Goal: Task Accomplishment & Management: Manage account settings

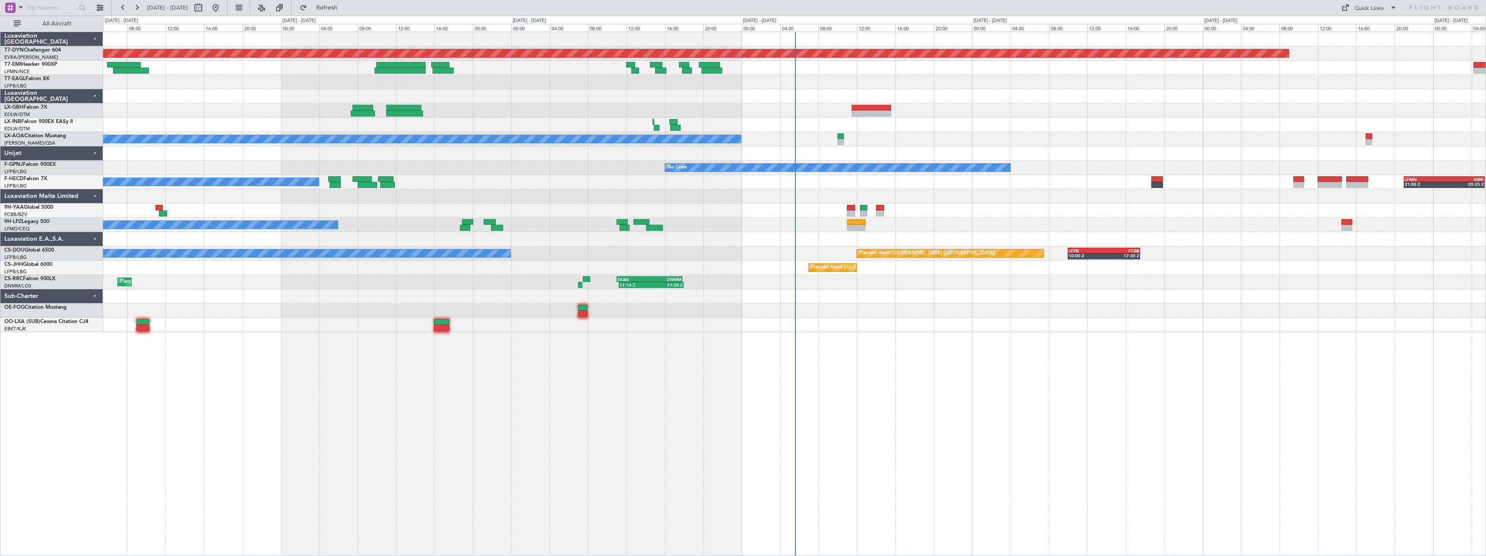
click at [840, 306] on div at bounding box center [794, 311] width 1383 height 14
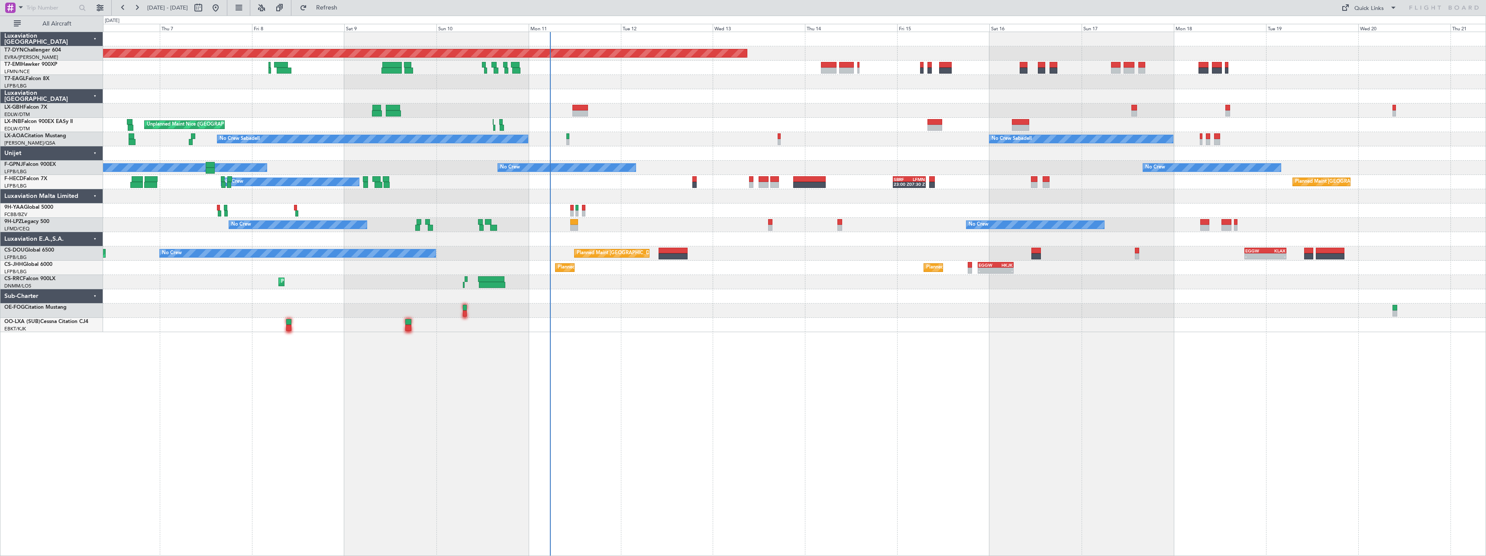
click at [747, 93] on div "Planned Maint Basel-Mulhouse A/C Unavailable Unplanned Maint Nice (Côte d'Azur …" at bounding box center [794, 182] width 1383 height 300
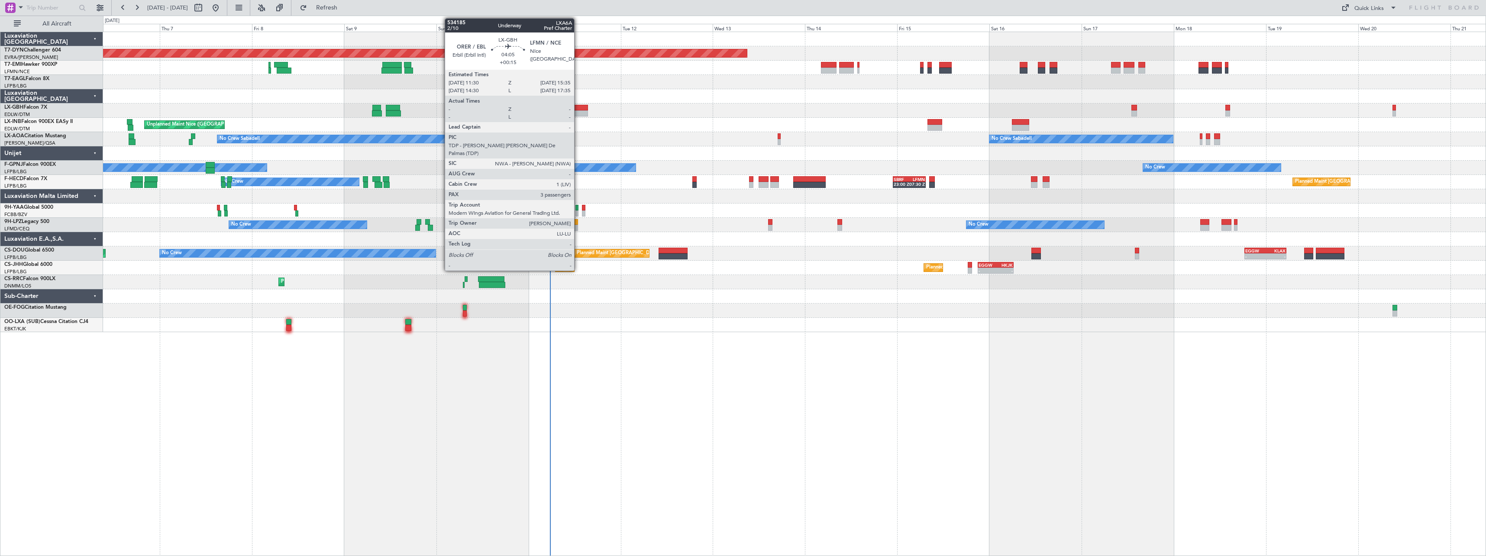
click at [575, 110] on div at bounding box center [581, 108] width 16 height 6
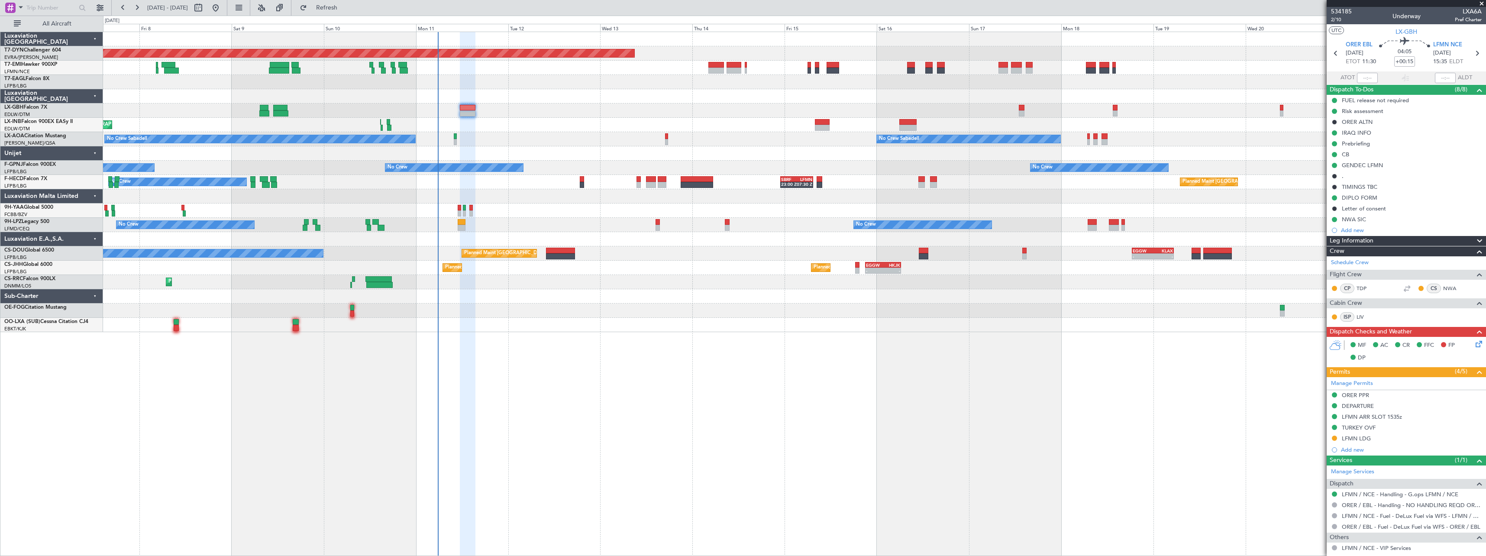
click at [751, 259] on div "Planned Maint Paris (Le Bourget) No Crew - - EGGW 18:30 Z KLAX 05:20 Z Planned …" at bounding box center [794, 253] width 1383 height 14
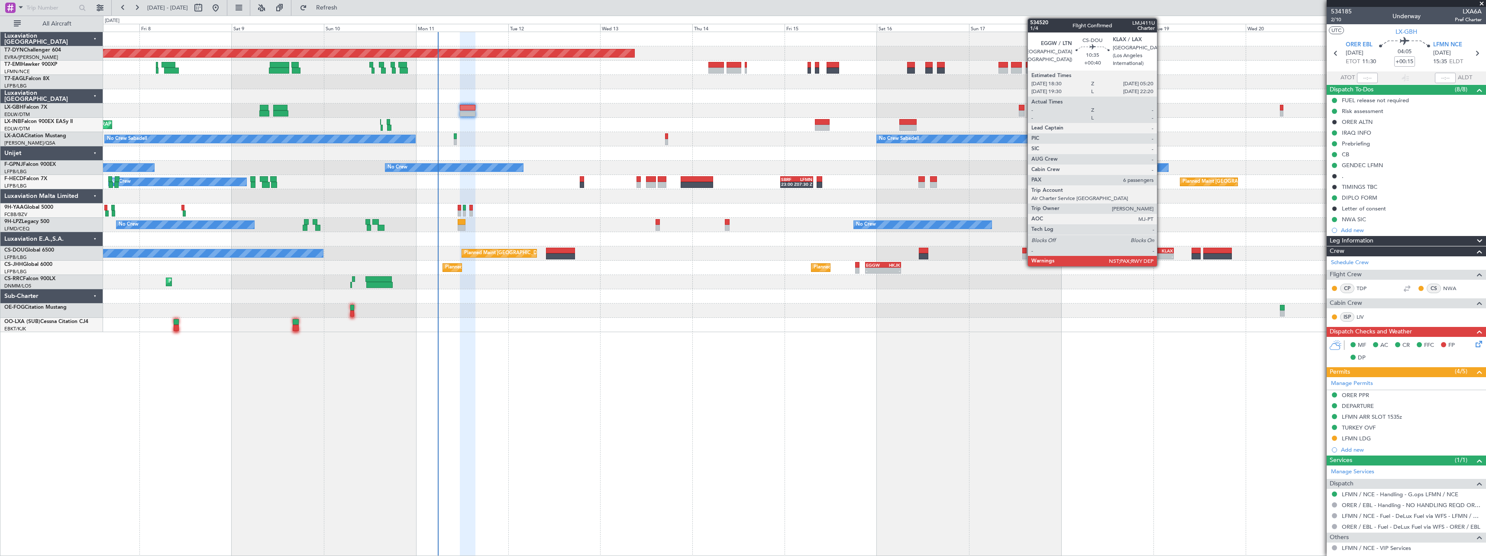
click at [1161, 248] on div "KLAX" at bounding box center [1163, 250] width 20 height 5
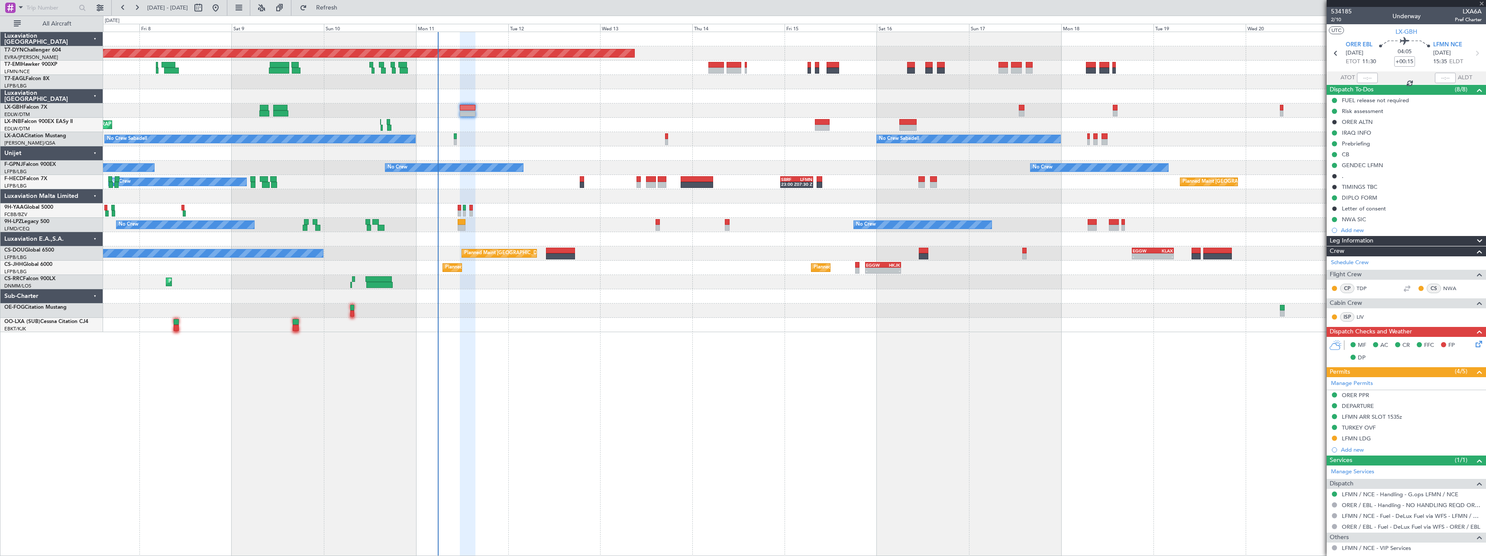
type input "+00:40"
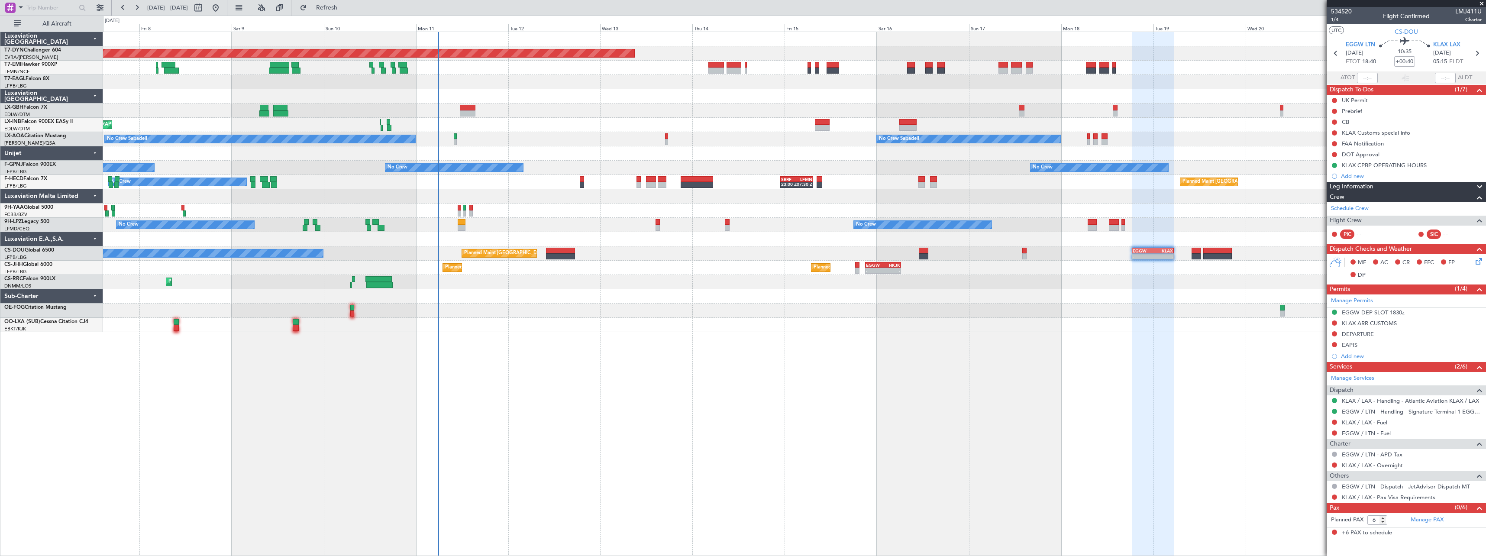
drag, startPoint x: 1481, startPoint y: 3, endPoint x: 1446, endPoint y: 10, distance: 35.3
click at [1481, 3] on span at bounding box center [1482, 4] width 9 height 8
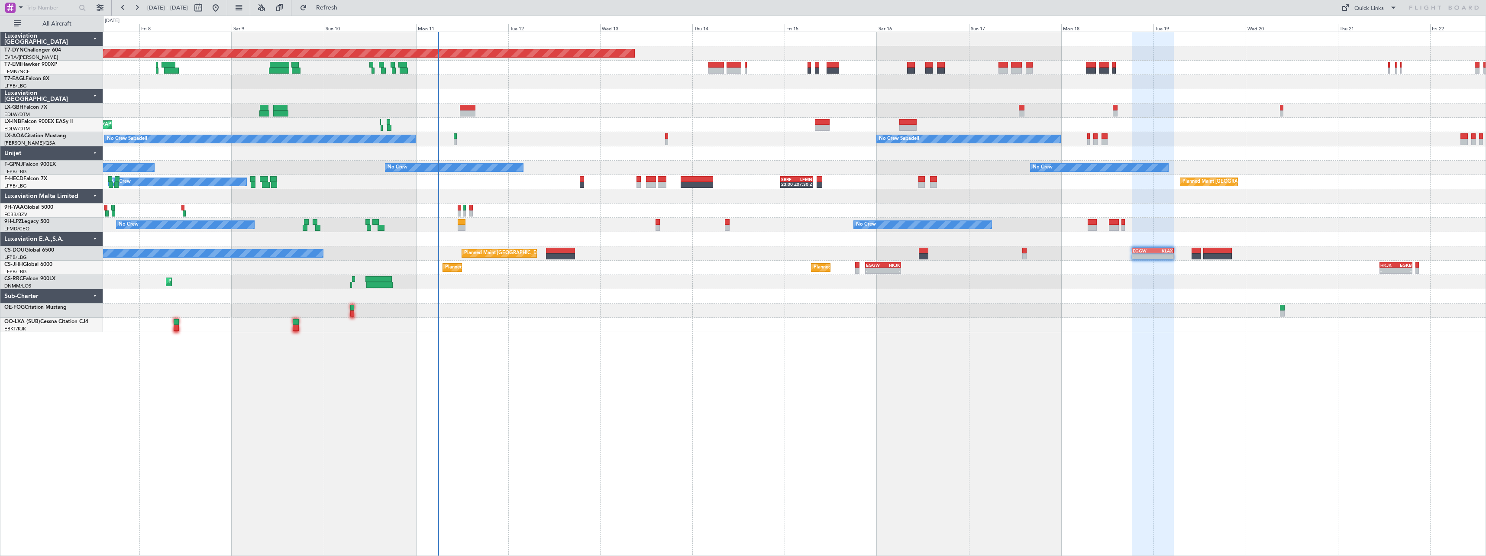
type input "0"
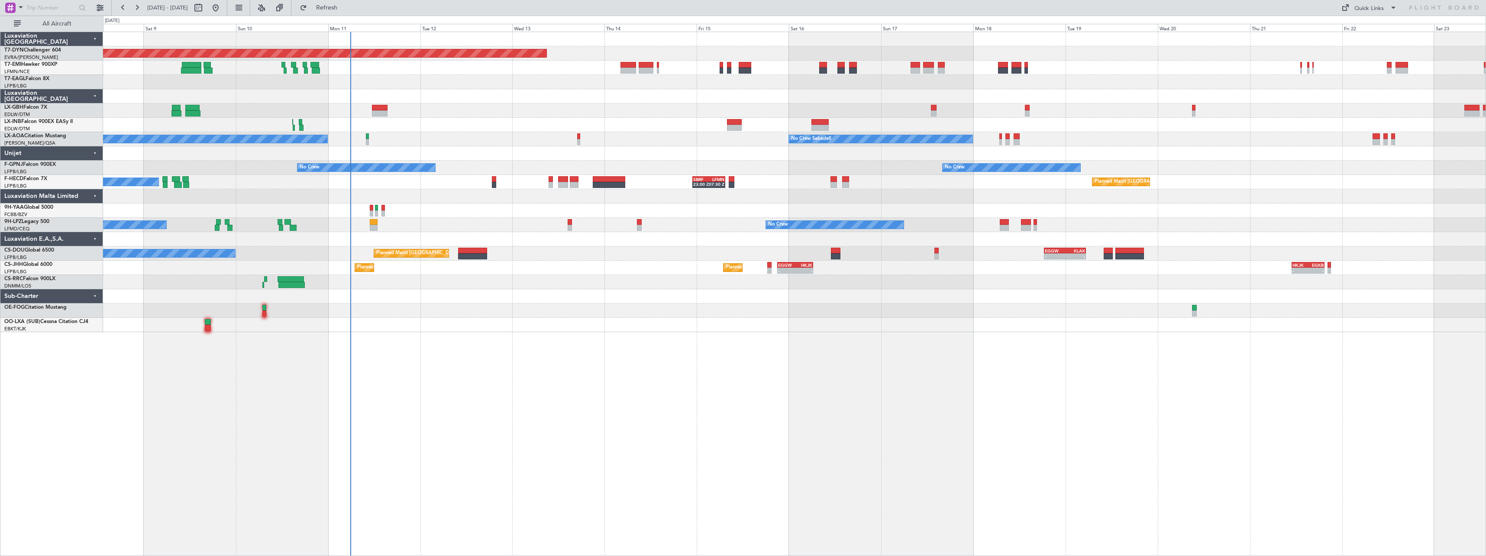
click at [600, 274] on div "Planned Maint Basel-Mulhouse A/C Unavailable Planned Maint Geneva (Cointrin) Un…" at bounding box center [794, 182] width 1383 height 300
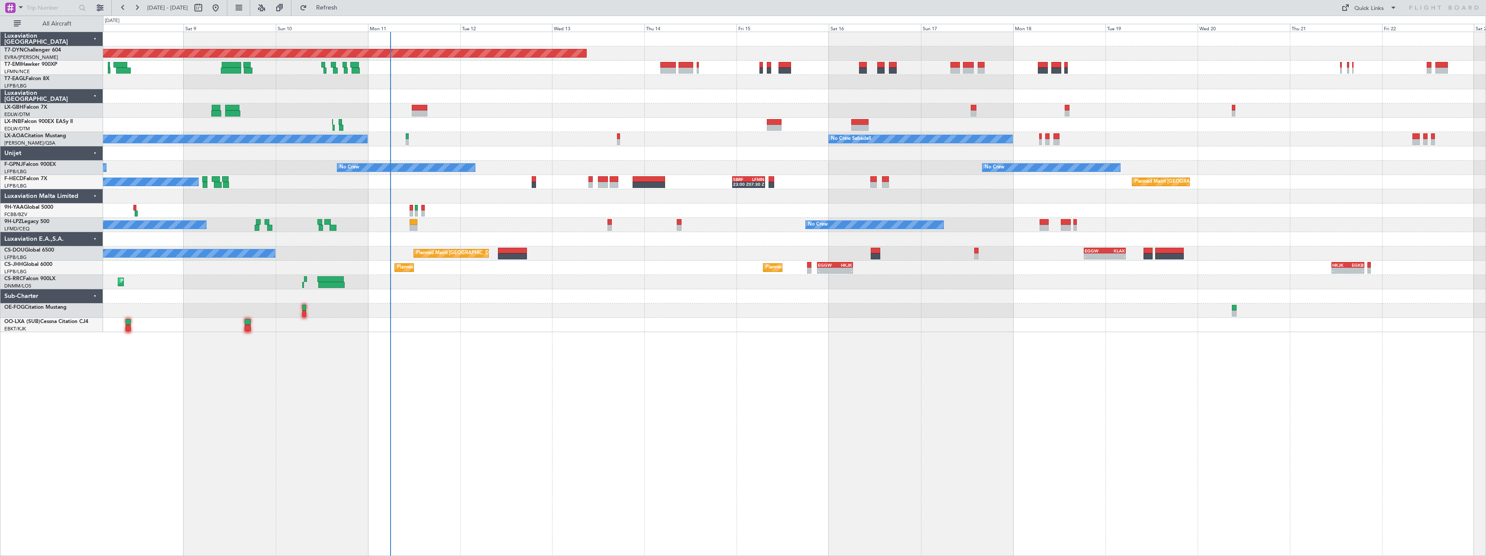
click at [673, 278] on div "Planned Maint Basel-Mulhouse A/C Unavailable Planned Maint Geneva (Cointrin) Un…" at bounding box center [794, 182] width 1383 height 300
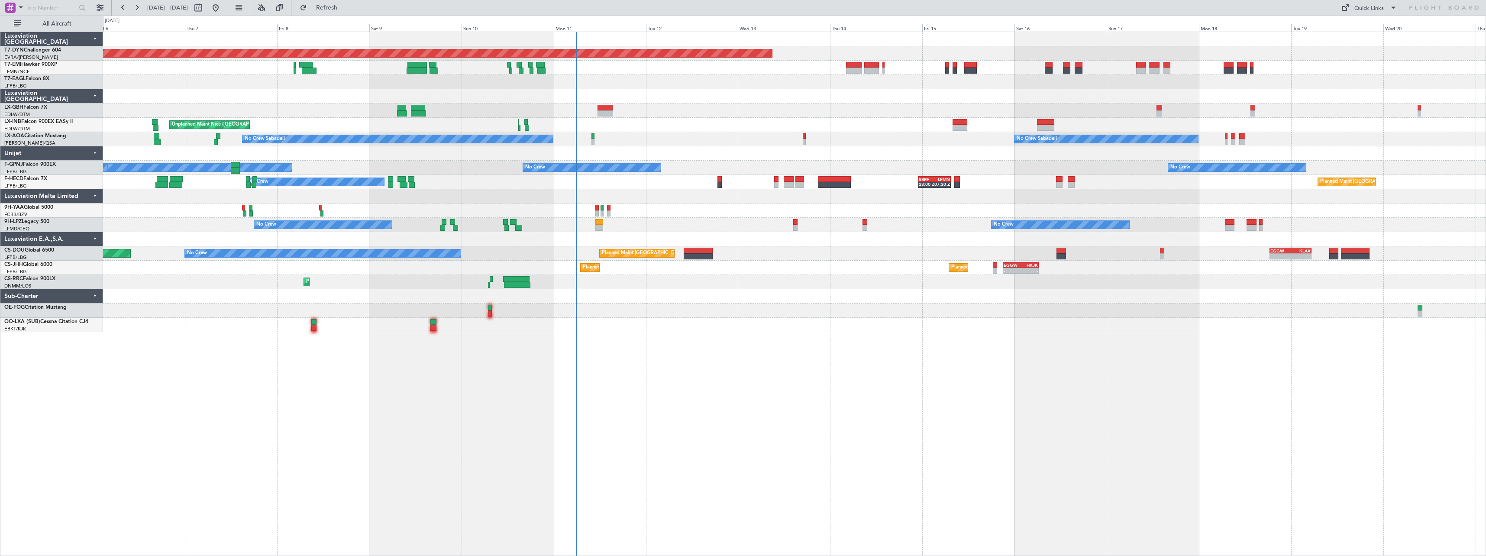
click at [753, 283] on div "Planned Maint Larnaca ([GEOGRAPHIC_DATA] Intl)" at bounding box center [794, 282] width 1383 height 14
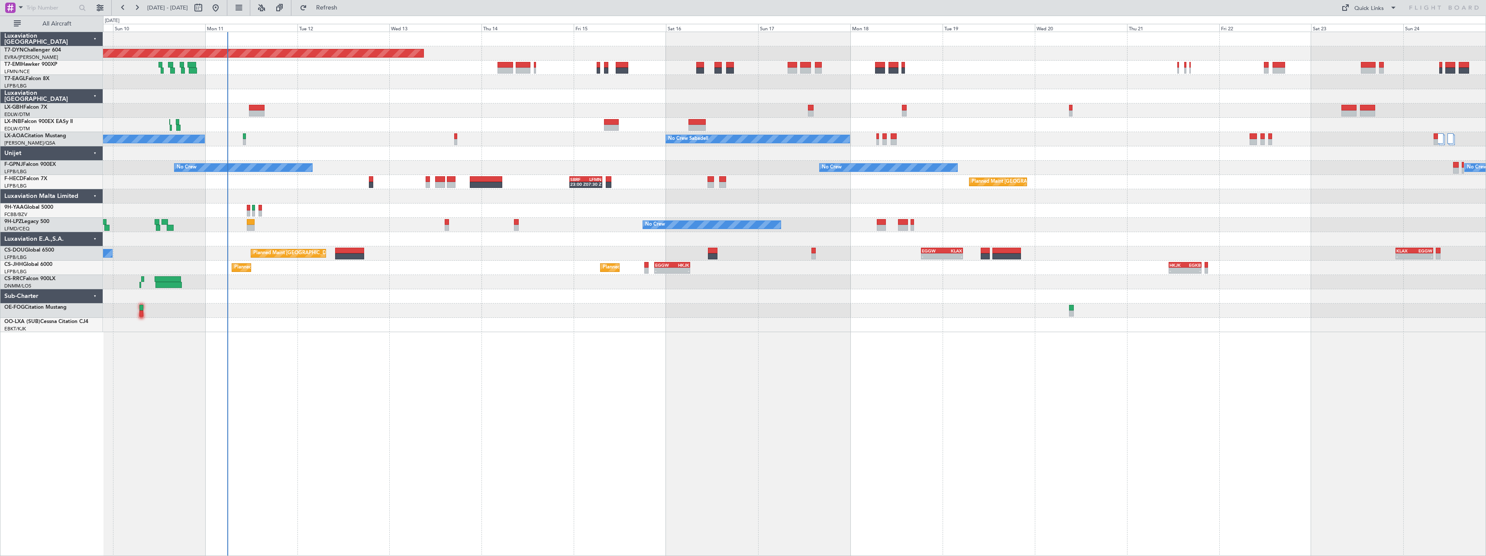
click at [507, 333] on div "Planned Maint Basel-Mulhouse Planned Maint Geneva (Cointrin) Unplanned Maint Ni…" at bounding box center [794, 294] width 1383 height 524
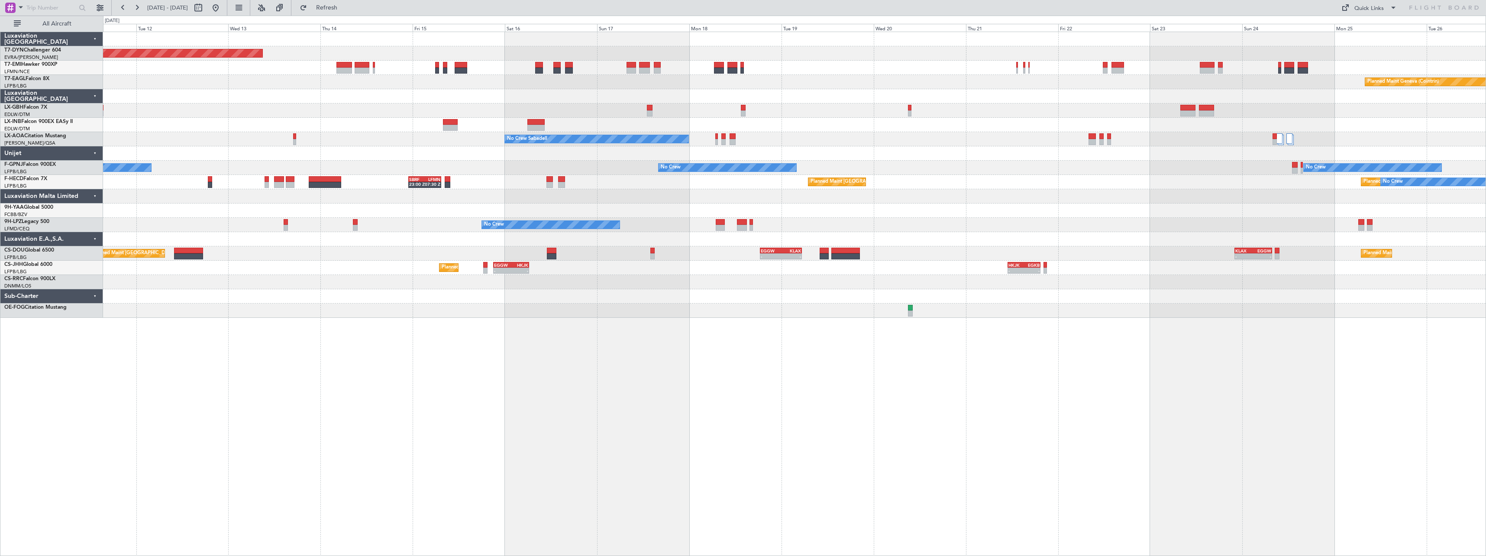
click at [624, 325] on div "Planned Maint Basel-Mulhouse Planned Maint Geneva (Cointrin) No Crew Sabadell N…" at bounding box center [794, 294] width 1383 height 524
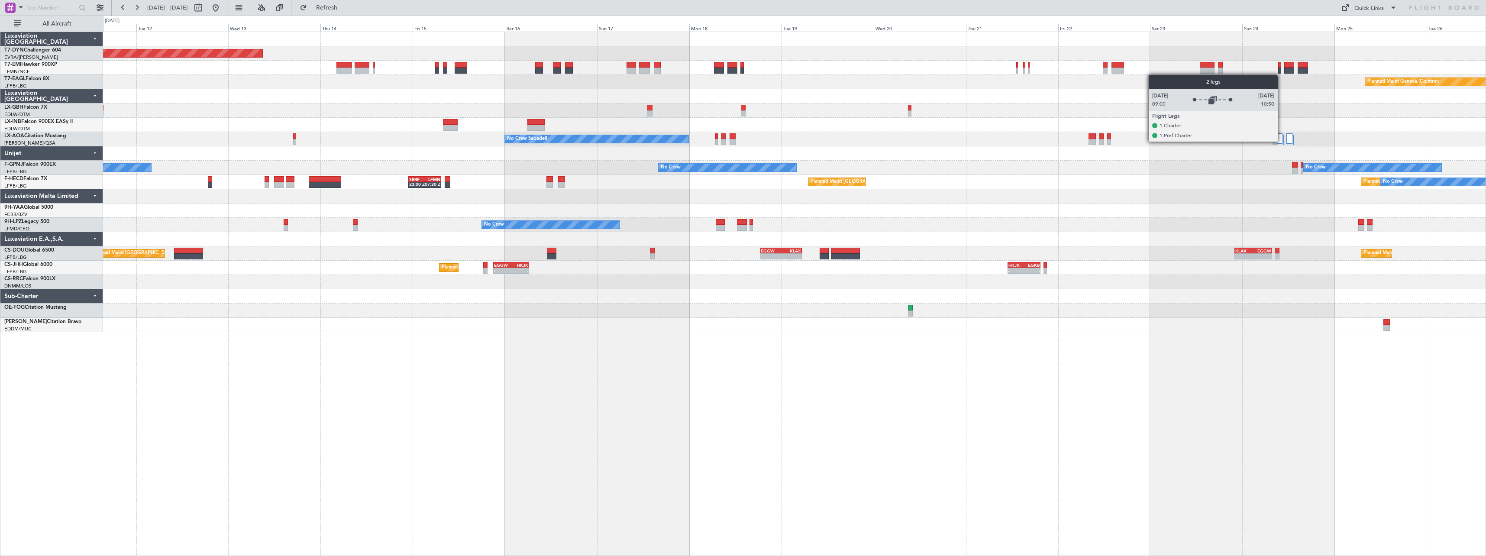
click at [1282, 141] on div at bounding box center [1280, 138] width 6 height 10
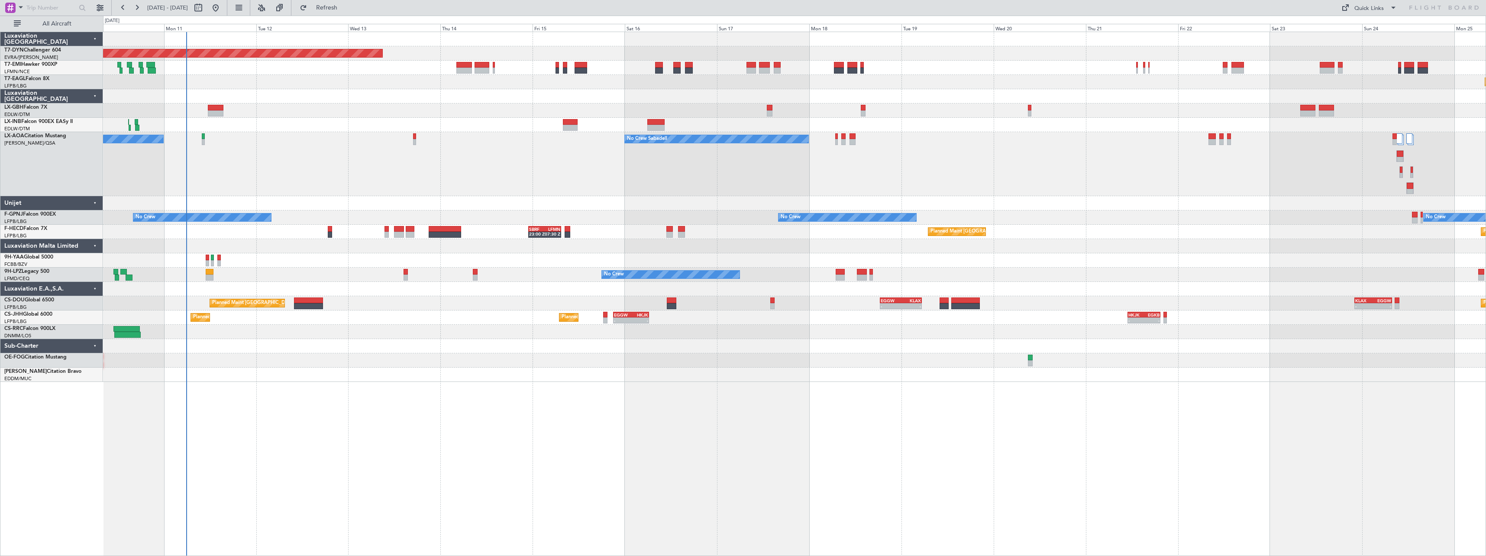
click at [848, 184] on div "No Crew Sabadell No Crew Sabadell" at bounding box center [794, 164] width 1383 height 64
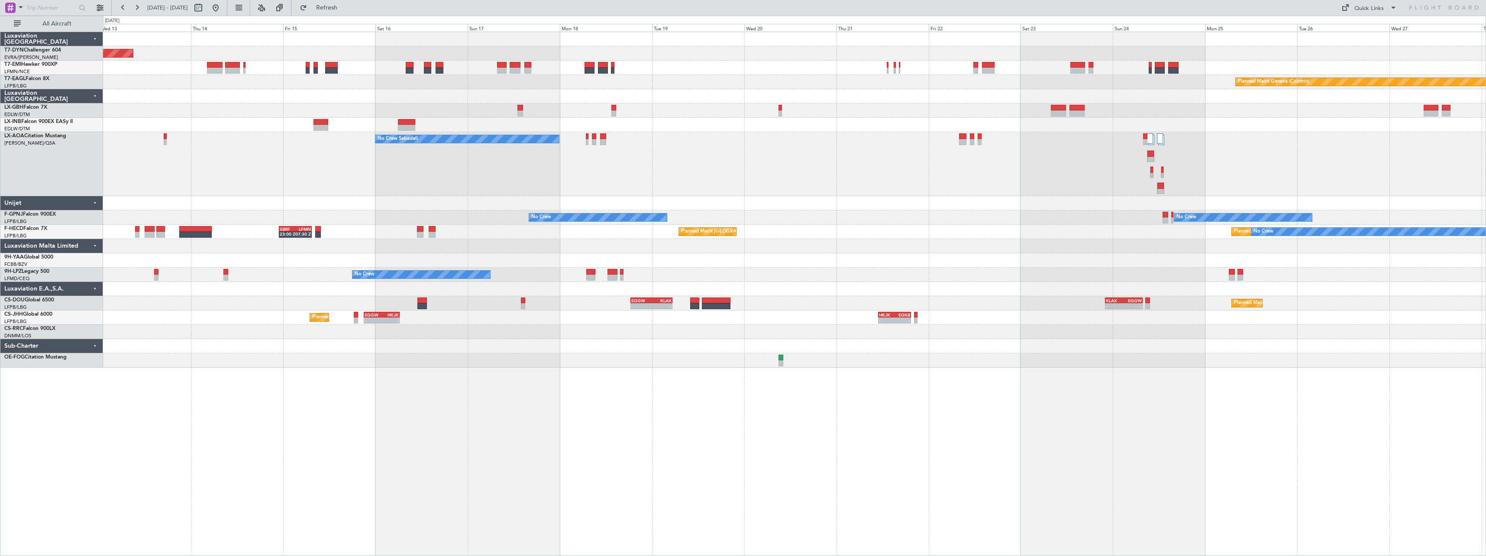
click at [1089, 213] on div "Planned Maint Basel-Mulhouse Planned Maint Geneva (Cointrin) No Crew Sabadell N…" at bounding box center [794, 200] width 1383 height 336
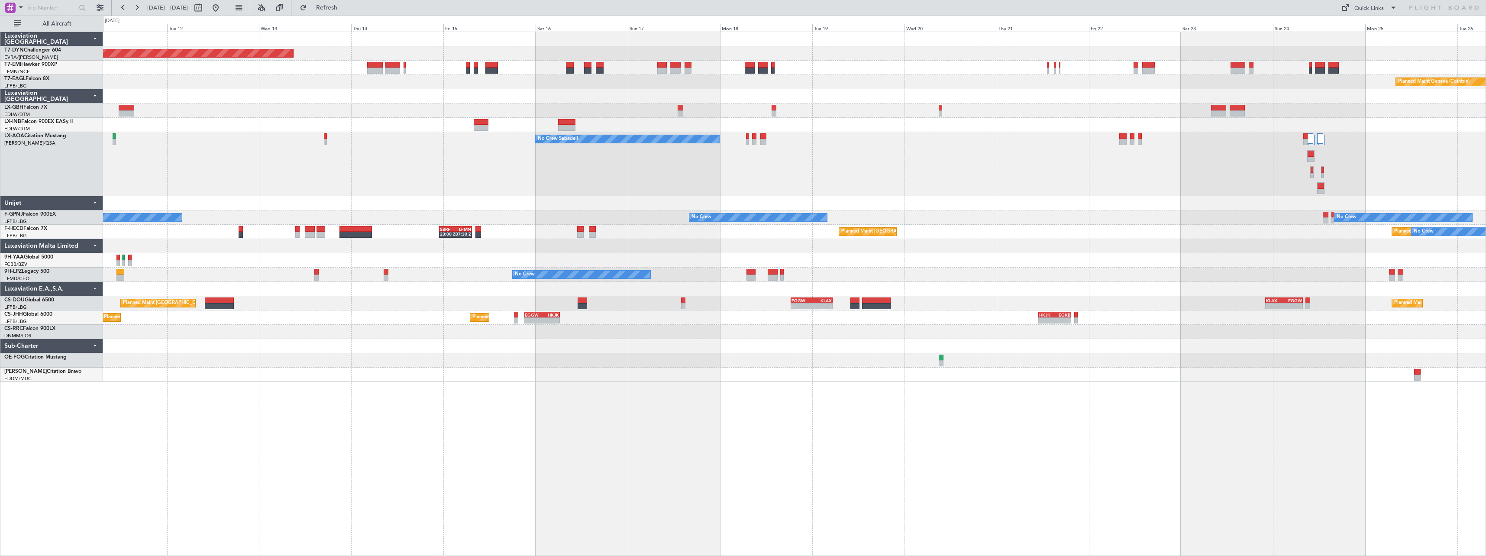
click at [1279, 156] on div "No Crew Sabadell No Crew Sabadell No Crew Sabadell" at bounding box center [794, 164] width 1383 height 64
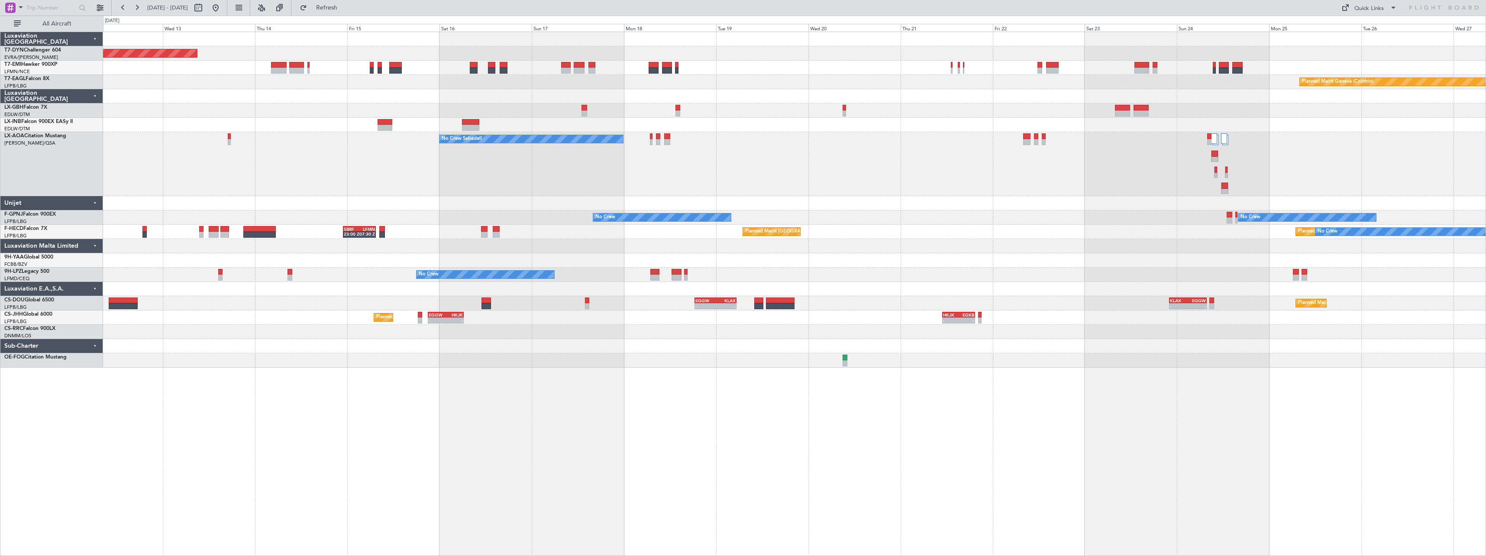
click at [930, 179] on div "No Crew Sabadell No Crew Sabadell No Crew Sabadell" at bounding box center [794, 164] width 1383 height 64
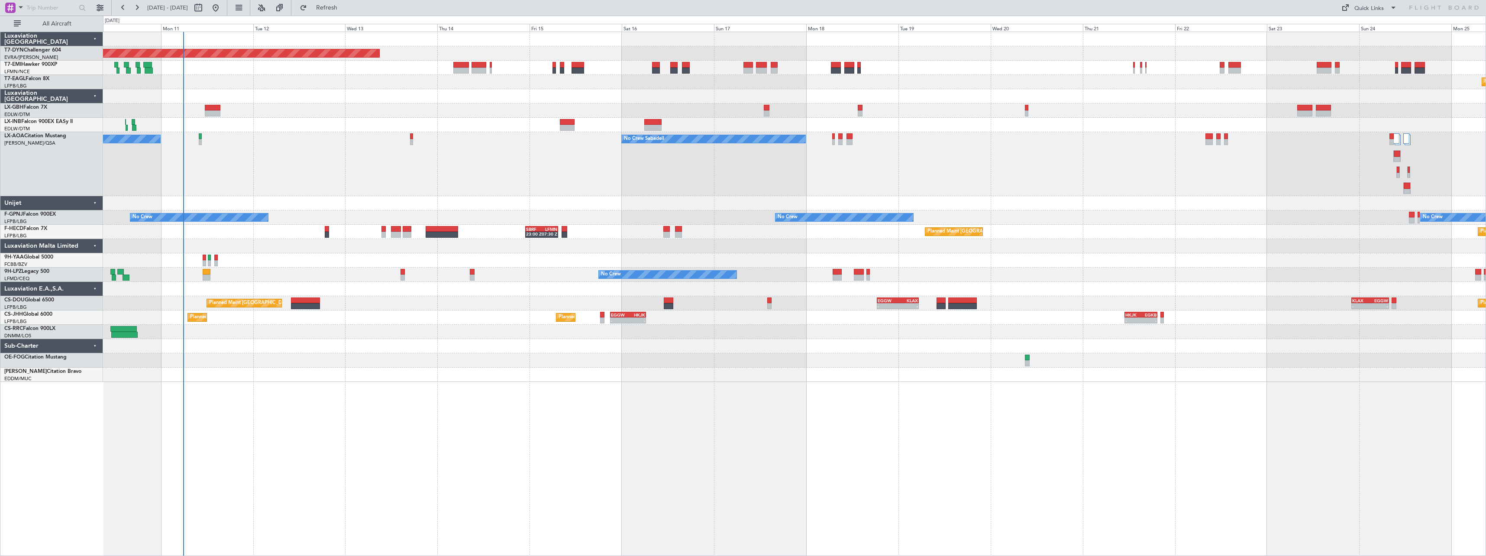
click at [749, 197] on div "Planned Maint Basel-Mulhouse Planned Maint Geneva (Cointrin) Unplanned Maint Ni…" at bounding box center [794, 207] width 1383 height 350
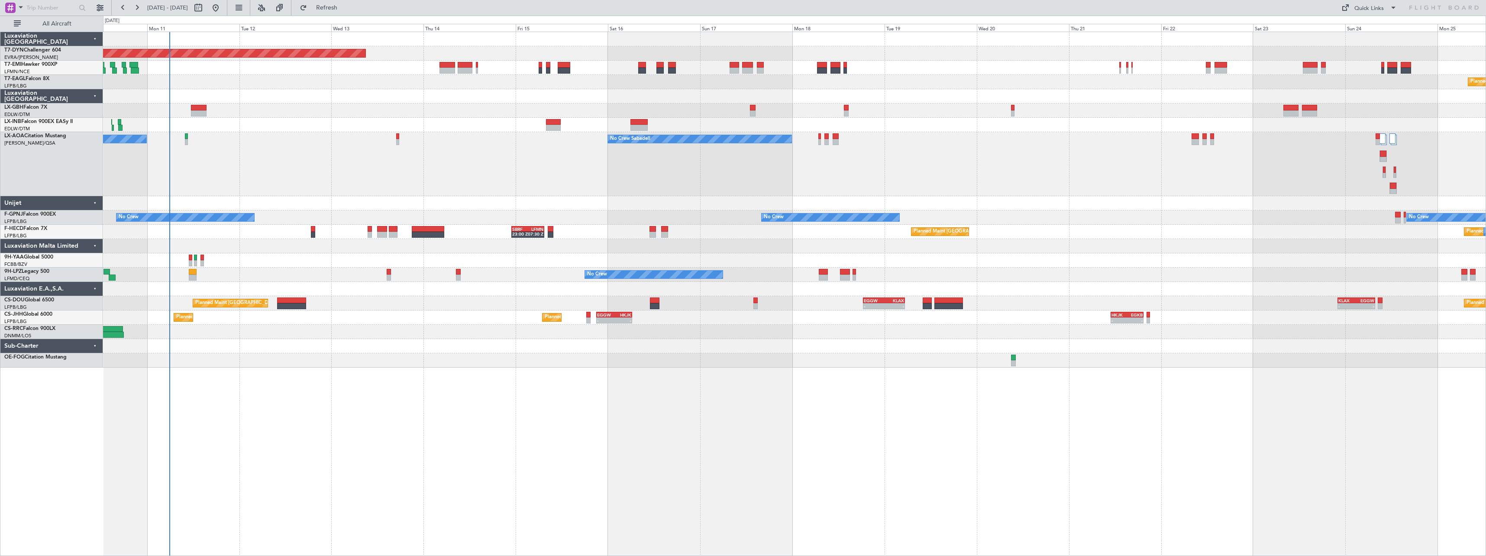
click at [1326, 188] on div "No Crew Sabadell No Crew Sabadell" at bounding box center [794, 164] width 1383 height 64
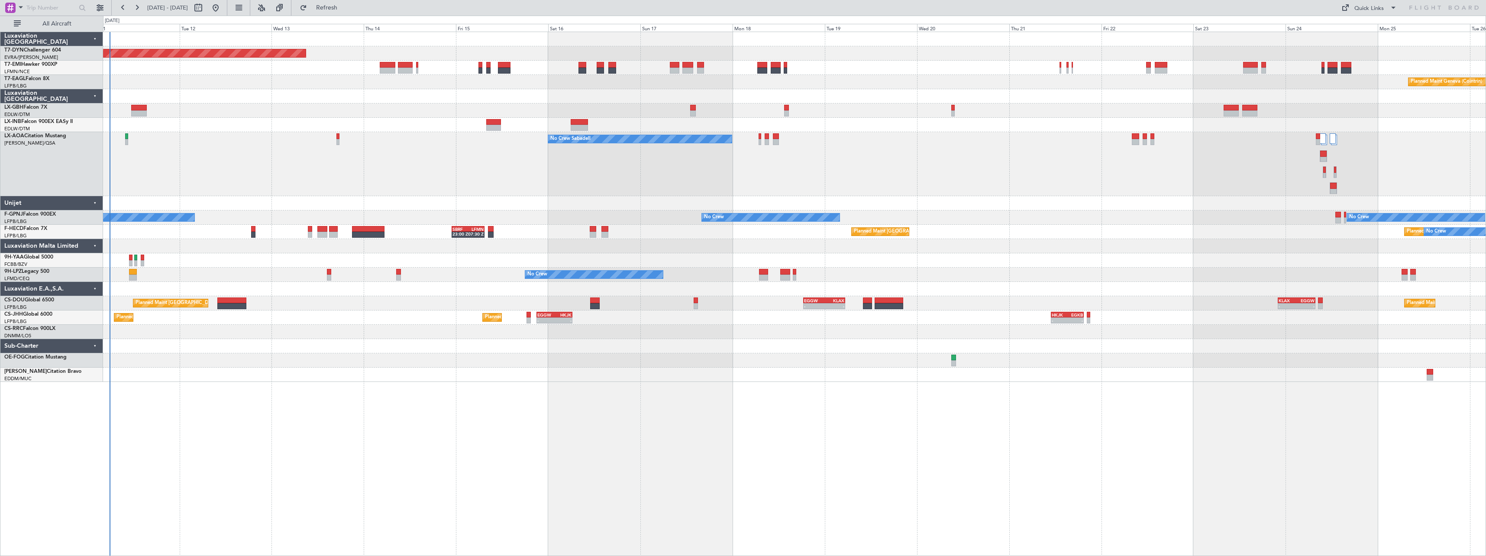
click at [652, 181] on div "No Crew Sabadell No Crew Sabadell" at bounding box center [794, 164] width 1383 height 64
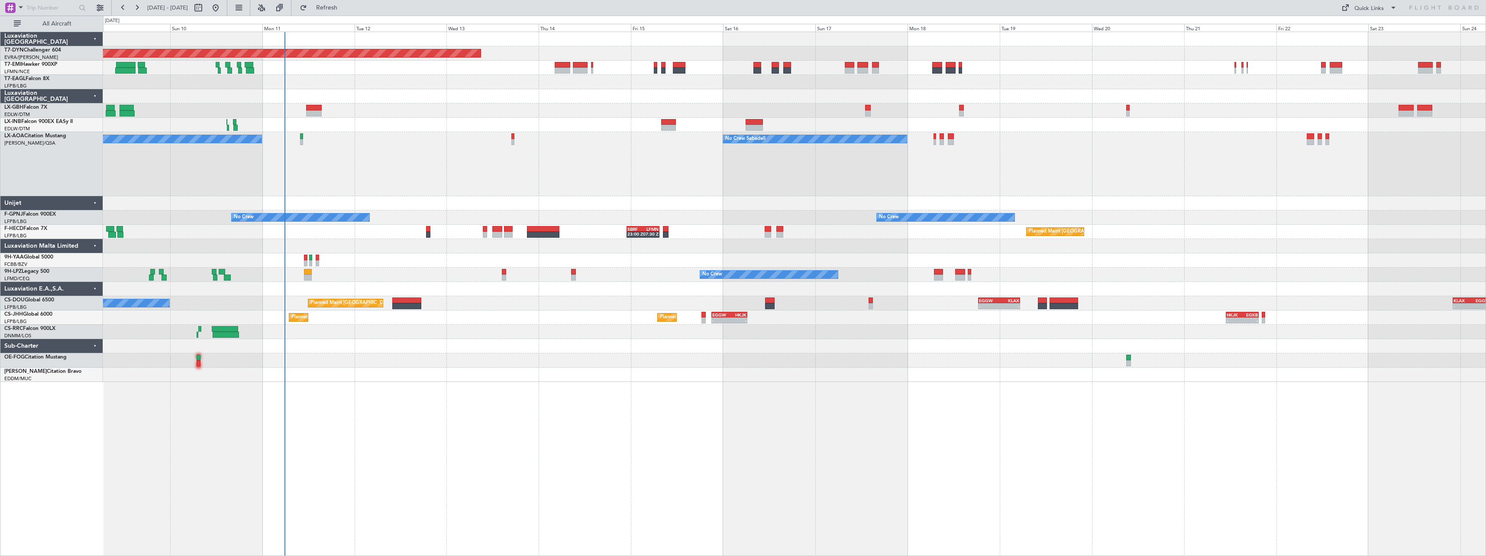
click at [1329, 184] on div "No Crew Sabadell No Crew Sabadell AOG Maint Biarritz (Pays Basque)" at bounding box center [794, 164] width 1383 height 64
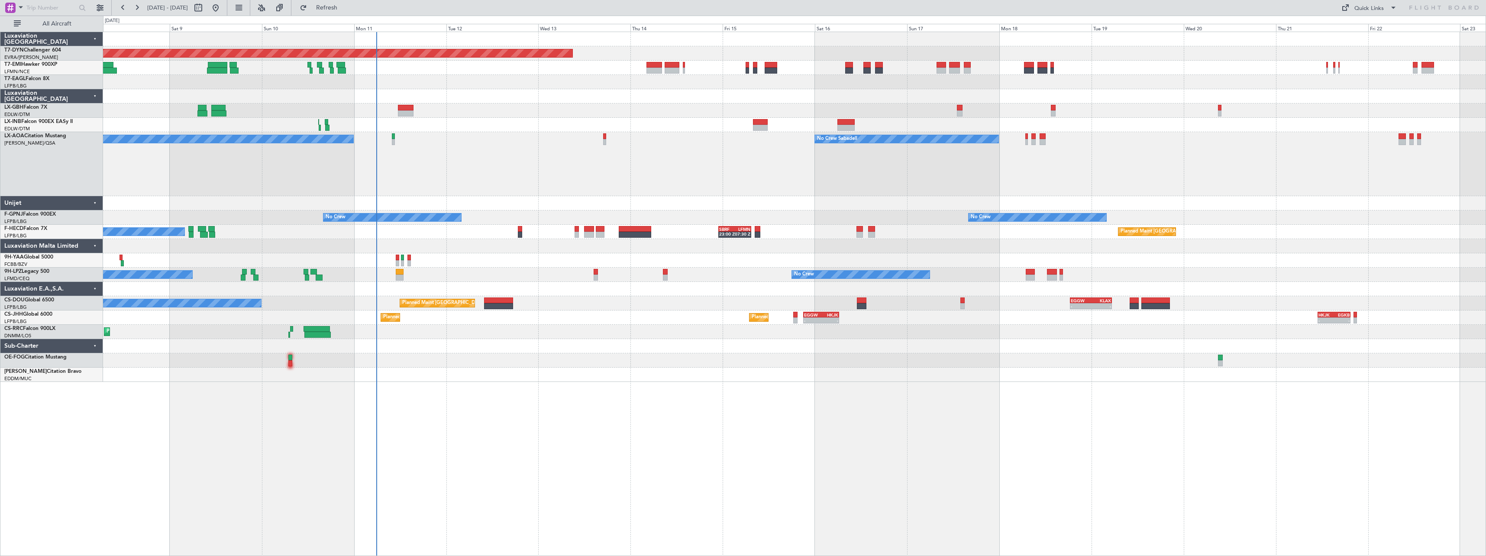
click at [1079, 176] on div "No Crew Sabadell No Crew Sabadell AOG Maint Biarritz (Pays Basque)" at bounding box center [794, 164] width 1383 height 64
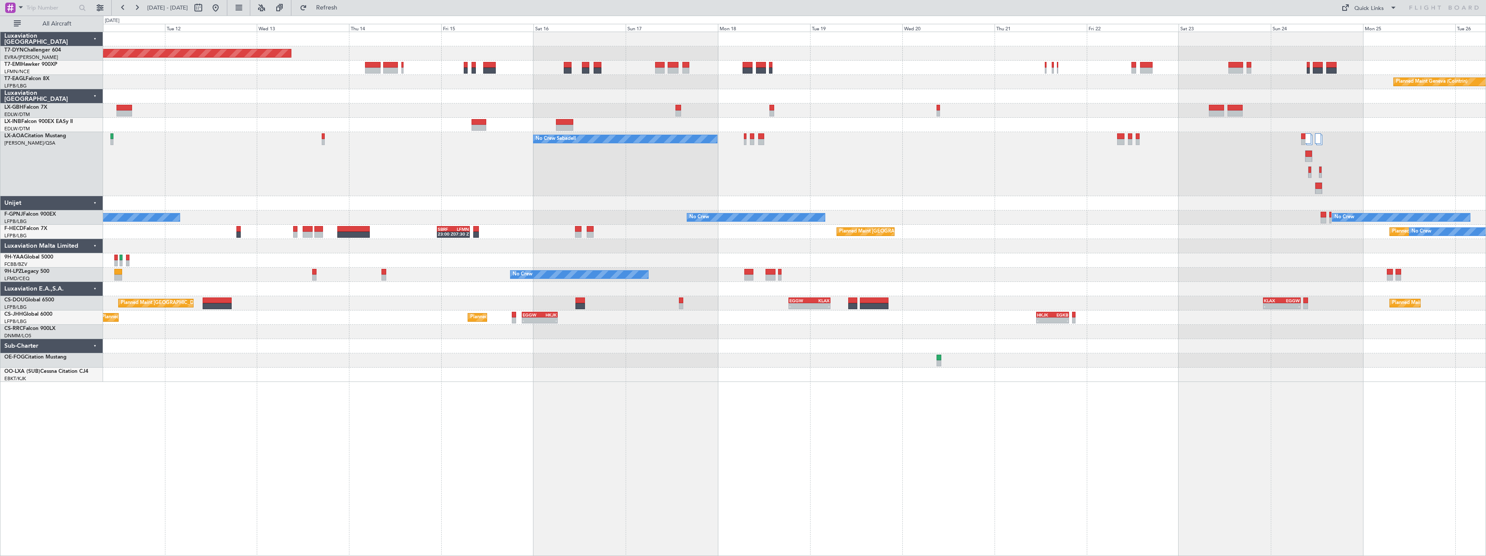
click at [1136, 169] on div "No Crew Sabadell No Crew Sabadell No Crew Sabadell" at bounding box center [794, 164] width 1383 height 64
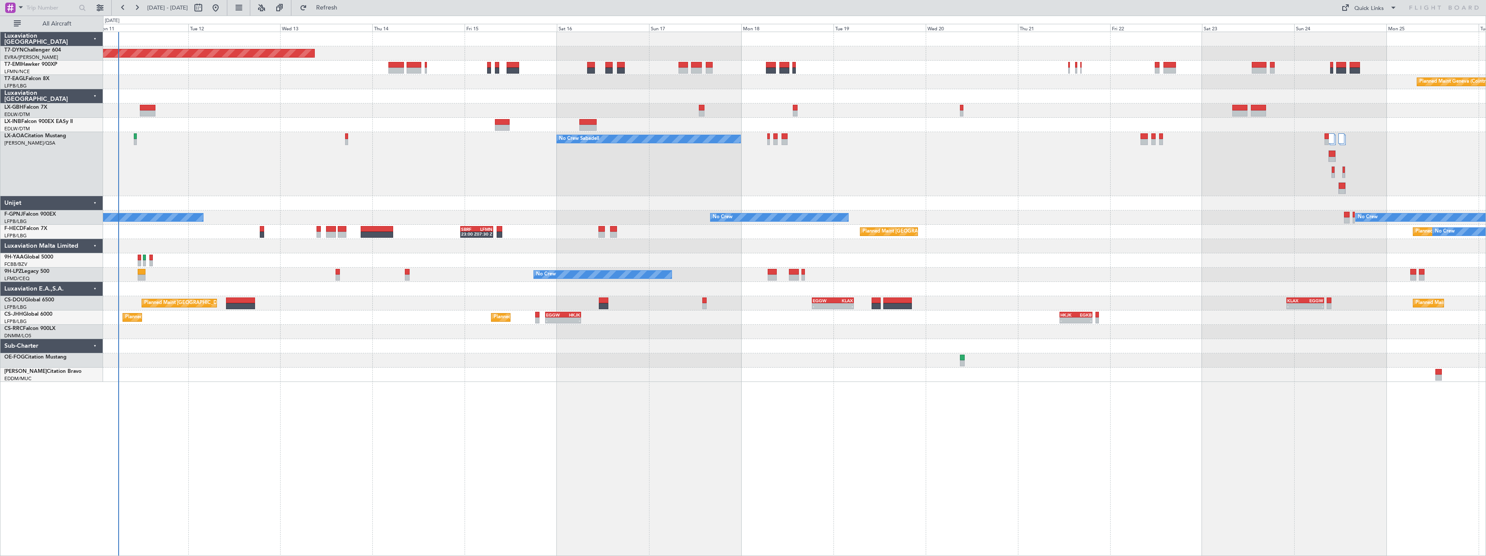
click at [617, 166] on div "No Crew Sabadell No Crew Sabadell" at bounding box center [794, 164] width 1383 height 64
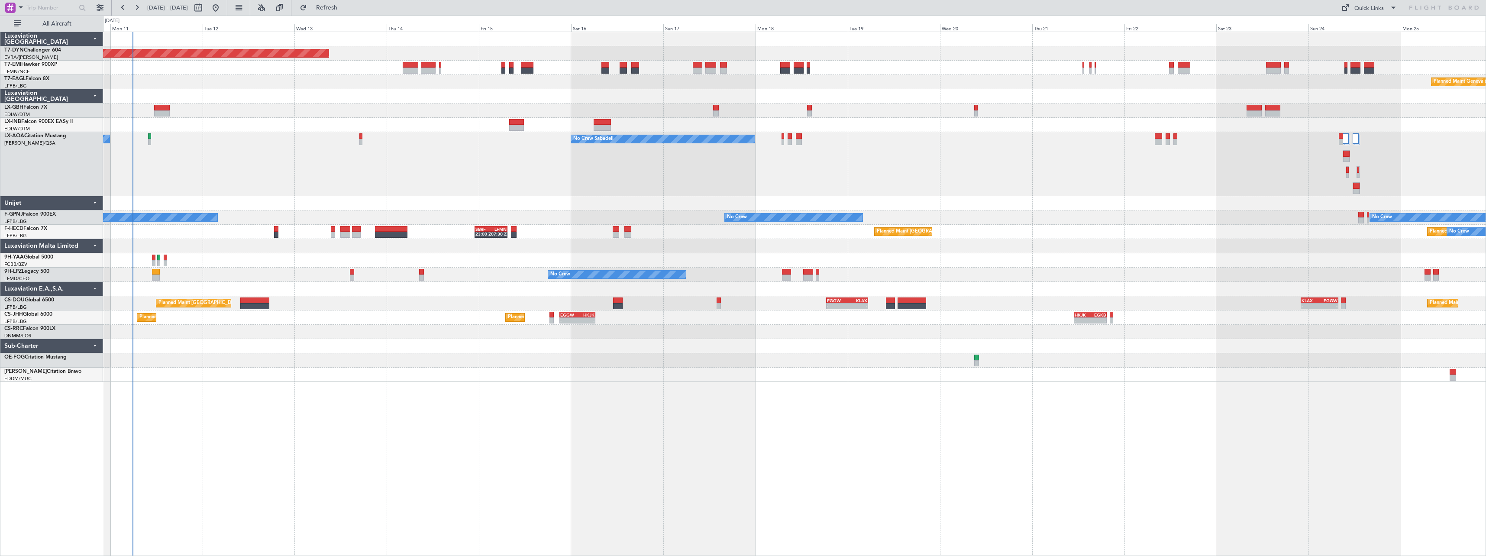
click at [321, 177] on div "No Crew Sabadell No Crew Sabadell" at bounding box center [794, 164] width 1383 height 64
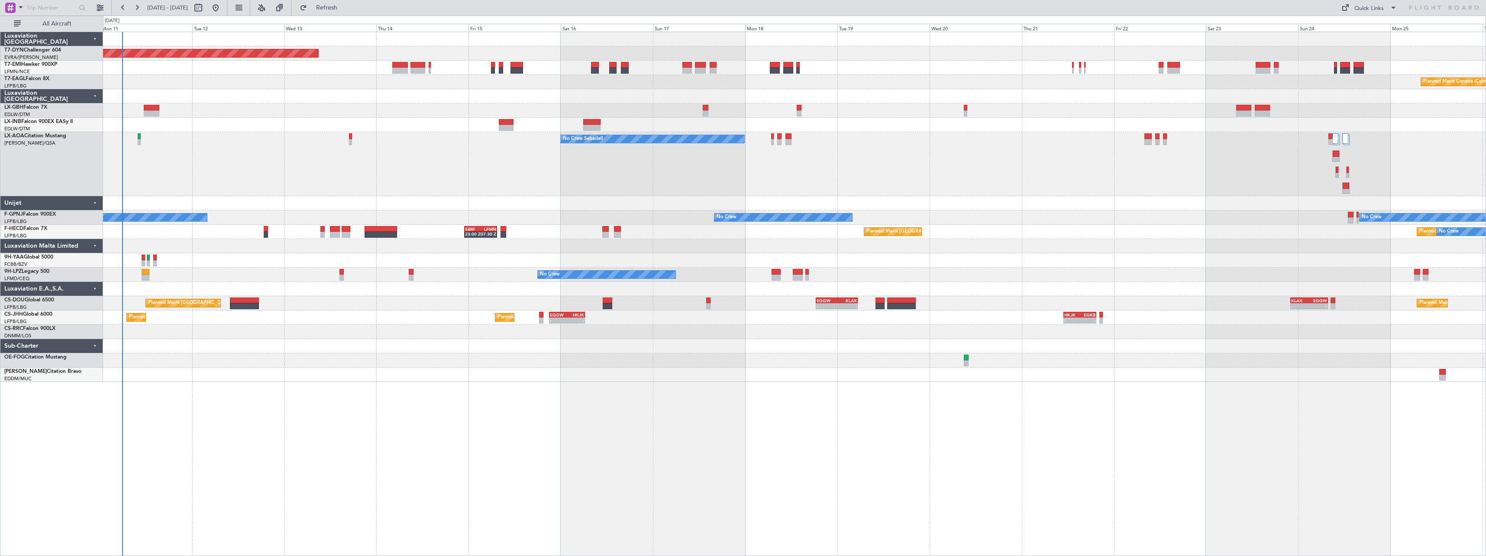
click at [255, 381] on div "Planned Maint Basel-Mulhouse Planned Maint Geneva (Cointrin) Unplanned Maint Ni…" at bounding box center [794, 294] width 1383 height 524
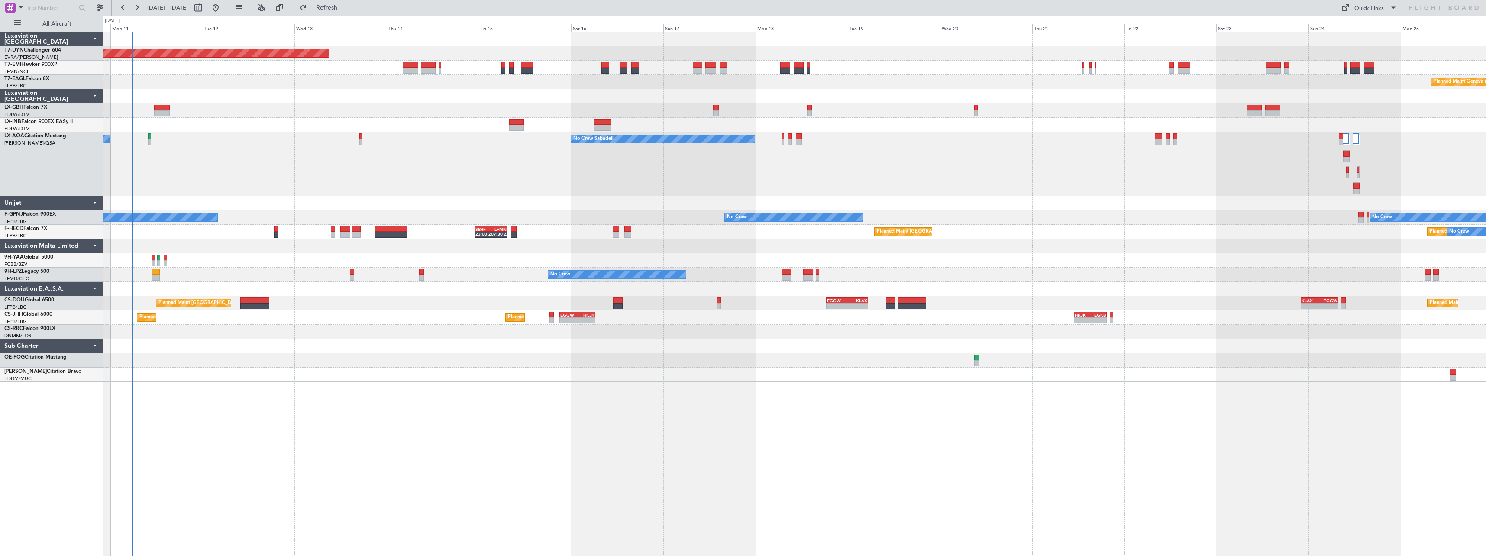
click at [219, 149] on div "No Crew Sabadell No Crew Sabadell" at bounding box center [794, 164] width 1383 height 64
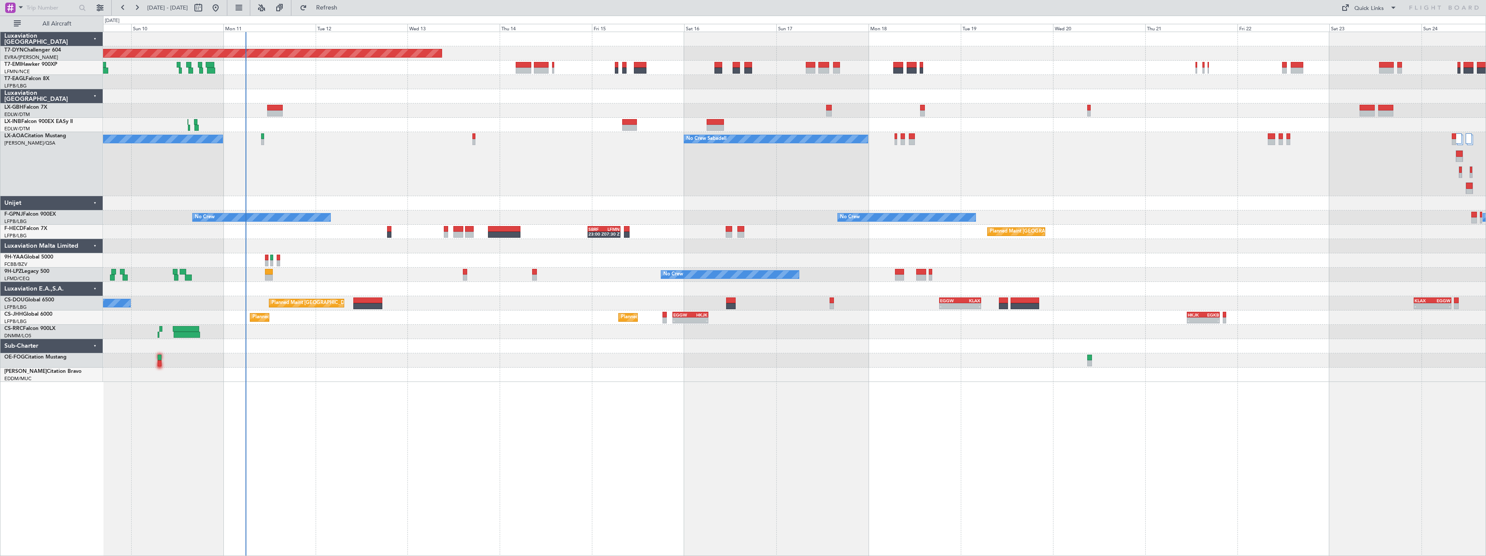
click at [349, 160] on div "No Crew Sabadell No Crew Sabadell" at bounding box center [794, 164] width 1383 height 64
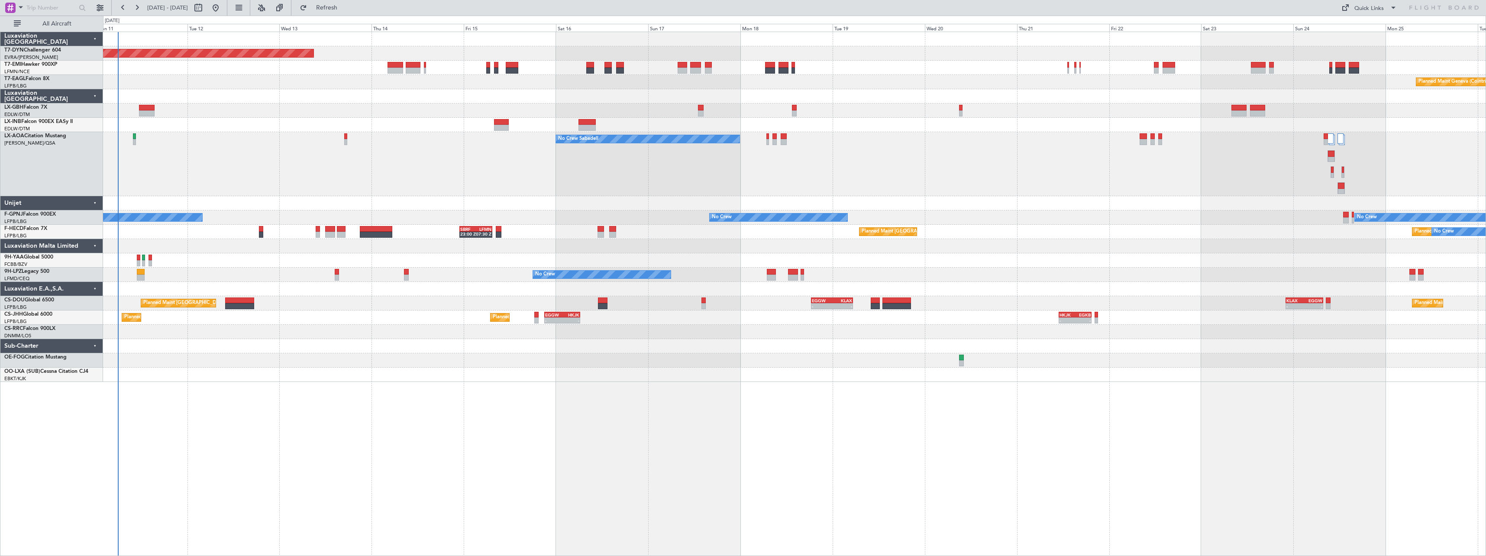
click at [1232, 175] on div "No Crew Sabadell No Crew Sabadell" at bounding box center [794, 164] width 1383 height 64
click at [349, 176] on div "No Crew Sabadell No Crew Sabadell" at bounding box center [794, 164] width 1383 height 64
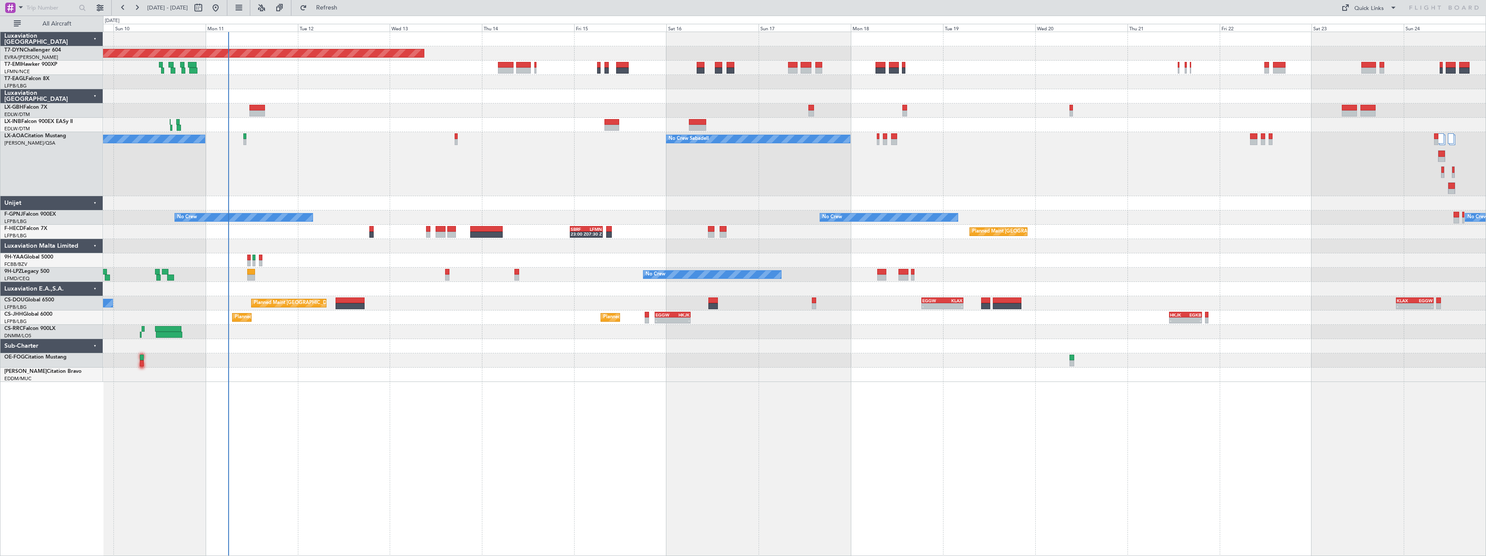
click at [493, 350] on div "Planned Maint Basel-Mulhouse Planned Maint Geneva (Cointrin) Unplanned Maint Ni…" at bounding box center [794, 207] width 1383 height 350
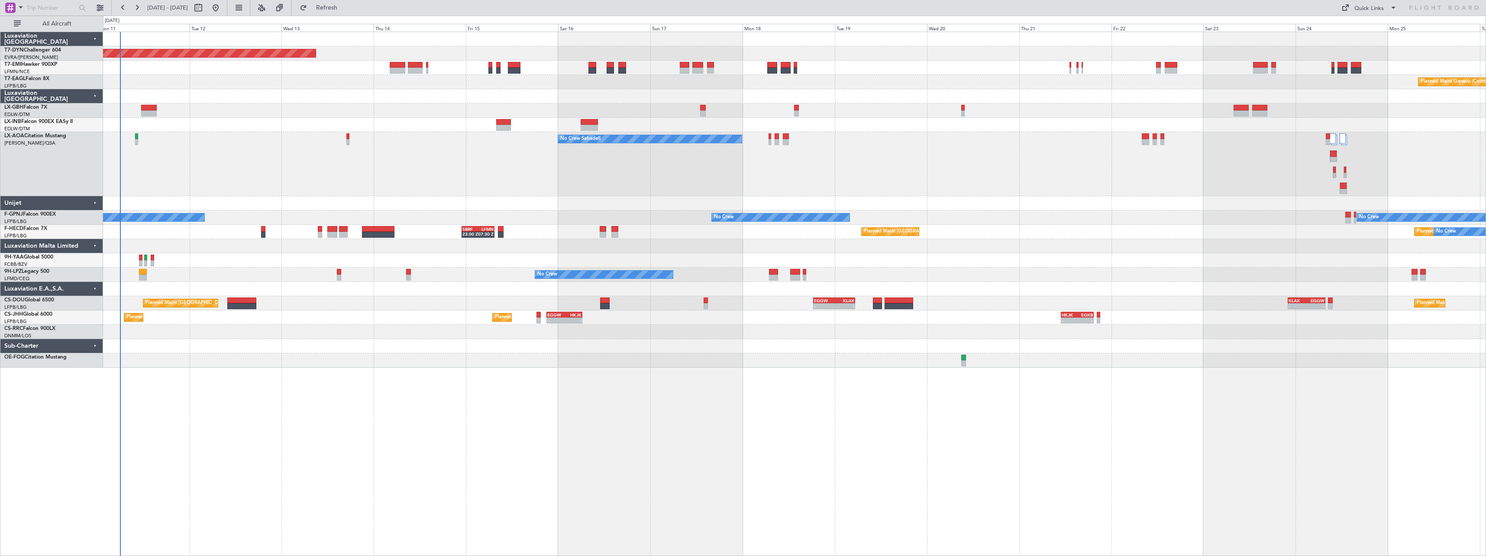
click at [341, 299] on div "Planned Maint Paris (Le Bourget) - - EGGW 18:30 Z KLAX 05:20 Z - - KLAX 22:00 Z…" at bounding box center [794, 303] width 1383 height 14
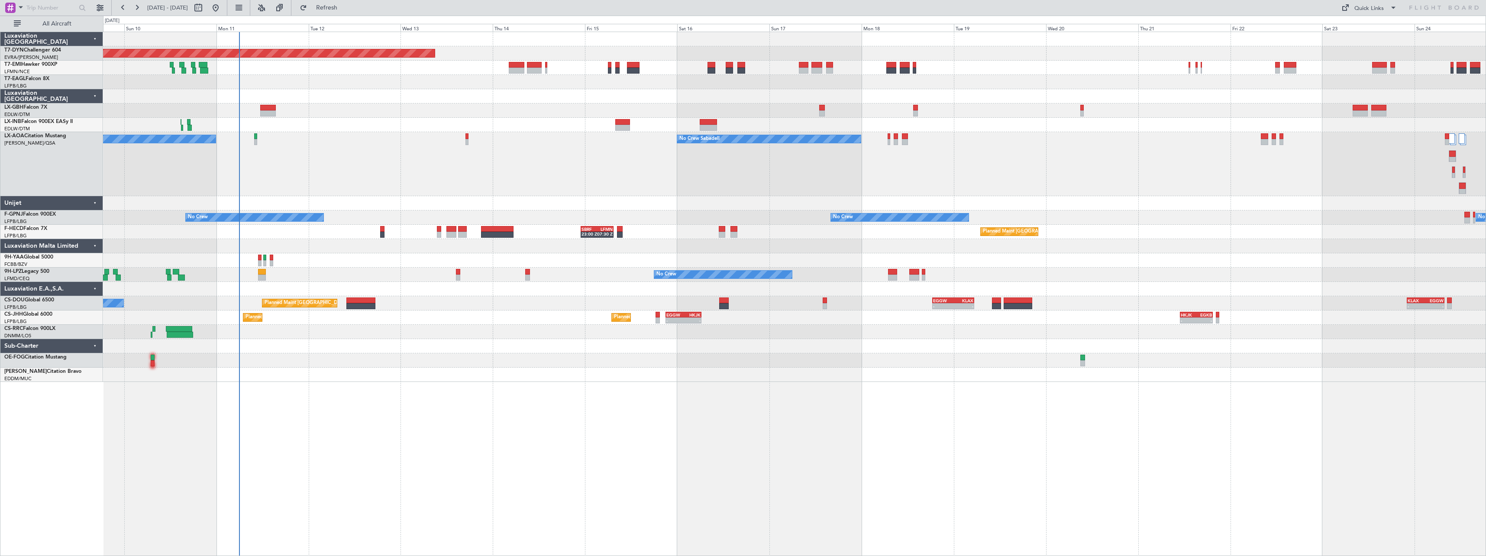
click at [499, 350] on div at bounding box center [794, 346] width 1383 height 14
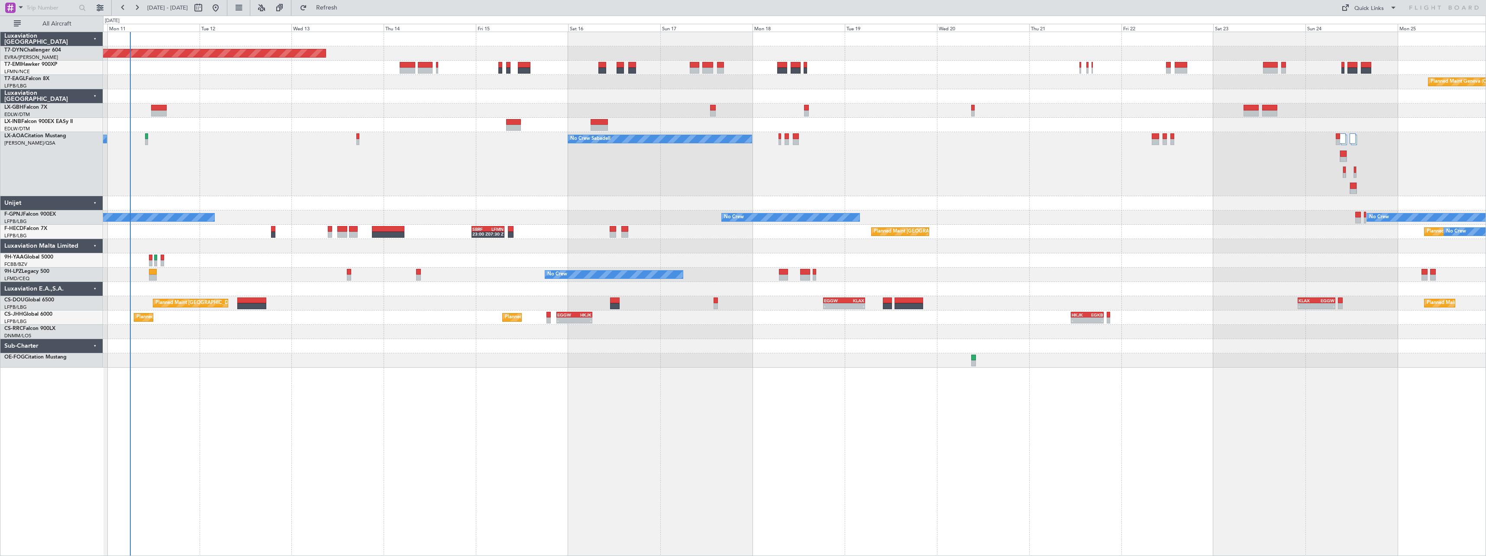
click at [360, 332] on div "Planned Maint Larnaca ([GEOGRAPHIC_DATA] Intl)" at bounding box center [794, 332] width 1383 height 14
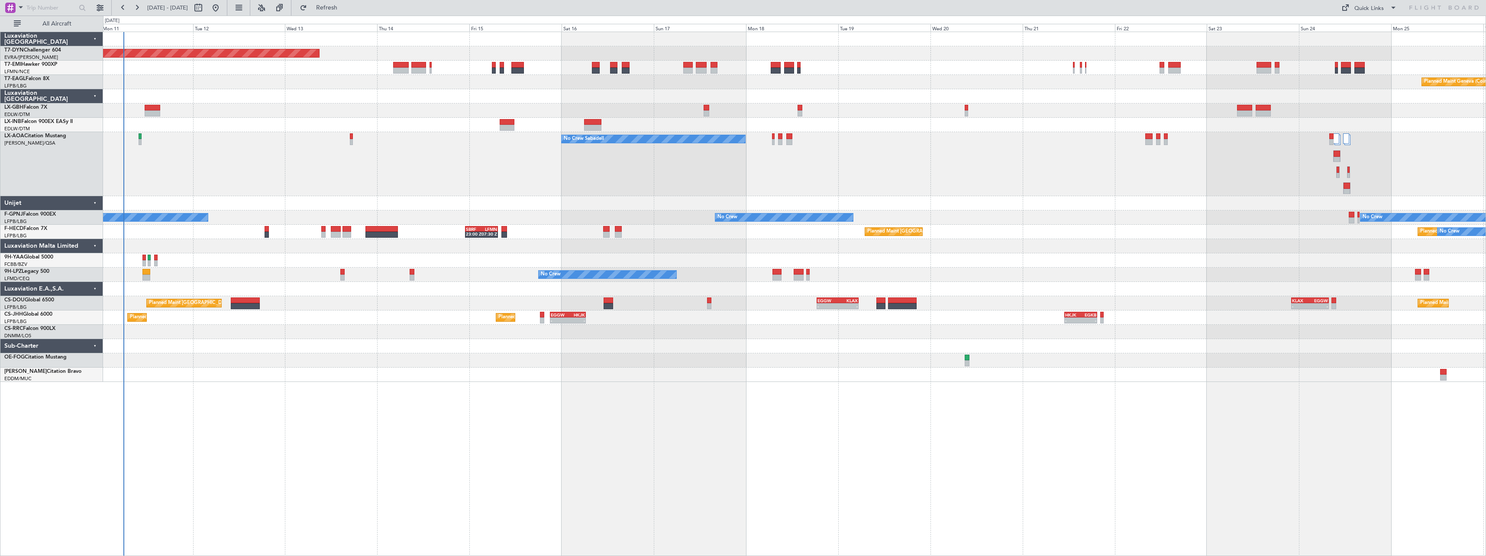
click at [326, 305] on div "Planned Maint Paris (Le Bourget) - - EGGW 18:30 Z KLAX 05:20 Z - - KLAX 22:00 Z…" at bounding box center [794, 303] width 1383 height 14
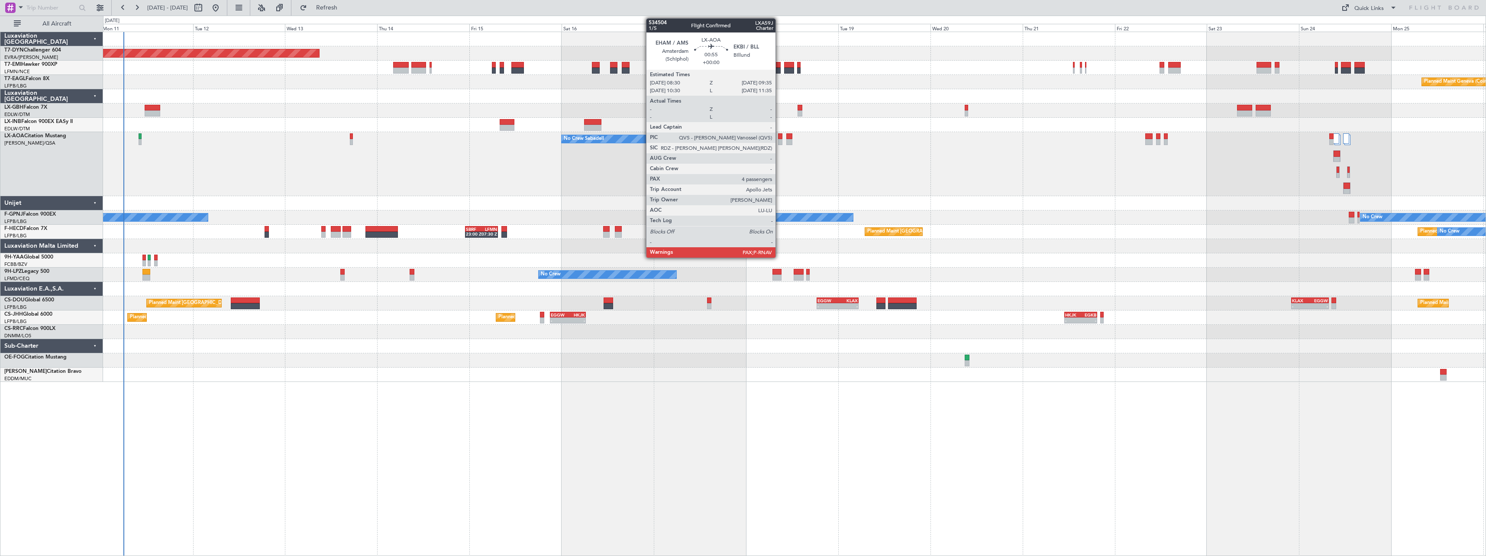
click at [780, 142] on div at bounding box center [780, 142] width 4 height 6
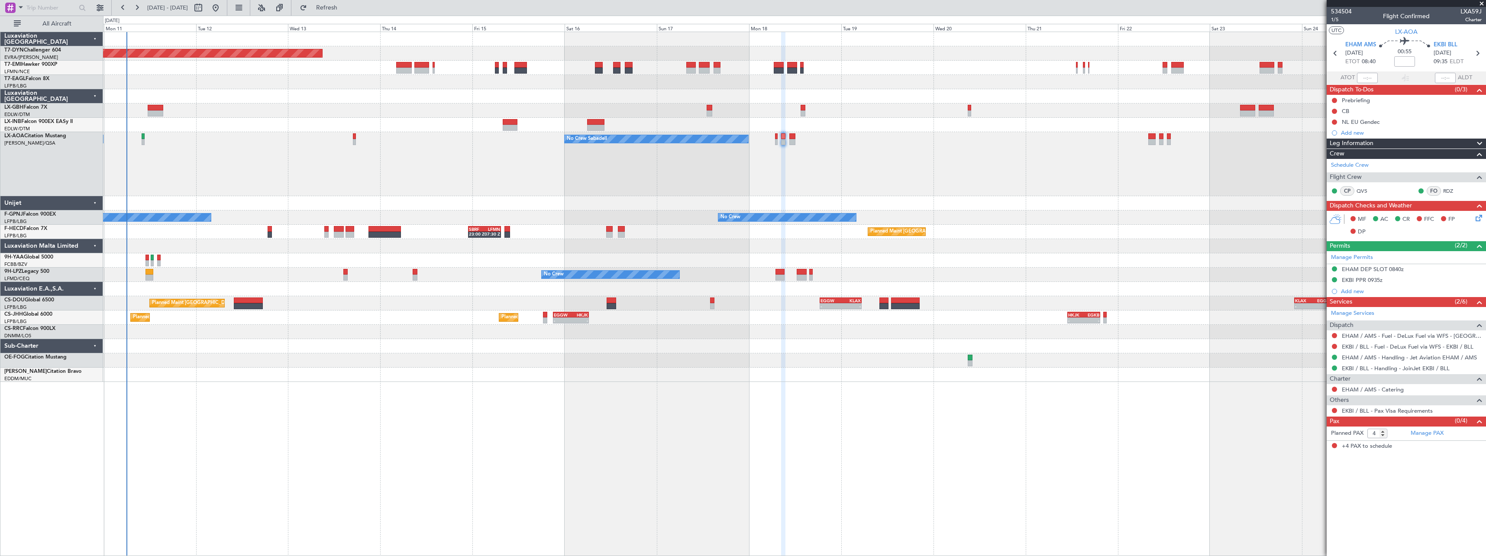
click at [525, 163] on div "No Crew Sabadell No Crew Sabadell" at bounding box center [794, 164] width 1383 height 64
click at [613, 371] on div "Planned Maint Basel-Mulhouse Planned Maint Geneva (Cointrin) Unplanned Maint Ni…" at bounding box center [794, 294] width 1383 height 524
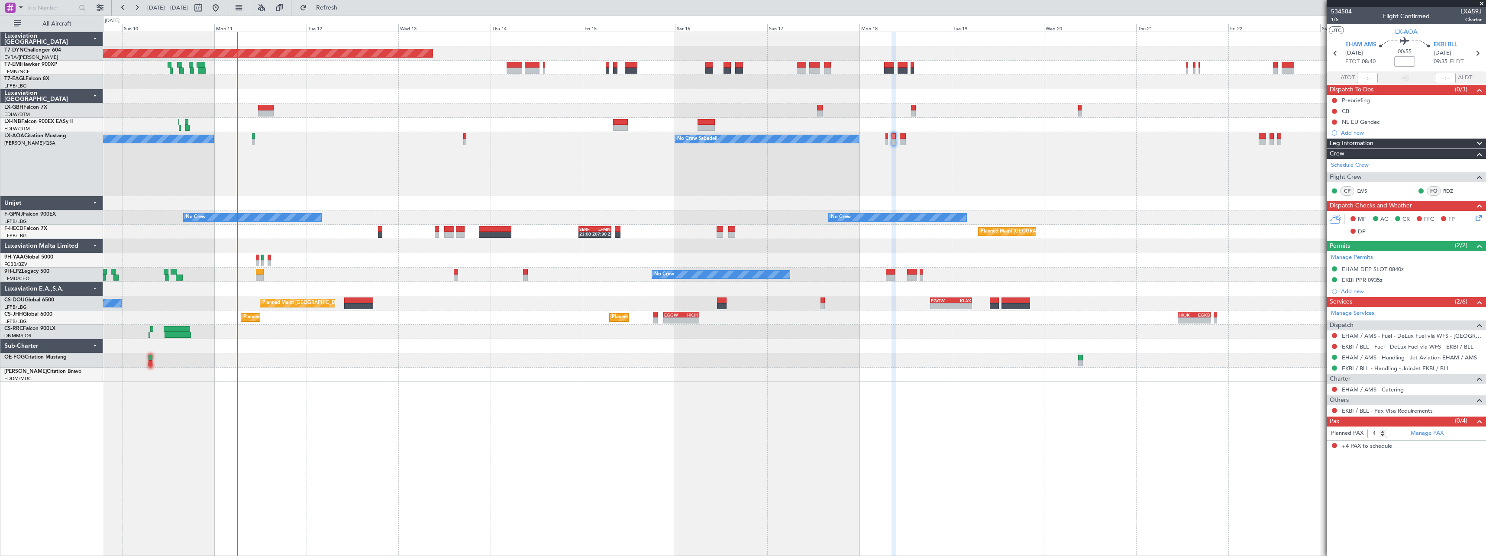
click at [432, 334] on div "Planned Maint Larnaca ([GEOGRAPHIC_DATA] Intl)" at bounding box center [794, 332] width 1383 height 14
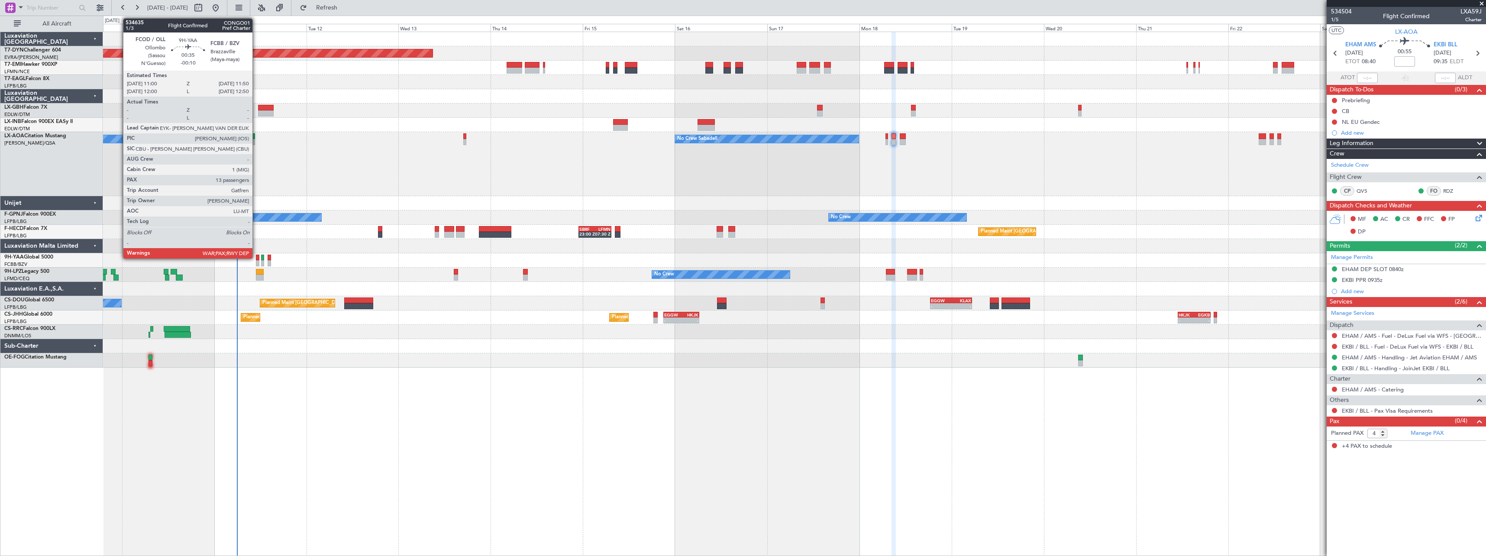
click at [256, 257] on div at bounding box center [257, 258] width 3 height 6
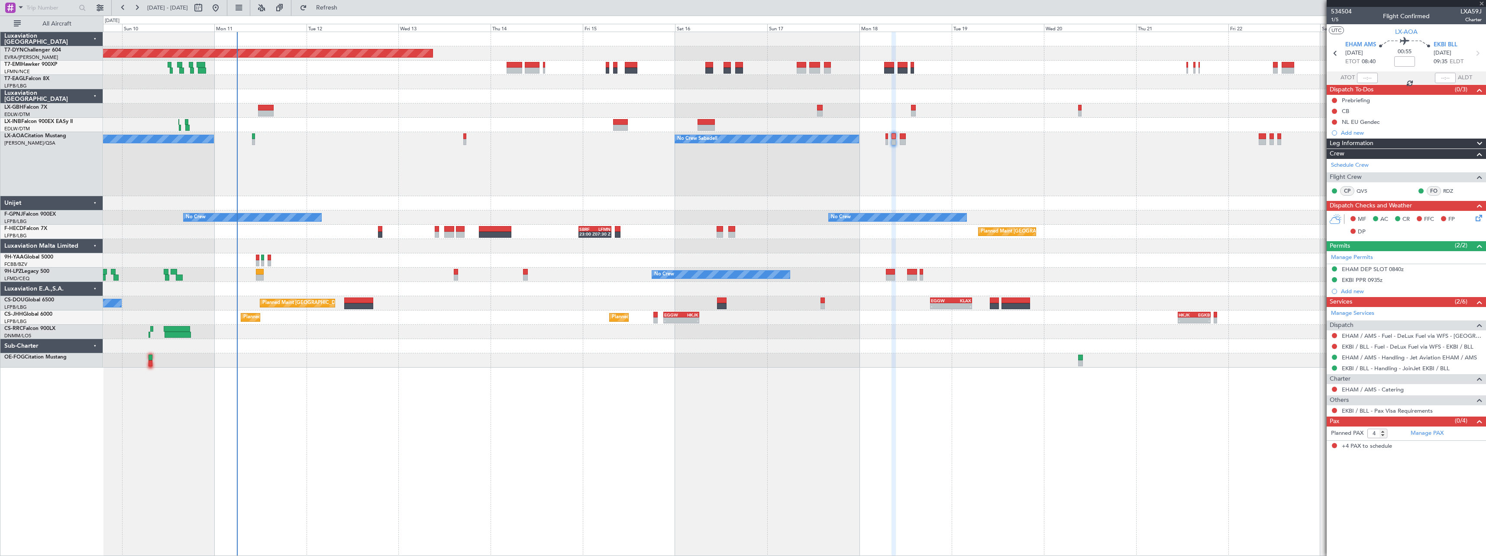
type input "-00:10"
type input "13"
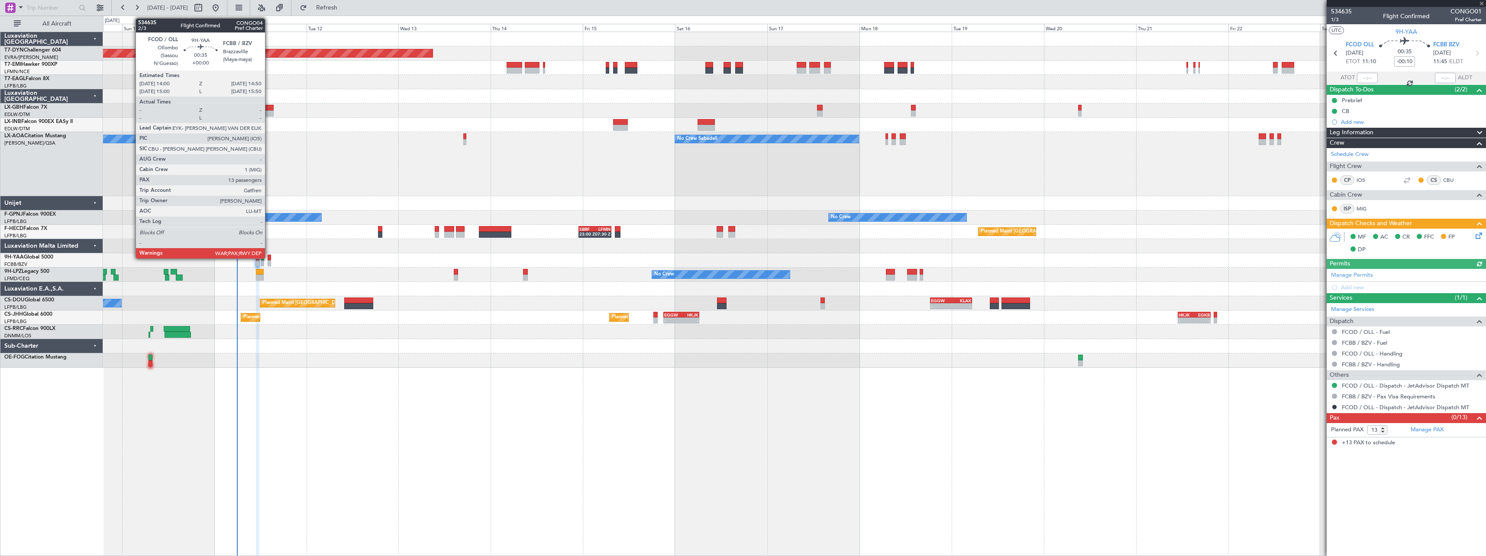
click at [269, 257] on div at bounding box center [269, 258] width 3 height 6
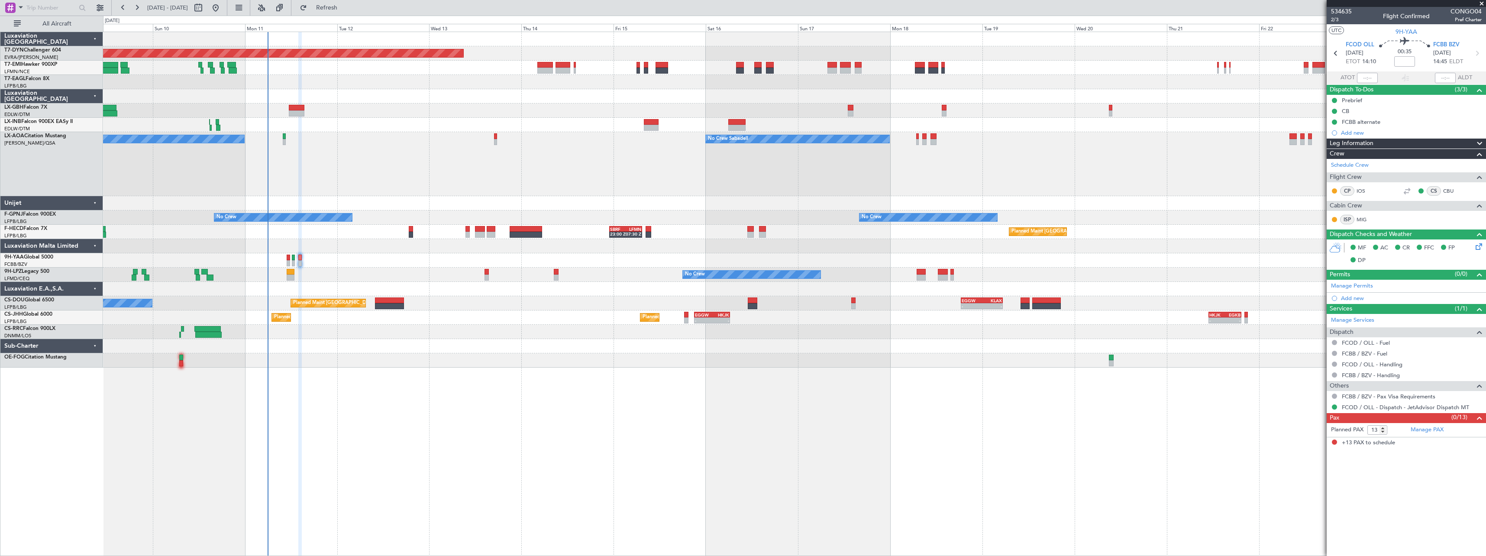
click at [311, 136] on div "Planned Maint Basel-Mulhouse Planned Maint Geneva (Cointrin) Unplanned Maint Ni…" at bounding box center [794, 200] width 1383 height 336
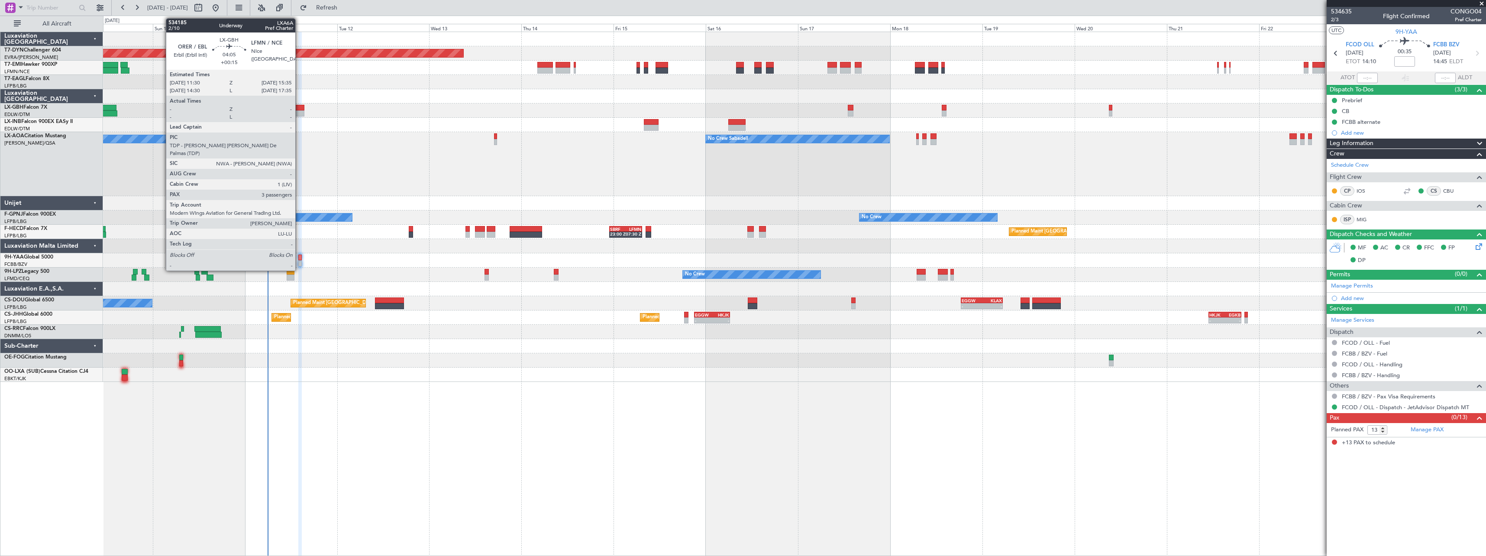
click at [299, 112] on div at bounding box center [297, 113] width 16 height 6
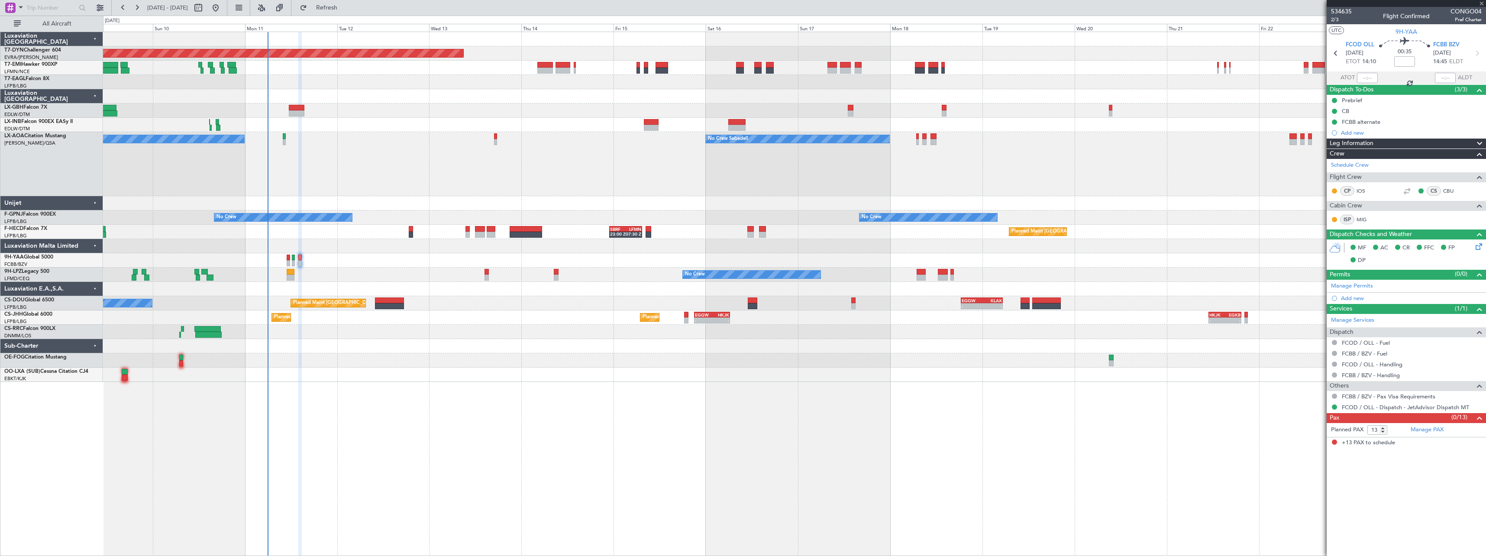
type input "+00:15"
type input "3"
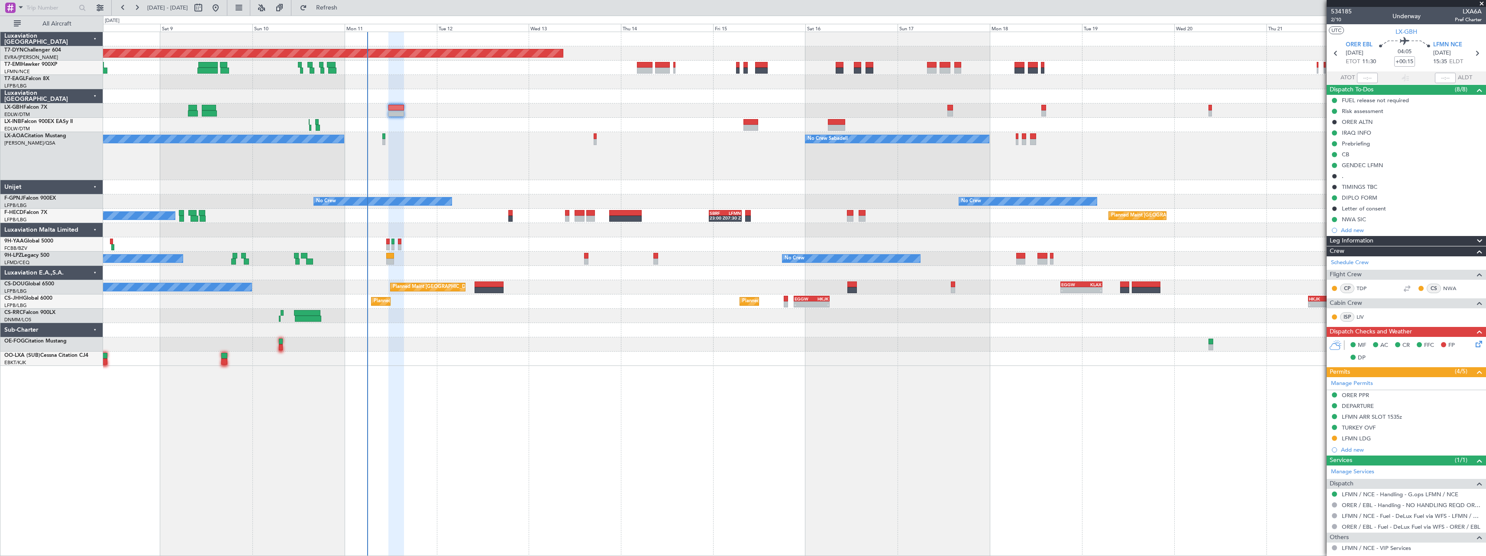
click at [502, 314] on div "Planned Maint Basel-Mulhouse A/C Unavailable Planned Maint Geneva (Cointrin) Un…" at bounding box center [794, 199] width 1383 height 334
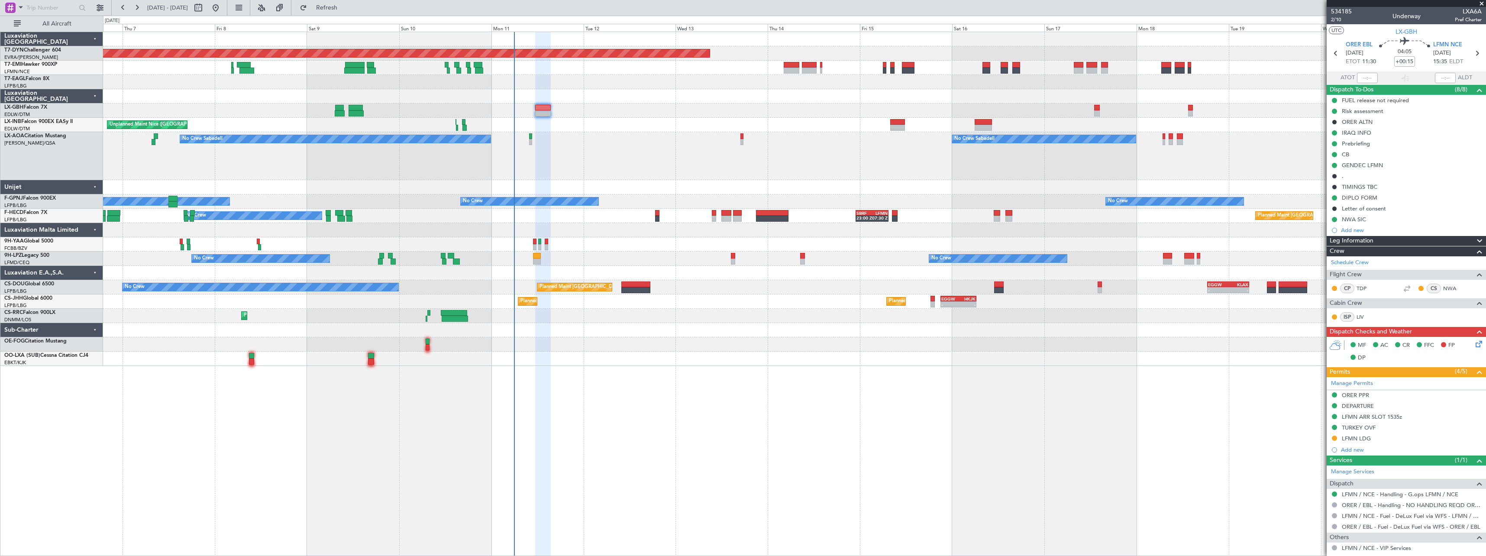
click at [624, 178] on div "No Crew Sabadell No Crew Sabadell AOG Maint Biarritz ([GEOGRAPHIC_DATA]) No Cre…" at bounding box center [794, 156] width 1383 height 48
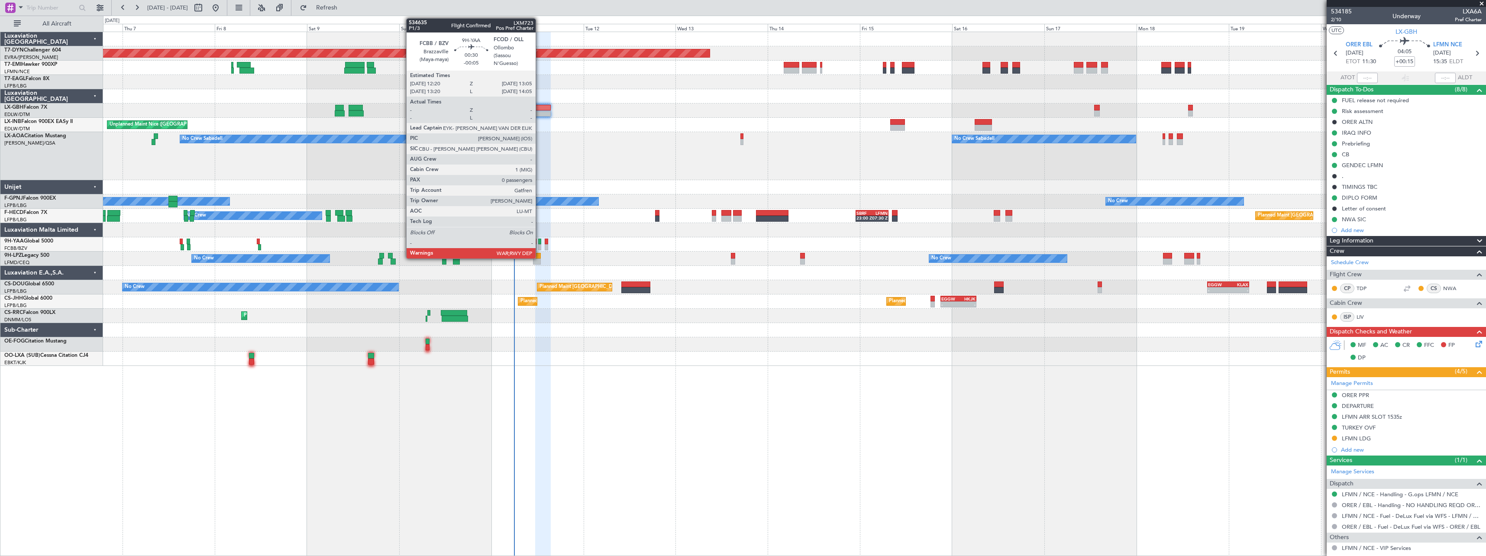
click at [540, 243] on div at bounding box center [539, 242] width 3 height 6
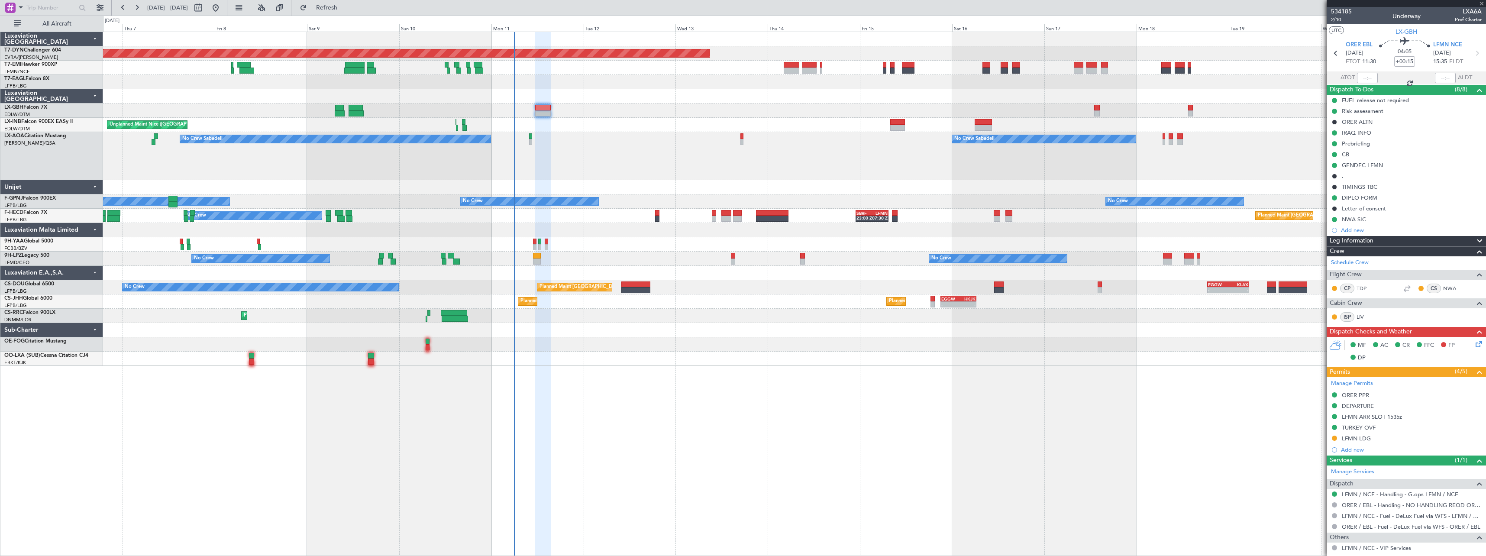
type input "-00:05"
type input "0"
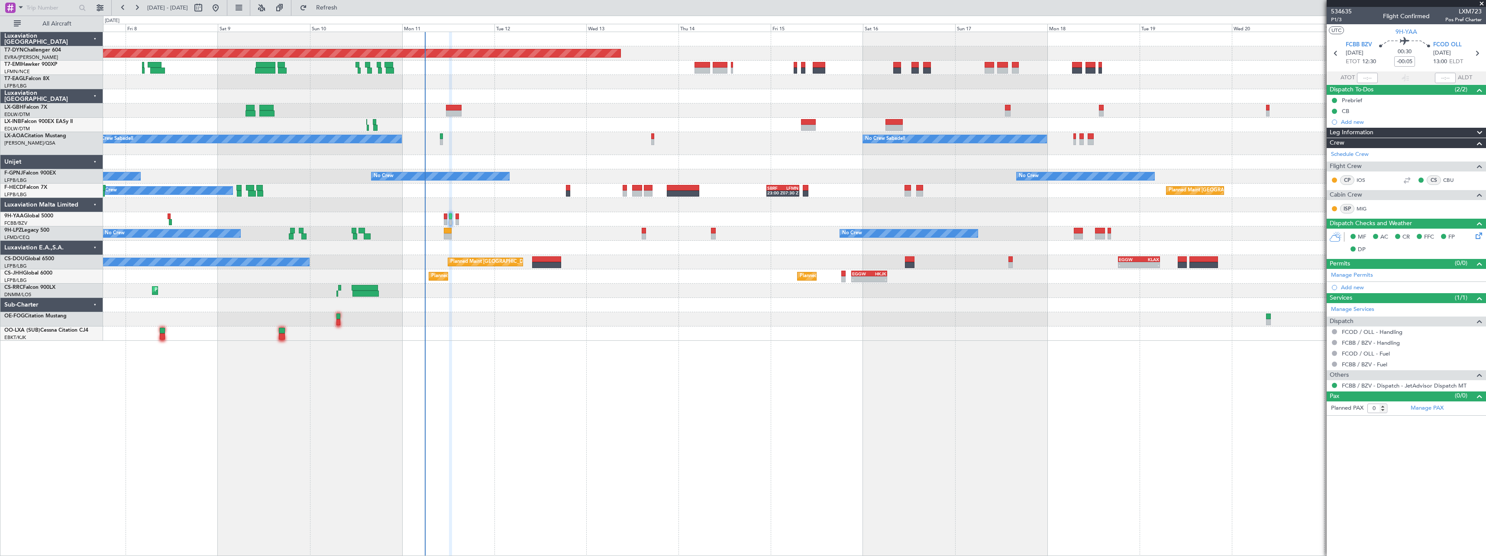
click at [946, 338] on div "Planned Maint Basel-Mulhouse A/C Unavailable Planned Maint Geneva (Cointrin) Un…" at bounding box center [794, 294] width 1383 height 524
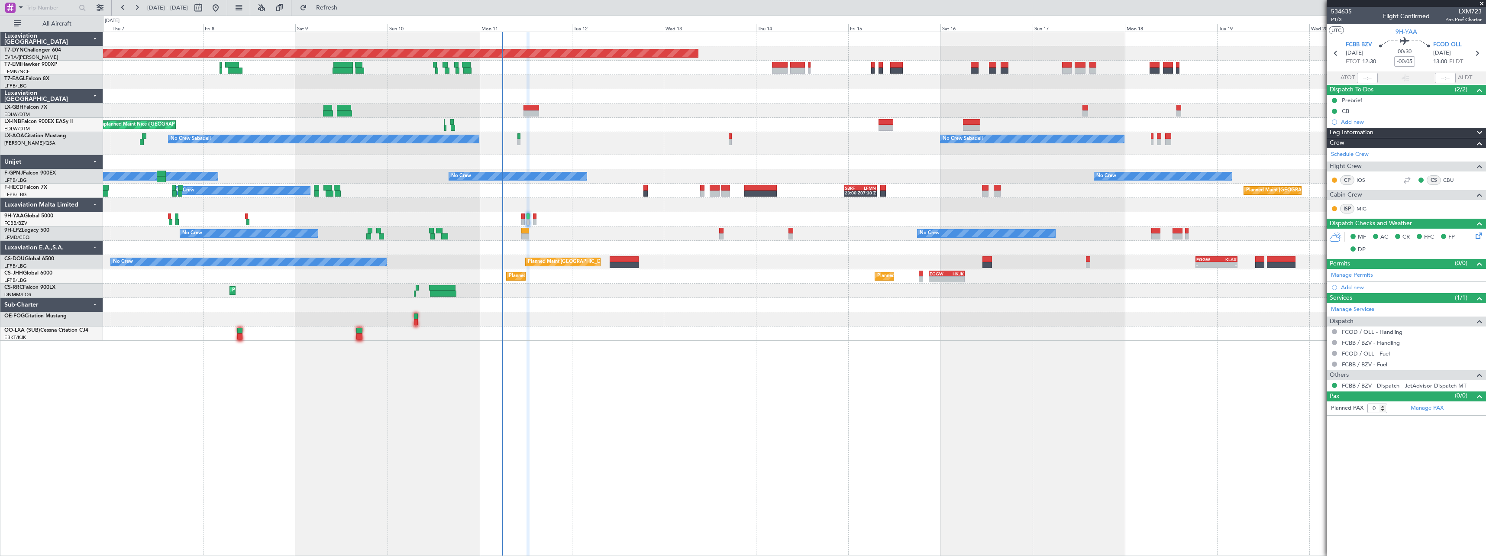
click at [589, 291] on div "Planned Maint Larnaca ([GEOGRAPHIC_DATA] Intl)" at bounding box center [794, 291] width 1383 height 14
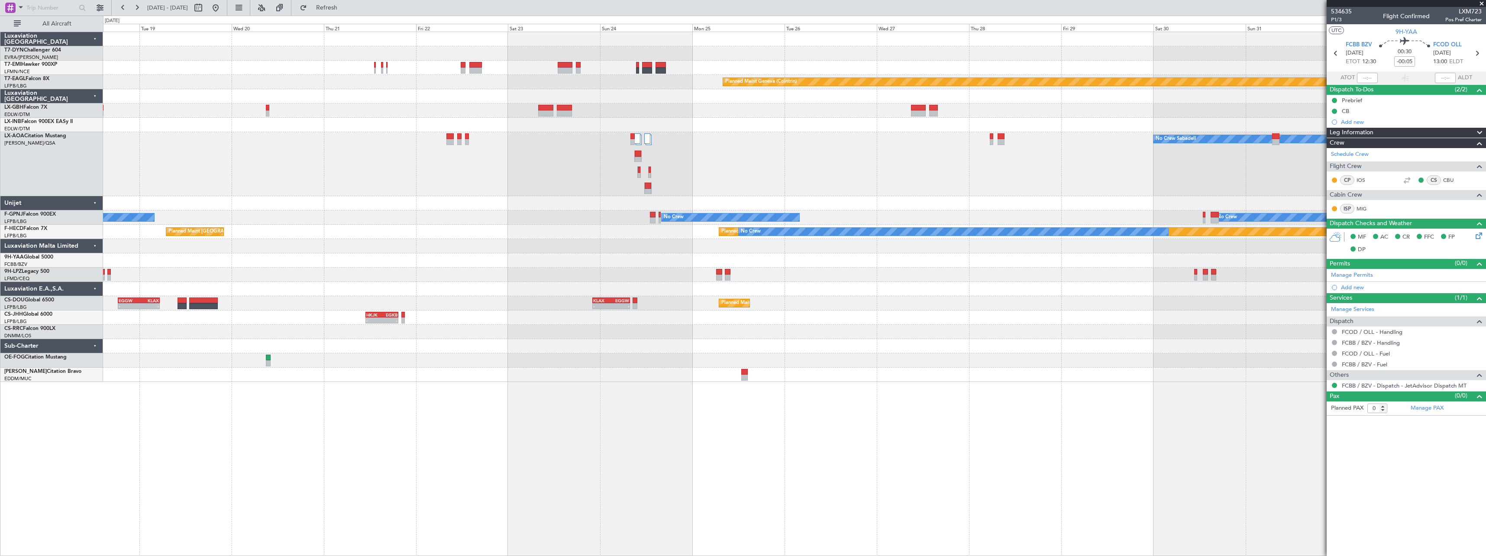
click at [373, 256] on div "Planned Maint Geneva (Cointrin) No Crew Sabadell No Crew Sabadell No Crew No Cr…" at bounding box center [794, 207] width 1383 height 350
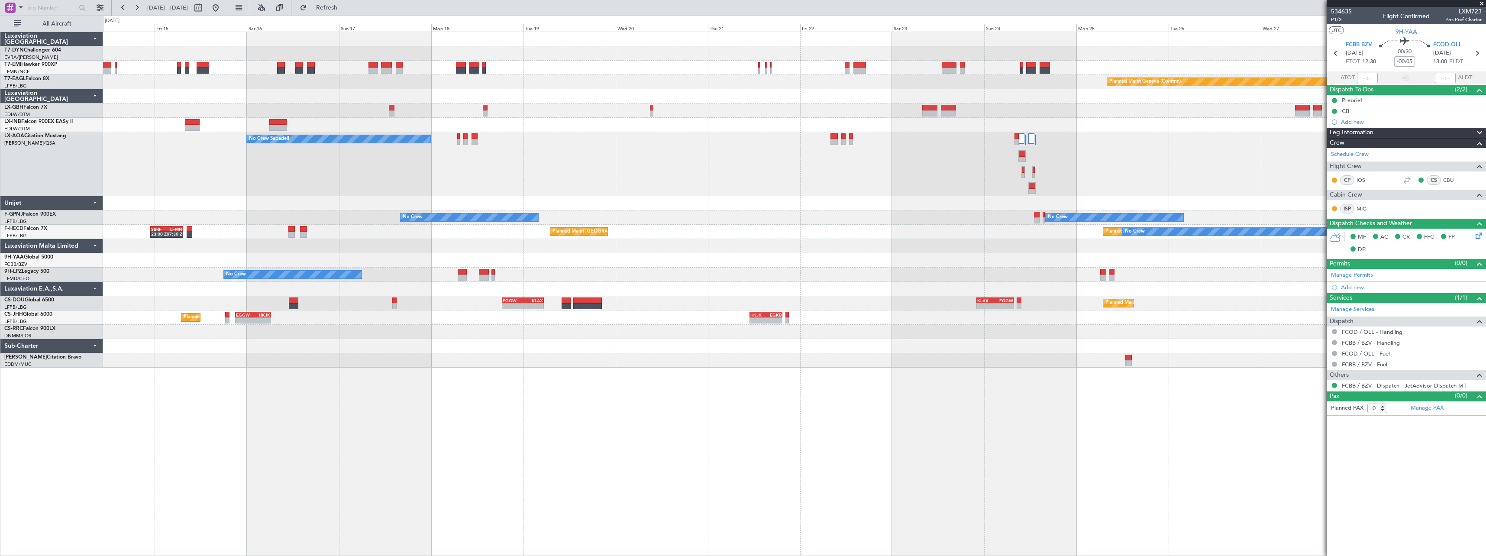
click at [852, 345] on div at bounding box center [794, 346] width 1383 height 14
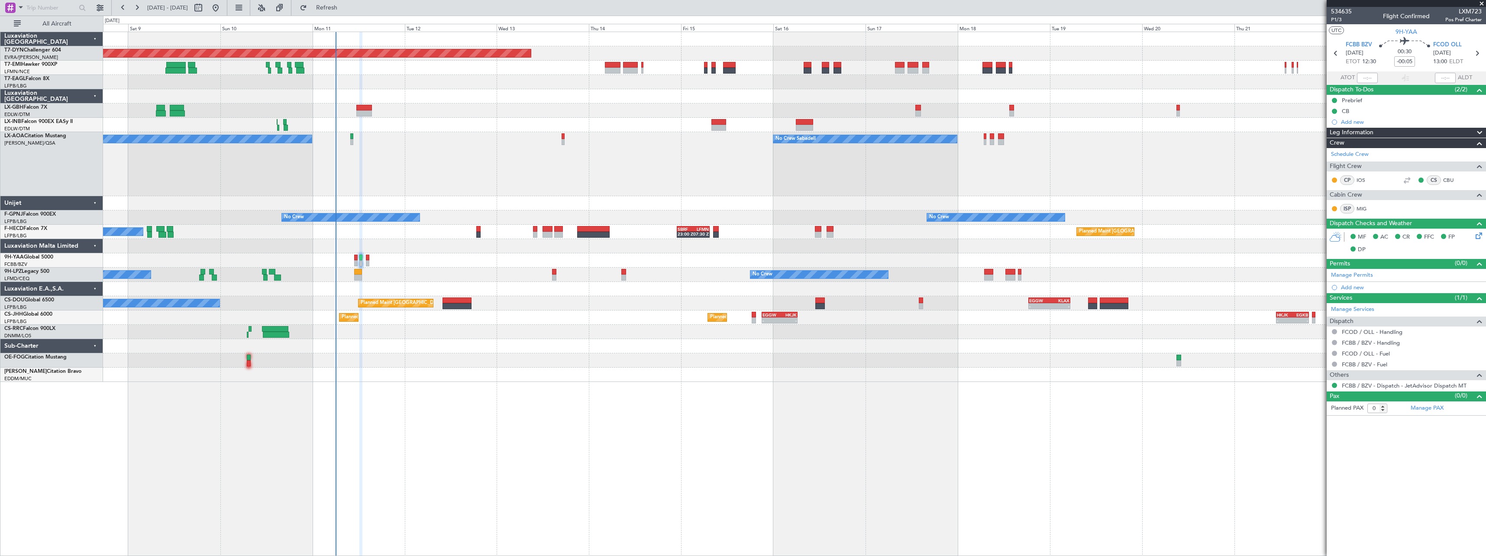
click at [933, 362] on div "Planned Maint Basel-Mulhouse A/C Unavailable Planned Maint Geneva (Cointrin) Un…" at bounding box center [794, 294] width 1383 height 524
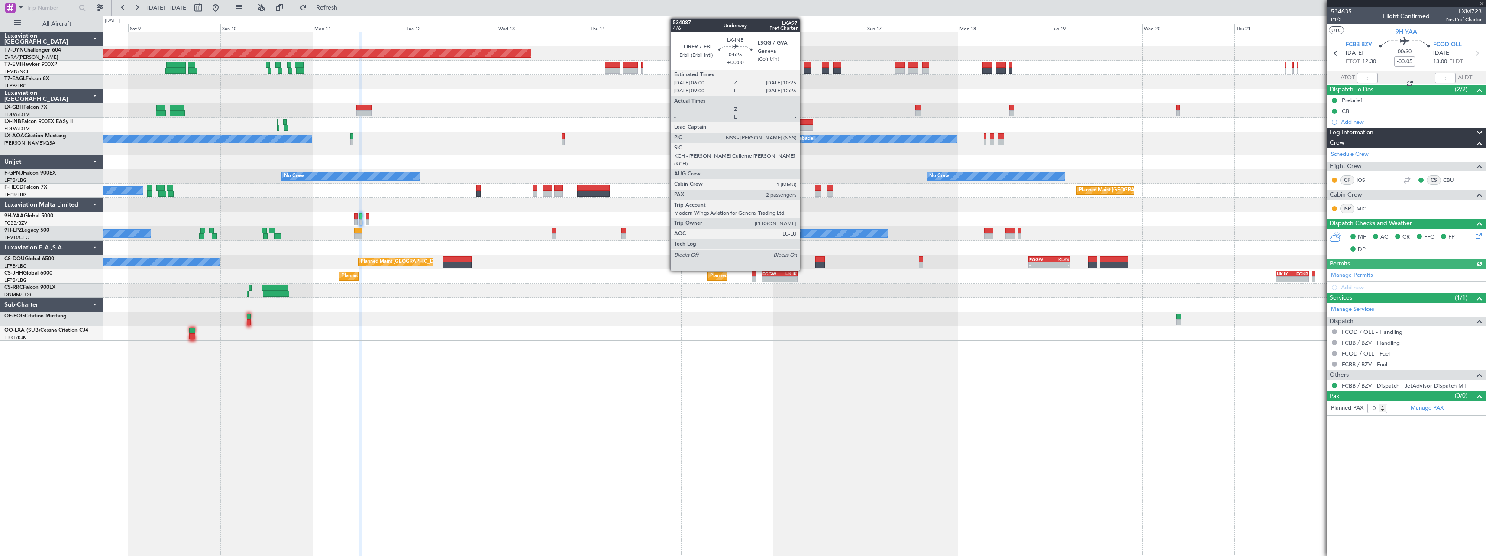
click at [804, 122] on div at bounding box center [804, 122] width 17 height 6
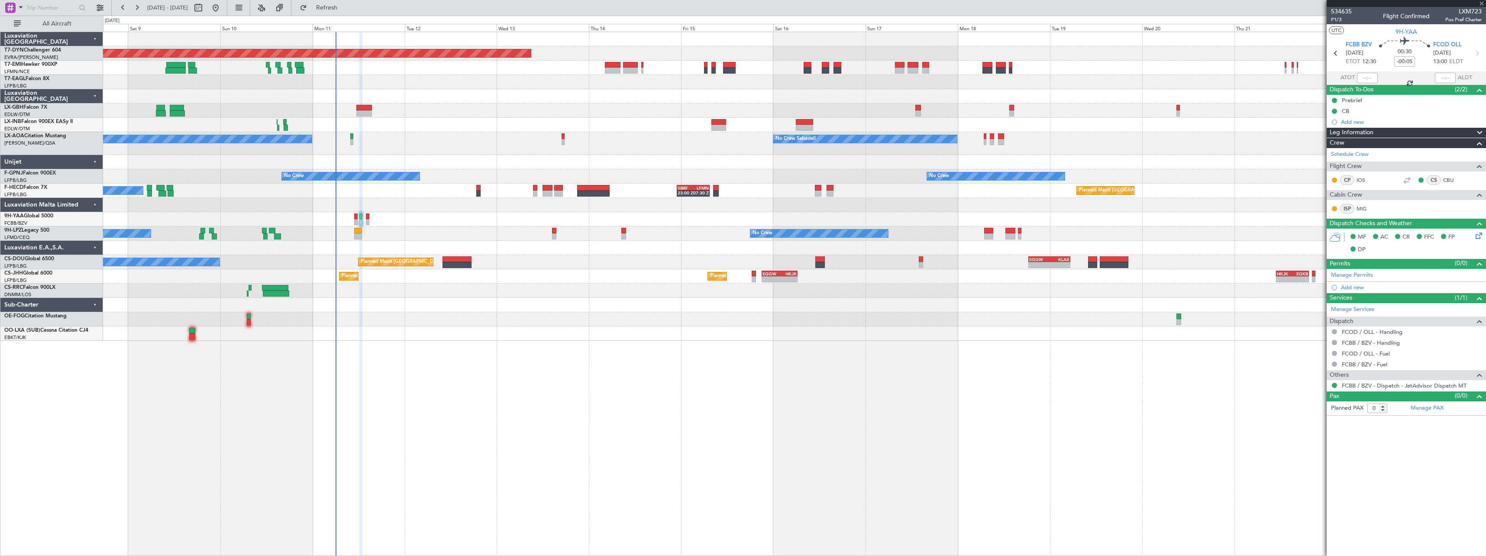
type input "2"
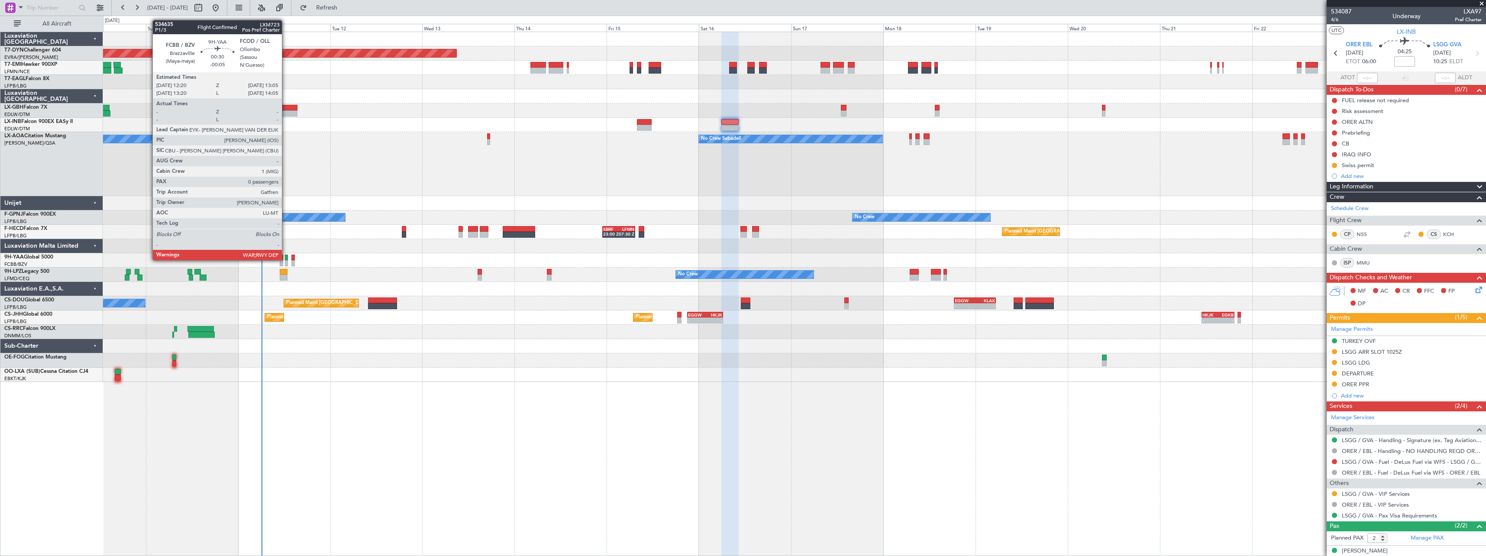
click at [286, 259] on div at bounding box center [286, 258] width 3 height 6
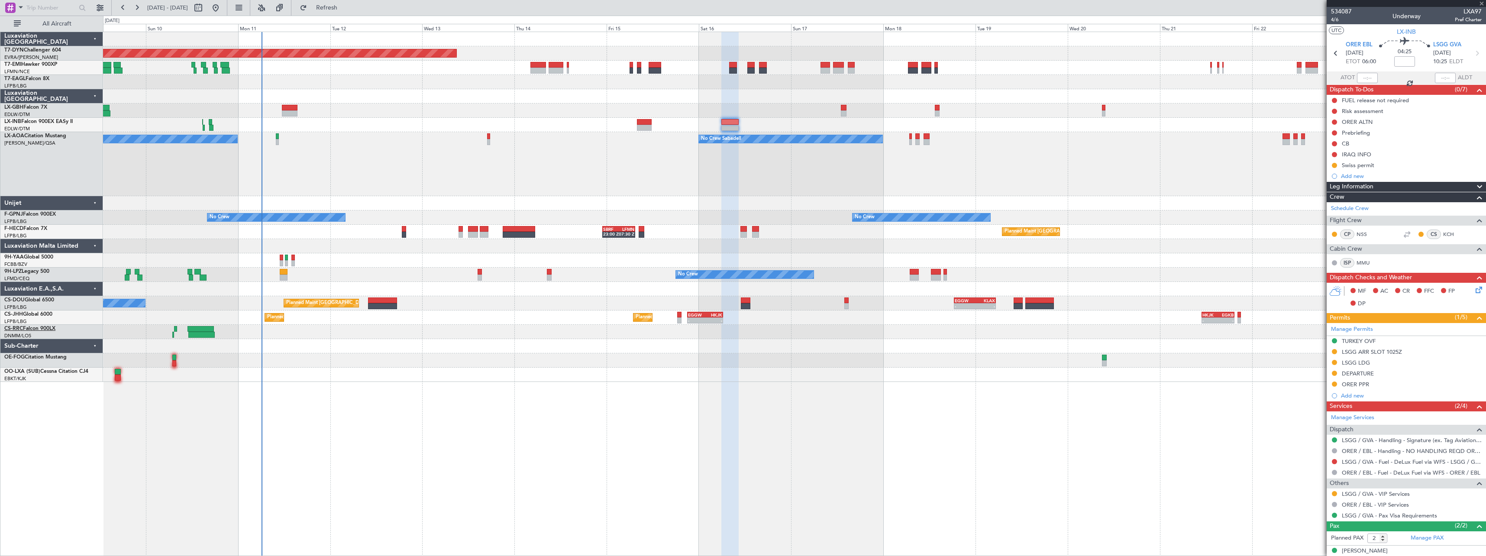
type input "-00:05"
type input "0"
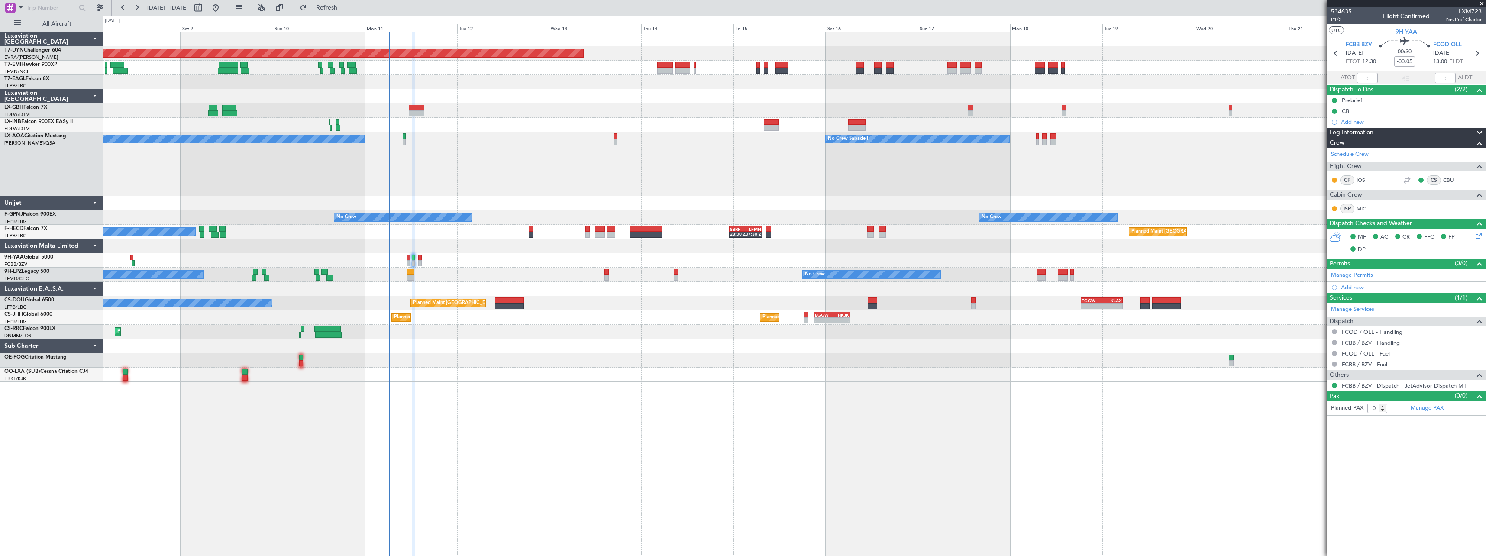
click at [623, 306] on div "Planned Maint [GEOGRAPHIC_DATA]-[GEOGRAPHIC_DATA] A/C Unavailable Planned Maint…" at bounding box center [794, 207] width 1383 height 350
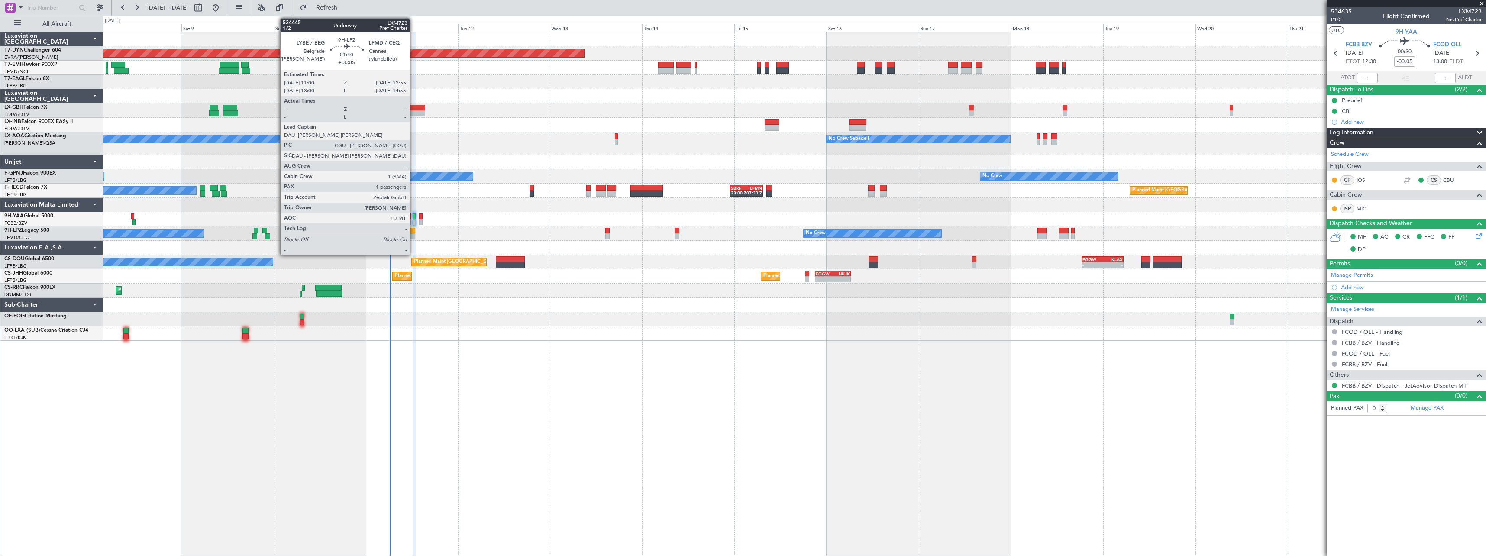
click at [414, 233] on div at bounding box center [412, 231] width 8 height 6
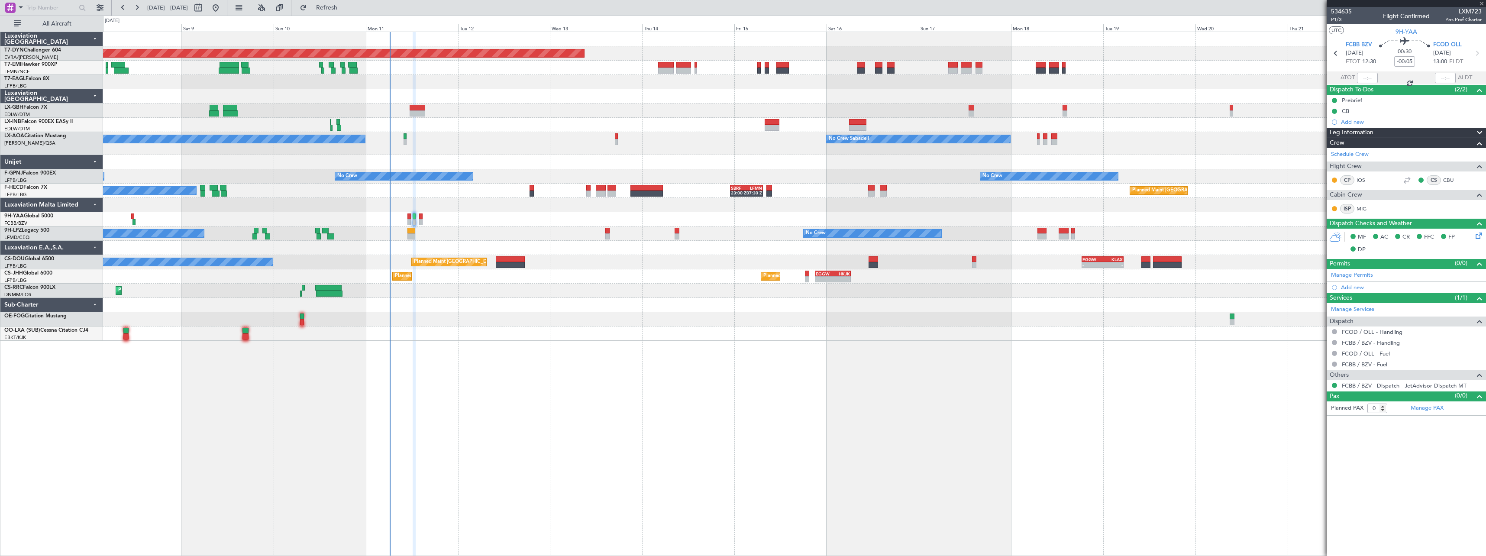
type input "+00:05"
type input "1"
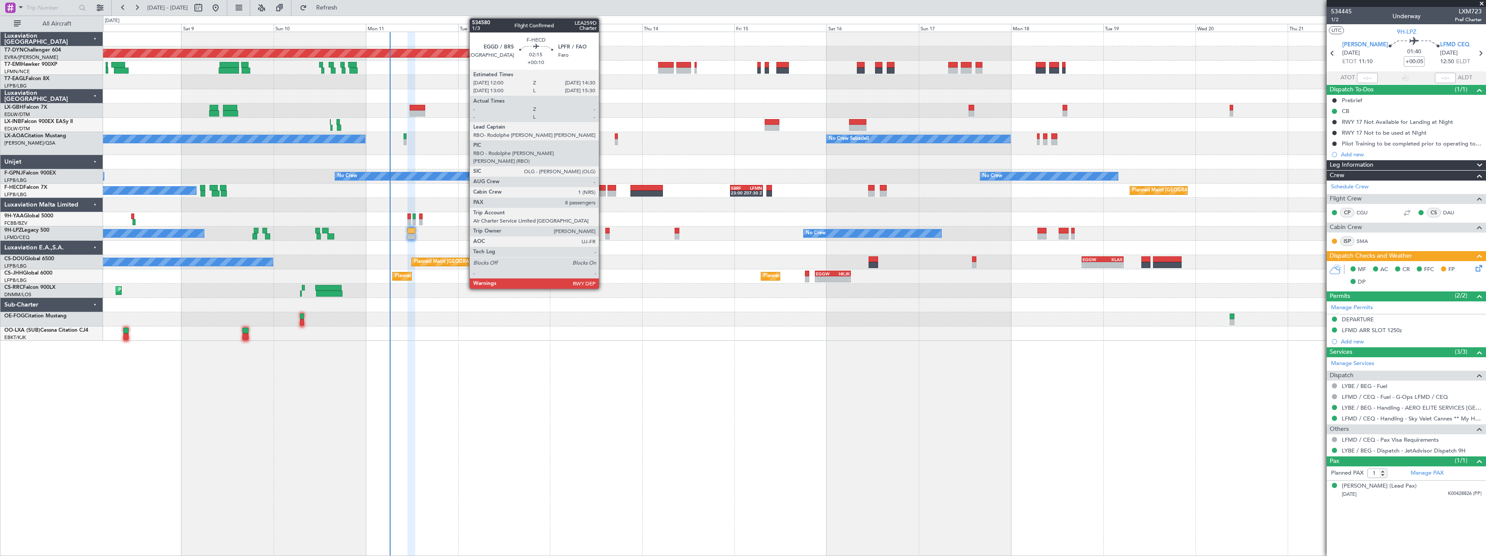
click at [603, 189] on div at bounding box center [601, 188] width 10 height 6
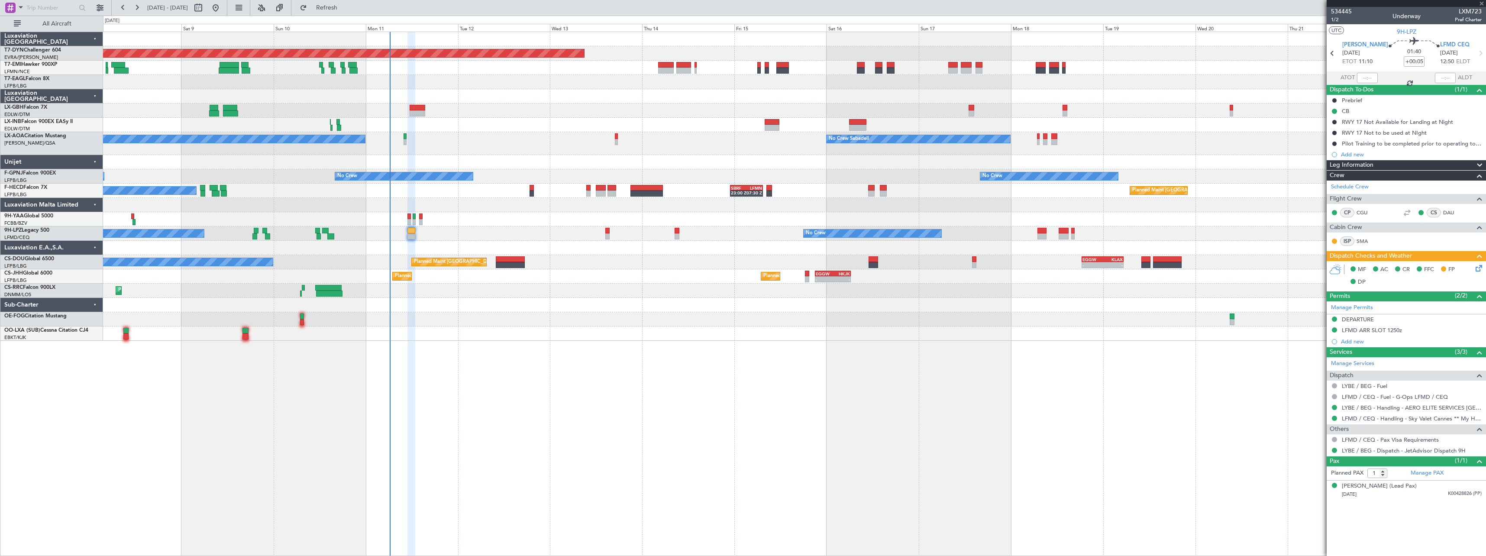
type input "+00:10"
type input "8"
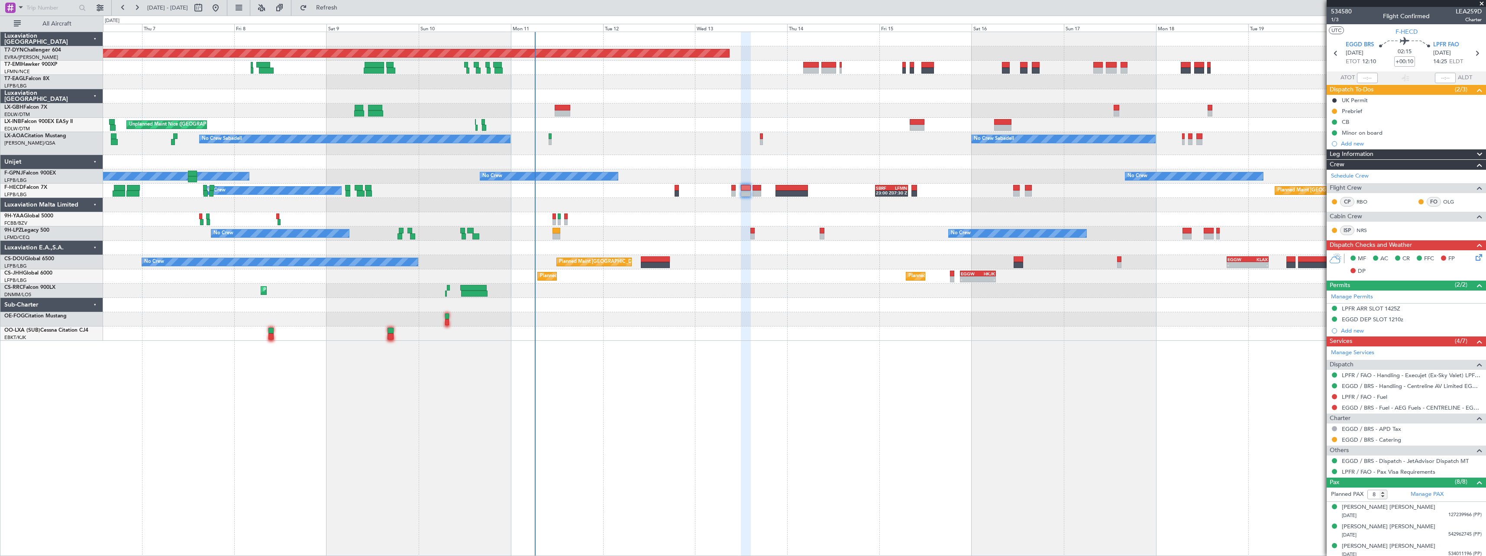
click at [617, 116] on div at bounding box center [794, 111] width 1383 height 14
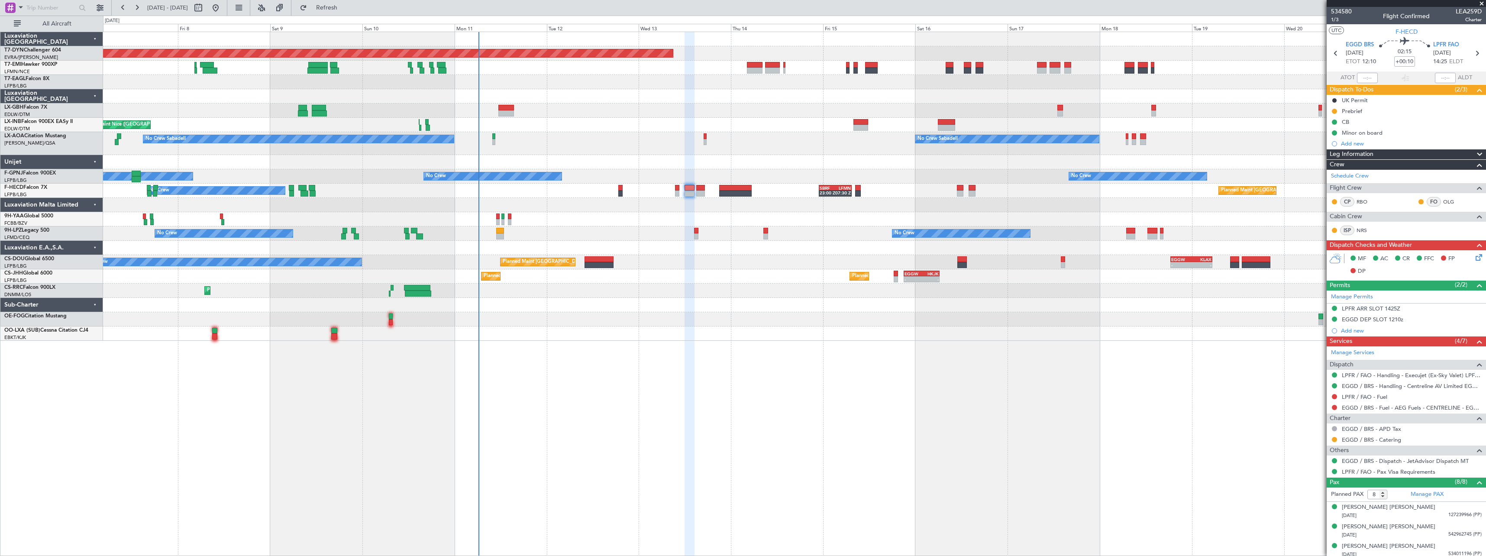
click at [595, 137] on div "No Crew Sabadell No Crew Sabadell AOG Maint Biarritz ([GEOGRAPHIC_DATA]) No Cre…" at bounding box center [794, 143] width 1383 height 23
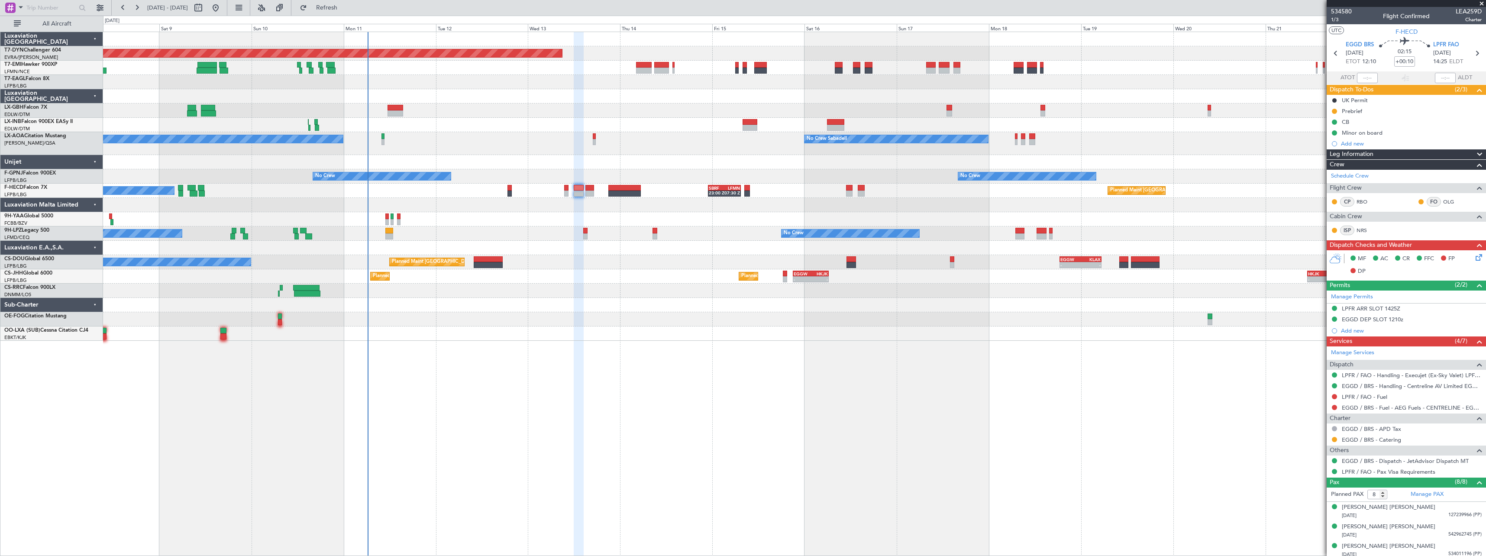
click at [705, 107] on div at bounding box center [794, 111] width 1383 height 14
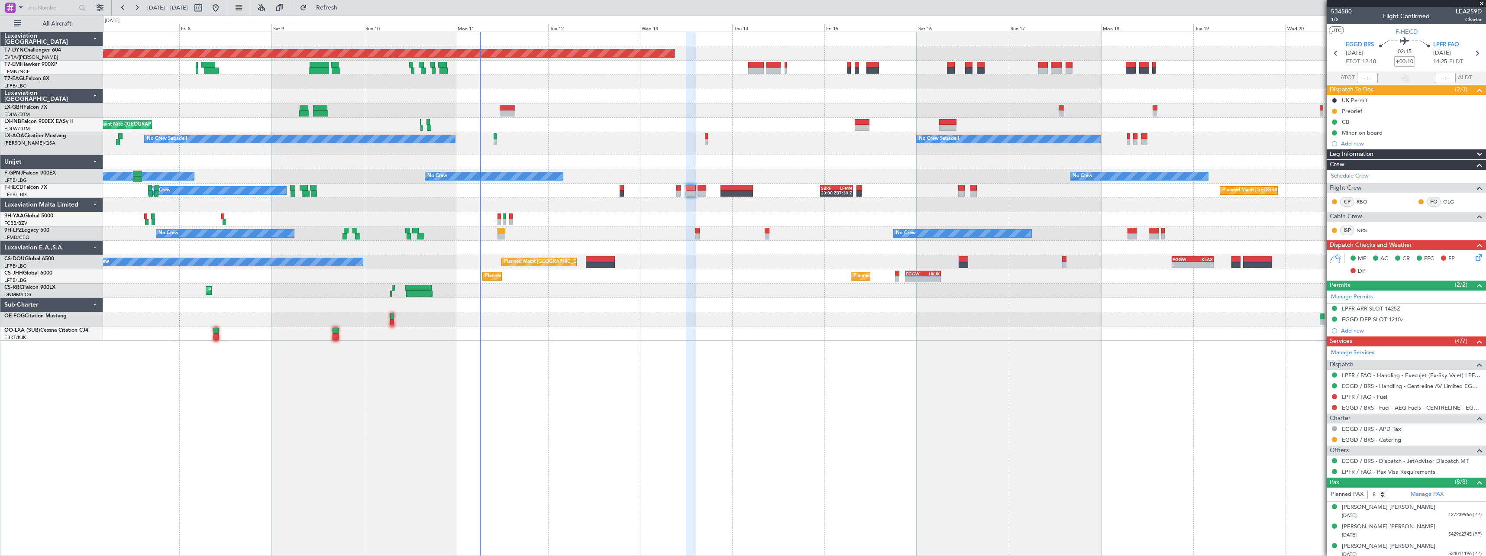
click at [618, 125] on div "Unplanned Maint Nice ([GEOGRAPHIC_DATA])" at bounding box center [794, 125] width 1383 height 14
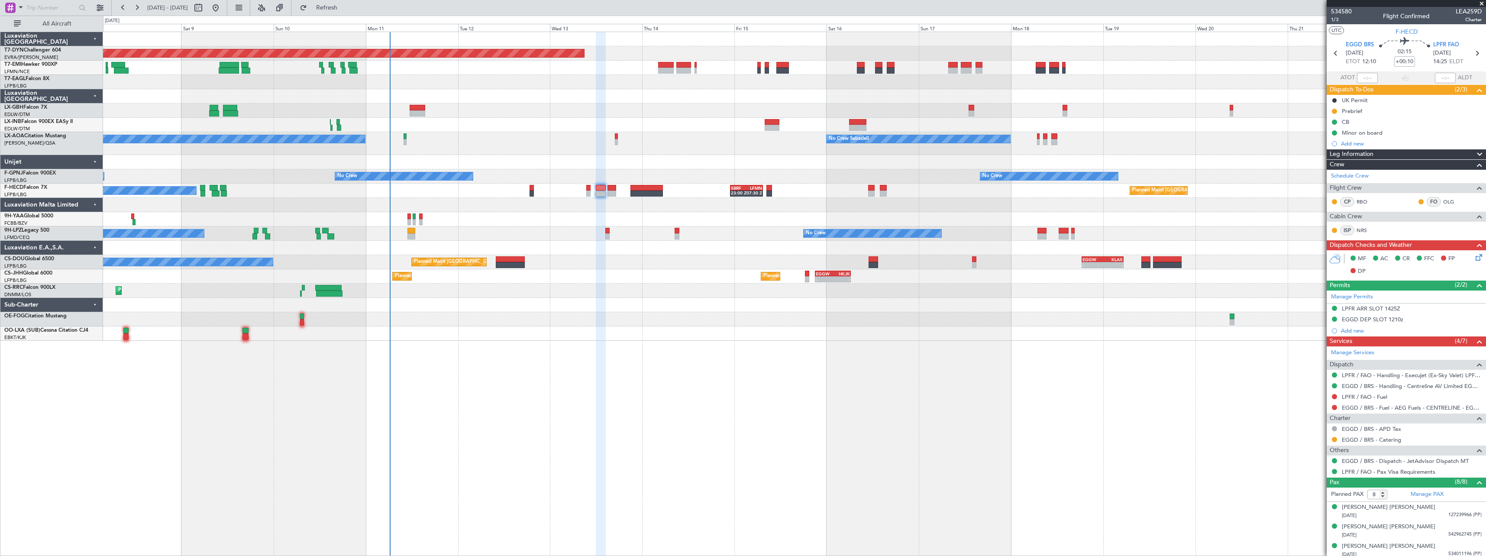
click at [731, 152] on div "Planned Maint [GEOGRAPHIC_DATA]-[GEOGRAPHIC_DATA] A/C Unavailable Planned Maint…" at bounding box center [794, 186] width 1383 height 309
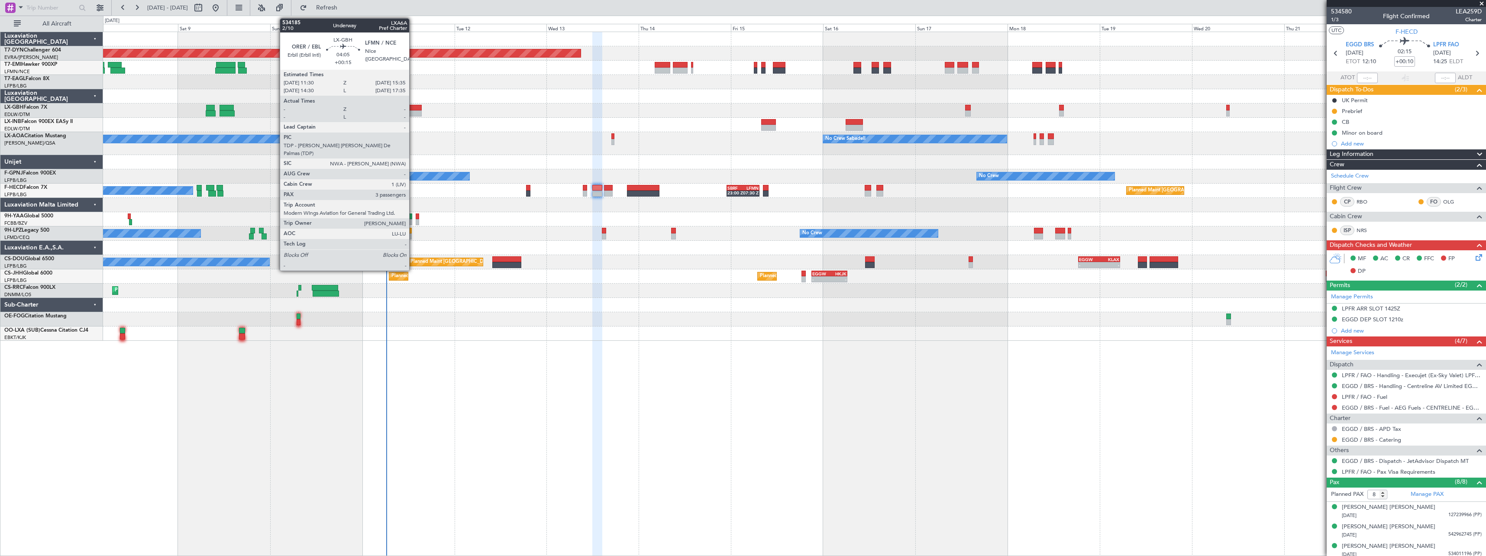
click at [413, 109] on div at bounding box center [414, 108] width 16 height 6
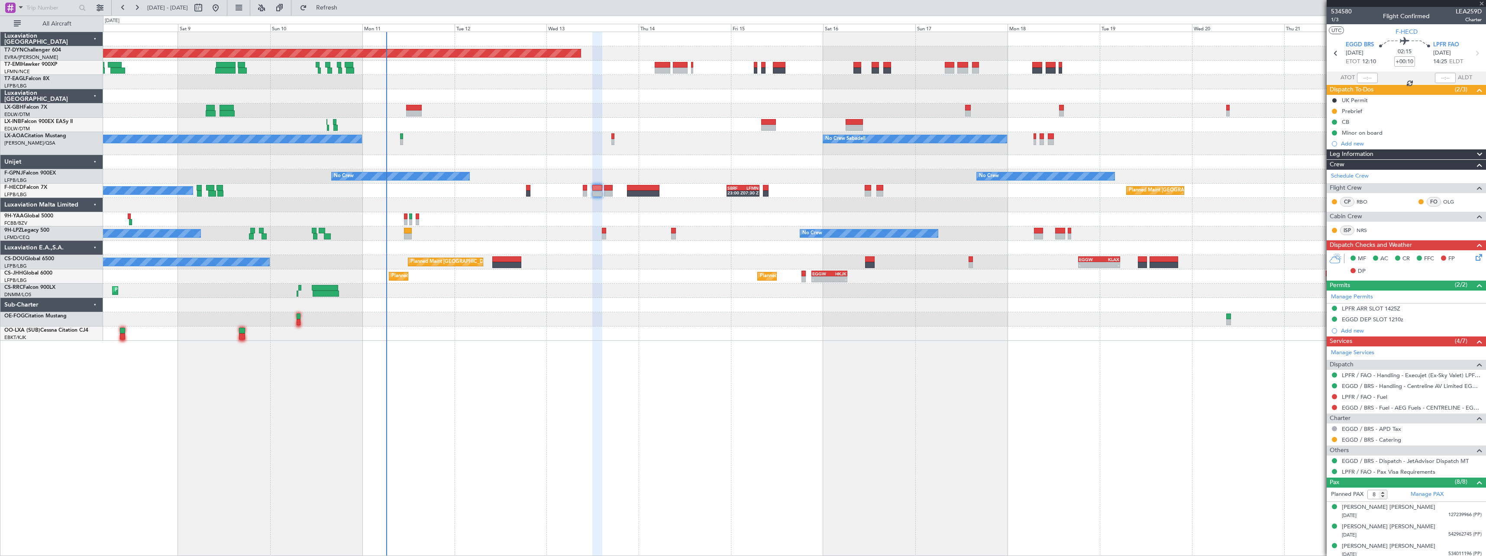
type input "+00:15"
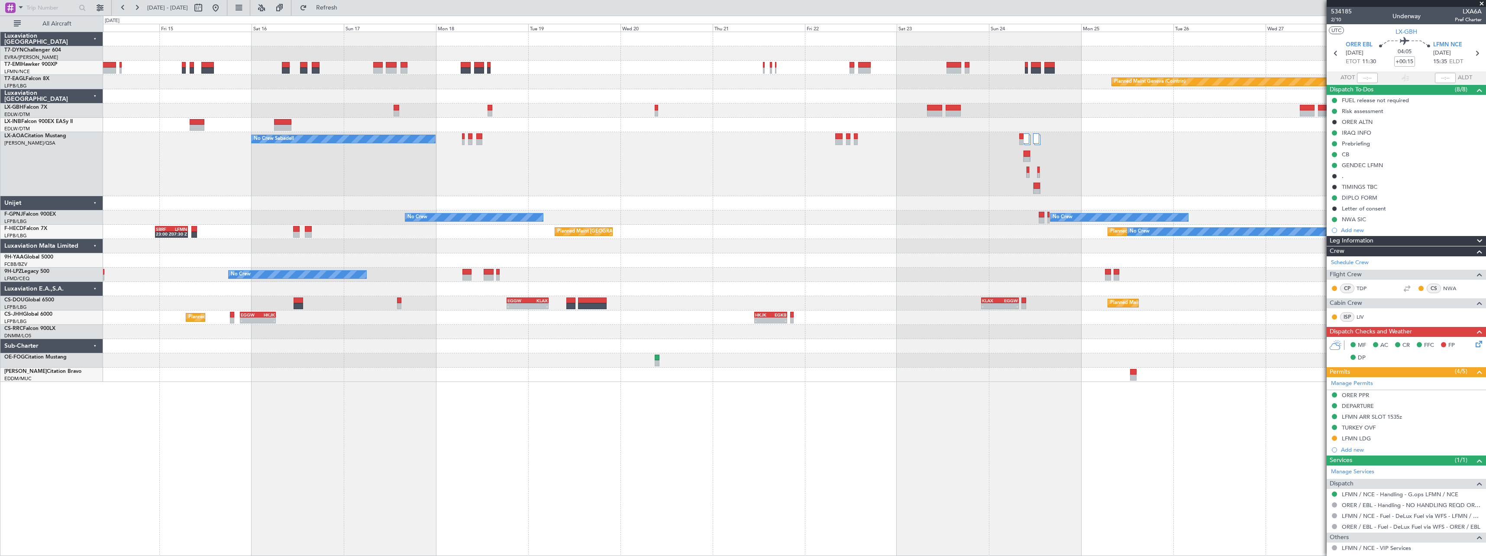
click at [619, 408] on div "Planned Maint [GEOGRAPHIC_DATA]-[GEOGRAPHIC_DATA] Planned Maint Geneva ([GEOGRA…" at bounding box center [794, 294] width 1383 height 524
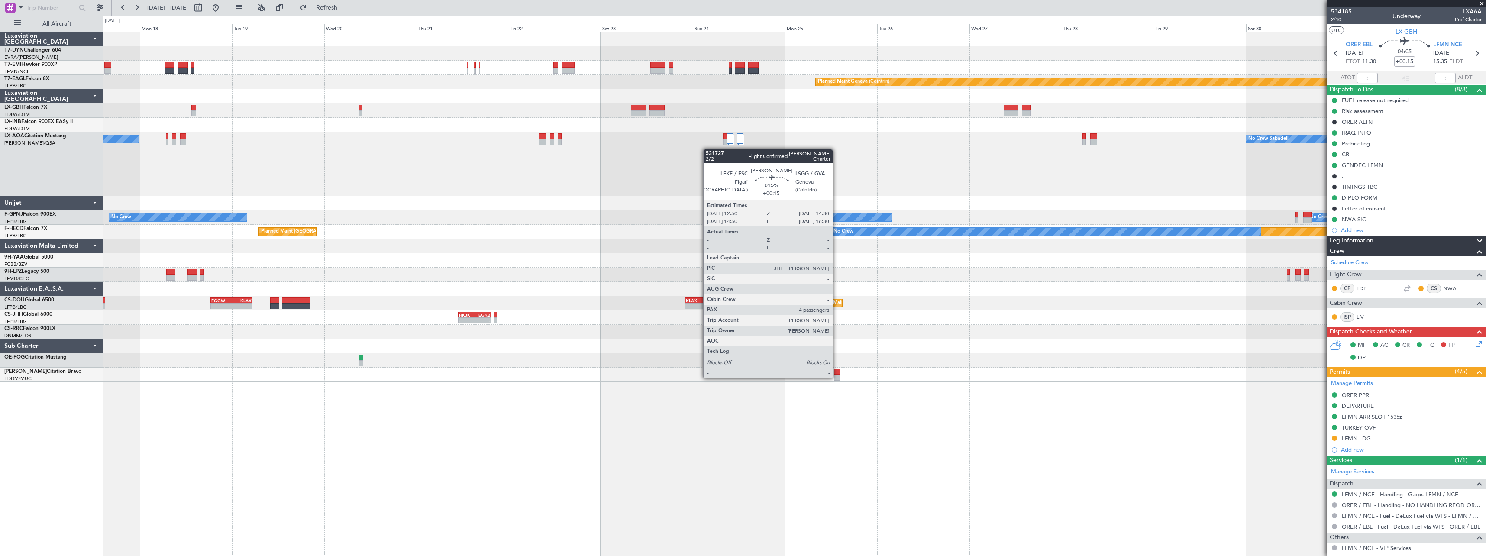
click at [837, 377] on div at bounding box center [837, 378] width 6 height 6
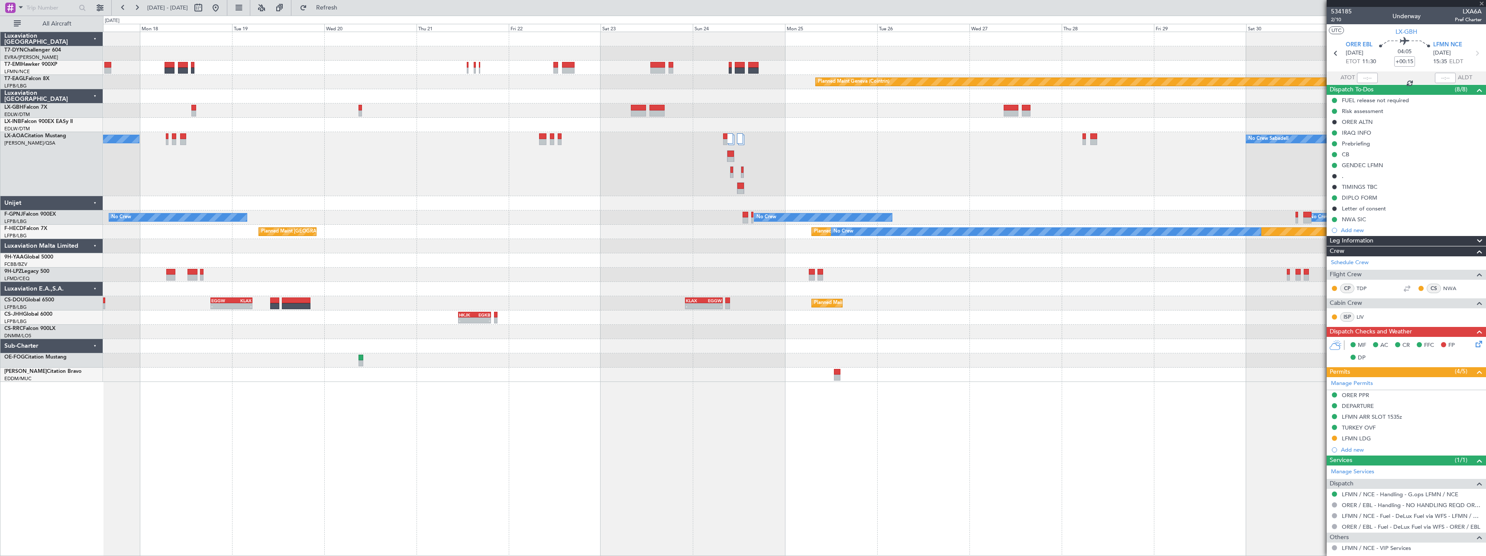
type input "4"
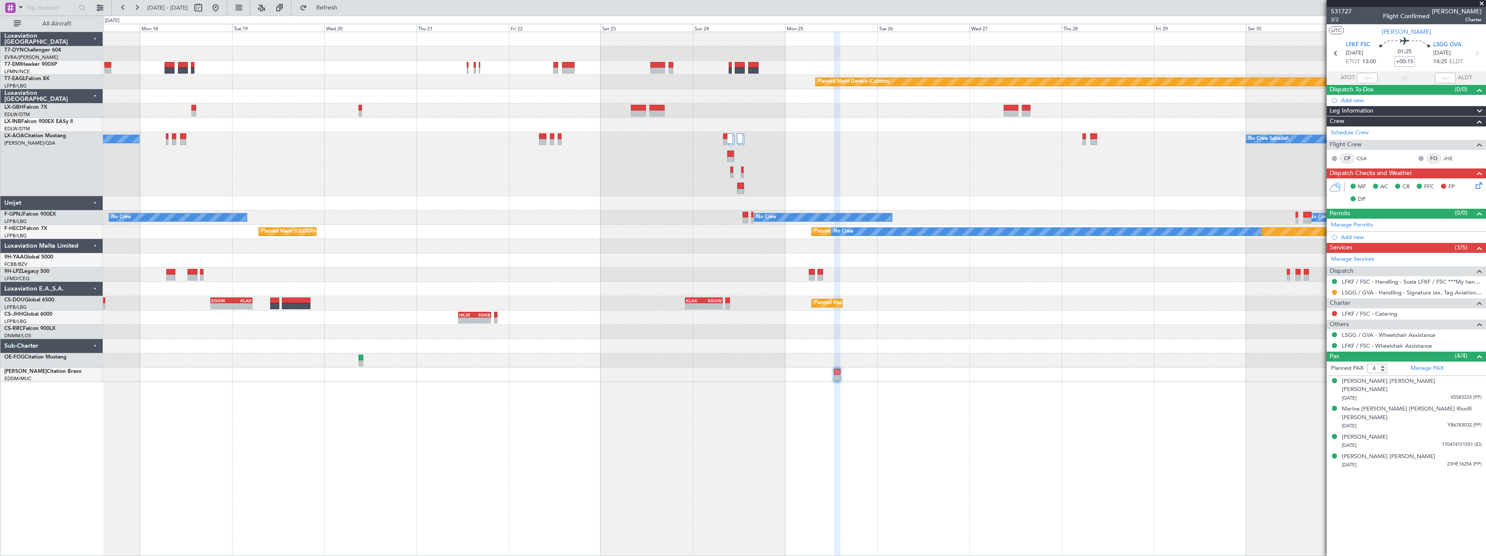
click at [988, 239] on div "Planned Maint [GEOGRAPHIC_DATA] ([GEOGRAPHIC_DATA]) No Crew Planned Maint [GEOG…" at bounding box center [794, 232] width 1383 height 14
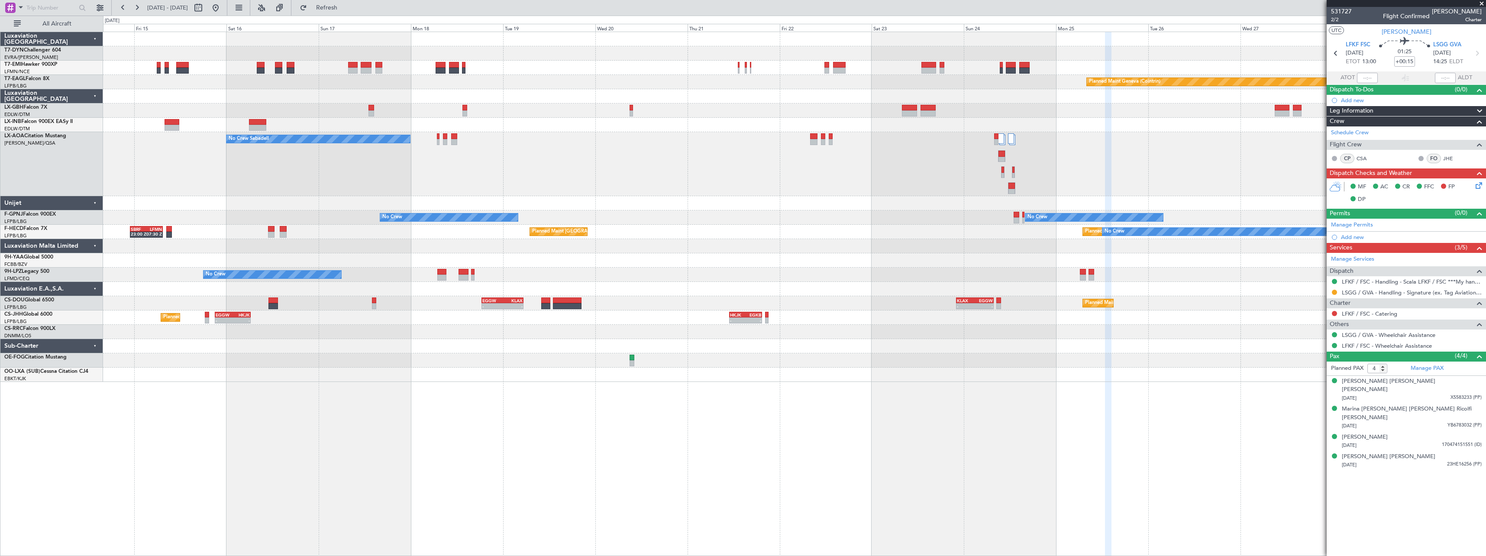
click at [796, 210] on div "Planned Maint [GEOGRAPHIC_DATA]-[GEOGRAPHIC_DATA] Planned Maint Geneva ([GEOGRA…" at bounding box center [794, 207] width 1383 height 350
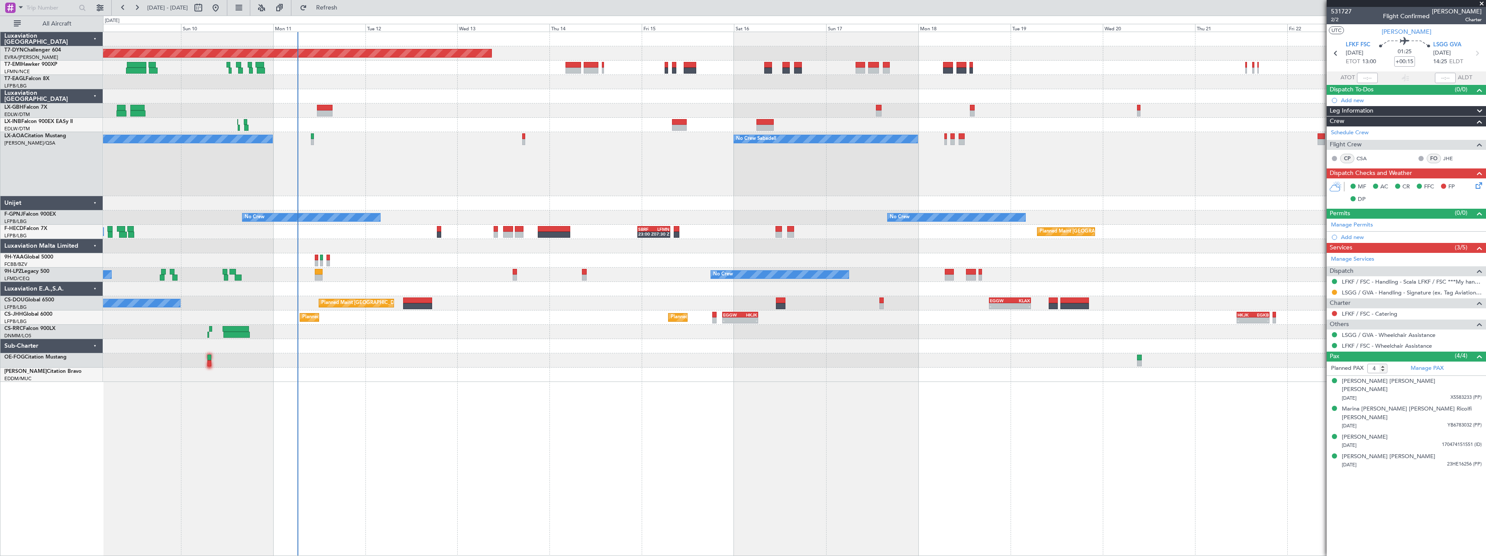
click at [948, 369] on div "Planned Maint [GEOGRAPHIC_DATA]-[GEOGRAPHIC_DATA] Planned Maint Geneva ([GEOGRA…" at bounding box center [794, 294] width 1383 height 524
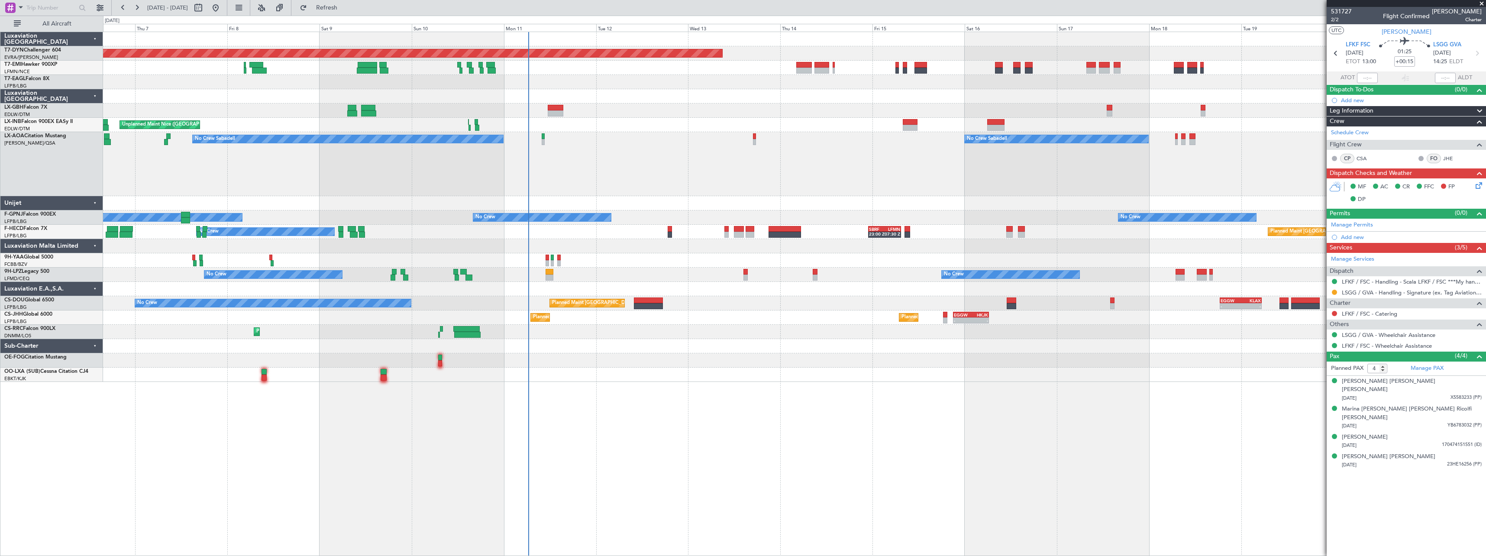
click at [787, 379] on div "Planned Maint [GEOGRAPHIC_DATA]-[GEOGRAPHIC_DATA] A/C Unavailable Planned Maint…" at bounding box center [794, 294] width 1383 height 524
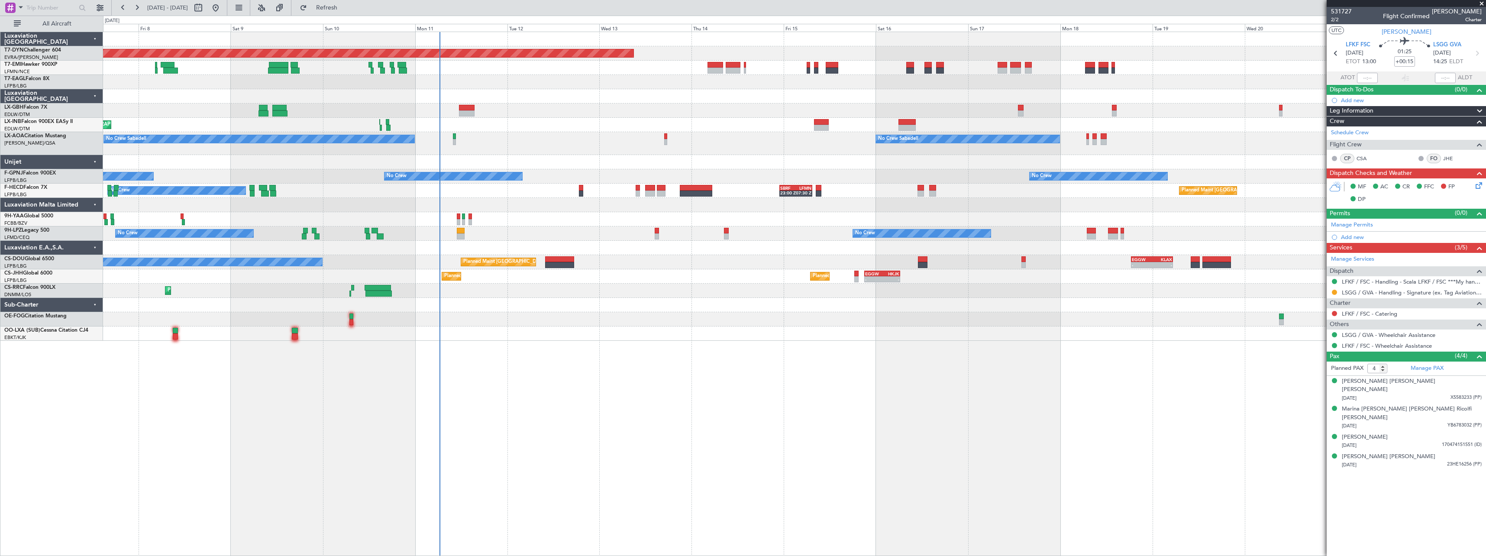
click at [554, 308] on div "Planned Maint [GEOGRAPHIC_DATA]-[GEOGRAPHIC_DATA] A/C Unavailable Planned Maint…" at bounding box center [794, 186] width 1383 height 309
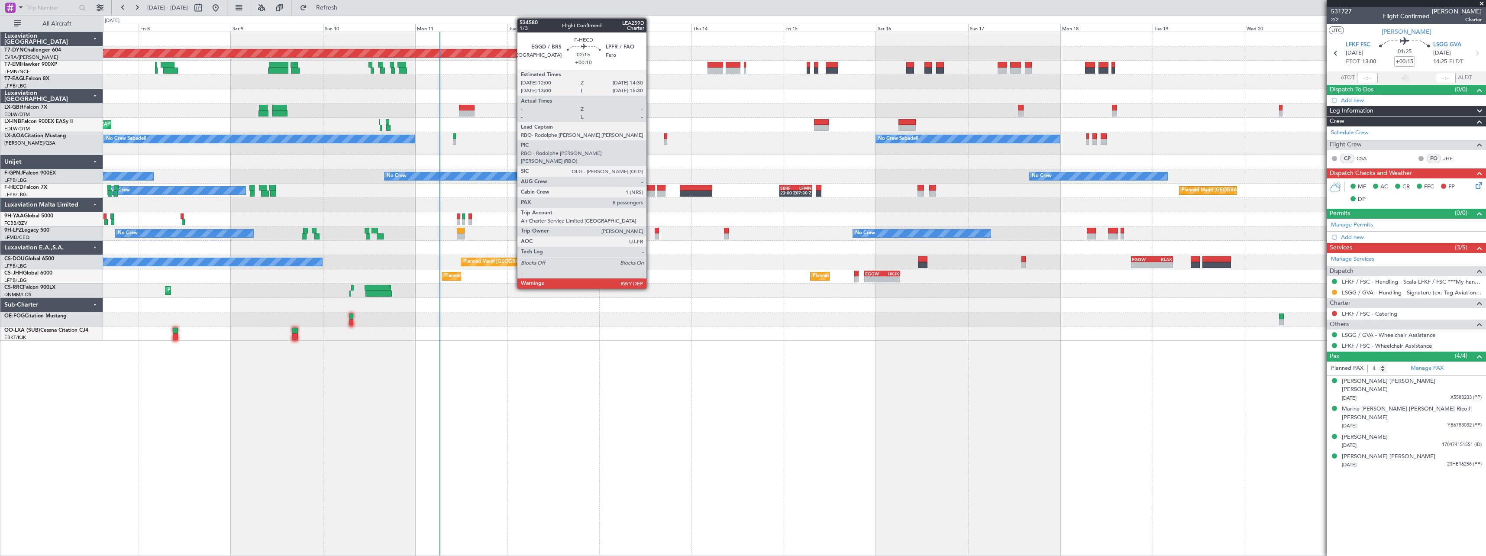
click at [650, 190] on div at bounding box center [650, 188] width 10 height 6
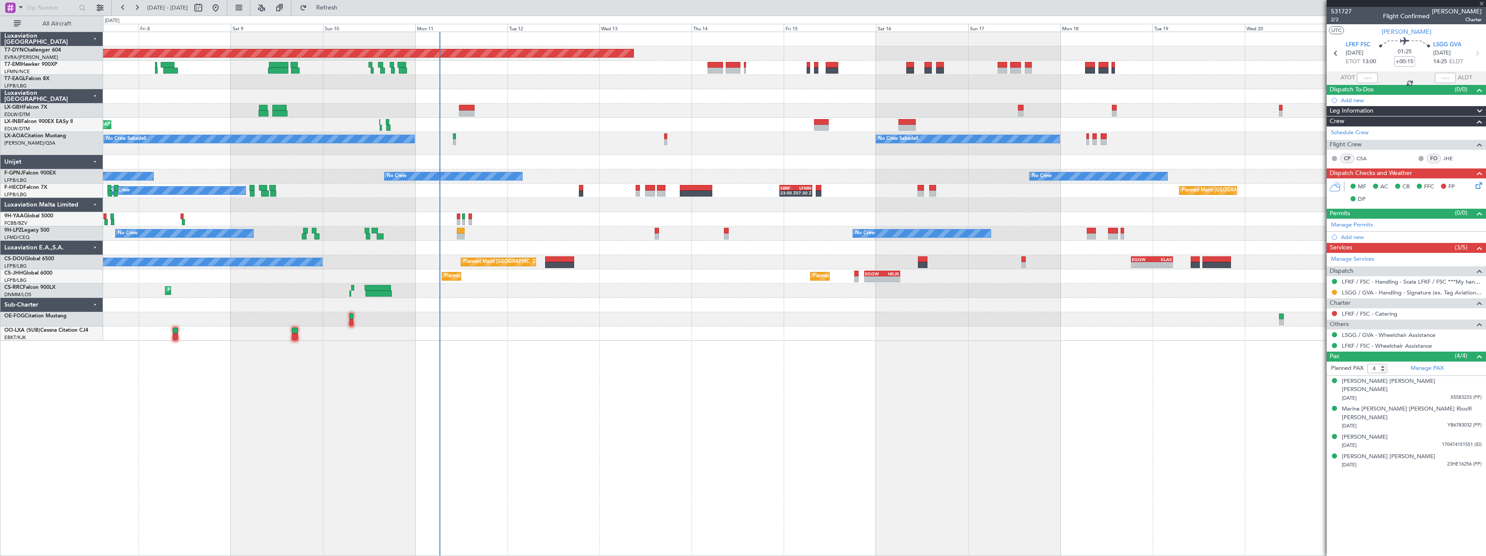
type input "+00:10"
type input "8"
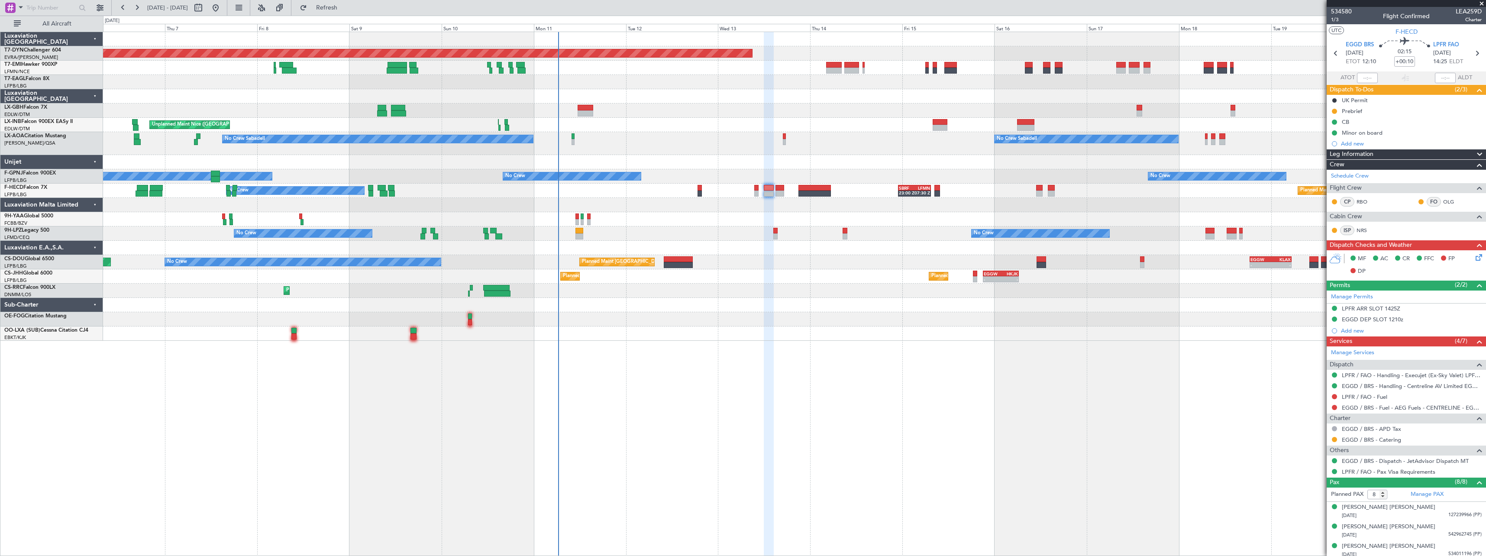
click at [593, 310] on div at bounding box center [794, 305] width 1383 height 14
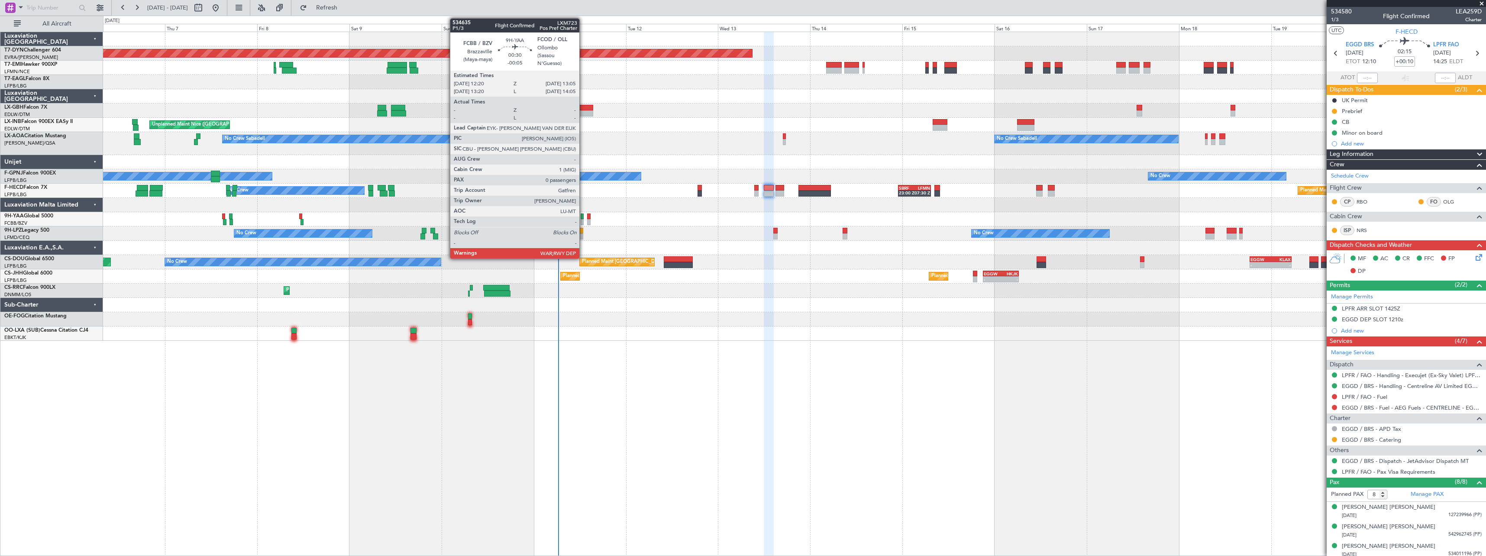
click at [583, 215] on div at bounding box center [582, 216] width 3 height 6
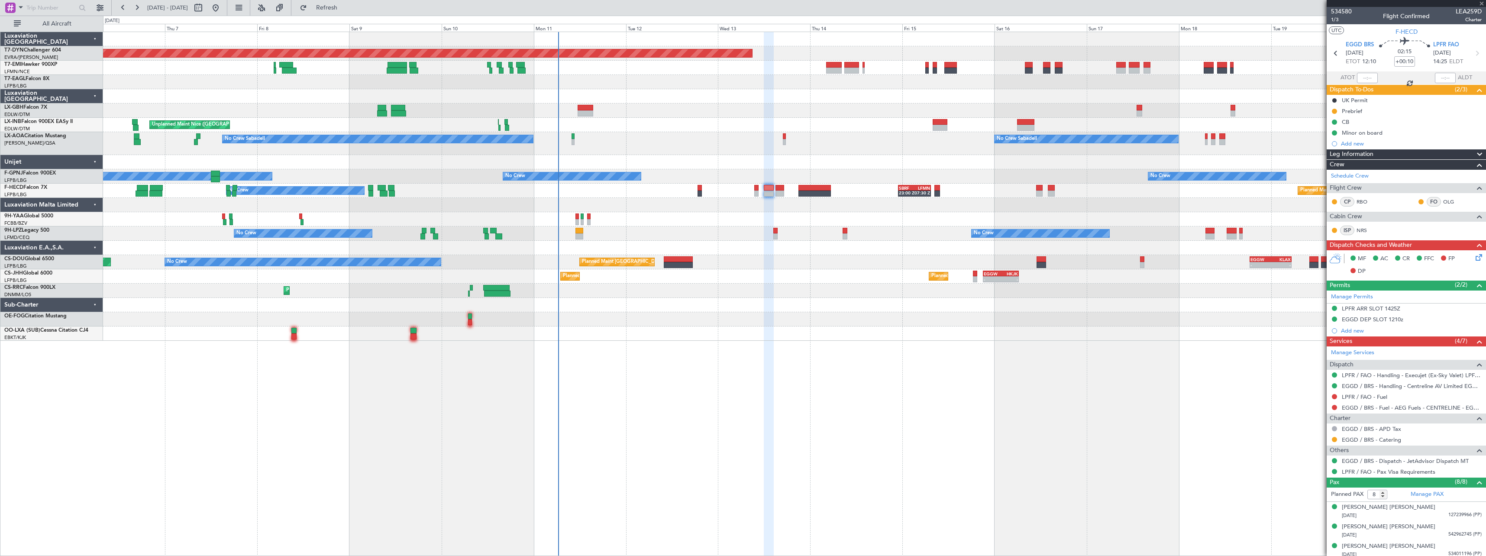
type input "-00:05"
type input "0"
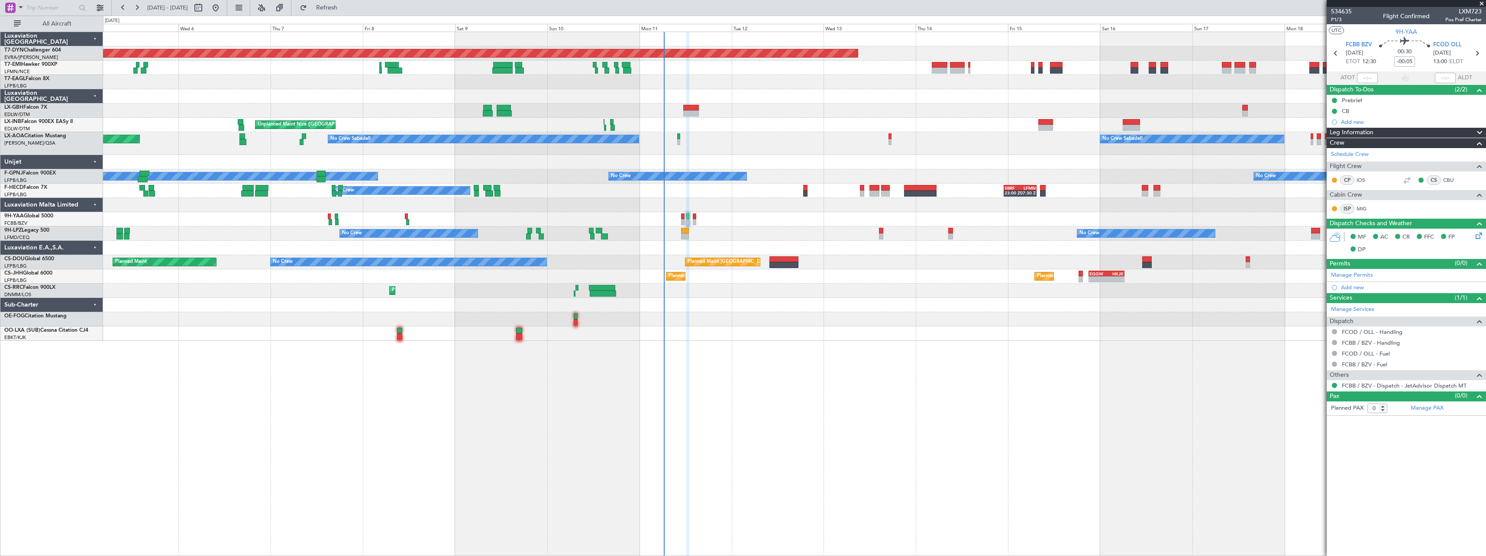
click at [737, 240] on div "Planned Maint [GEOGRAPHIC_DATA]-[GEOGRAPHIC_DATA] A/C Unavailable [GEOGRAPHIC_D…" at bounding box center [794, 186] width 1383 height 309
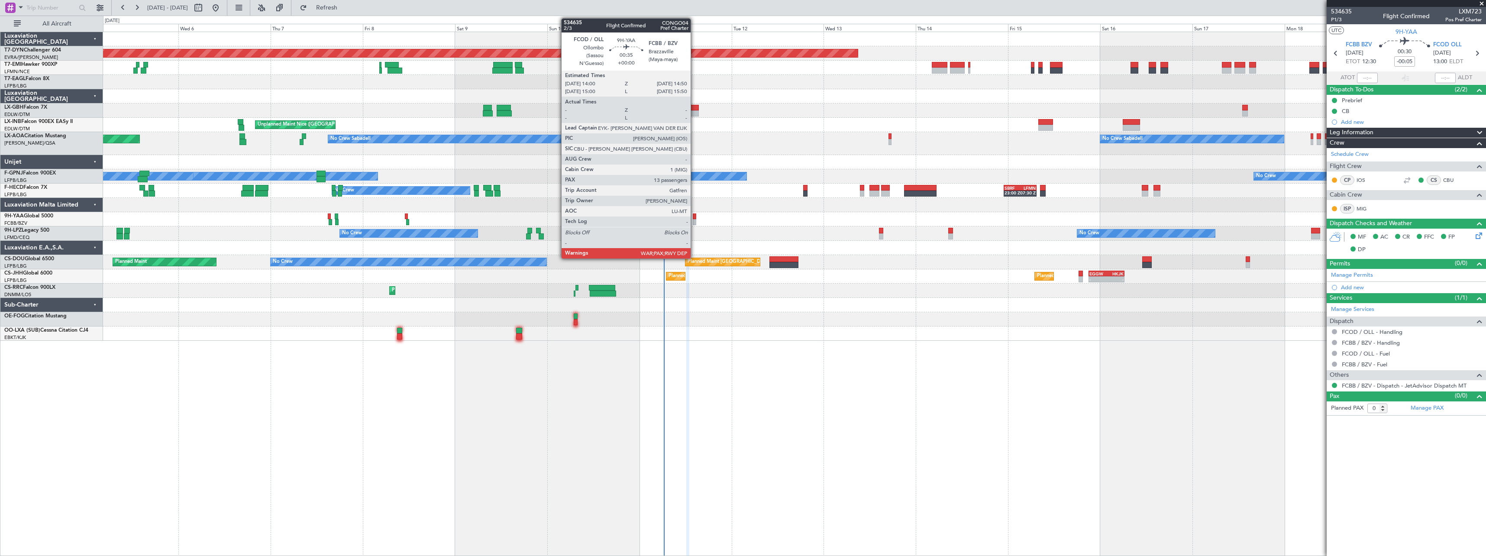
click at [695, 217] on div at bounding box center [694, 216] width 3 height 6
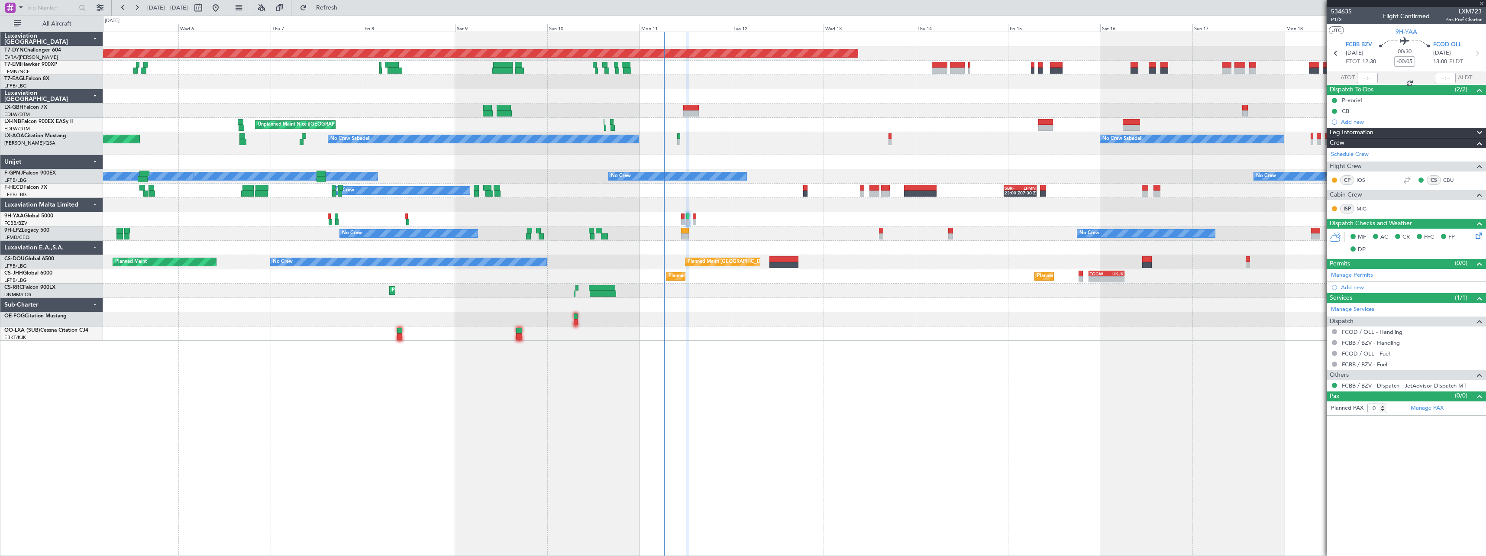
type input "13"
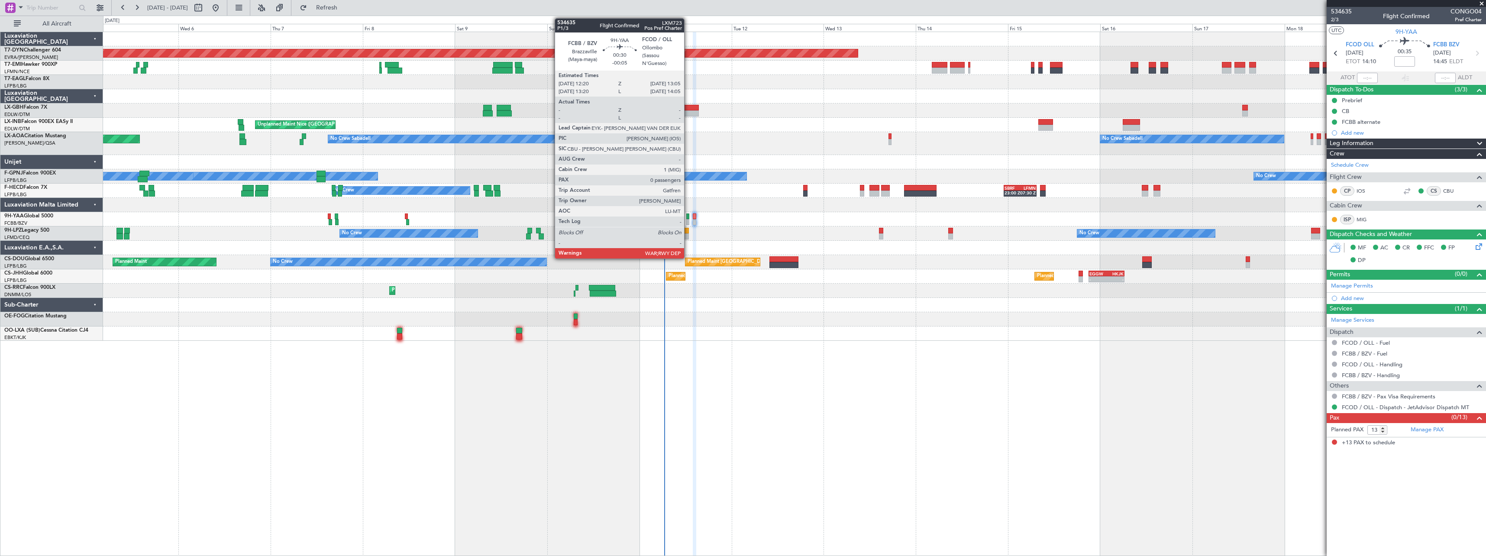
click at [688, 218] on div at bounding box center [687, 216] width 3 height 6
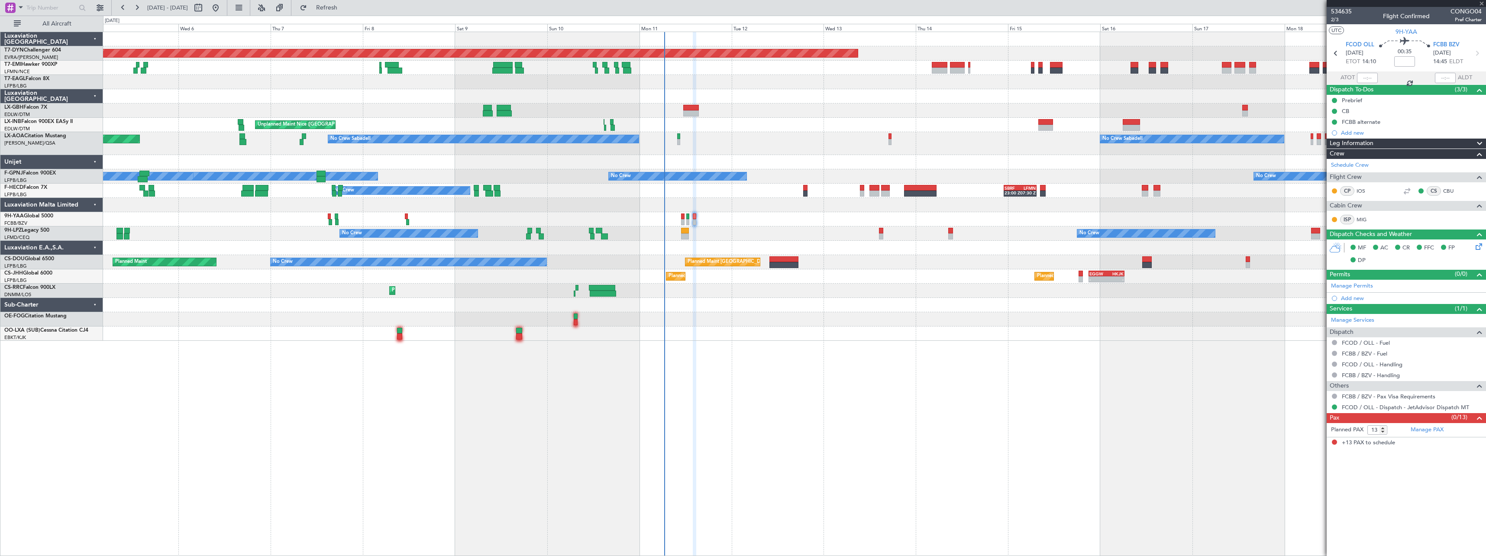
type input "-00:05"
type input "0"
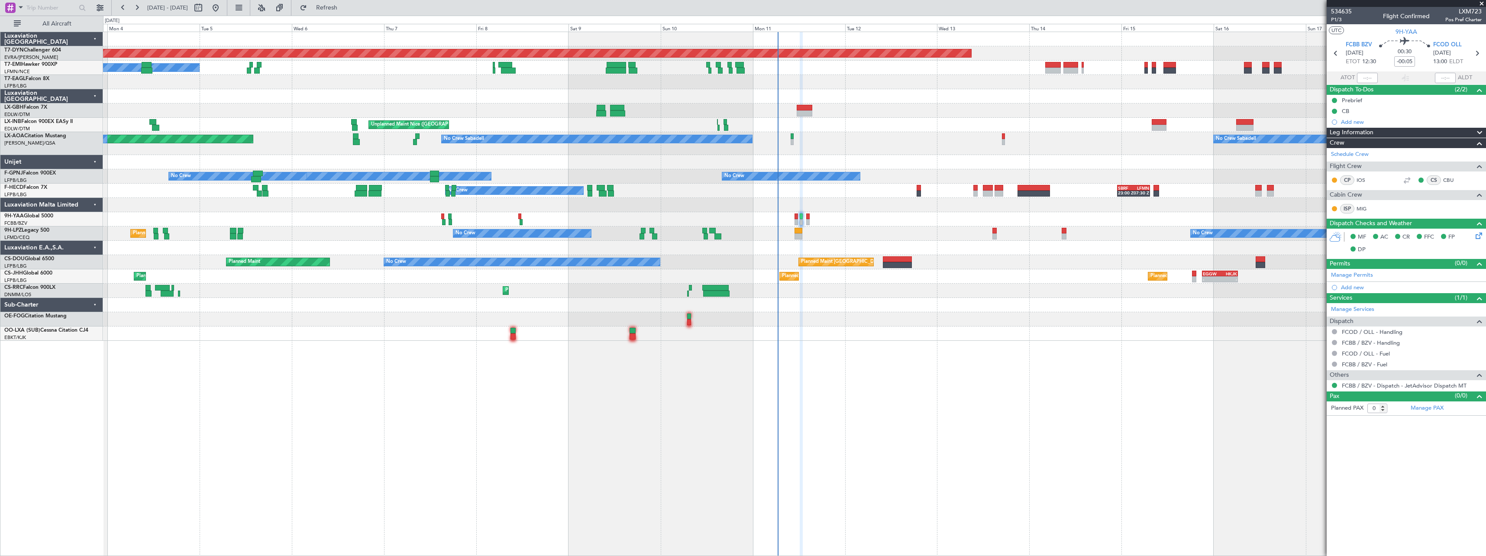
click at [590, 207] on div at bounding box center [794, 205] width 1383 height 14
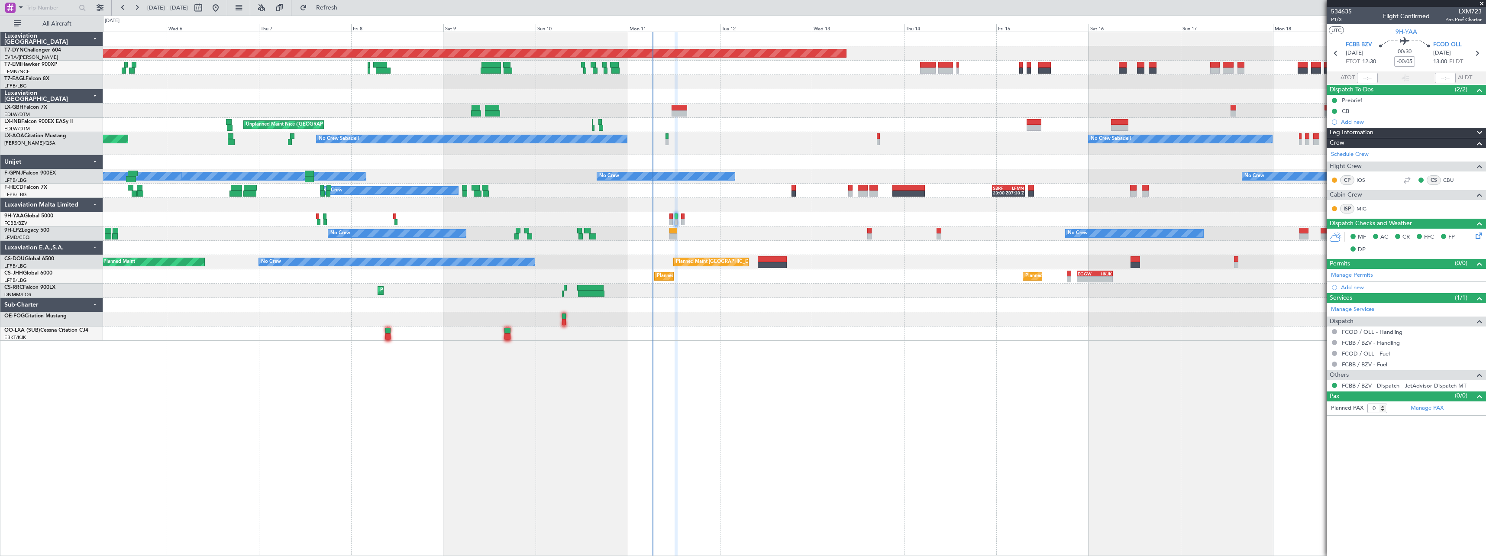
click at [773, 340] on div at bounding box center [794, 334] width 1383 height 14
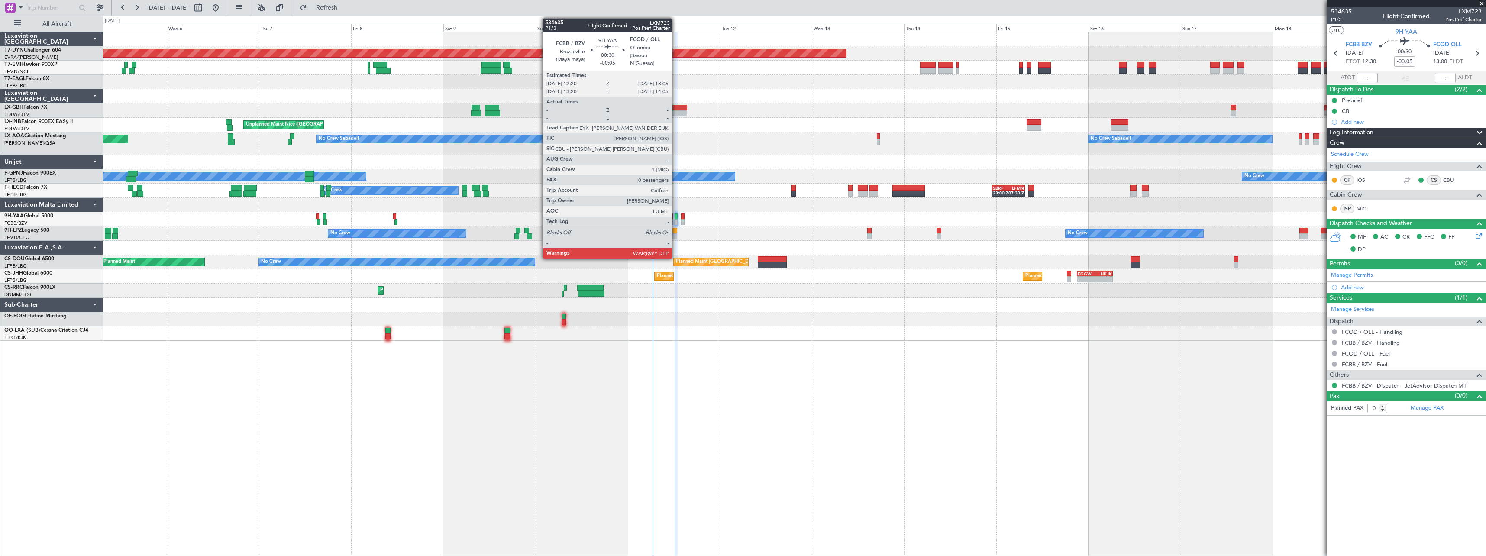
click at [676, 217] on div at bounding box center [676, 216] width 3 height 6
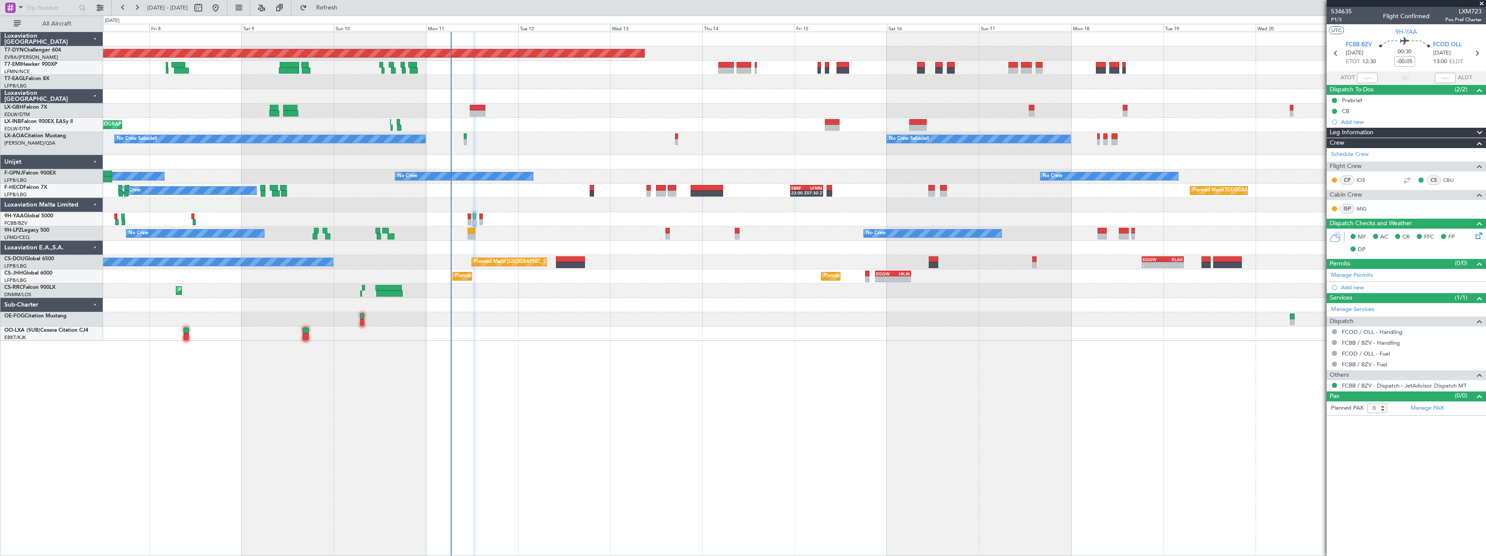
click at [703, 355] on div "Planned Maint [GEOGRAPHIC_DATA]-[GEOGRAPHIC_DATA] A/C Unavailable Planned Maint…" at bounding box center [794, 294] width 1383 height 524
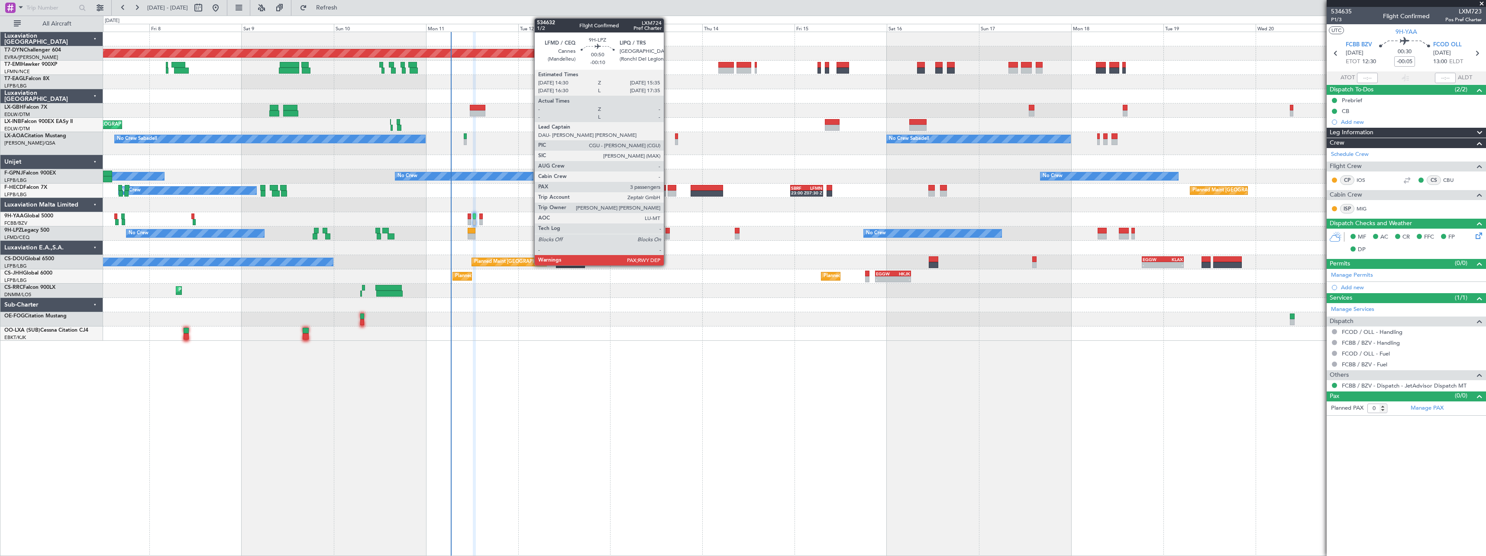
click at [668, 235] on div at bounding box center [668, 236] width 4 height 6
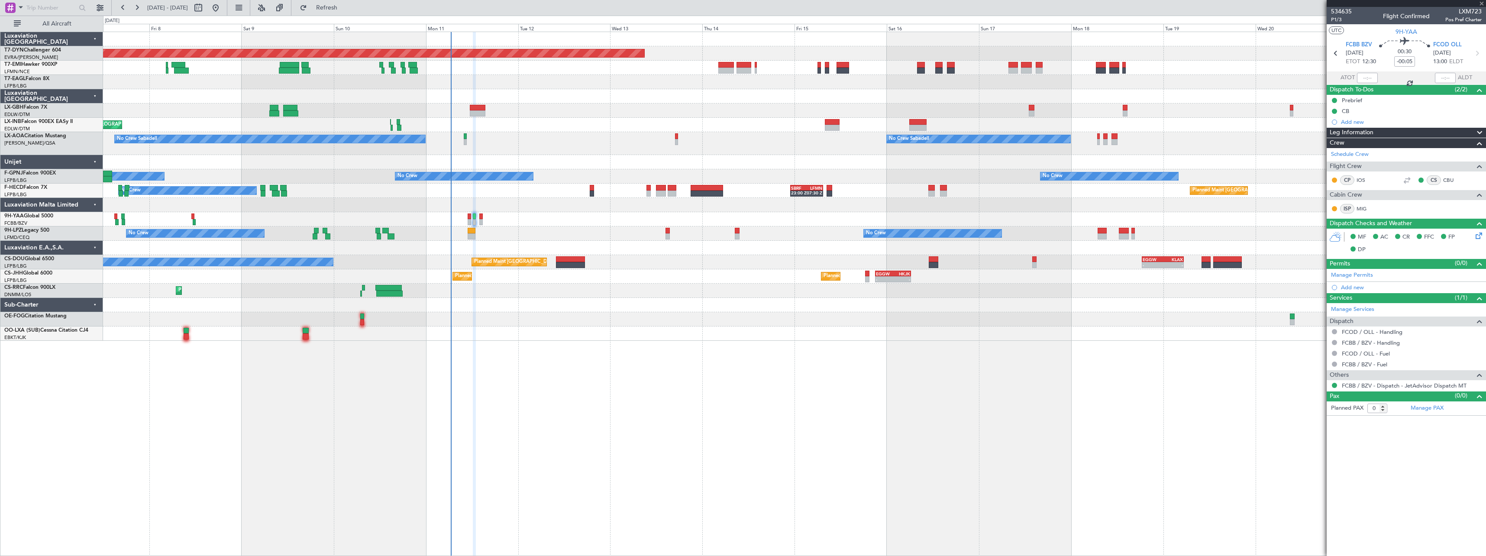
type input "-00:10"
type input "3"
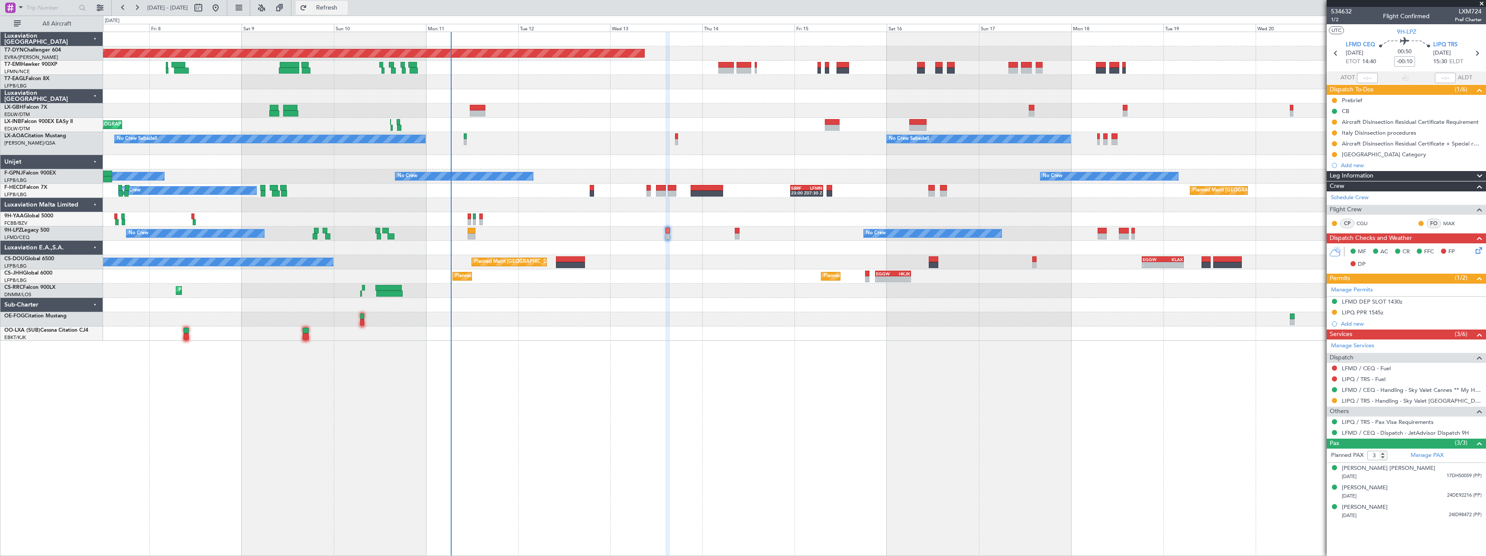
click at [345, 8] on span "Refresh" at bounding box center [327, 8] width 36 height 6
click at [345, 5] on span "Refresh" at bounding box center [327, 8] width 36 height 6
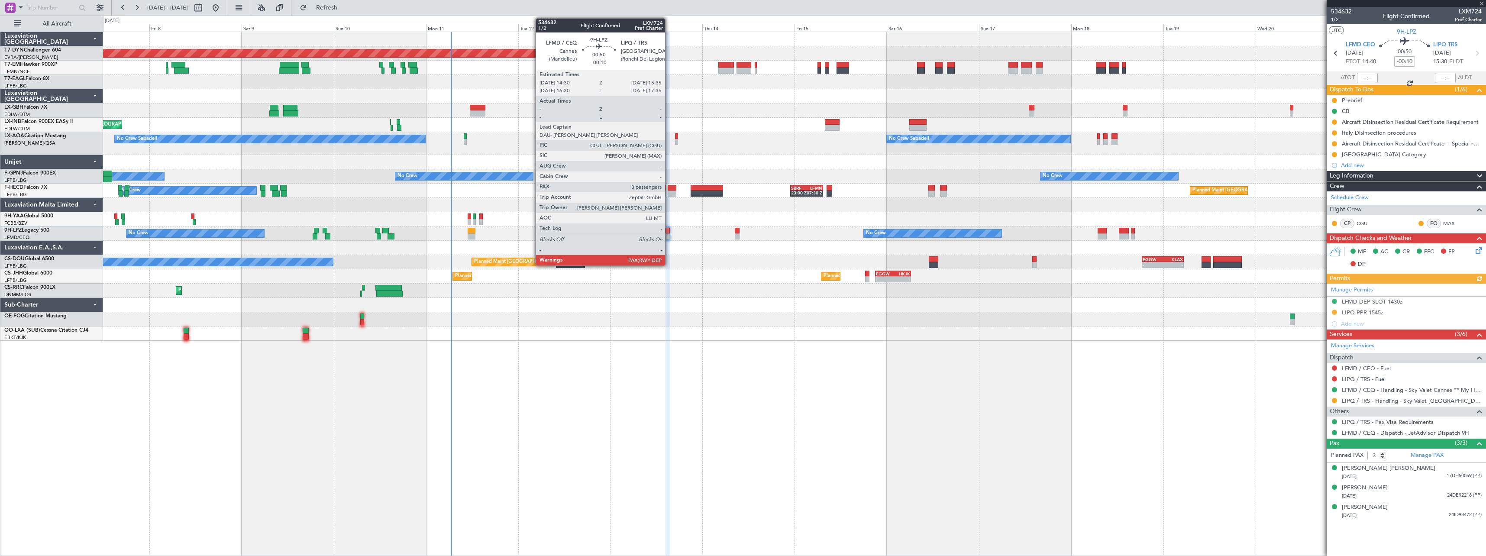
click at [669, 234] on div at bounding box center [668, 236] width 4 height 6
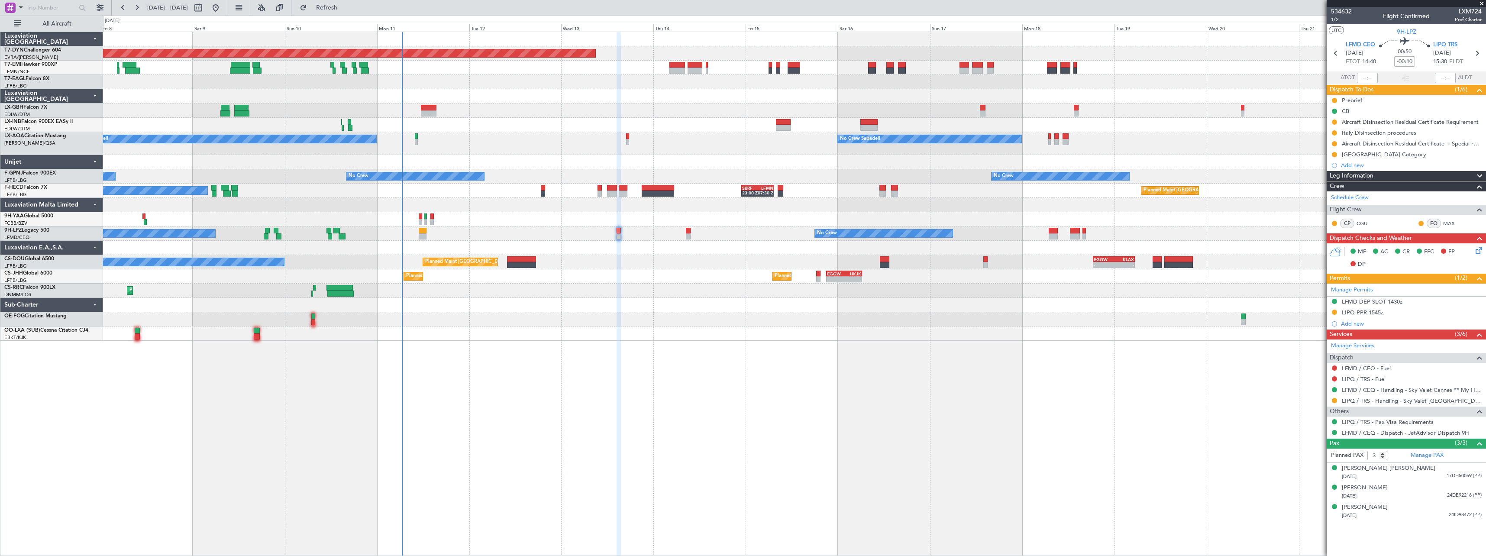
click at [682, 340] on div at bounding box center [794, 334] width 1383 height 14
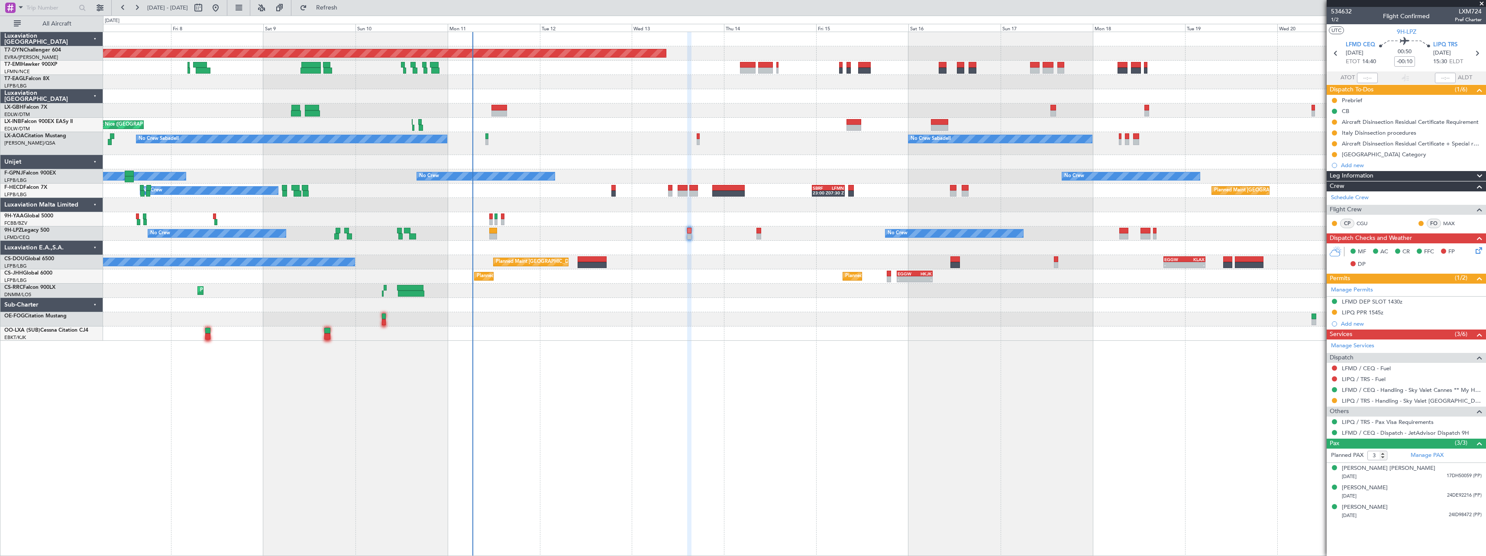
click at [748, 304] on div at bounding box center [794, 305] width 1383 height 14
click at [348, 12] on button "Refresh" at bounding box center [322, 8] width 52 height 14
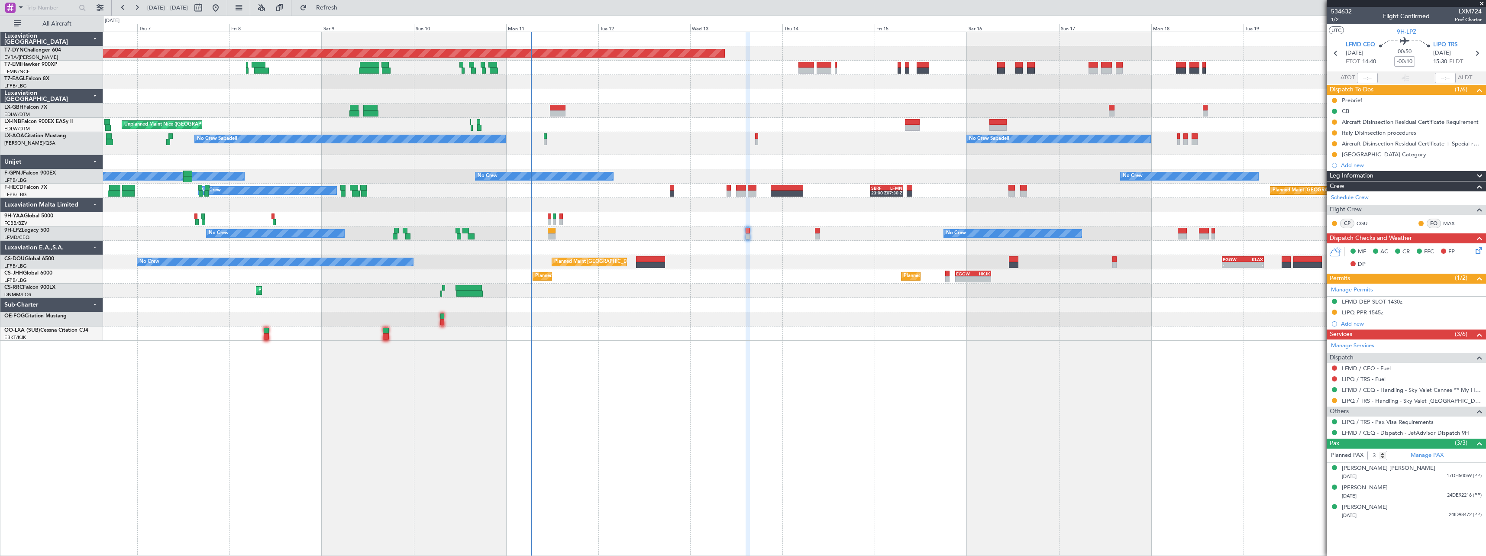
click at [747, 263] on div "No Crew Planned Maint Paris (Le Bourget) - - EGGW 18:30 Z KLAX 05:20 Z Planned …" at bounding box center [794, 262] width 1383 height 14
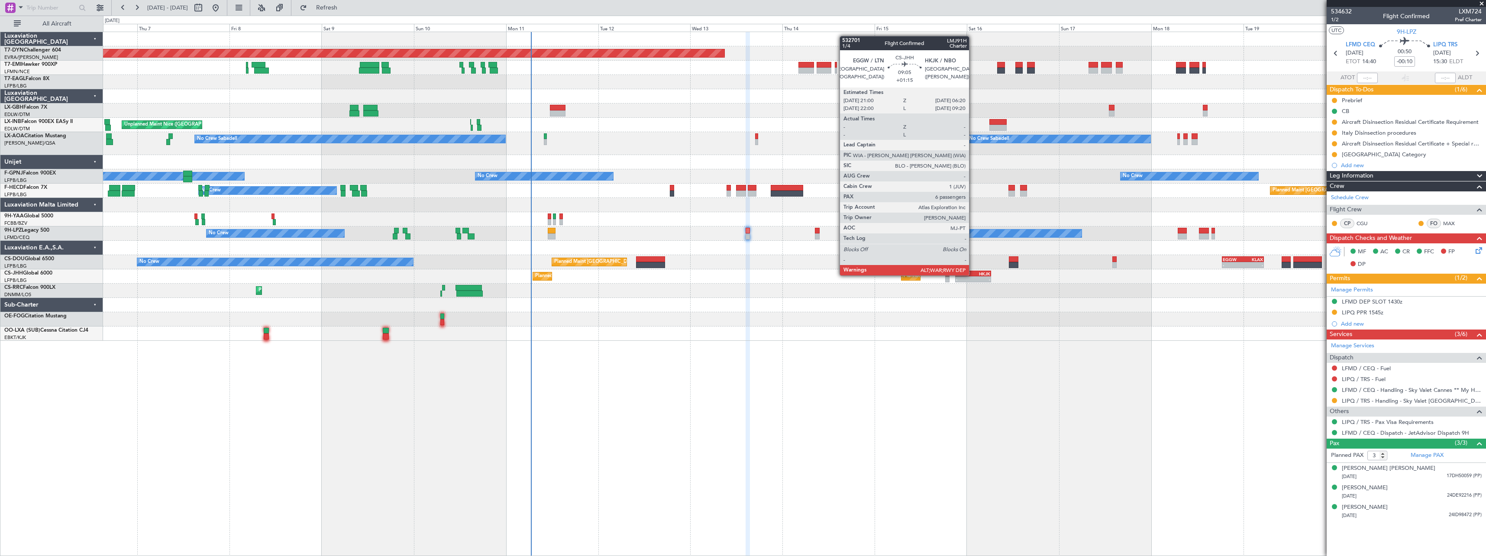
click at [973, 275] on div "HKJK" at bounding box center [981, 273] width 17 height 5
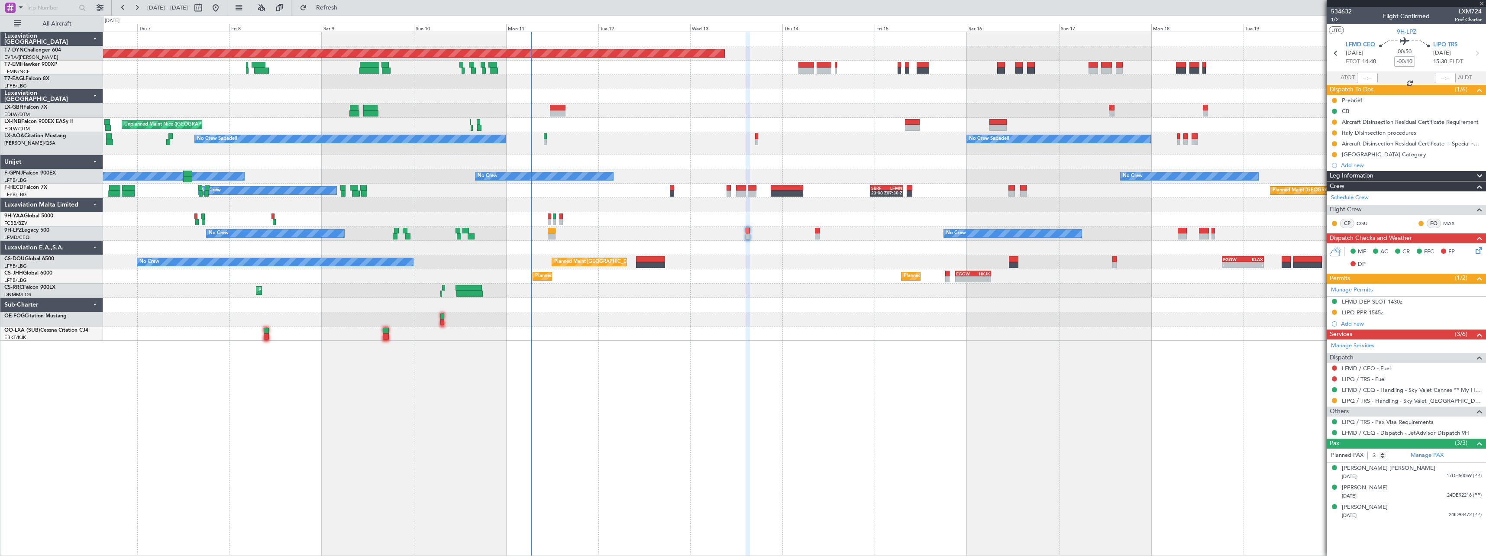
type input "+01:15"
type input "6"
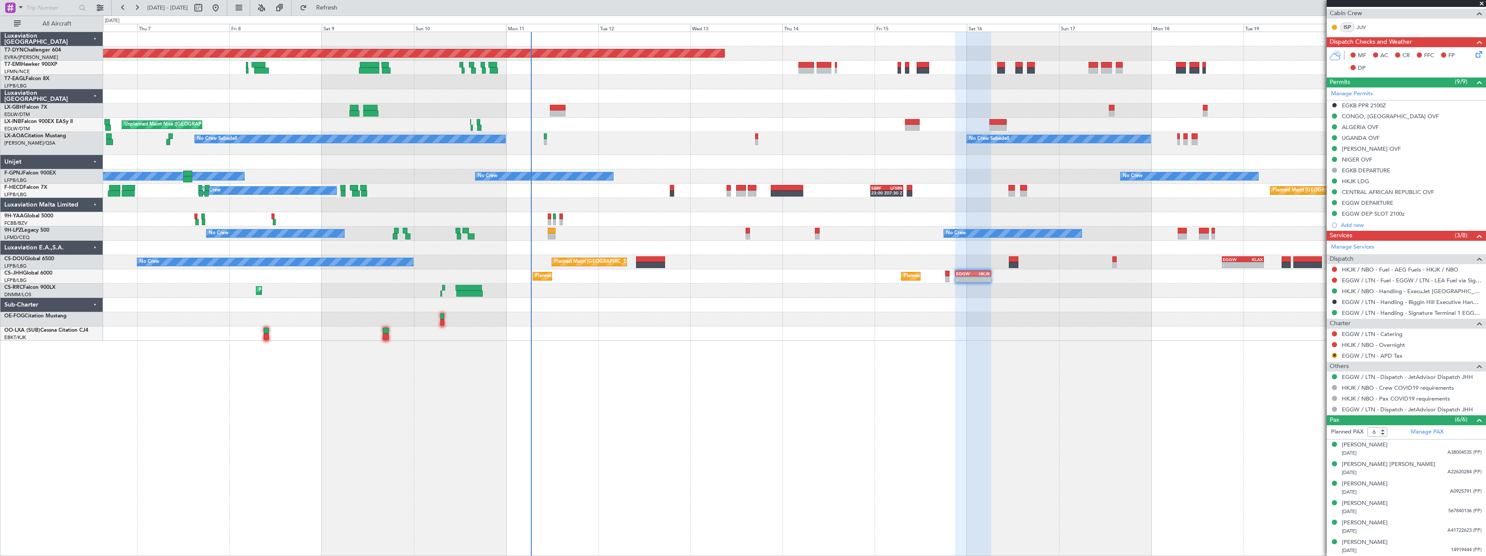
scroll to position [19, 0]
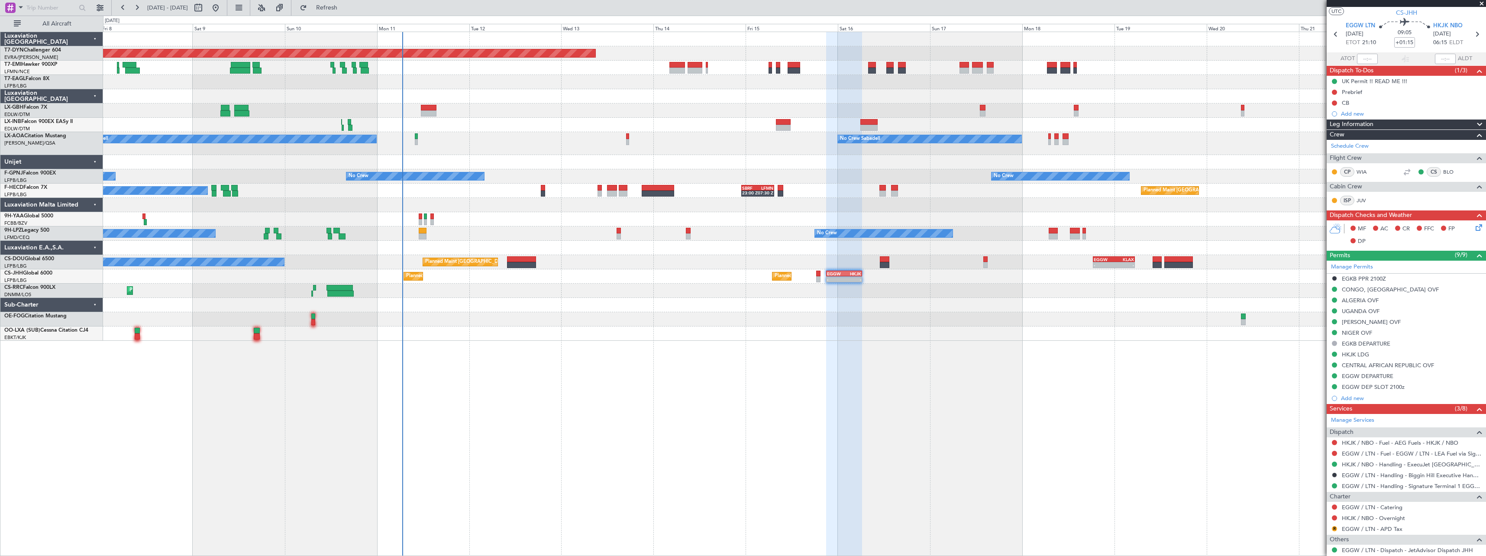
click at [699, 322] on div "Planned Maint Basel-Mulhouse A/C Unavailable Planned Maint Geneva (Cointrin) Un…" at bounding box center [794, 186] width 1383 height 309
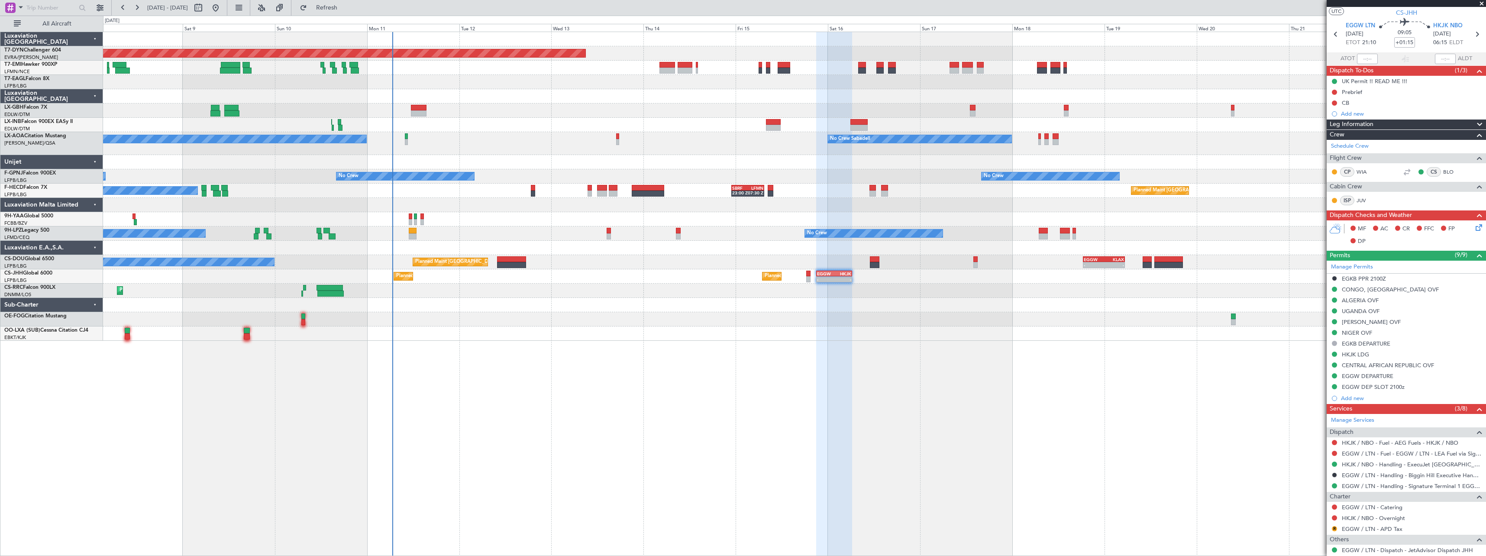
click at [681, 338] on div at bounding box center [794, 334] width 1383 height 14
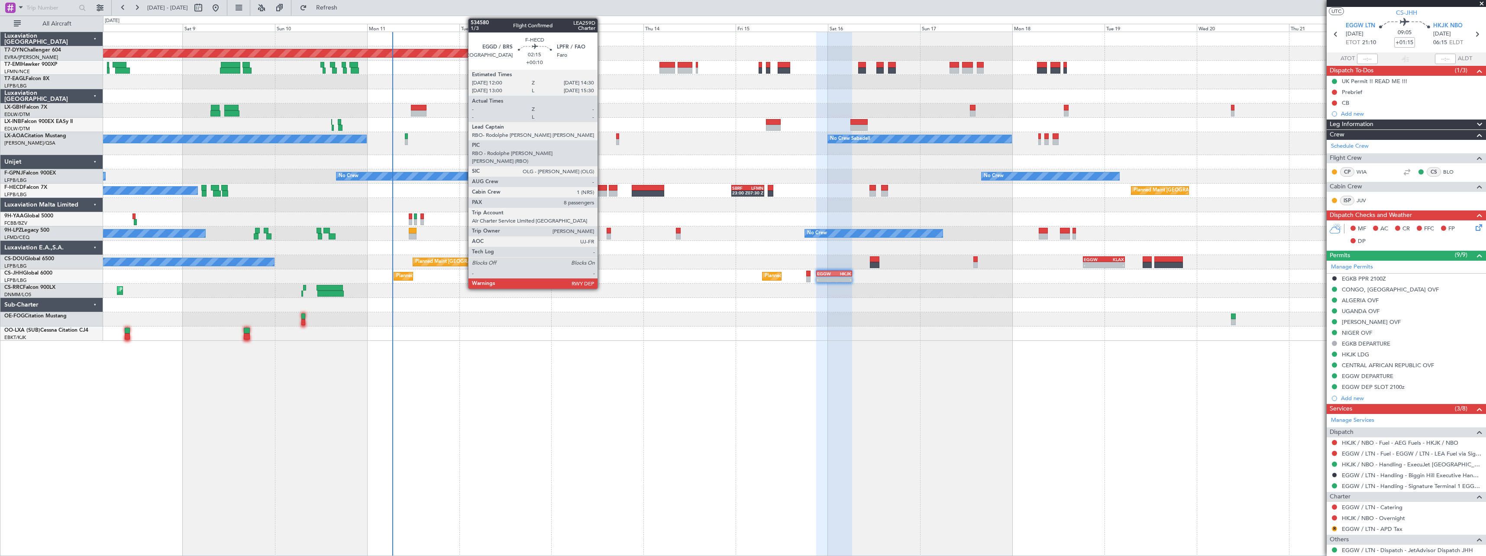
click at [602, 185] on div at bounding box center [602, 188] width 10 height 6
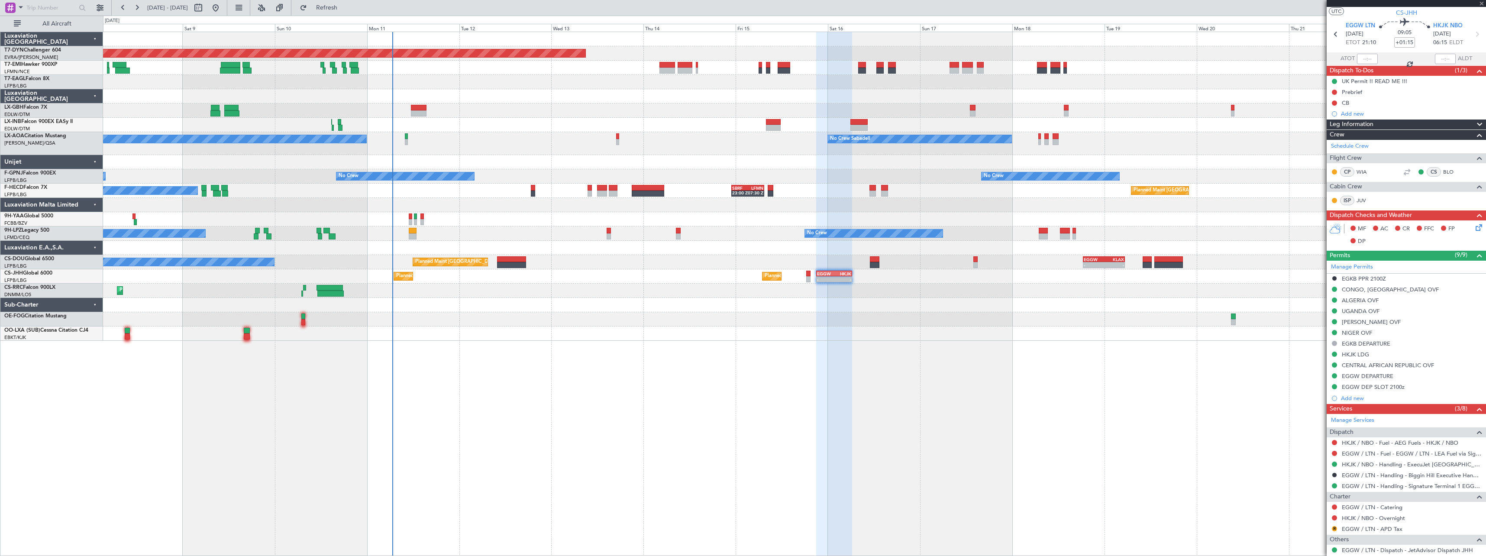
type input "+00:10"
type input "8"
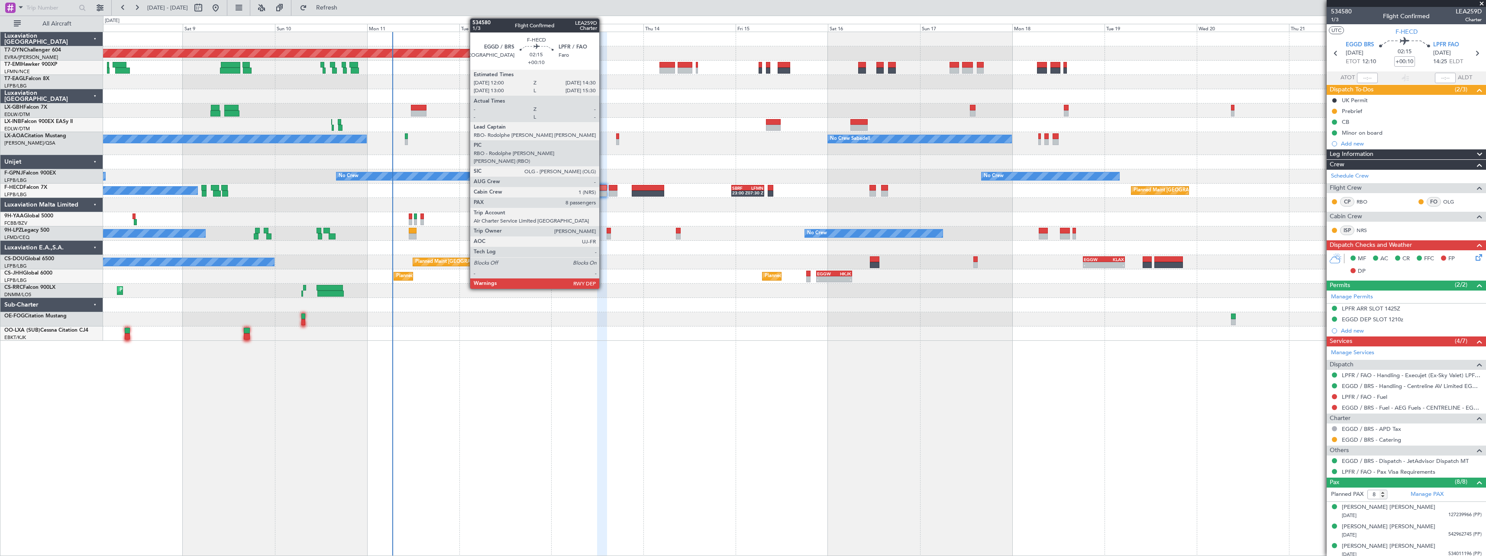
click at [603, 194] on div at bounding box center [602, 194] width 10 height 6
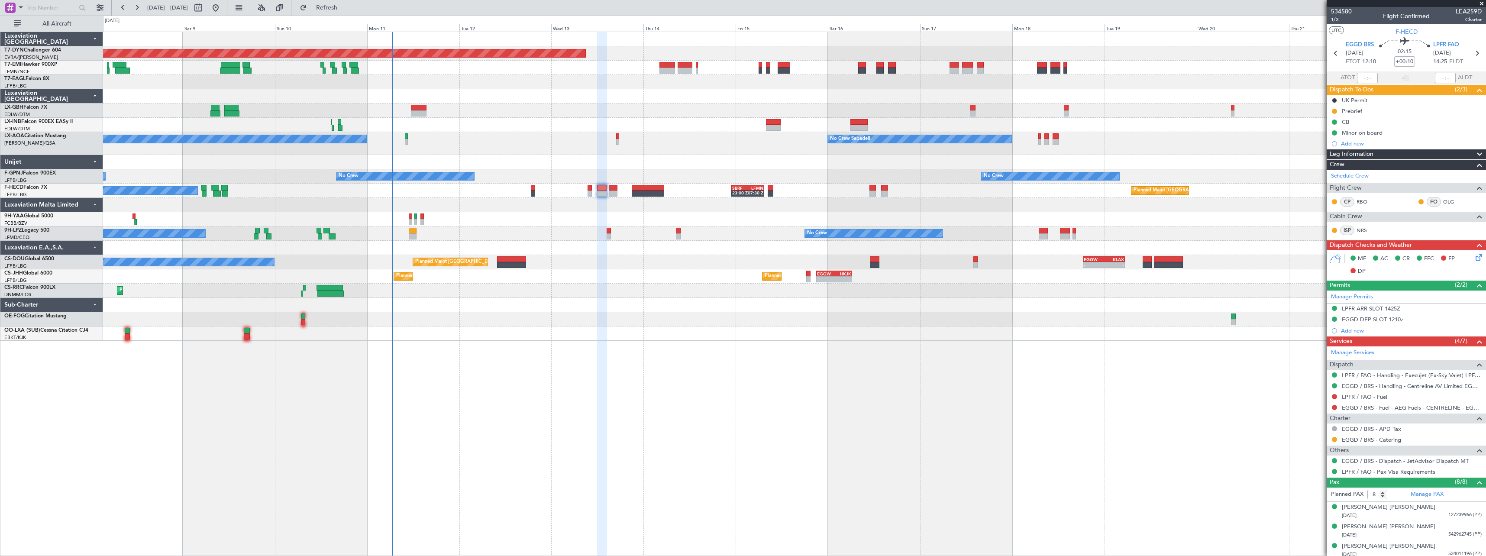
click at [653, 306] on div at bounding box center [794, 305] width 1383 height 14
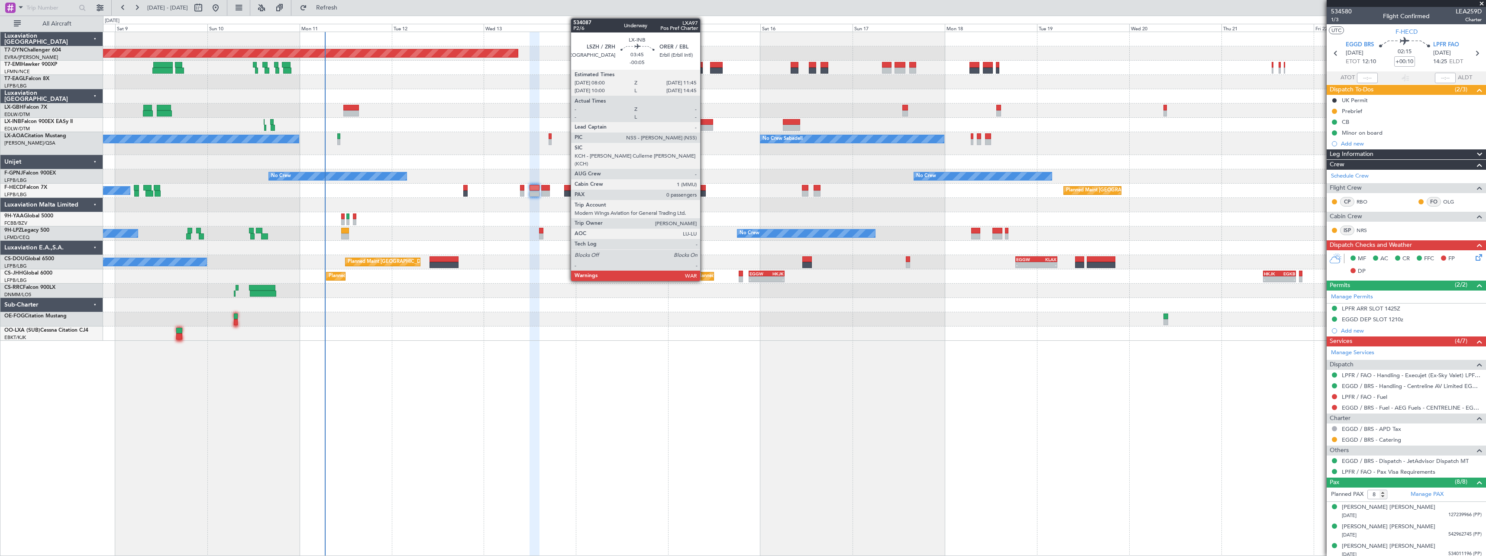
click at [704, 127] on div at bounding box center [706, 128] width 15 height 6
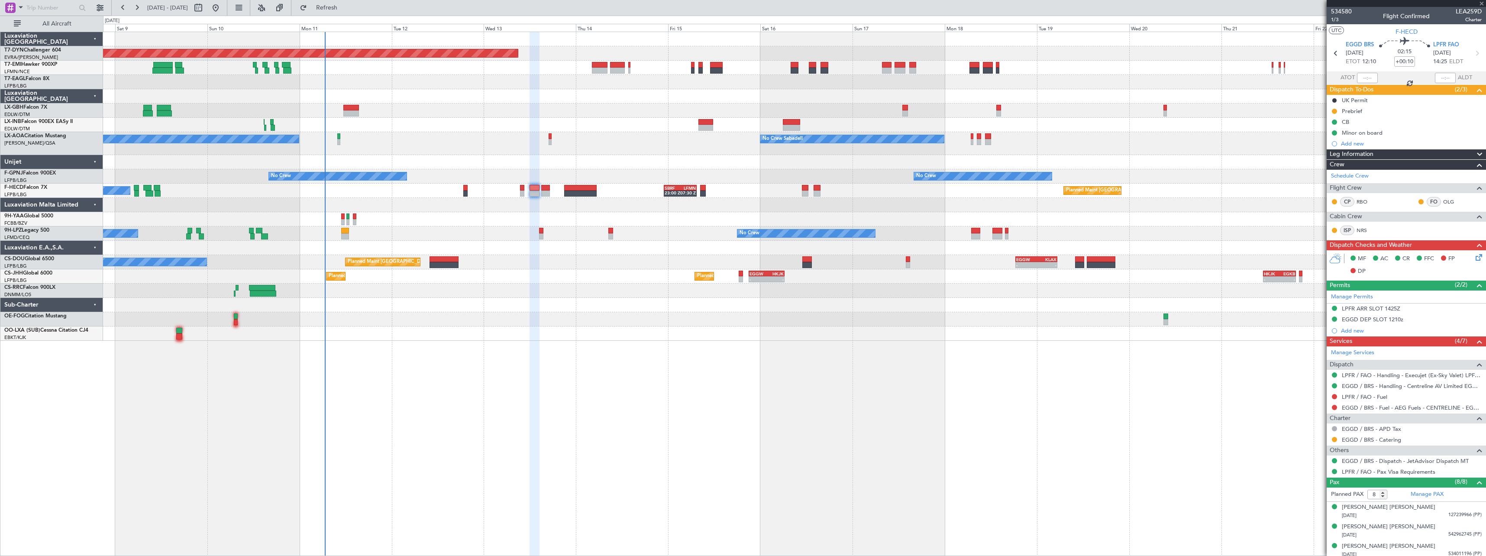
type input "-00:05"
type input "0"
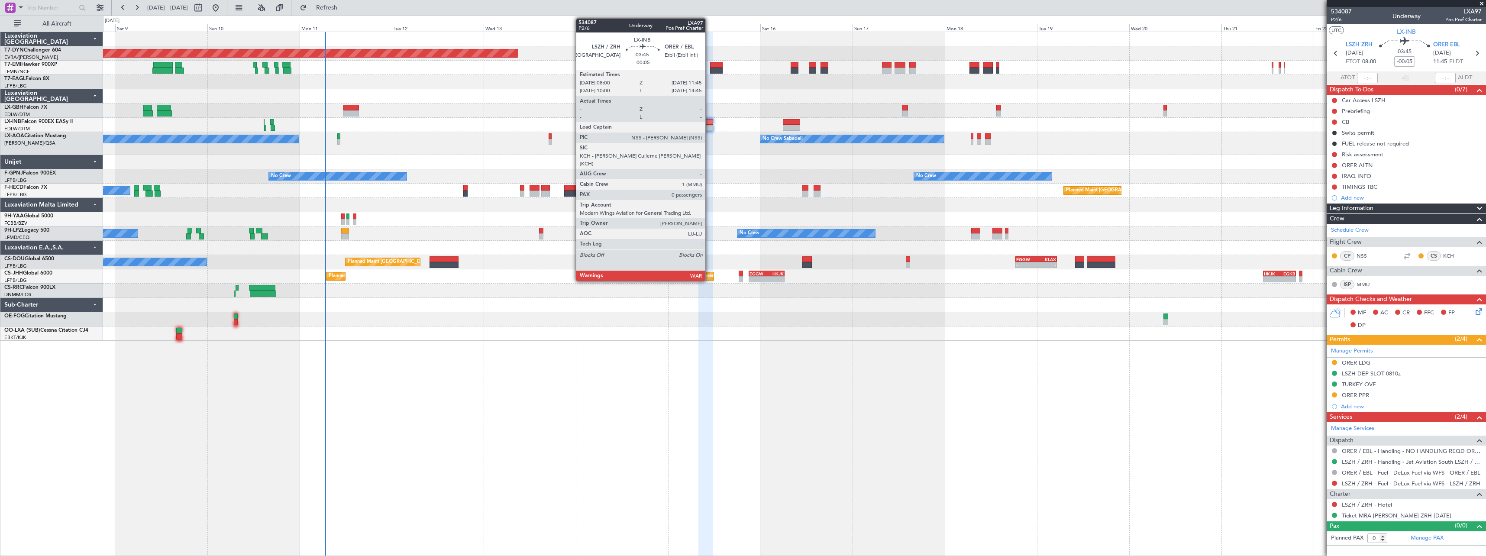
click at [708, 119] on div at bounding box center [706, 122] width 15 height 6
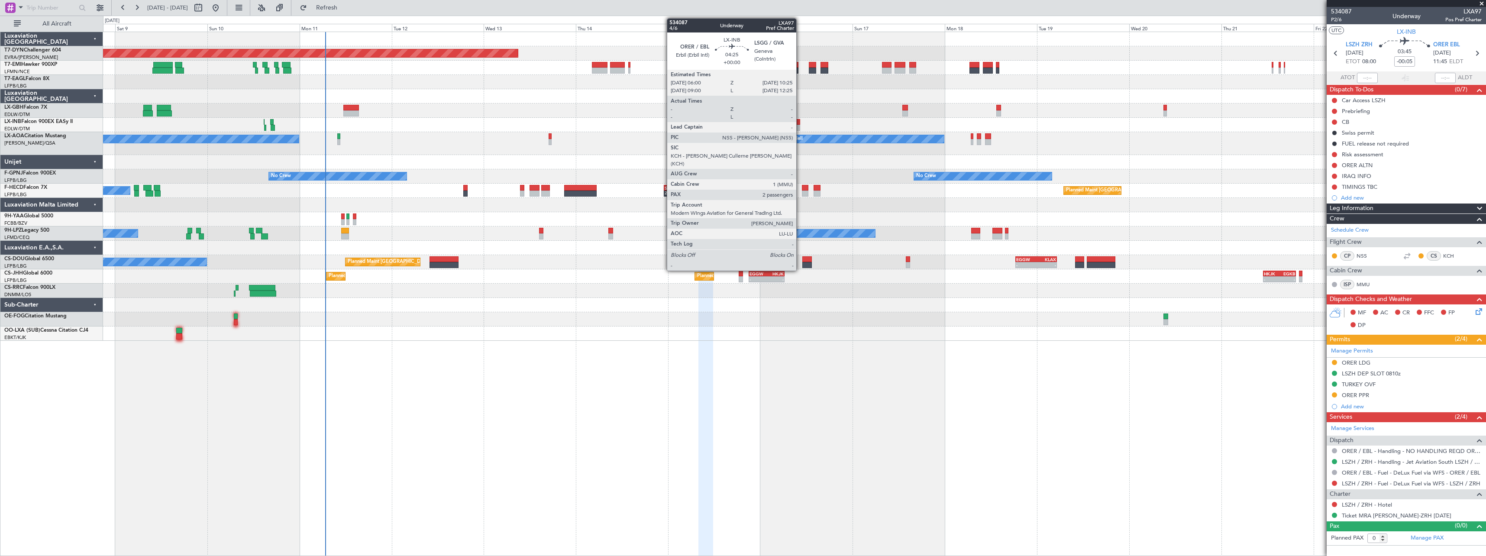
click at [800, 123] on div at bounding box center [791, 122] width 17 height 6
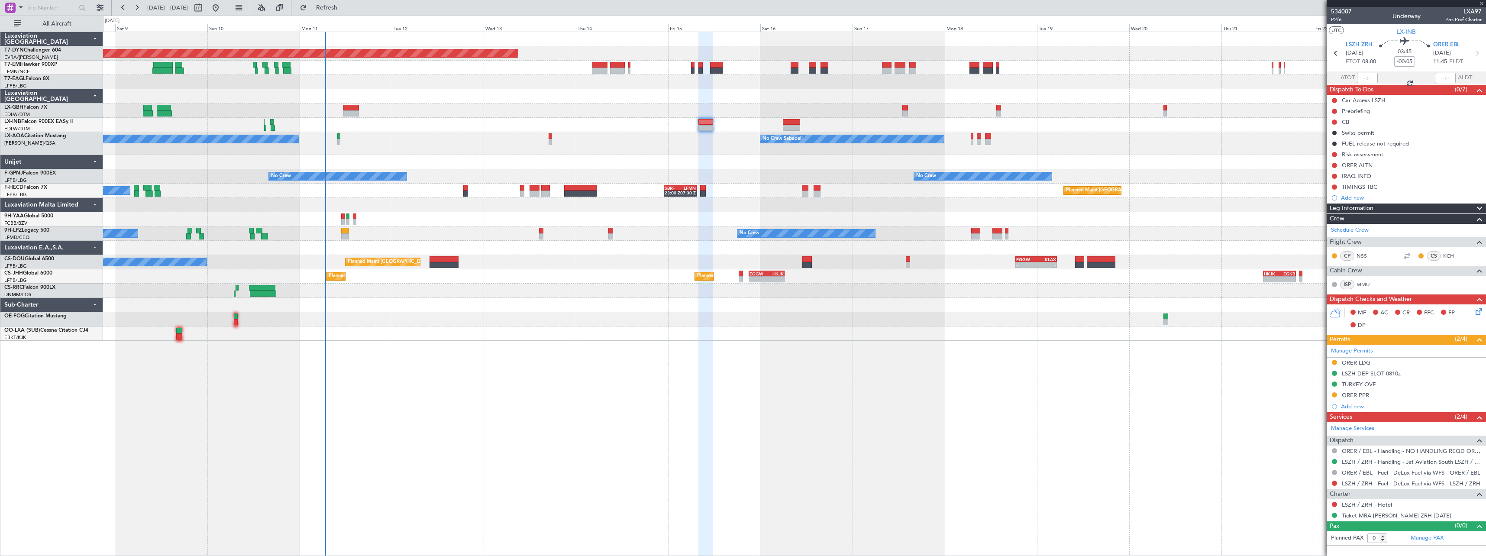
type input "2"
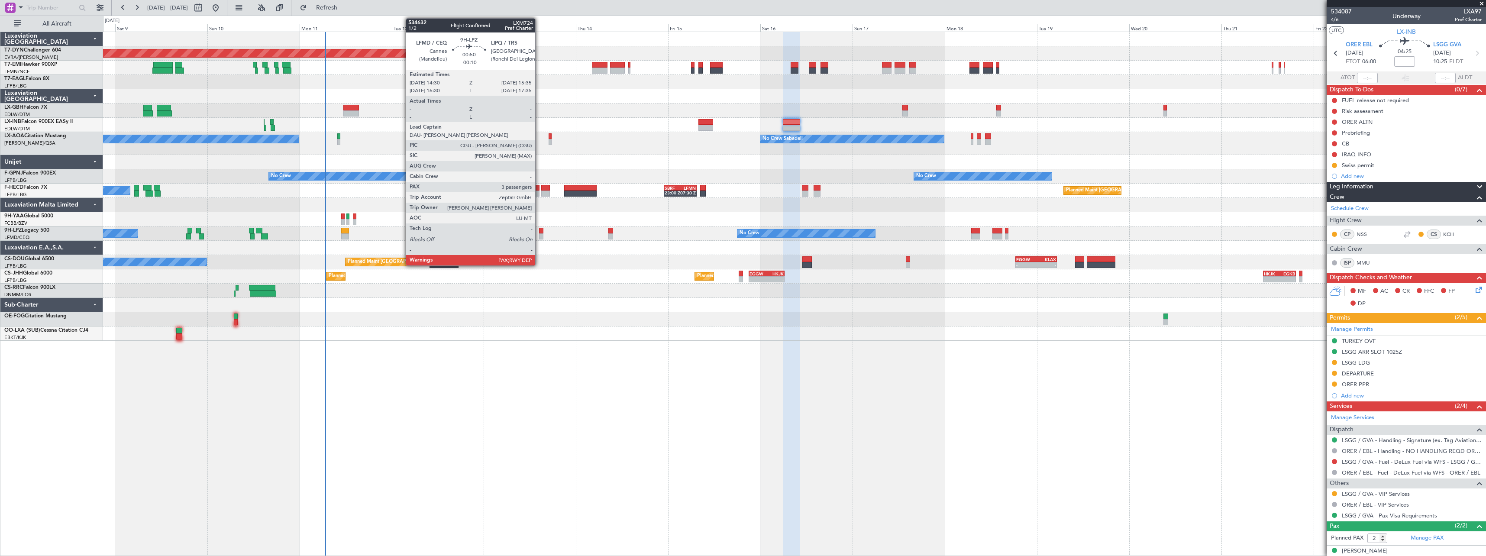
click at [539, 234] on div at bounding box center [541, 236] width 4 height 6
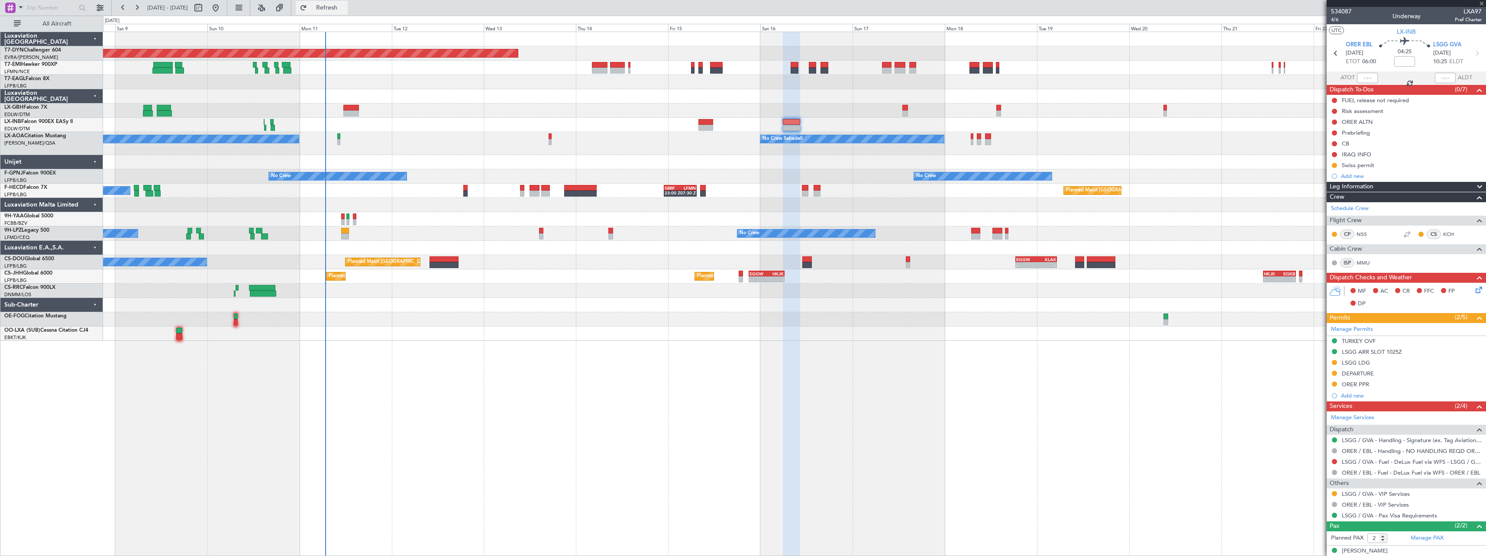
click at [345, 6] on span "Refresh" at bounding box center [327, 8] width 36 height 6
type input "-00:10"
type input "3"
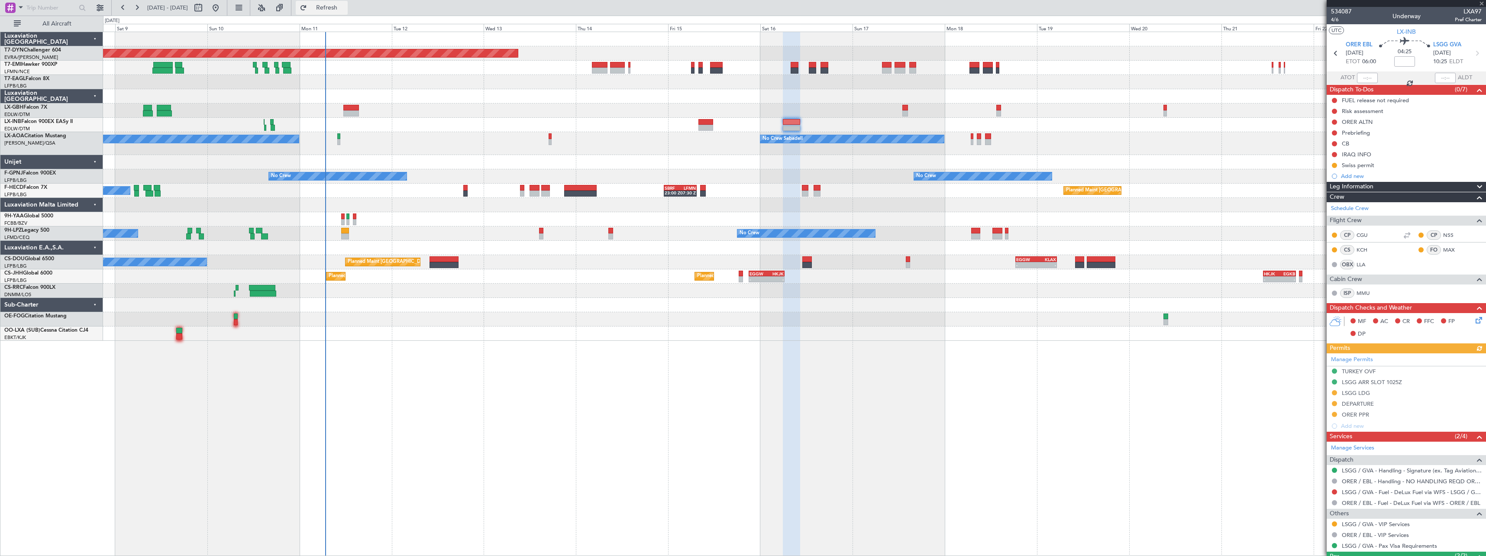
click at [345, 6] on span "Refresh" at bounding box center [327, 8] width 36 height 6
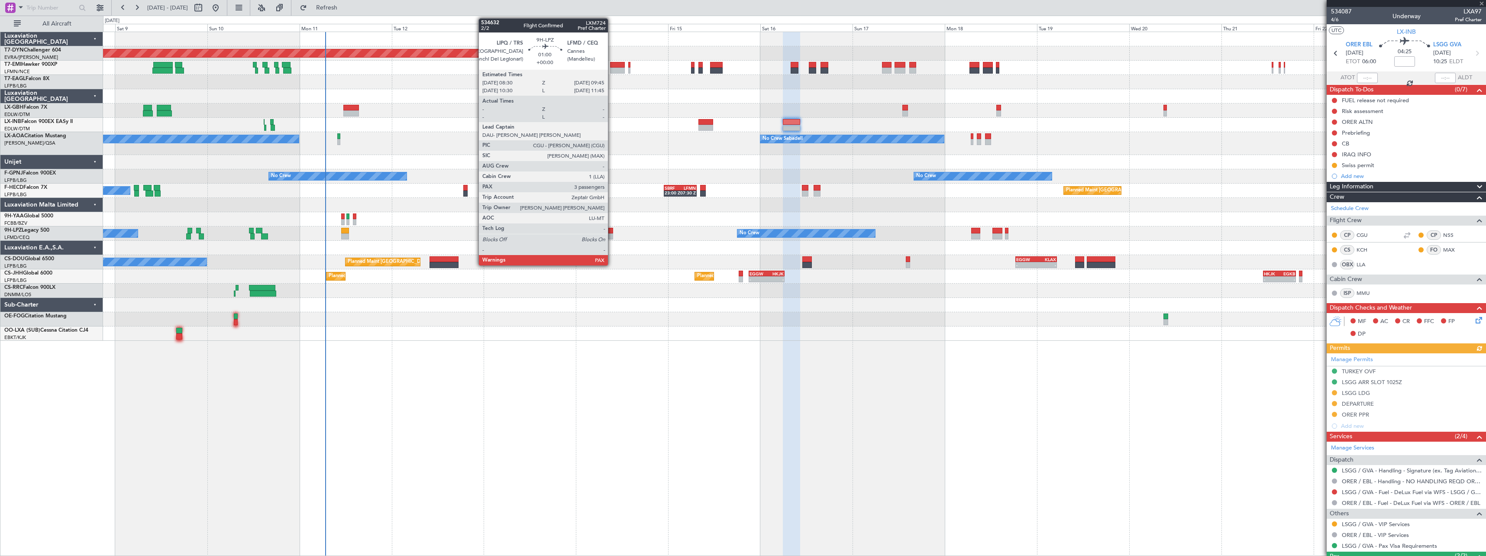
click at [612, 236] on div at bounding box center [610, 236] width 5 height 6
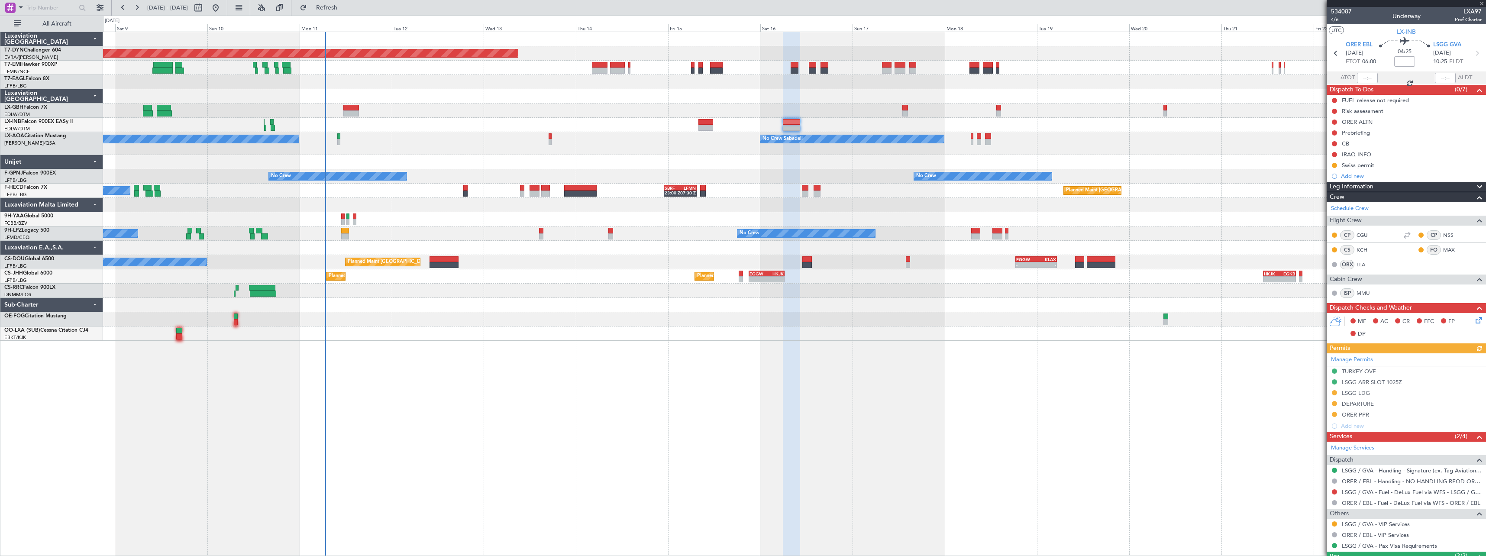
type input "3"
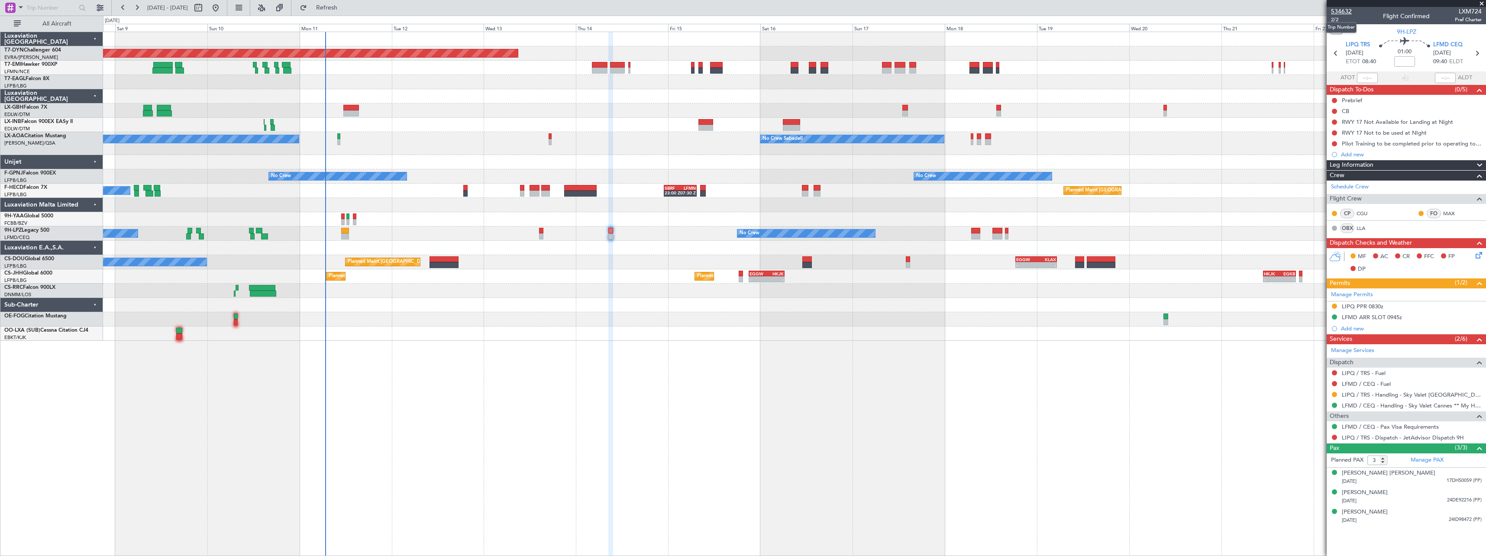
click at [1349, 10] on span "534632" at bounding box center [1341, 11] width 21 height 9
click at [1347, 8] on span "534632" at bounding box center [1341, 11] width 21 height 9
click at [345, 9] on span "Refresh" at bounding box center [327, 8] width 36 height 6
click at [1349, 14] on span "534632" at bounding box center [1341, 11] width 21 height 9
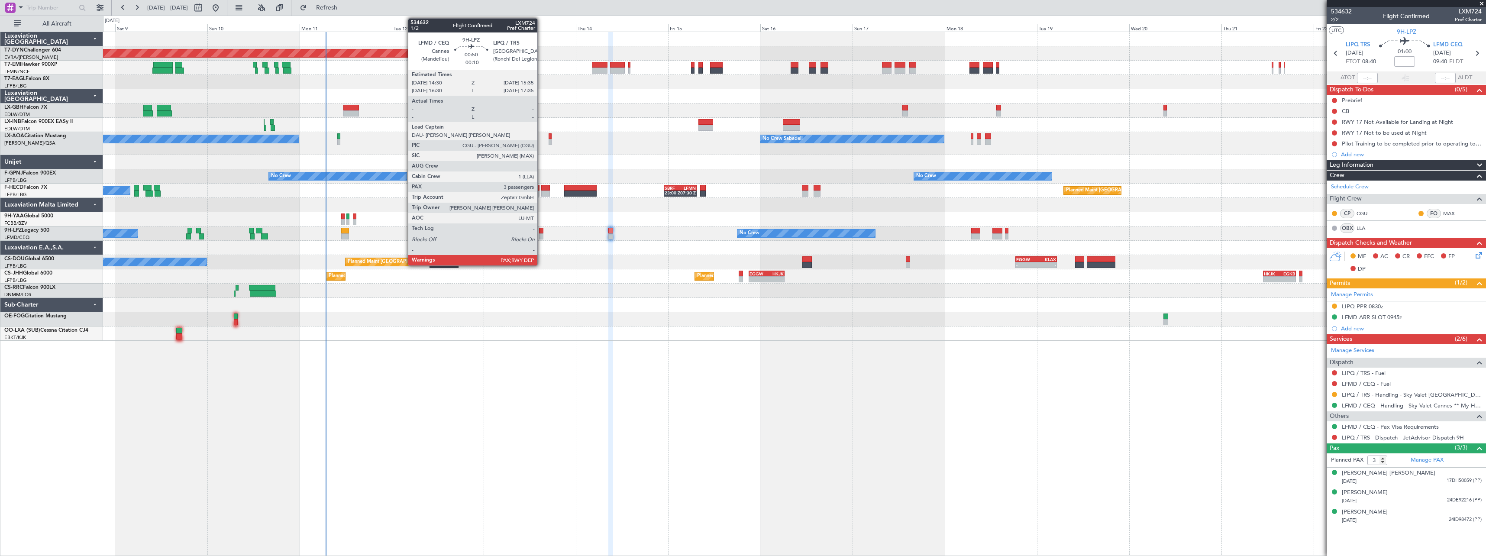
click at [541, 232] on div at bounding box center [541, 231] width 4 height 6
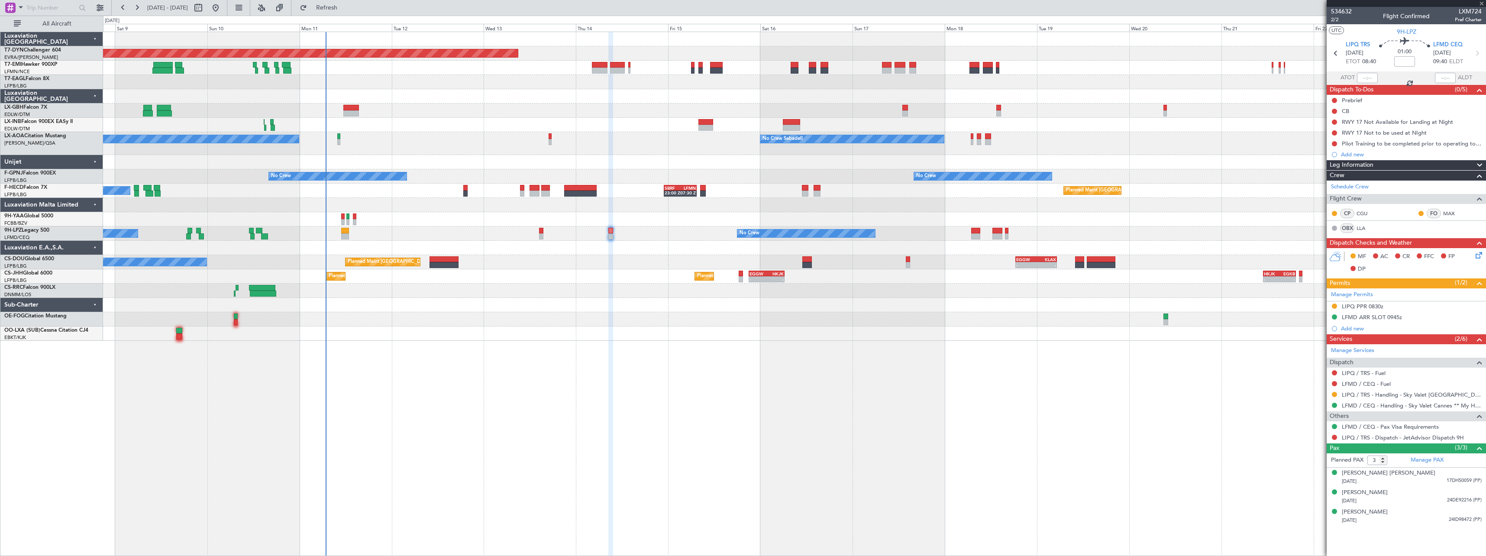
type input "-00:10"
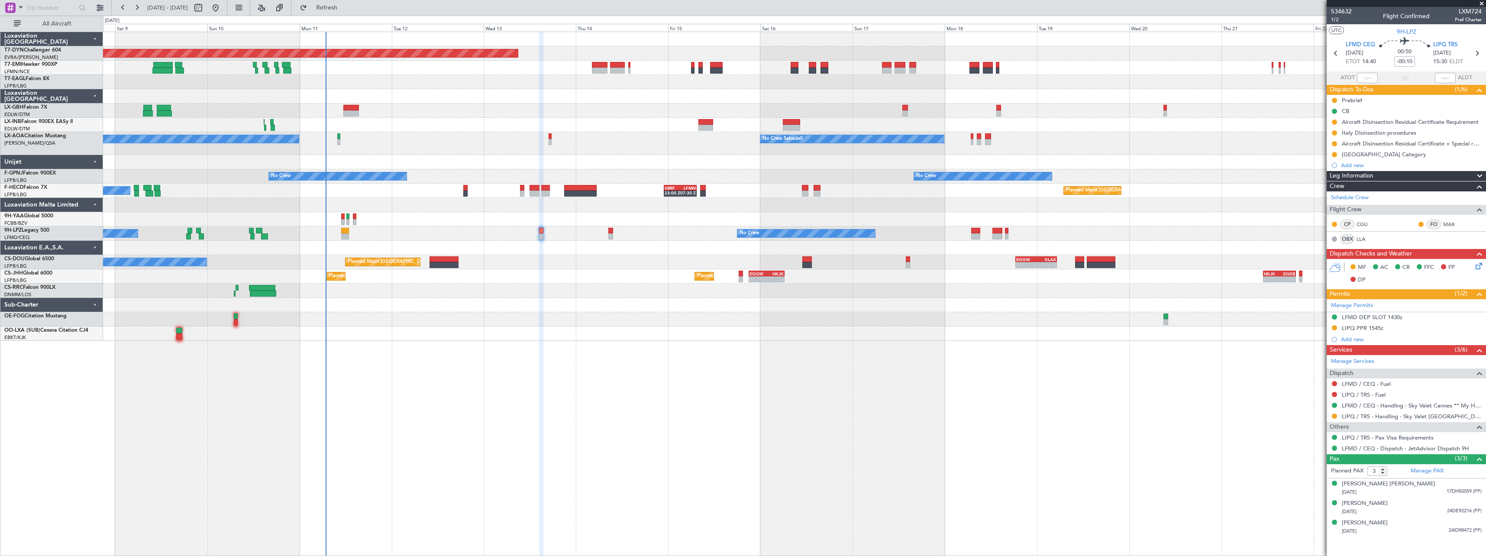
click at [640, 119] on div "Unplanned Maint Nice ([GEOGRAPHIC_DATA])" at bounding box center [794, 125] width 1383 height 14
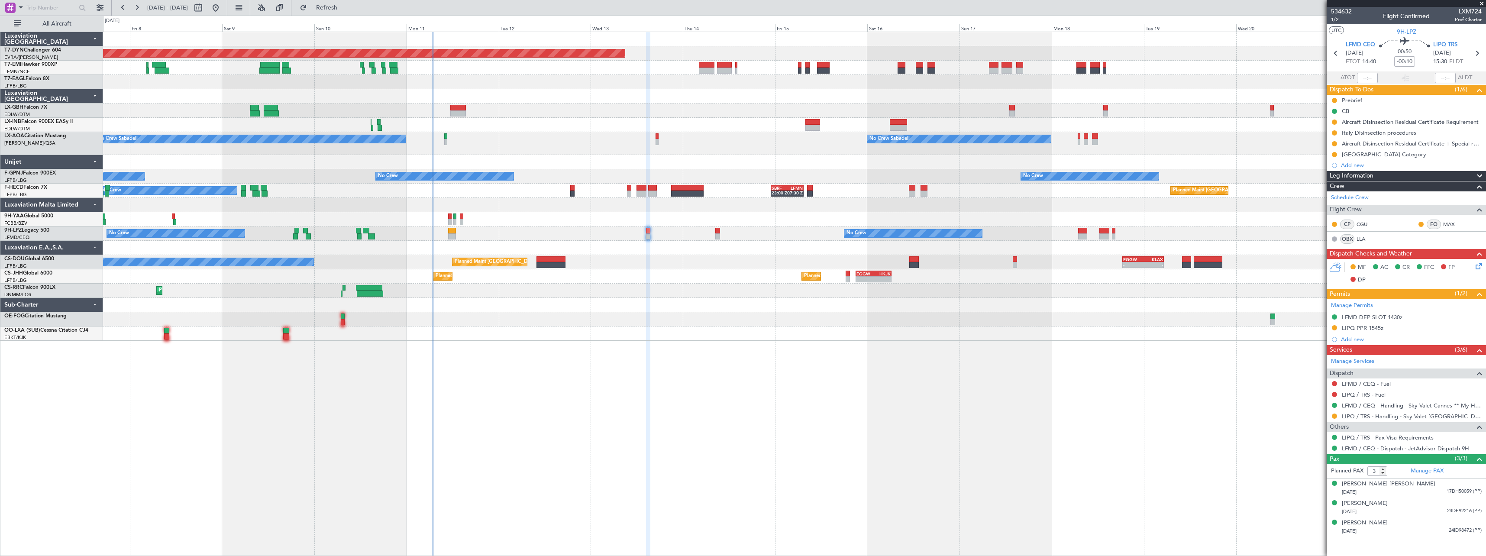
click at [574, 229] on div "Planned Maint Basel-Mulhouse A/C Unavailable Planned Maint Geneva (Cointrin) Un…" at bounding box center [794, 186] width 1383 height 309
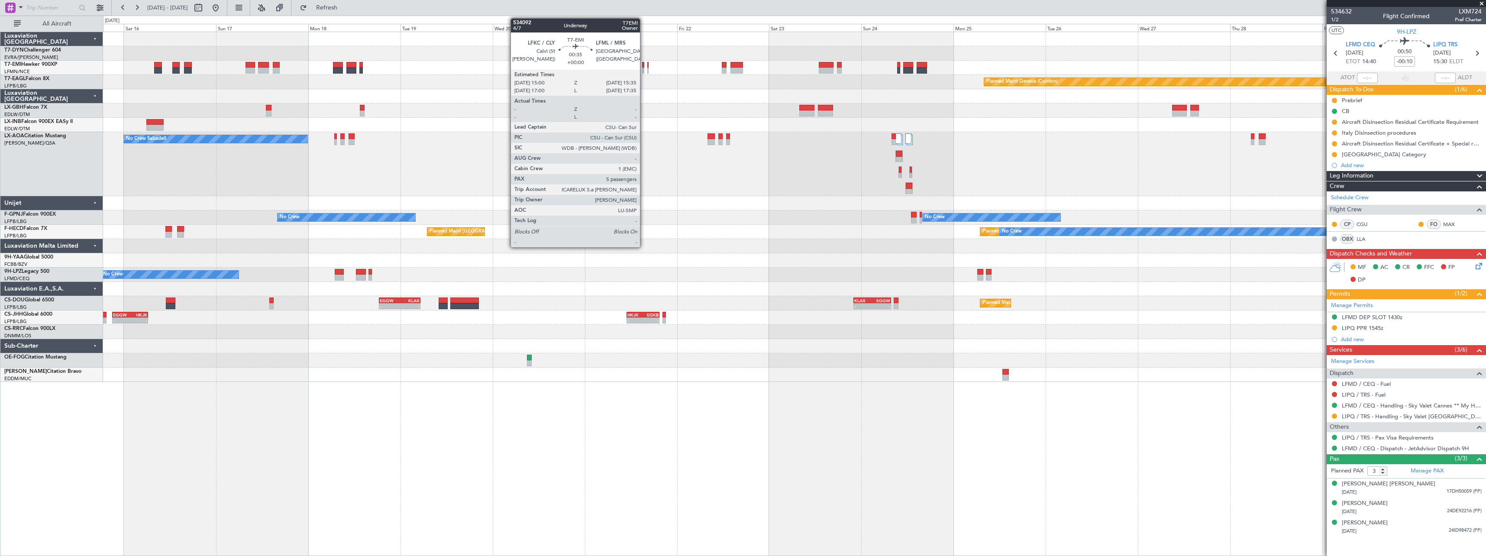
click at [644, 67] on div at bounding box center [643, 65] width 3 height 6
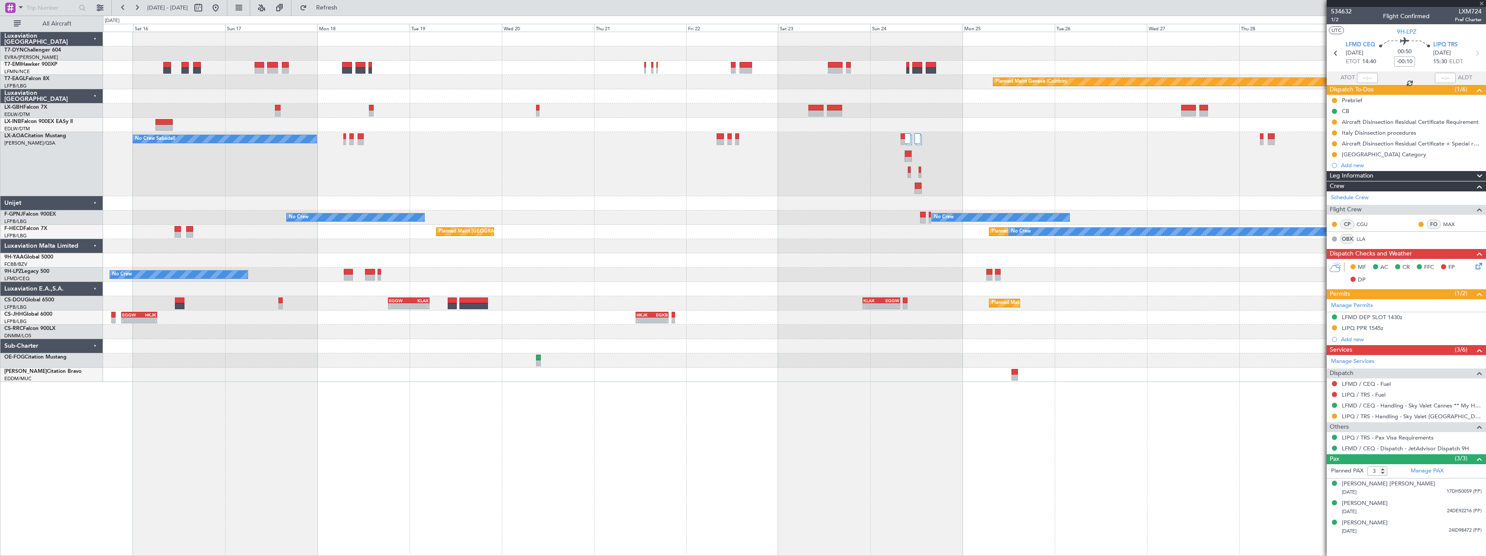
click at [389, 247] on div at bounding box center [794, 246] width 1383 height 14
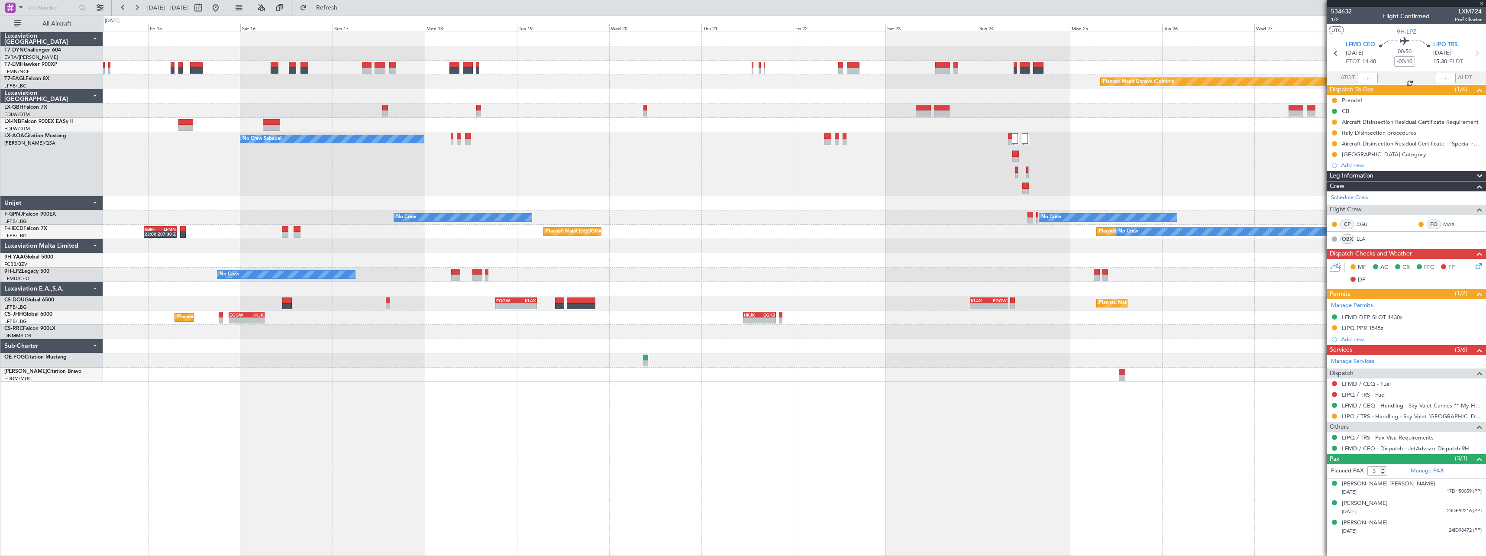
type input "5"
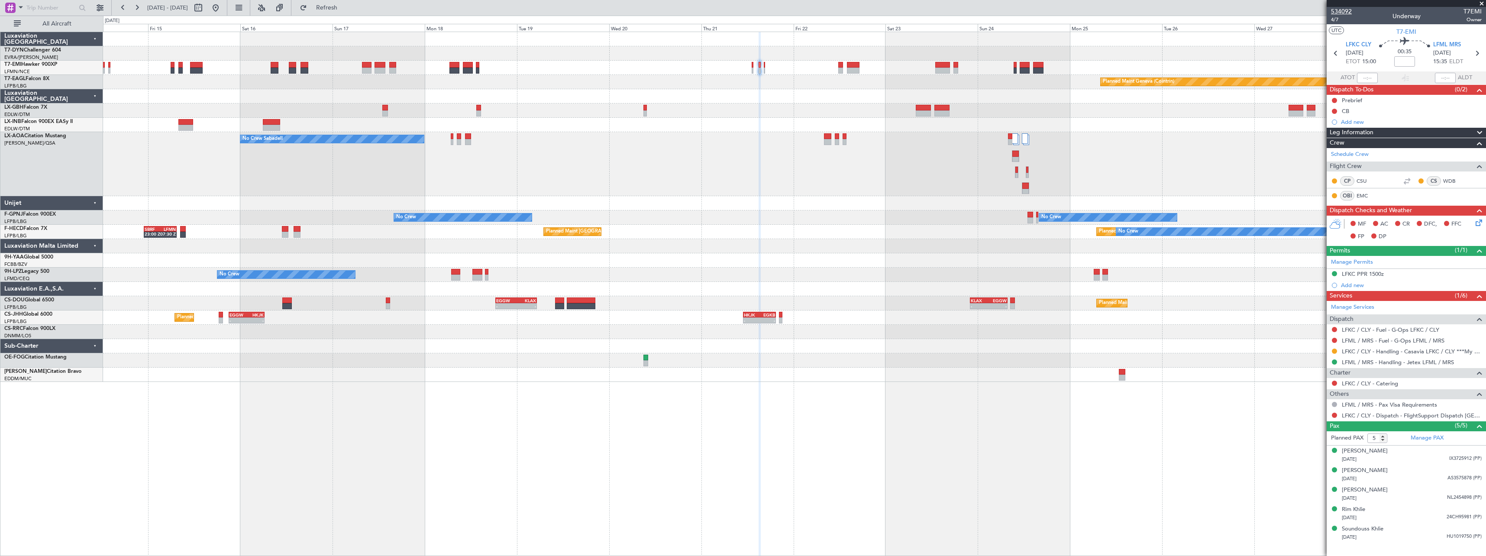
click at [1346, 10] on span "534092" at bounding box center [1341, 11] width 21 height 9
click at [348, 12] on button "Refresh" at bounding box center [322, 8] width 52 height 14
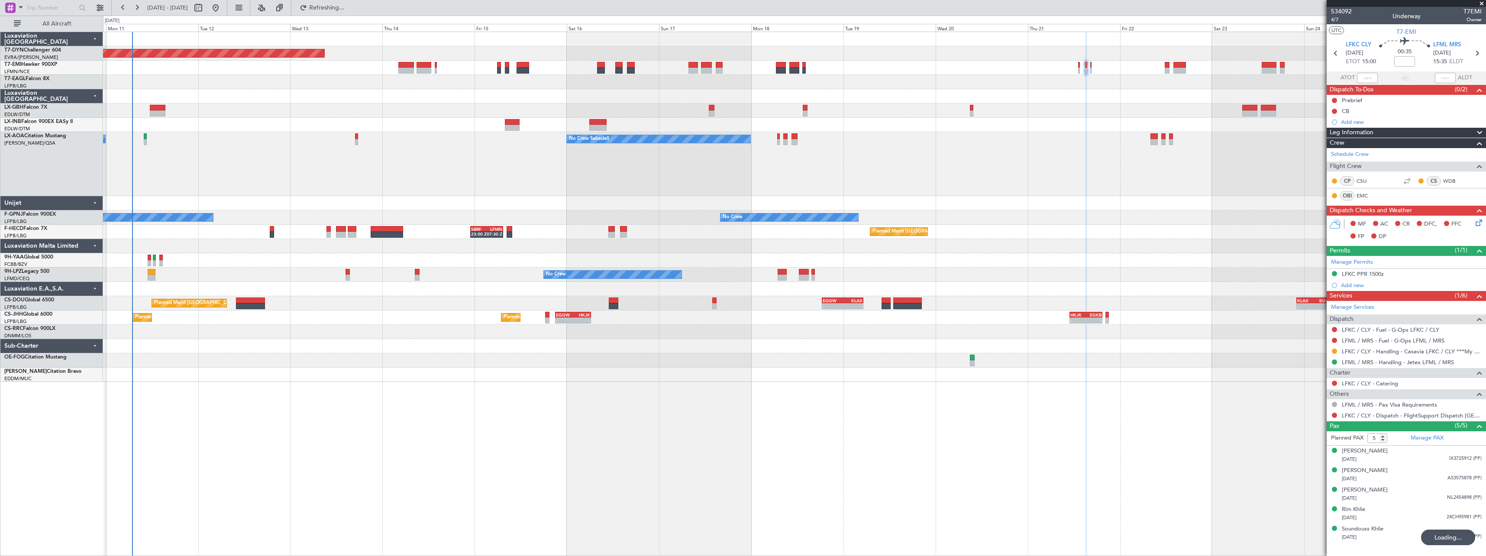
click at [787, 233] on div "Planned Maint Basel-Mulhouse Planned Maint Geneva (Cointrin) Unplanned Maint Ni…" at bounding box center [794, 207] width 1383 height 350
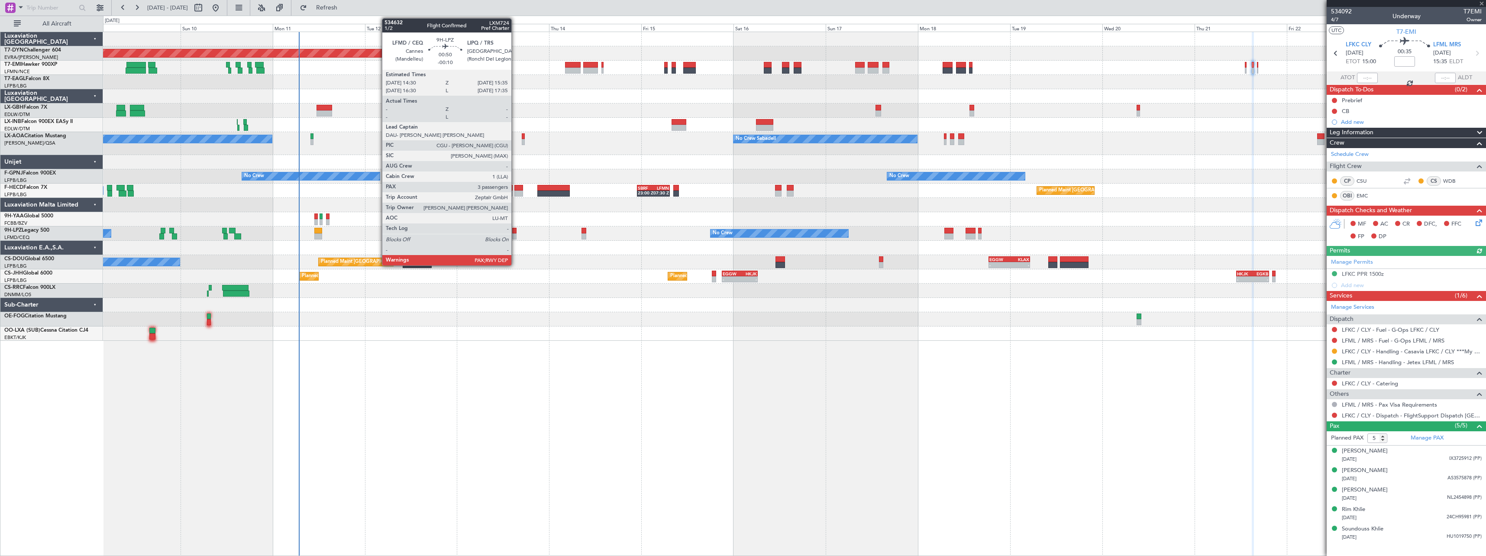
click at [515, 228] on div at bounding box center [514, 231] width 4 height 6
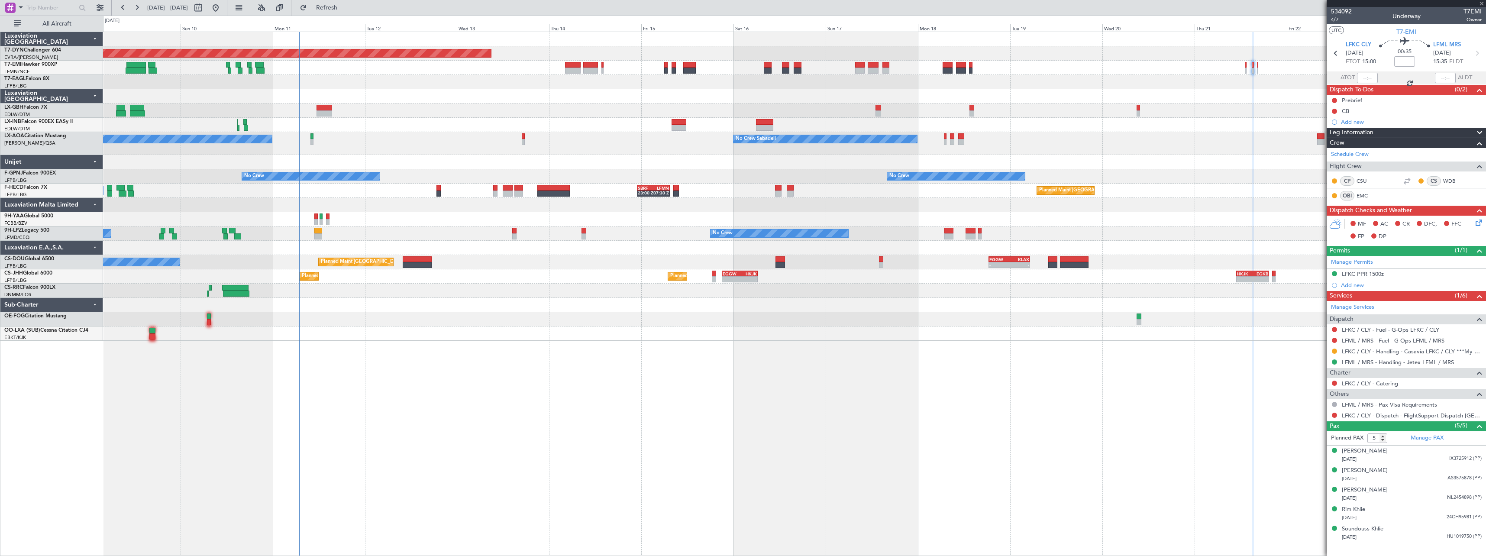
type input "-00:10"
type input "3"
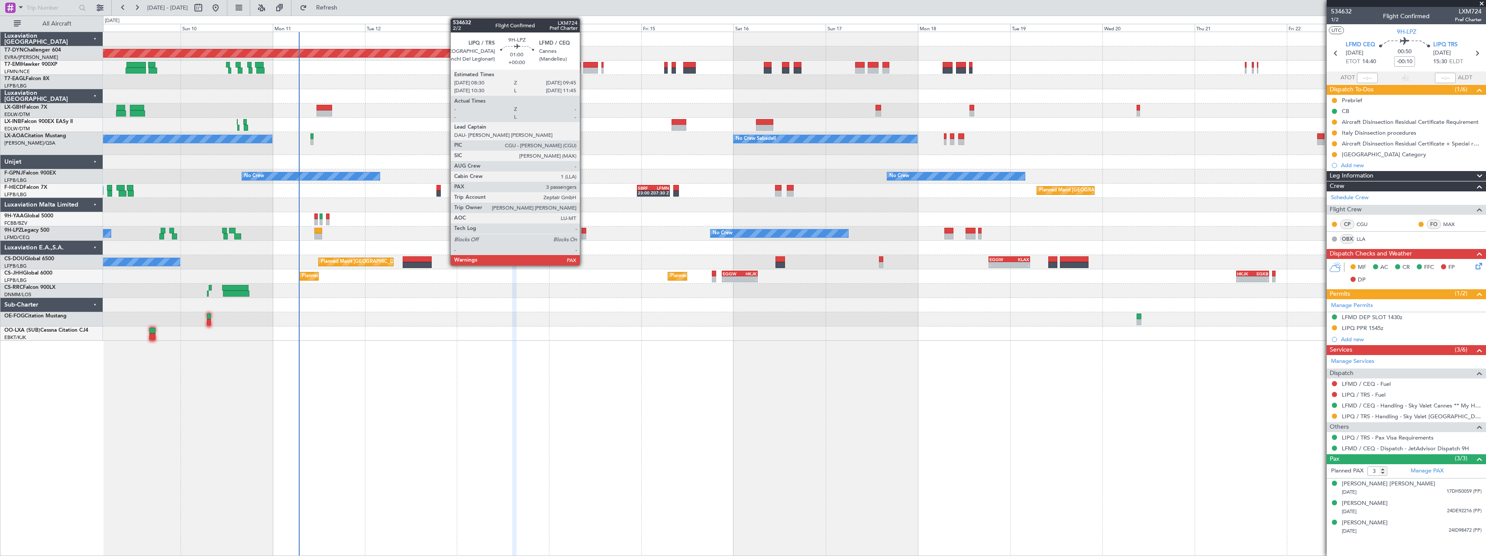
click at [584, 235] on div at bounding box center [584, 236] width 5 height 6
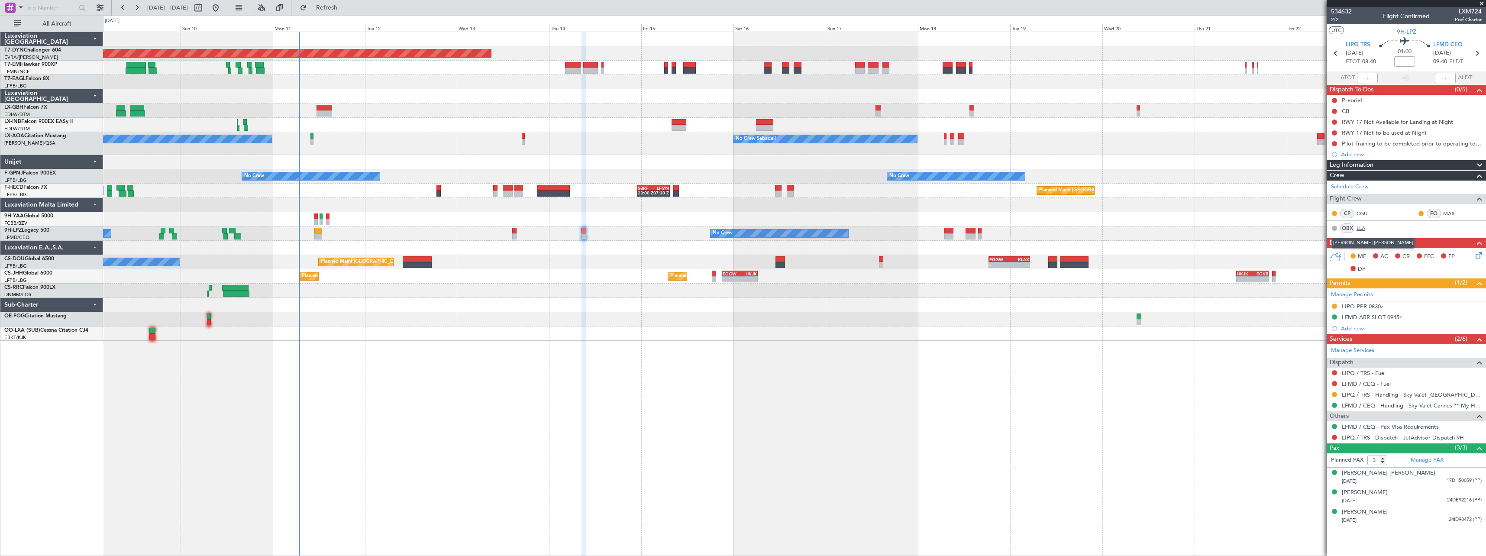
click at [1358, 227] on link "LLA" at bounding box center [1366, 228] width 19 height 8
click at [345, 9] on span "Refresh" at bounding box center [327, 8] width 36 height 6
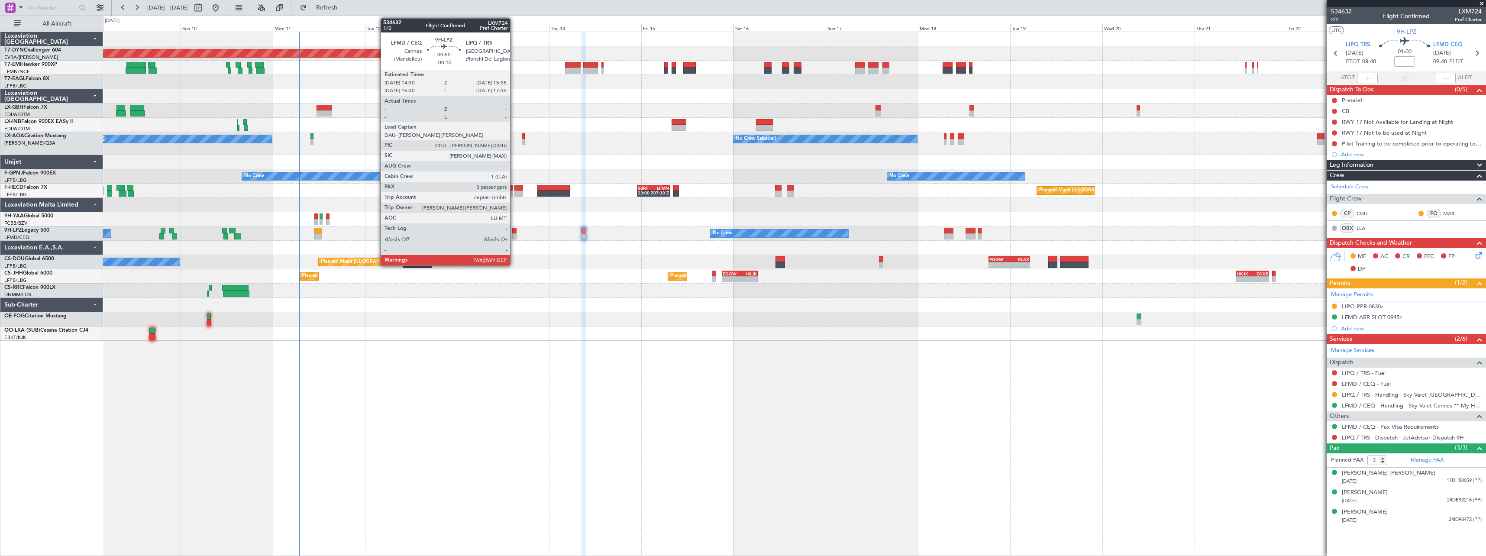
click at [514, 230] on div at bounding box center [514, 231] width 4 height 6
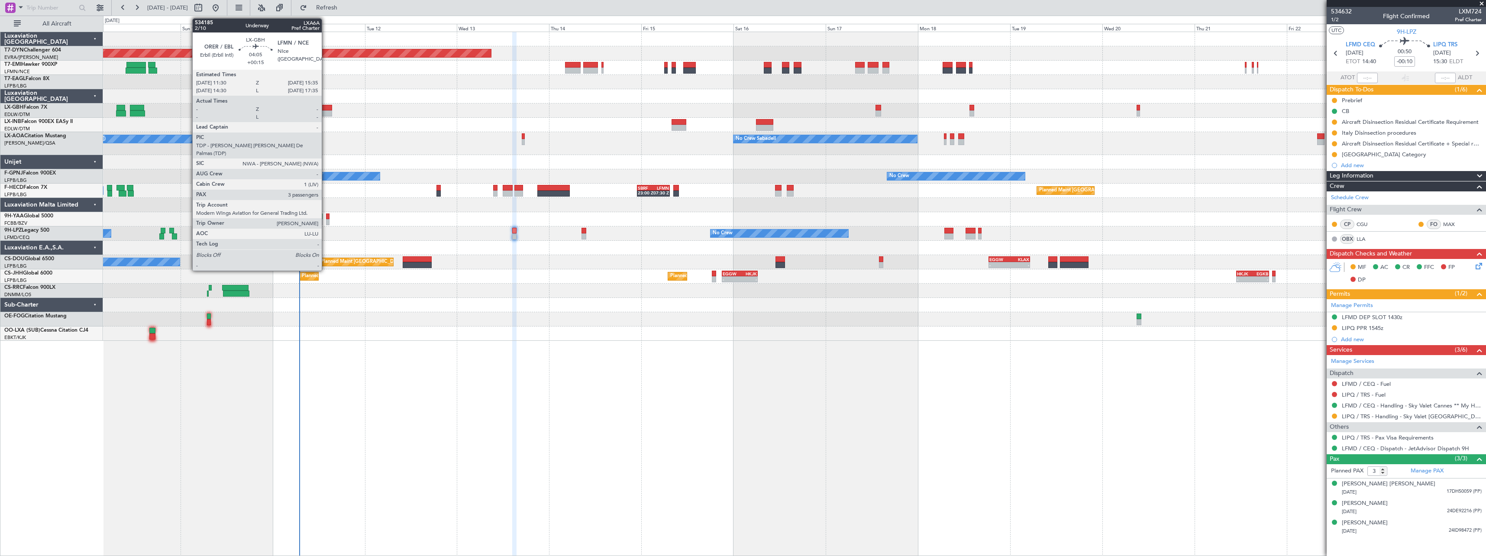
click at [326, 111] on div at bounding box center [325, 113] width 16 height 6
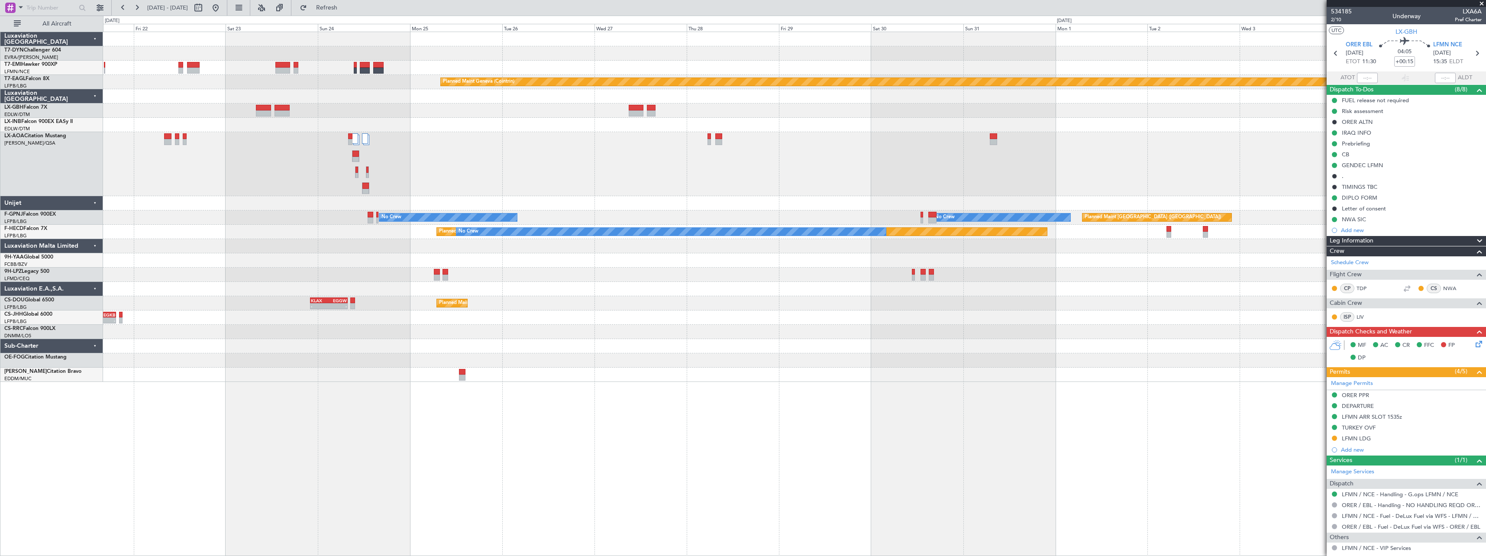
click at [575, 309] on div "- - KLAX 22:00 Z EGGW 07:45 Z Planned Maint Paris (Le Bourget) EGGW 18:30 Z KLA…" at bounding box center [794, 303] width 1383 height 14
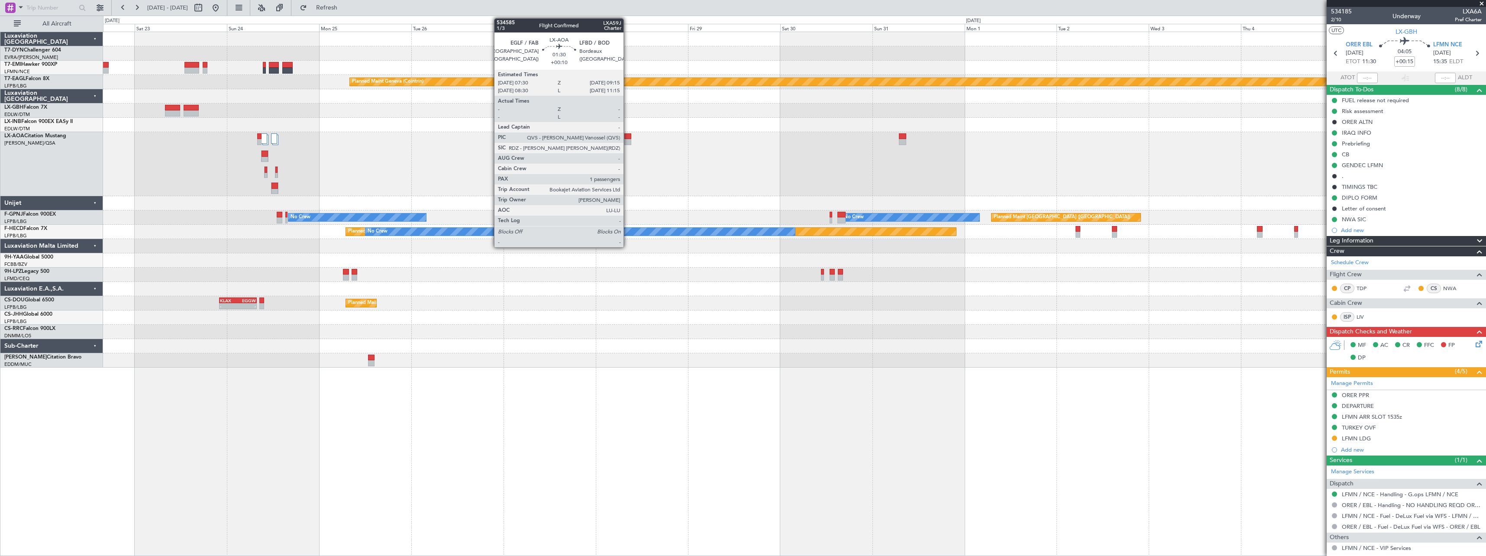
click at [627, 136] on div at bounding box center [627, 136] width 7 height 6
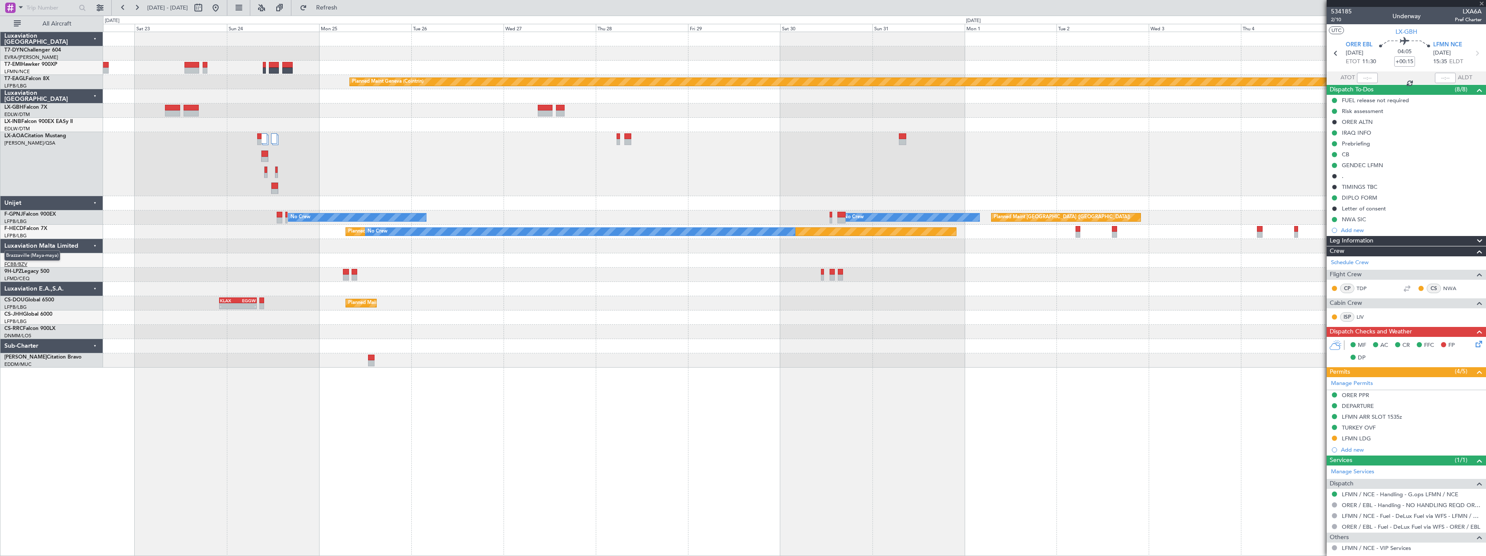
type input "+00:10"
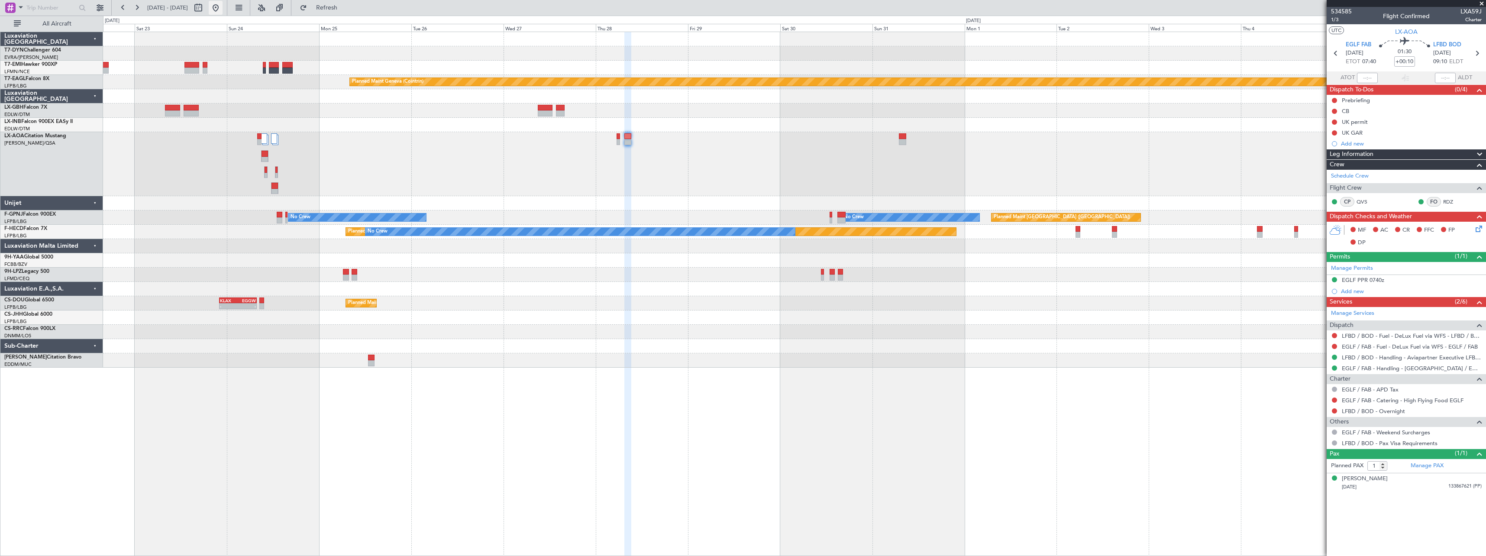
click at [223, 9] on button at bounding box center [216, 8] width 14 height 14
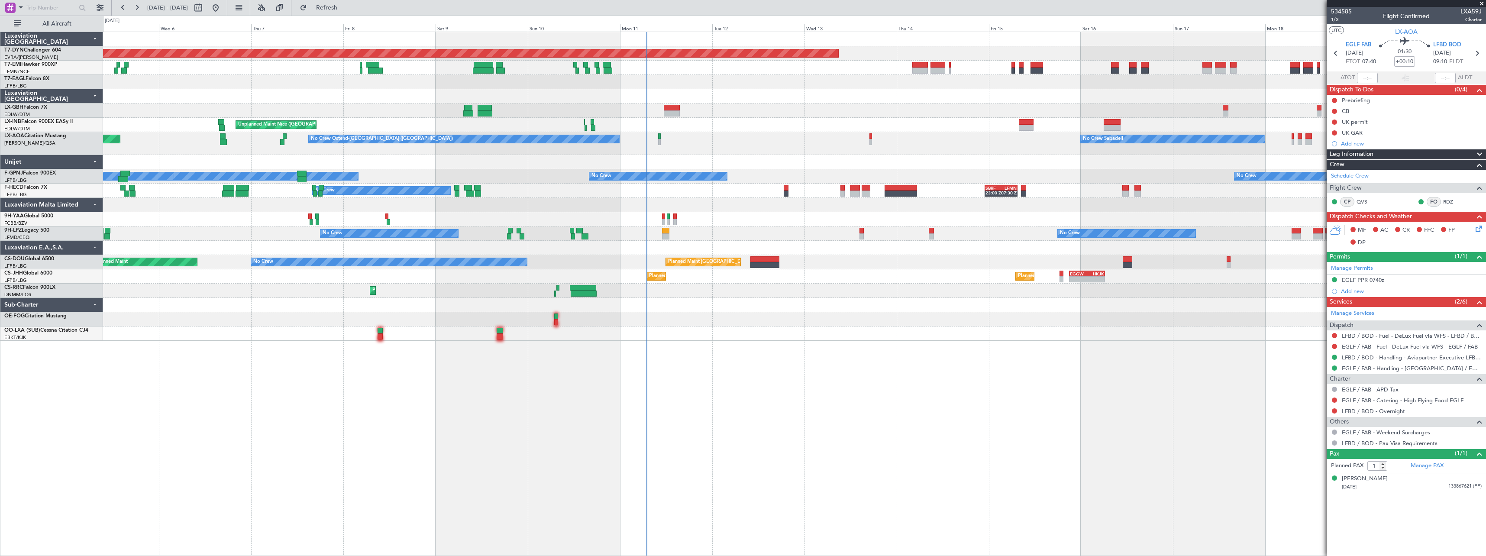
drag, startPoint x: 1484, startPoint y: 3, endPoint x: 1465, endPoint y: 8, distance: 19.3
click at [1484, 3] on span at bounding box center [1482, 4] width 9 height 8
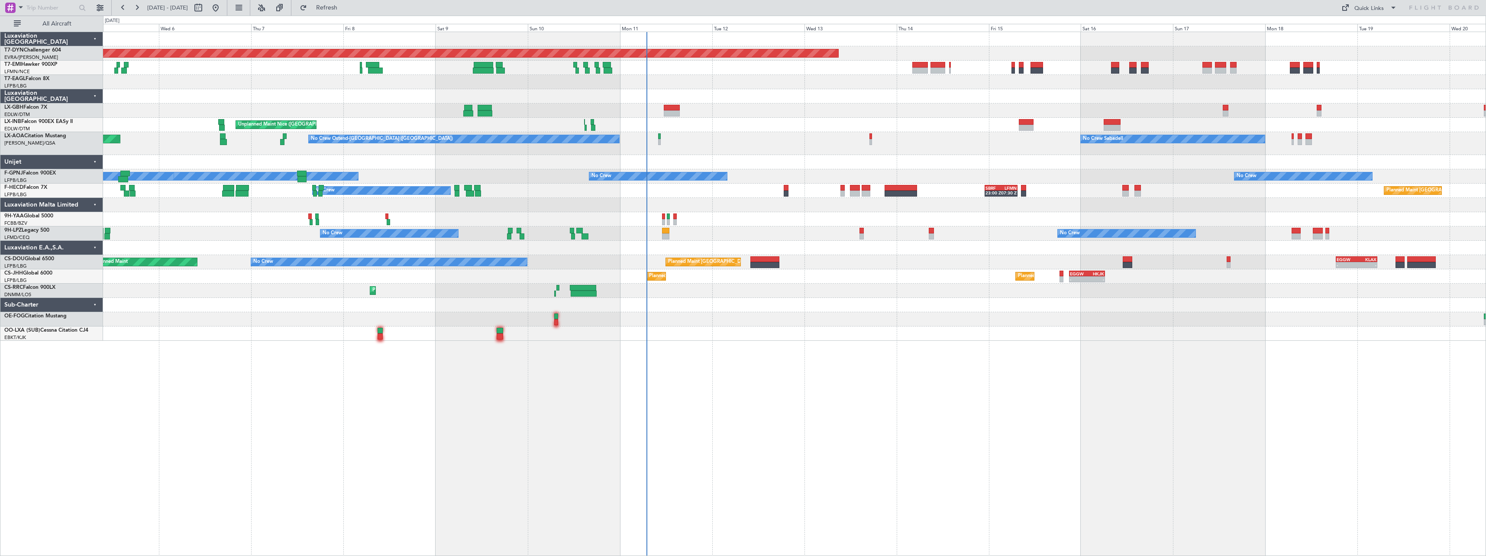
type input "0"
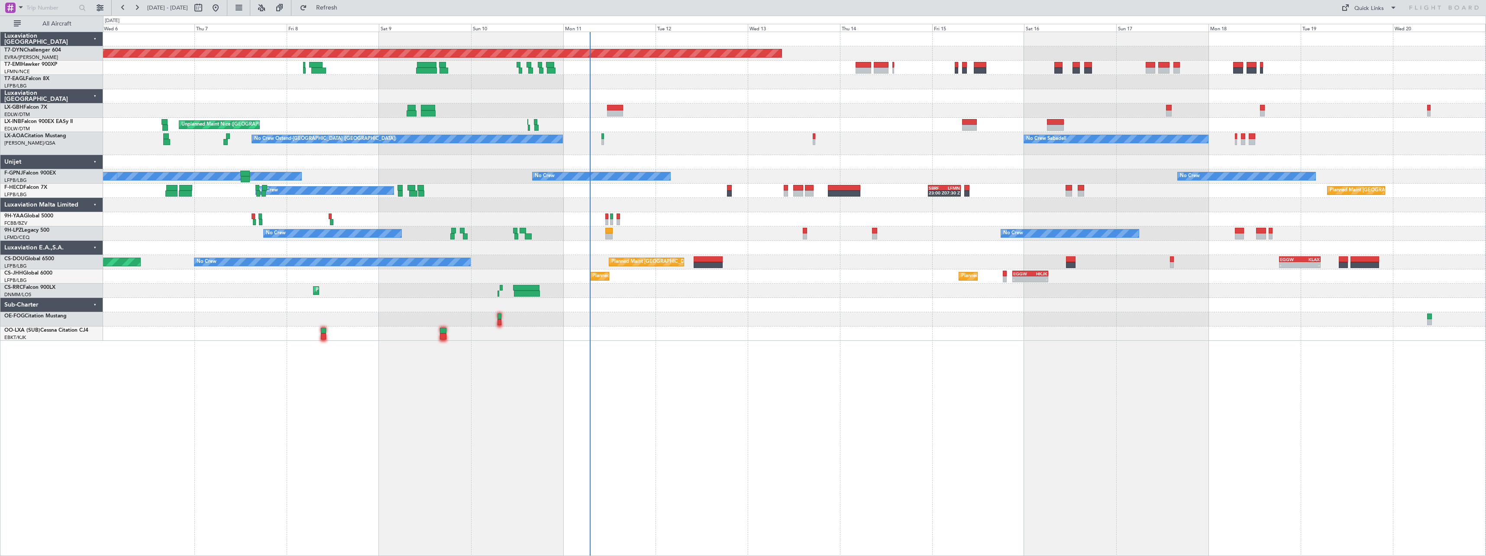
click at [748, 124] on div "Planned Maint Basel-Mulhouse A/C Unavailable Unplanned Maint Nice (Côte d'Azur …" at bounding box center [794, 186] width 1383 height 309
click at [711, 116] on div "Planned Maint Basel-Mulhouse A/C Unavailable Unplanned Maint Nice (Côte d'Azur …" at bounding box center [794, 186] width 1383 height 309
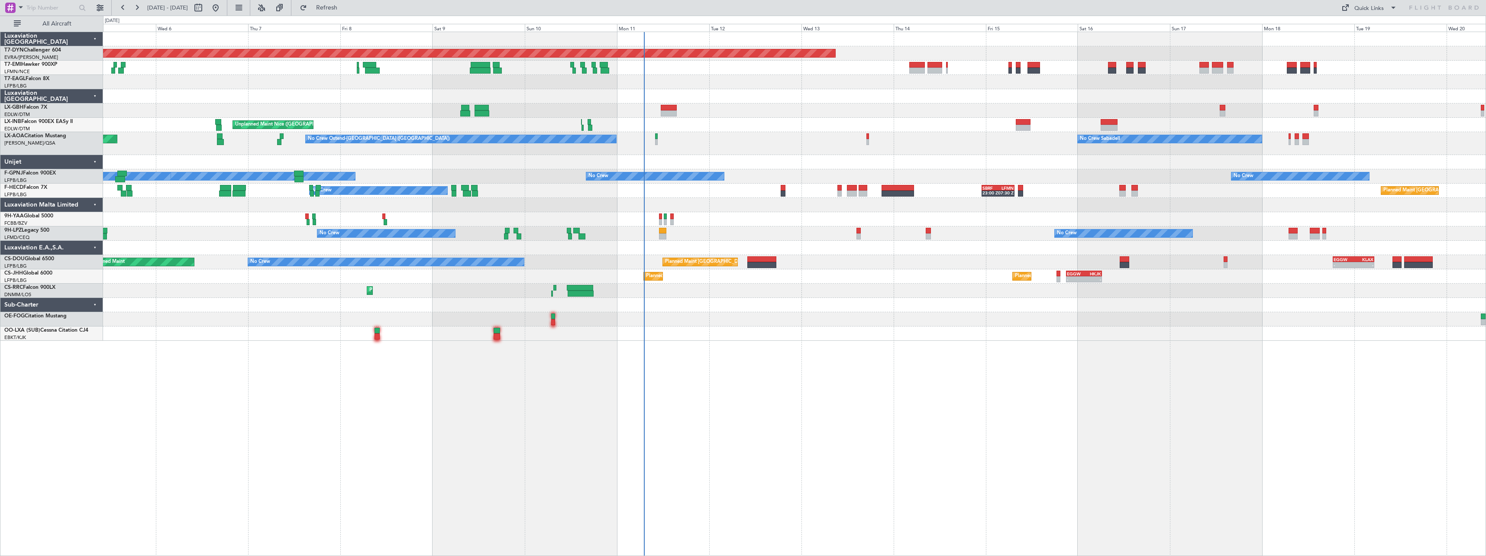
click at [609, 199] on div "Planned Maint Basel-Mulhouse A/C Unavailable Unplanned Maint Nice (Côte d'Azur …" at bounding box center [794, 186] width 1383 height 309
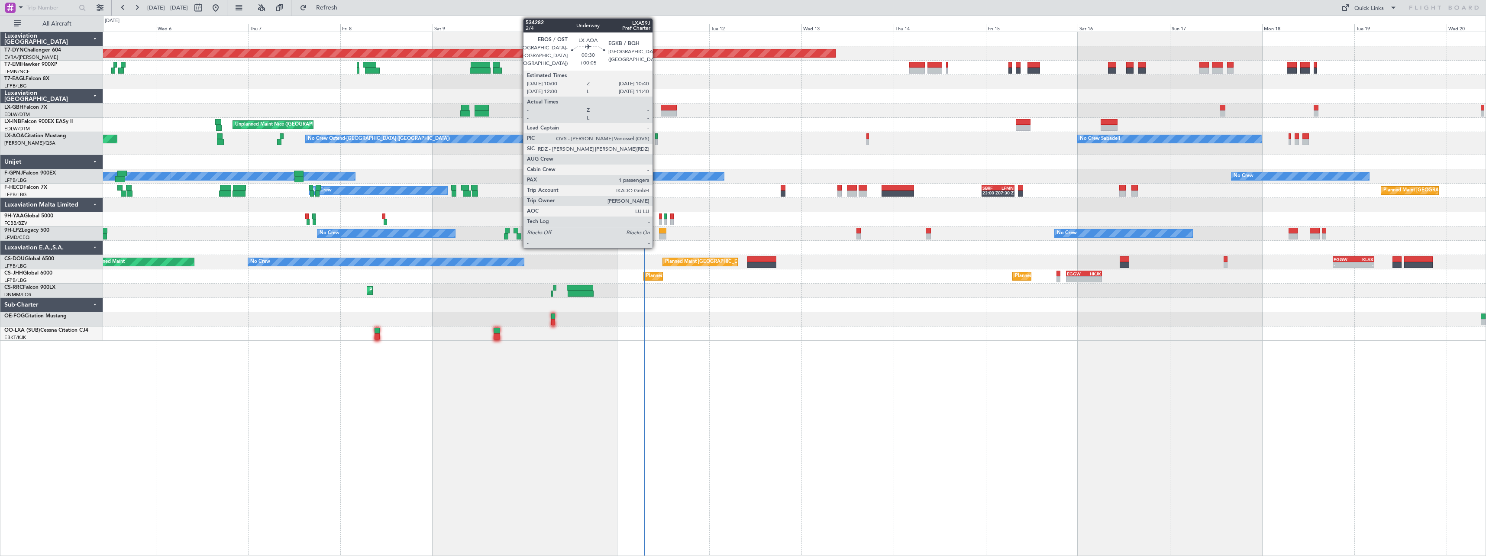
click at [657, 141] on div at bounding box center [656, 142] width 3 height 6
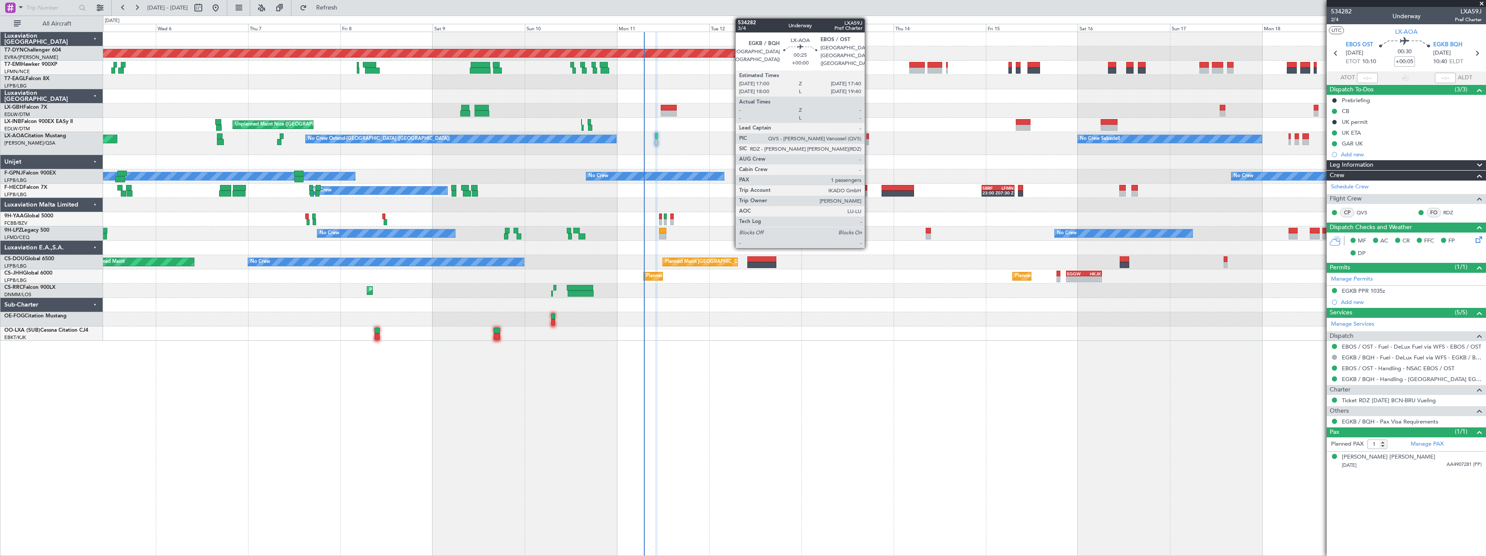
click at [869, 139] on div at bounding box center [868, 142] width 3 height 6
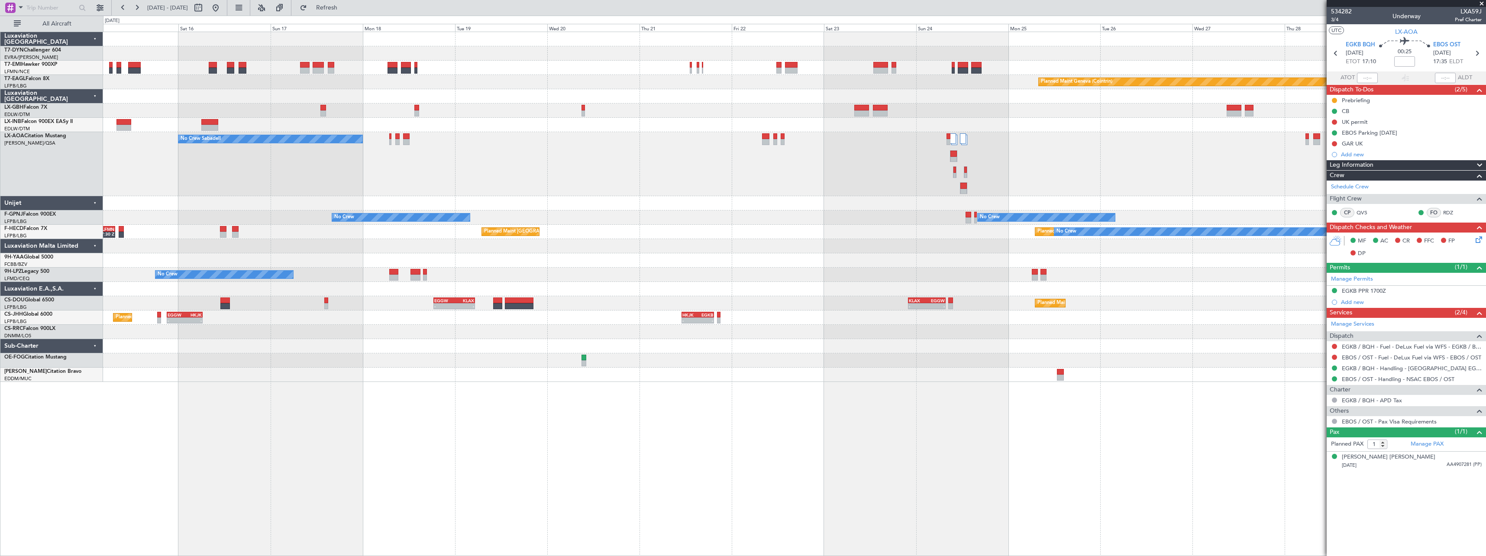
click at [813, 228] on div "Planned Maint Basel-Mulhouse Planned Maint Geneva (Cointrin) No Crew Sabadell N…" at bounding box center [794, 207] width 1383 height 350
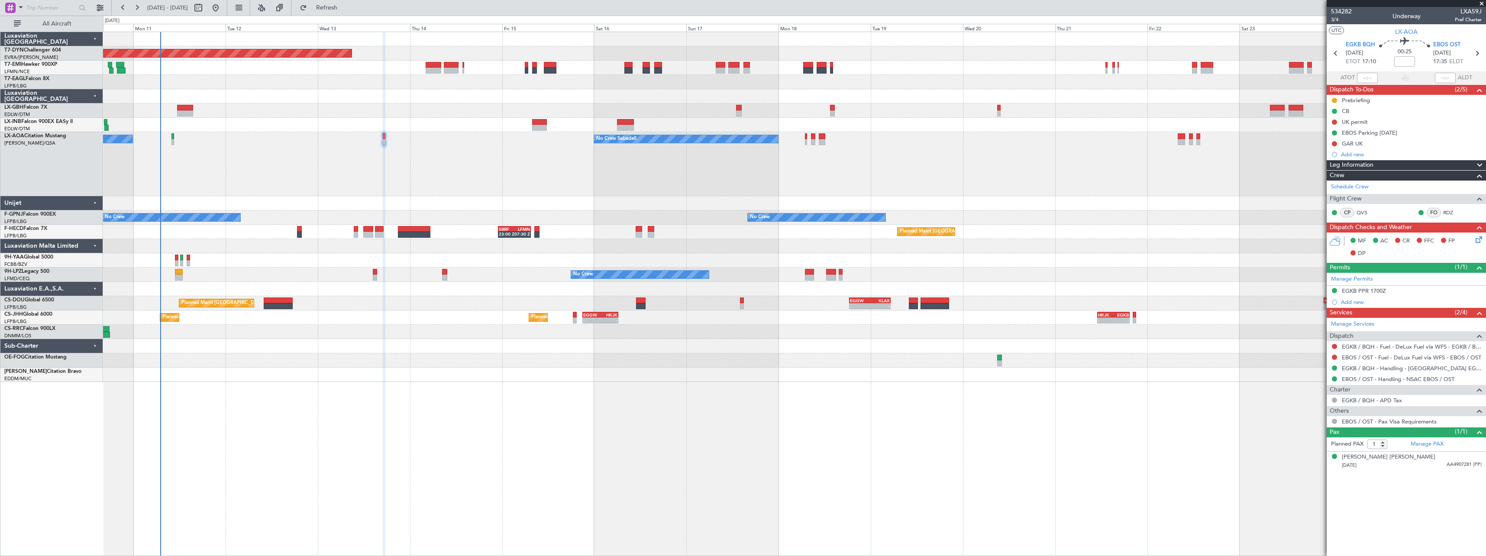
click at [776, 358] on div at bounding box center [794, 360] width 1383 height 14
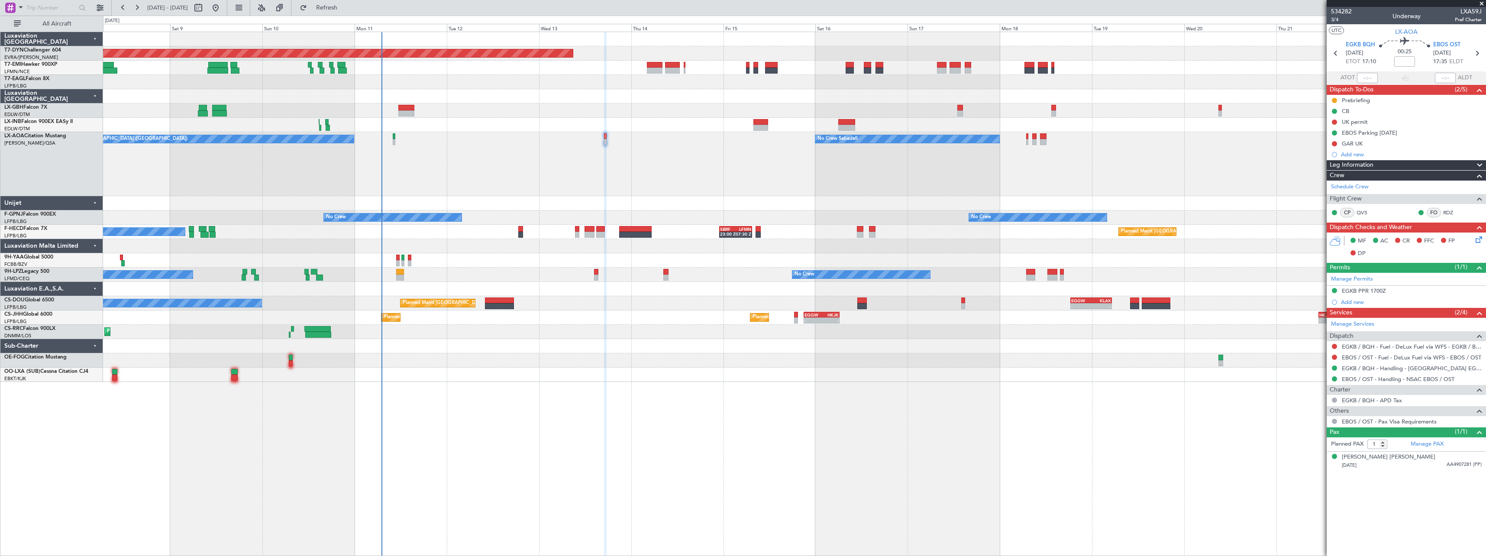
click at [369, 377] on div at bounding box center [794, 375] width 1383 height 14
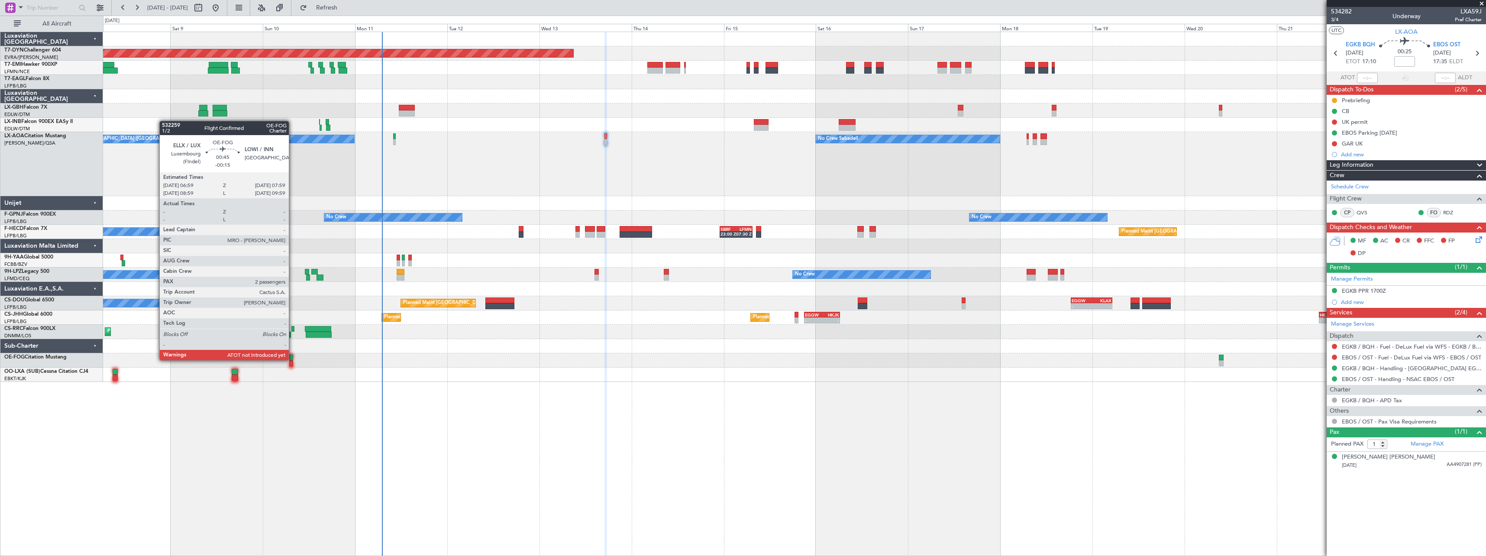
click at [293, 359] on div at bounding box center [291, 358] width 4 height 6
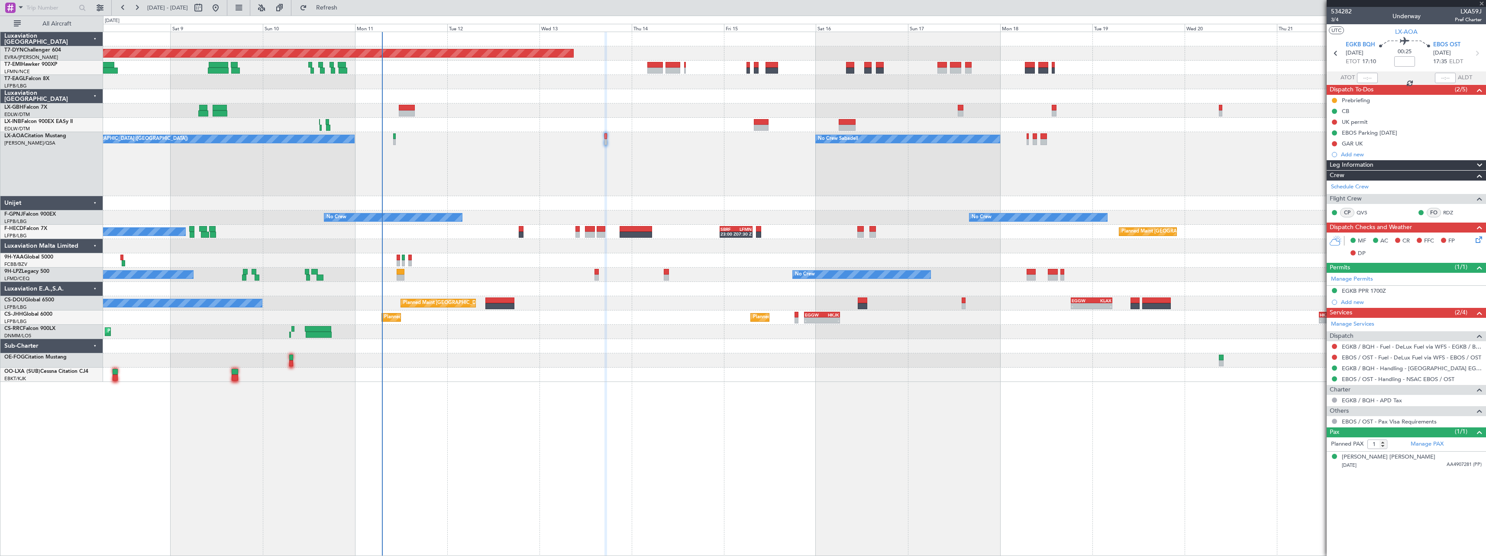
type input "-00:15"
type input "2"
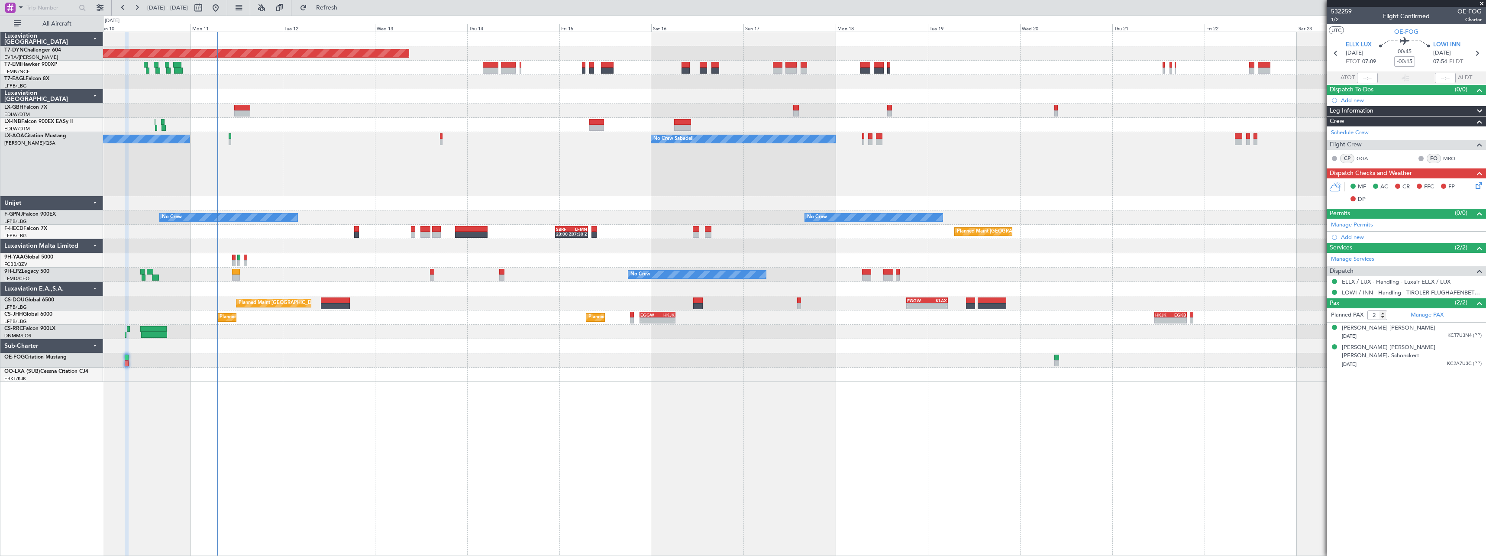
click at [670, 350] on div "Planned Maint Basel-Mulhouse Planned Maint Geneva (Cointrin) Unplanned Maint Ni…" at bounding box center [794, 294] width 1383 height 524
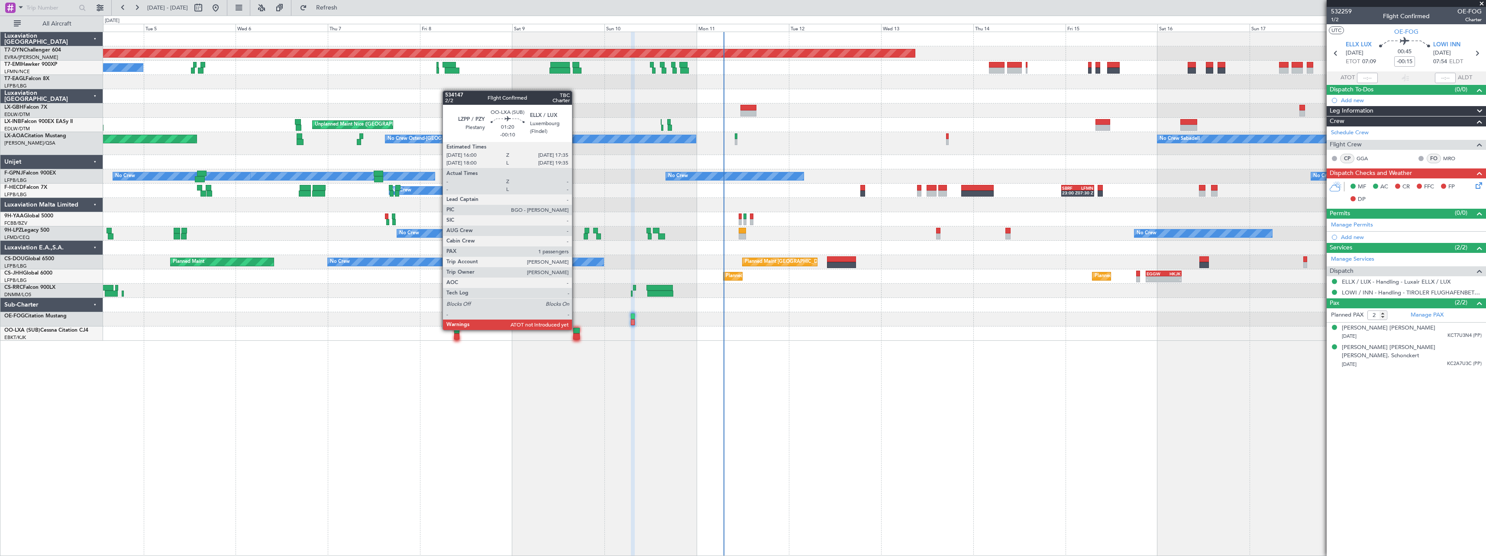
click at [576, 329] on div at bounding box center [576, 331] width 6 height 6
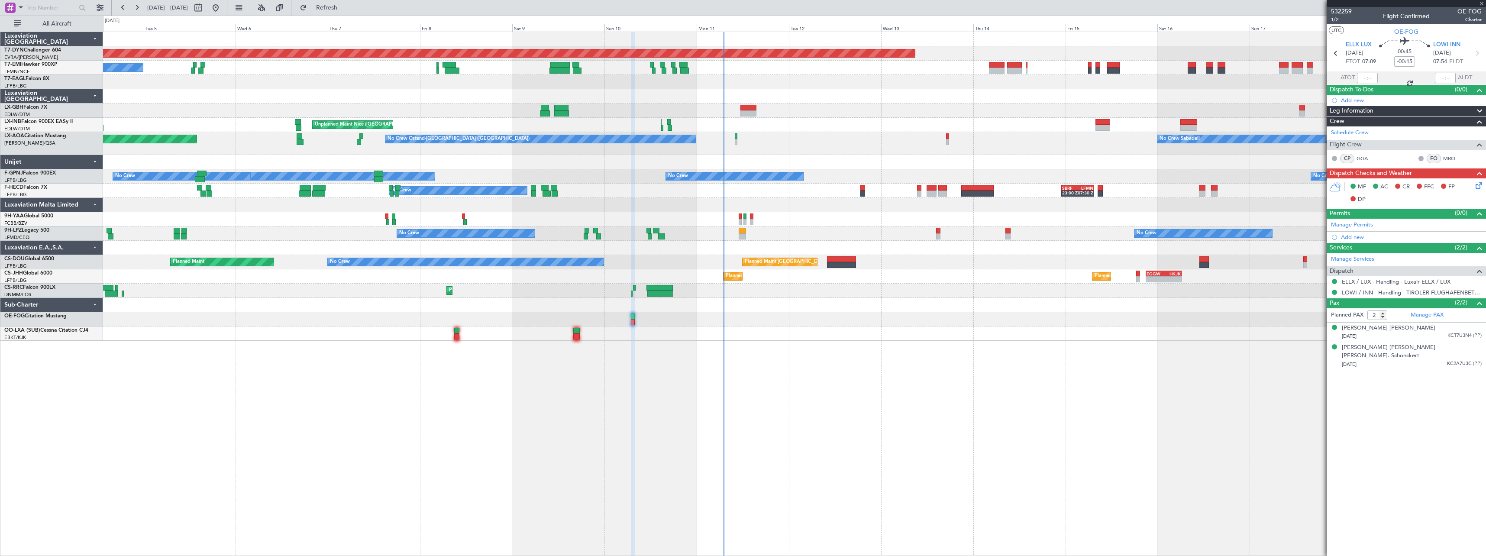
type input "-00:10"
type input "1"
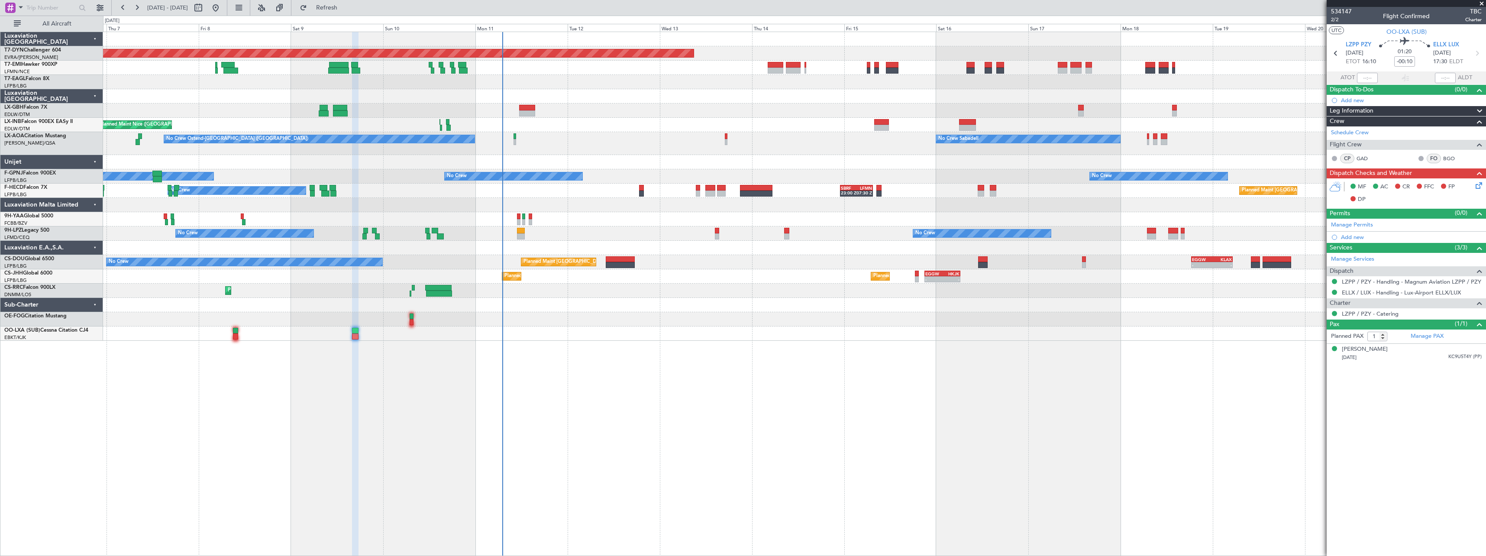
click at [587, 346] on div "Planned Maint Basel-Mulhouse A/C Unavailable Planned Maint Geneva (Cointrin) Un…" at bounding box center [794, 294] width 1383 height 524
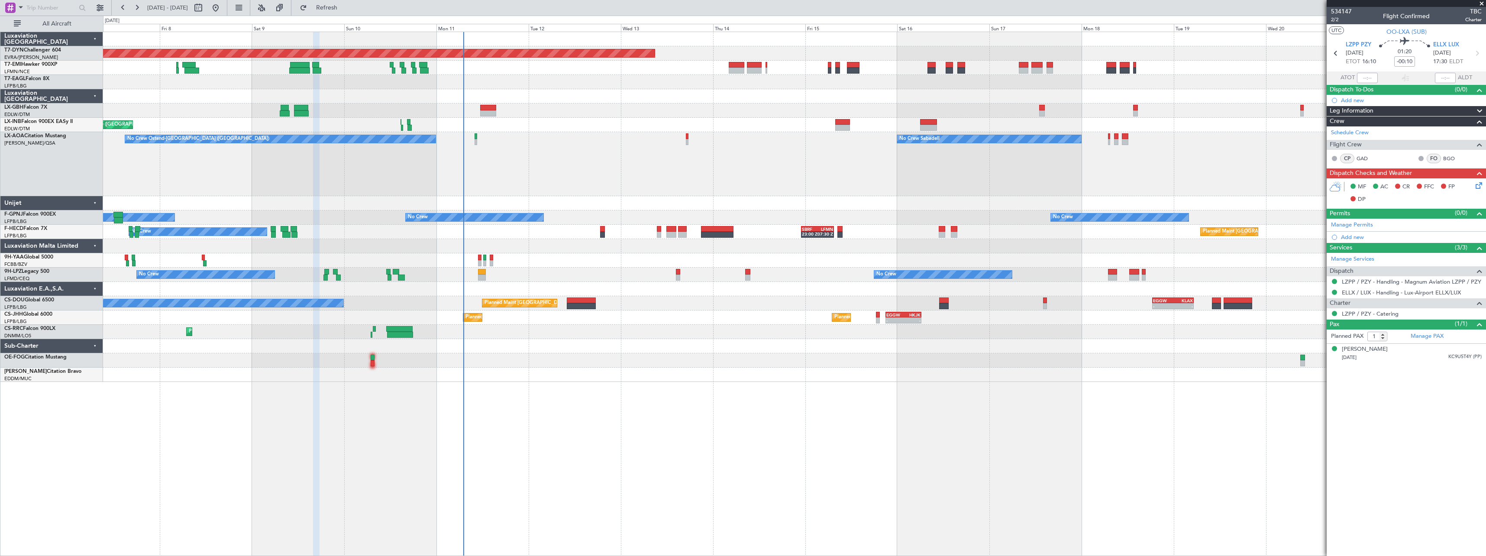
click at [802, 334] on div "Planned Maint Basel-Mulhouse A/C Unavailable Planned Maint Geneva (Cointrin) Un…" at bounding box center [794, 207] width 1383 height 350
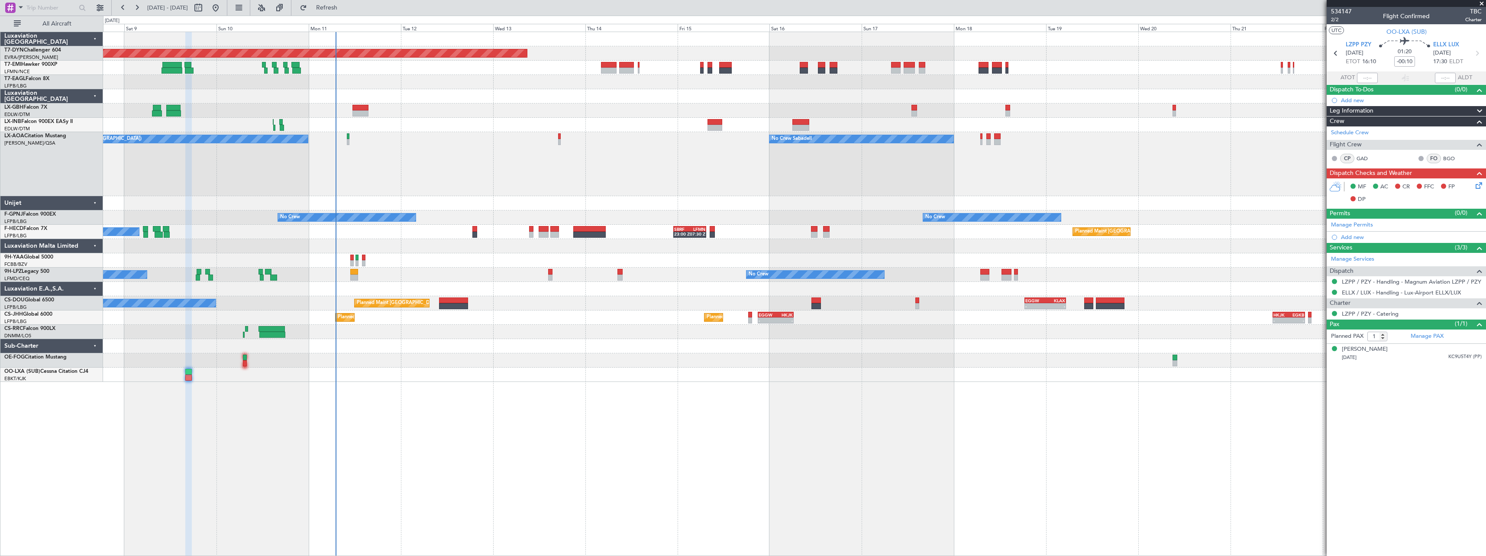
click at [702, 424] on div "Planned Maint Basel-Mulhouse Planned Maint Geneva (Cointrin) Unplanned Maint Ni…" at bounding box center [794, 294] width 1383 height 524
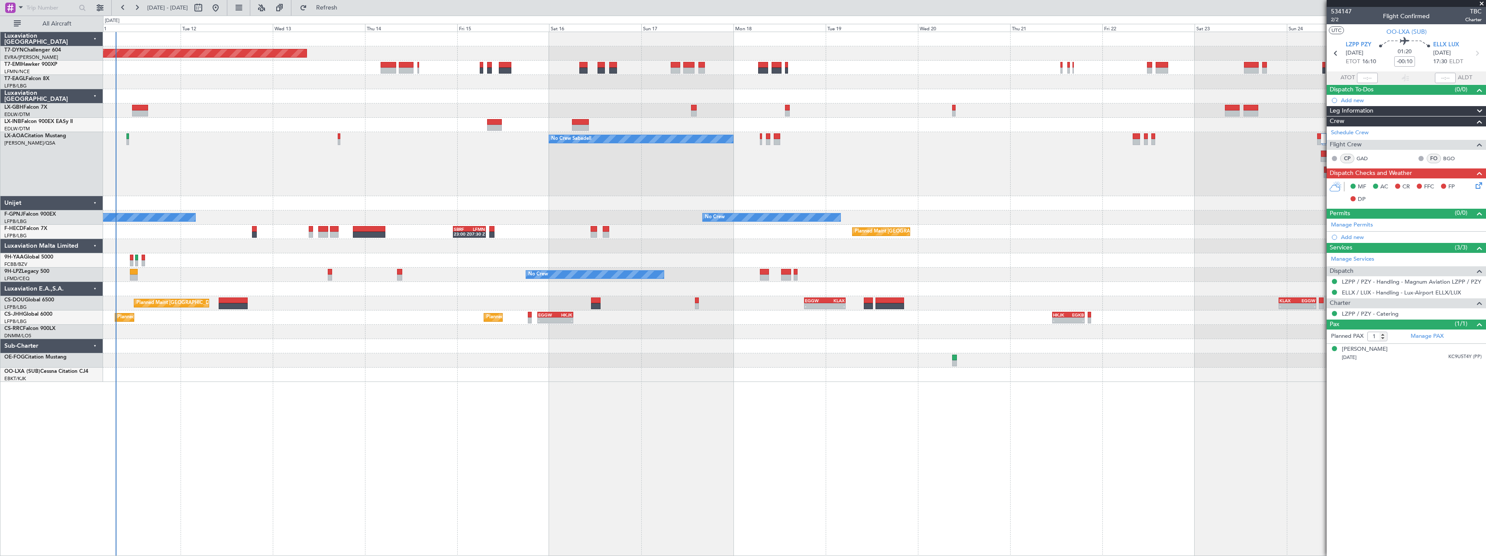
click at [592, 417] on div "Planned Maint Basel-Mulhouse Planned Maint Geneva (Cointrin) Unplanned Maint Ni…" at bounding box center [794, 294] width 1383 height 524
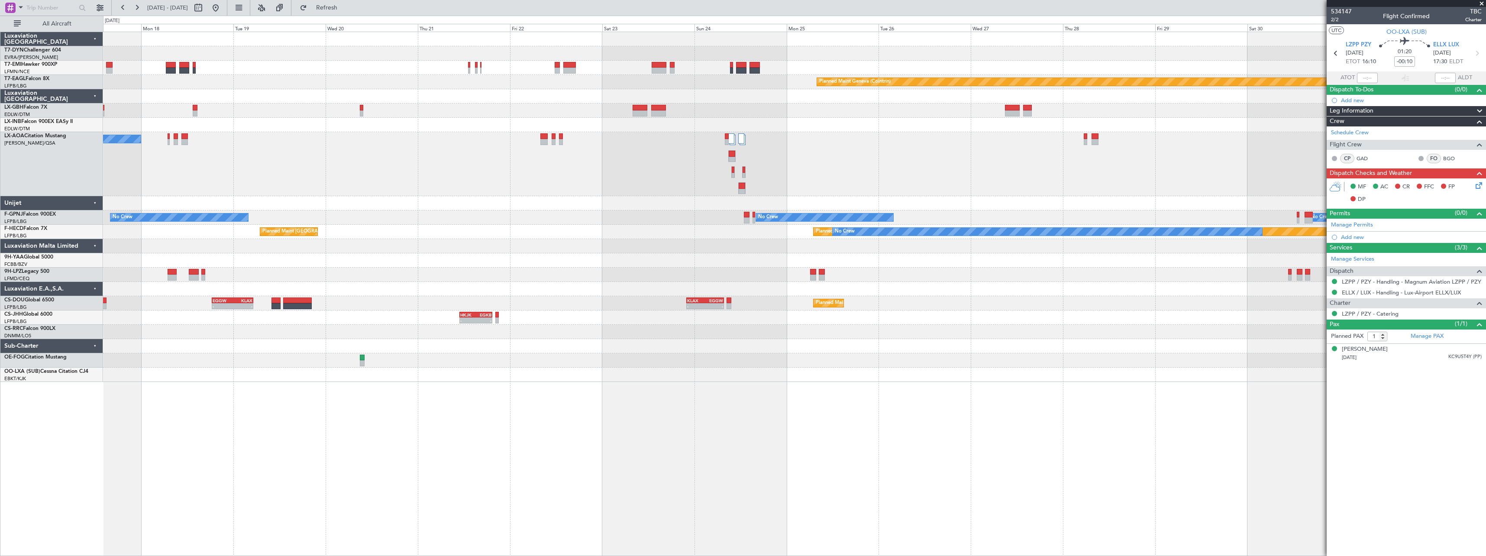
click at [395, 188] on div "Planned Maint Geneva (Cointrin) No Crew Sabadell No Crew No Crew No Crew Planne…" at bounding box center [794, 207] width 1383 height 350
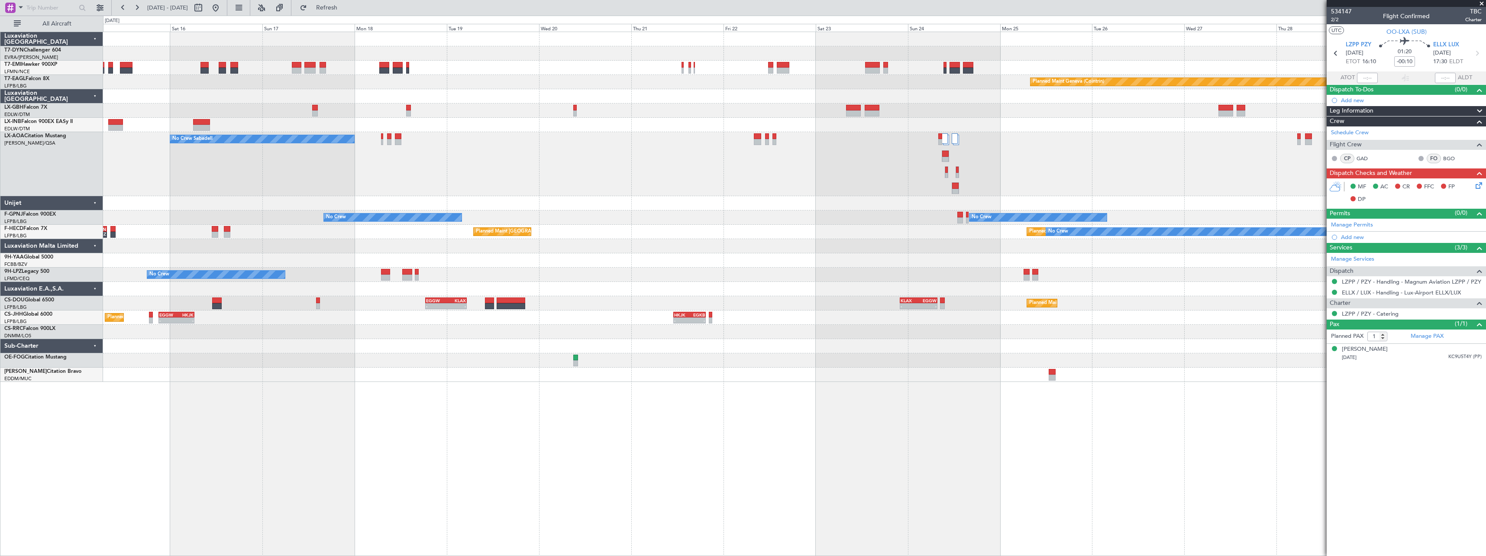
click at [787, 209] on div "Planned Maint Basel-Mulhouse Planned Maint Geneva (Cointrin) No Crew Sabadell N…" at bounding box center [794, 207] width 1383 height 350
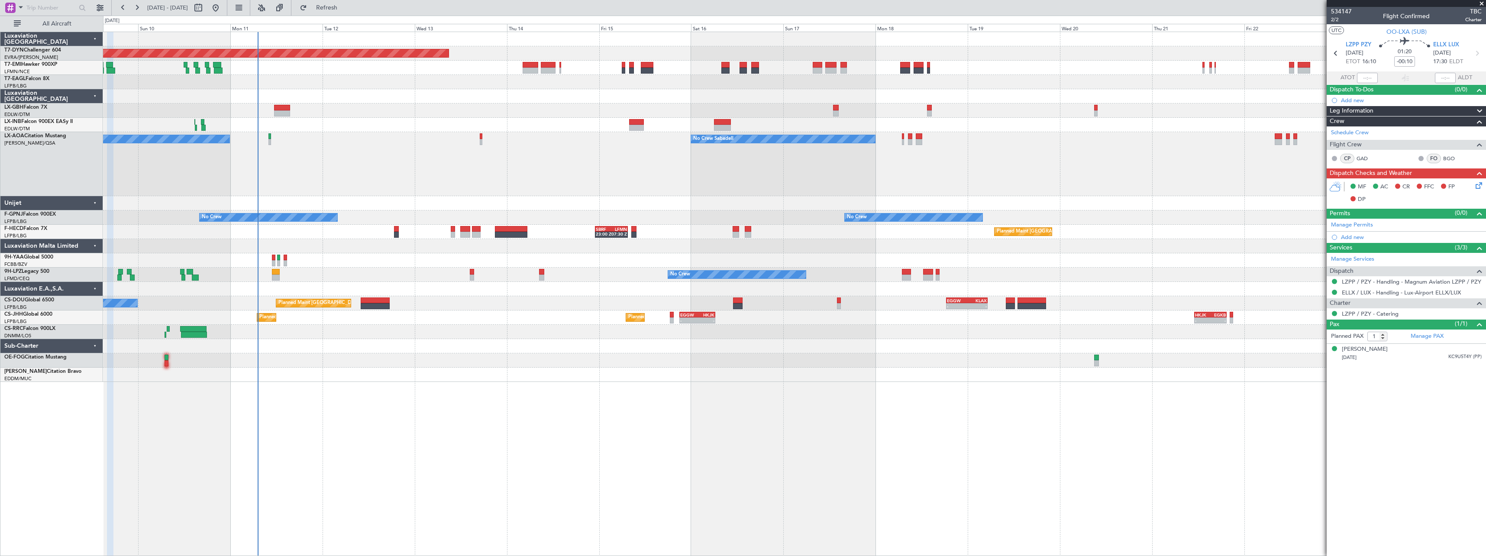
click at [763, 191] on div "No Crew Sabadell No Crew Ostend-brugge (Ostend)" at bounding box center [794, 164] width 1383 height 64
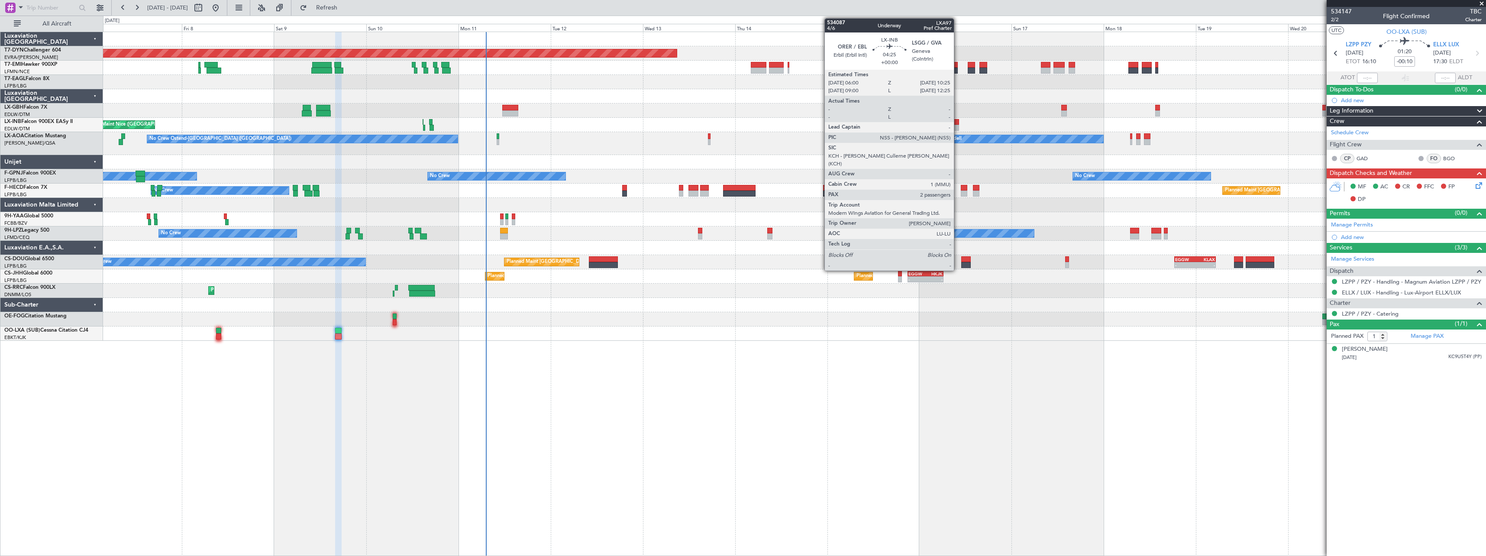
click at [958, 124] on div at bounding box center [950, 122] width 17 height 6
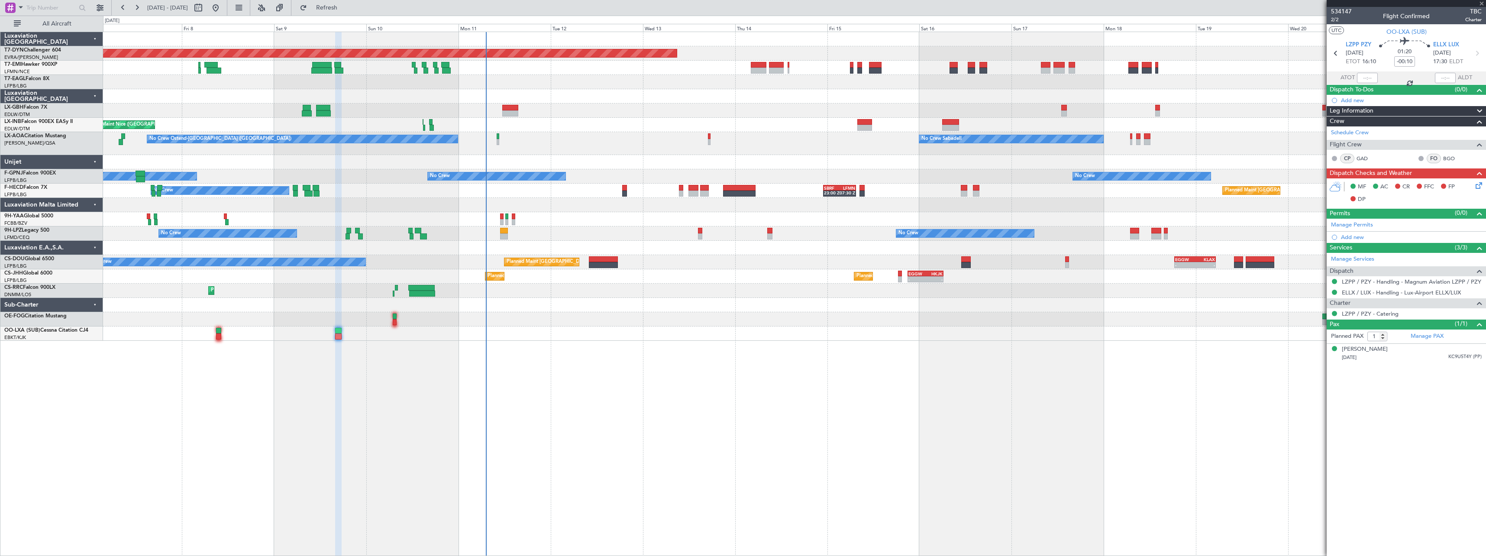
type input "2"
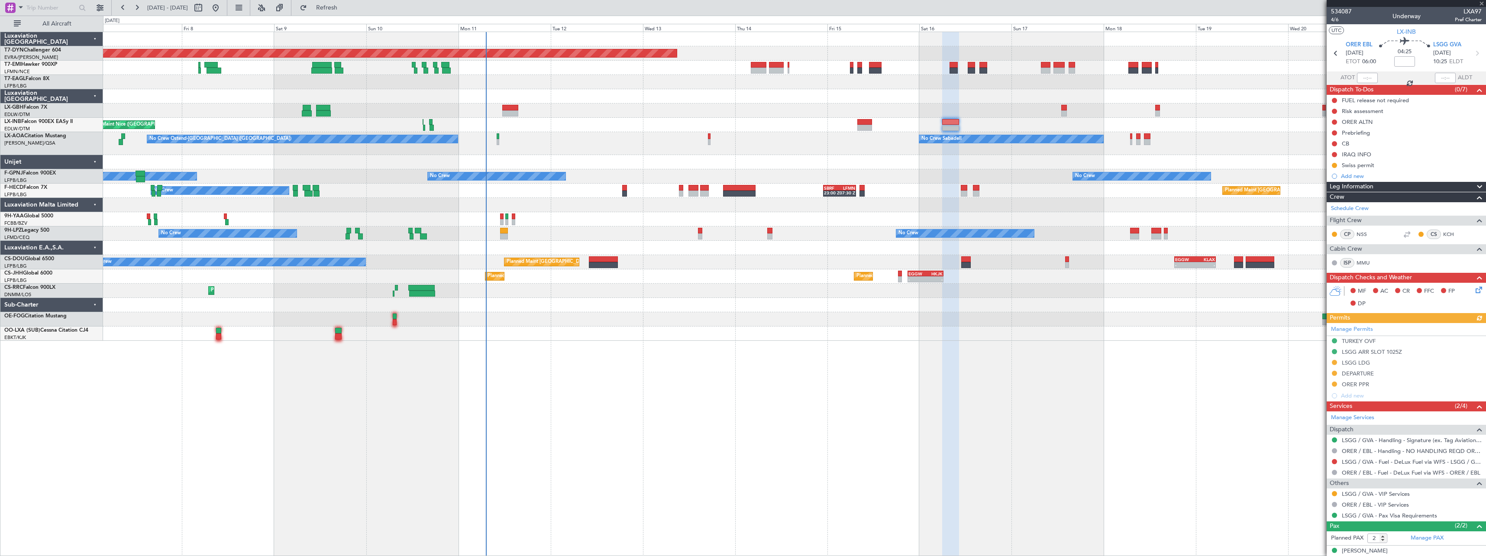
scroll to position [28, 0]
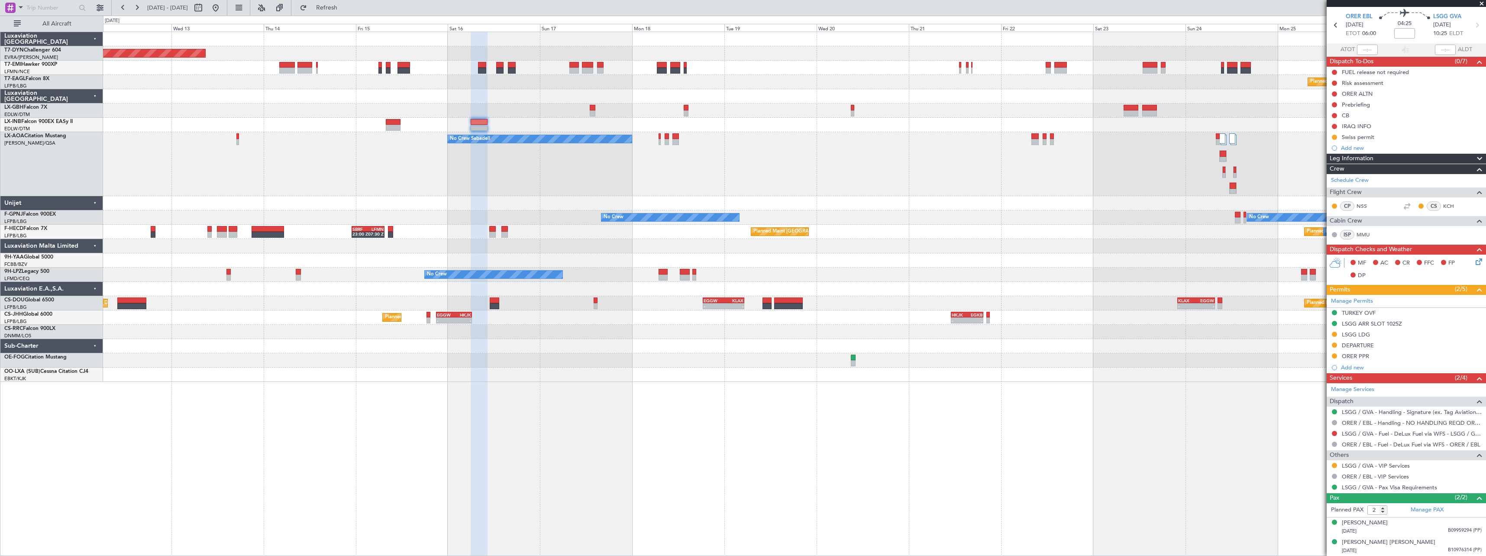
click at [562, 418] on div "Planned Maint Basel-Mulhouse Planned Maint Geneva (Cointrin) No Crew Sabadell N…" at bounding box center [794, 294] width 1383 height 524
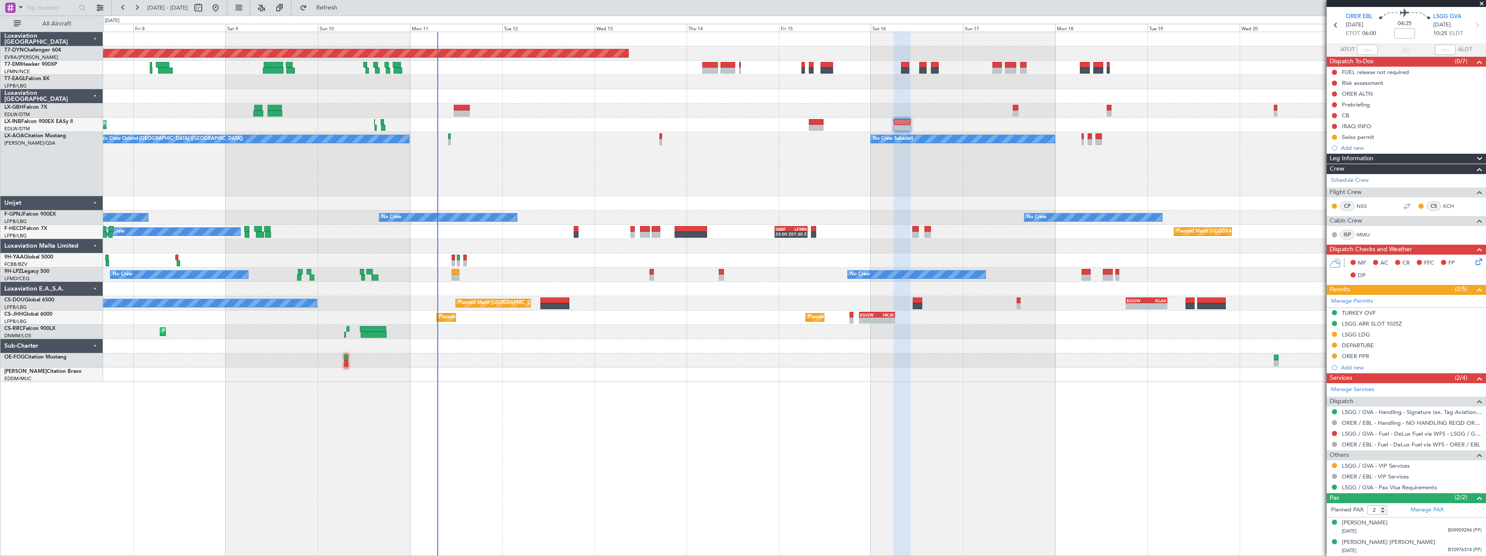
click at [717, 349] on div at bounding box center [794, 346] width 1383 height 14
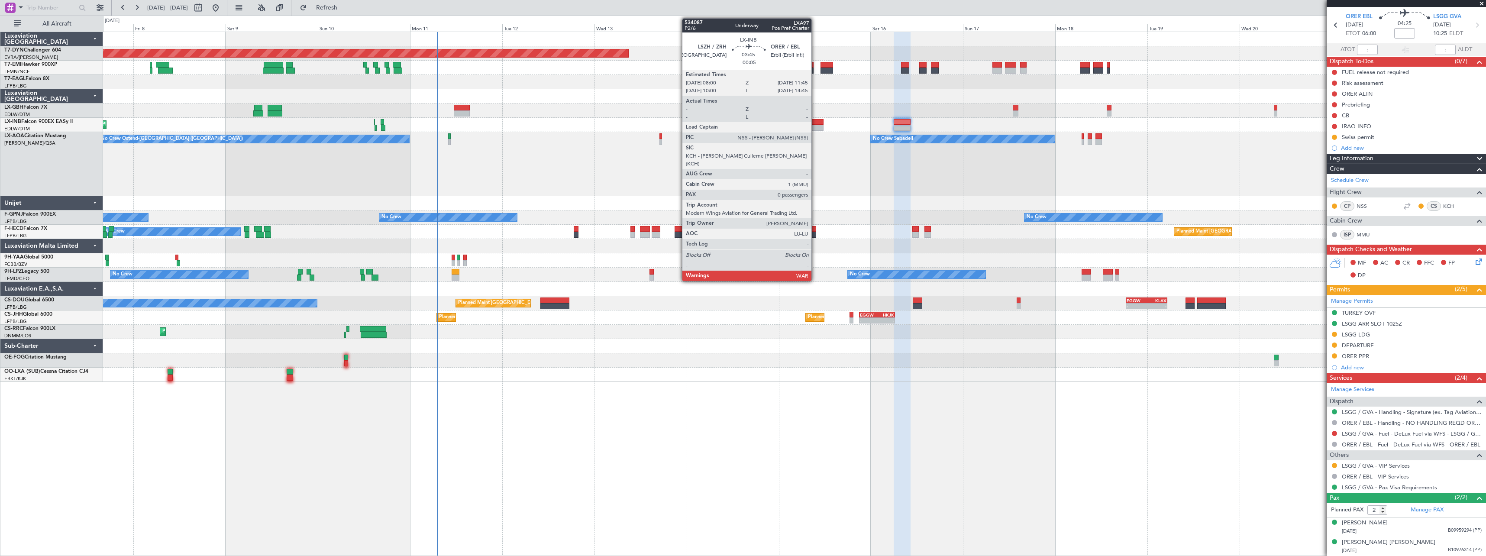
click at [815, 123] on div at bounding box center [816, 122] width 15 height 6
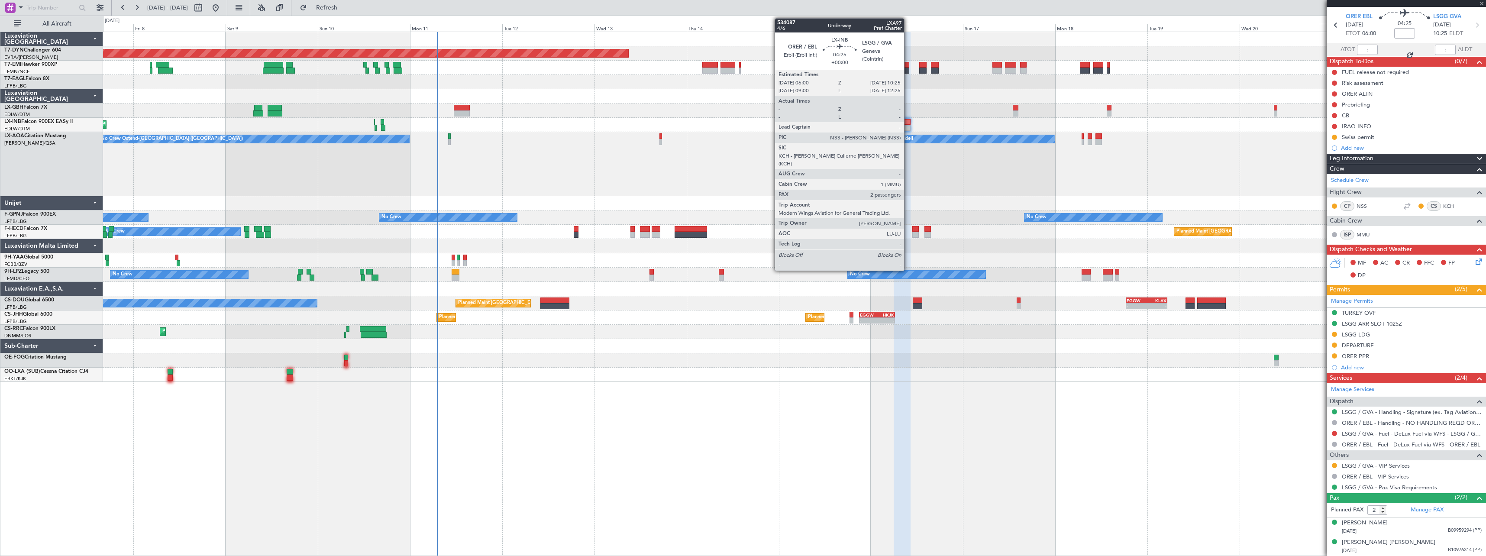
click at [908, 125] on div at bounding box center [902, 128] width 17 height 6
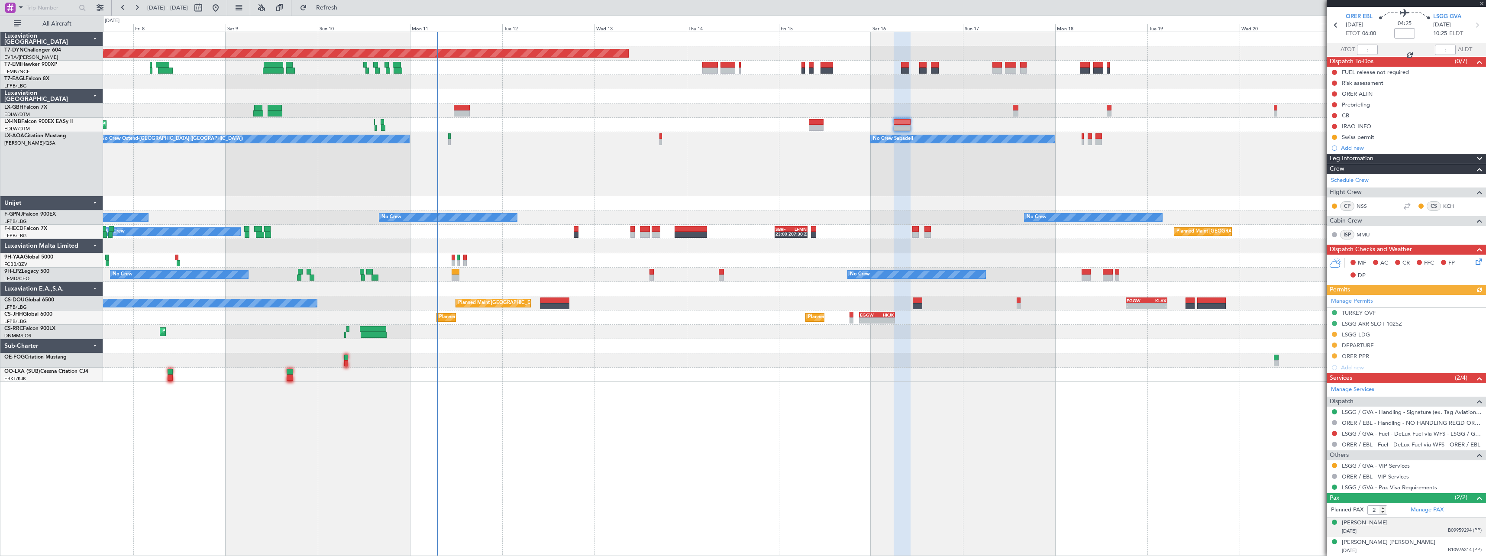
click at [1388, 523] on div "[PERSON_NAME]" at bounding box center [1365, 523] width 46 height 9
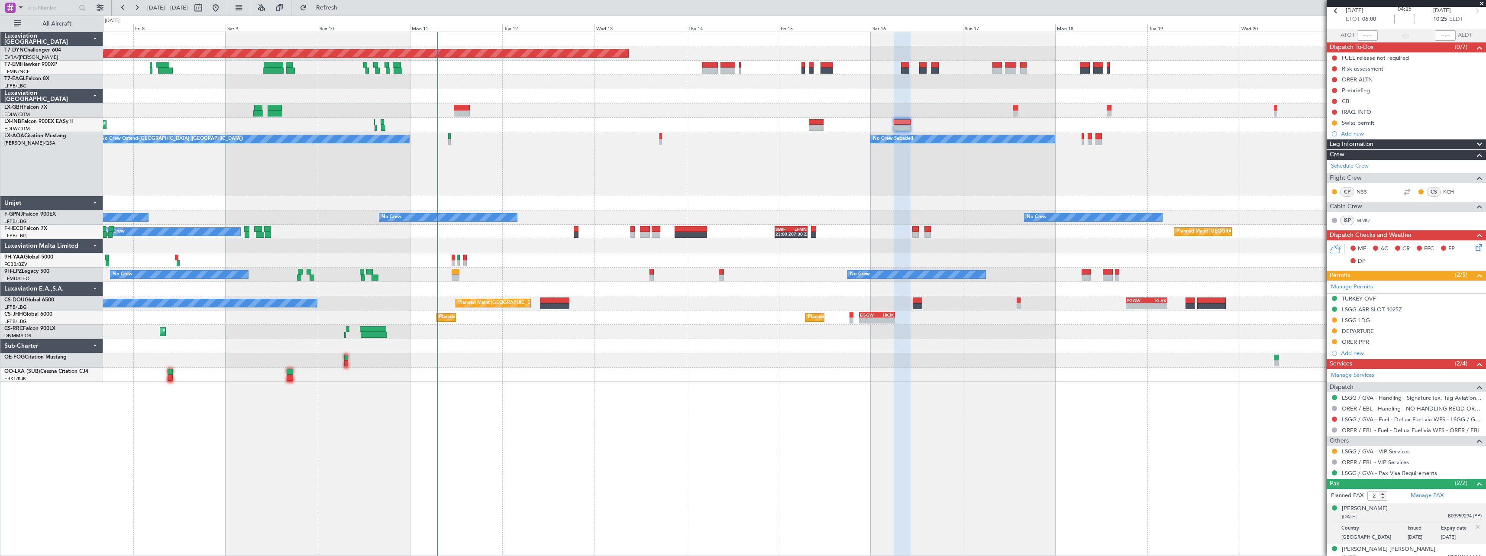
scroll to position [49, 0]
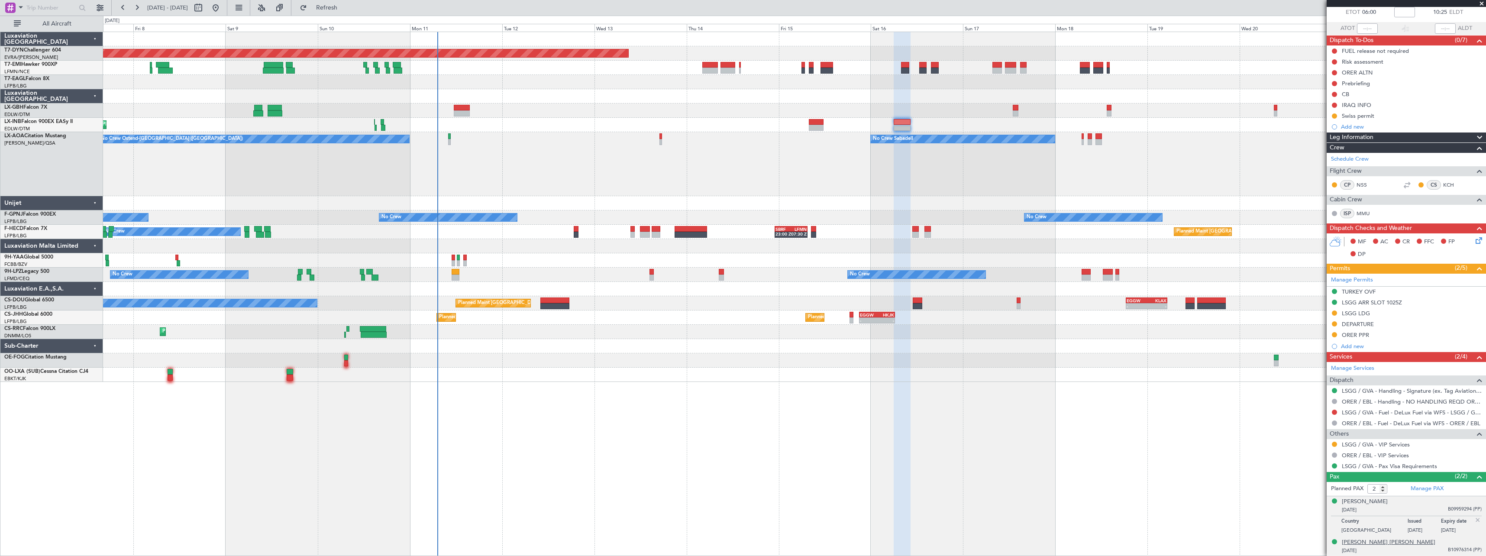
click at [1384, 541] on div "Rawan Idris Mustafa Barzani" at bounding box center [1389, 542] width 94 height 9
click at [1388, 499] on div "Nazar Ahmed Hussein Hussein" at bounding box center [1365, 502] width 46 height 9
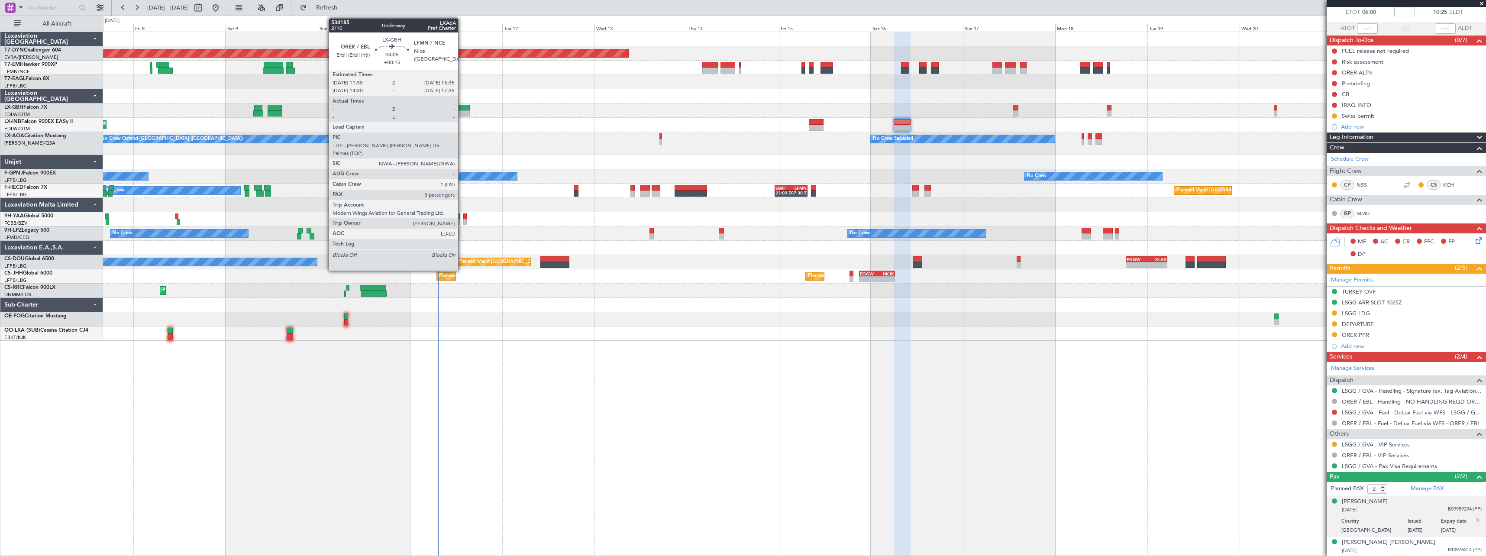
click at [462, 110] on div at bounding box center [462, 108] width 16 height 6
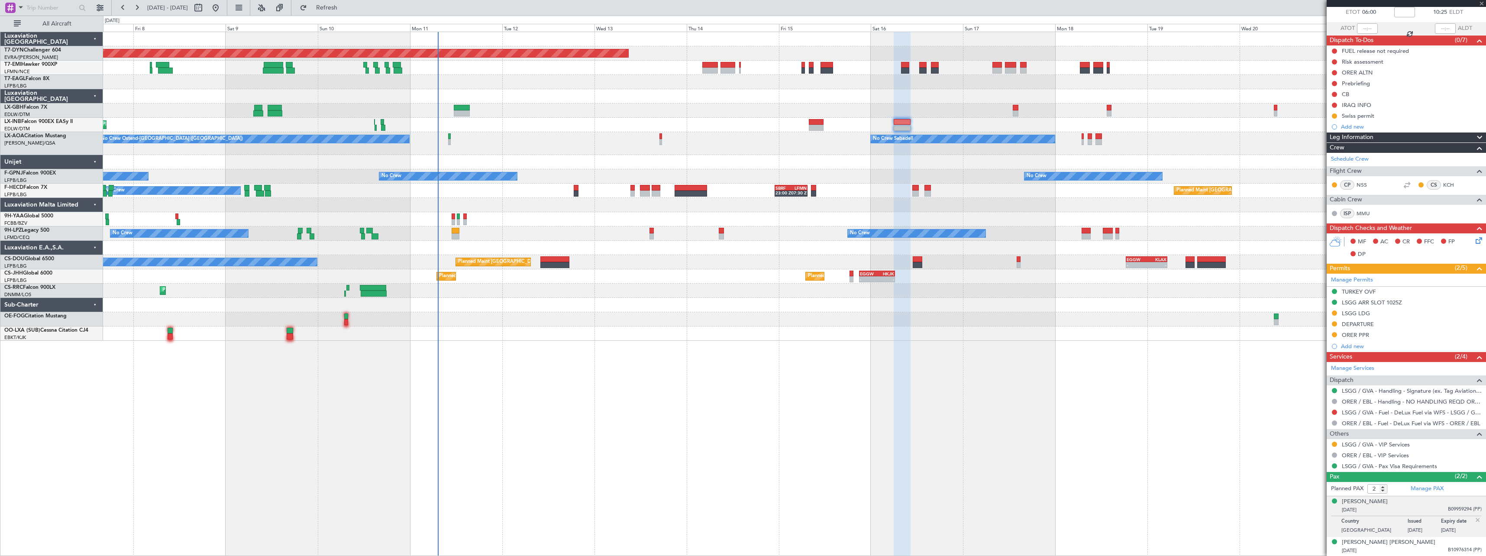
type input "+00:15"
type input "3"
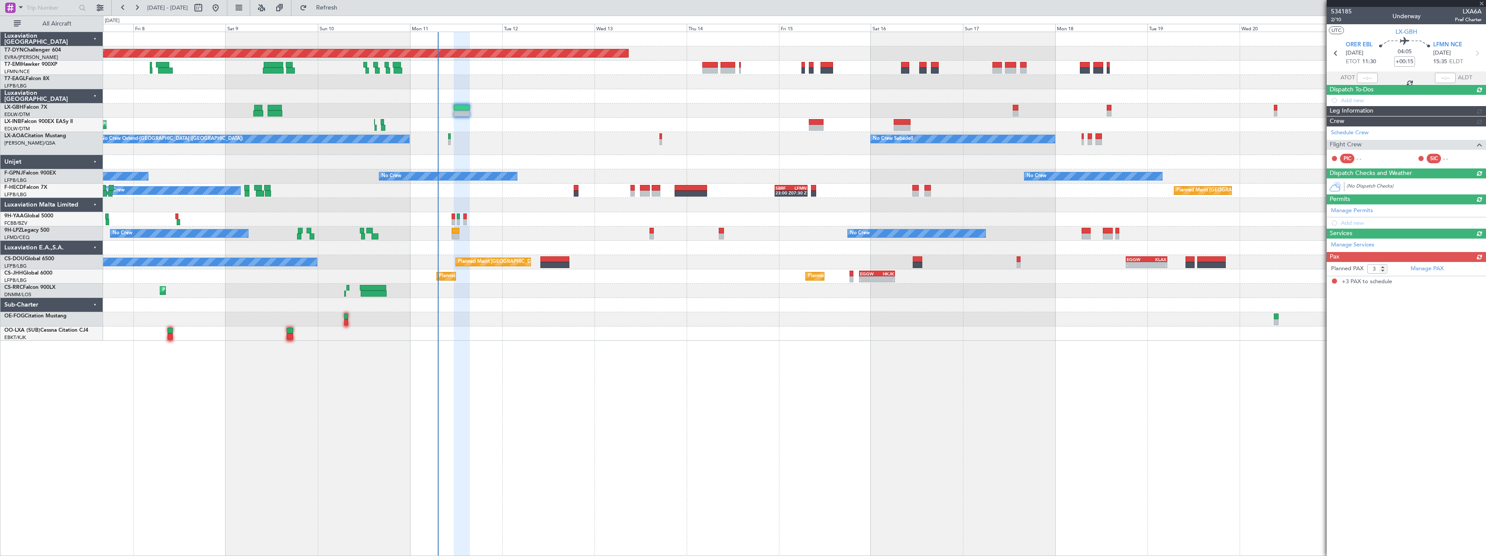
scroll to position [0, 0]
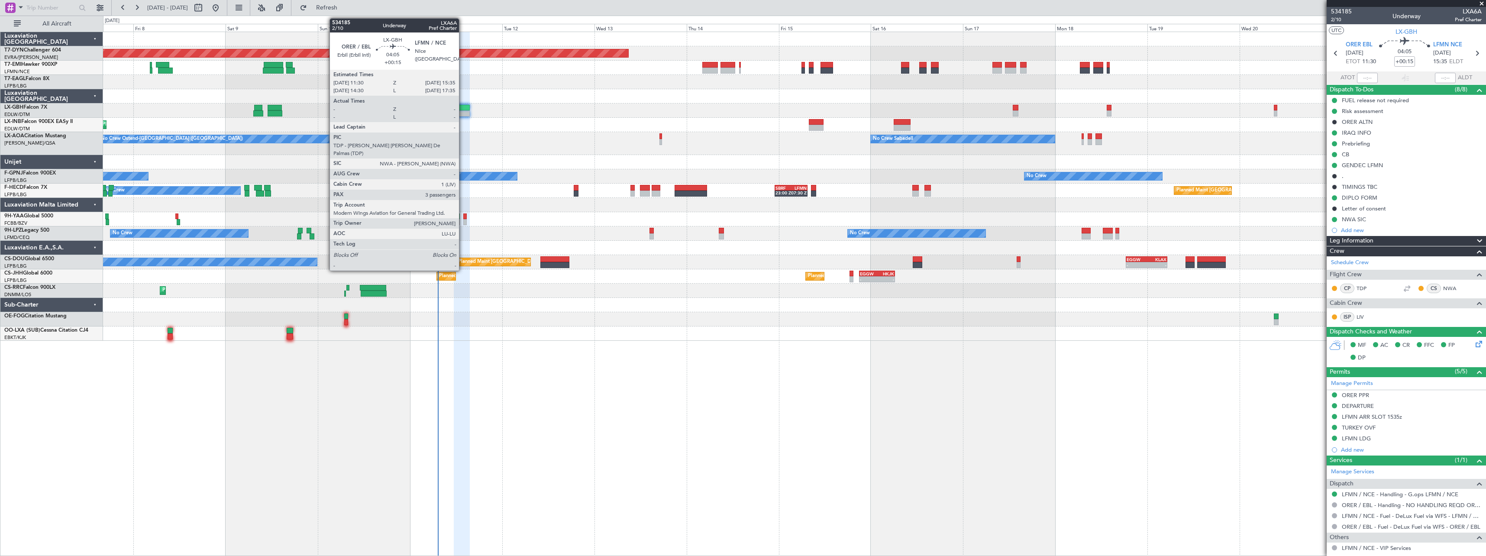
click at [463, 112] on div at bounding box center [462, 113] width 16 height 6
click at [458, 108] on div at bounding box center [462, 108] width 16 height 6
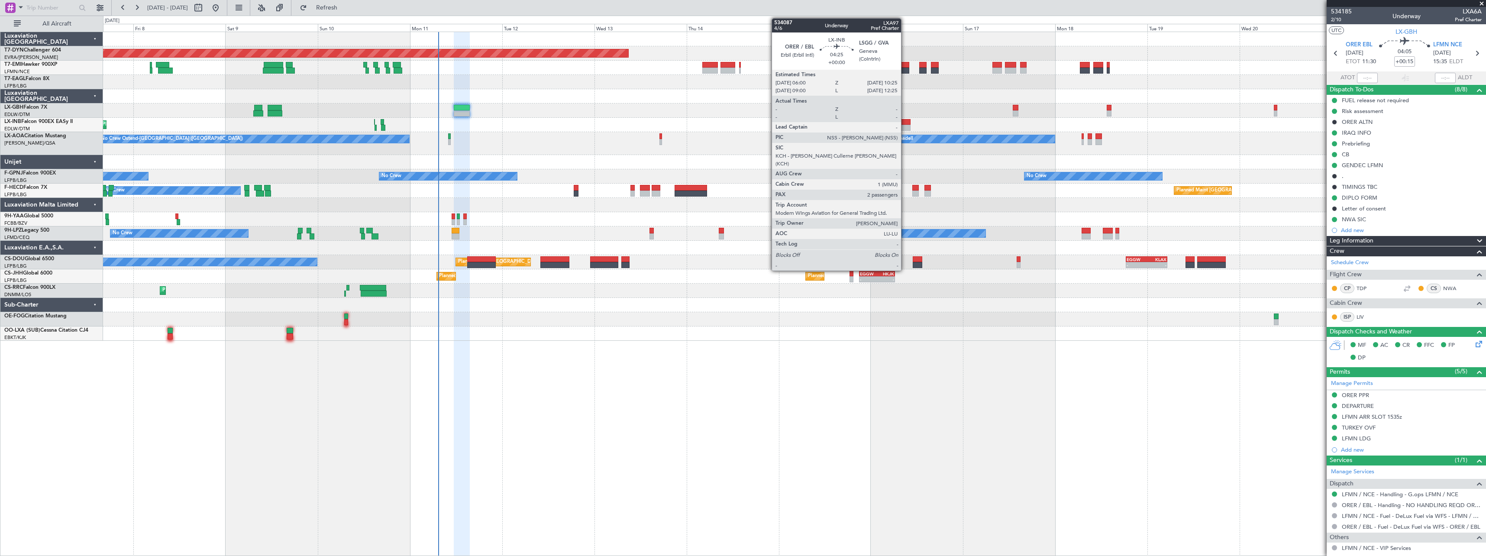
click at [905, 123] on div at bounding box center [902, 122] width 17 height 6
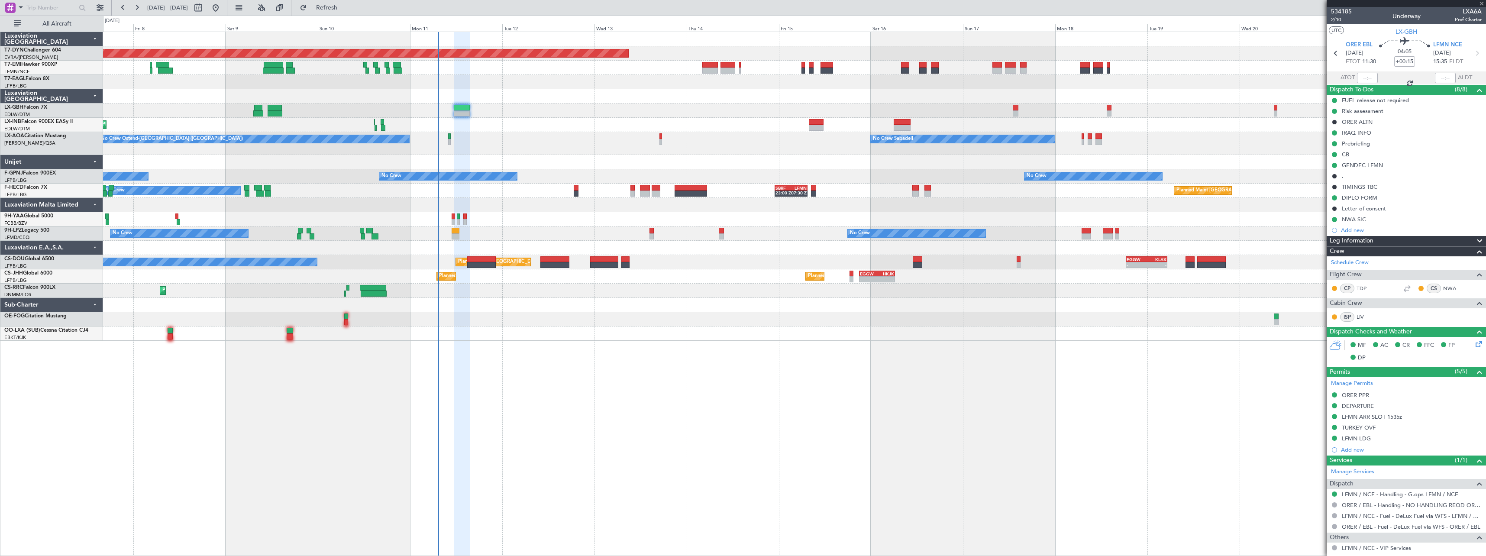
type input "2"
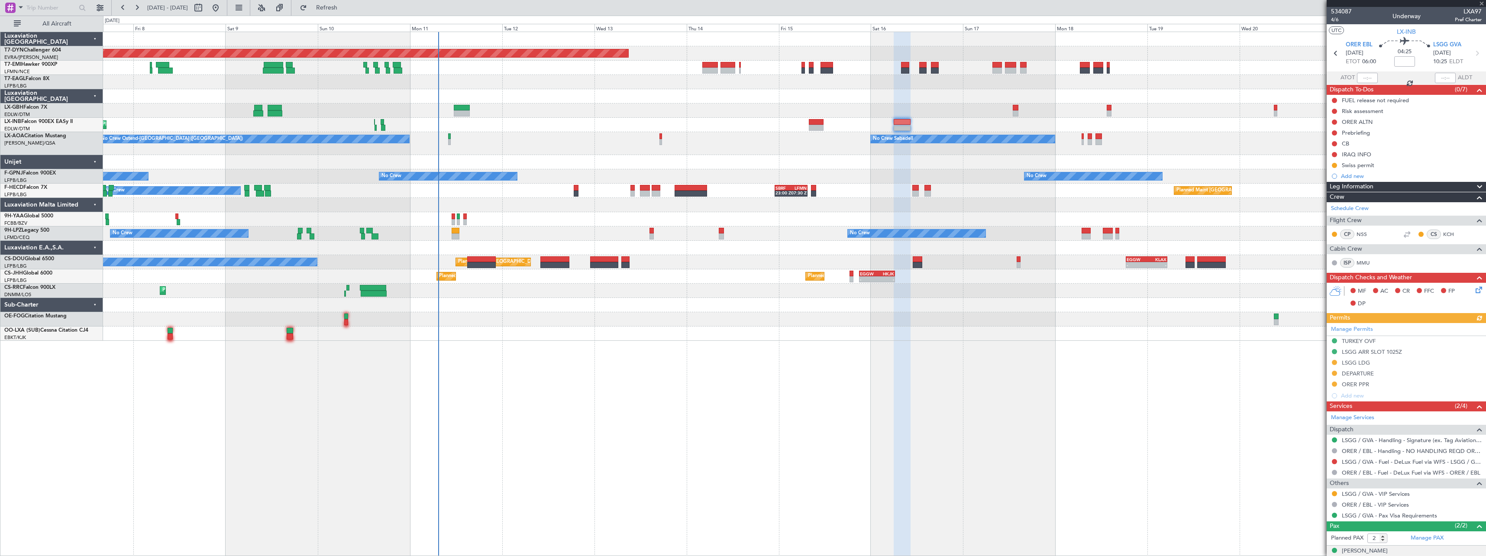
scroll to position [49, 0]
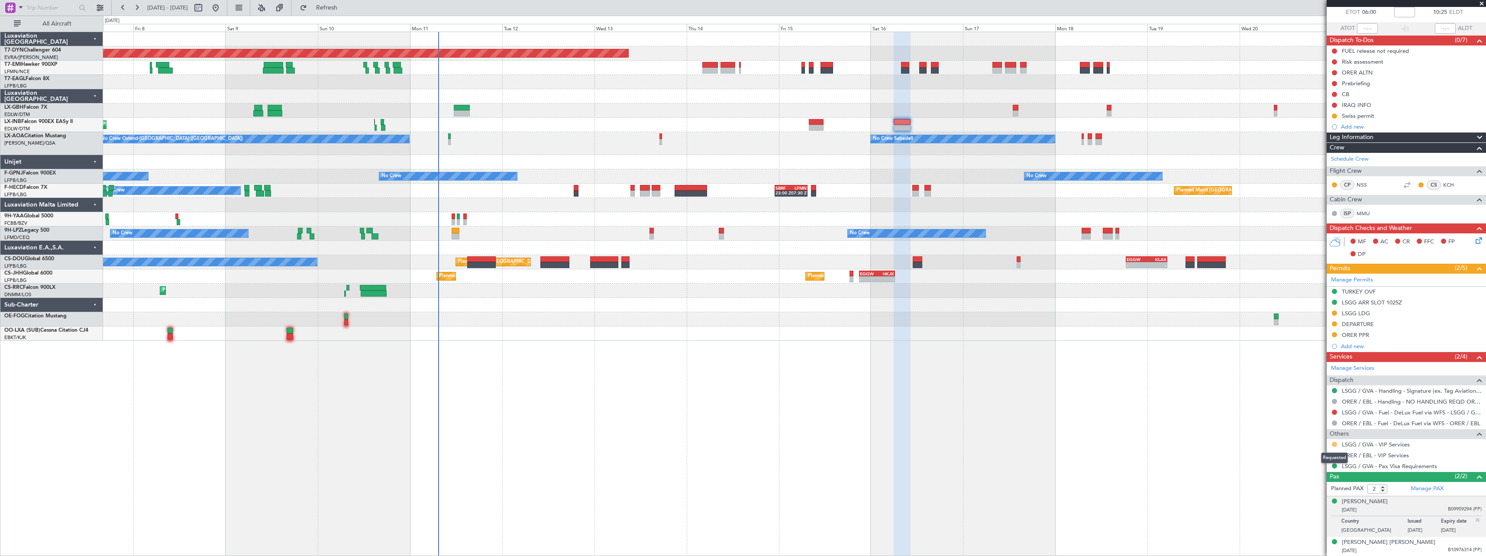
click at [1333, 445] on button at bounding box center [1334, 444] width 5 height 5
drag, startPoint x: 1303, startPoint y: 545, endPoint x: 996, endPoint y: 533, distance: 306.4
click at [1302, 545] on span "Confirmed" at bounding box center [1310, 547] width 27 height 9
click at [1334, 443] on button at bounding box center [1334, 444] width 5 height 5
click at [1308, 494] on span "Requested" at bounding box center [1310, 495] width 27 height 9
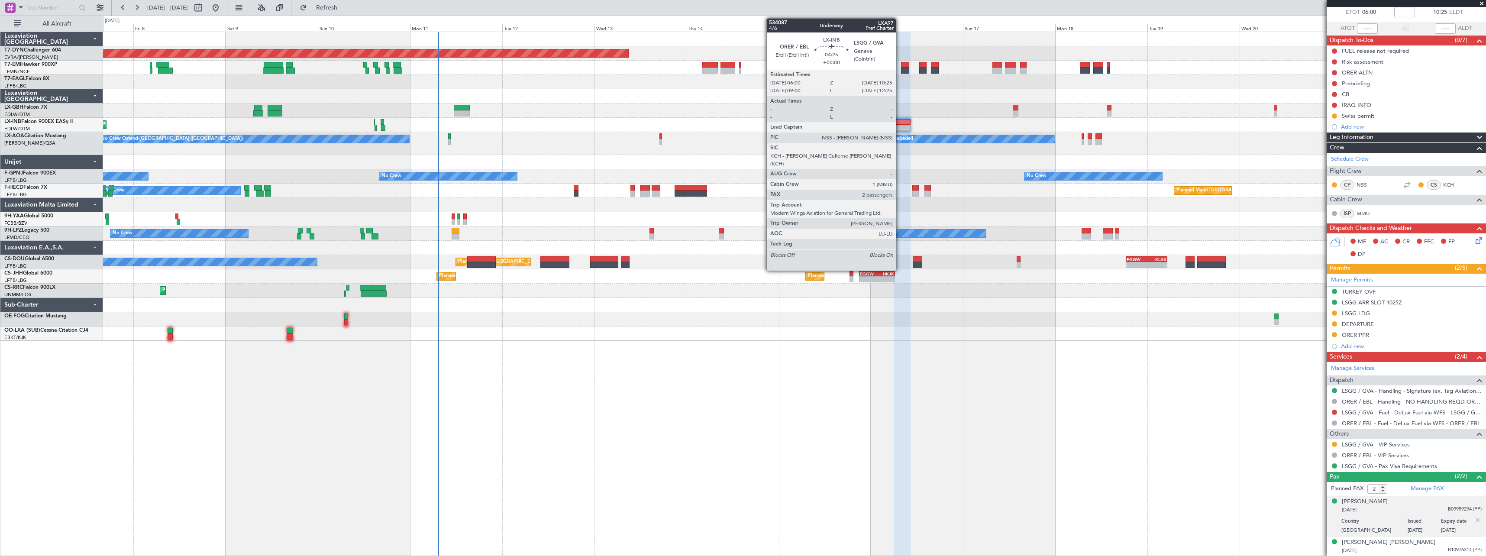
click at [900, 119] on div at bounding box center [902, 122] width 17 height 6
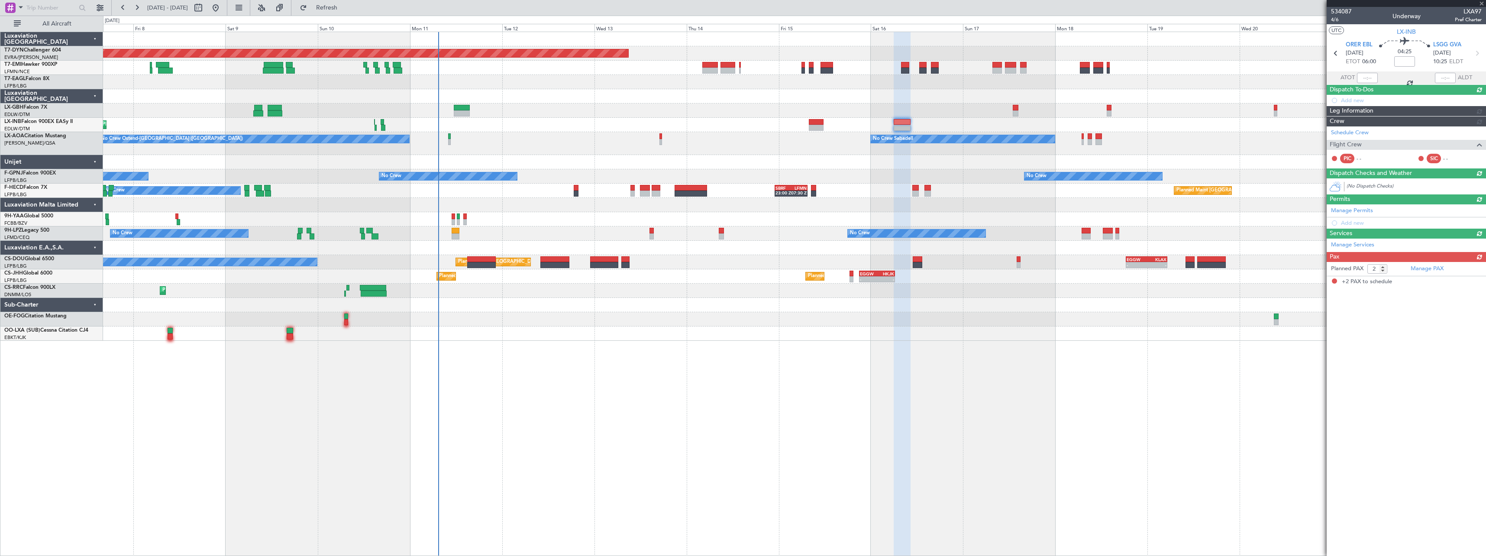
scroll to position [0, 0]
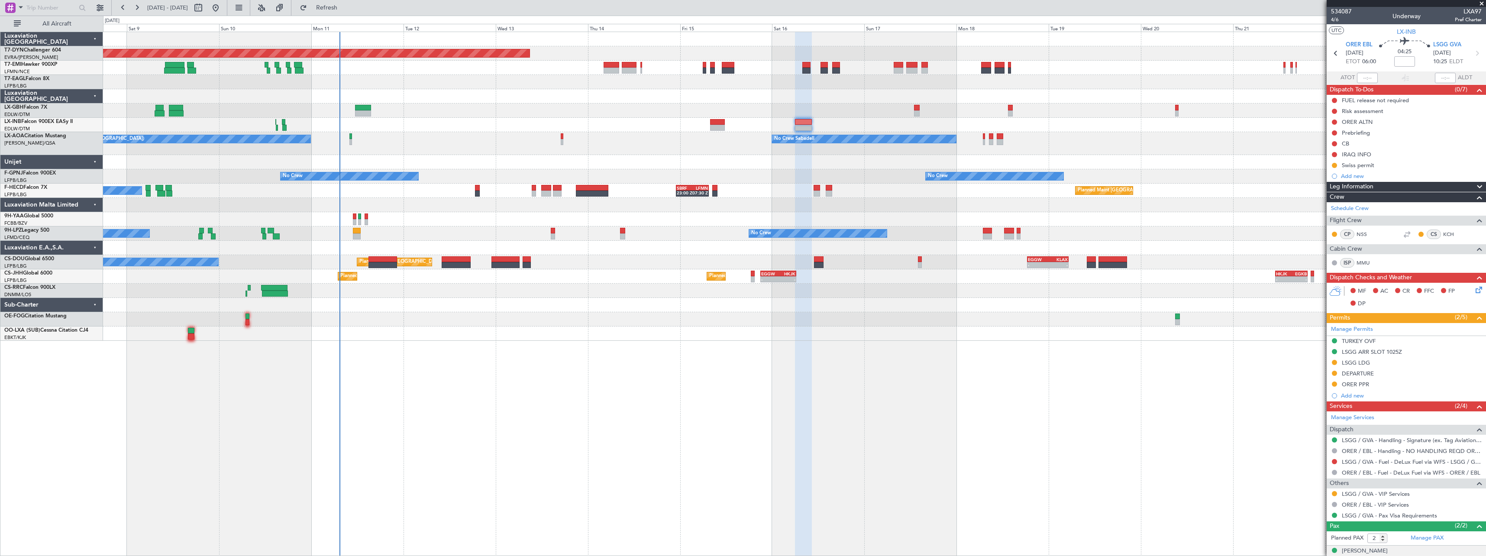
click at [389, 370] on div "Planned Maint Basel-Mulhouse A/C Unavailable Planned Maint Geneva (Cointrin) Un…" at bounding box center [794, 294] width 1383 height 524
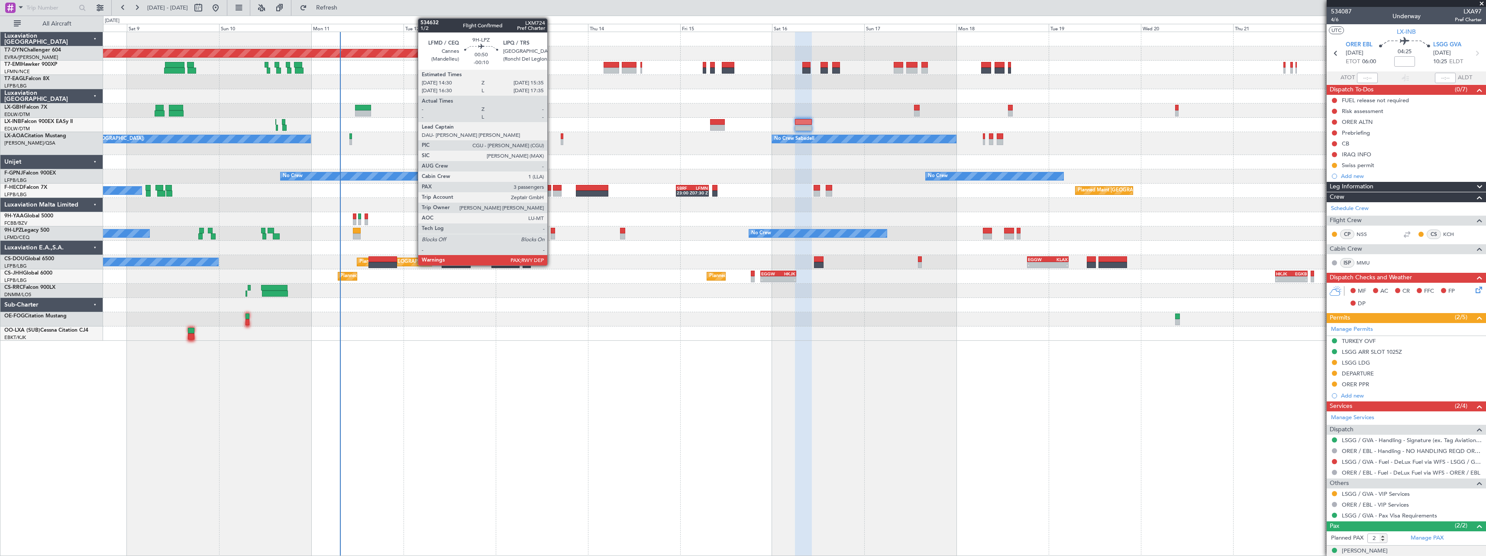
click at [551, 232] on div at bounding box center [553, 231] width 4 height 6
type input "-00:10"
type input "3"
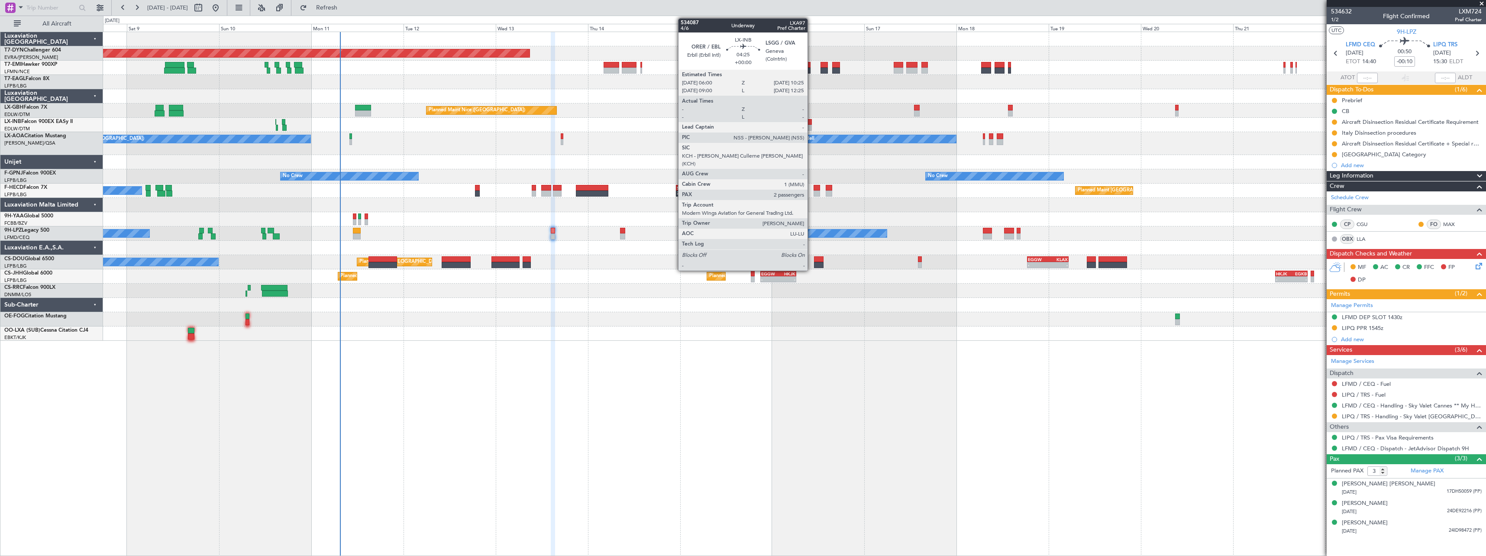
click at [812, 121] on div at bounding box center [803, 122] width 17 height 6
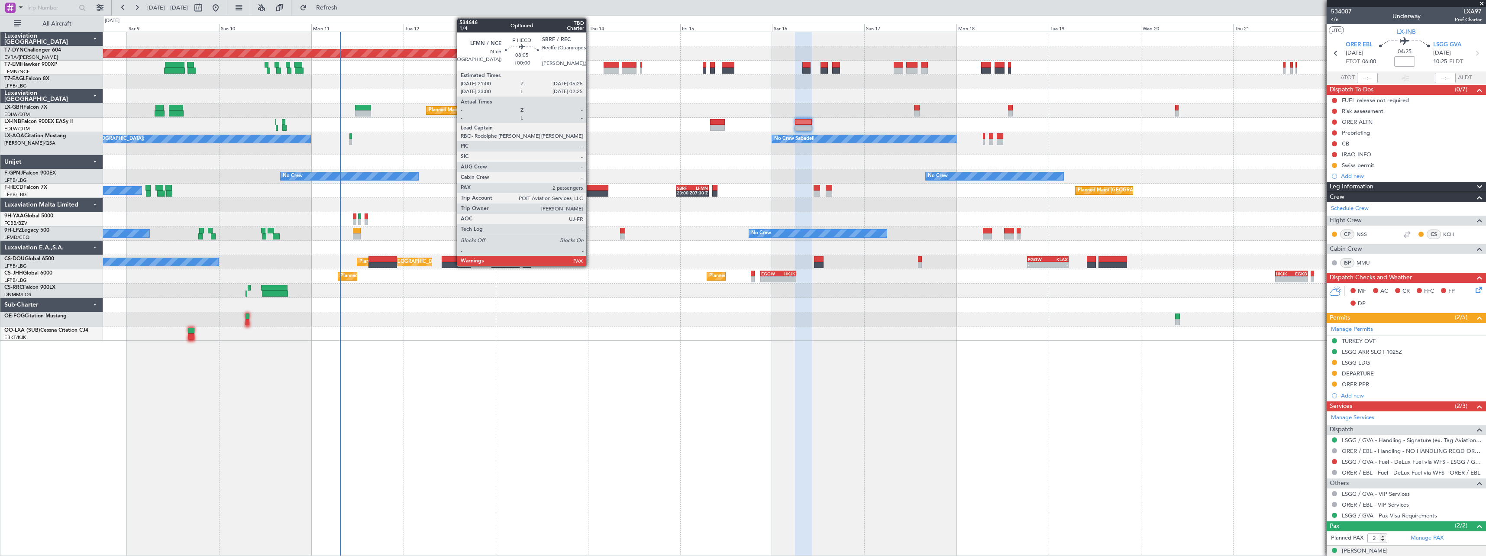
click at [590, 194] on div at bounding box center [592, 194] width 32 height 6
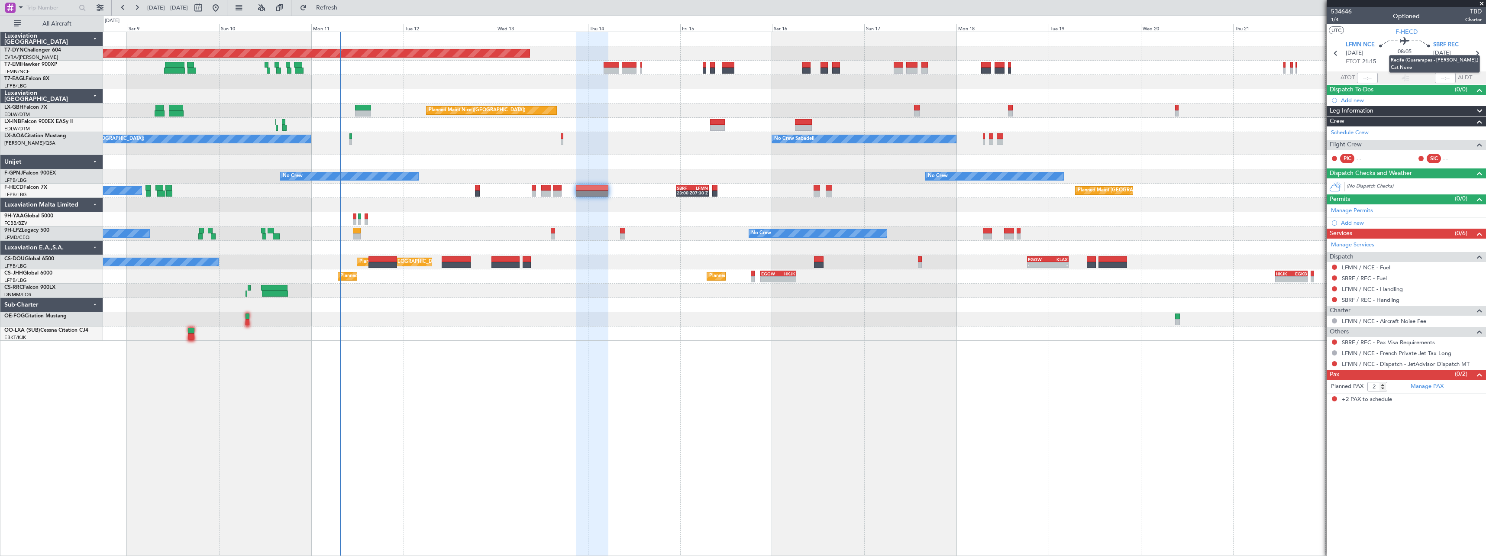
click at [1447, 47] on span "SBRF REC" at bounding box center [1446, 45] width 26 height 9
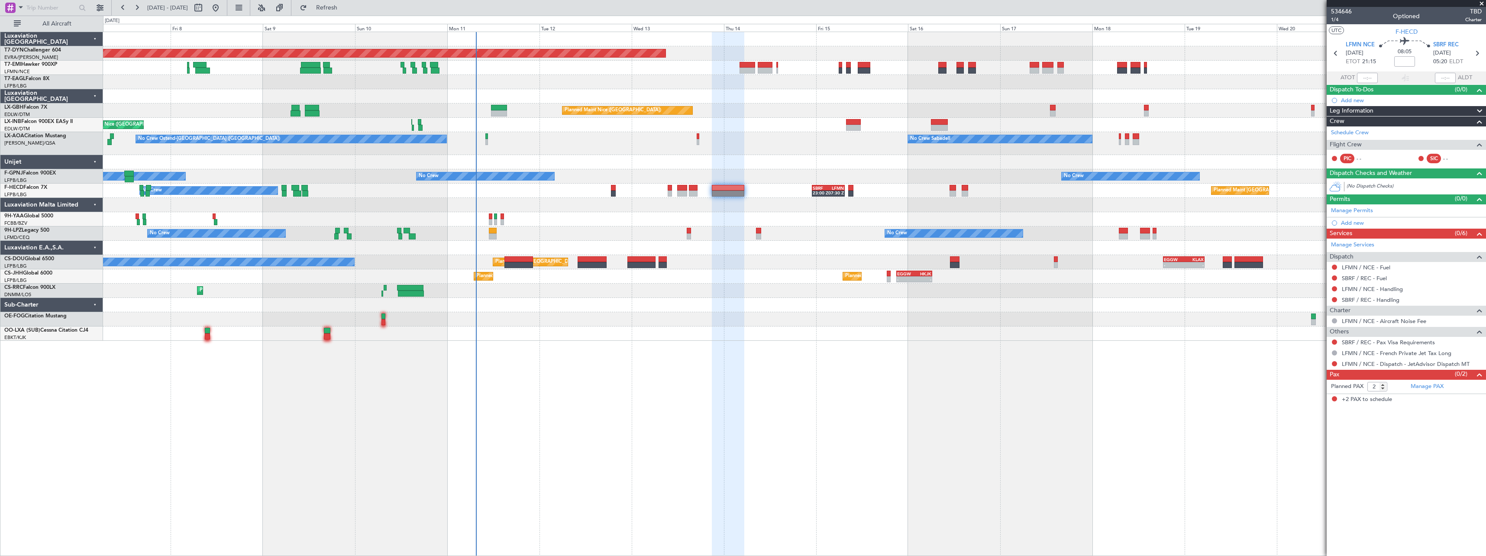
click at [696, 289] on div "Planned Maint Basel-Mulhouse A/C Unavailable Planned Maint Geneva (Cointrin) Pl…" at bounding box center [794, 186] width 1383 height 309
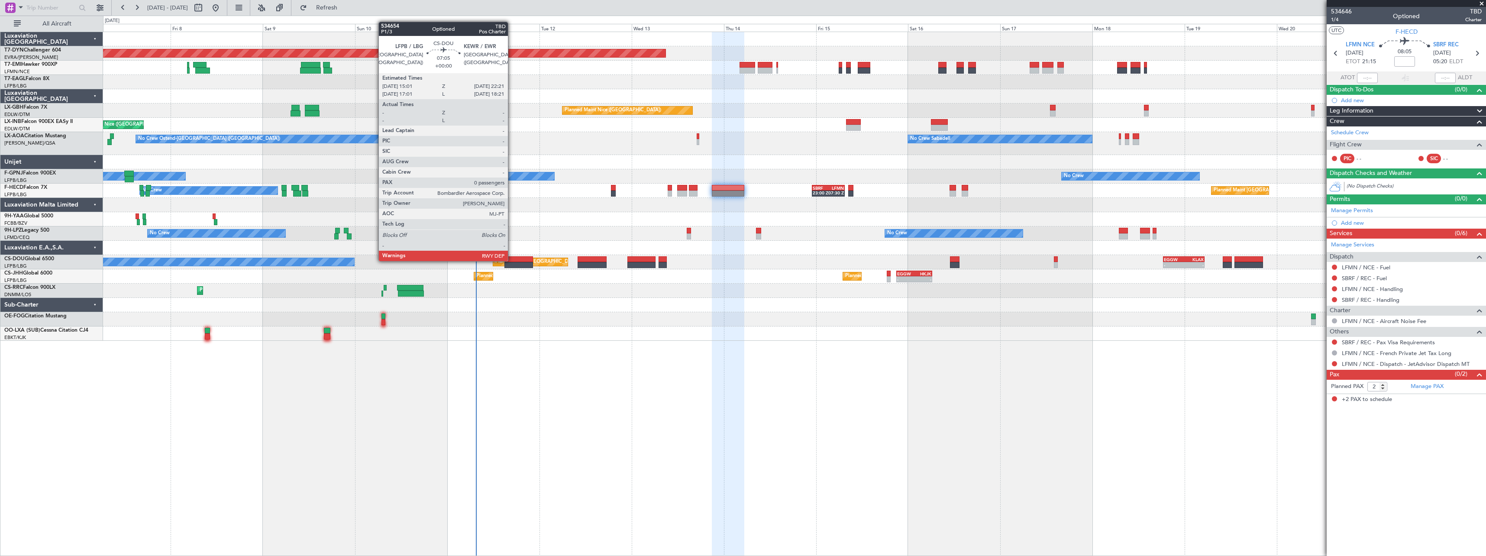
click at [512, 261] on div at bounding box center [519, 259] width 29 height 6
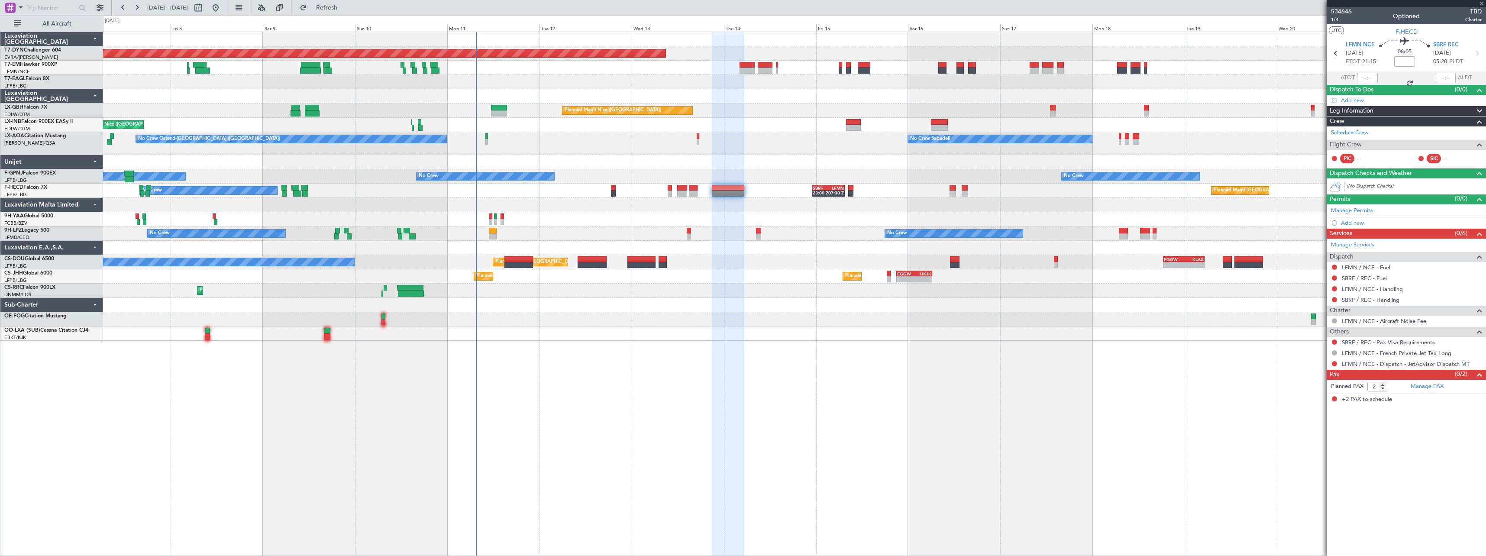
type input "0"
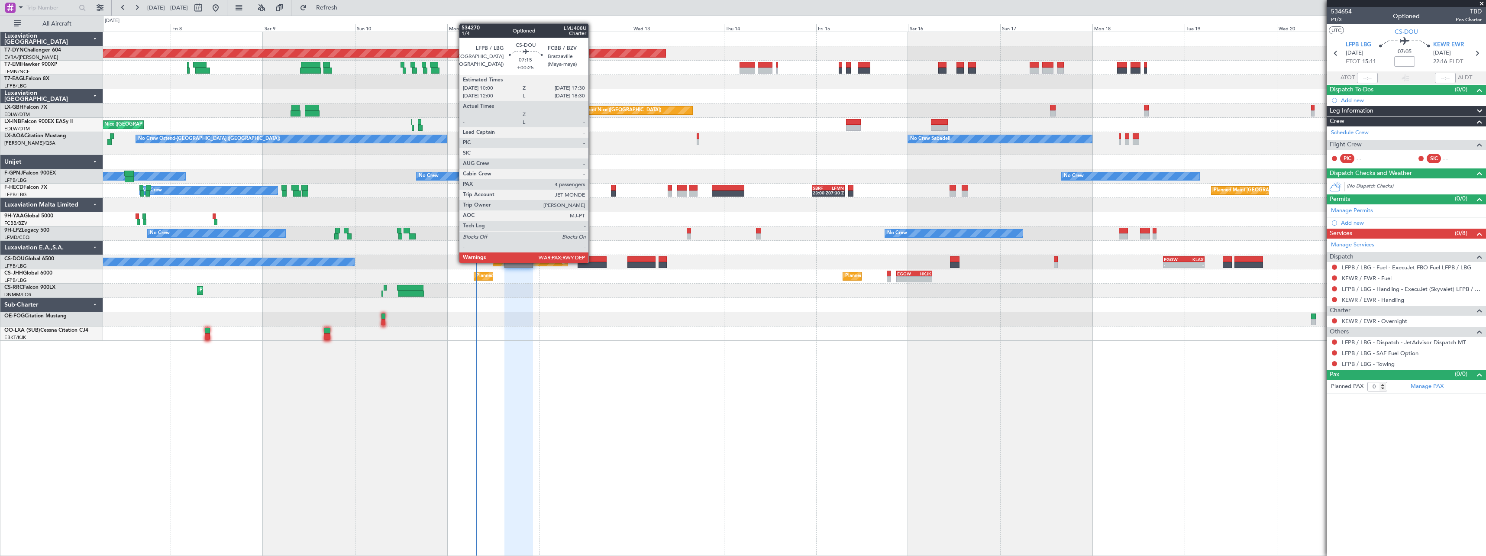
click at [592, 262] on div at bounding box center [592, 265] width 29 height 6
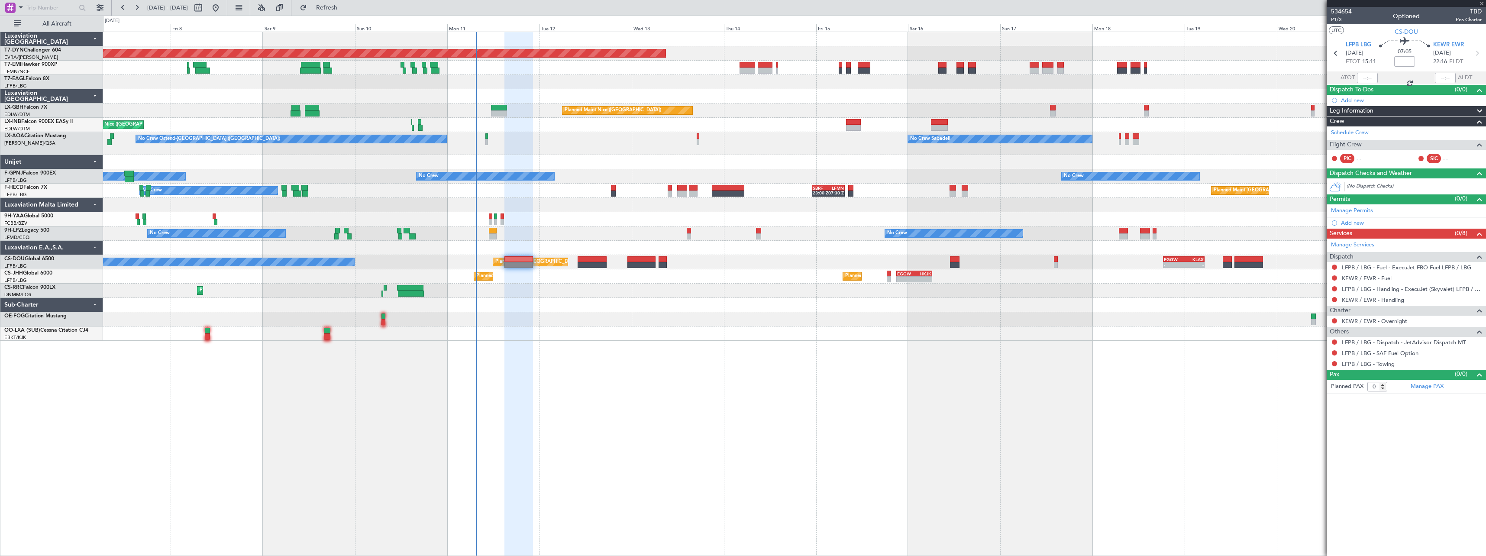
type input "+00:25"
type input "4"
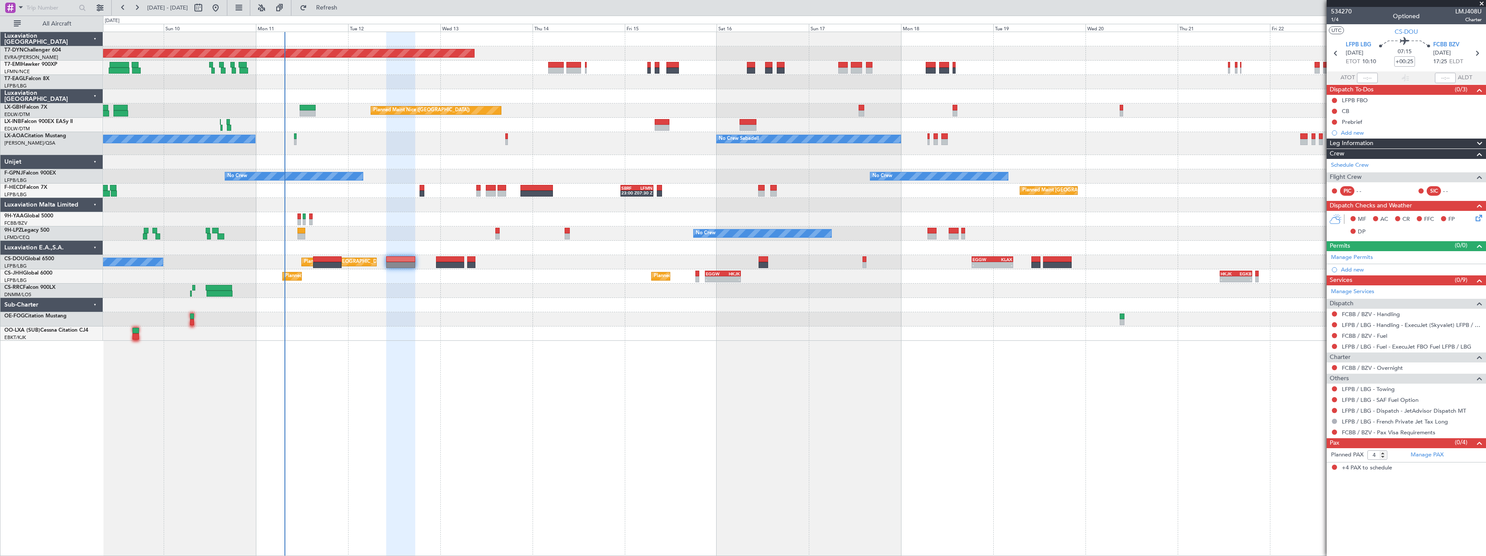
click at [534, 307] on div "Planned Maint Basel-Mulhouse Planned Maint Geneva (Cointrin) Planned Maint Nice…" at bounding box center [794, 186] width 1383 height 309
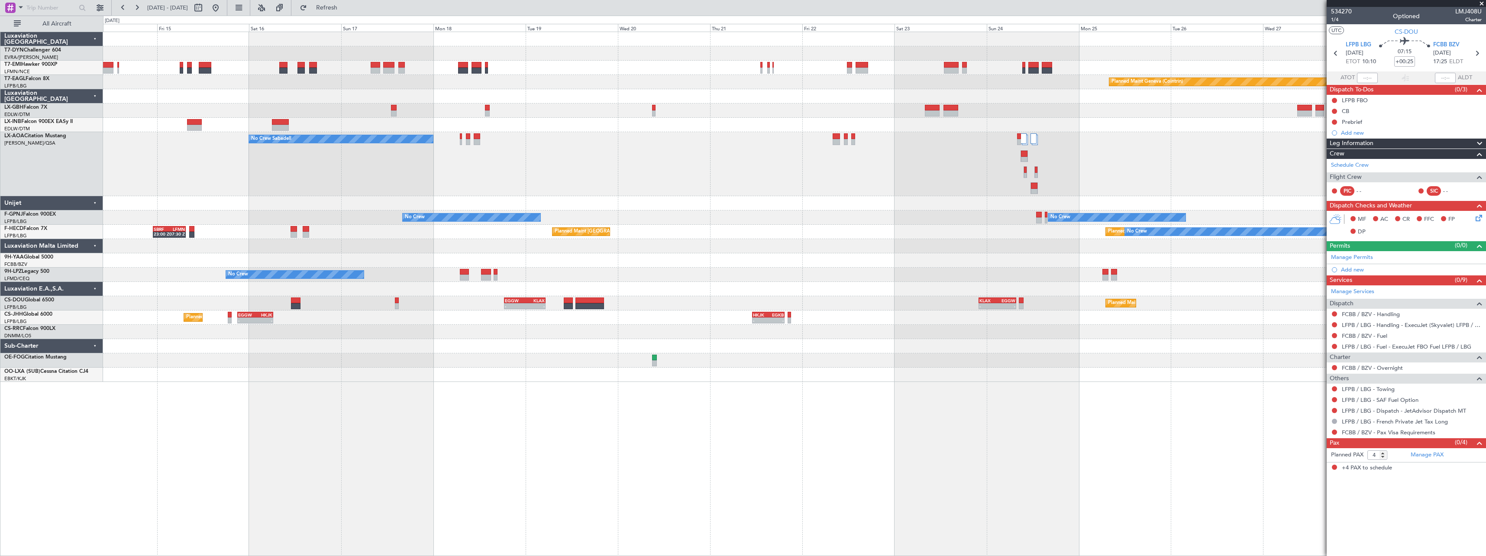
click at [1004, 188] on div "No Crew Sabadell No Crew Ostend-brugge (Ostend)" at bounding box center [794, 164] width 1383 height 64
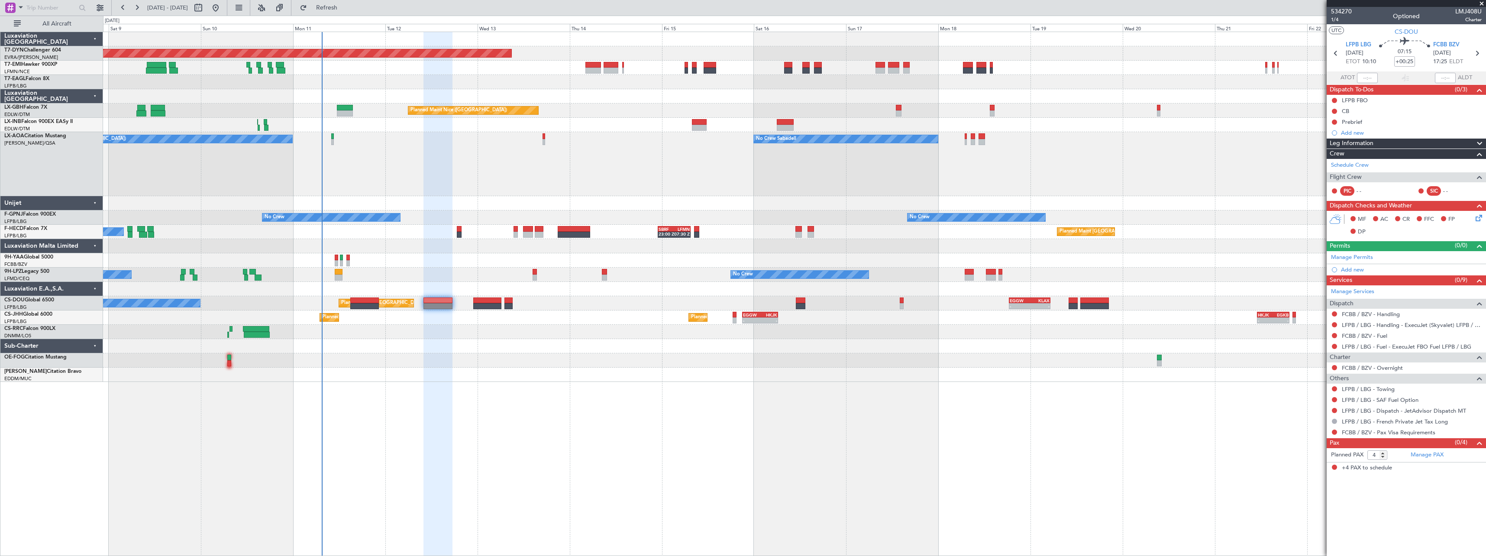
click at [880, 336] on div "Planned Maint Basel-Mulhouse Planned Maint Geneva (Cointrin) Planned Maint Nice…" at bounding box center [794, 207] width 1383 height 350
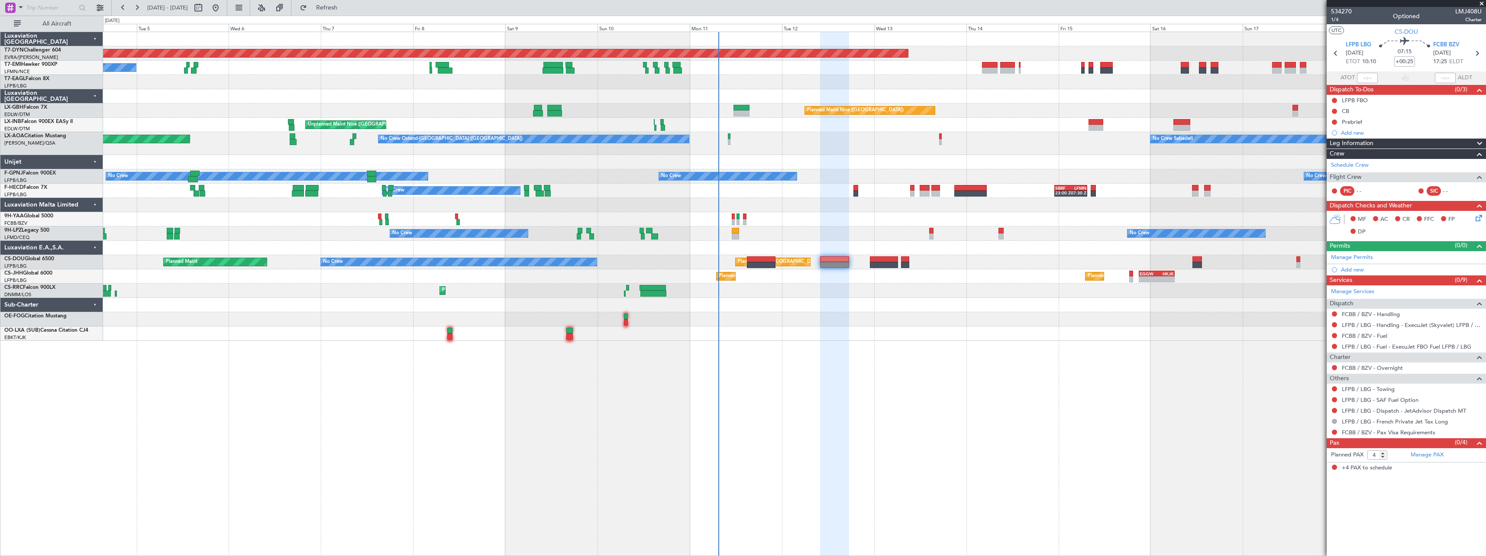
click at [657, 94] on div at bounding box center [794, 96] width 1383 height 14
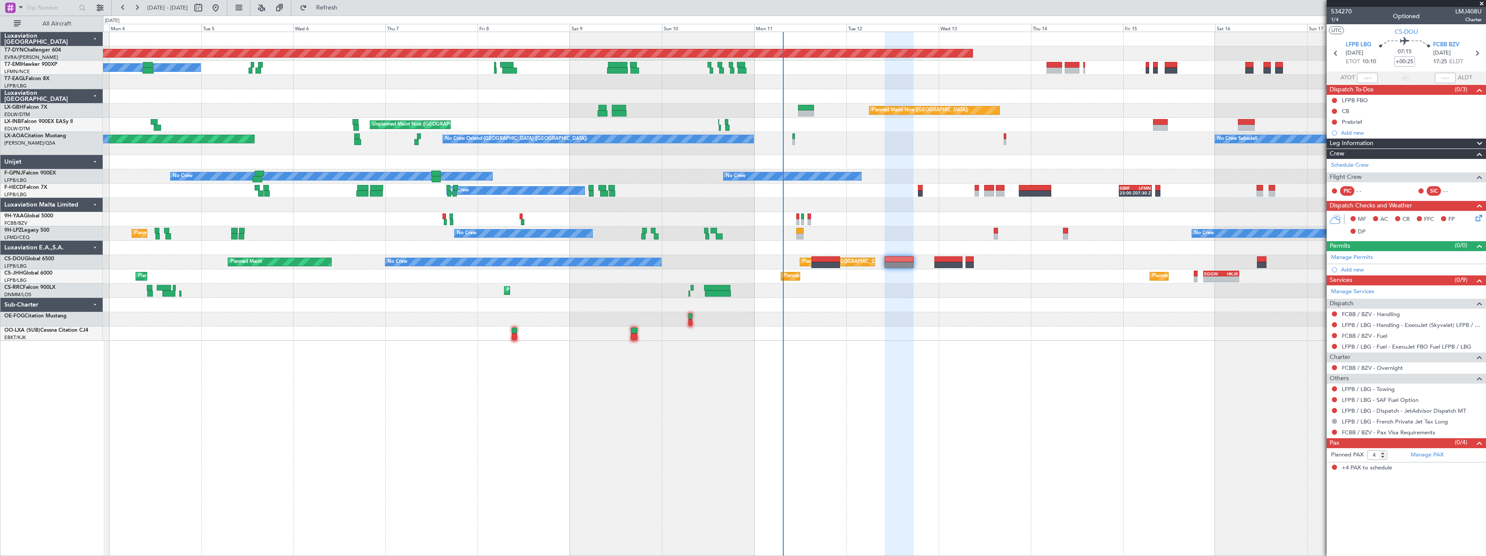
click at [722, 90] on div "Planned Maint Basel-Mulhouse A/C Unavailable Planned Maint Nice (Côte d'Azur Ai…" at bounding box center [794, 186] width 1383 height 309
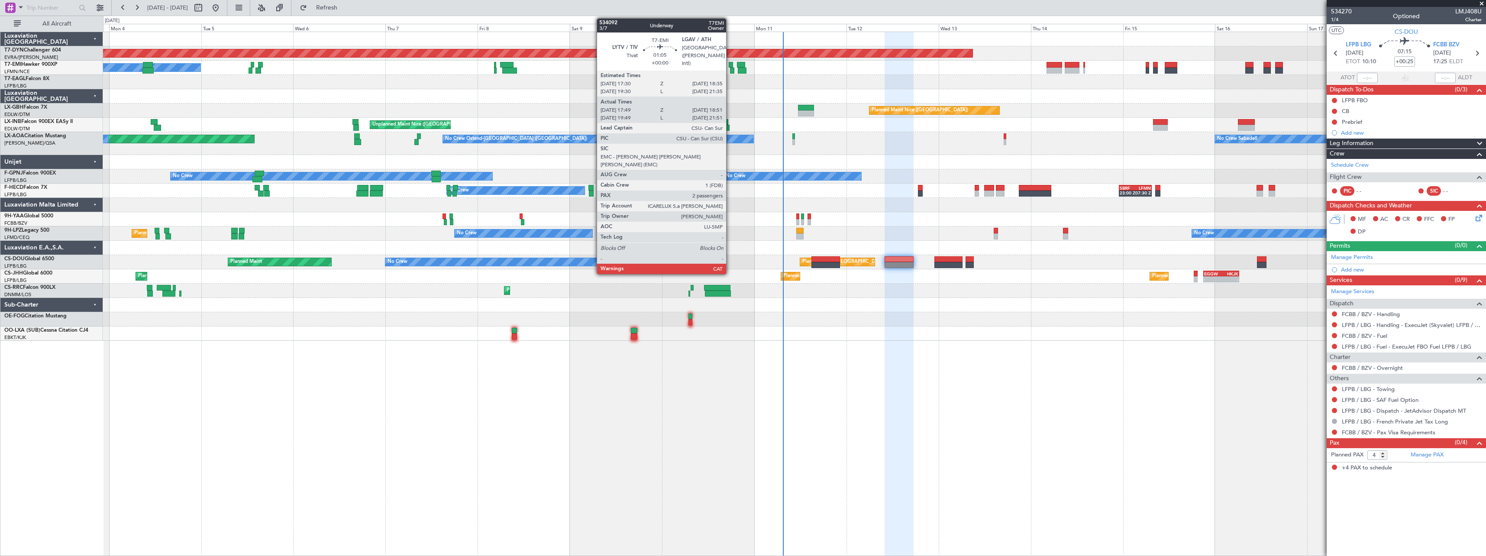
click at [730, 66] on div at bounding box center [731, 65] width 4 height 6
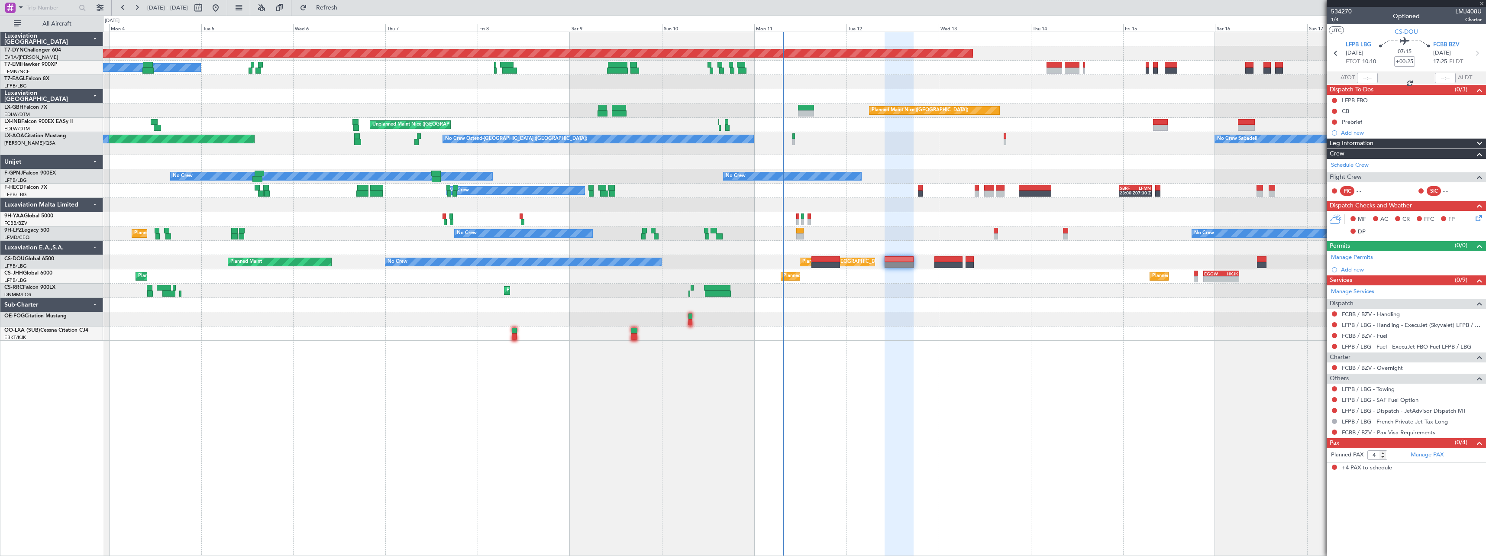
type input "17:49"
type input "18:51"
type input "2"
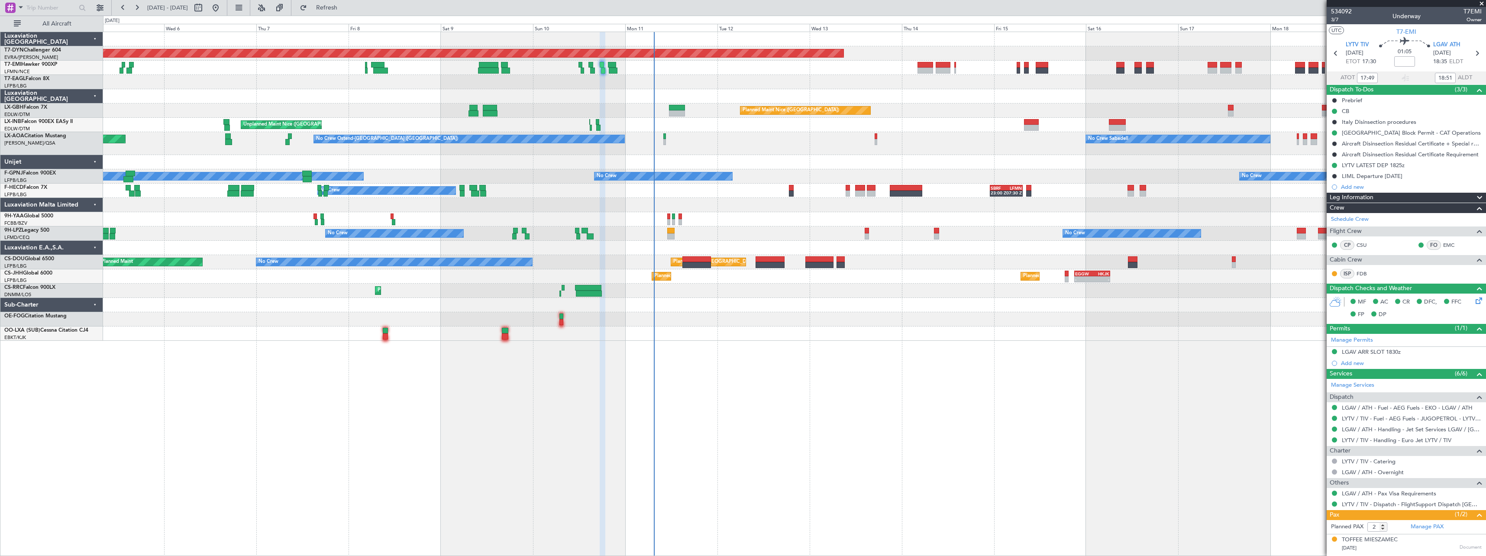
click at [609, 91] on div "Planned Maint Basel-Mulhouse A/C Unavailable Planned Maint Nice (Côte d'Azur Ai…" at bounding box center [794, 186] width 1383 height 309
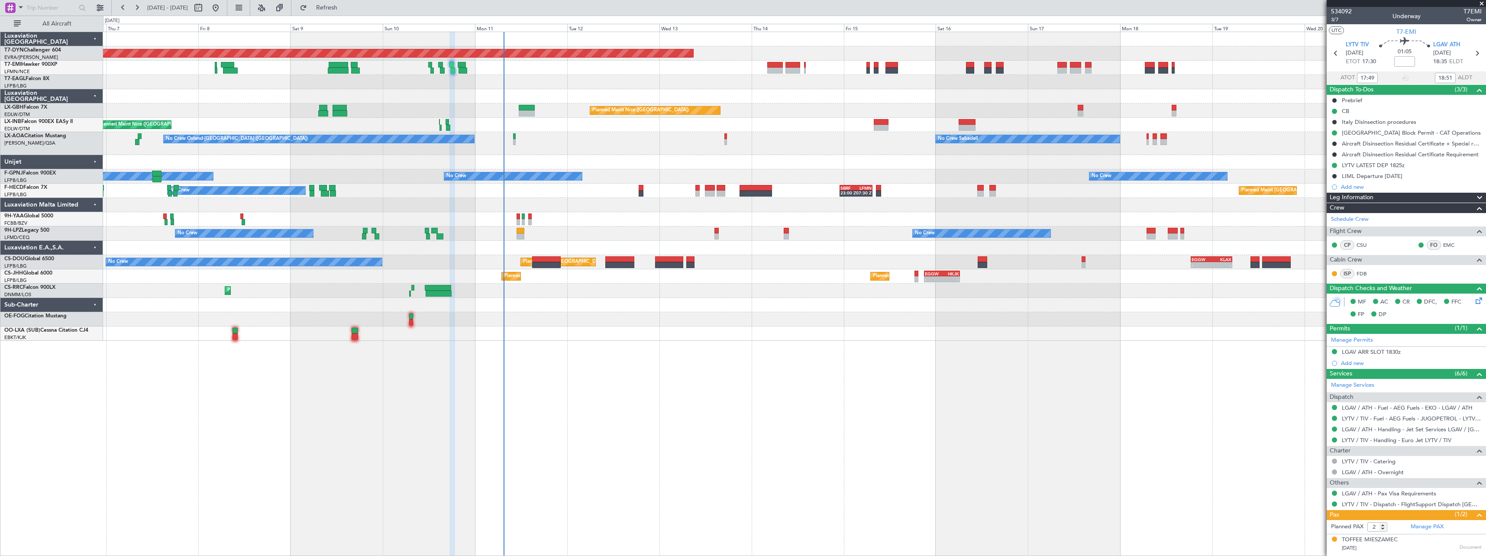
click at [538, 337] on div at bounding box center [794, 334] width 1383 height 14
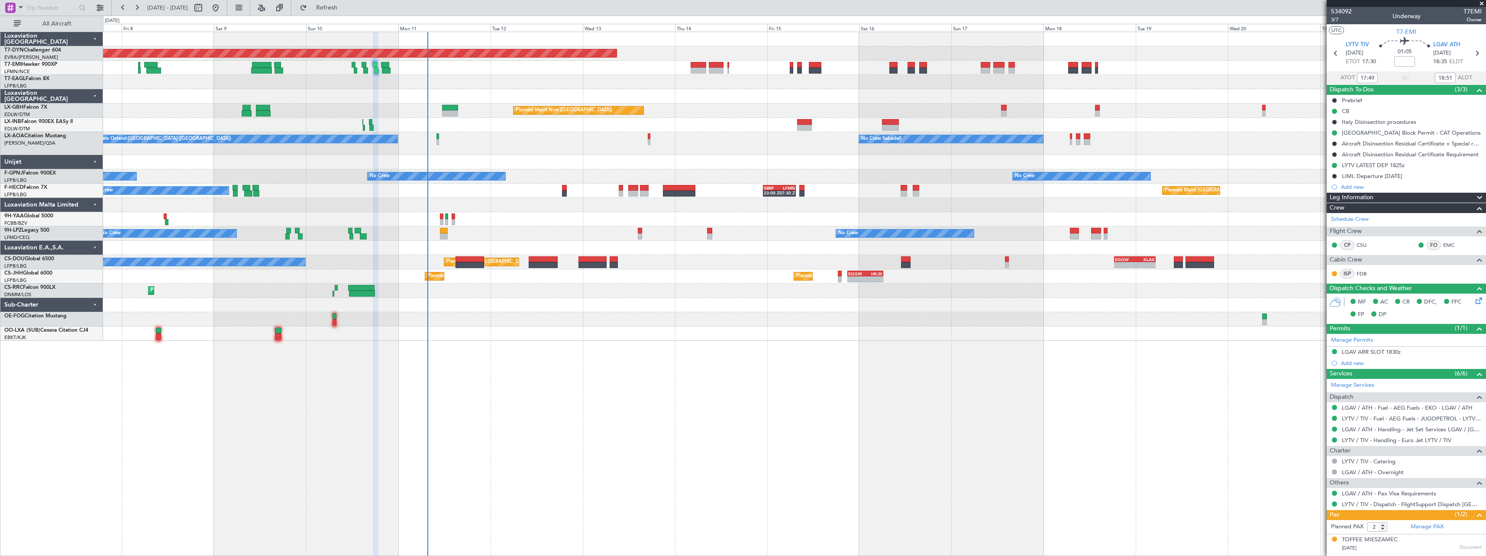
click at [697, 250] on div at bounding box center [794, 248] width 1383 height 14
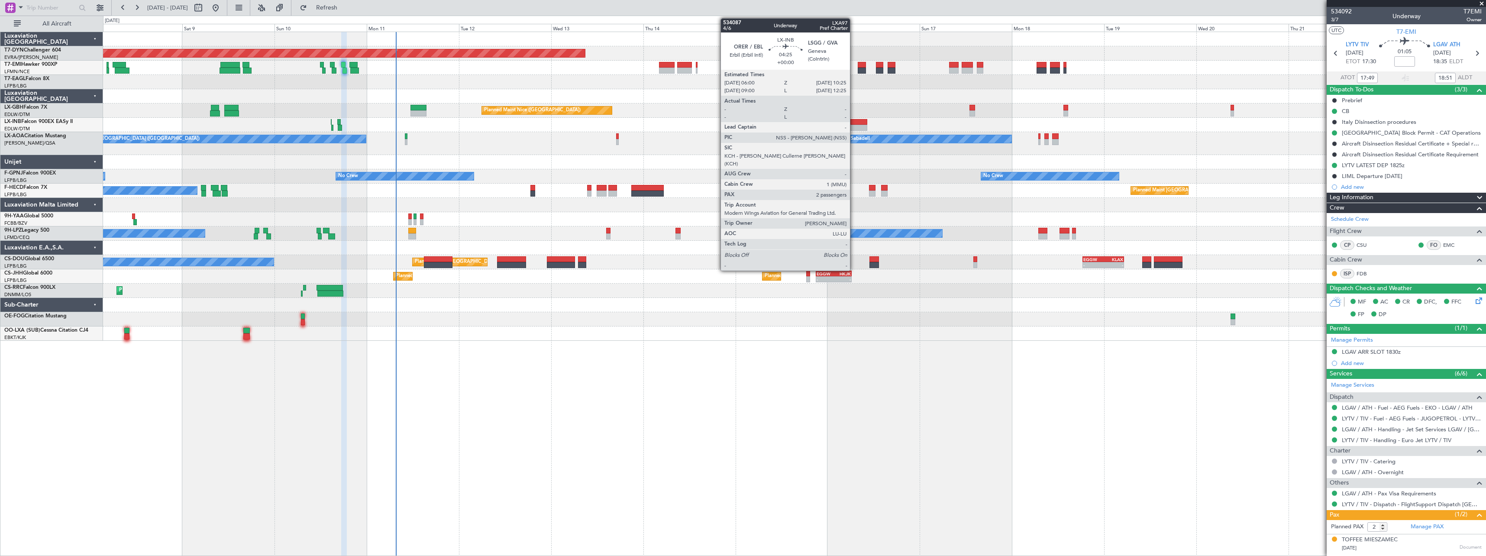
click at [854, 126] on div at bounding box center [859, 128] width 17 height 6
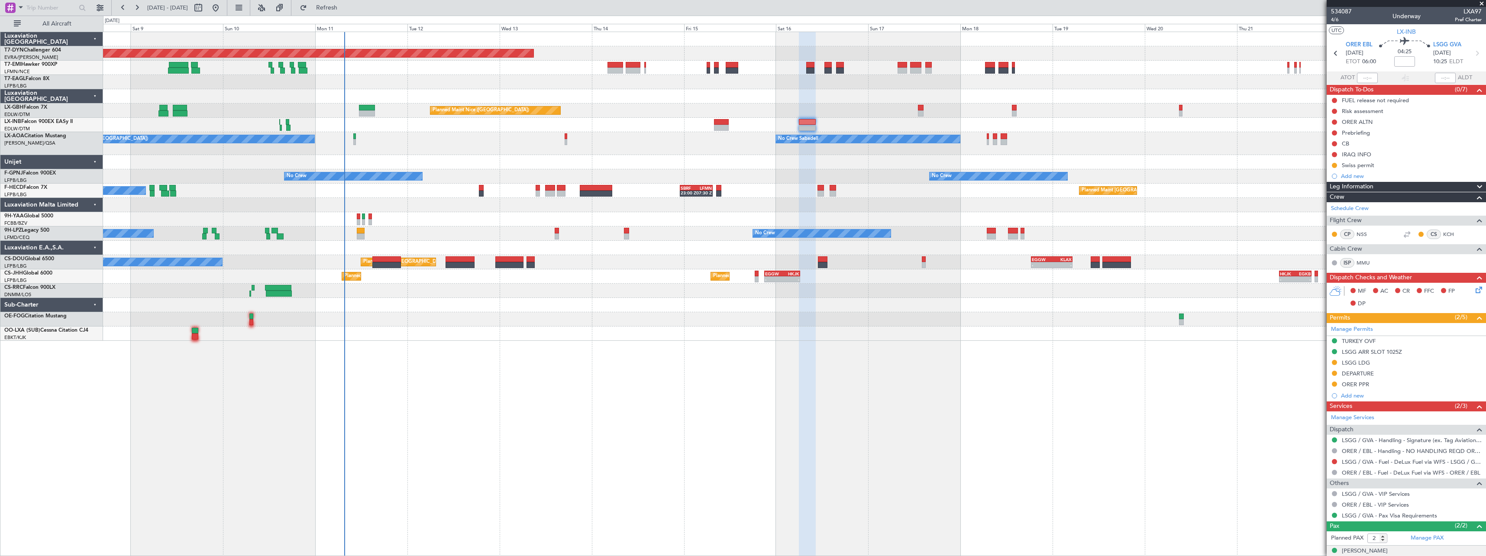
click at [613, 291] on div "Planned Maint Larnaca ([GEOGRAPHIC_DATA] Intl)" at bounding box center [794, 291] width 1383 height 14
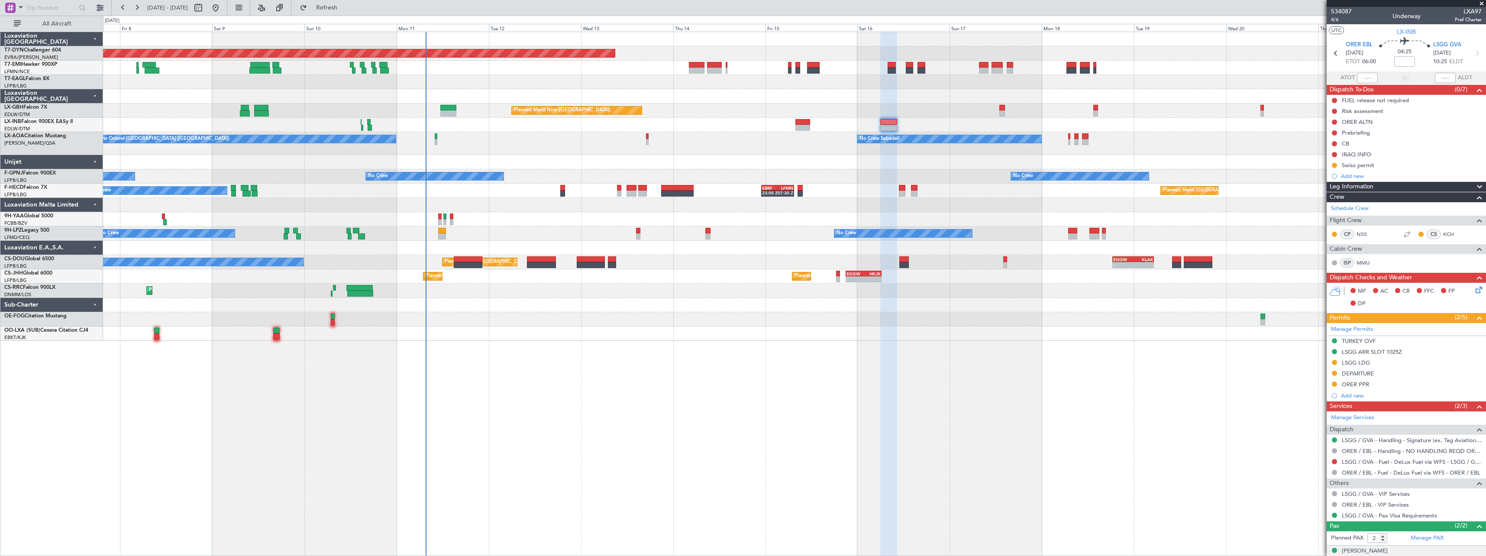
click at [493, 289] on div "Planned Maint Basel-Mulhouse A/C Unavailable Planned Maint Geneva (Cointrin) Pl…" at bounding box center [794, 186] width 1383 height 309
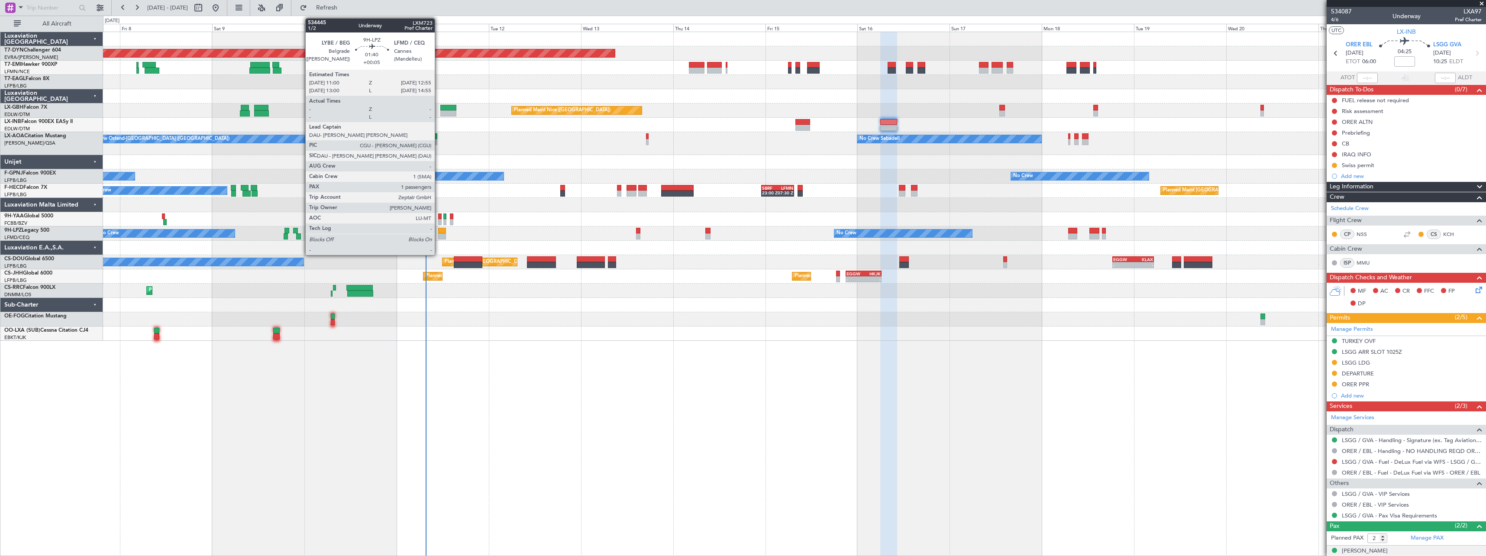
click at [439, 233] on div at bounding box center [442, 231] width 8 height 6
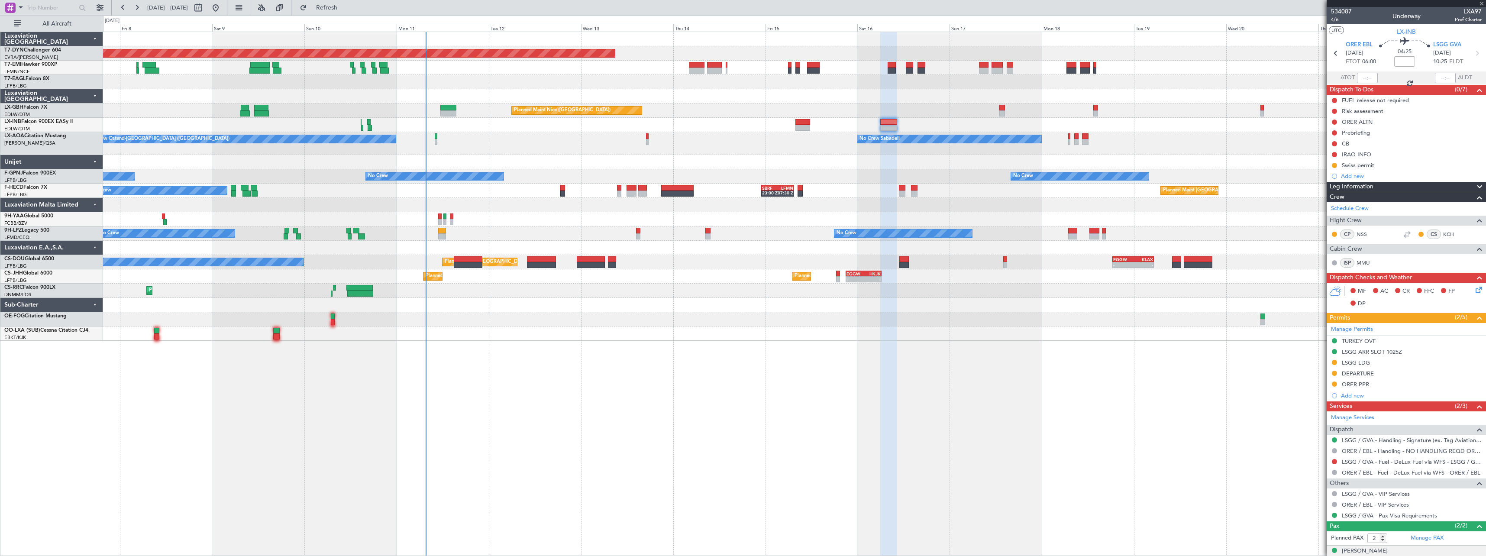
type input "+00:05"
type input "1"
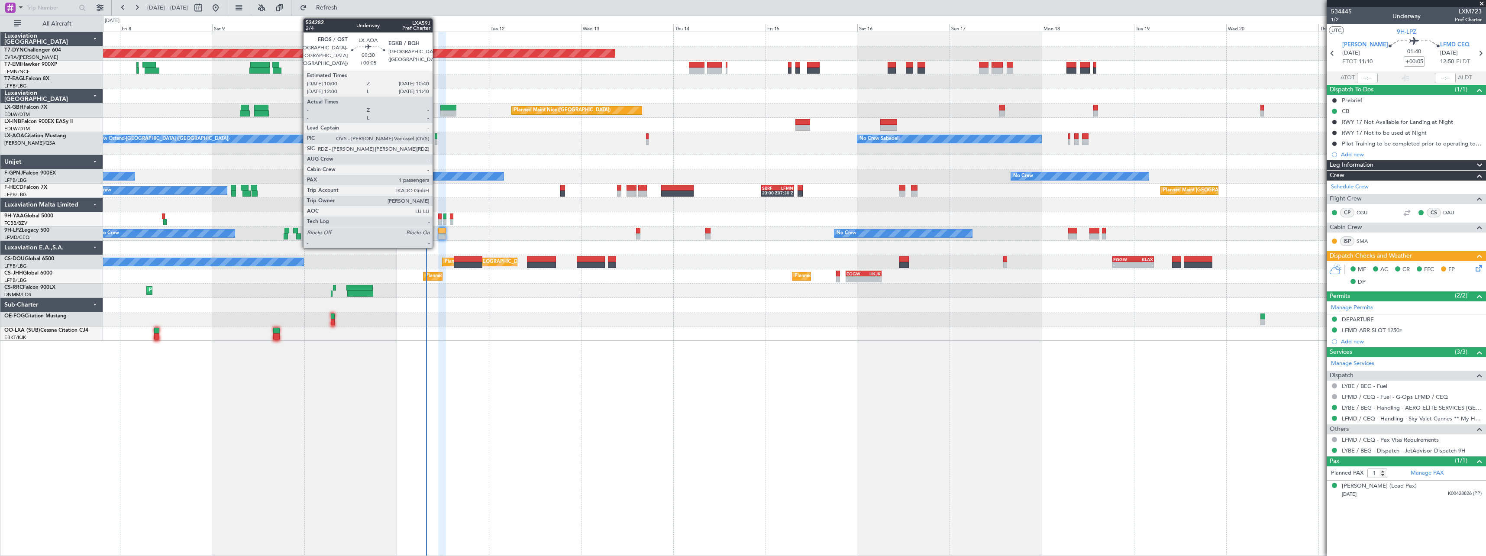
click at [437, 136] on div at bounding box center [436, 136] width 3 height 6
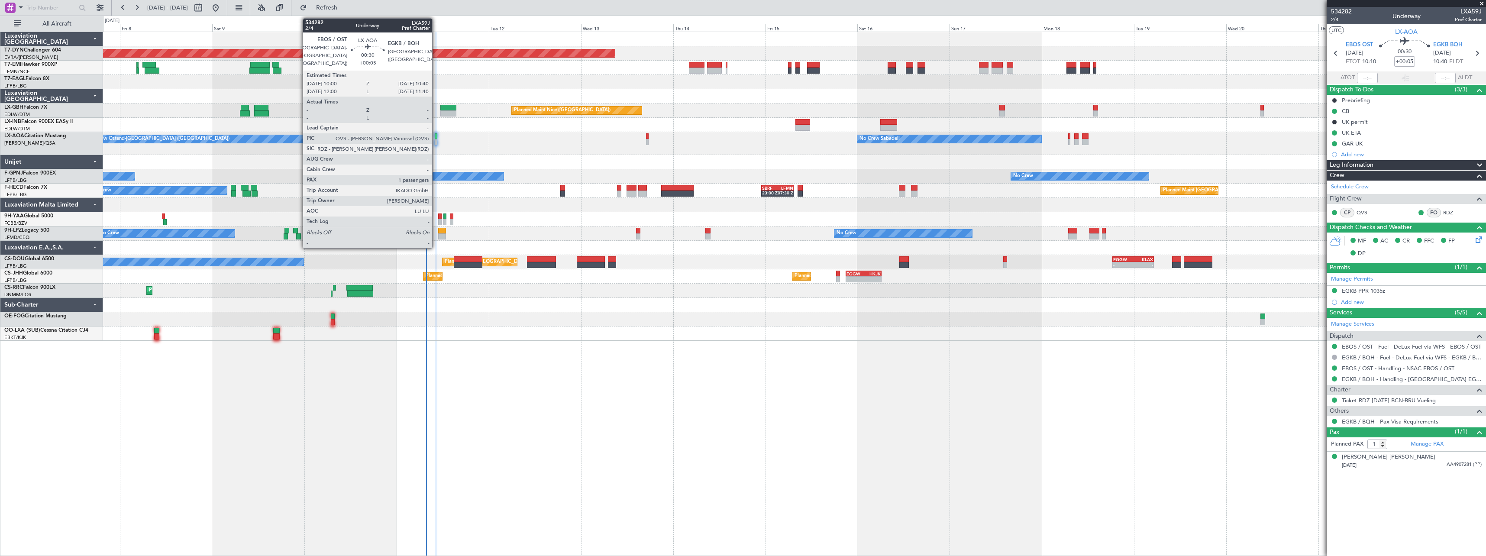
click at [436, 140] on div at bounding box center [436, 142] width 3 height 6
click at [436, 142] on div at bounding box center [436, 142] width 3 height 6
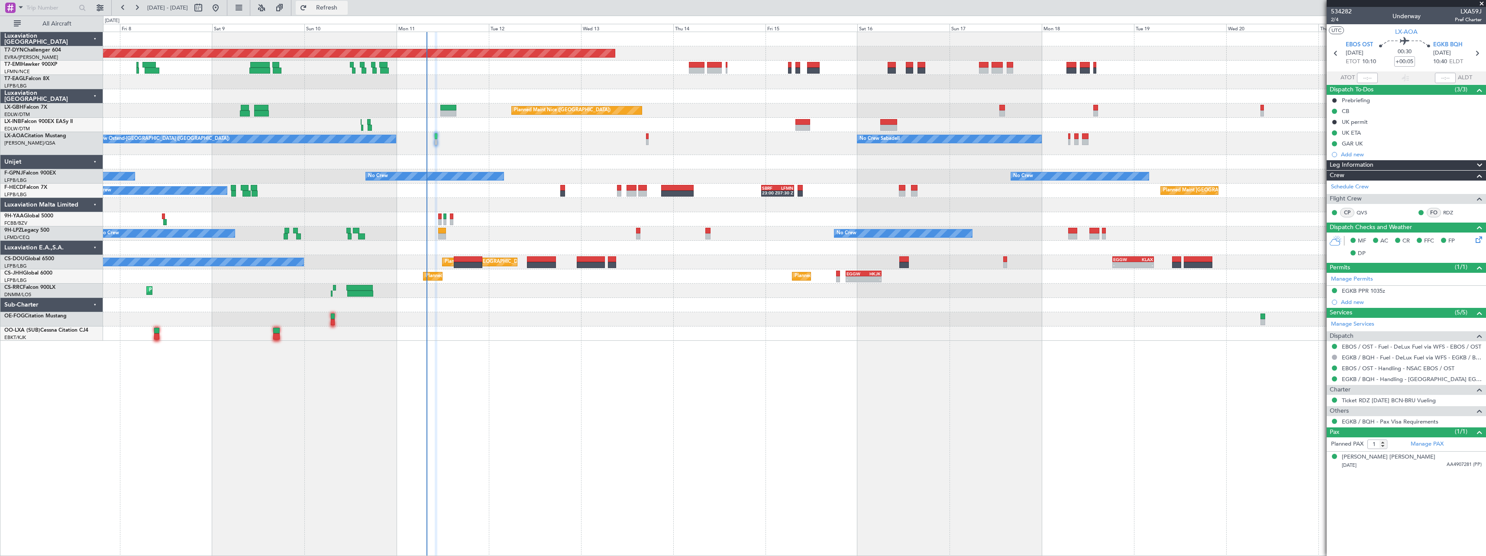
click at [345, 6] on span "Refresh" at bounding box center [327, 8] width 36 height 6
click at [348, 13] on button "Refresh" at bounding box center [322, 8] width 52 height 14
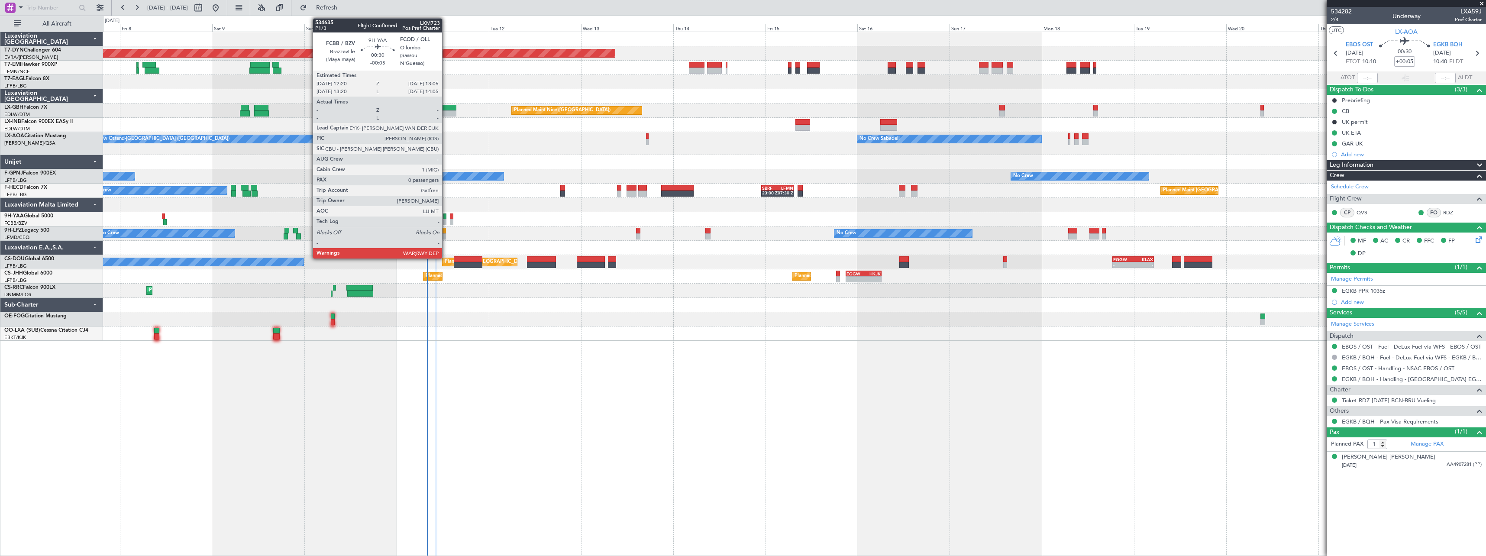
click at [446, 220] on div at bounding box center [444, 222] width 3 height 6
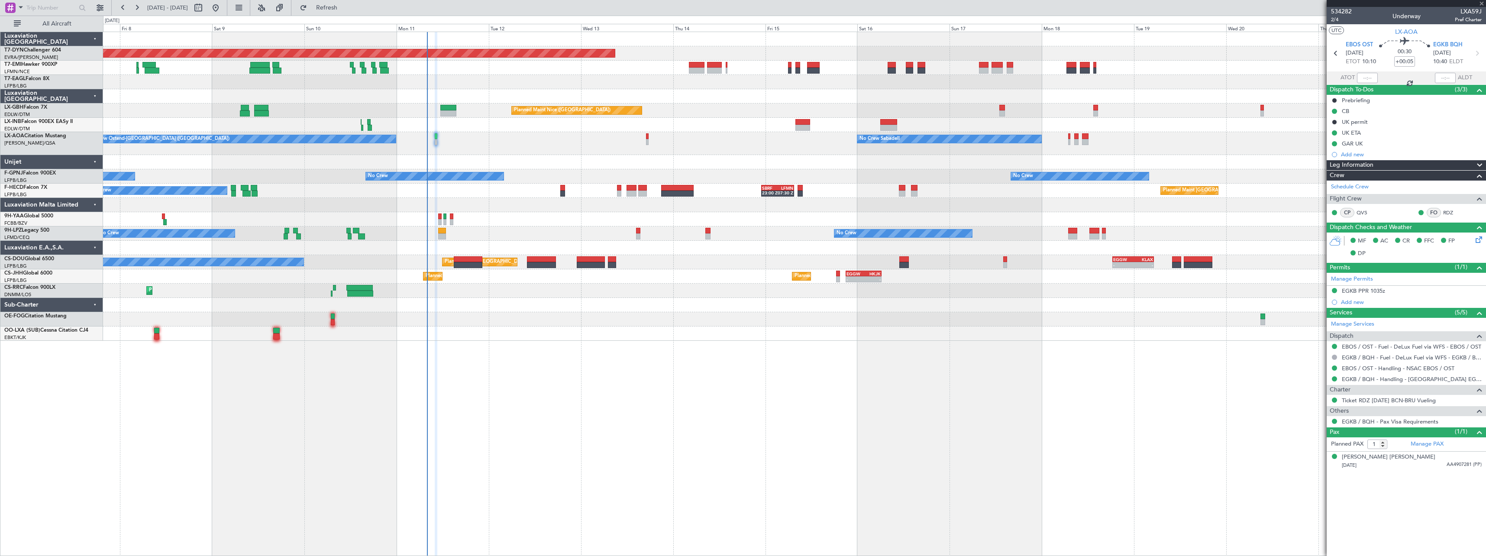
type input "-00:05"
type input "0"
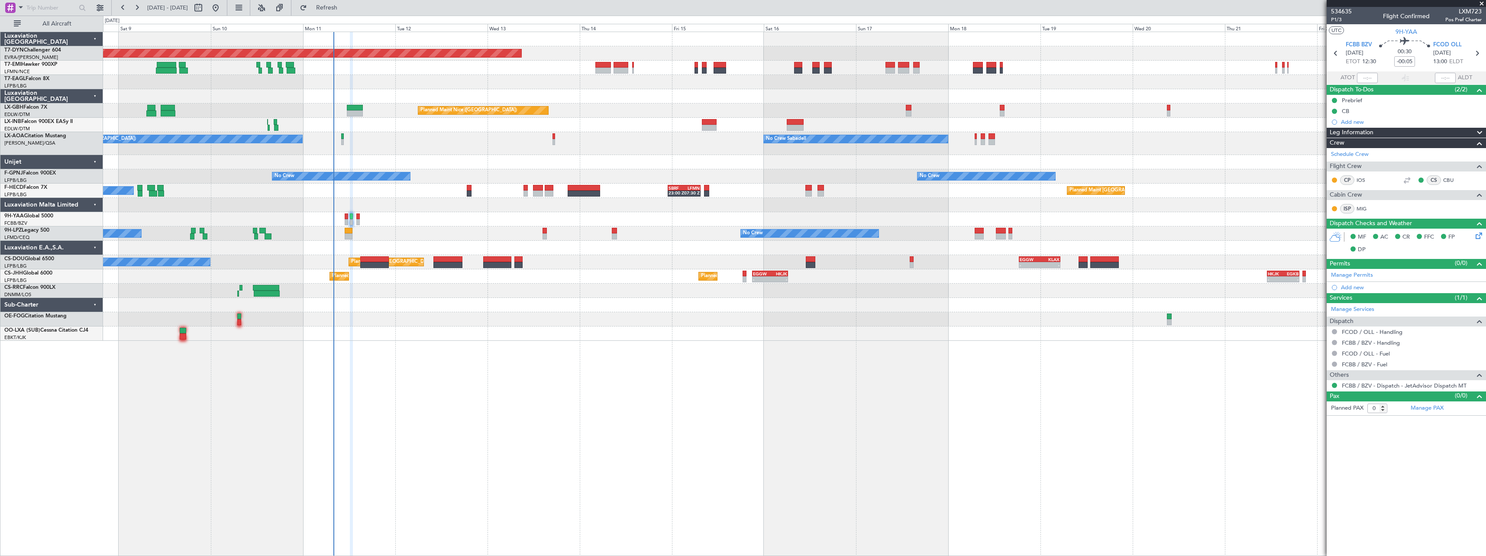
click at [692, 145] on div "No Crew Sabadell No Crew Ostend-brugge (Ostend) AOG Maint Biarritz (Pays Basque)" at bounding box center [794, 143] width 1383 height 23
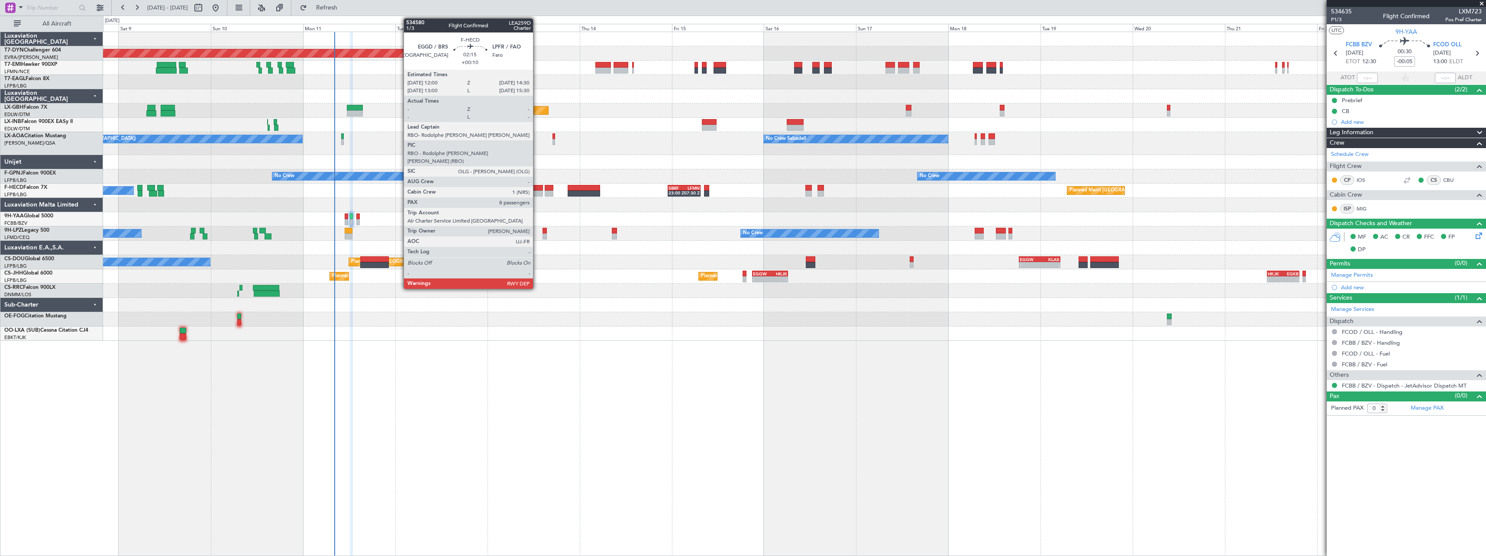
click at [537, 186] on div at bounding box center [538, 188] width 10 height 6
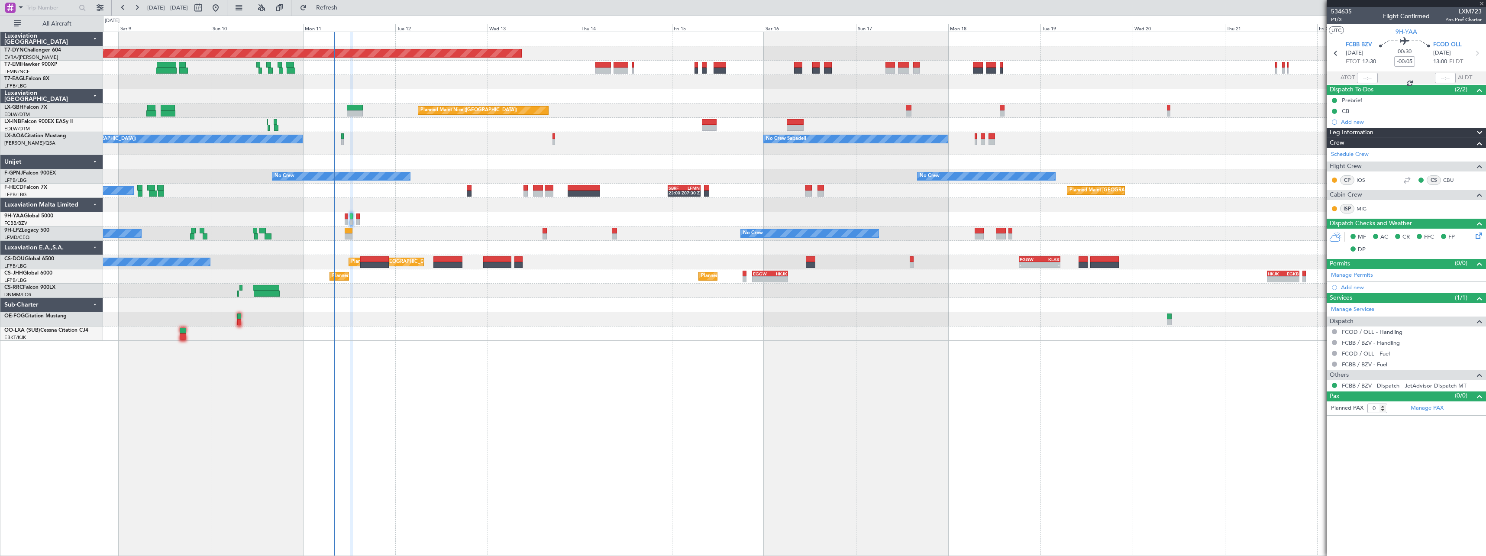
type input "+00:10"
type input "8"
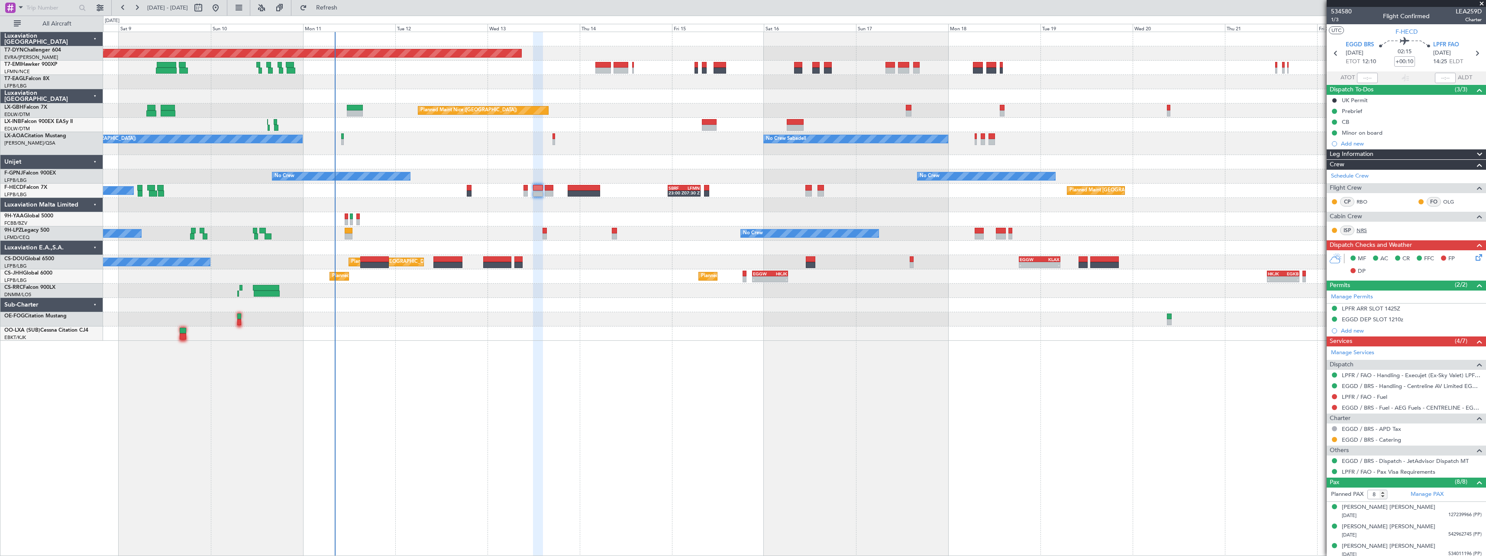
click at [1364, 230] on link "NRS" at bounding box center [1366, 230] width 19 height 8
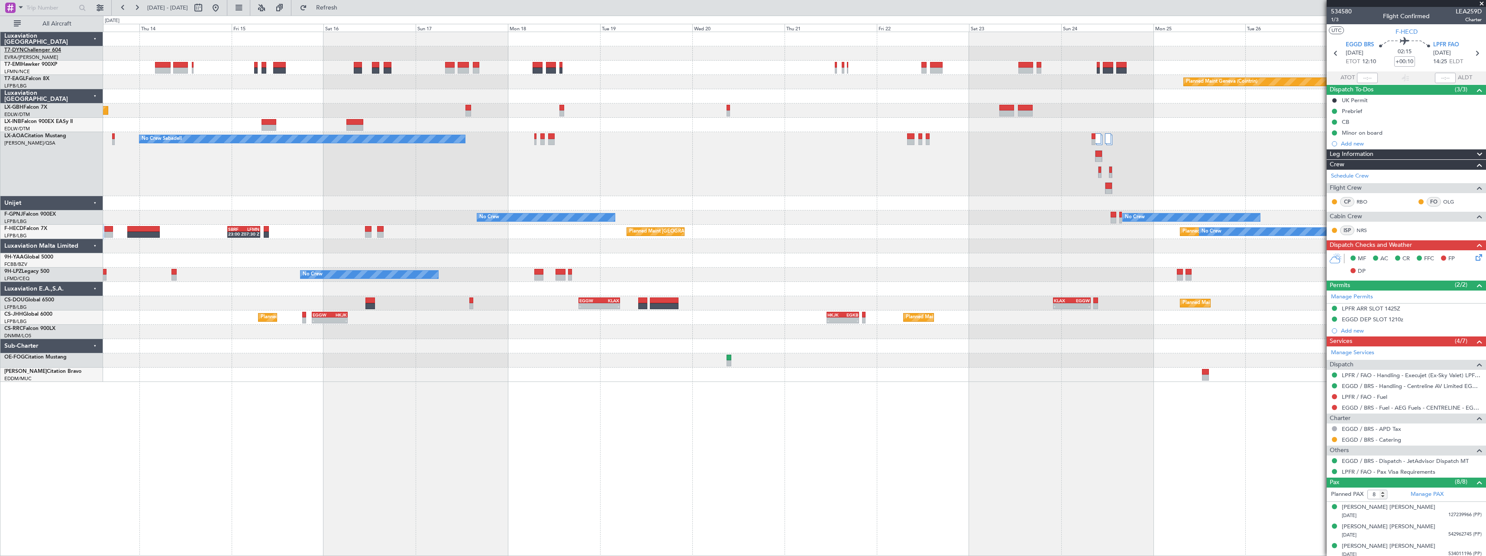
click at [49, 51] on link "T7-DYN Challenger 604" at bounding box center [32, 50] width 57 height 5
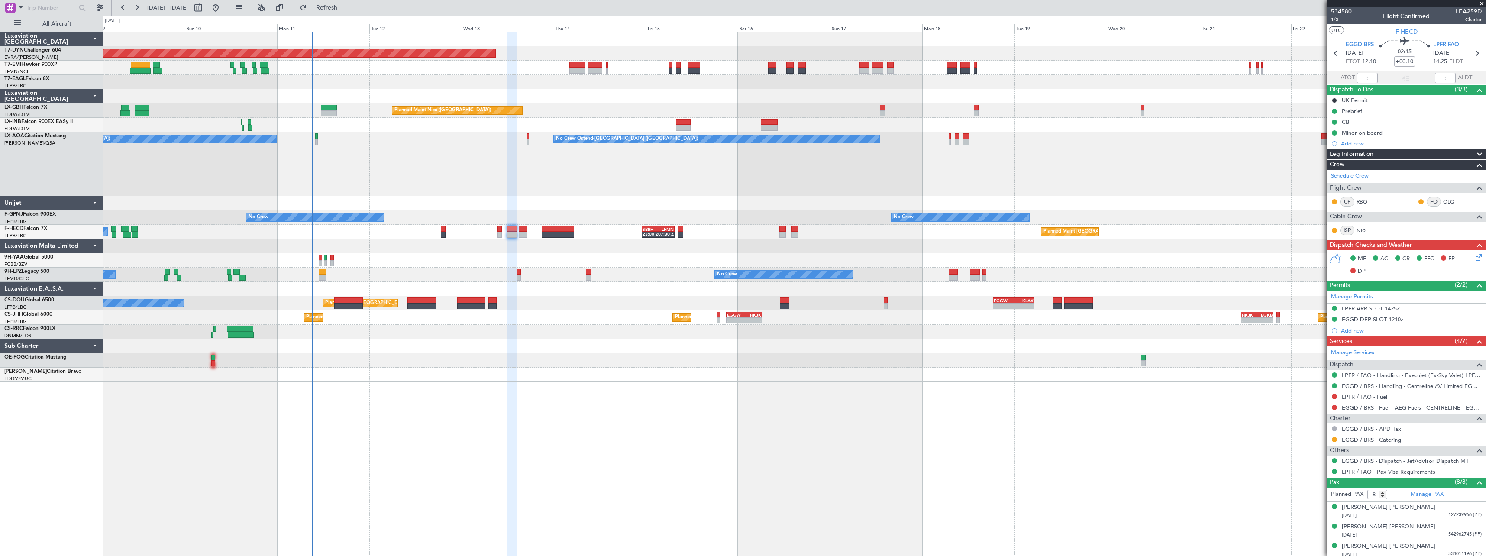
click at [739, 157] on div "No Crew Ostend-brugge (Ostend) No Crew Ostend-brugge (Ostend) AOG Maint Biarrit…" at bounding box center [794, 164] width 1383 height 64
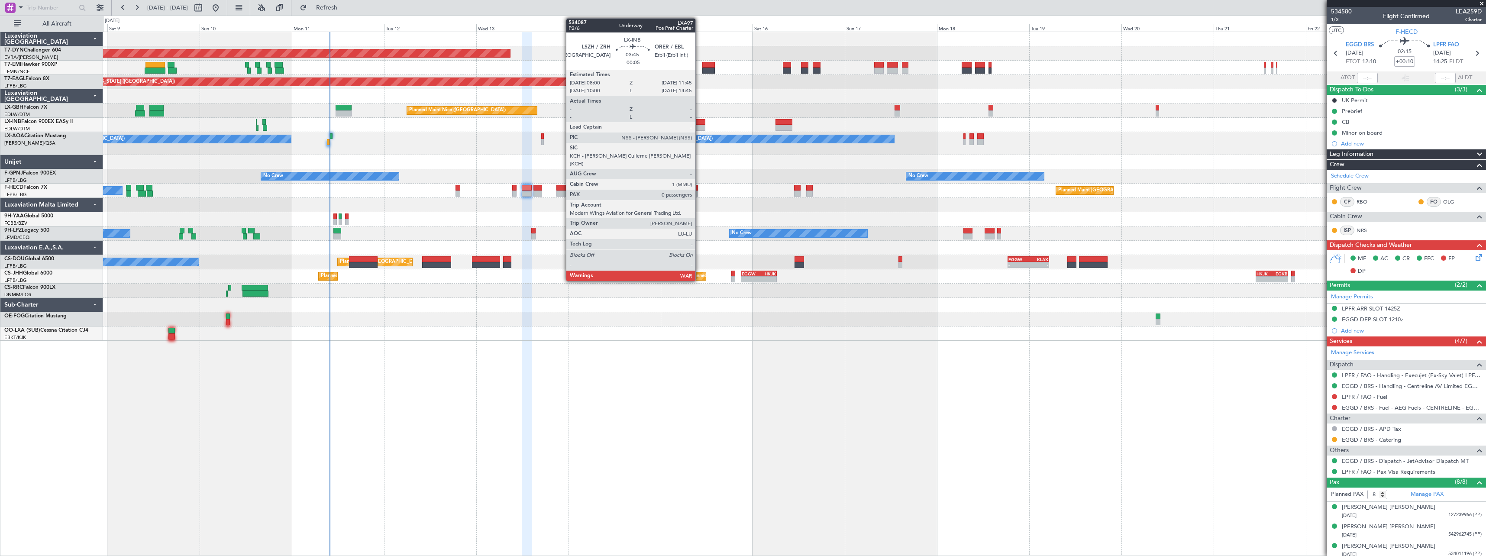
click at [699, 127] on div at bounding box center [698, 128] width 15 height 6
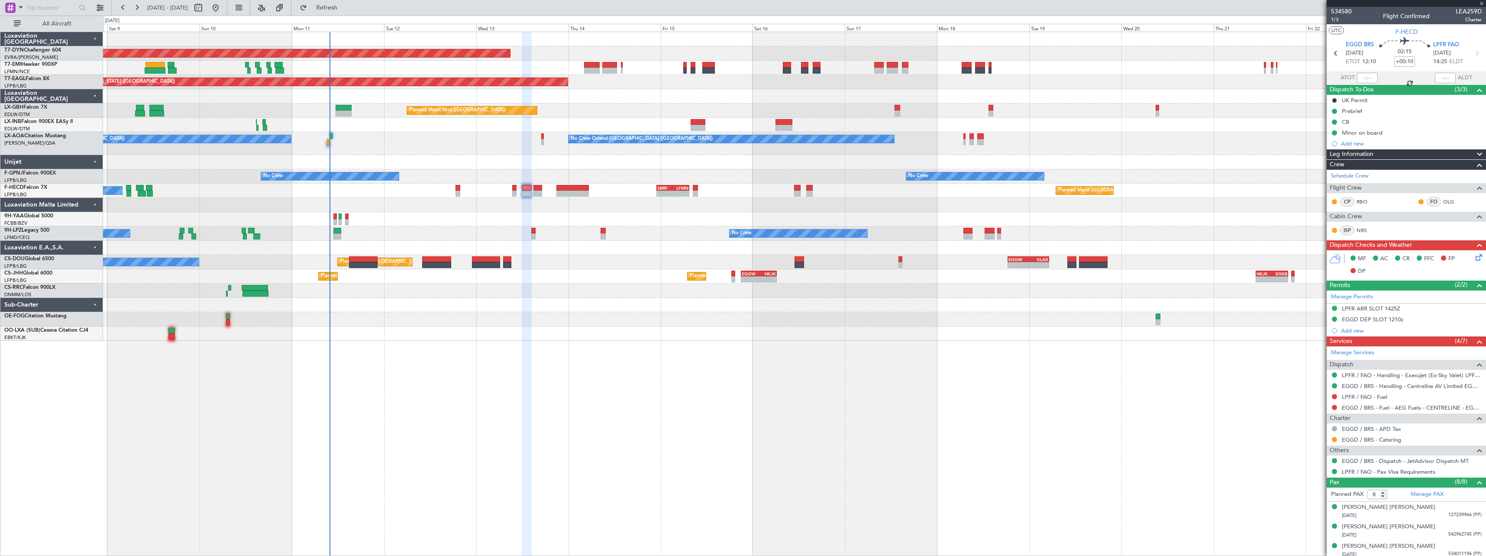
type input "-00:05"
type input "0"
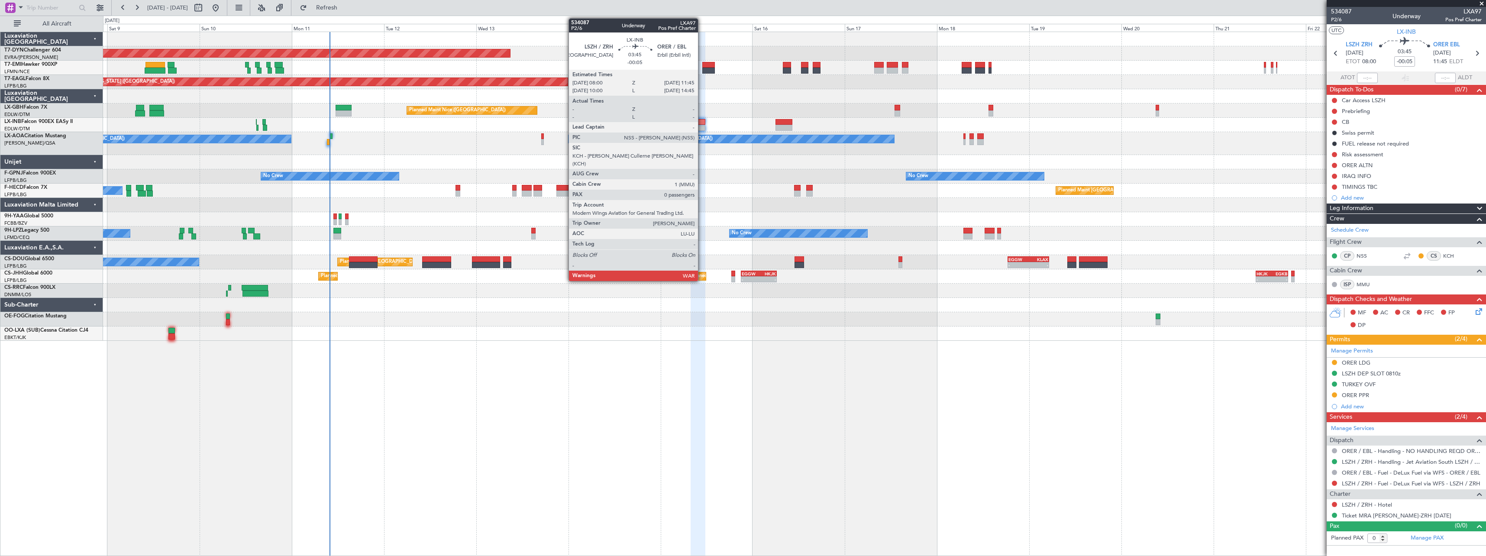
click at [702, 121] on div at bounding box center [698, 122] width 15 height 6
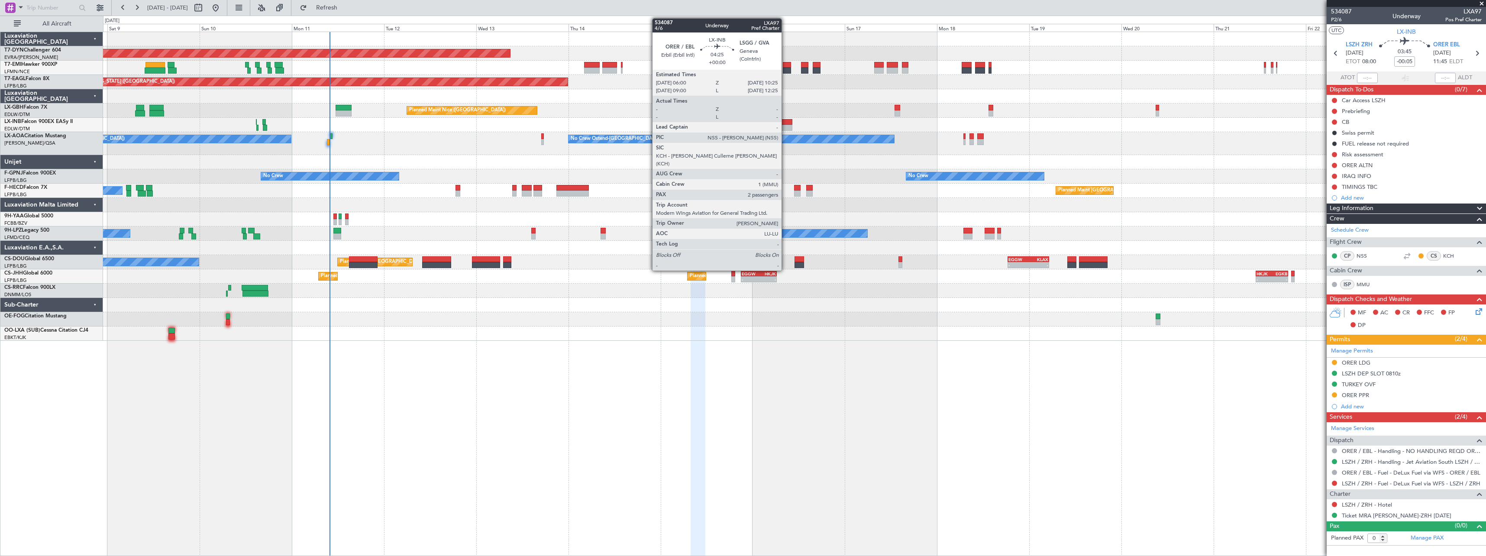
click at [786, 121] on div at bounding box center [784, 122] width 17 height 6
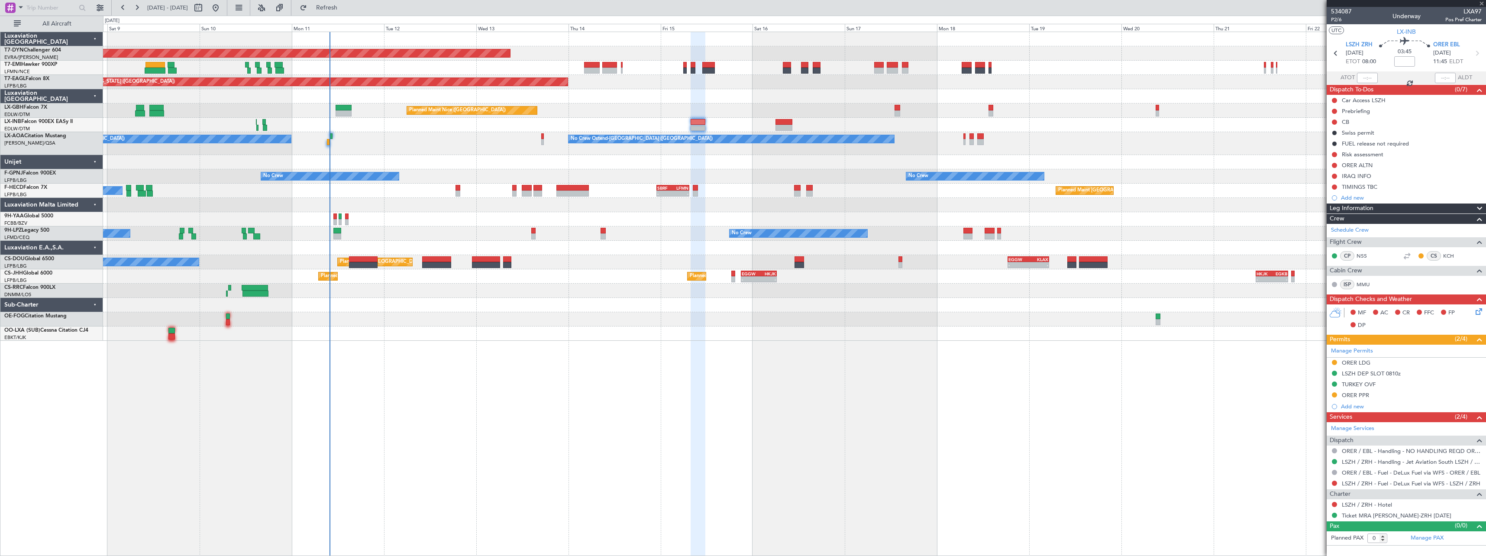
type input "2"
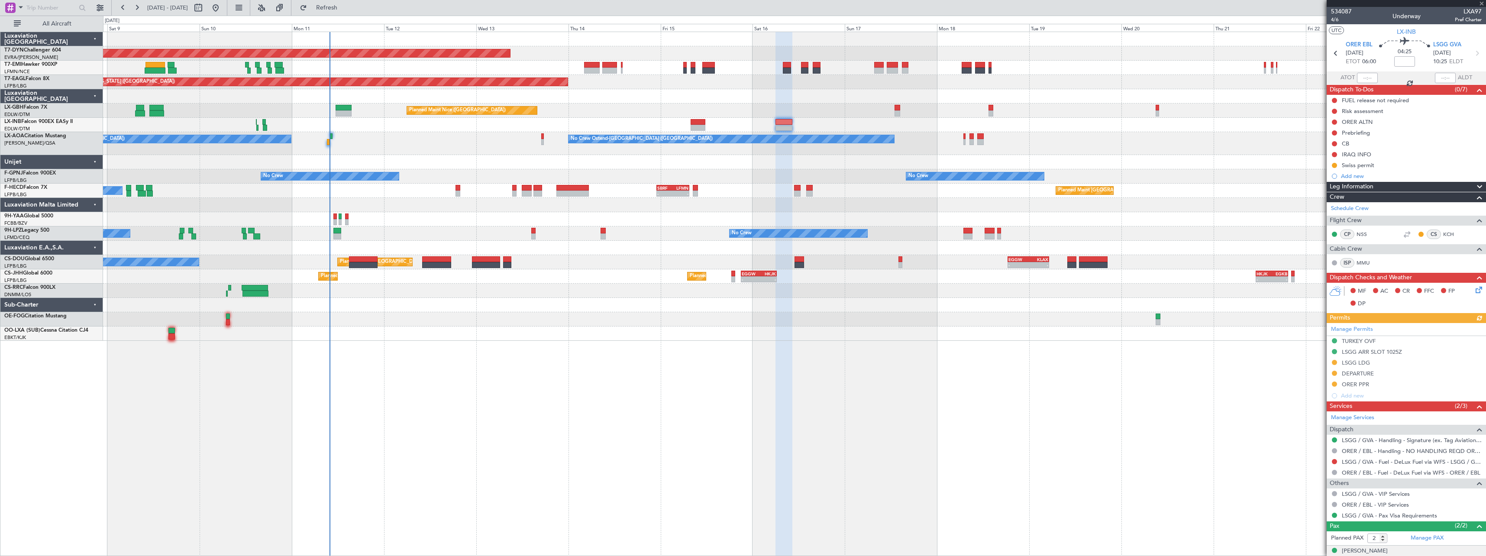
click at [696, 123] on div at bounding box center [698, 122] width 15 height 6
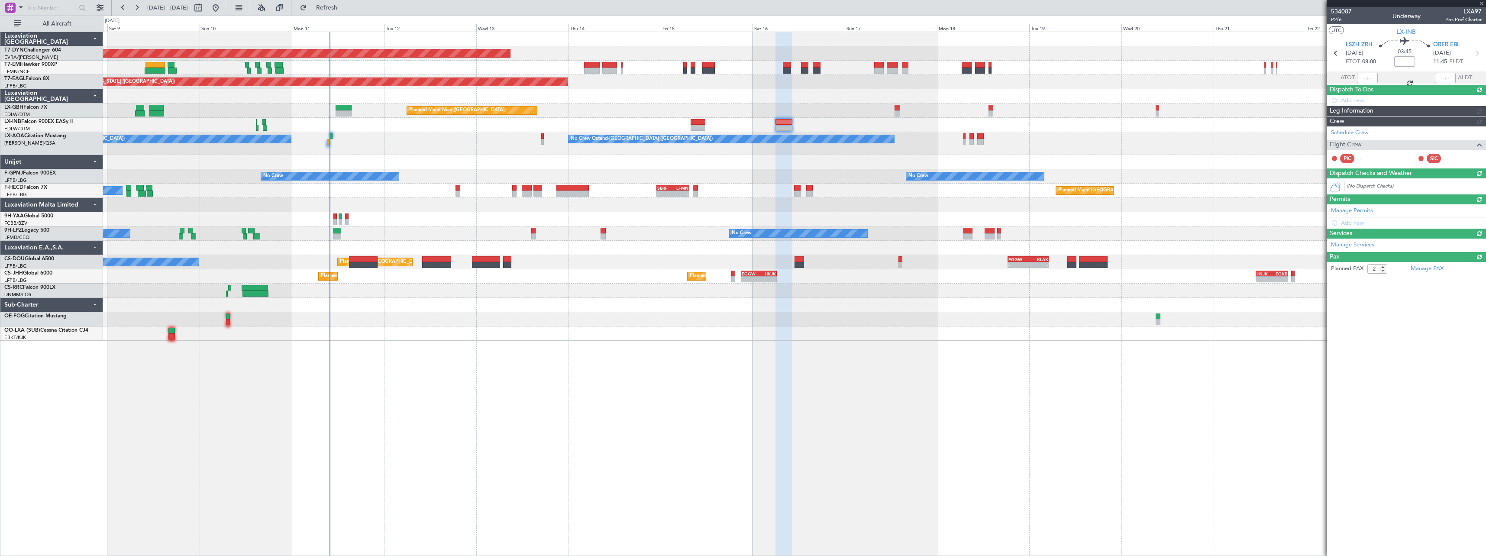
type input "-00:05"
type input "0"
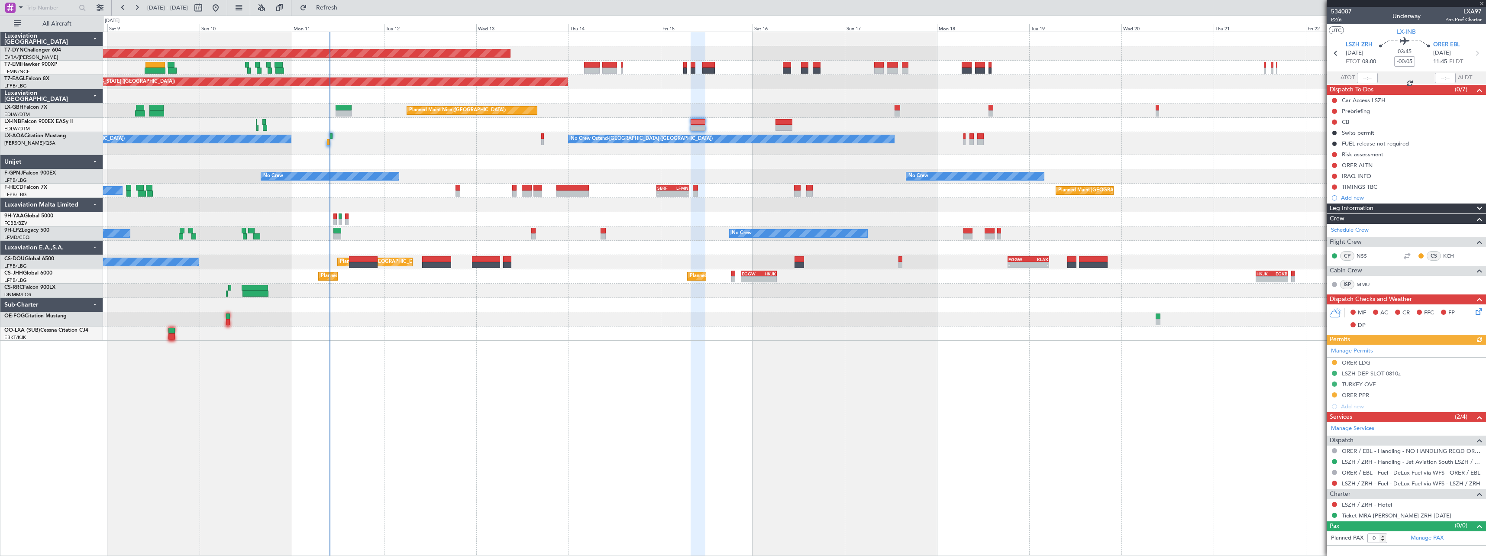
click at [1335, 19] on span "P2/6" at bounding box center [1341, 19] width 21 height 7
click at [699, 120] on div at bounding box center [698, 122] width 15 height 6
click at [1334, 155] on button at bounding box center [1334, 154] width 5 height 5
click at [1323, 182] on li "In Progress" at bounding box center [1335, 179] width 46 height 13
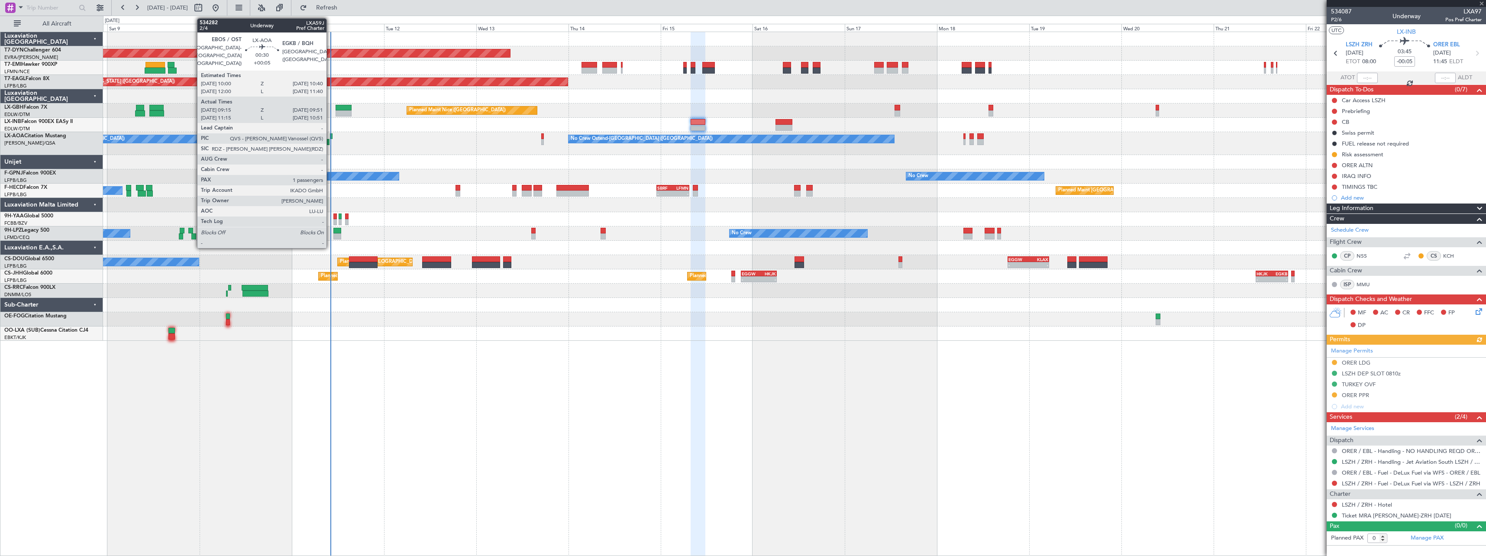
click at [330, 135] on div at bounding box center [331, 136] width 3 height 6
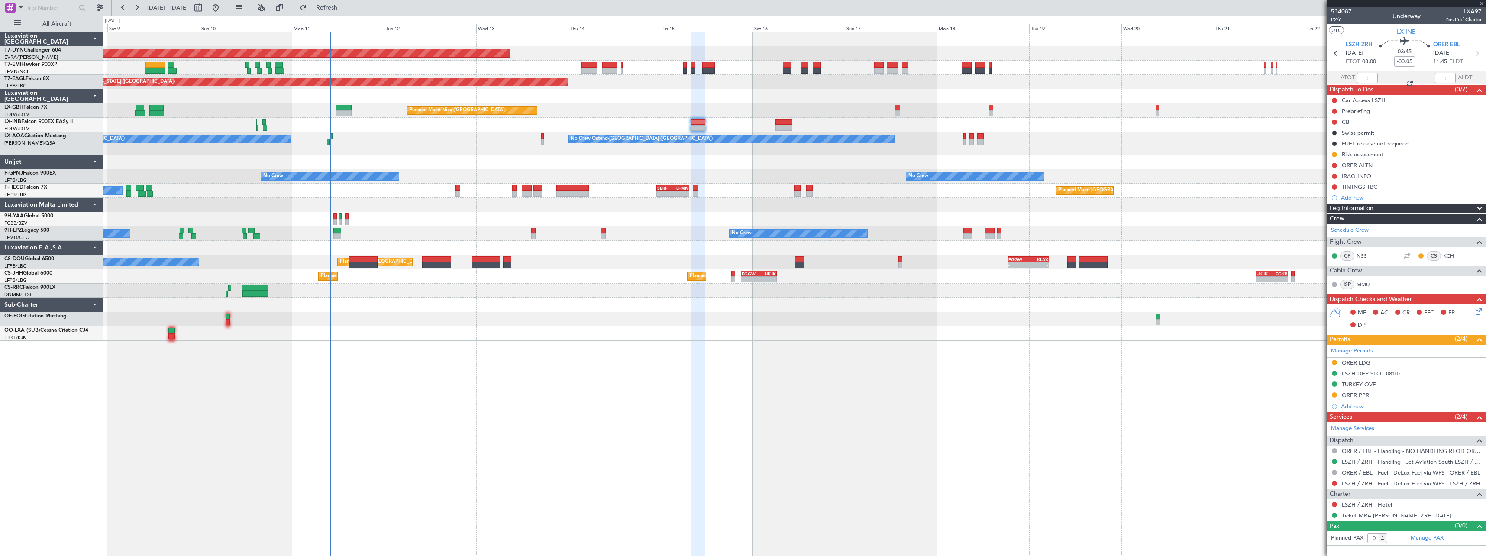
type input "+00:05"
type input "09:25"
type input "09:51"
type input "1"
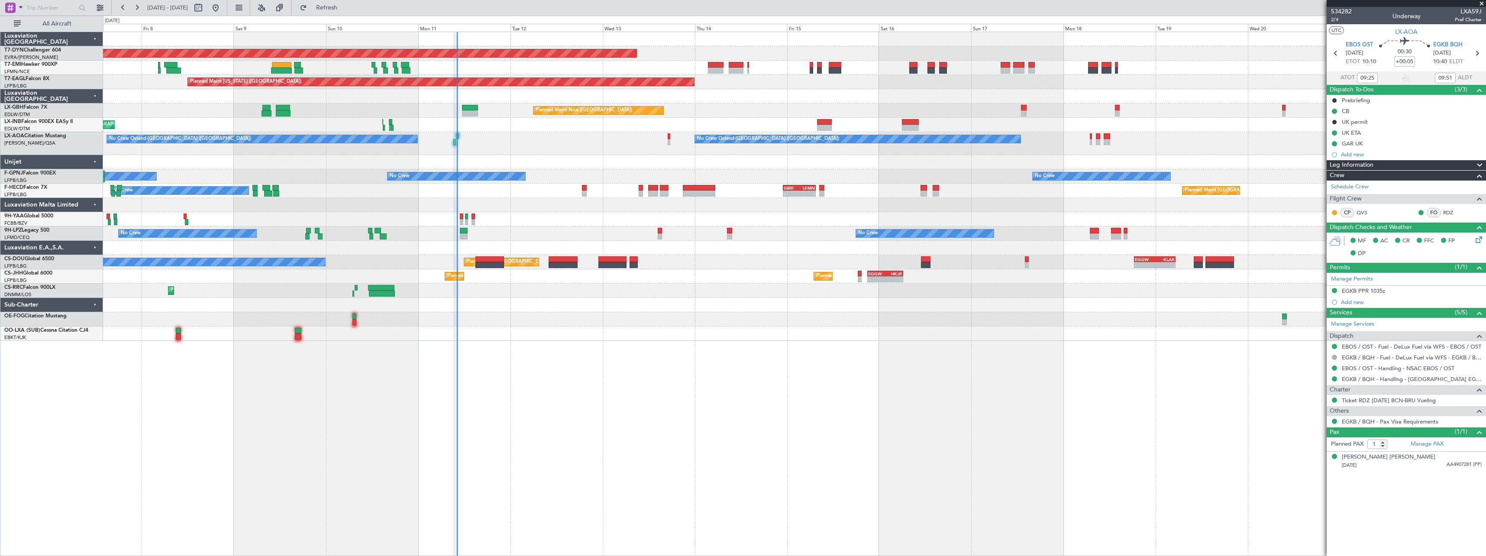
click at [584, 322] on div at bounding box center [794, 319] width 1383 height 14
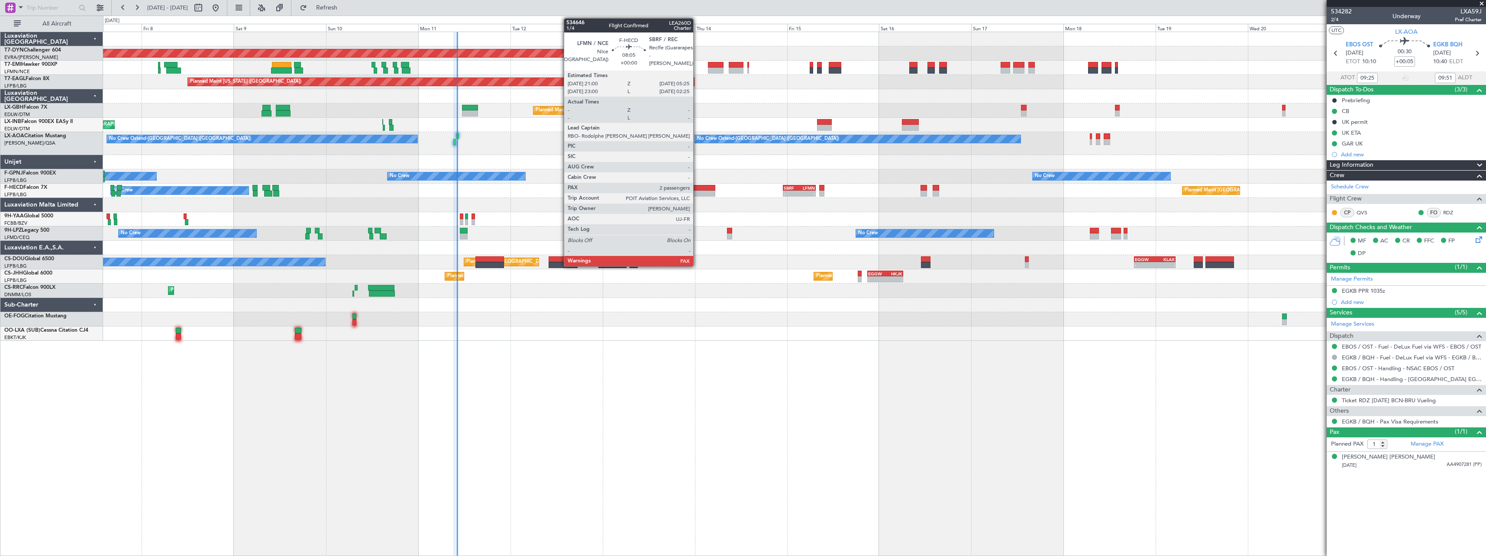
click at [697, 185] on div at bounding box center [699, 188] width 32 height 6
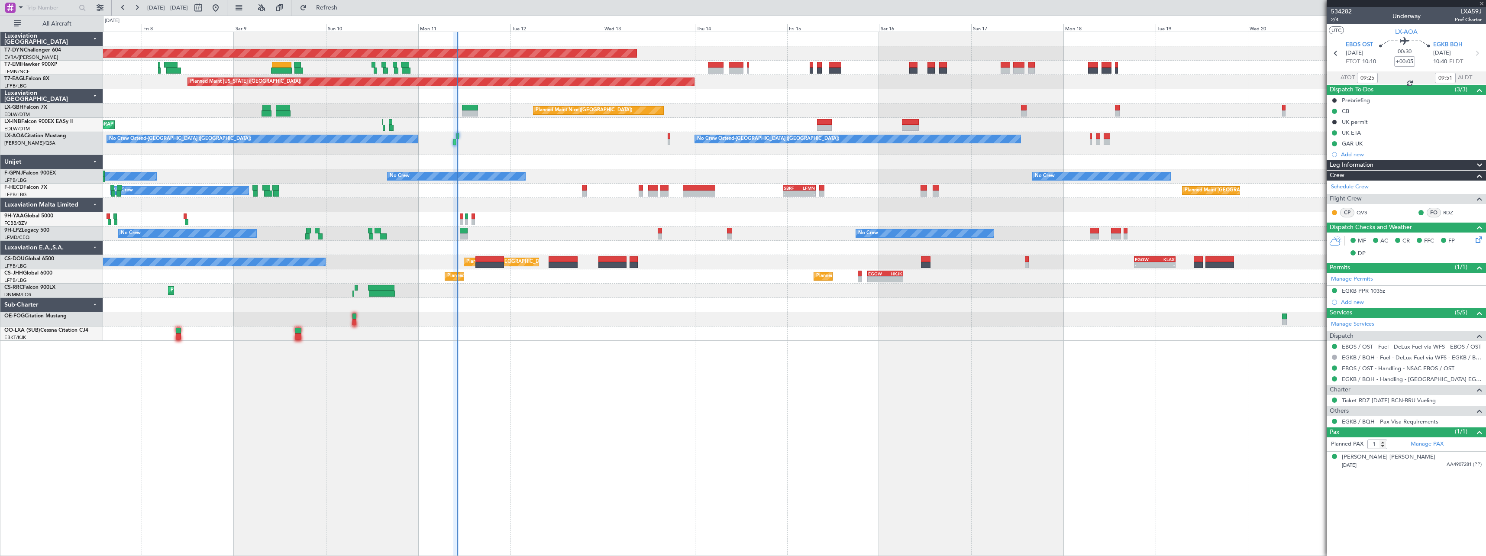
type input "2"
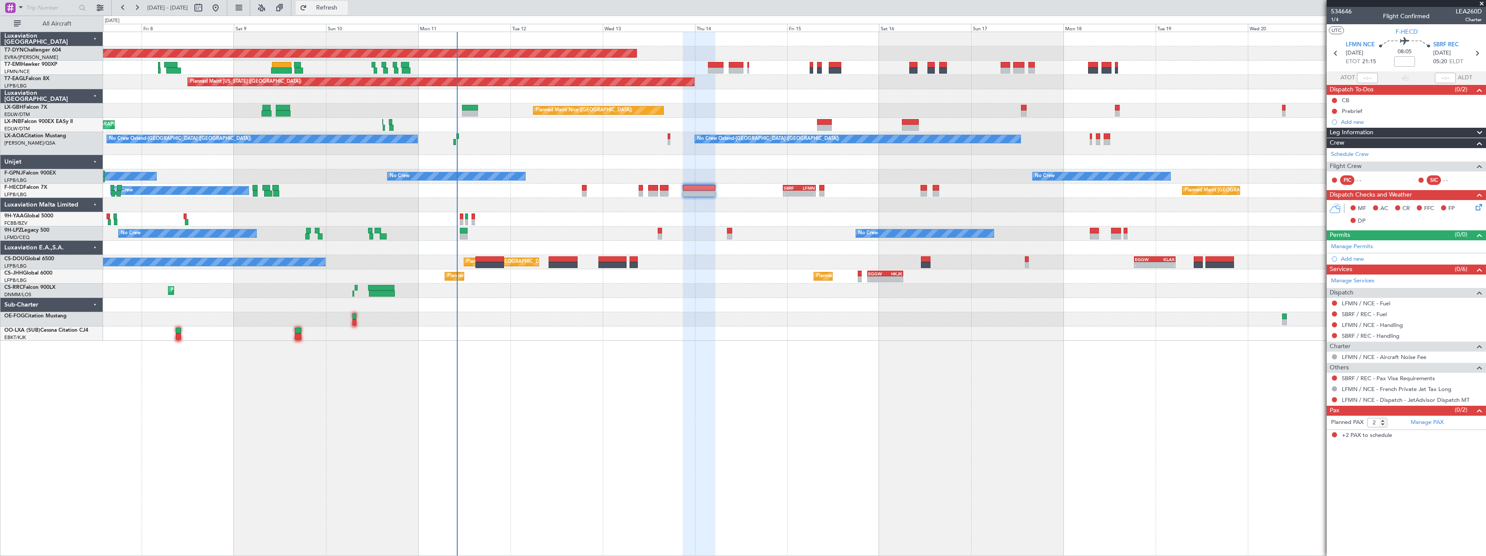
click at [345, 12] on button "Refresh" at bounding box center [322, 8] width 52 height 14
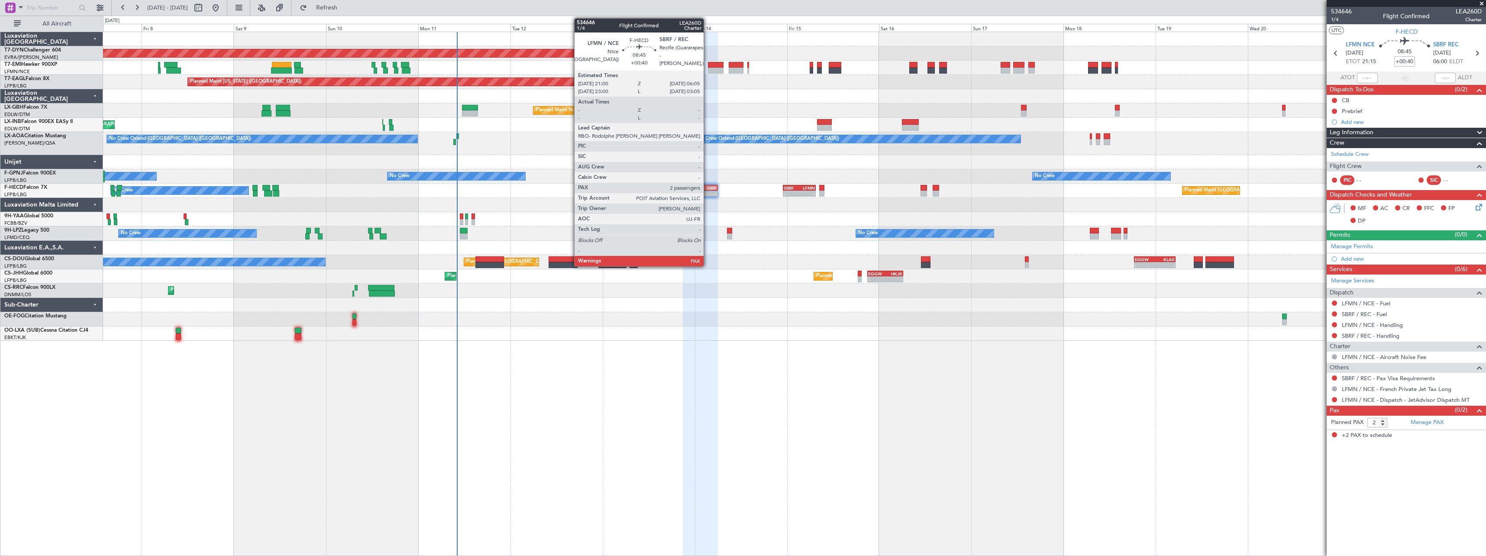
click at [708, 187] on div "SBRF" at bounding box center [709, 187] width 17 height 5
click at [705, 188] on div "SBRF" at bounding box center [709, 187] width 17 height 5
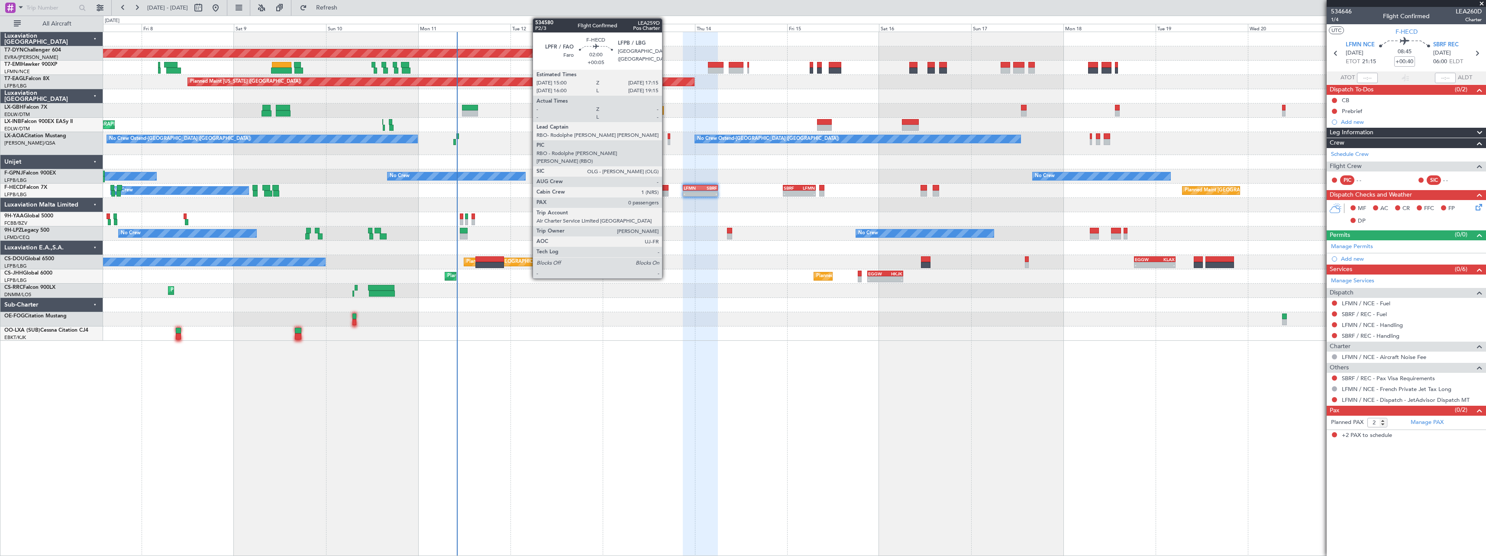
click at [666, 193] on div at bounding box center [664, 194] width 9 height 6
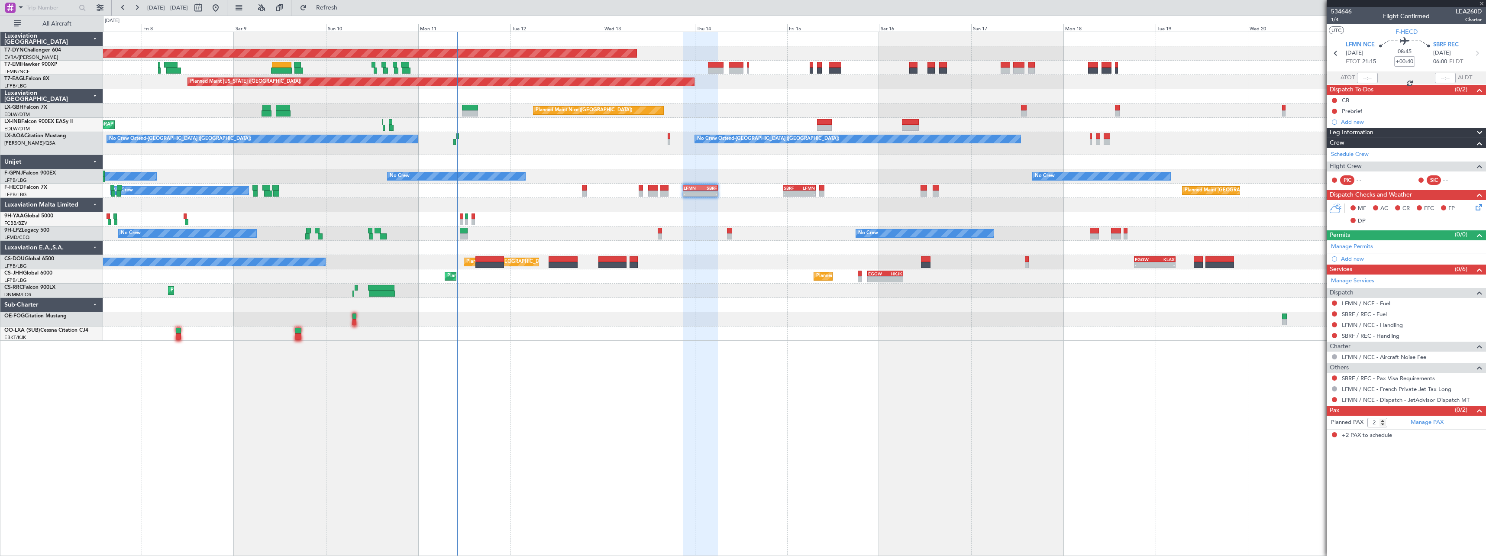
type input "+00:05"
type input "0"
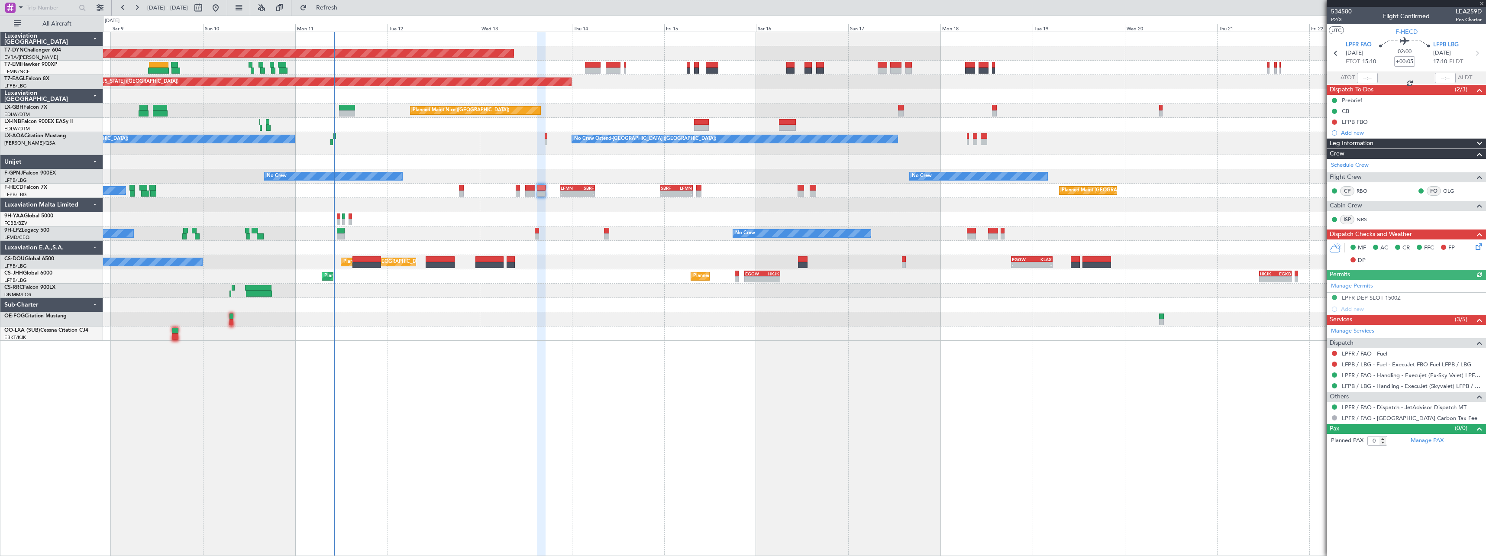
click at [463, 229] on div "No Crew No Crew" at bounding box center [794, 233] width 1383 height 14
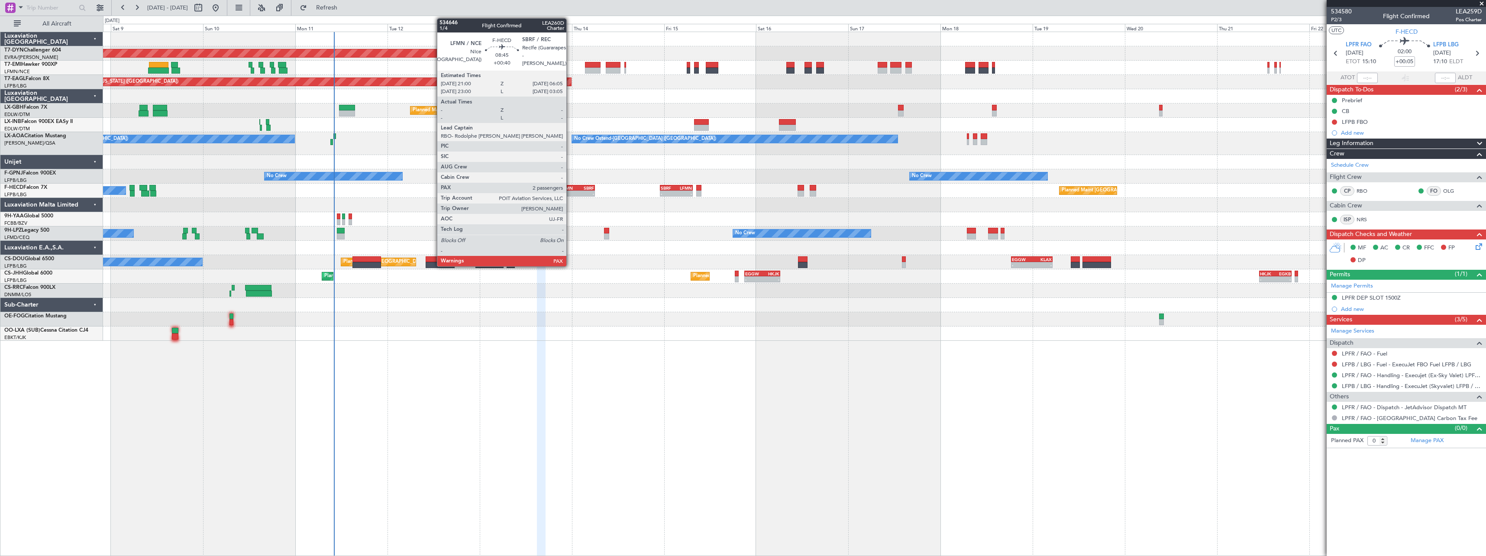
click at [570, 188] on div "LFMN" at bounding box center [569, 187] width 17 height 5
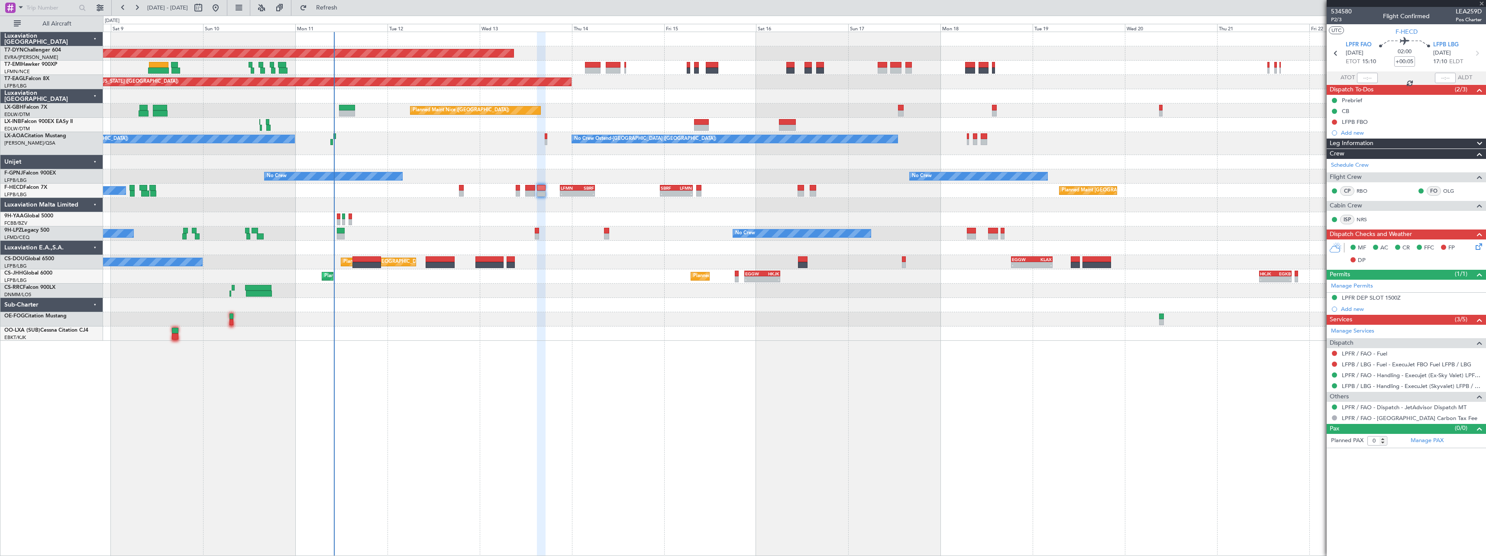
type input "+00:40"
type input "2"
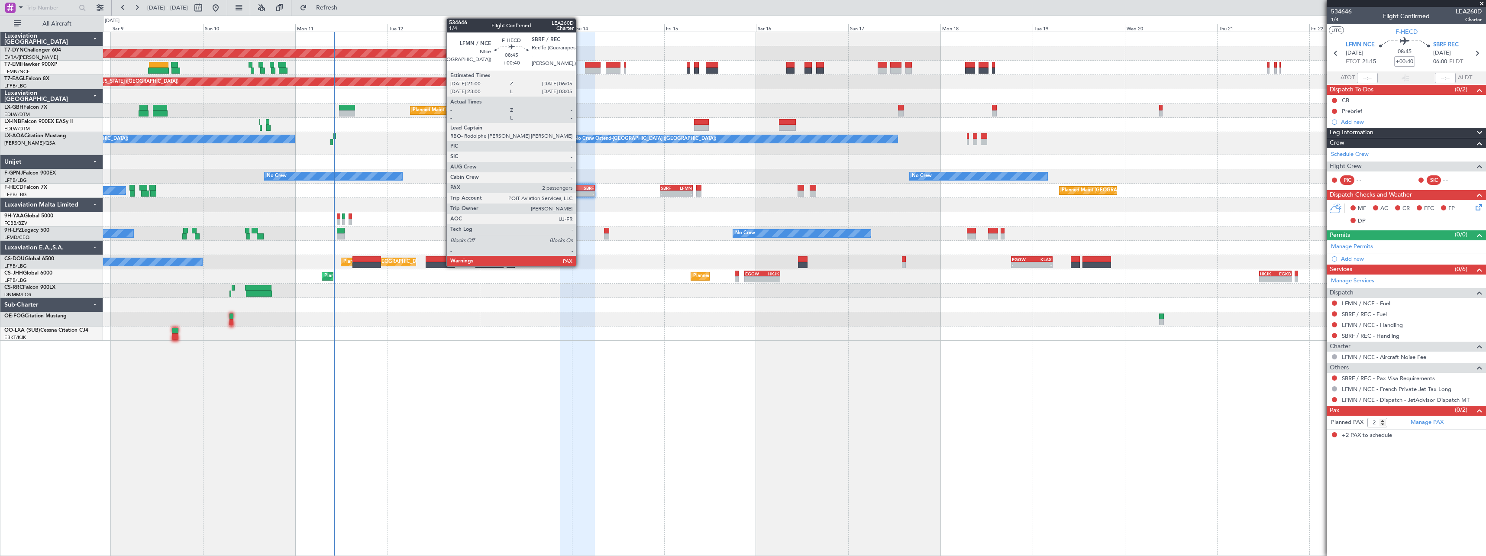
click at [580, 188] on div "SBRF" at bounding box center [586, 187] width 17 height 5
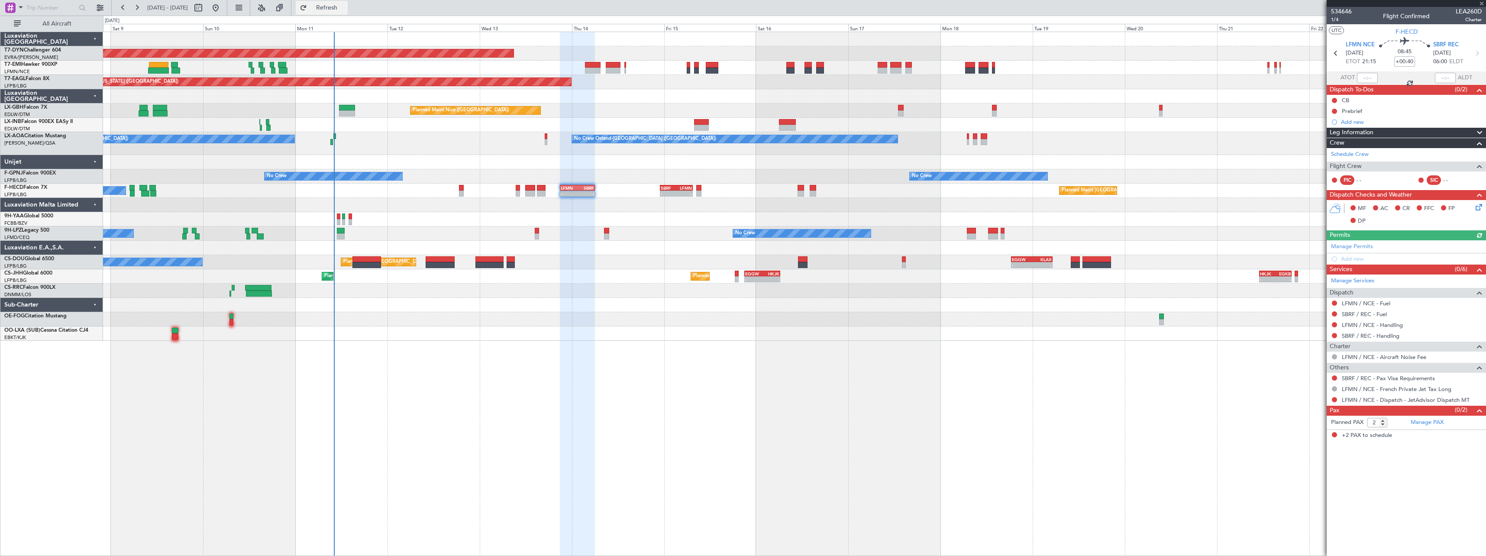
click at [348, 13] on button "Refresh" at bounding box center [322, 8] width 52 height 14
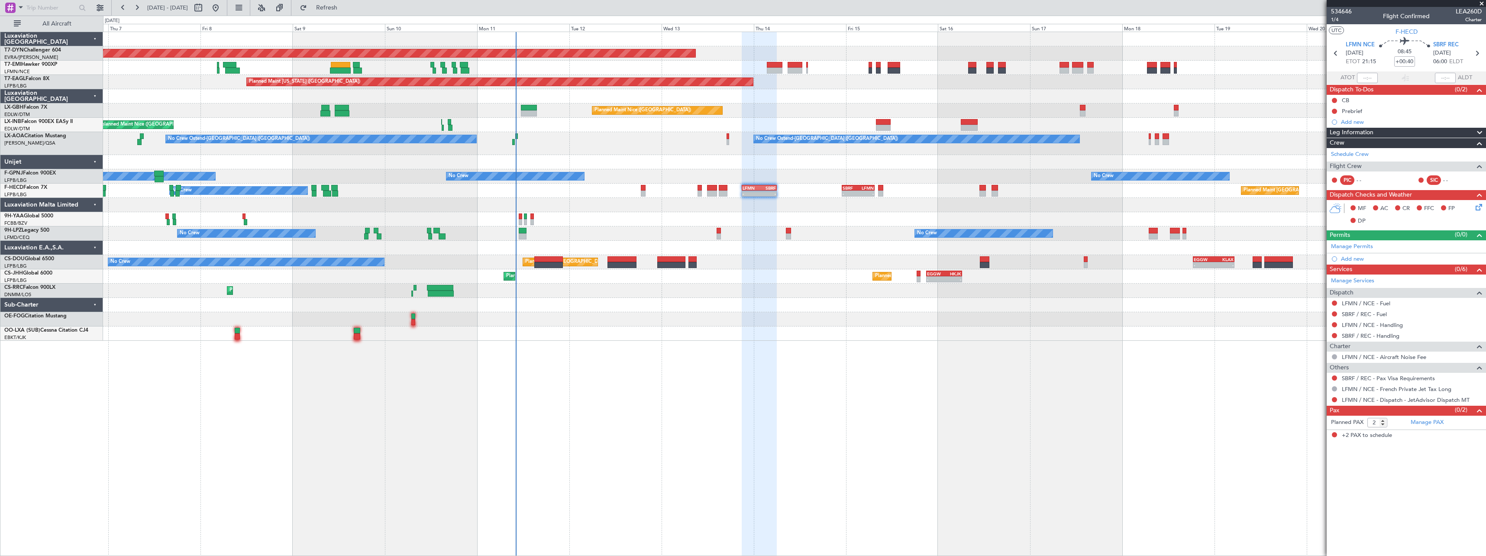
click at [746, 328] on div at bounding box center [794, 334] width 1383 height 14
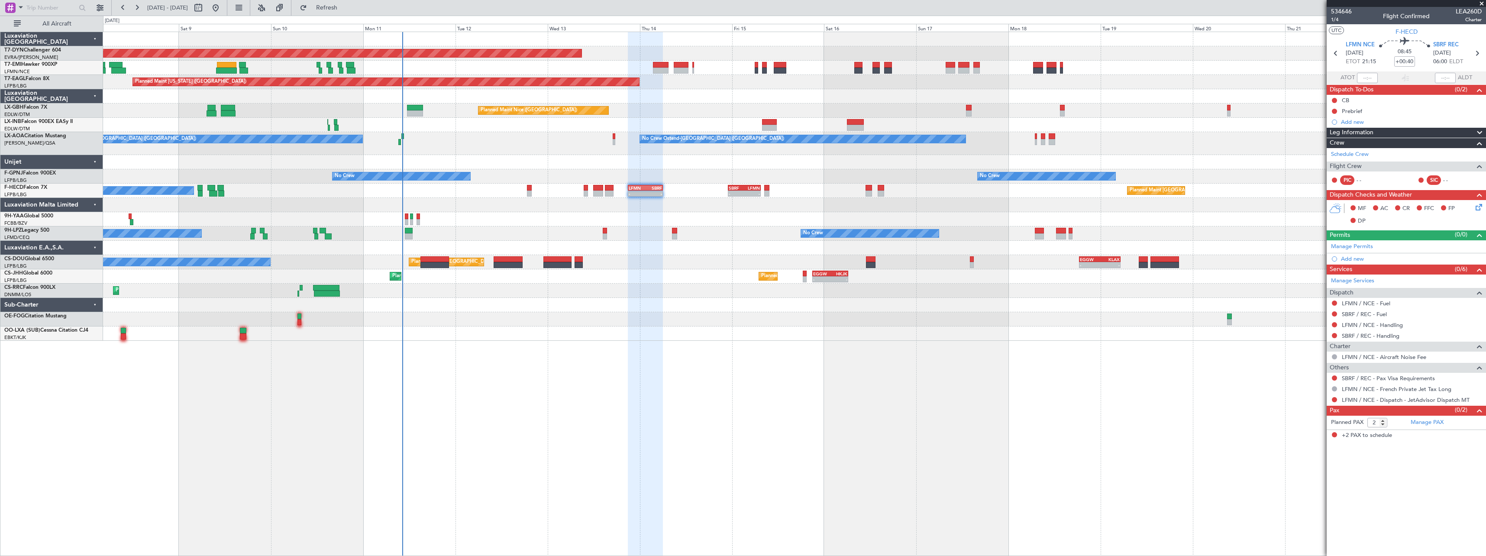
click at [675, 328] on div at bounding box center [794, 334] width 1383 height 14
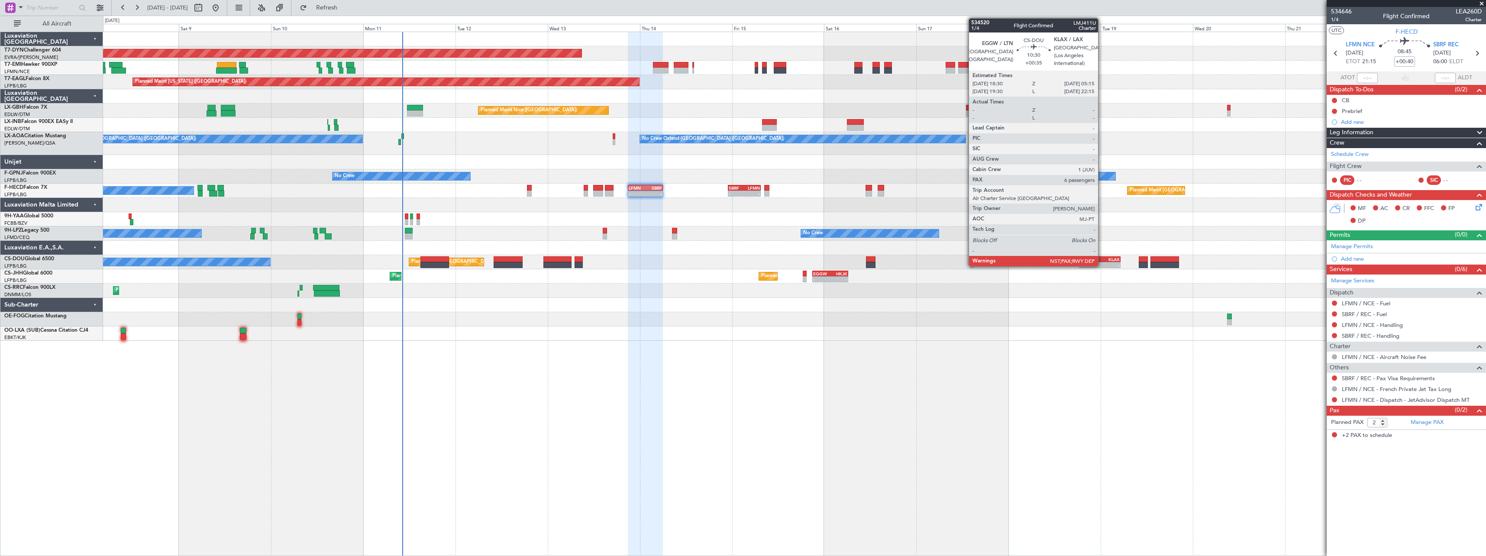
click at [1102, 257] on div "KLAX" at bounding box center [1110, 259] width 20 height 5
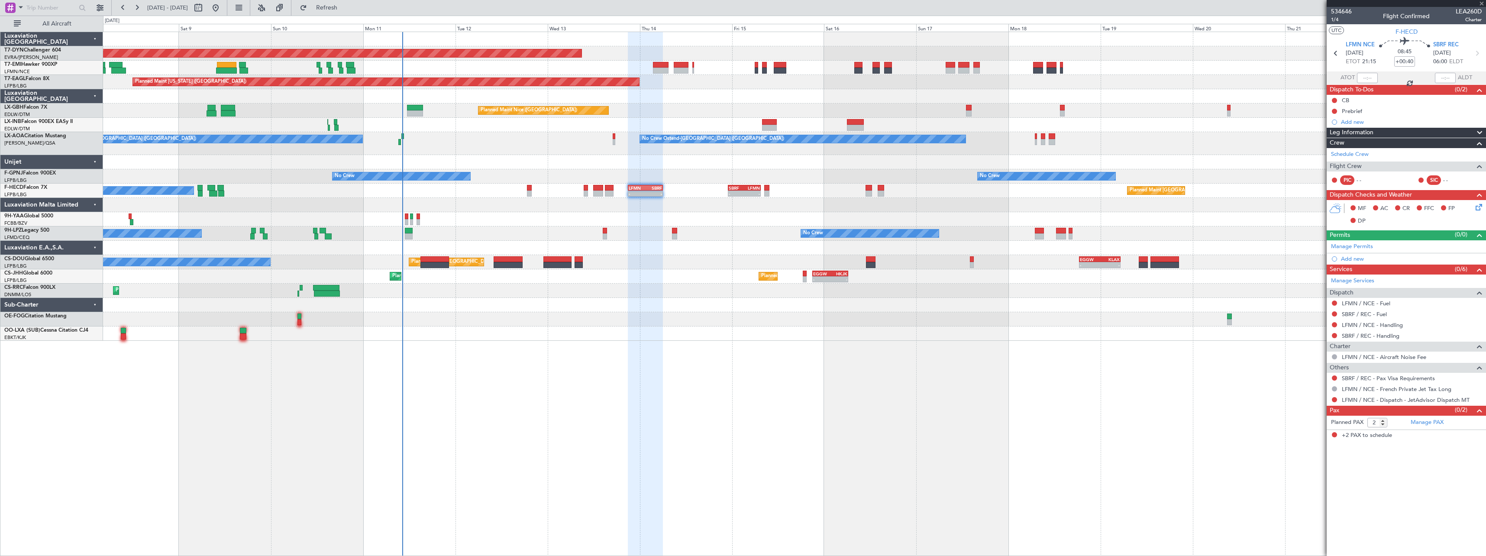
type input "+00:35"
type input "6"
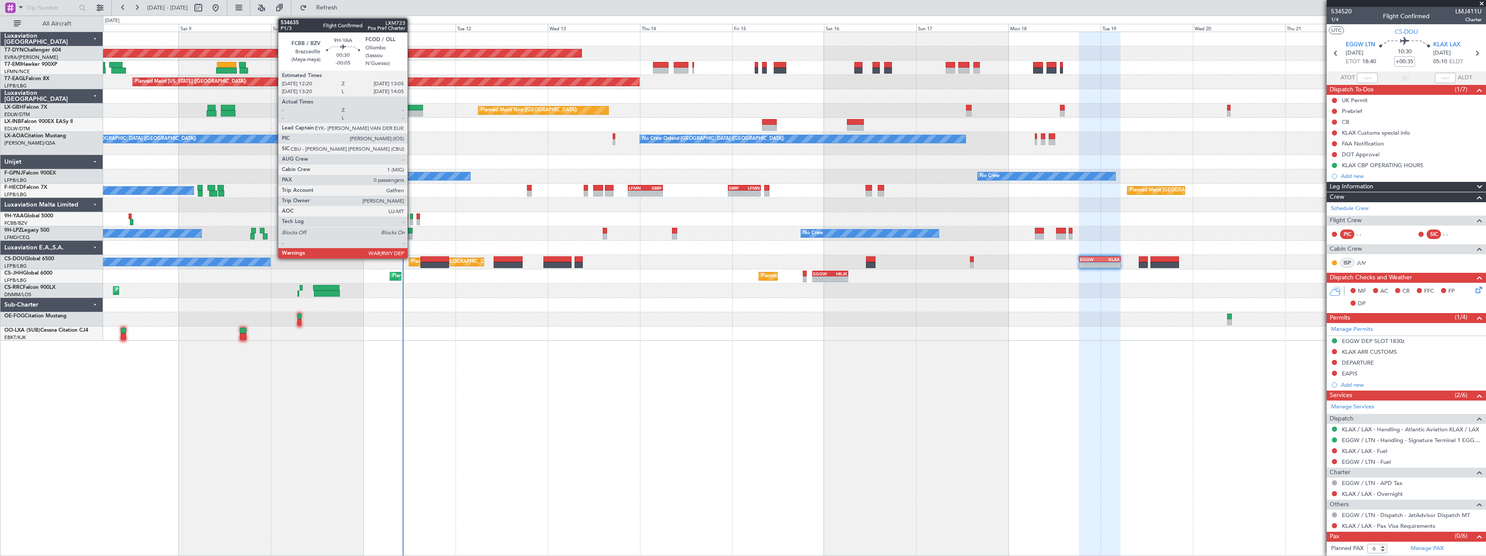
click at [411, 215] on div at bounding box center [411, 216] width 3 height 6
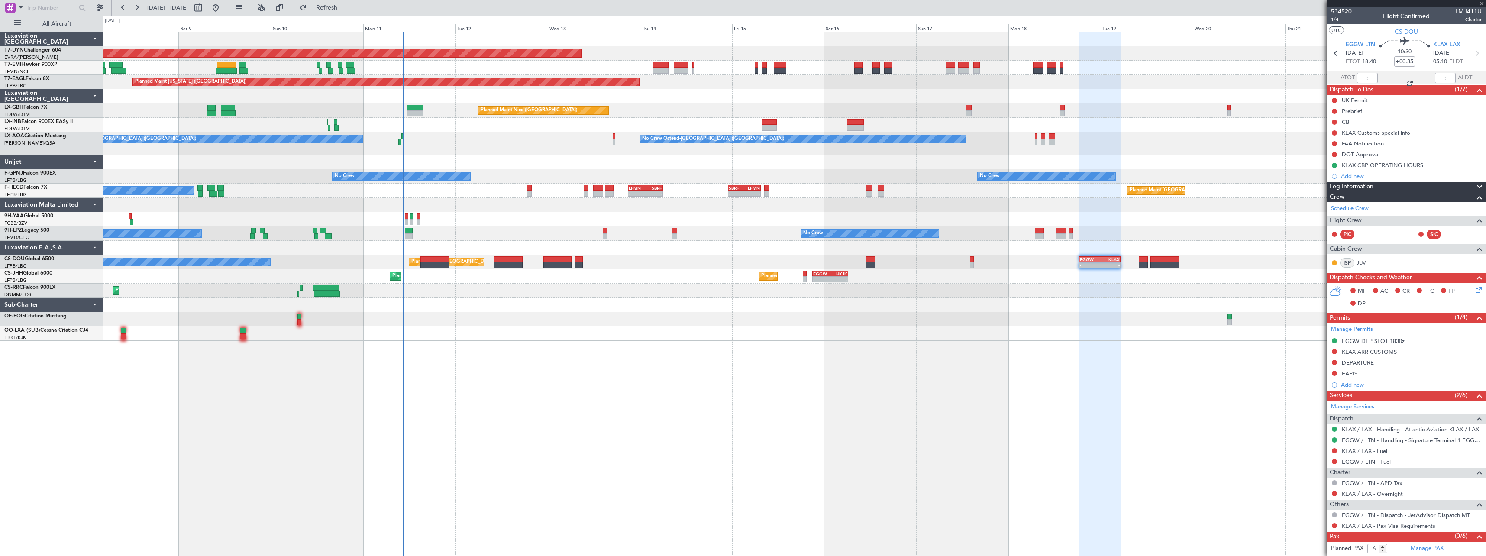
type input "-00:05"
type input "0"
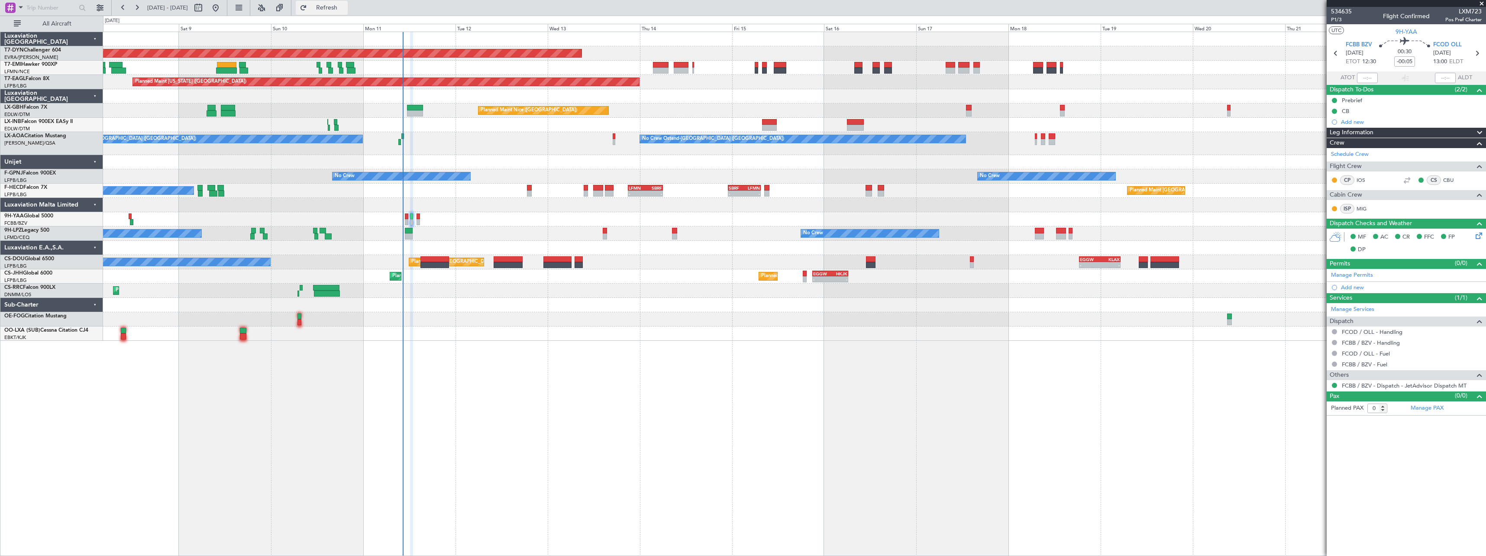
click at [348, 14] on button "Refresh" at bounding box center [322, 8] width 52 height 14
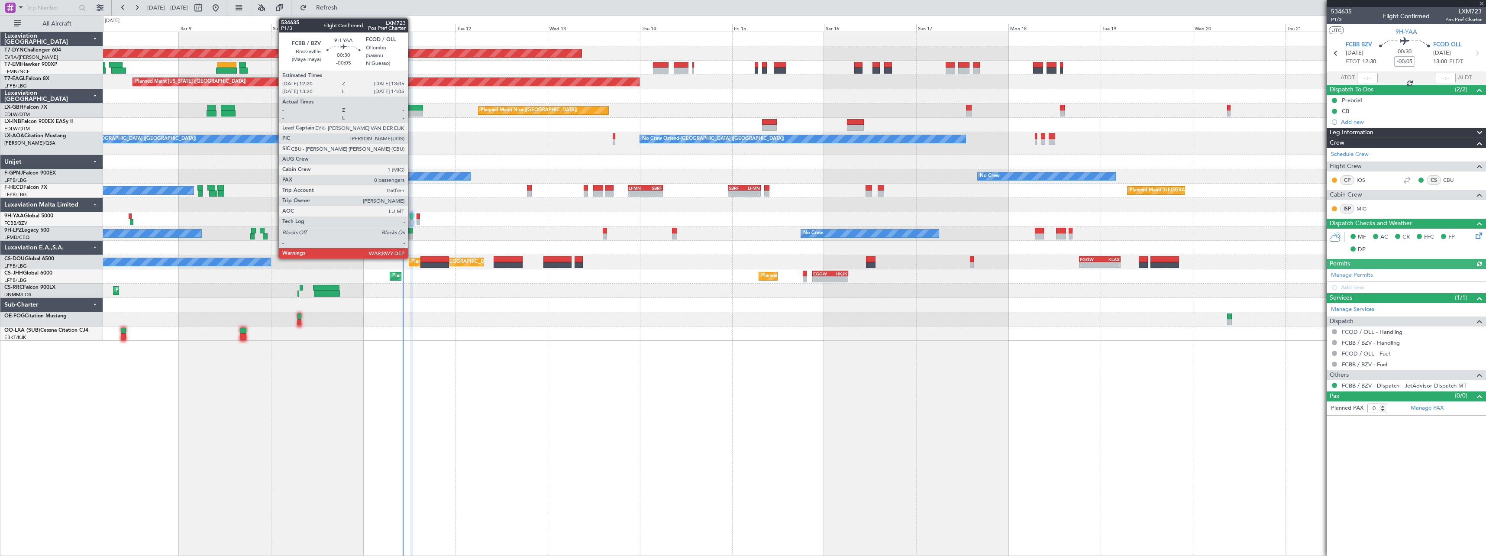
click at [412, 218] on div at bounding box center [411, 216] width 3 height 6
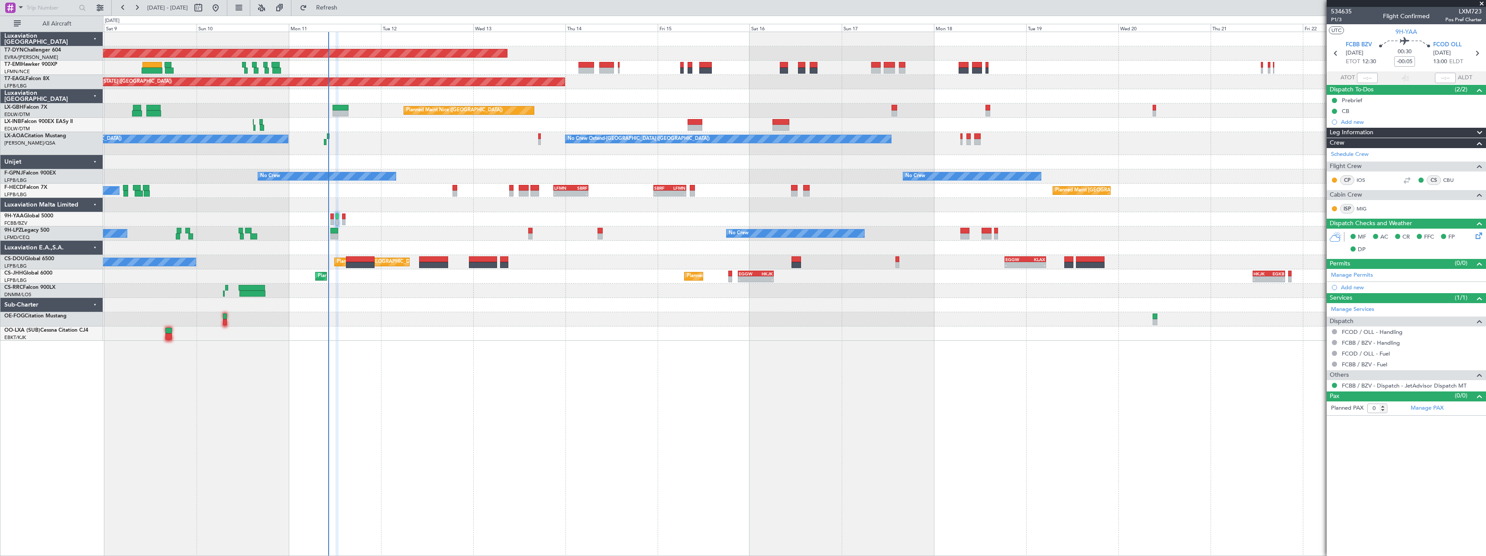
click at [620, 333] on div "Planned Maint Basel-Mulhouse Planned Maint New York (Teterboro) Planned Maint G…" at bounding box center [794, 186] width 1383 height 309
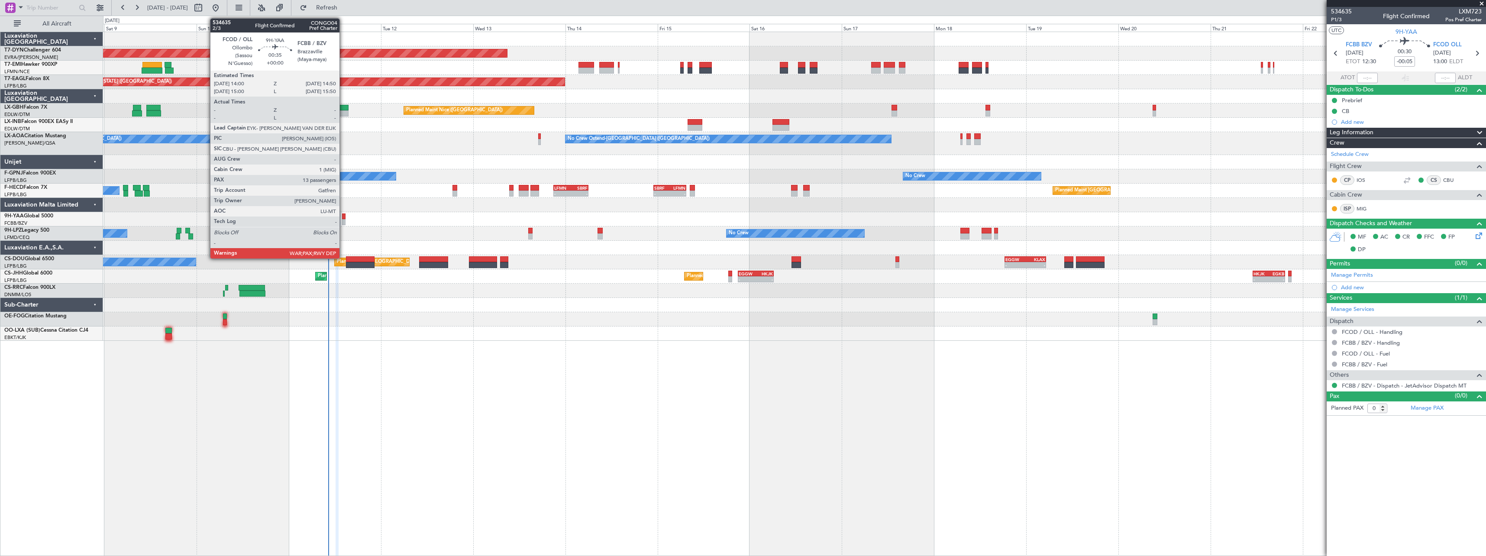
click at [343, 216] on div at bounding box center [343, 216] width 3 height 6
type input "13"
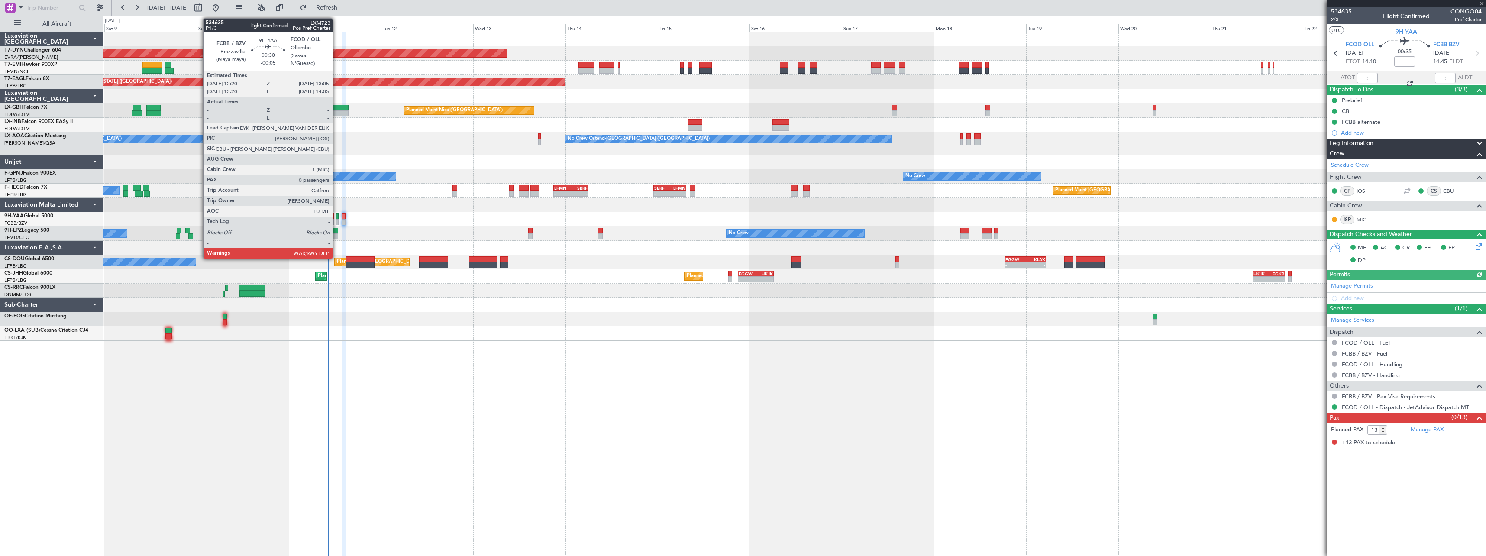
click at [336, 216] on div at bounding box center [337, 216] width 3 height 6
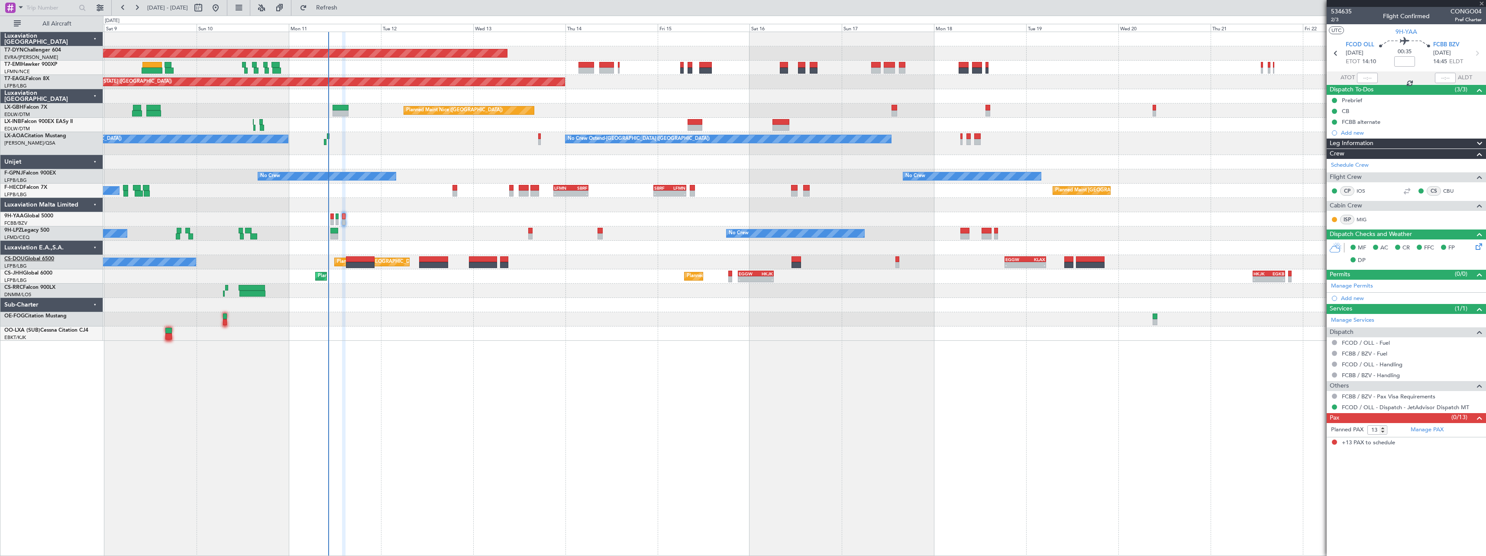
type input "-00:05"
type input "0"
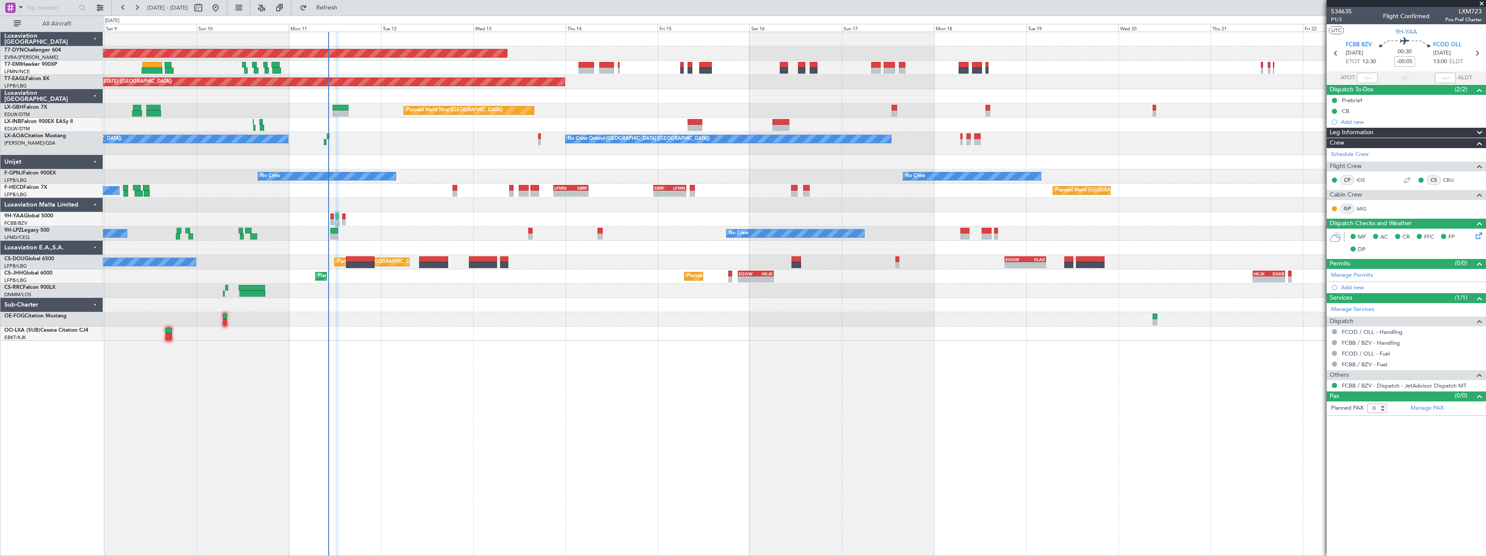
click at [456, 205] on div at bounding box center [794, 205] width 1383 height 14
click at [342, 9] on span "Refresh" at bounding box center [327, 8] width 36 height 6
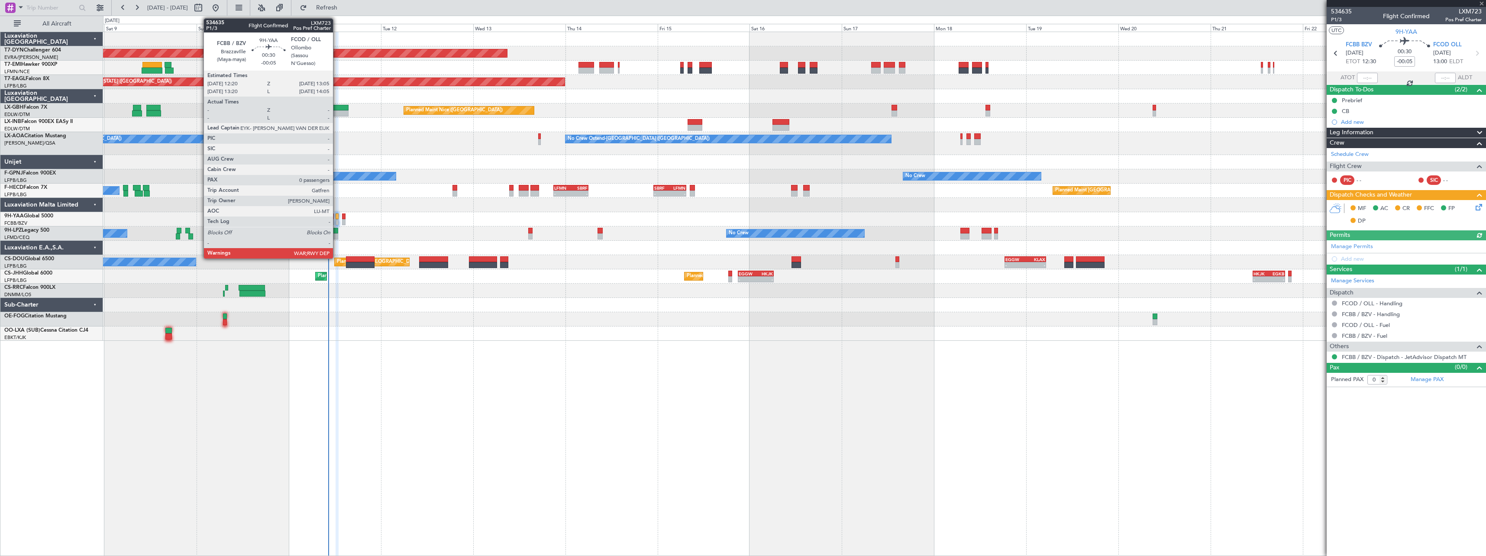
click at [337, 218] on div at bounding box center [337, 216] width 3 height 6
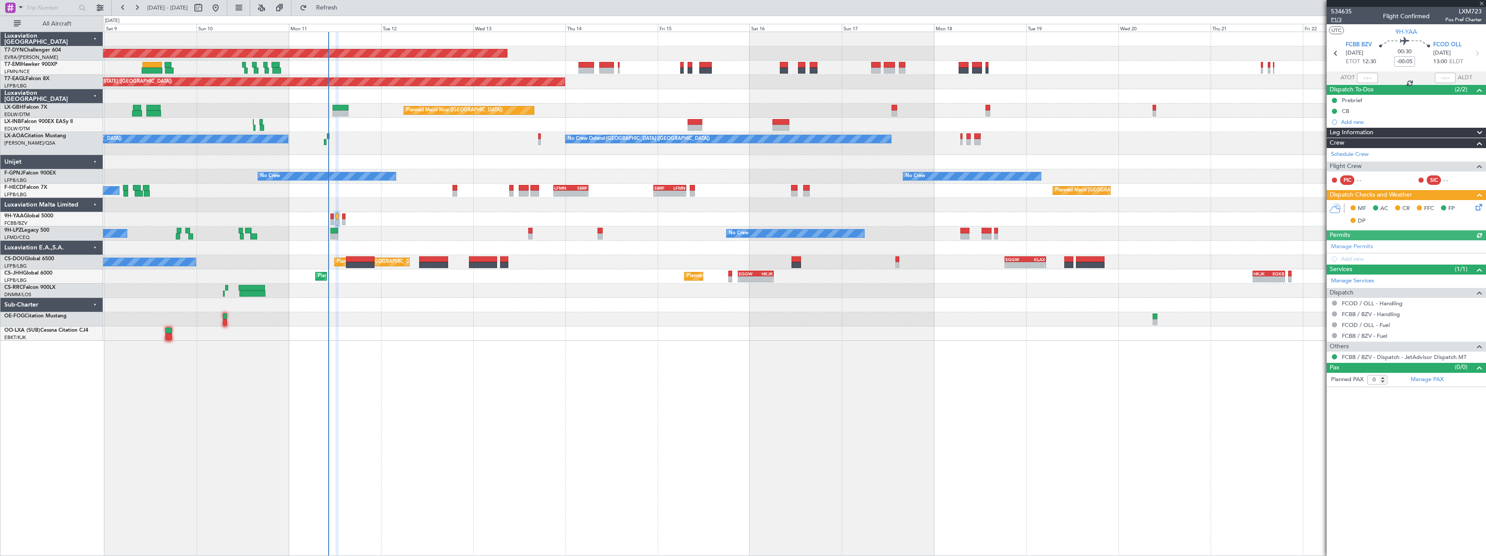
click at [1337, 19] on span "P1/3" at bounding box center [1341, 19] width 21 height 7
click at [345, 10] on span "Refresh" at bounding box center [327, 8] width 36 height 6
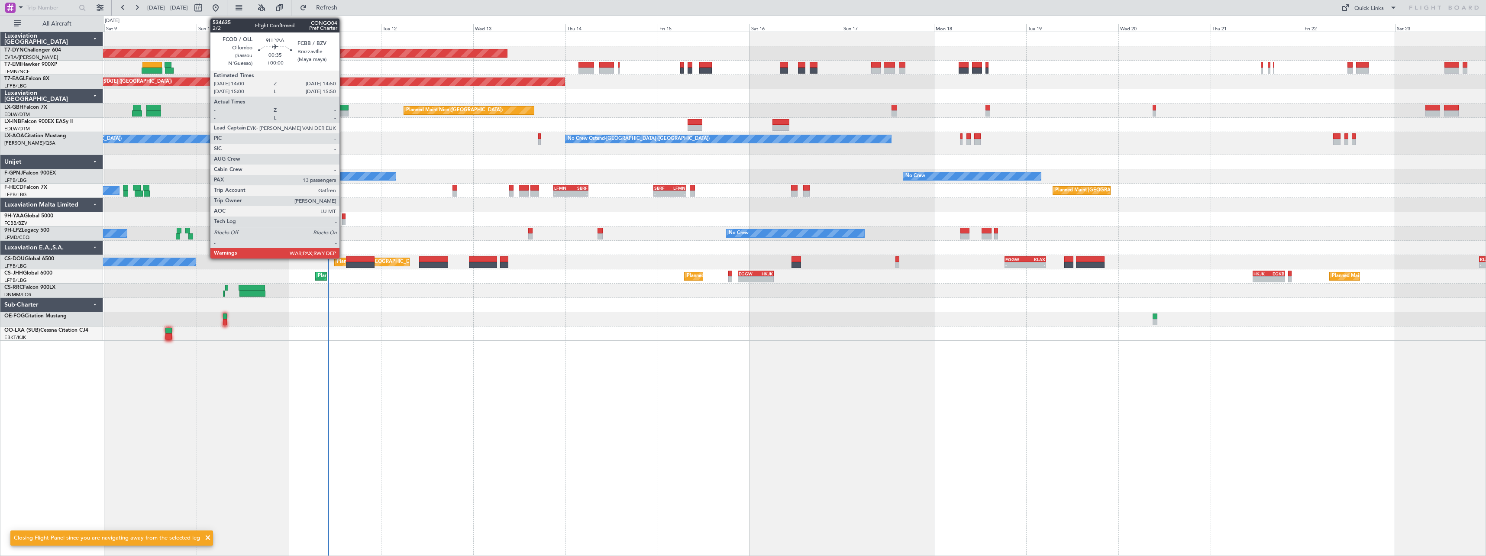
click at [343, 220] on div at bounding box center [343, 222] width 3 height 6
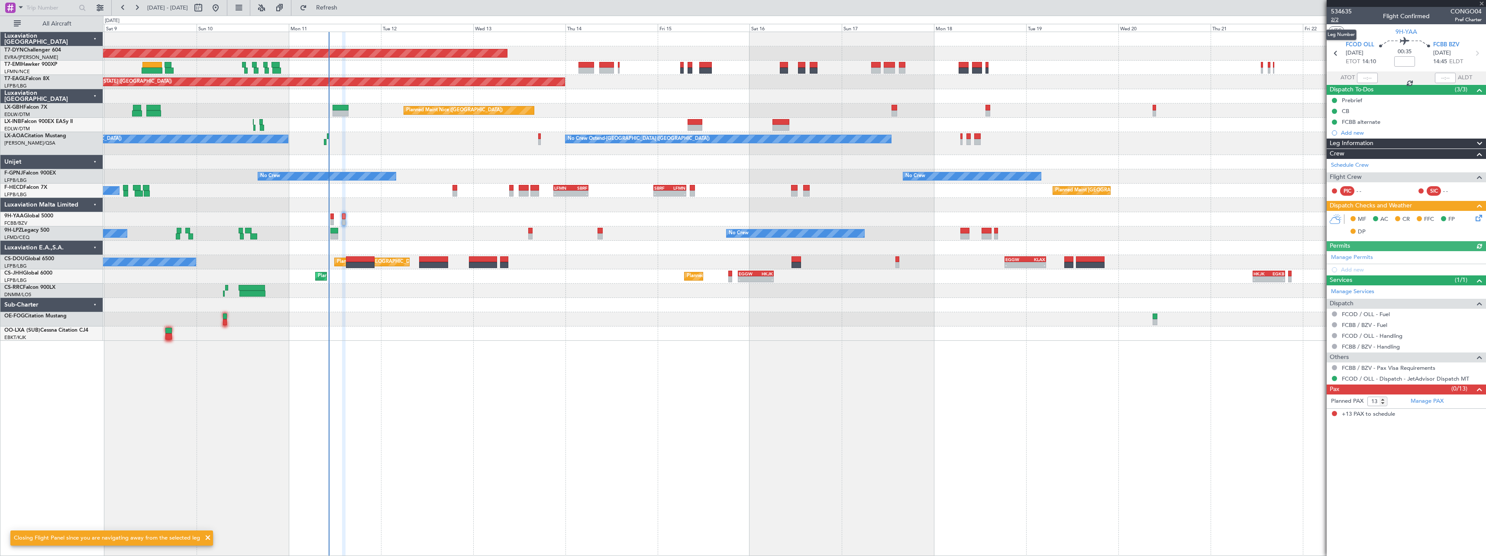
click at [1334, 22] on span "2/2" at bounding box center [1341, 19] width 21 height 7
click at [345, 8] on span "Refresh" at bounding box center [327, 8] width 36 height 6
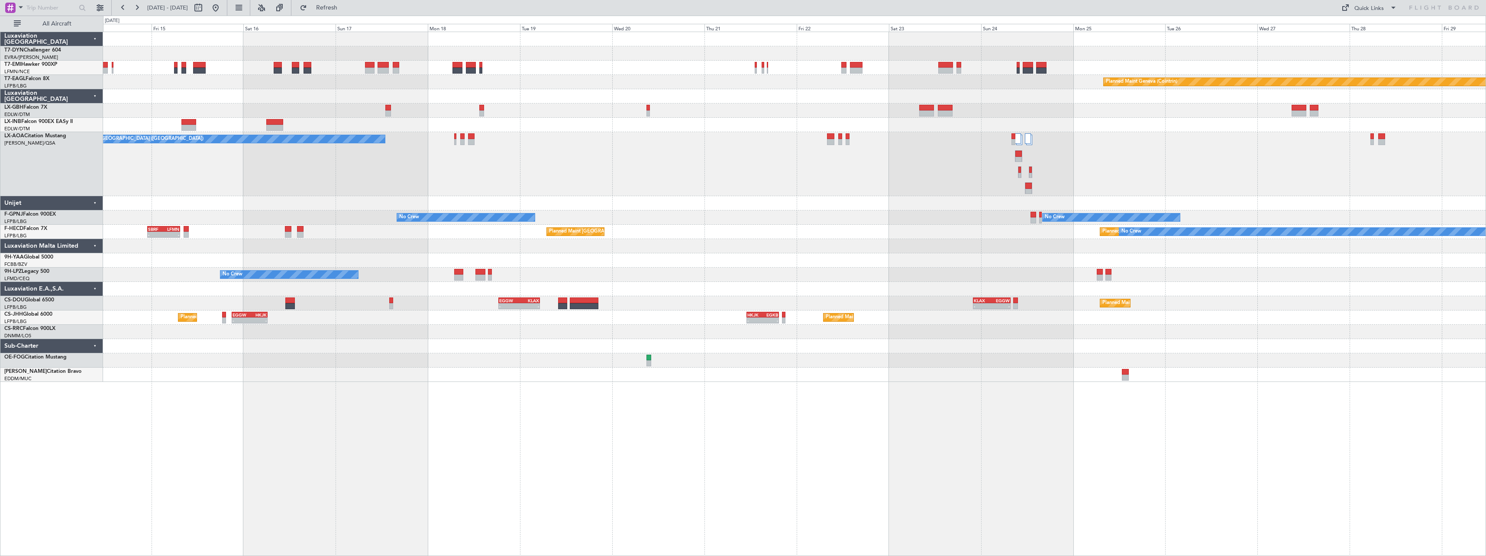
click at [642, 415] on div "Planned Maint Basel-Mulhouse Planned Maint Geneva (Cointrin) Planned Maint New …" at bounding box center [794, 294] width 1383 height 524
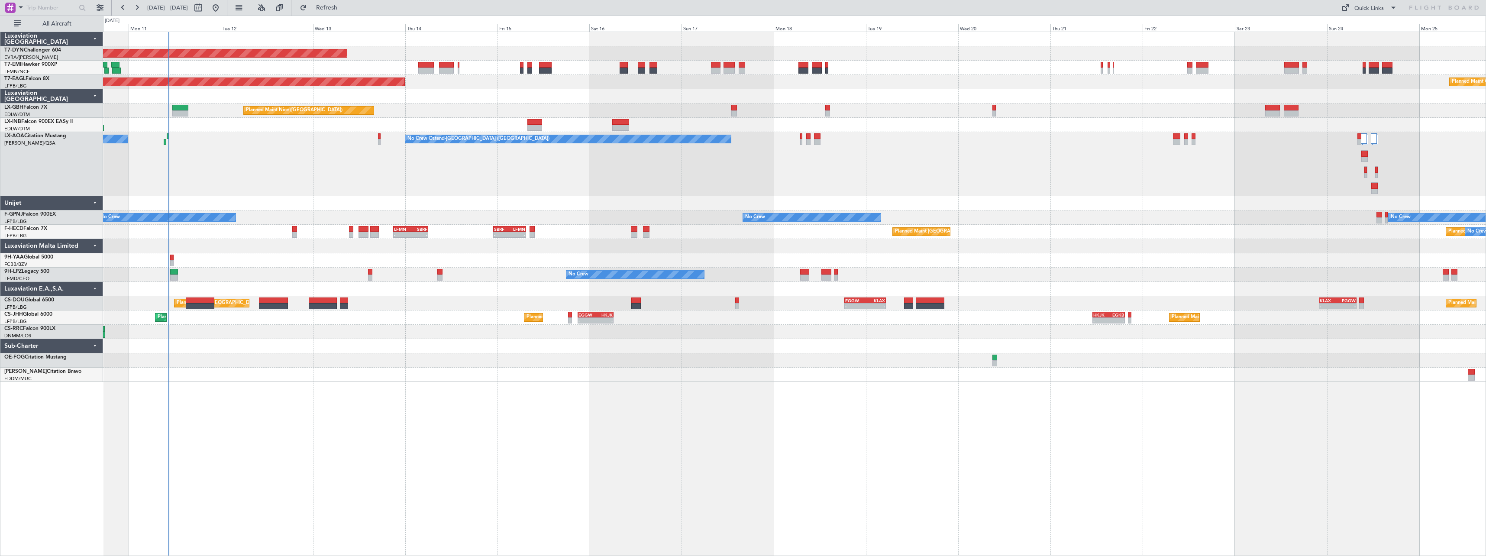
click at [1022, 221] on div "No Crew No Crew No Crew No Crew" at bounding box center [794, 217] width 1383 height 14
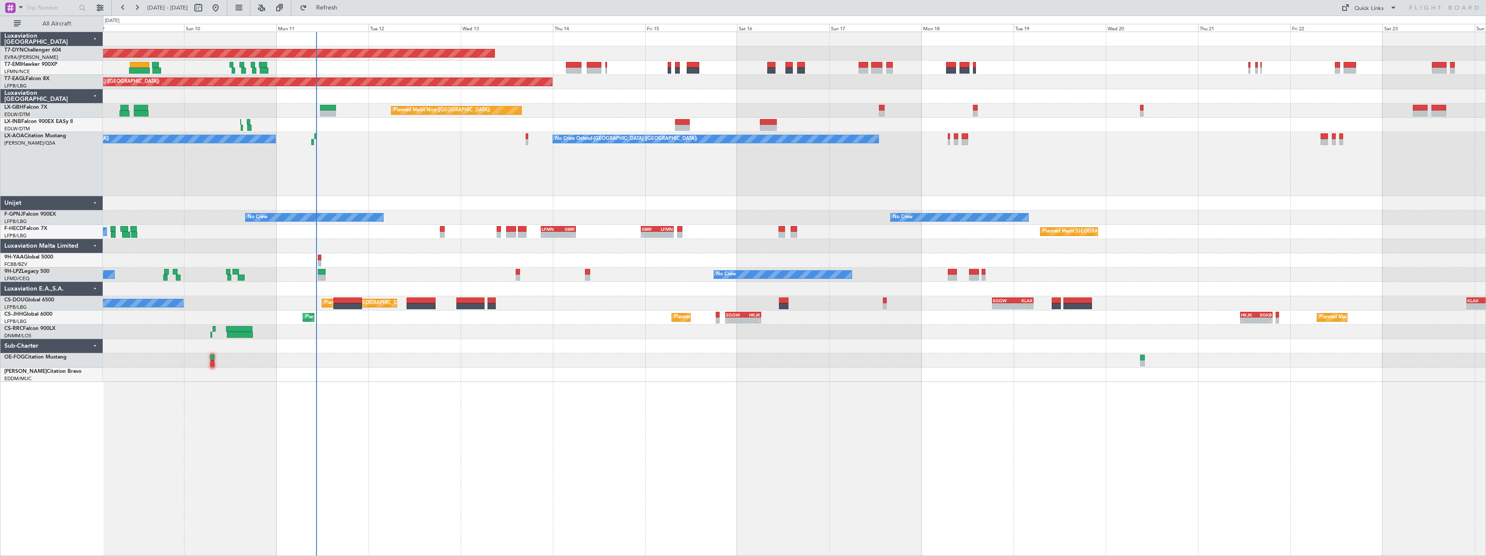
click at [813, 185] on div "No Crew Ostend-brugge (Ostend) No Crew Ostend-brugge (Ostend) AOG Maint Biarrit…" at bounding box center [794, 164] width 1383 height 64
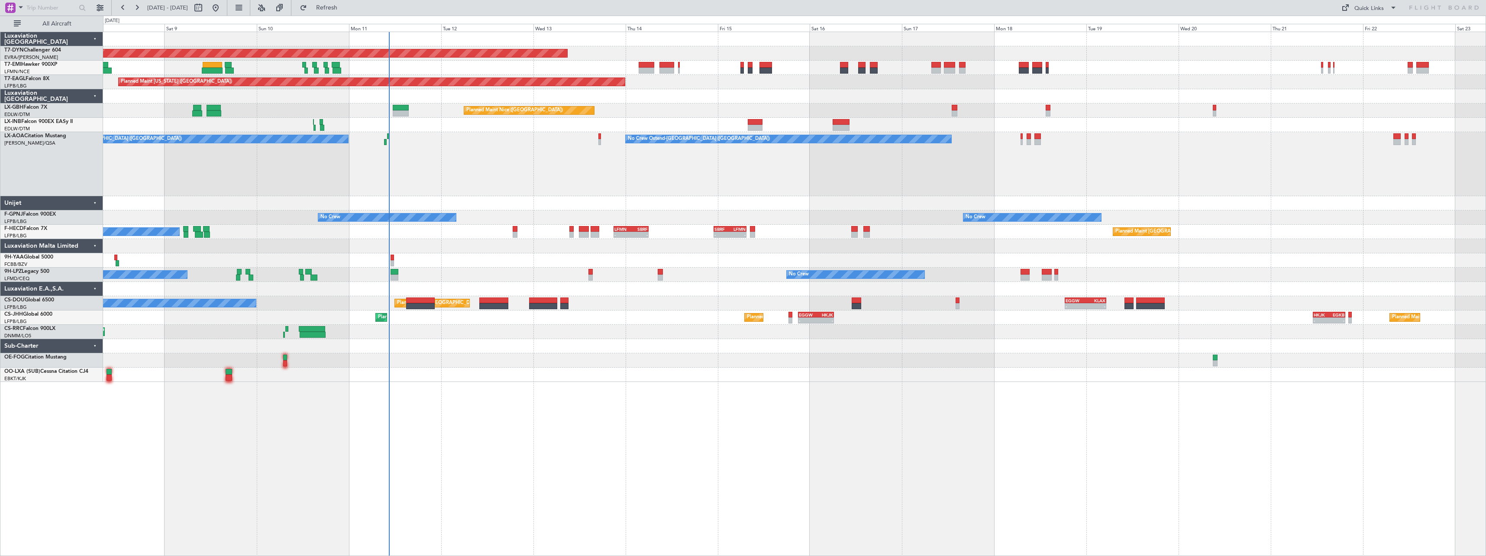
click at [611, 356] on div "Planned Maint Basel-Mulhouse A/C Unavailable Planned Maint New York (Teterboro)…" at bounding box center [794, 207] width 1383 height 350
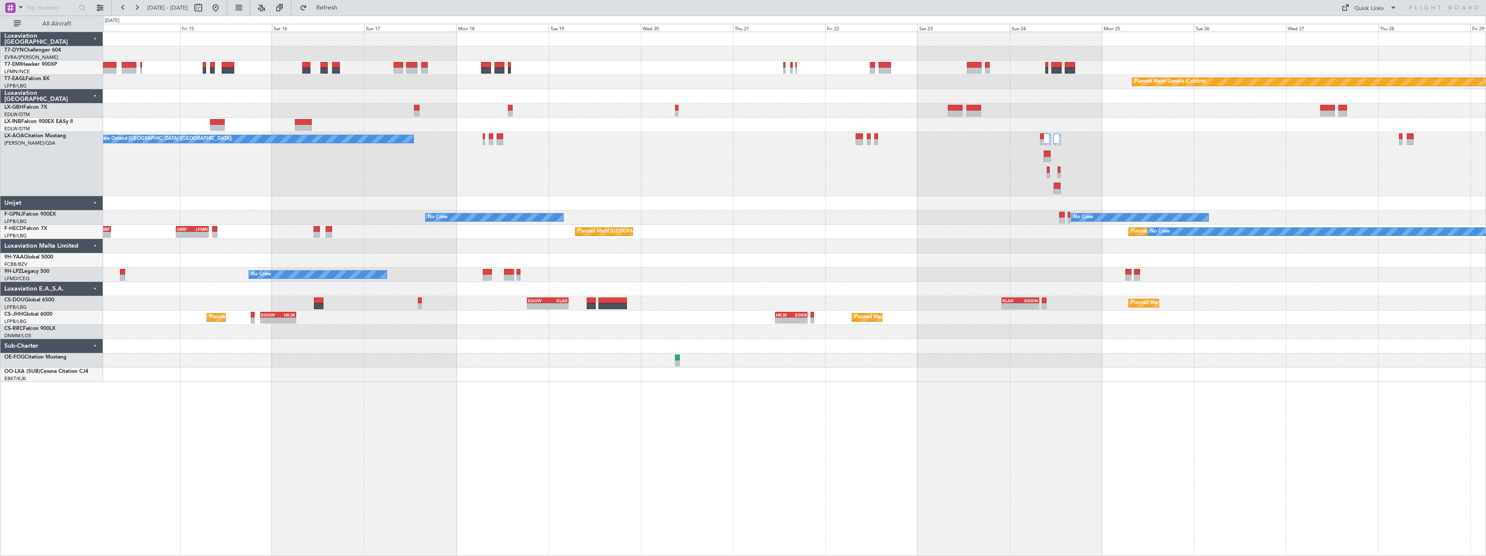
click at [799, 209] on div at bounding box center [794, 203] width 1383 height 14
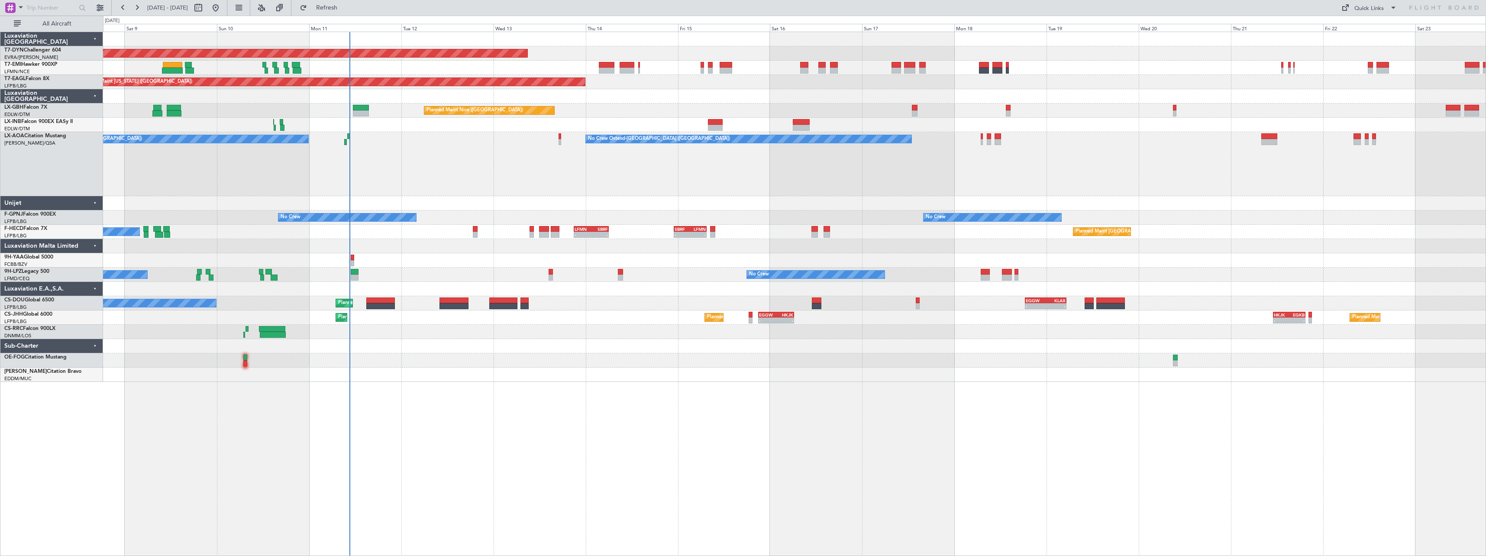
click at [979, 371] on div "Planned Maint Basel-Mulhouse Planned Maint New York (Teterboro) Planned Maint G…" at bounding box center [794, 207] width 1383 height 350
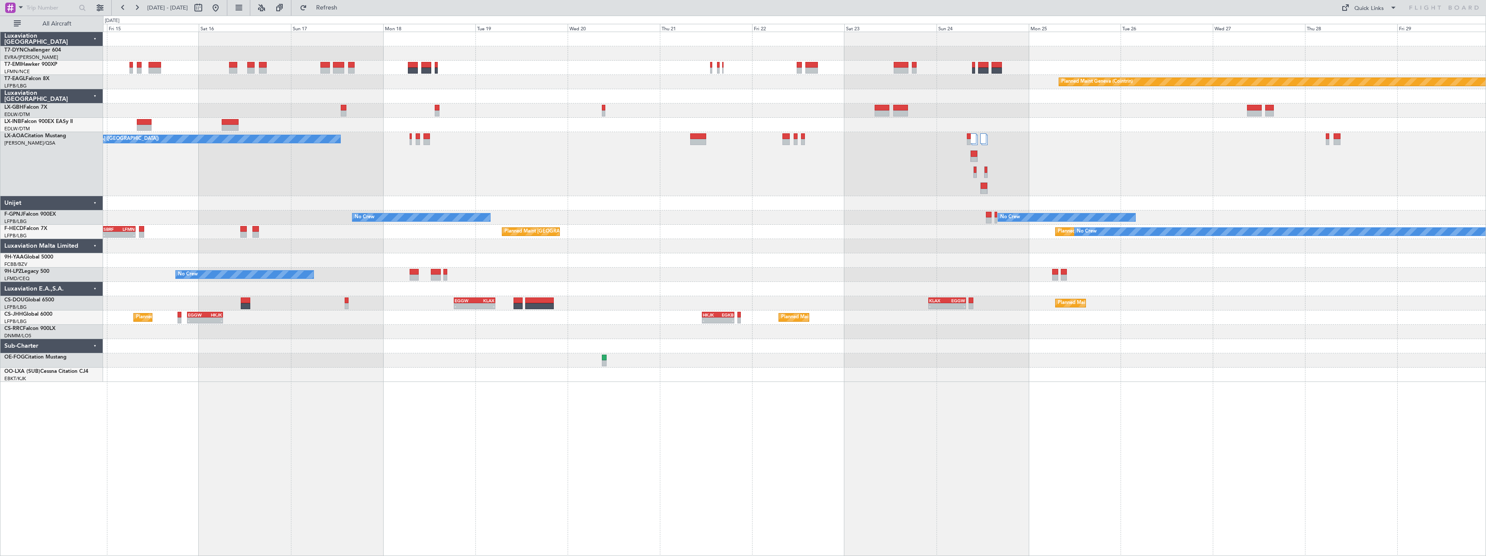
click at [507, 162] on div "No Crew Ostend-[GEOGRAPHIC_DATA] ([GEOGRAPHIC_DATA])" at bounding box center [794, 164] width 1383 height 64
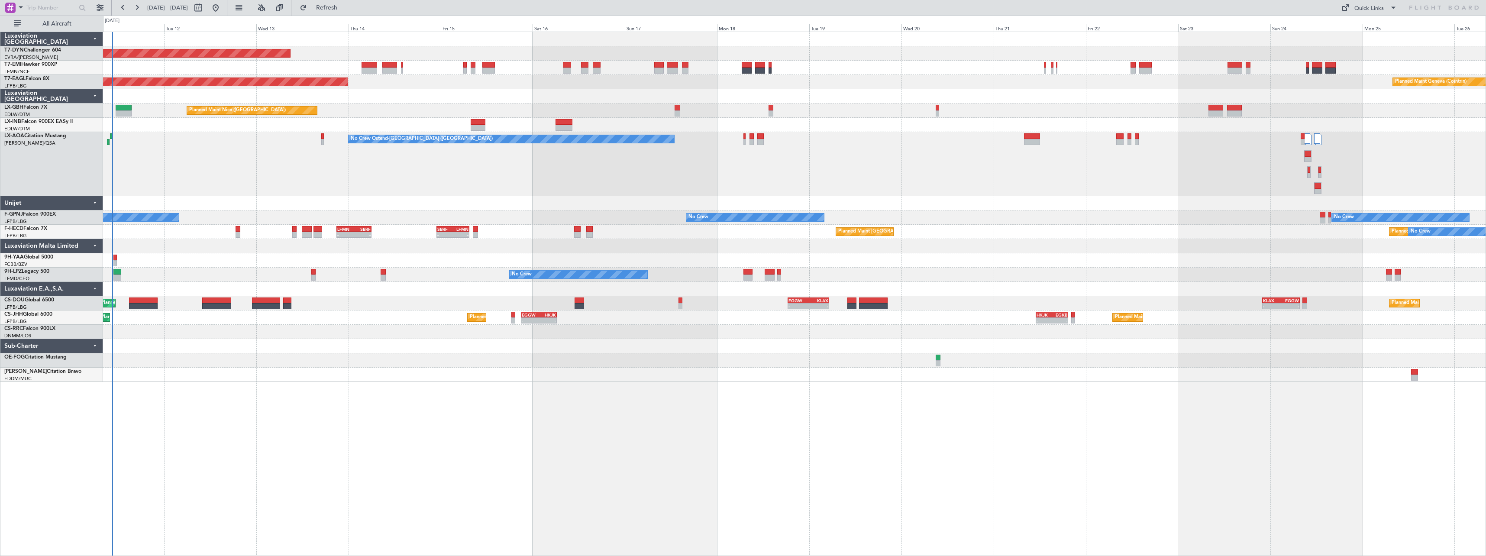
click at [905, 393] on div "Planned Maint Basel-Mulhouse Planned Maint Geneva (Cointrin) Planned Maint New …" at bounding box center [794, 294] width 1383 height 524
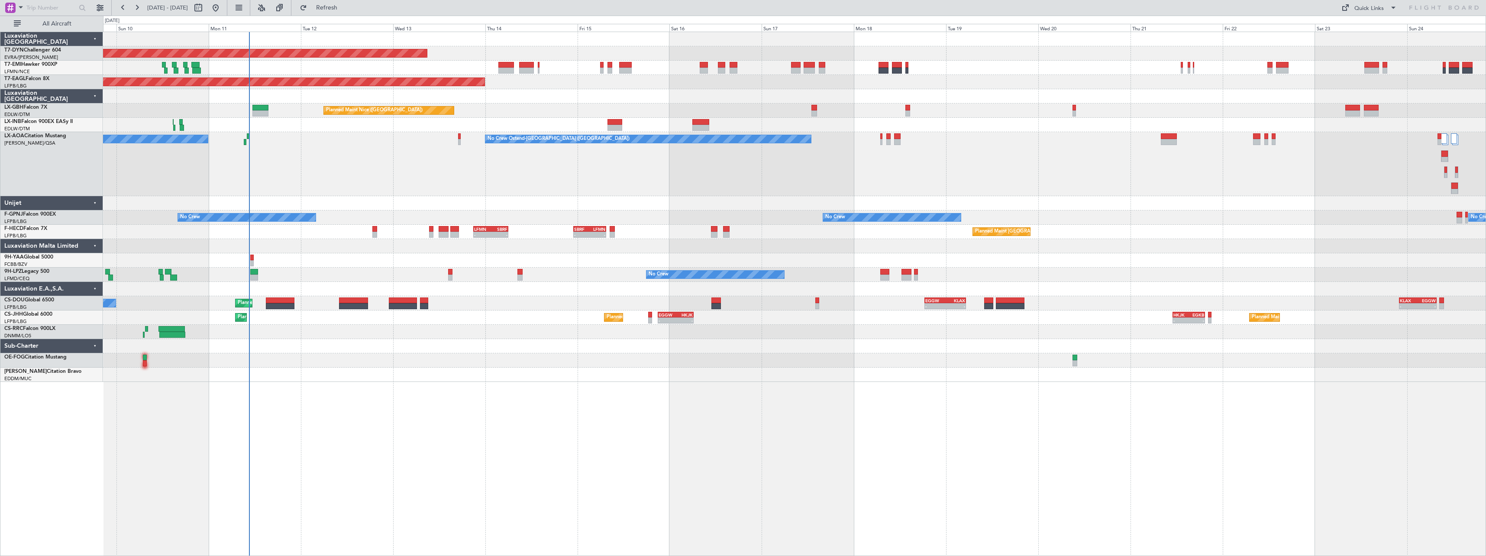
click at [433, 371] on div at bounding box center [794, 375] width 1383 height 14
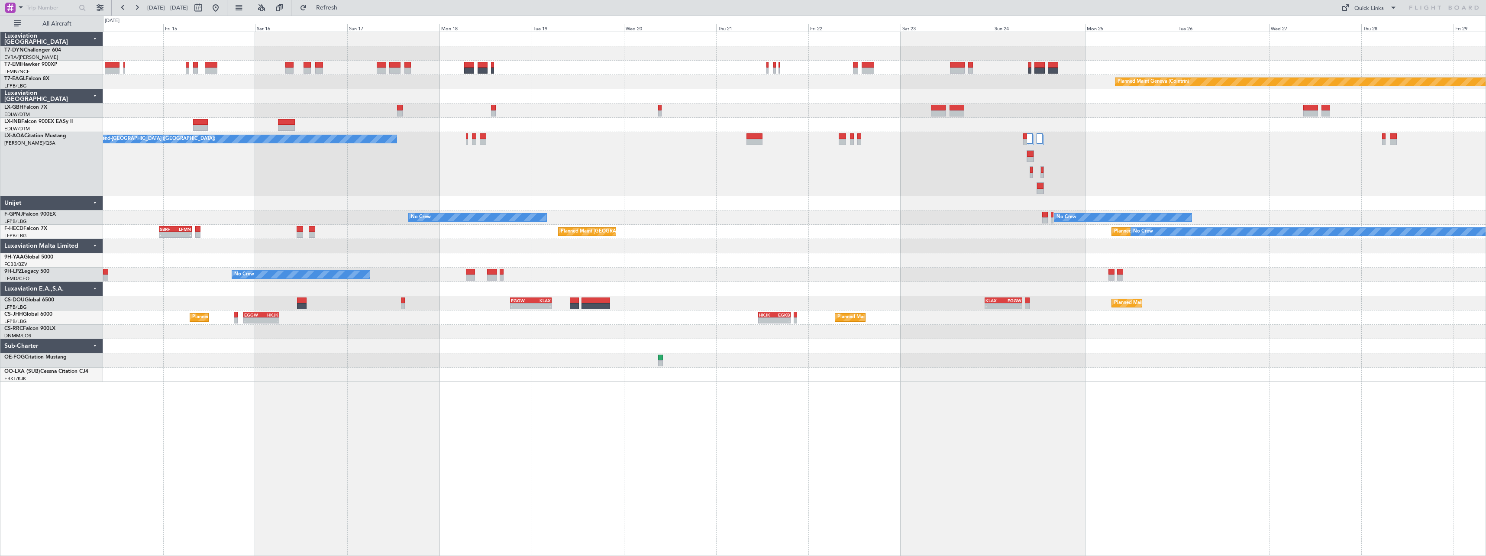
click at [729, 248] on div at bounding box center [794, 246] width 1383 height 14
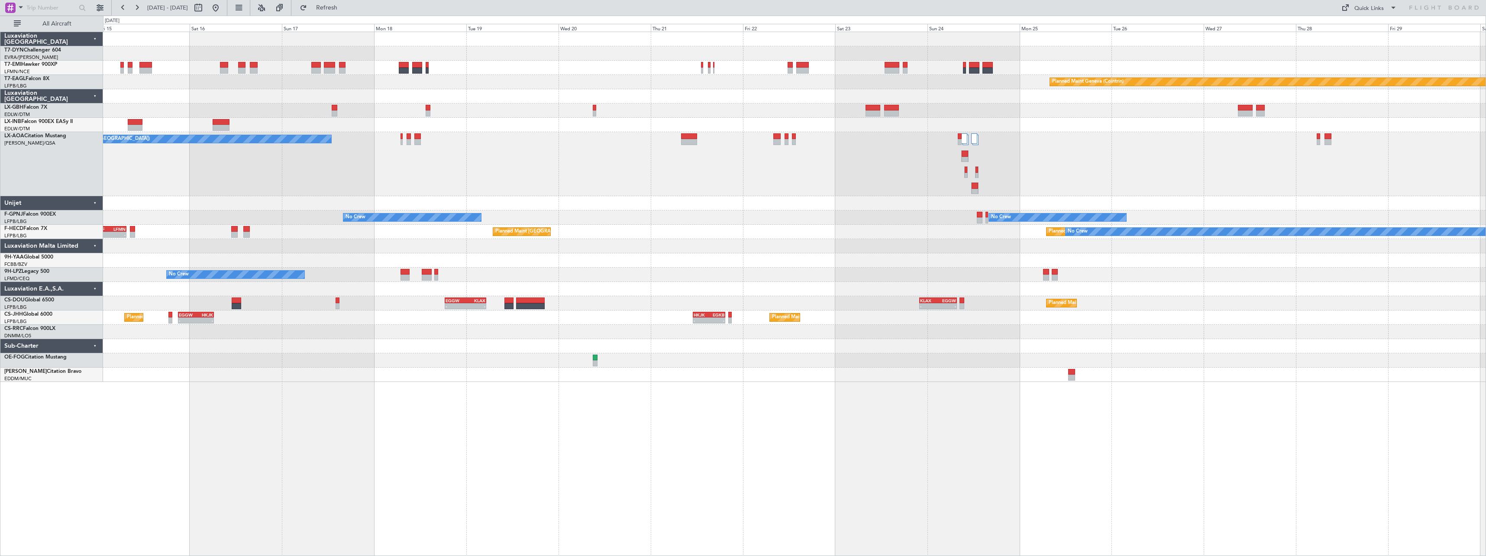
click at [898, 182] on div "No Crew Ostend-[GEOGRAPHIC_DATA] ([GEOGRAPHIC_DATA])" at bounding box center [794, 164] width 1383 height 64
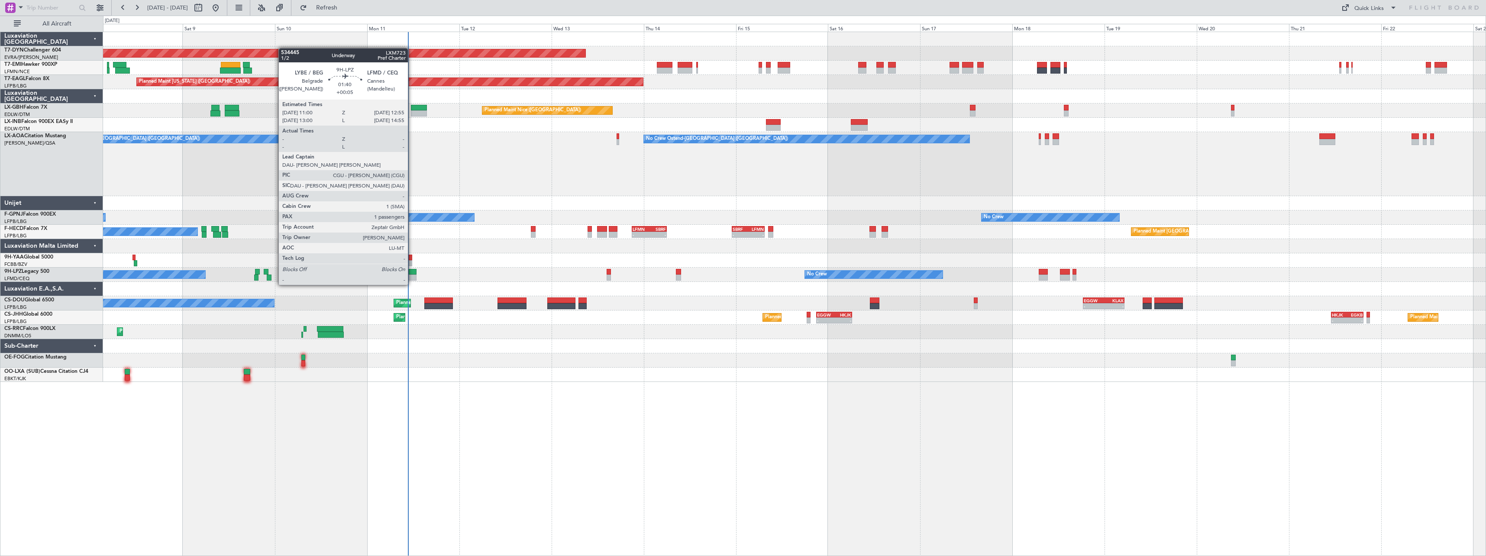
click at [412, 276] on div at bounding box center [413, 278] width 8 height 6
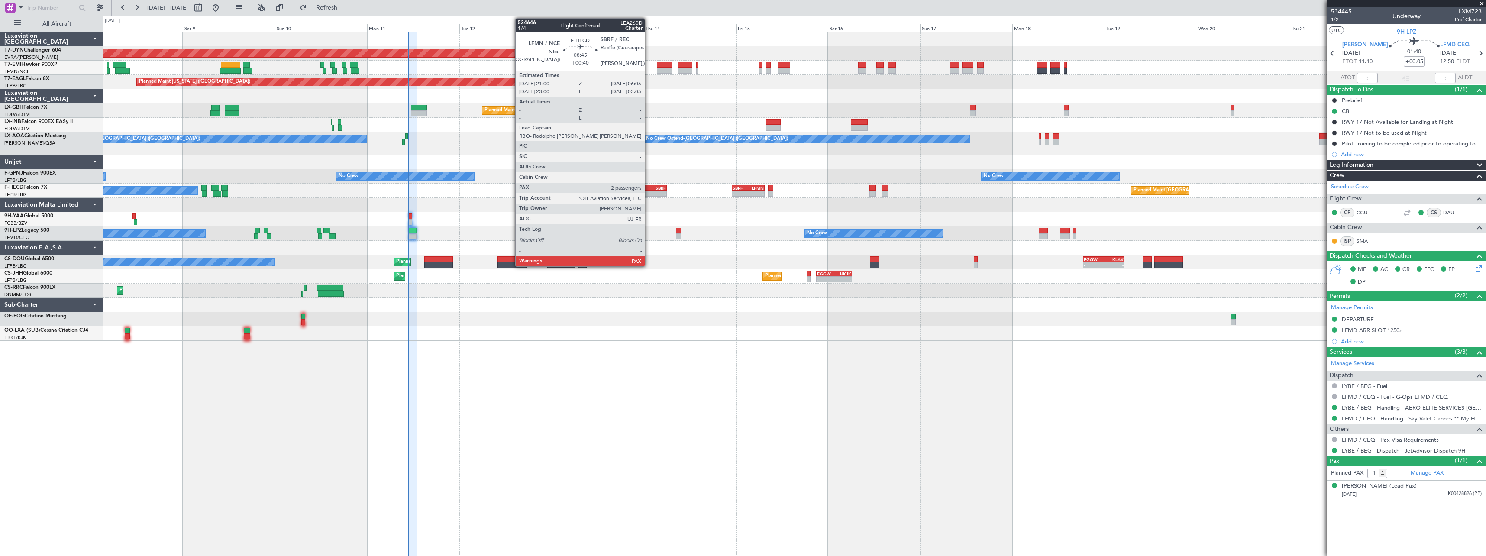
click at [649, 188] on div "LFMN" at bounding box center [641, 187] width 17 height 5
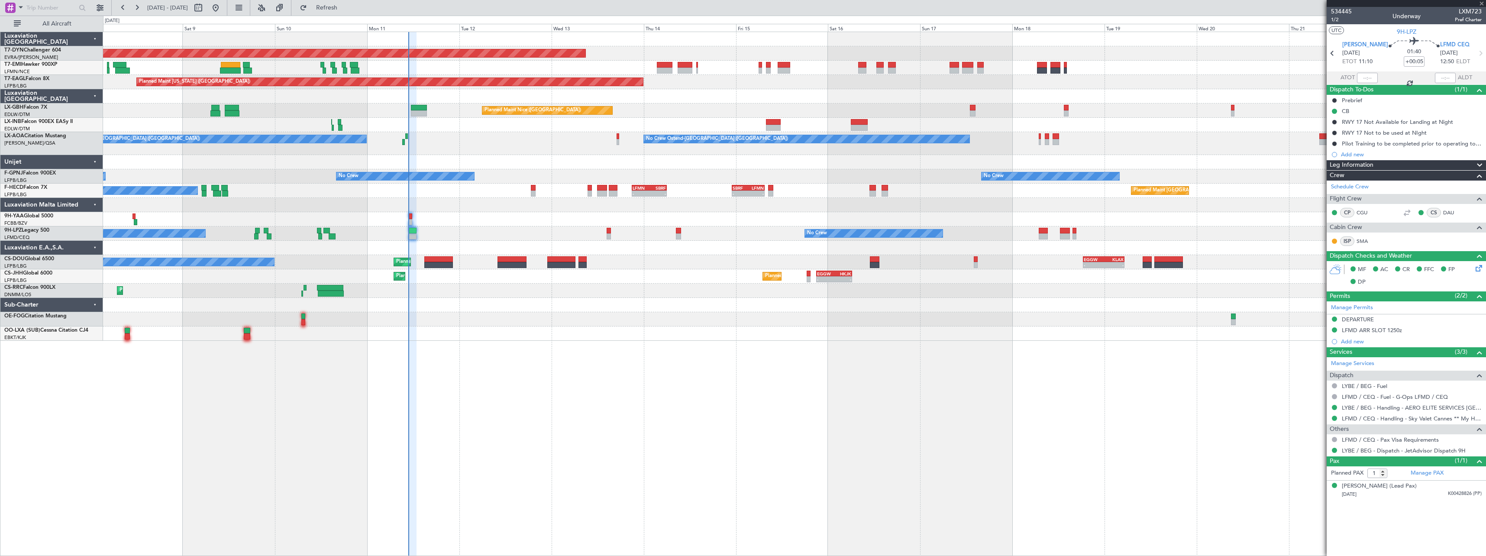
type input "+00:40"
type input "2"
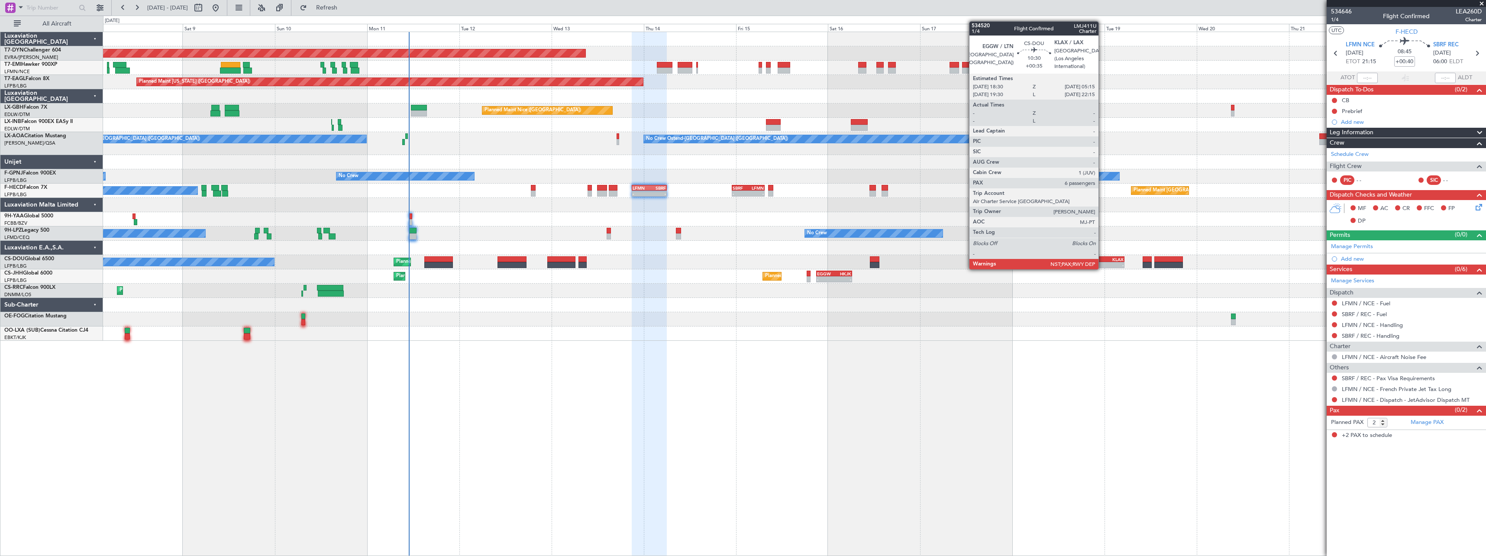
click at [1103, 261] on div "EGGW" at bounding box center [1094, 259] width 20 height 5
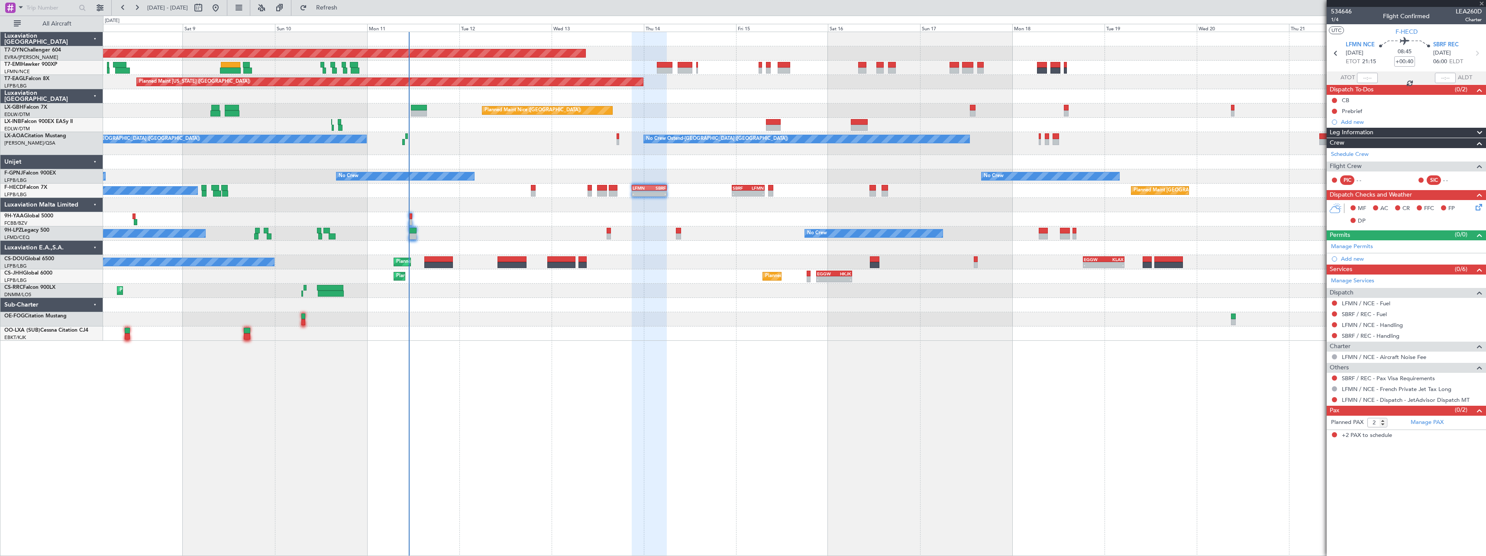
type input "+00:35"
type input "6"
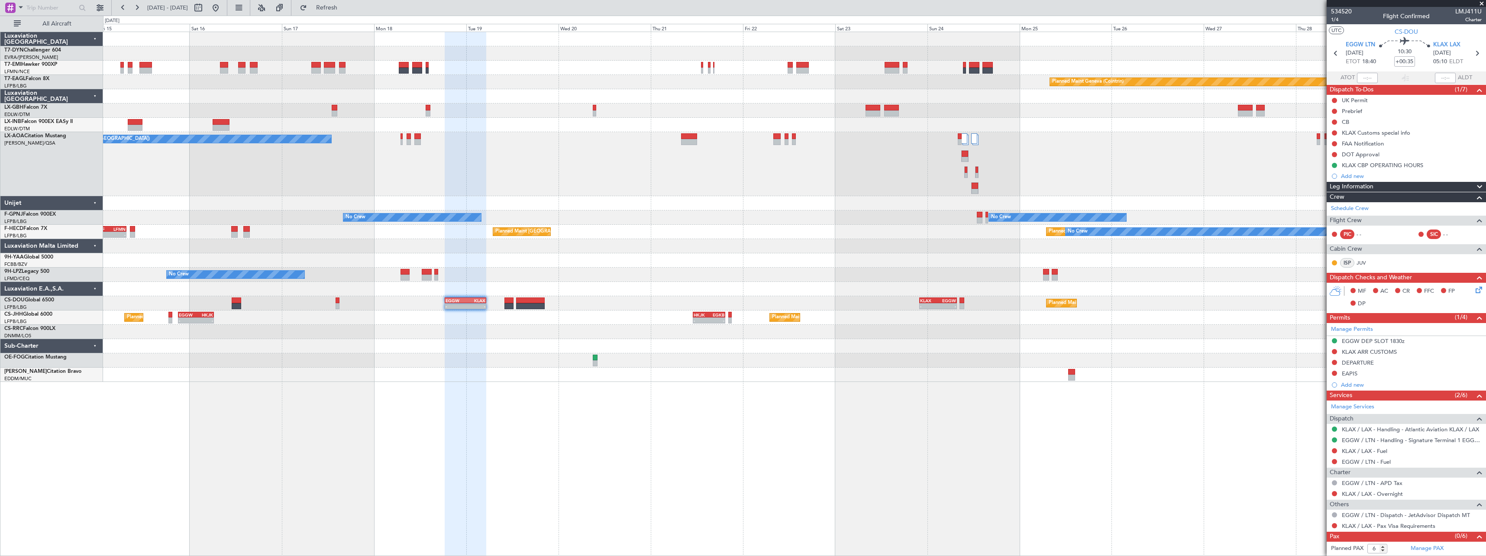
click at [739, 360] on div "Planned Maint Basel-Mulhouse Planned Maint Geneva (Cointrin) Planned Maint New …" at bounding box center [794, 207] width 1383 height 350
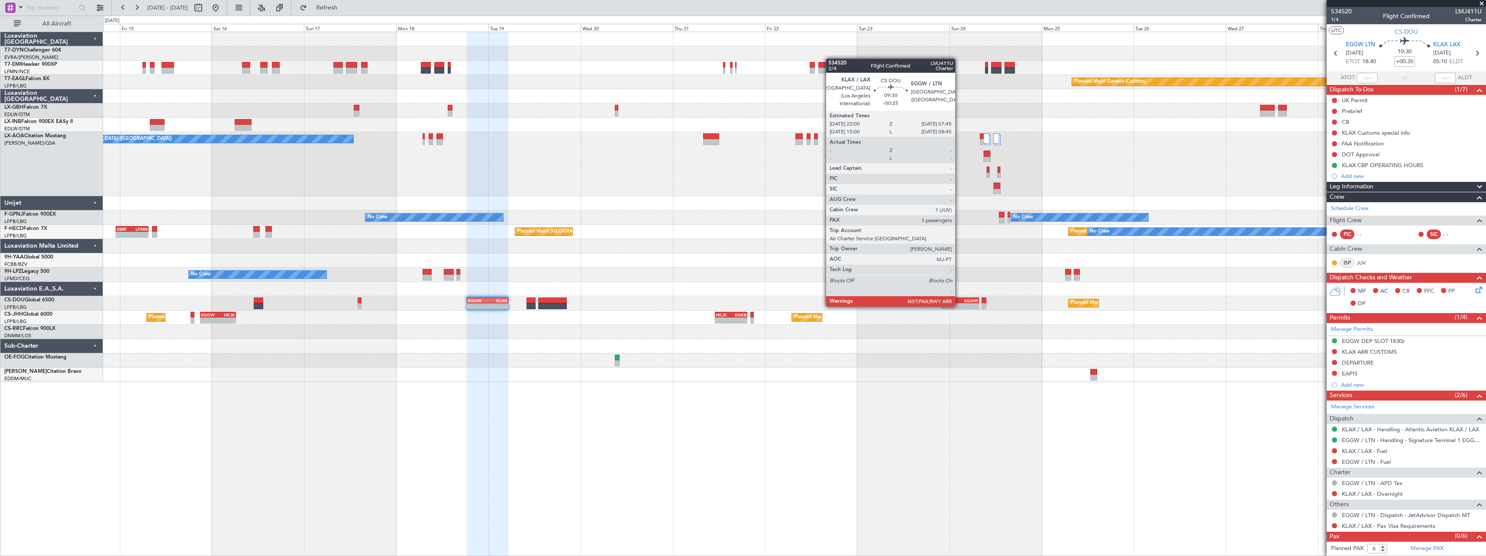
click at [959, 298] on div "KLAX" at bounding box center [951, 300] width 18 height 5
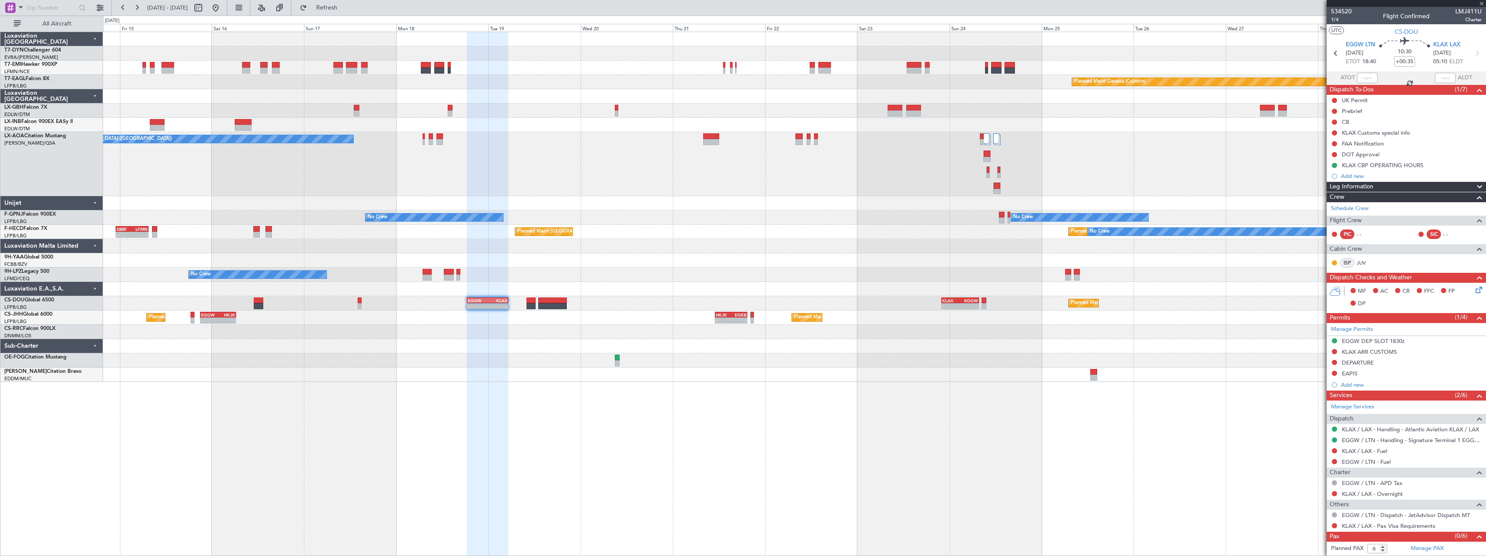
type input "-00:25"
type input "3"
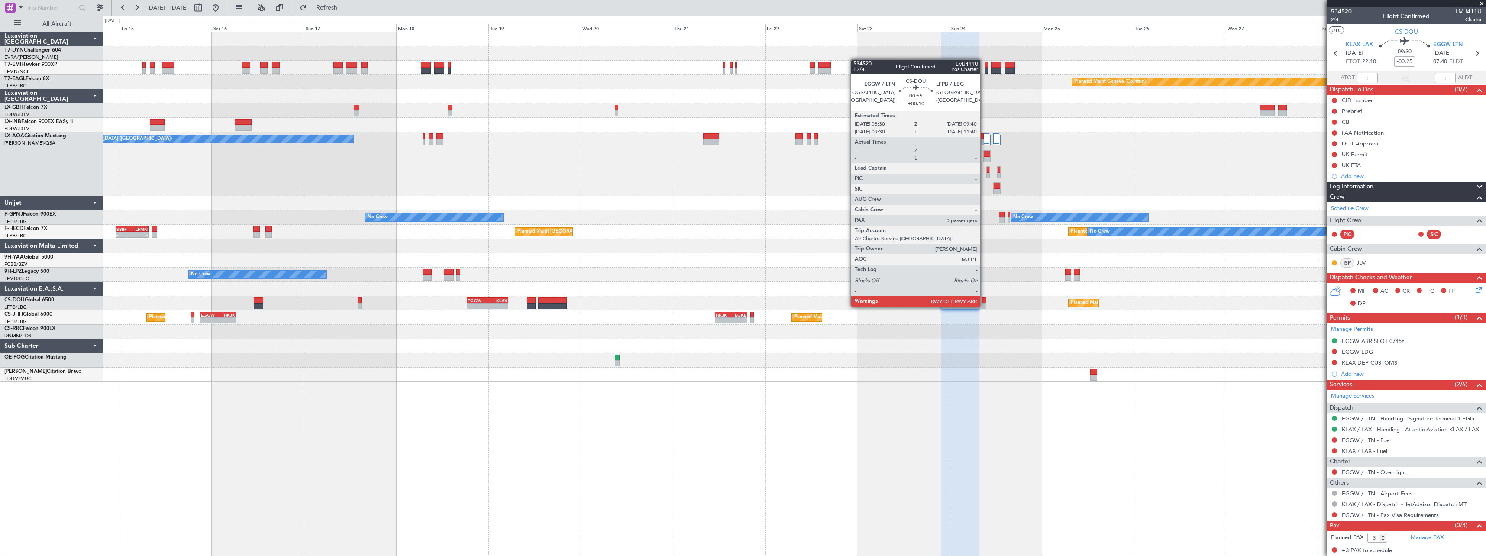
click at [984, 298] on div at bounding box center [984, 301] width 5 height 6
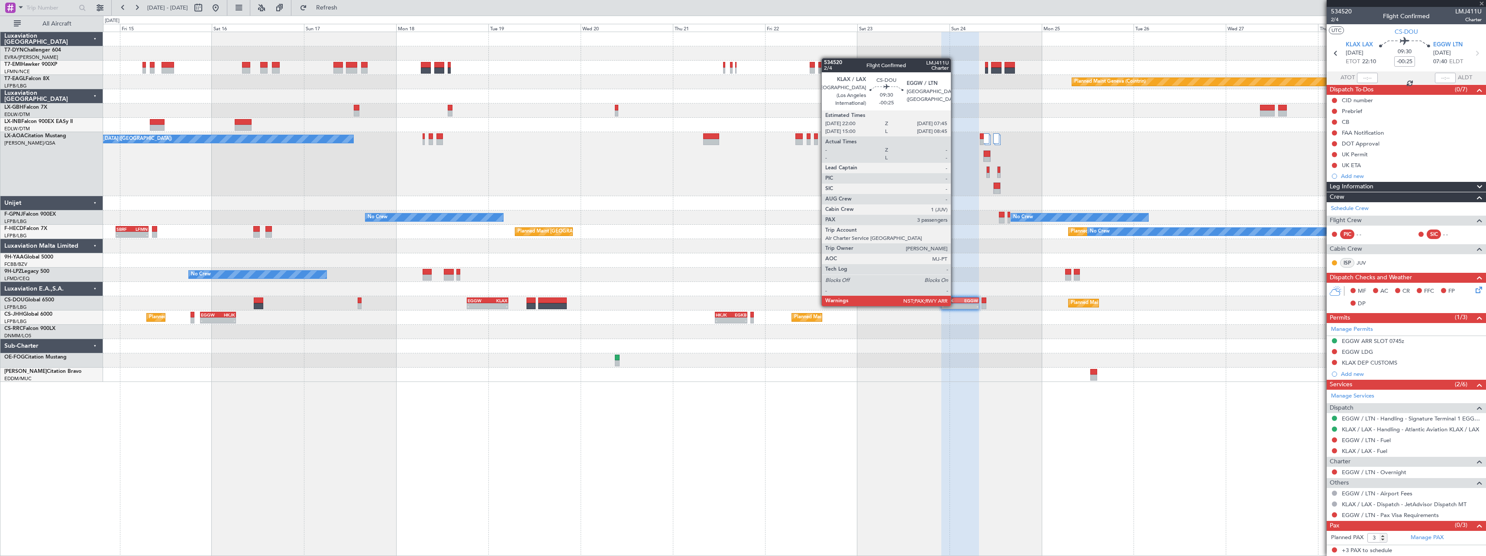
type input "+00:10"
type input "0"
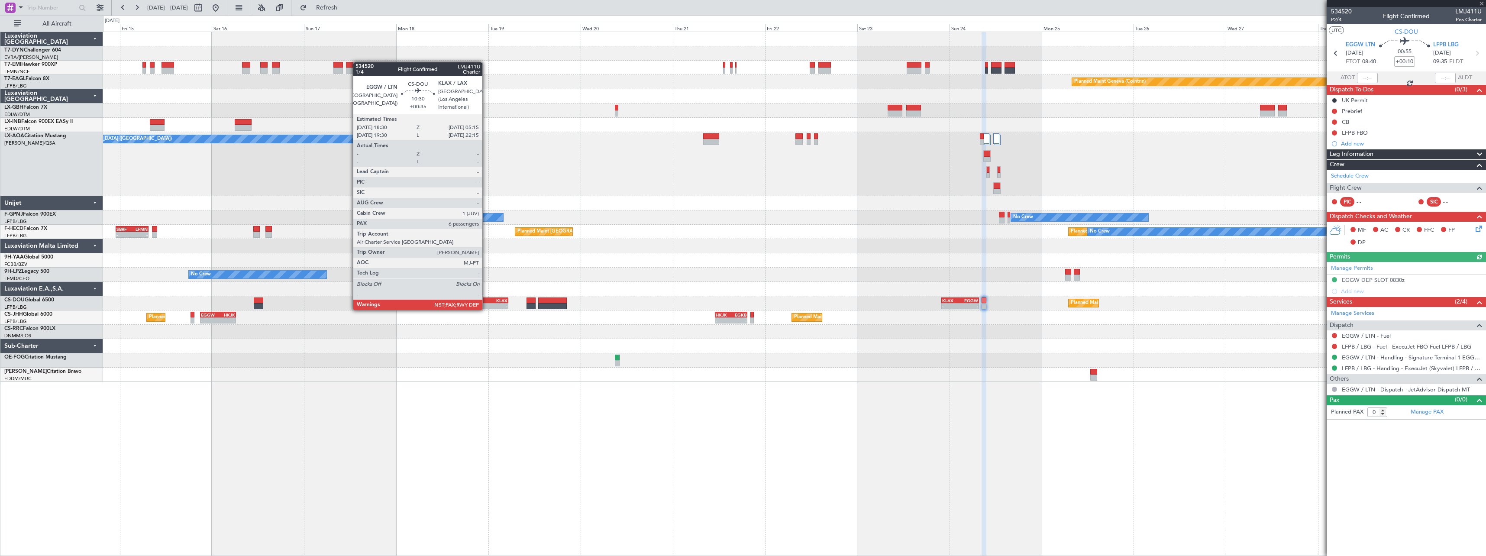
click at [486, 301] on div "EGGW" at bounding box center [478, 300] width 20 height 5
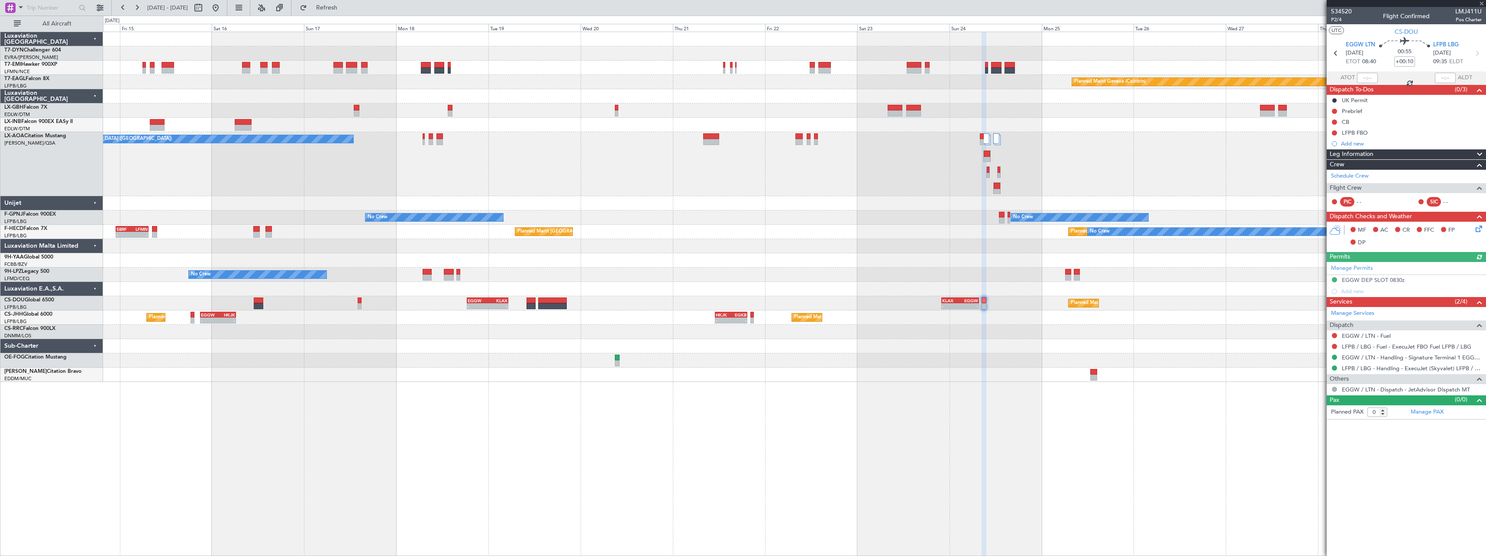
type input "+00:35"
type input "6"
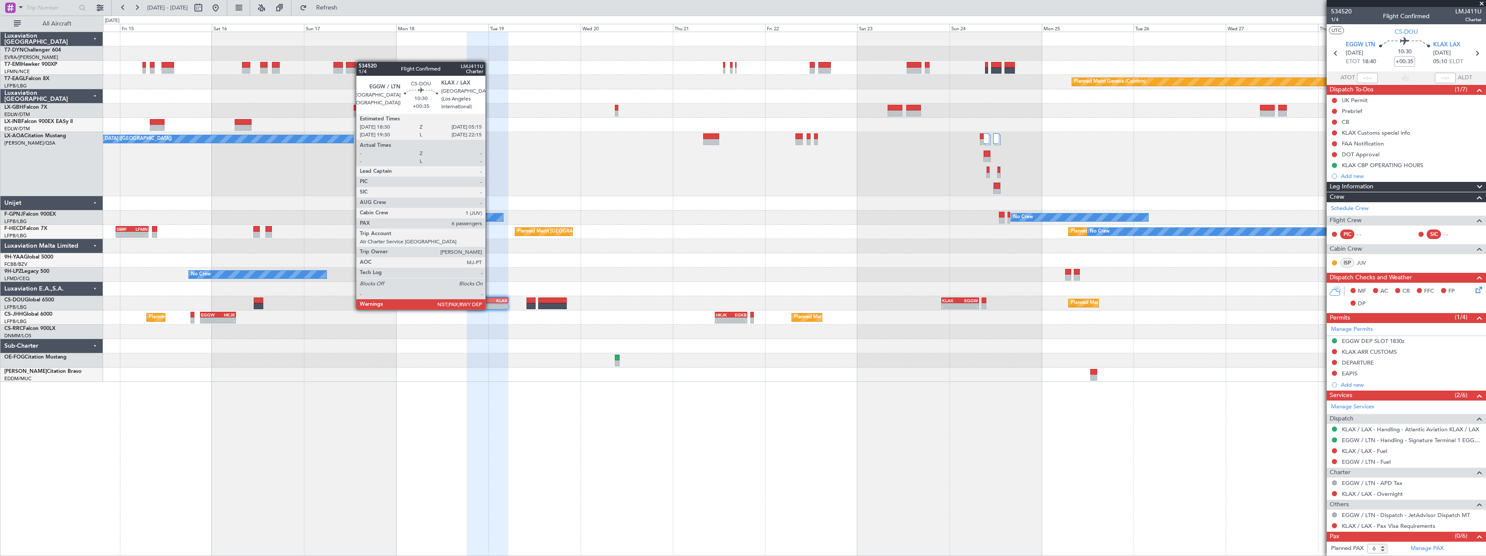
click at [489, 301] on div "KLAX" at bounding box center [498, 300] width 20 height 5
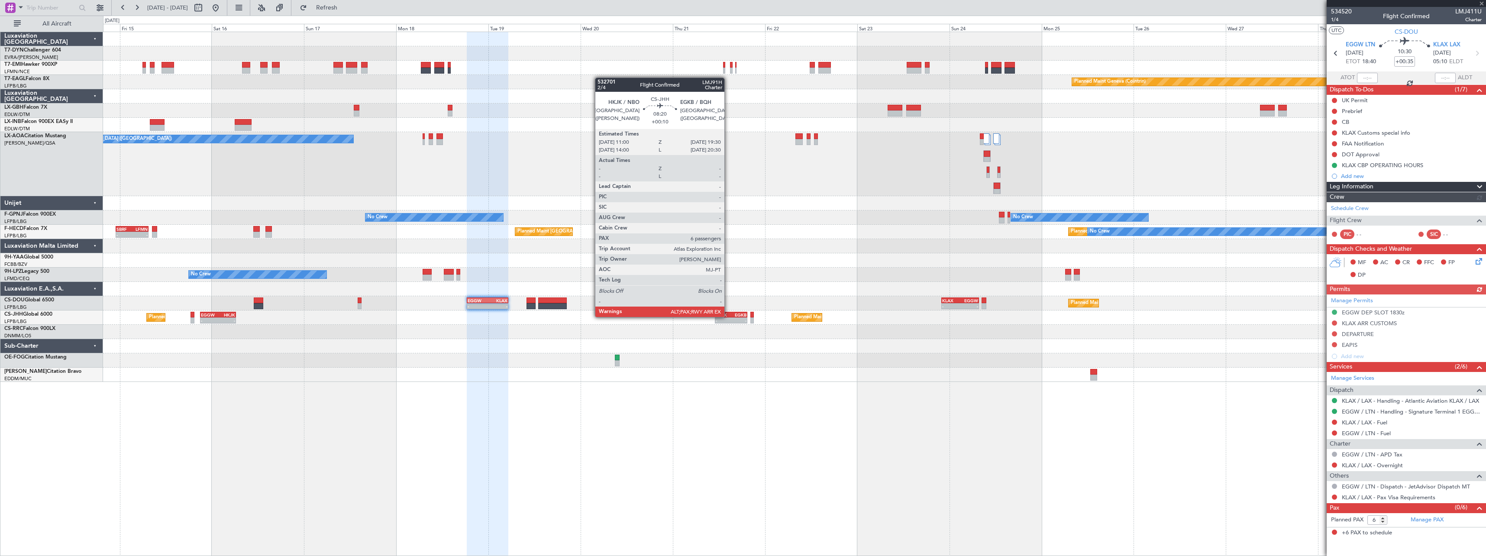
click at [728, 316] on div "HKJK" at bounding box center [724, 314] width 16 height 5
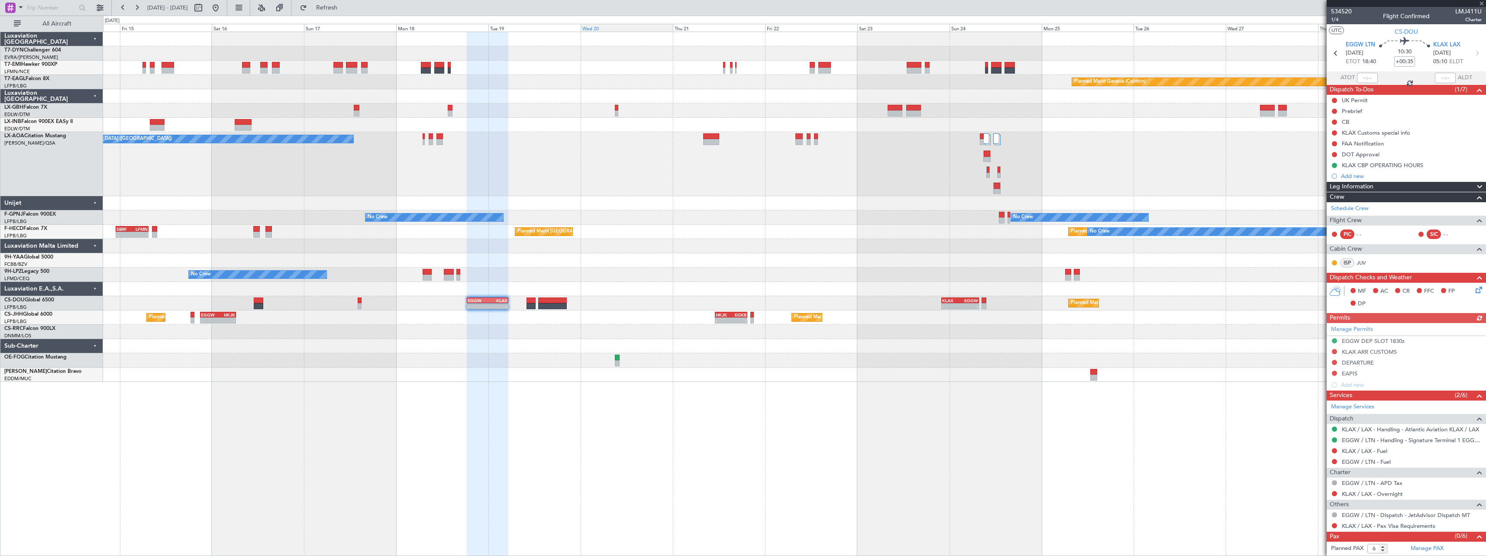
type input "+00:10"
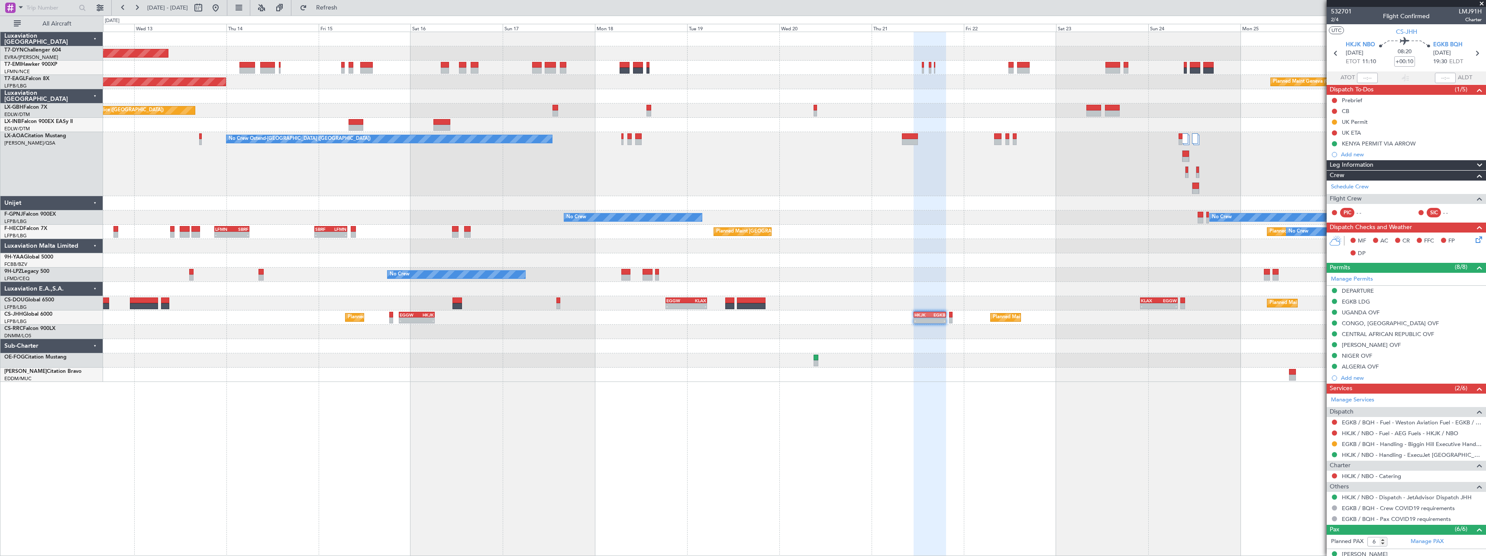
click at [865, 276] on div "Planned Maint [GEOGRAPHIC_DATA]-[GEOGRAPHIC_DATA] Planned Maint Geneva ([GEOGRA…" at bounding box center [794, 207] width 1383 height 350
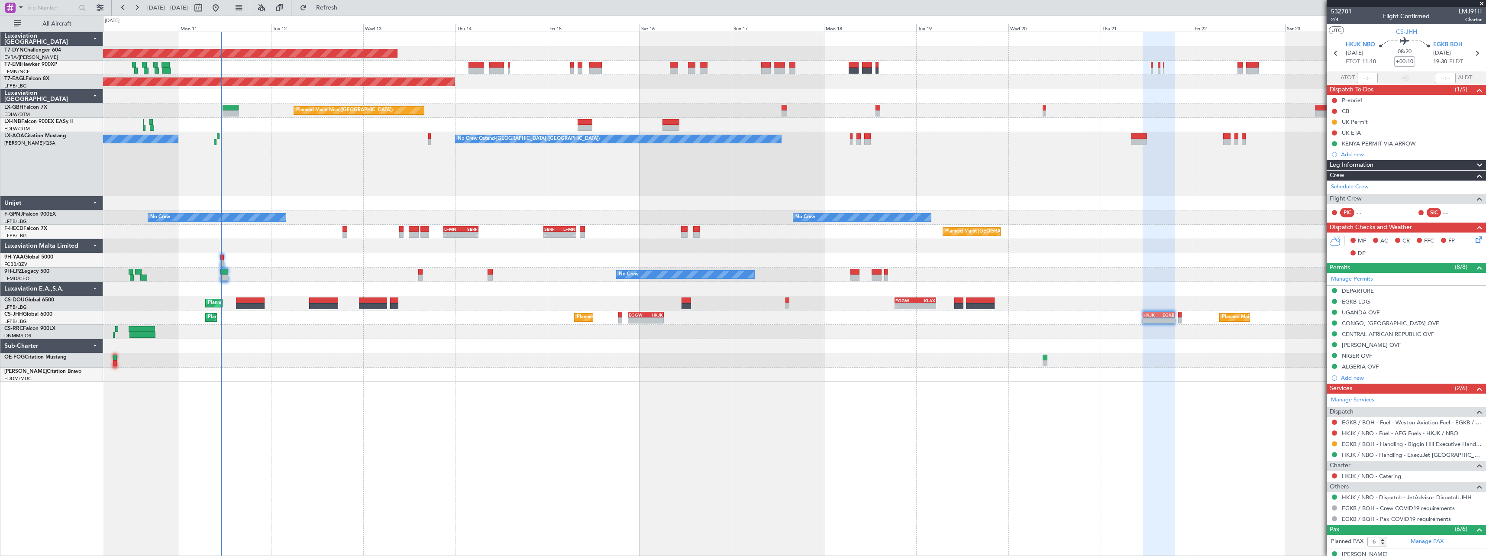
click at [707, 165] on div "No Crew Ostend-[GEOGRAPHIC_DATA] ([GEOGRAPHIC_DATA]) No Crew Ostend-[GEOGRAPHIC…" at bounding box center [794, 164] width 1383 height 64
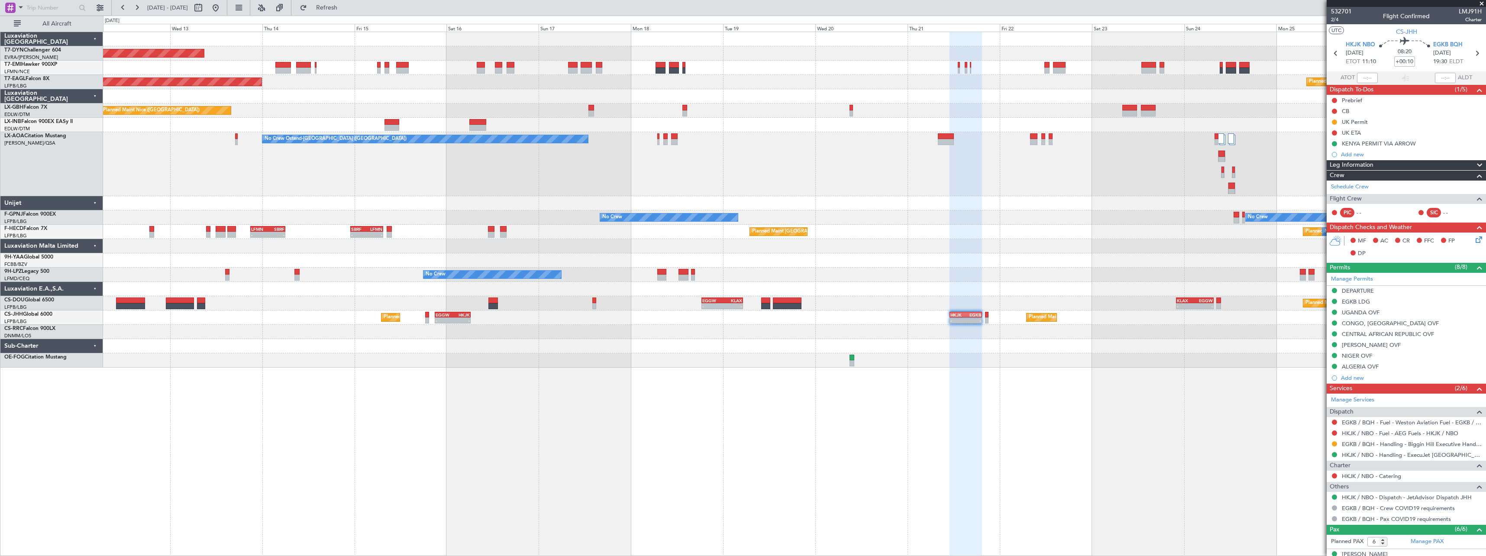
click at [960, 233] on div "Planned Maint [GEOGRAPHIC_DATA] ([GEOGRAPHIC_DATA]) - - SBRF 23:00 Z LFMN 07:35…" at bounding box center [794, 232] width 1383 height 14
click at [832, 172] on div "No Crew Ostend-[GEOGRAPHIC_DATA] ([GEOGRAPHIC_DATA]) No Crew Ostend-[GEOGRAPHIC…" at bounding box center [794, 164] width 1383 height 64
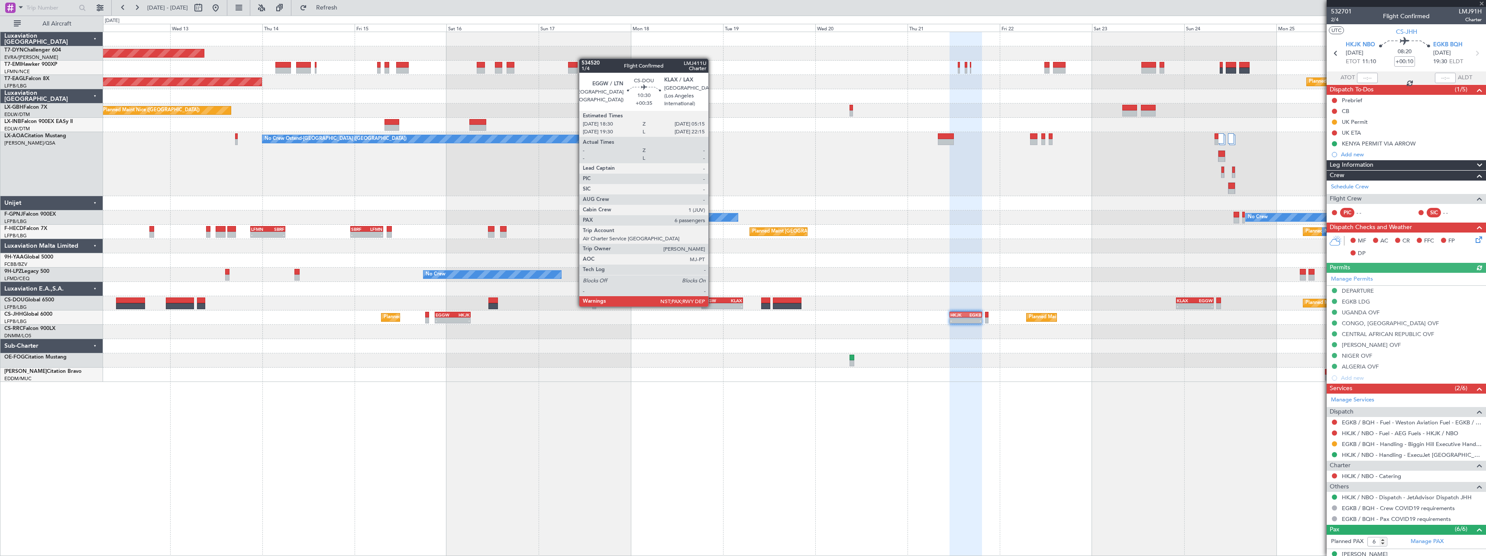
click at [712, 298] on div "EGGW" at bounding box center [712, 300] width 20 height 5
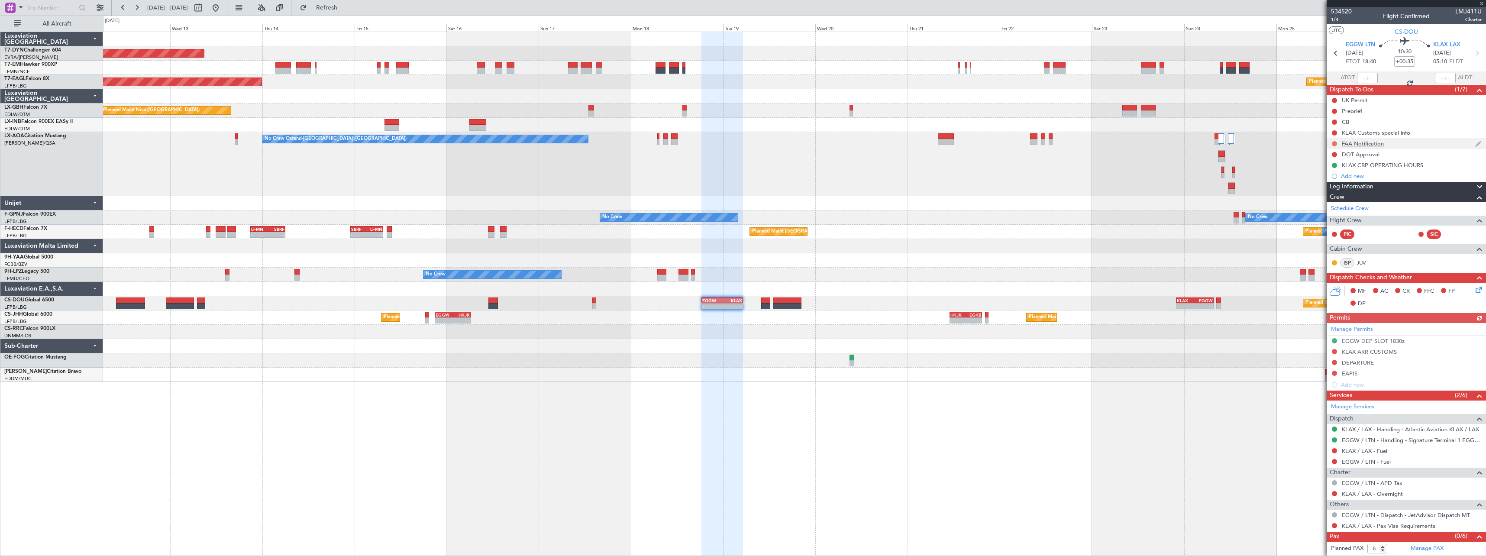
click at [1334, 141] on button at bounding box center [1334, 143] width 5 height 5
click at [1112, 235] on div "Planned Maint [GEOGRAPHIC_DATA] ([GEOGRAPHIC_DATA]) No Crew Planned Maint [GEOG…" at bounding box center [794, 232] width 1383 height 14
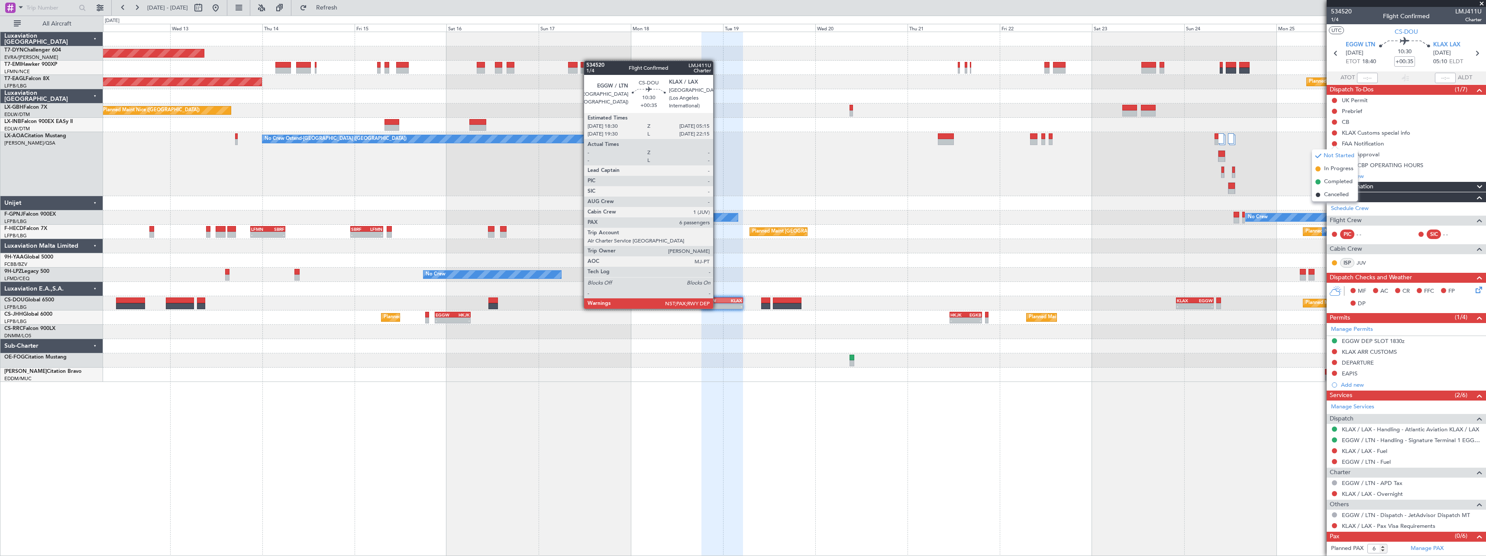
click at [717, 300] on div "EGGW" at bounding box center [712, 300] width 20 height 5
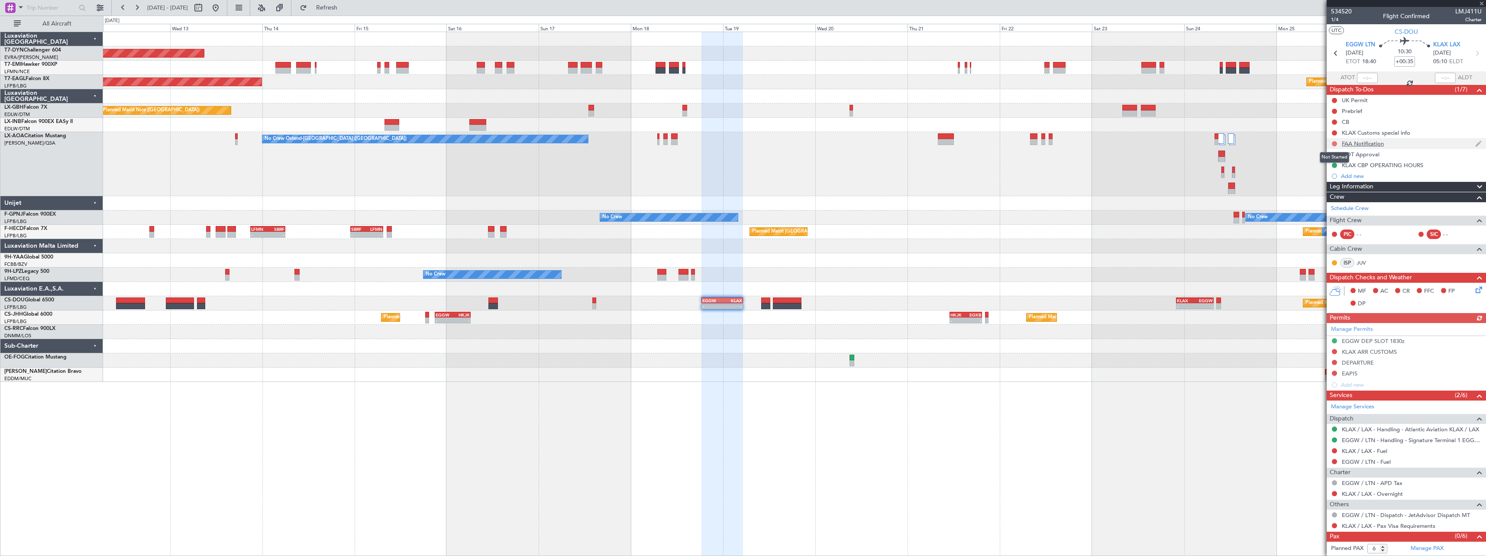
click at [1333, 142] on button at bounding box center [1334, 143] width 5 height 5
click at [1324, 194] on span "Cancelled" at bounding box center [1336, 195] width 25 height 9
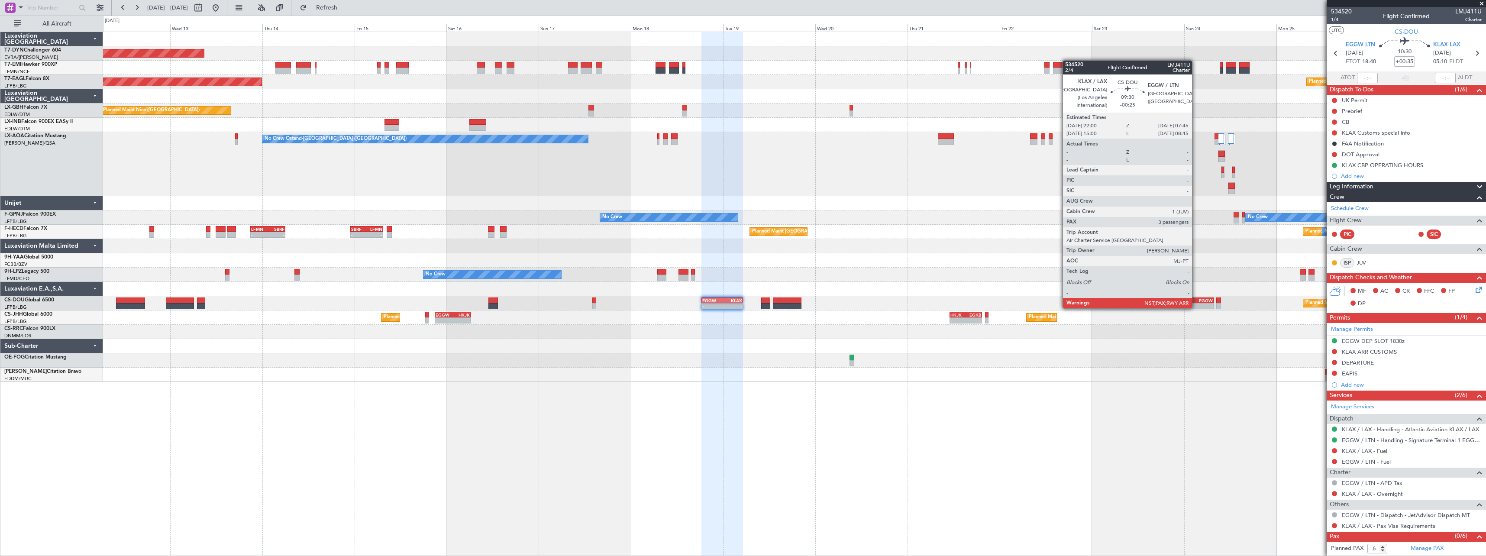
click at [1196, 300] on div "EGGW" at bounding box center [1204, 300] width 18 height 5
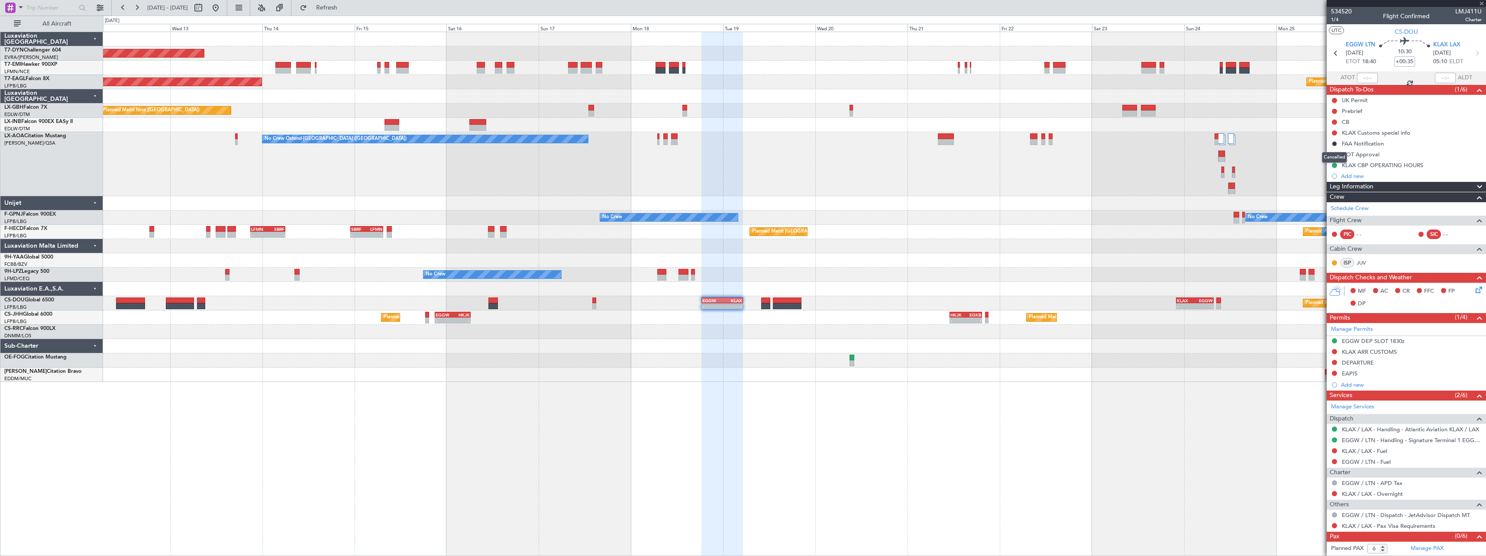
type input "-00:25"
type input "3"
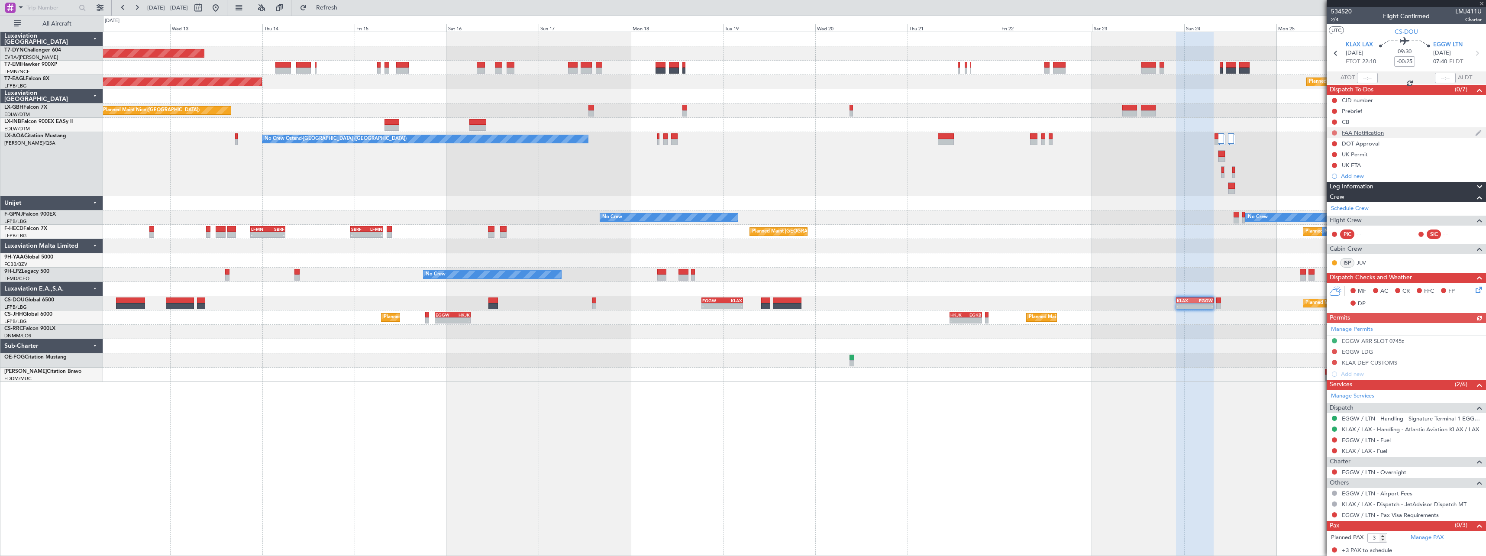
click at [1335, 133] on button at bounding box center [1334, 132] width 5 height 5
click at [1326, 182] on span "Cancelled" at bounding box center [1336, 184] width 25 height 9
click at [1343, 10] on span "534520" at bounding box center [1341, 11] width 21 height 9
click at [1472, 12] on span "LMJ411U" at bounding box center [1469, 11] width 26 height 9
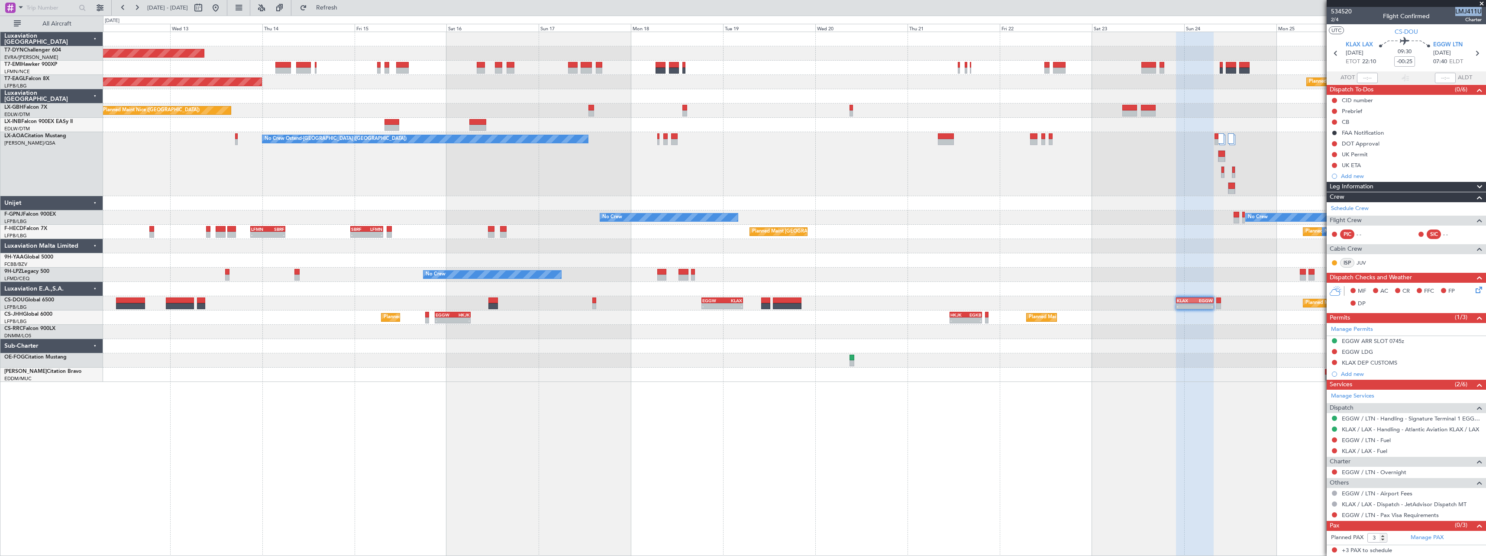
click at [1465, 11] on span "LMJ411U" at bounding box center [1469, 11] width 26 height 9
drag, startPoint x: 1456, startPoint y: 12, endPoint x: 1480, endPoint y: 10, distance: 23.5
click at [1480, 10] on span "LMJ411U" at bounding box center [1469, 11] width 26 height 9
drag, startPoint x: 1480, startPoint y: 10, endPoint x: 1391, endPoint y: 10, distance: 89.2
click at [1388, 10] on div "534520 2/4 Flight Confirmed LMJ411U Charter" at bounding box center [1406, 15] width 159 height 17
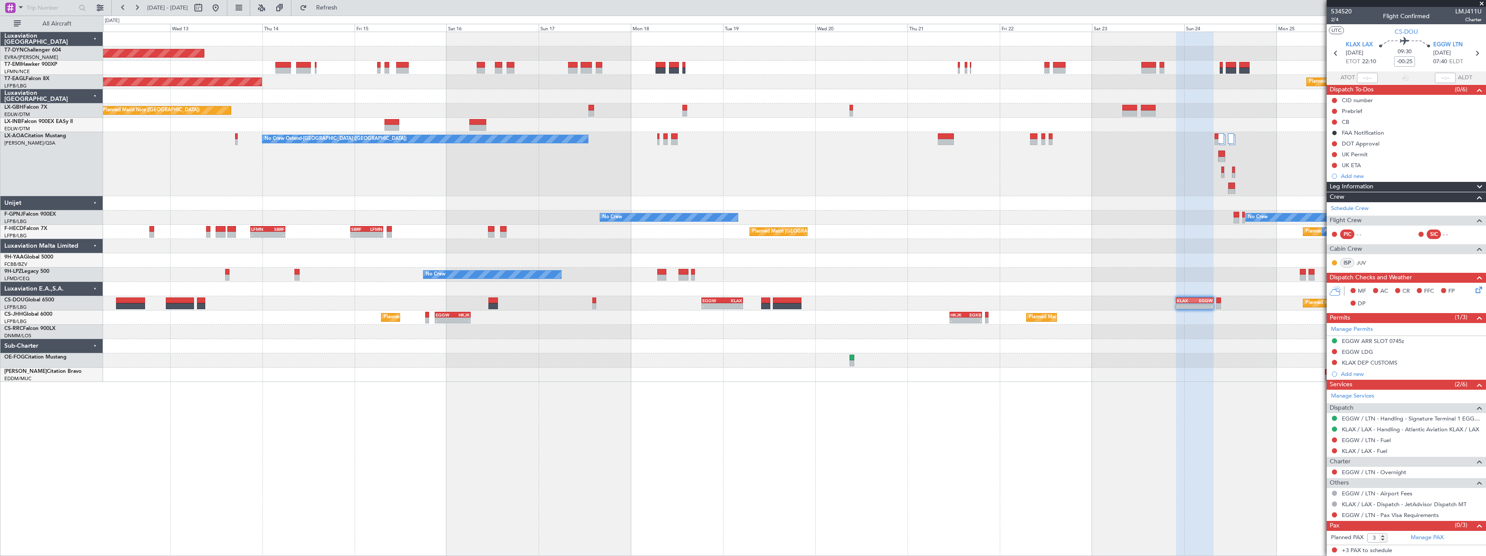
drag, startPoint x: 1484, startPoint y: 10, endPoint x: 1474, endPoint y: 9, distance: 10.0
click at [1479, 9] on div "534520 2/4 Flight Confirmed LMJ411U Charter" at bounding box center [1406, 15] width 159 height 17
click at [1334, 17] on span "2/4" at bounding box center [1341, 19] width 21 height 7
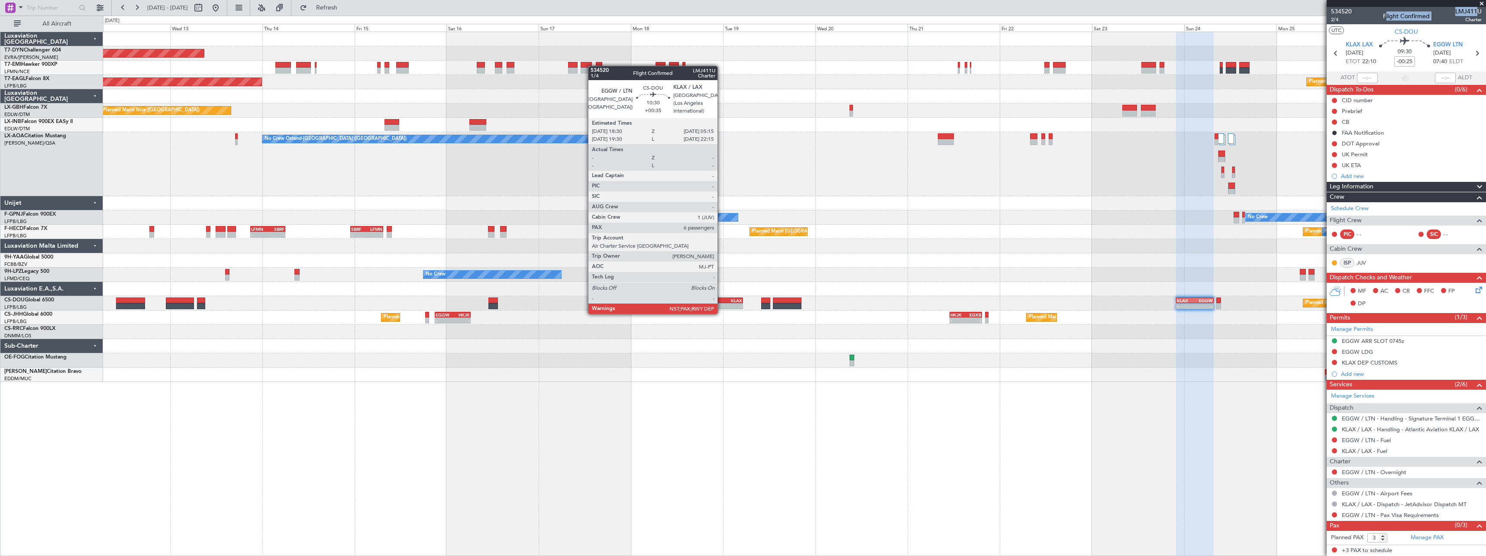
click at [721, 305] on div "-" at bounding box center [712, 306] width 20 height 5
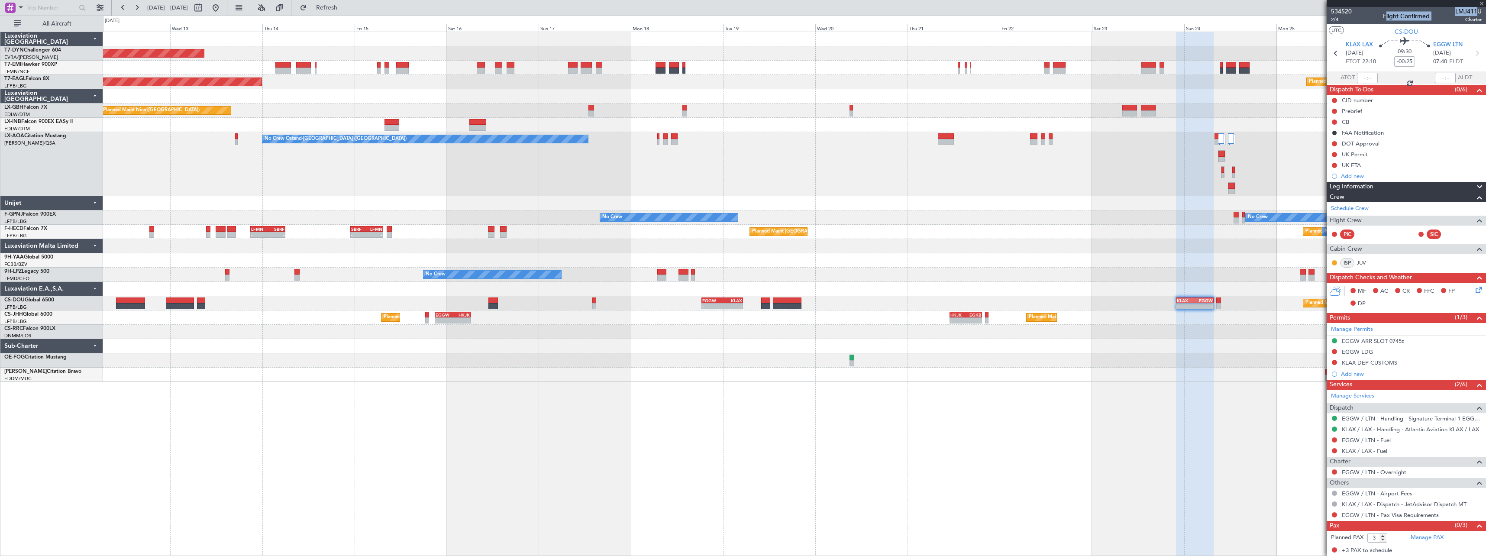
type input "+00:35"
type input "6"
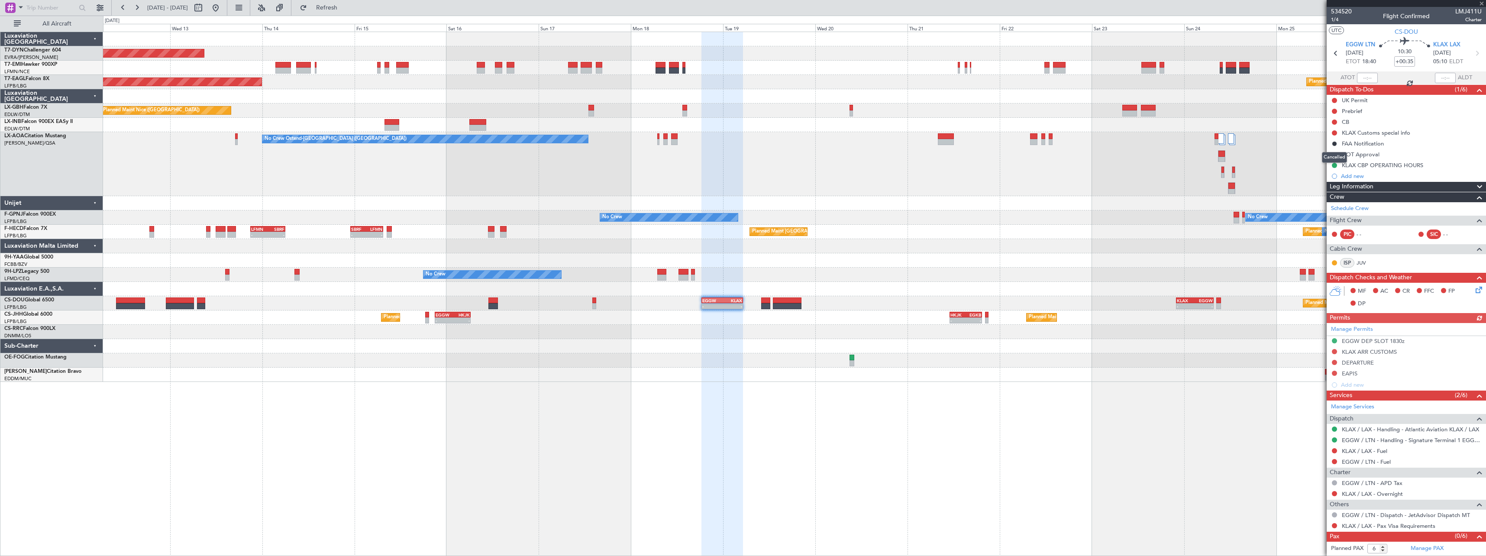
click at [1334, 156] on div "Cancelled" at bounding box center [1334, 157] width 25 height 11
click at [1333, 154] on button at bounding box center [1334, 154] width 5 height 5
click at [1334, 175] on li "In Progress" at bounding box center [1335, 179] width 46 height 13
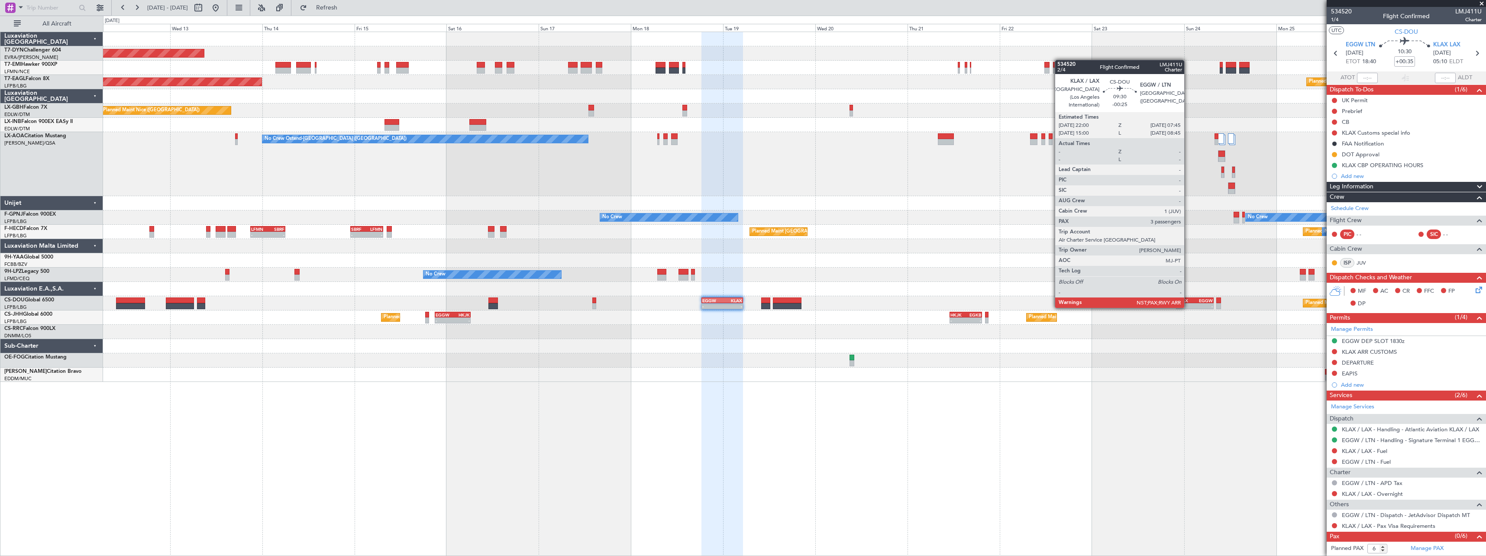
click at [1188, 299] on div "KLAX" at bounding box center [1186, 300] width 18 height 5
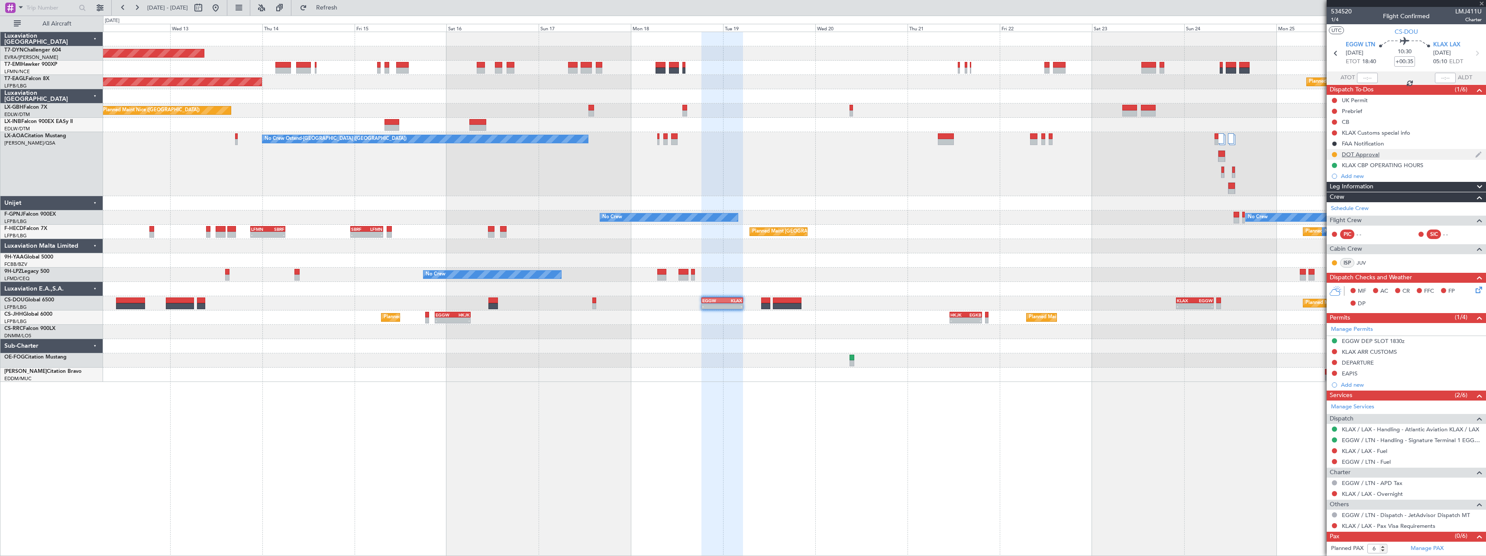
type input "-00:25"
type input "3"
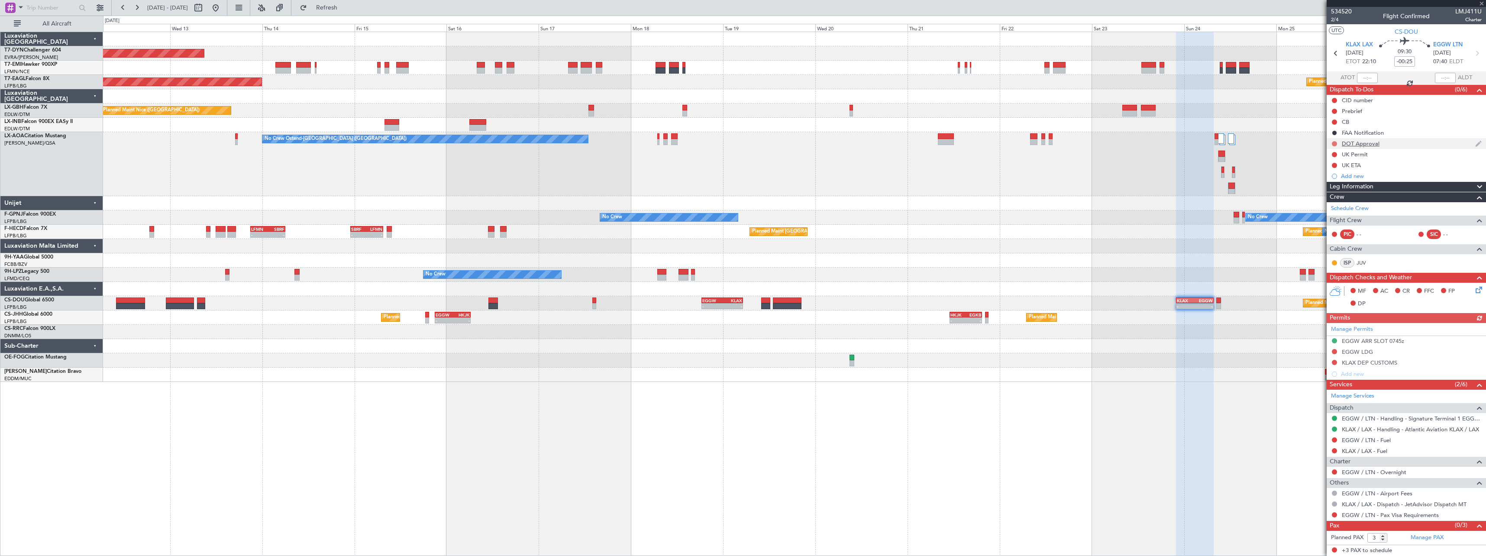
click at [1335, 144] on button at bounding box center [1334, 143] width 5 height 5
click at [1329, 170] on span "In Progress" at bounding box center [1338, 169] width 29 height 9
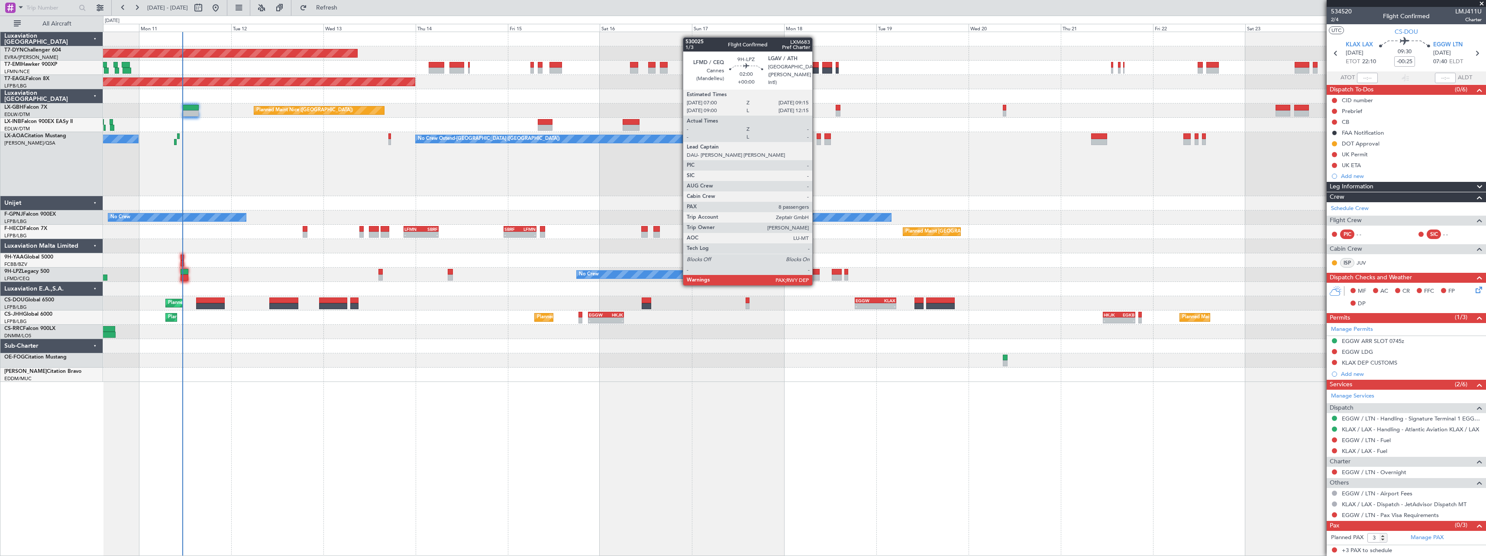
click at [816, 277] on div at bounding box center [815, 278] width 9 height 6
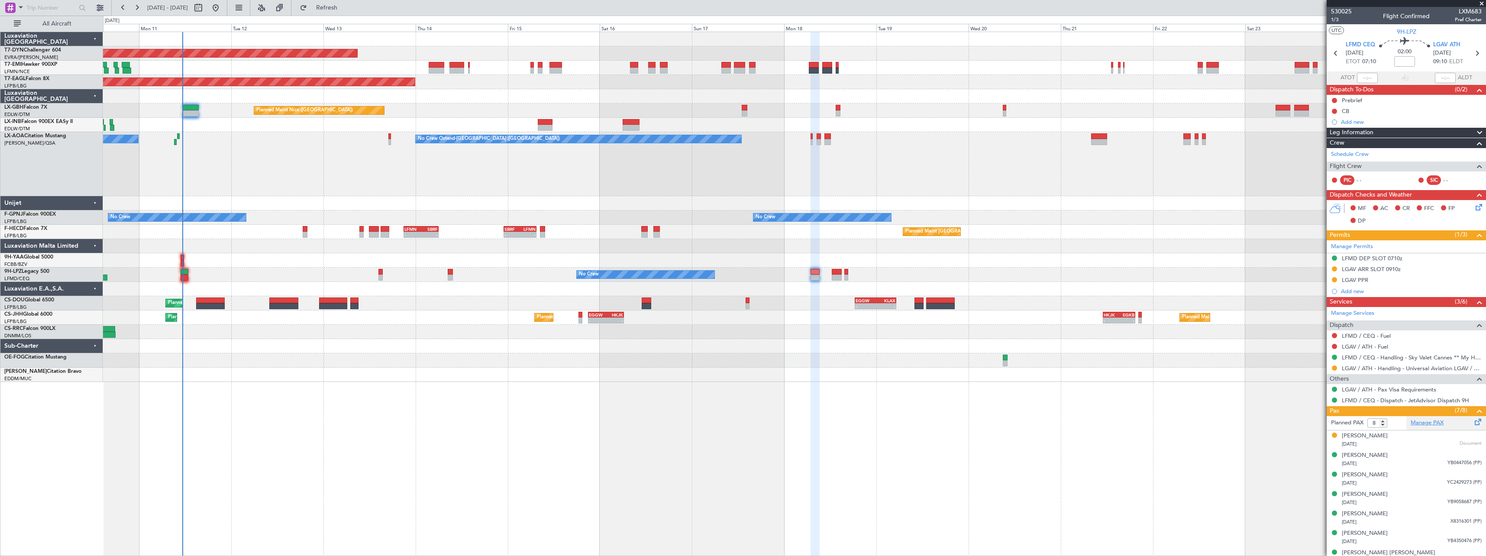
click at [1416, 426] on link "Manage PAX" at bounding box center [1427, 423] width 33 height 9
click at [352, 15] on fb-refresh-button "Refresh" at bounding box center [321, 8] width 61 height 16
click at [348, 12] on button "Refresh" at bounding box center [322, 8] width 52 height 14
type input "7"
click at [1385, 426] on input "7" at bounding box center [1378, 423] width 20 height 10
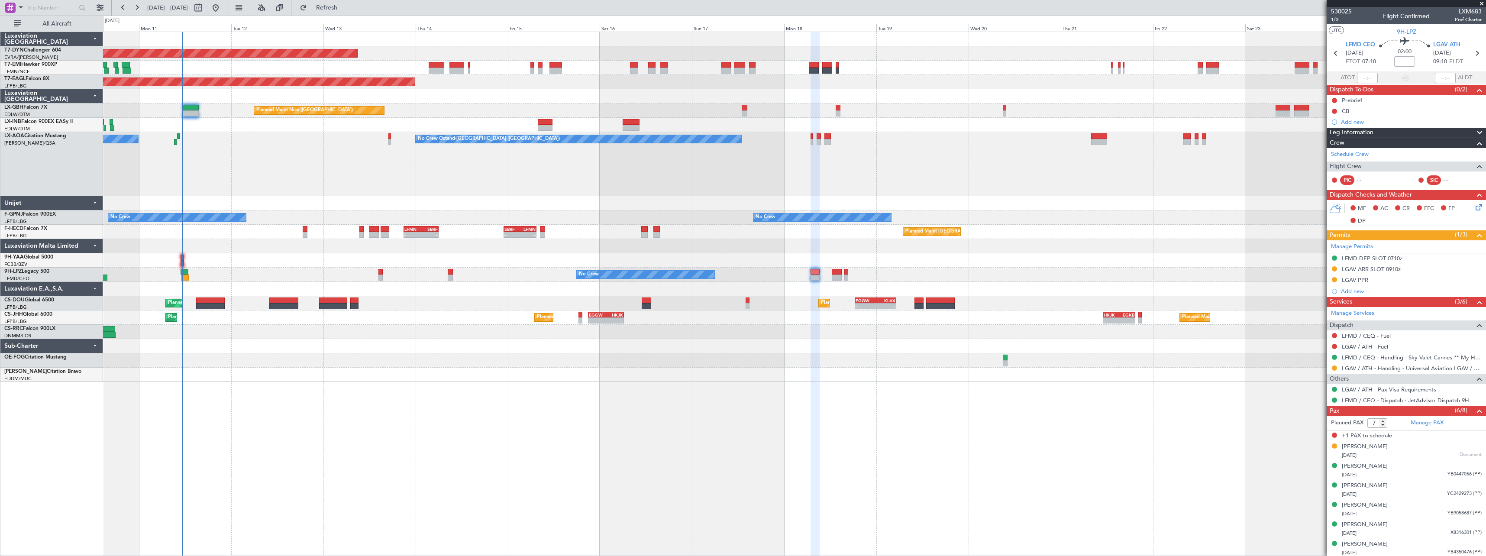
click at [1394, 425] on form "Planned PAX 7" at bounding box center [1367, 423] width 80 height 14
click at [1345, 12] on span "530025" at bounding box center [1341, 11] width 21 height 9
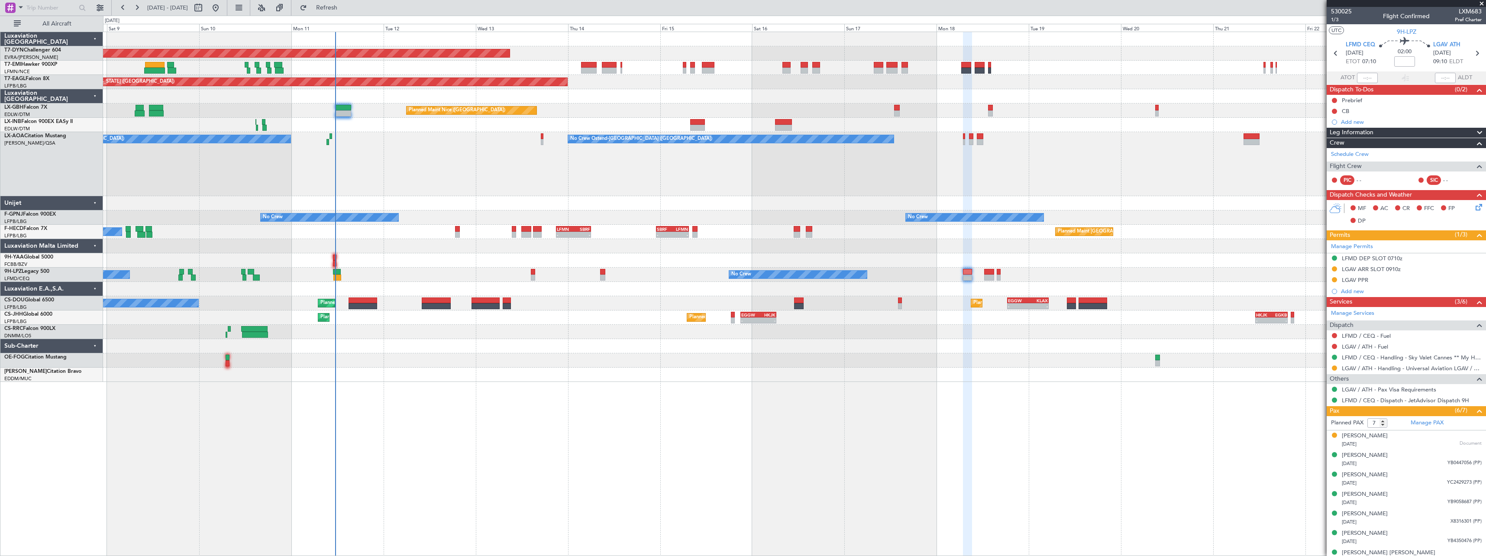
click at [595, 403] on div "Planned Maint Basel-Mulhouse Planned Maint New York (Teterboro) Planned Maint G…" at bounding box center [794, 294] width 1383 height 524
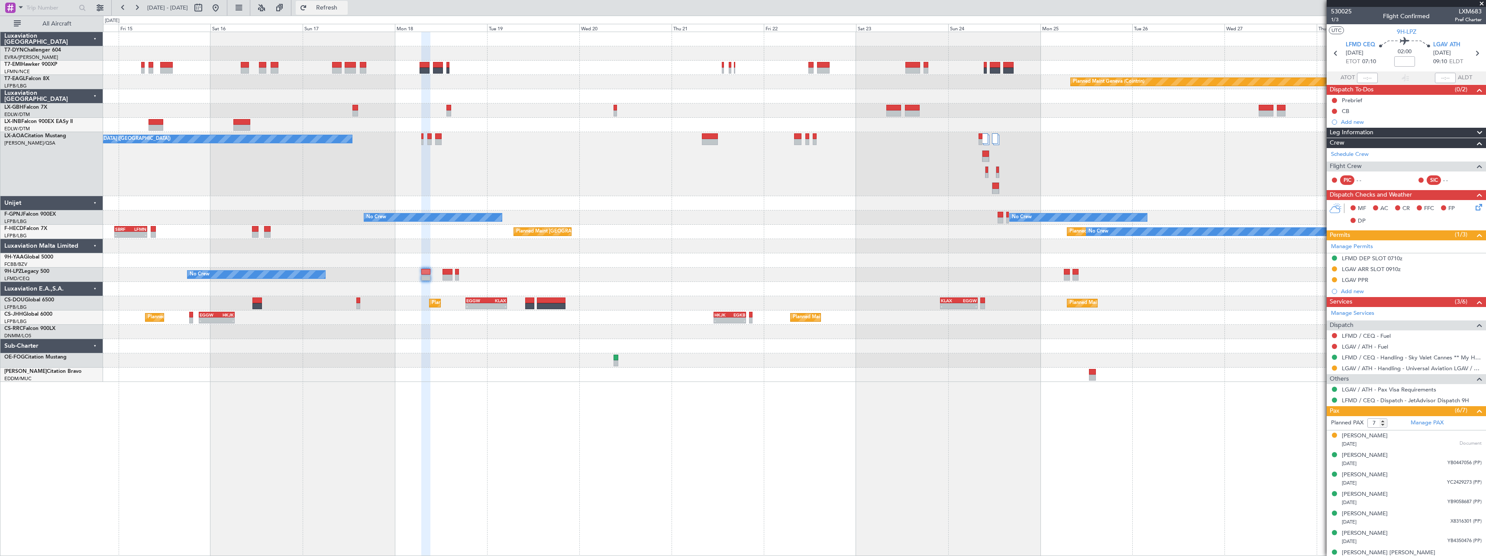
click at [345, 8] on span "Refresh" at bounding box center [327, 8] width 36 height 6
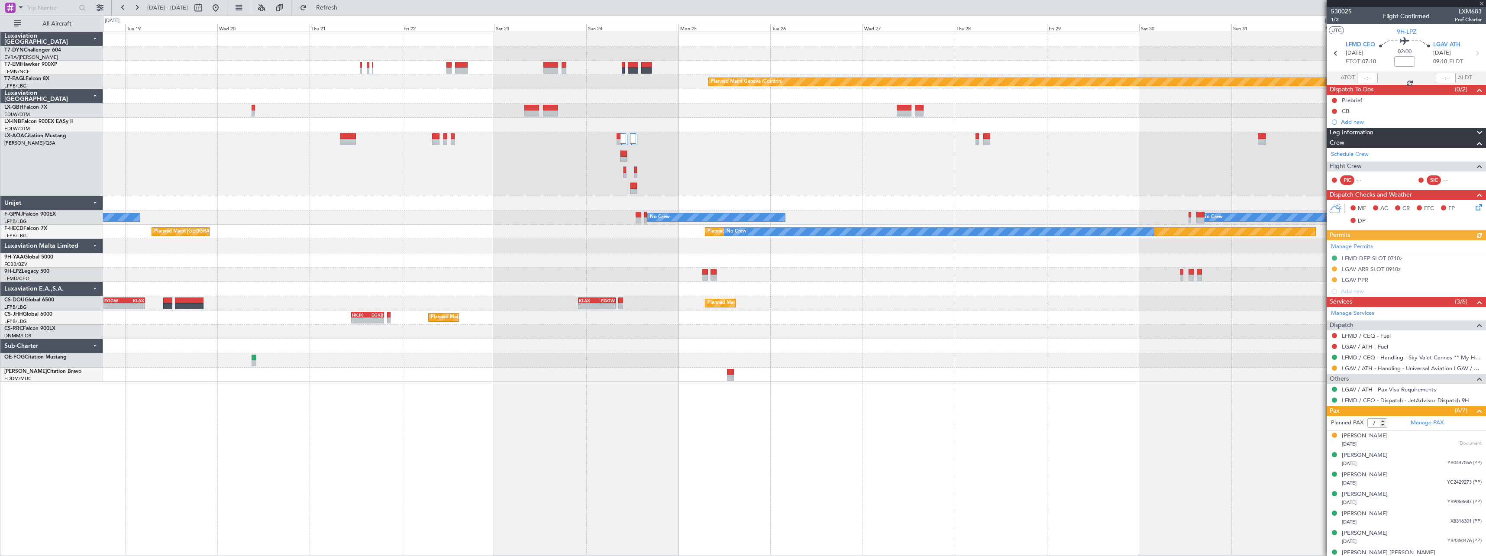
click at [589, 210] on div "Planned Maint Geneva (Cointrin) No Crew No Crew Ostend-brugge (Ostend) No Crew …" at bounding box center [794, 207] width 1383 height 350
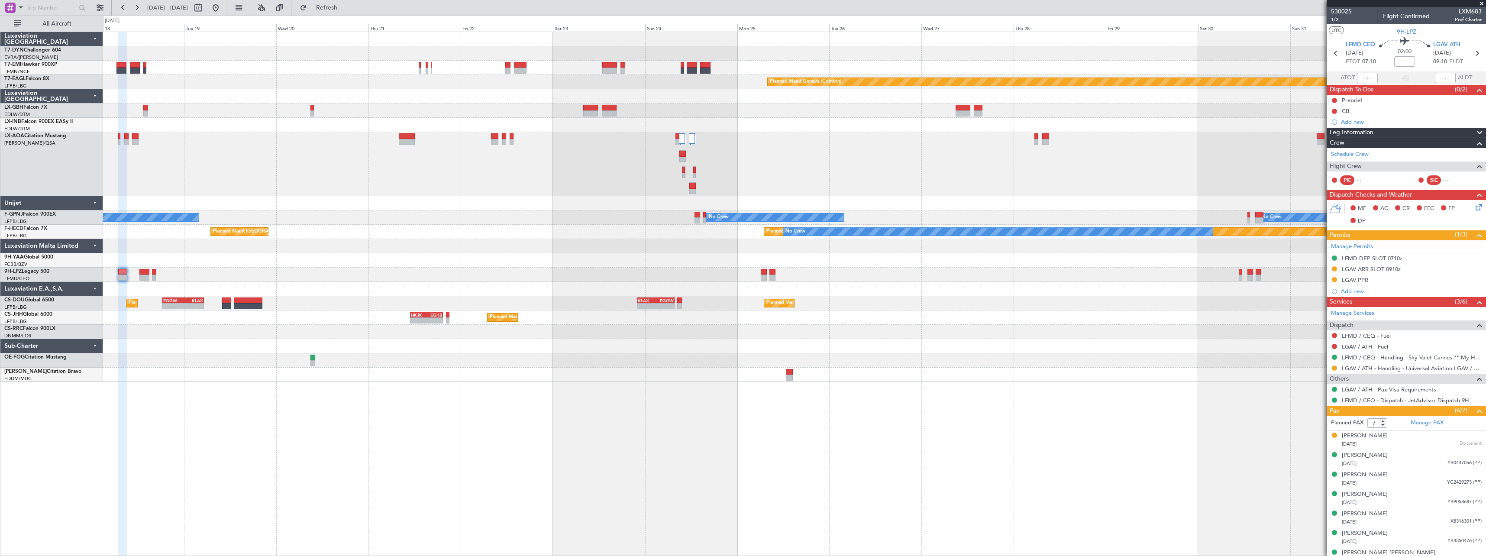
click at [447, 169] on div "No Crew Ostend-[GEOGRAPHIC_DATA] ([GEOGRAPHIC_DATA])" at bounding box center [794, 164] width 1383 height 64
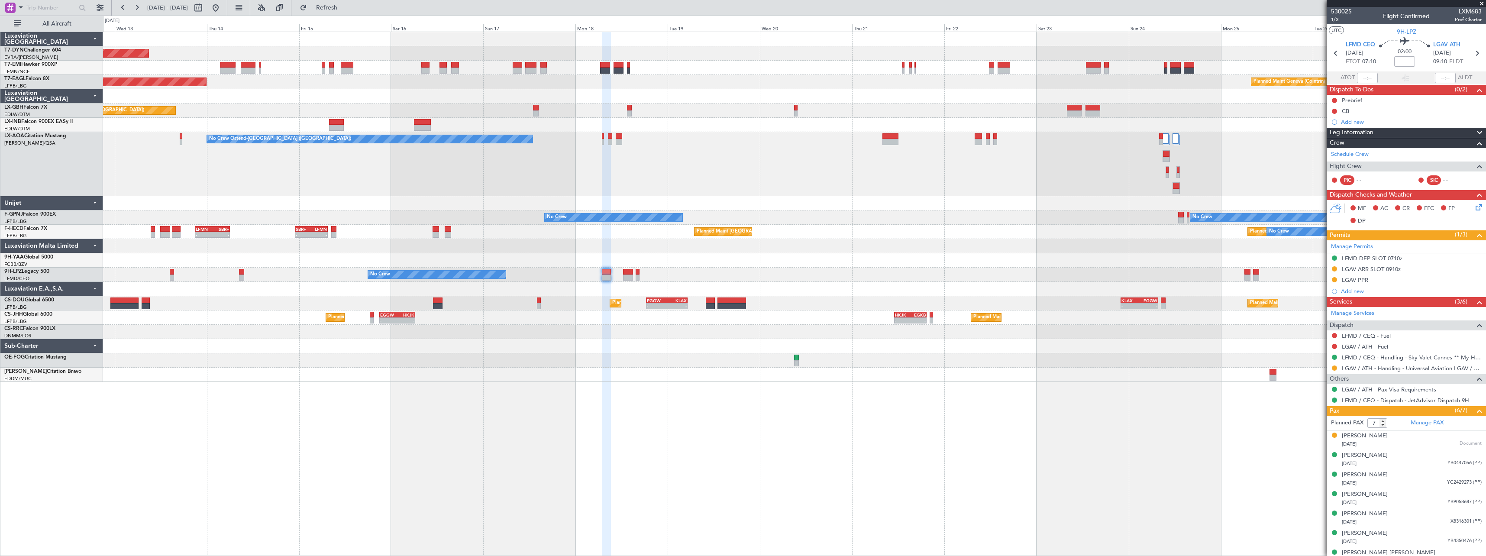
click at [750, 169] on div "No Crew Ostend-brugge (Ostend) No Crew Ostend-brugge (Ostend)" at bounding box center [794, 164] width 1383 height 64
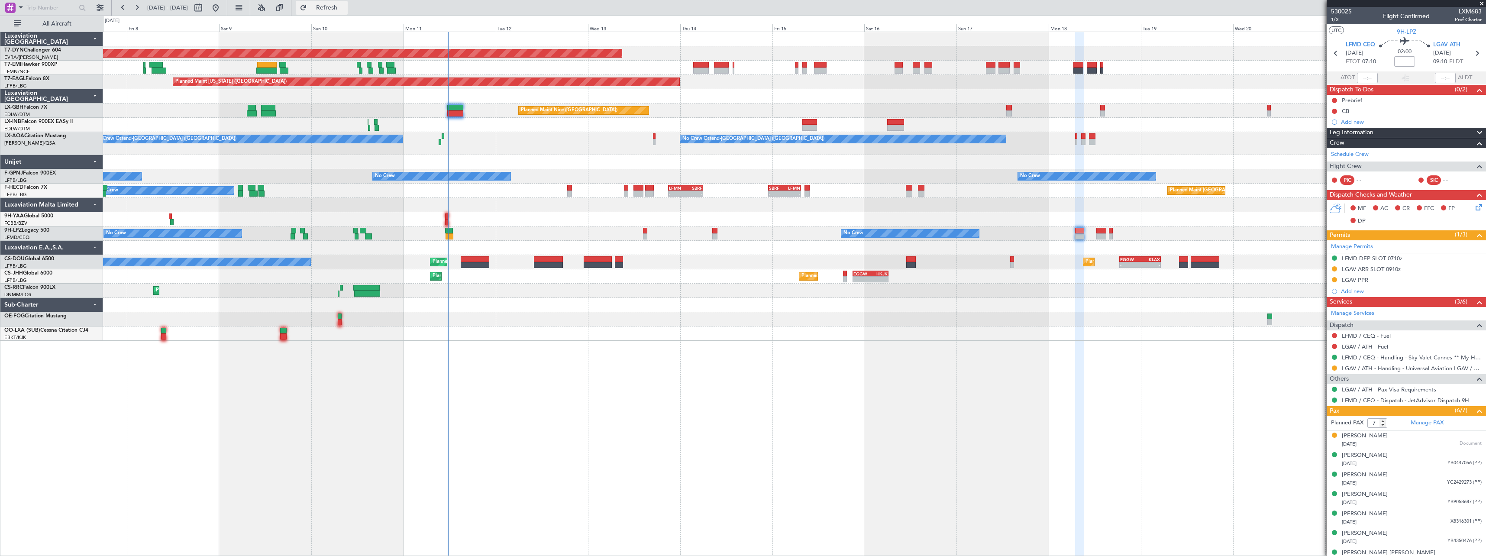
click at [345, 8] on span "Refresh" at bounding box center [327, 8] width 36 height 6
click at [448, 390] on div "Planned Maint Basel-Mulhouse A/C Unavailable Planned Maint New York (Teterboro)…" at bounding box center [794, 294] width 1383 height 524
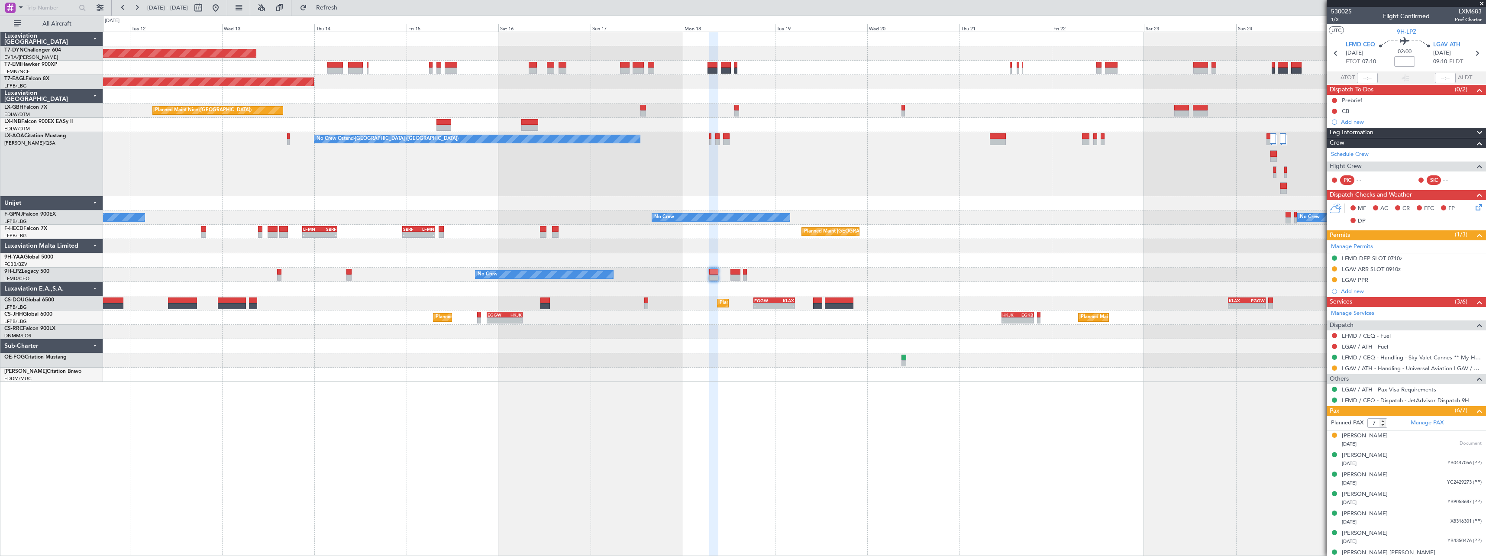
click at [772, 361] on div at bounding box center [794, 360] width 1383 height 14
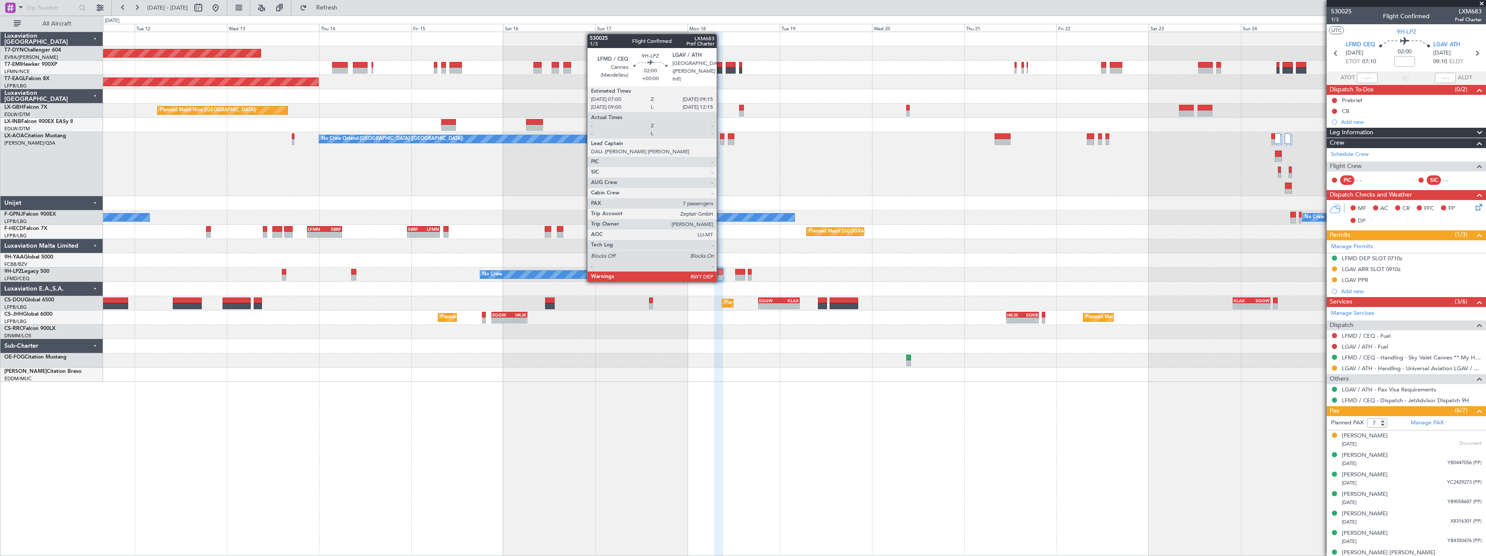
click at [721, 273] on div at bounding box center [718, 272] width 9 height 6
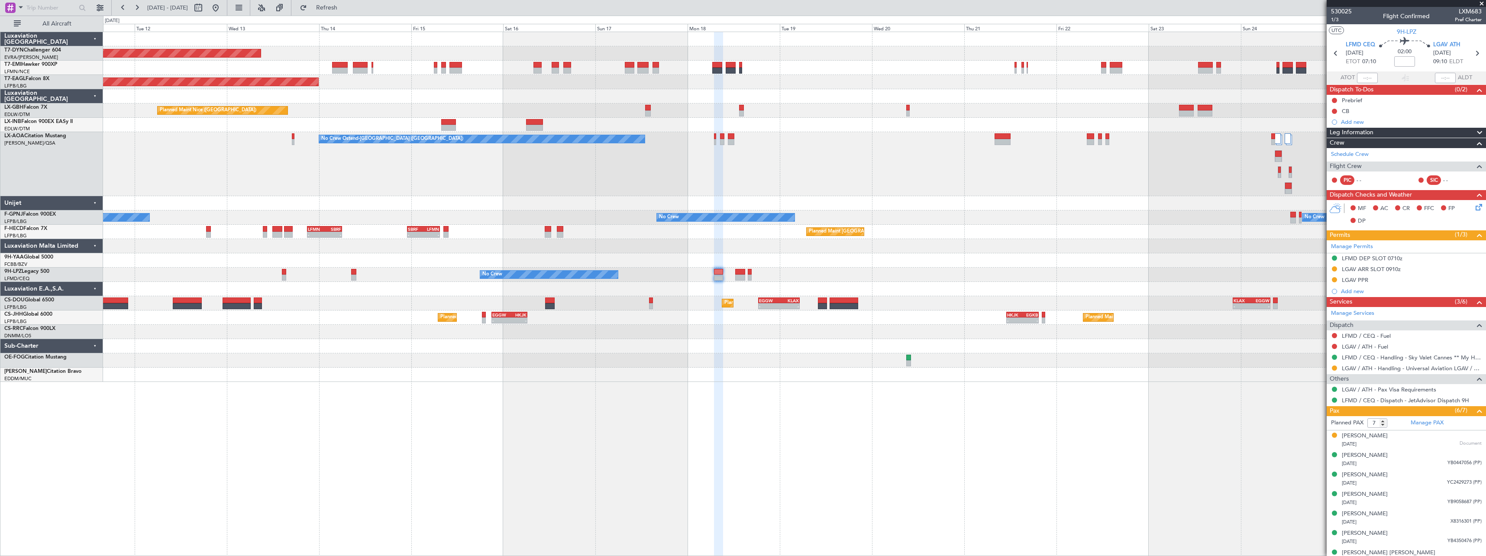
click at [886, 328] on div "Planned Maint Basel-Mulhouse Planned Maint Geneva (Cointrin) Planned Maint New …" at bounding box center [794, 207] width 1383 height 350
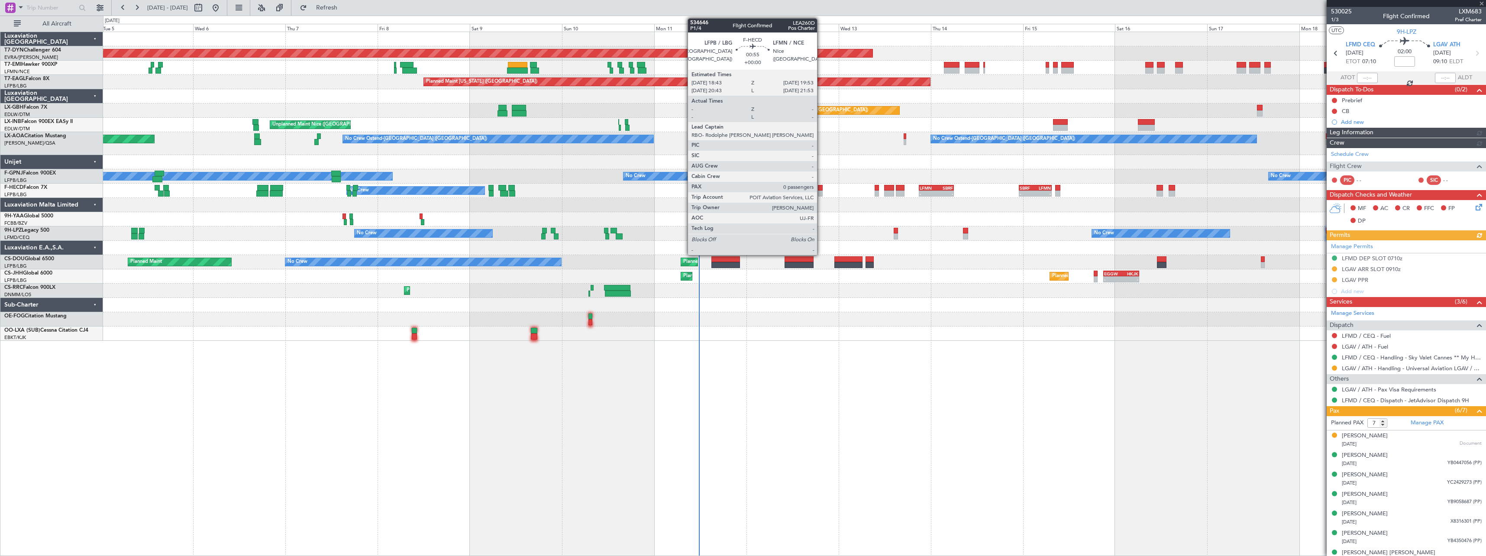
click at [821, 189] on div at bounding box center [820, 188] width 5 height 6
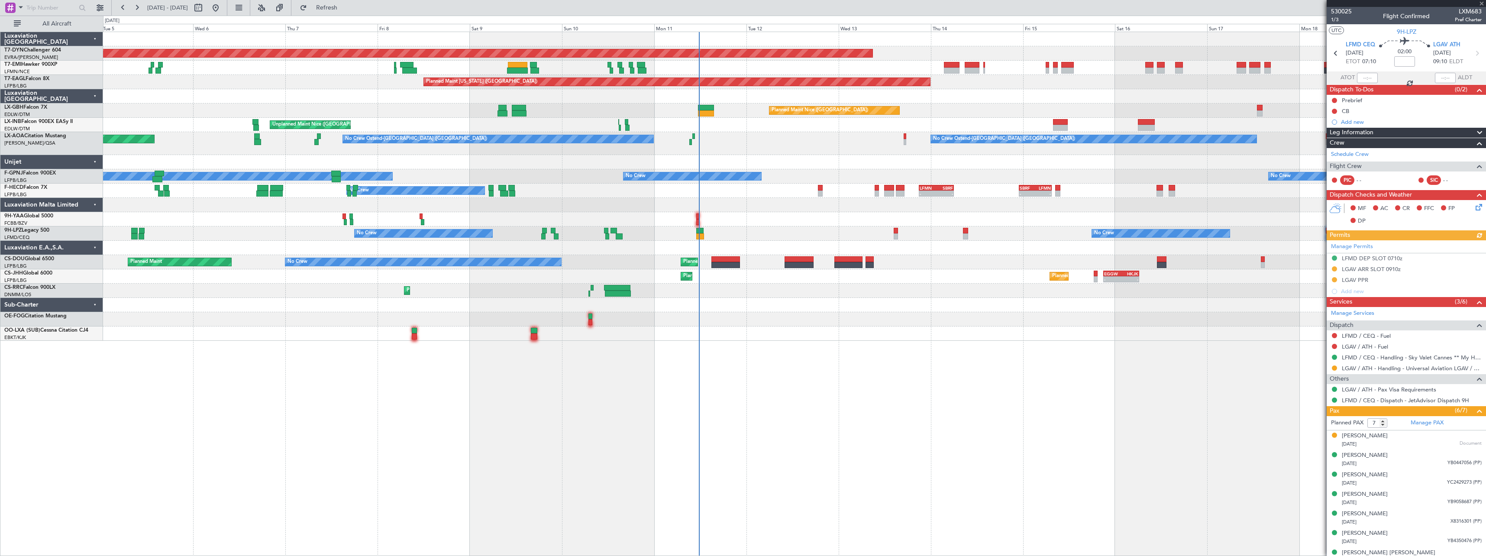
type input "0"
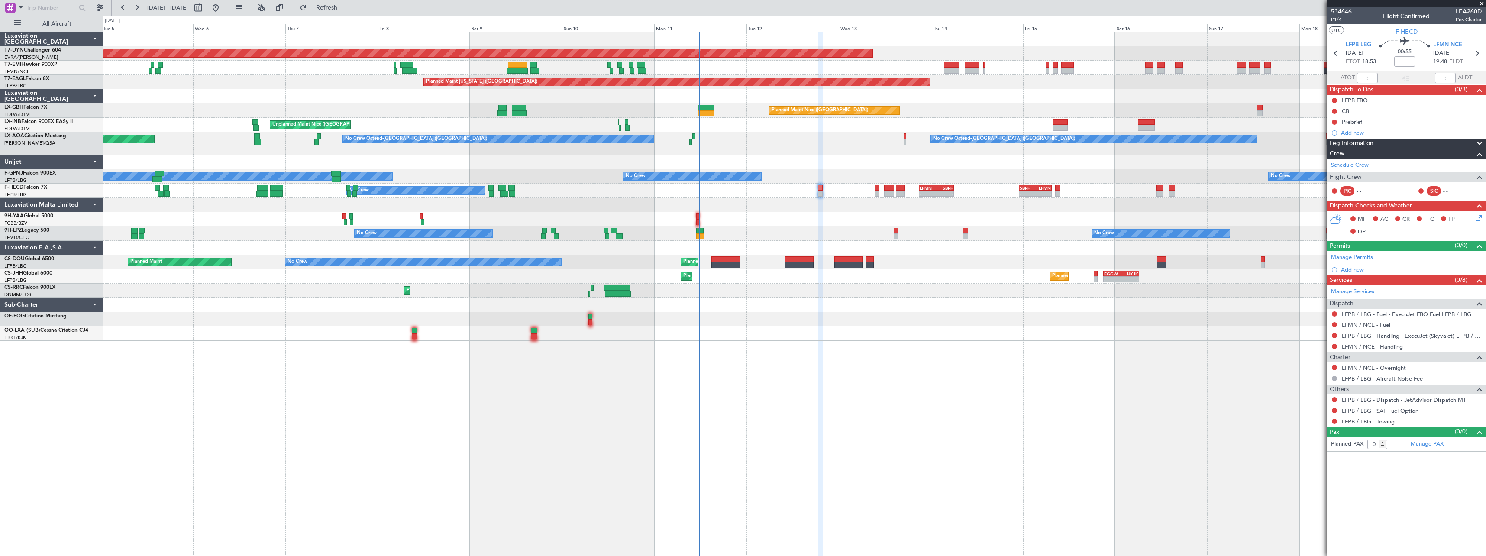
click at [754, 274] on div "Planned Maint Basel-Mulhouse A/C Unavailable Planned Maint New York (Teterboro)…" at bounding box center [794, 186] width 1383 height 309
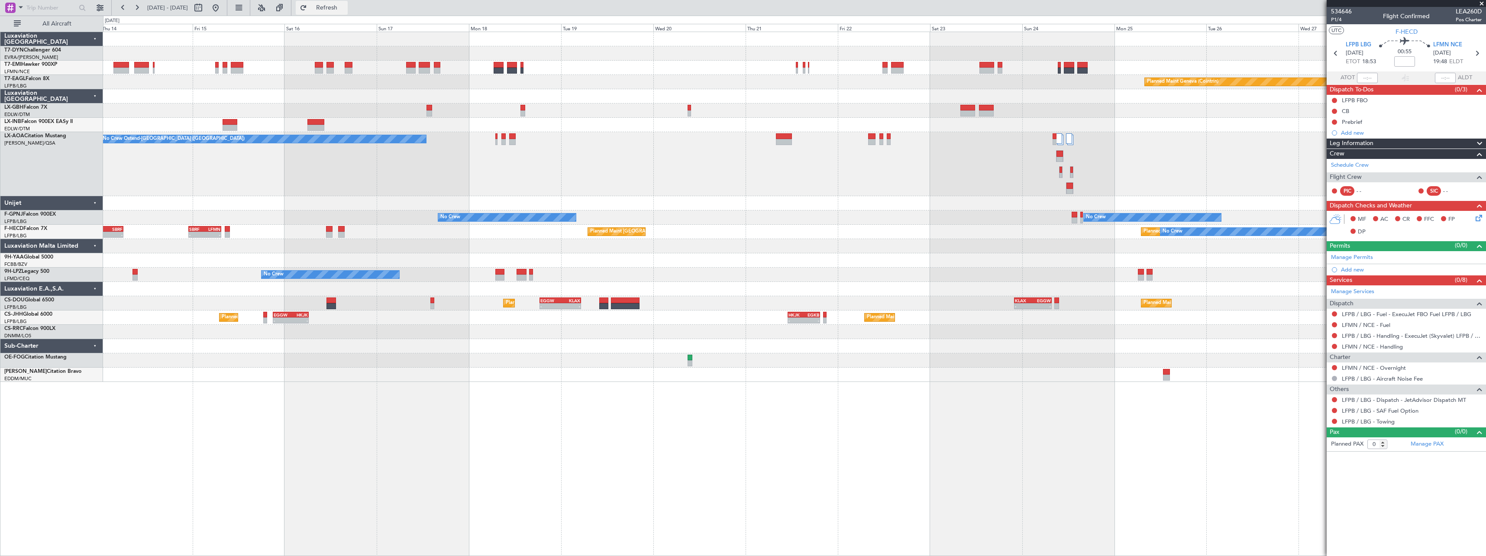
click at [345, 8] on span "Refresh" at bounding box center [327, 8] width 36 height 6
click at [345, 5] on span "Refresh" at bounding box center [327, 8] width 36 height 6
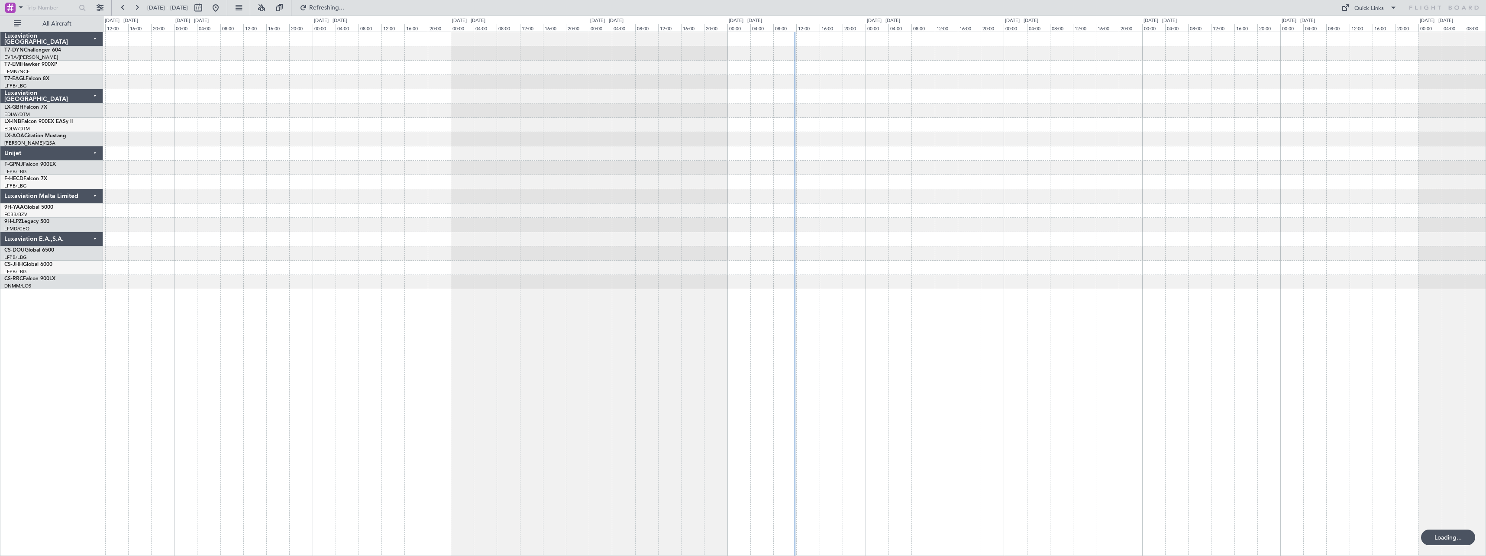
click at [1106, 310] on div at bounding box center [794, 294] width 1383 height 524
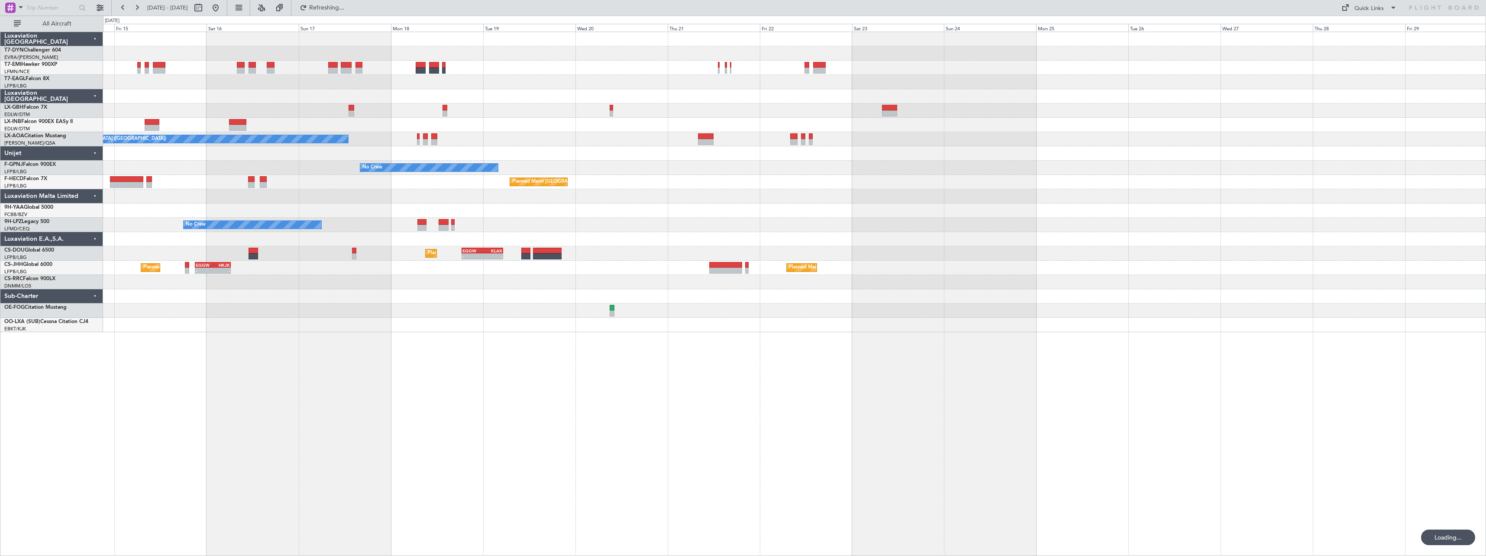
click at [515, 248] on div "Planned Maint [GEOGRAPHIC_DATA]-[GEOGRAPHIC_DATA] Planned Maint [US_STATE] ([GE…" at bounding box center [794, 182] width 1383 height 300
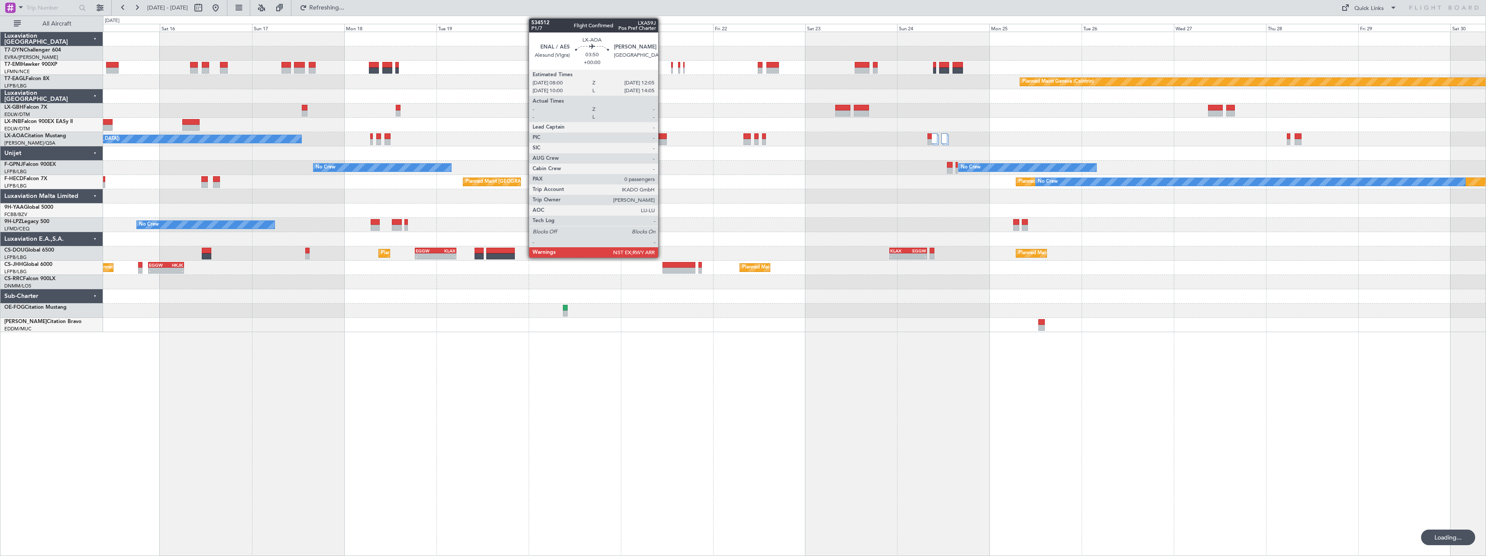
click at [662, 139] on div at bounding box center [659, 136] width 16 height 6
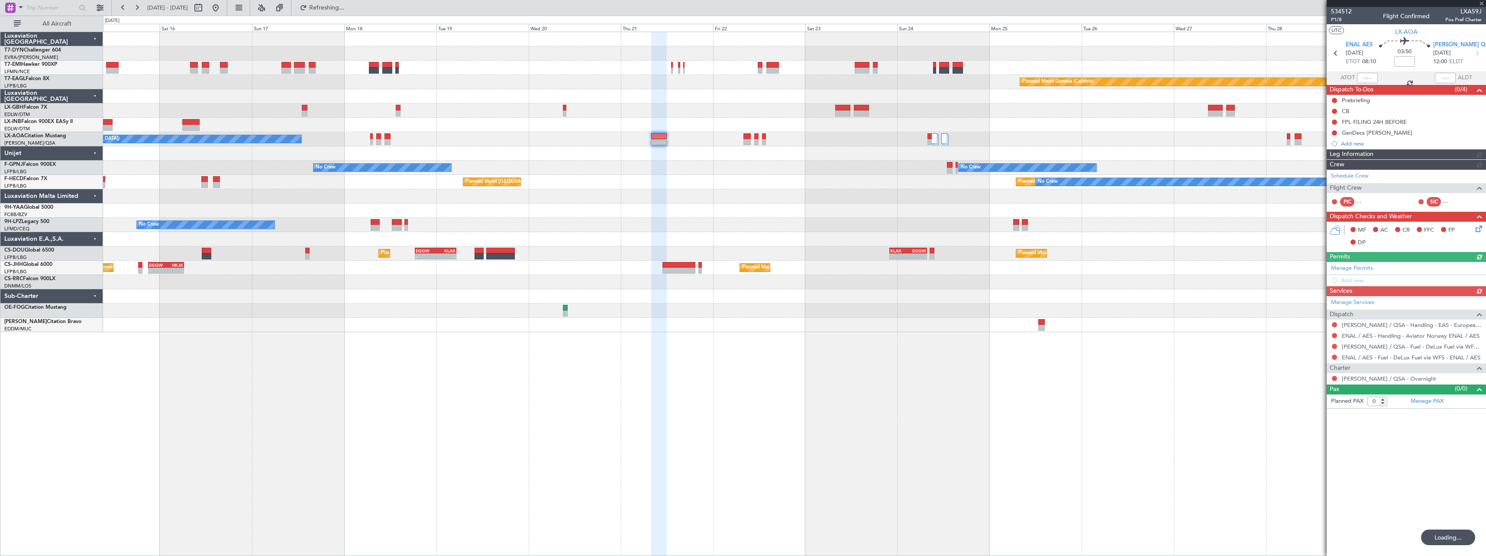
type input "-00:40"
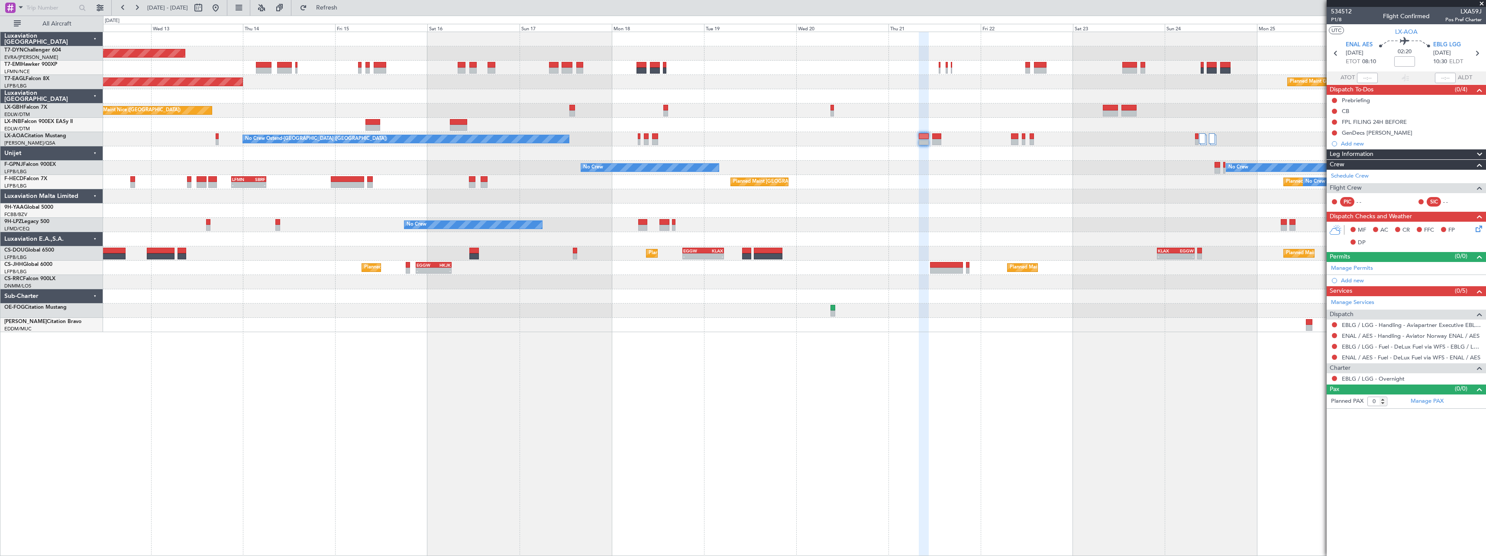
click at [634, 341] on div "Planned Maint [GEOGRAPHIC_DATA]-[GEOGRAPHIC_DATA] Planned Maint Geneva ([GEOGRA…" at bounding box center [794, 294] width 1383 height 524
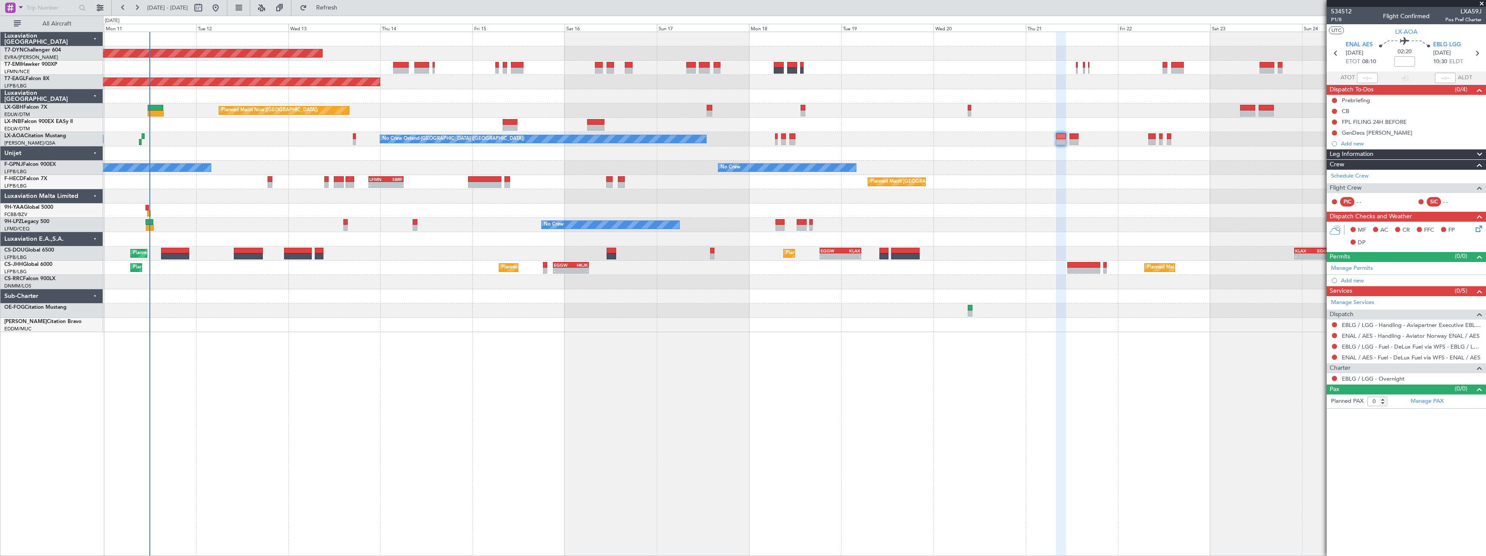
click at [472, 342] on div "Planned Maint [GEOGRAPHIC_DATA]-[GEOGRAPHIC_DATA] Planned Maint Geneva ([GEOGRA…" at bounding box center [794, 294] width 1383 height 524
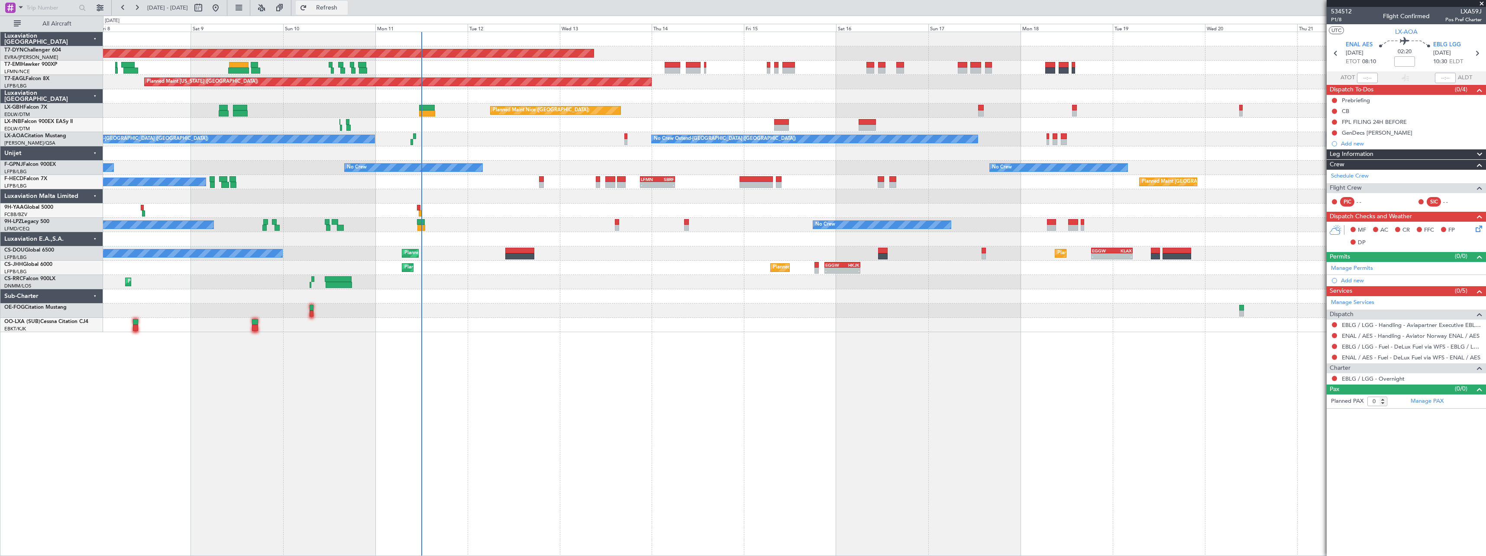
click at [345, 8] on span "Refresh" at bounding box center [327, 8] width 36 height 6
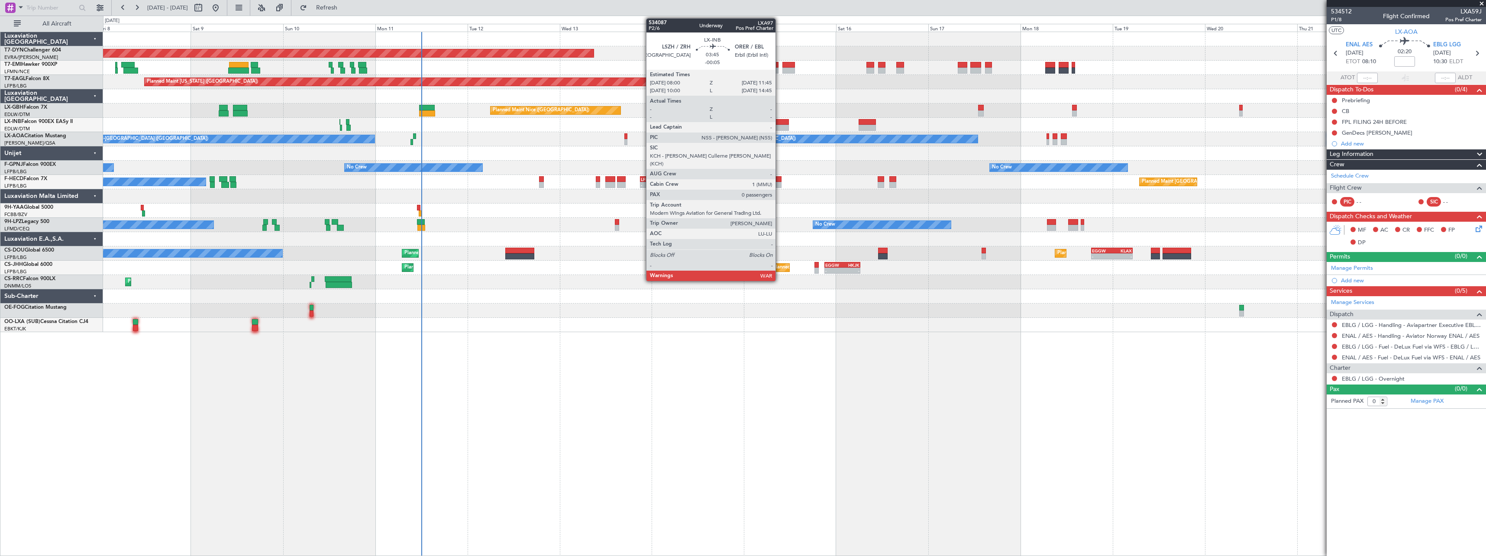
click at [780, 126] on div at bounding box center [781, 128] width 15 height 6
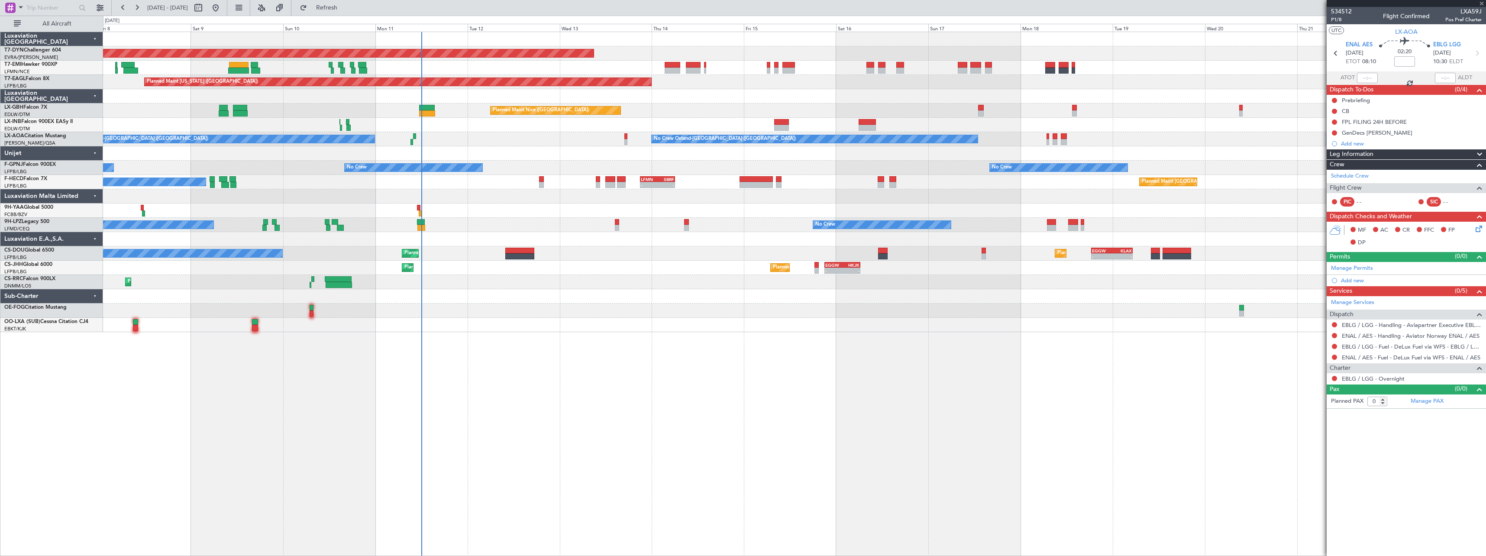
type input "-00:05"
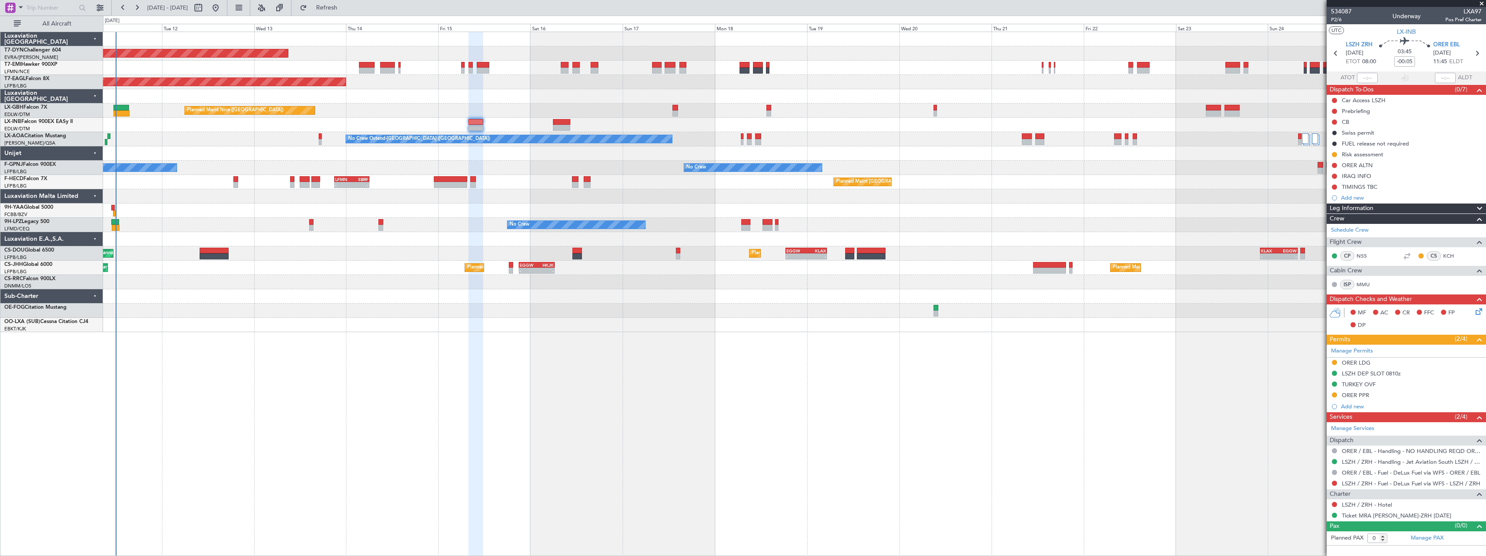
click at [699, 344] on div "Planned Maint [GEOGRAPHIC_DATA]-[GEOGRAPHIC_DATA] Planned Maint [US_STATE] ([GE…" at bounding box center [794, 294] width 1383 height 524
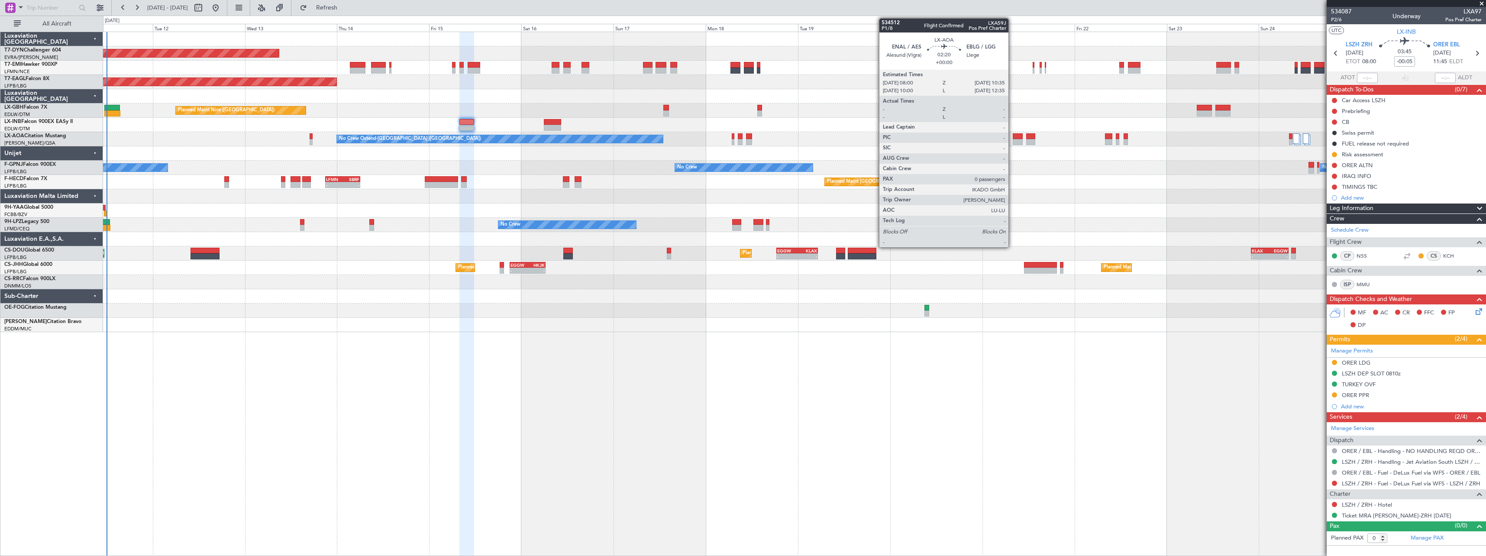
click at [1013, 140] on div at bounding box center [1018, 142] width 10 height 6
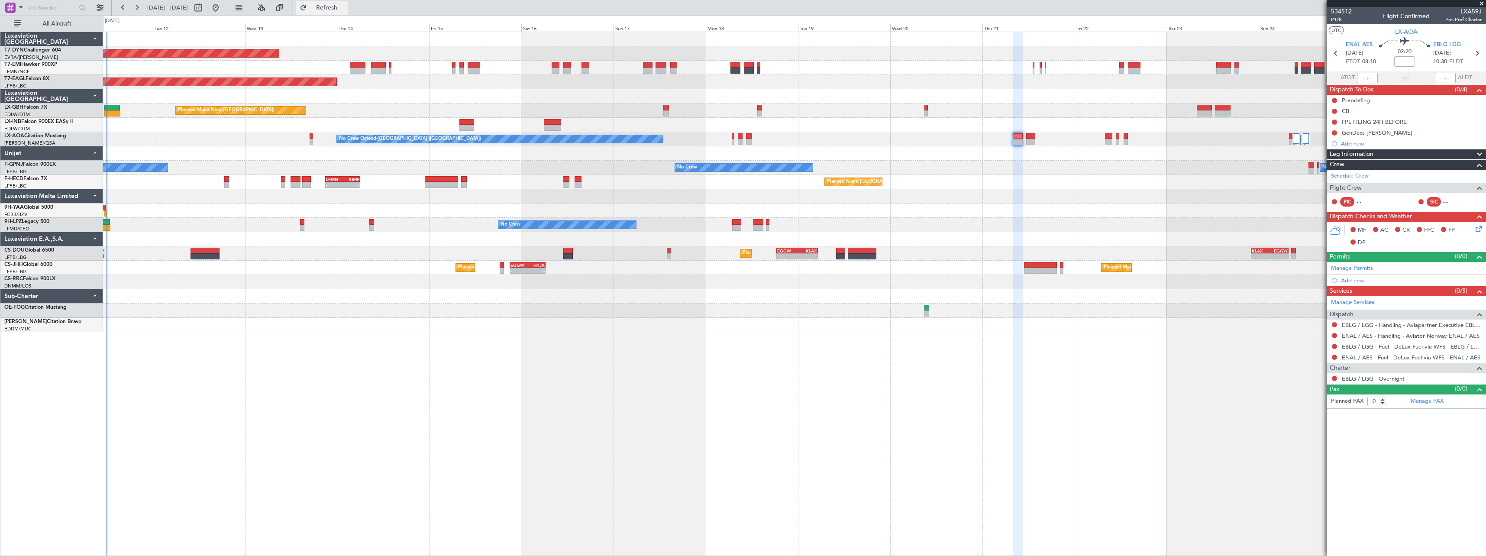
click at [340, 6] on span "Refresh" at bounding box center [327, 8] width 36 height 6
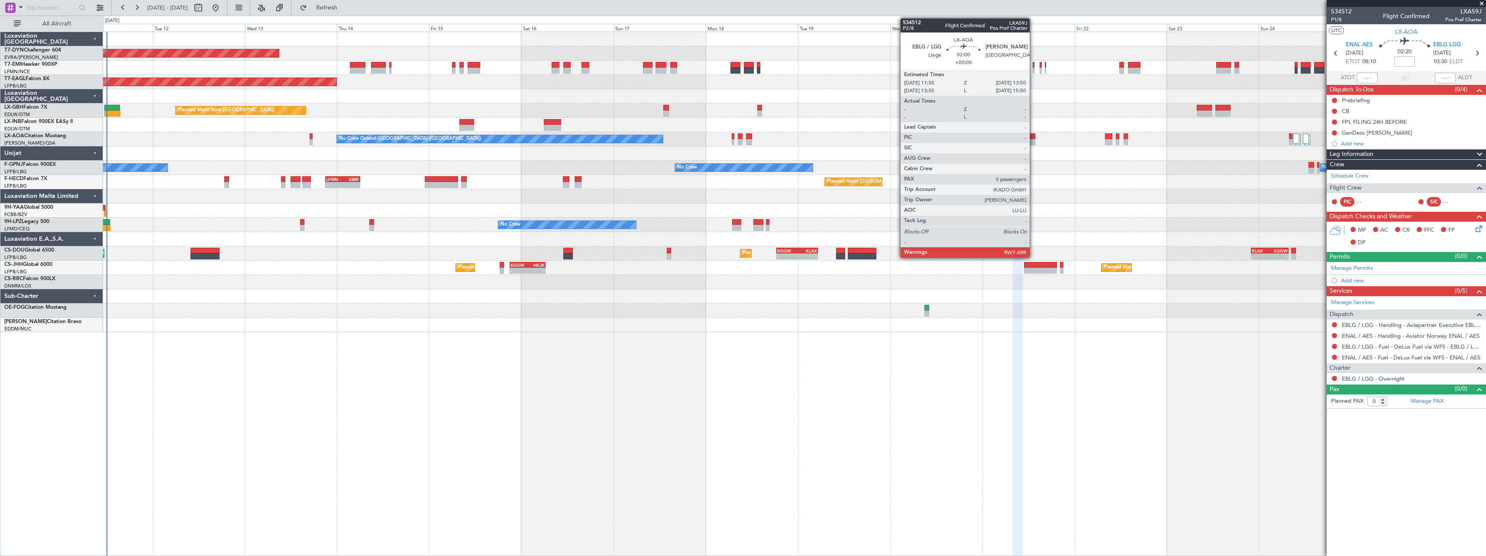
click at [1034, 142] on div at bounding box center [1030, 142] width 9 height 6
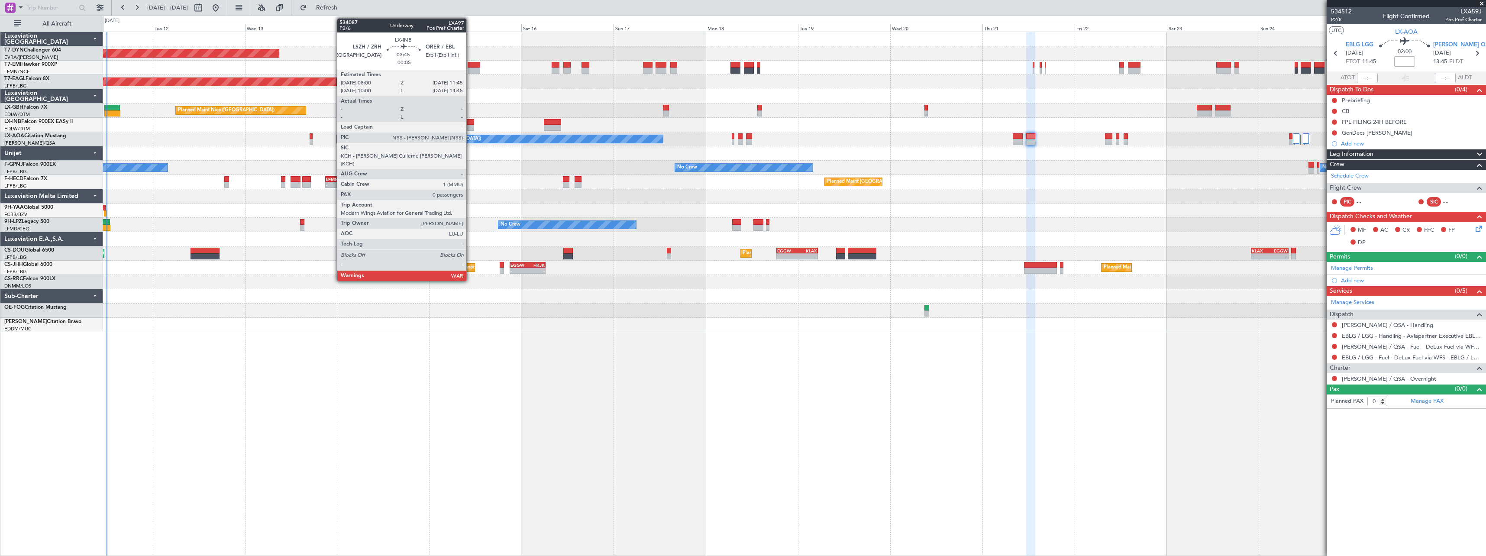
click at [470, 125] on div at bounding box center [466, 128] width 15 height 6
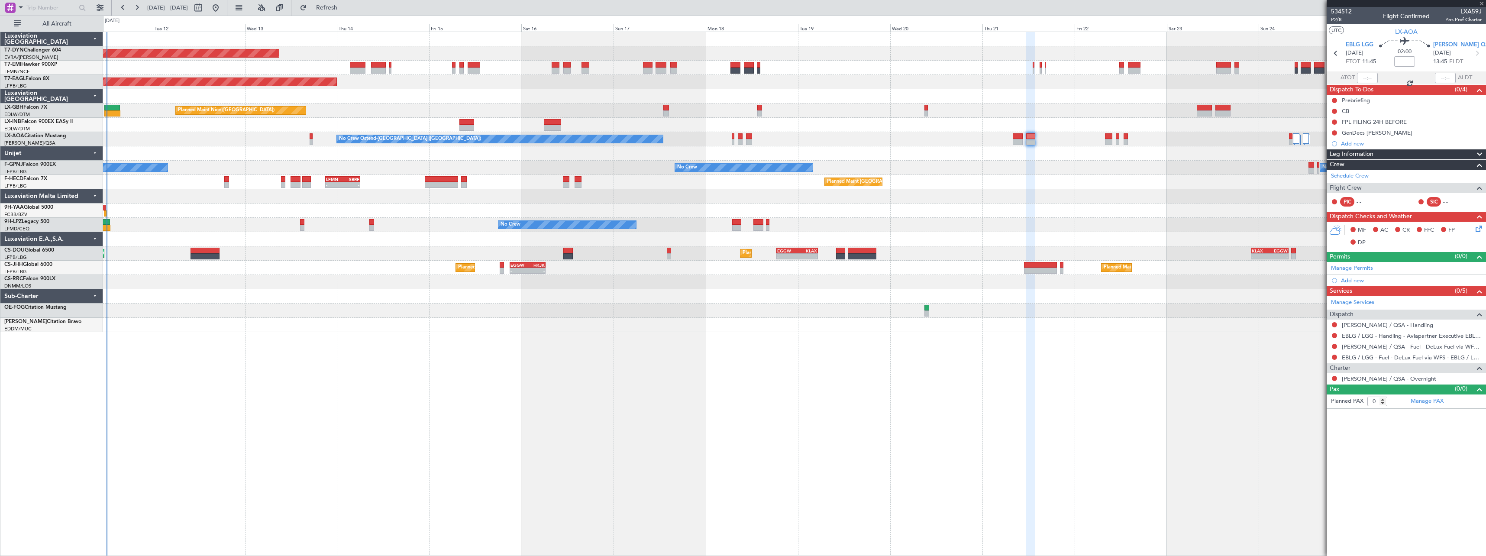
type input "-00:05"
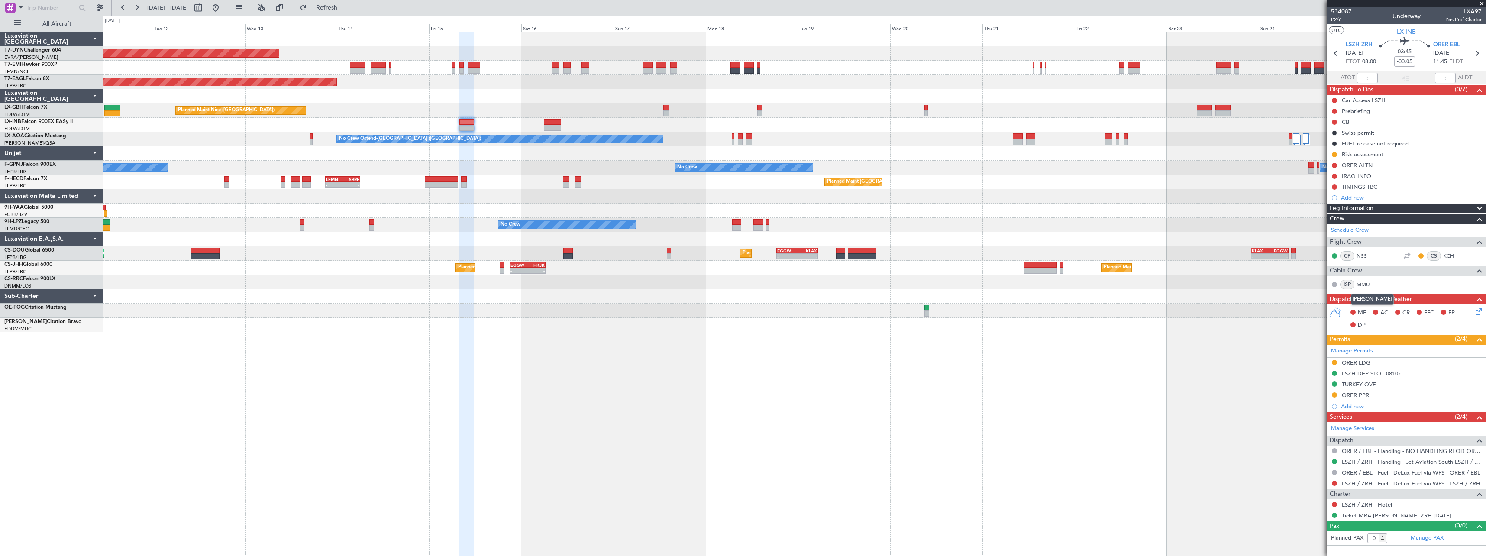
click at [1363, 285] on link "MMU" at bounding box center [1366, 285] width 19 height 8
click at [1479, 231] on span at bounding box center [1478, 228] width 10 height 6
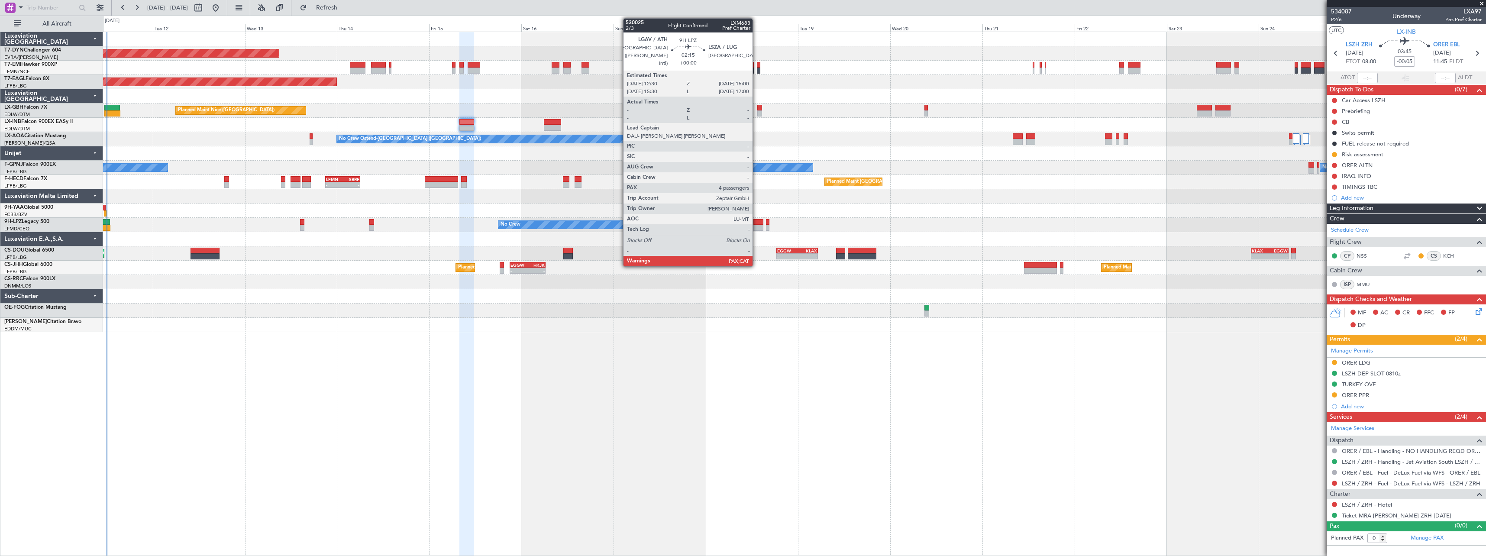
click at [757, 224] on div at bounding box center [759, 222] width 10 height 6
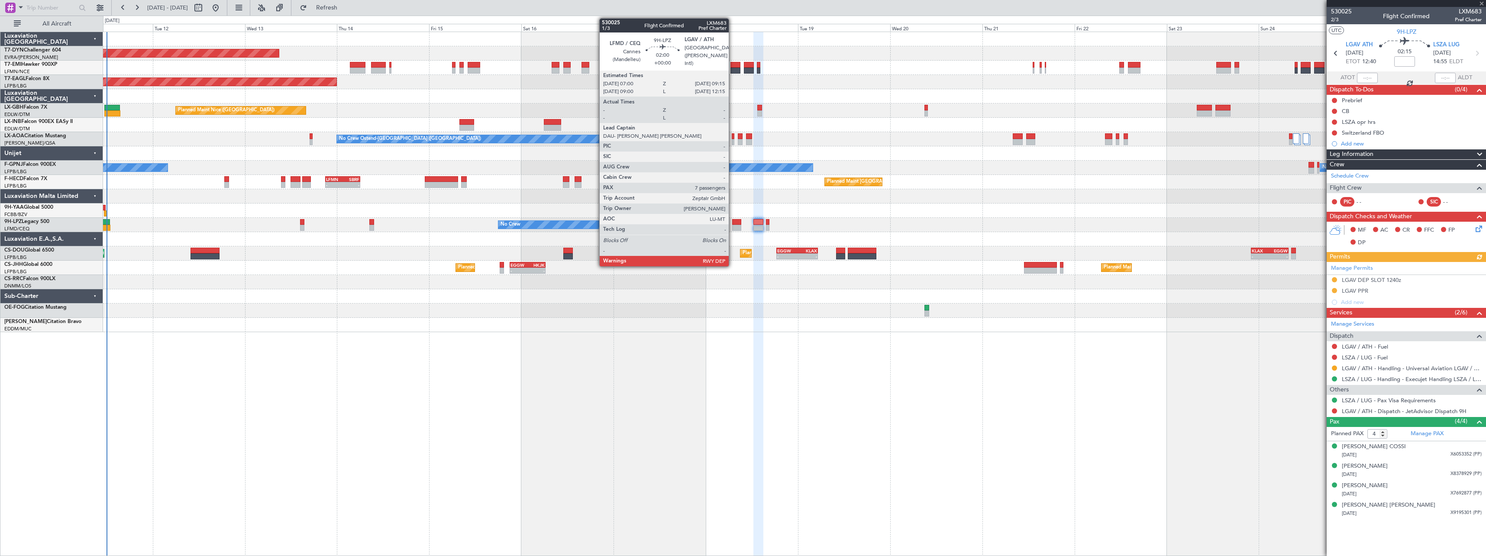
click at [733, 222] on div at bounding box center [736, 222] width 9 height 6
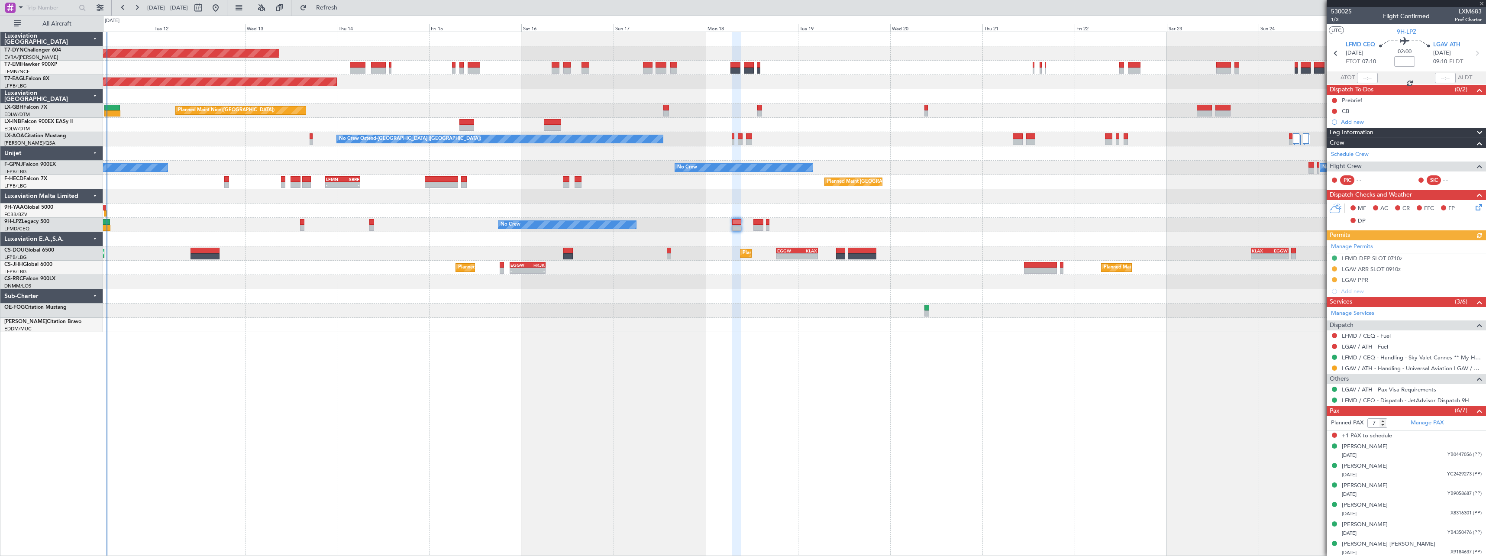
scroll to position [2, 0]
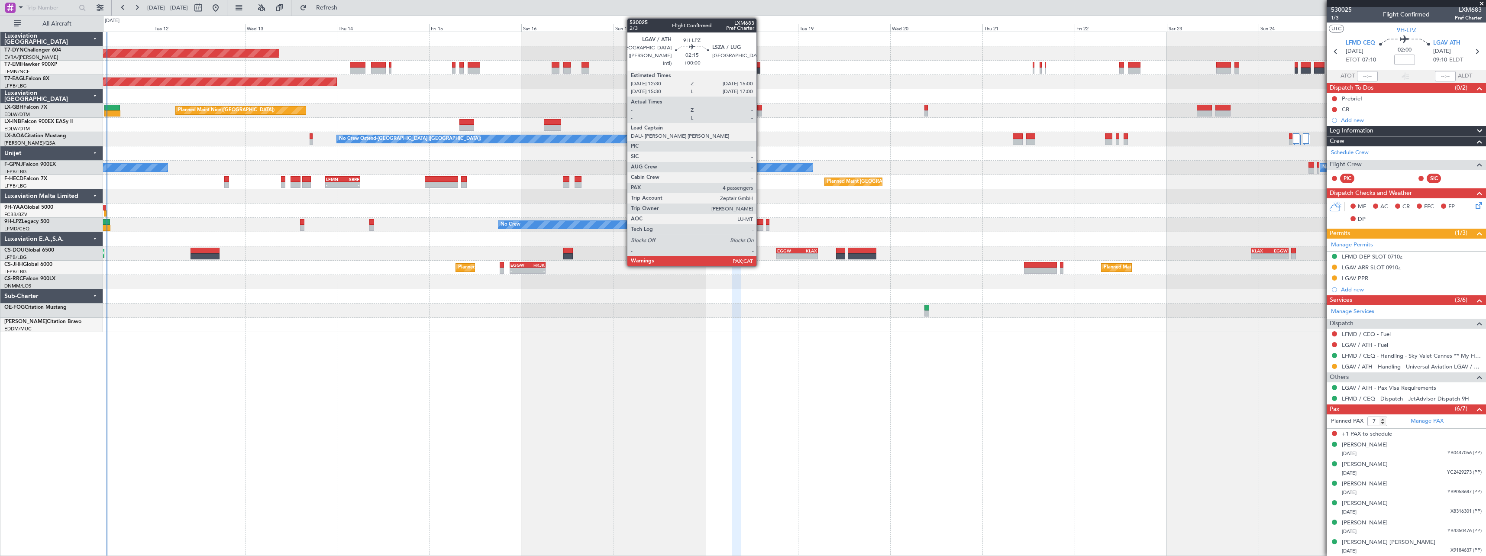
click at [760, 223] on div at bounding box center [759, 222] width 10 height 6
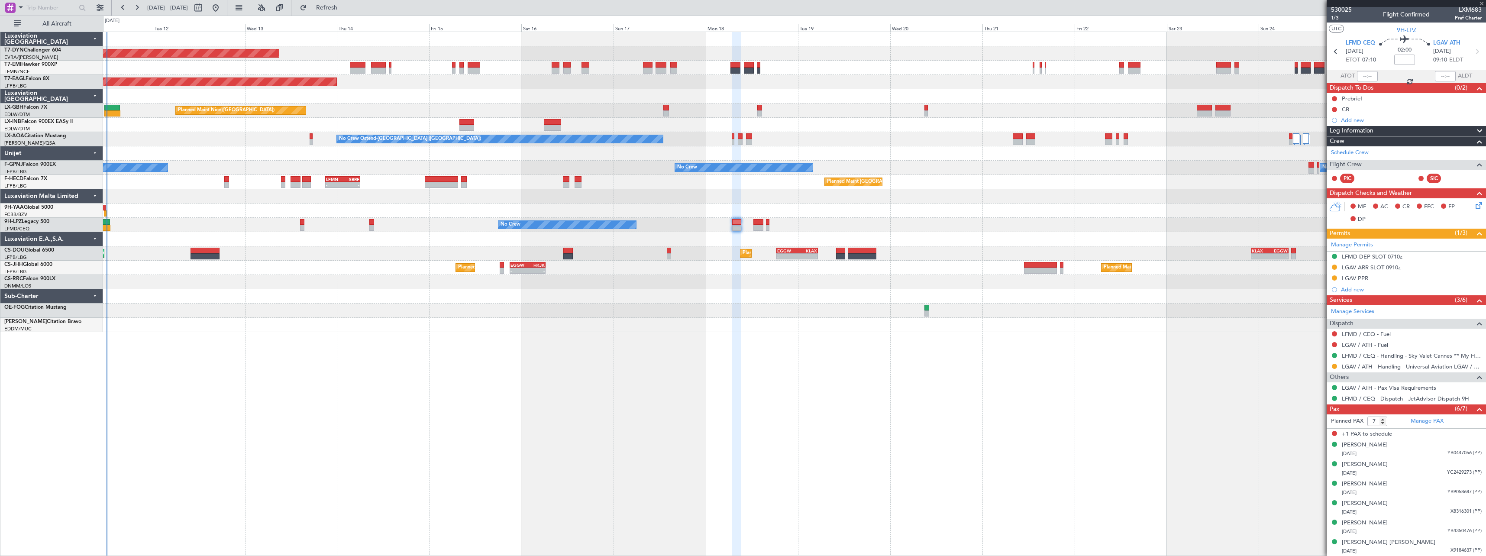
type input "4"
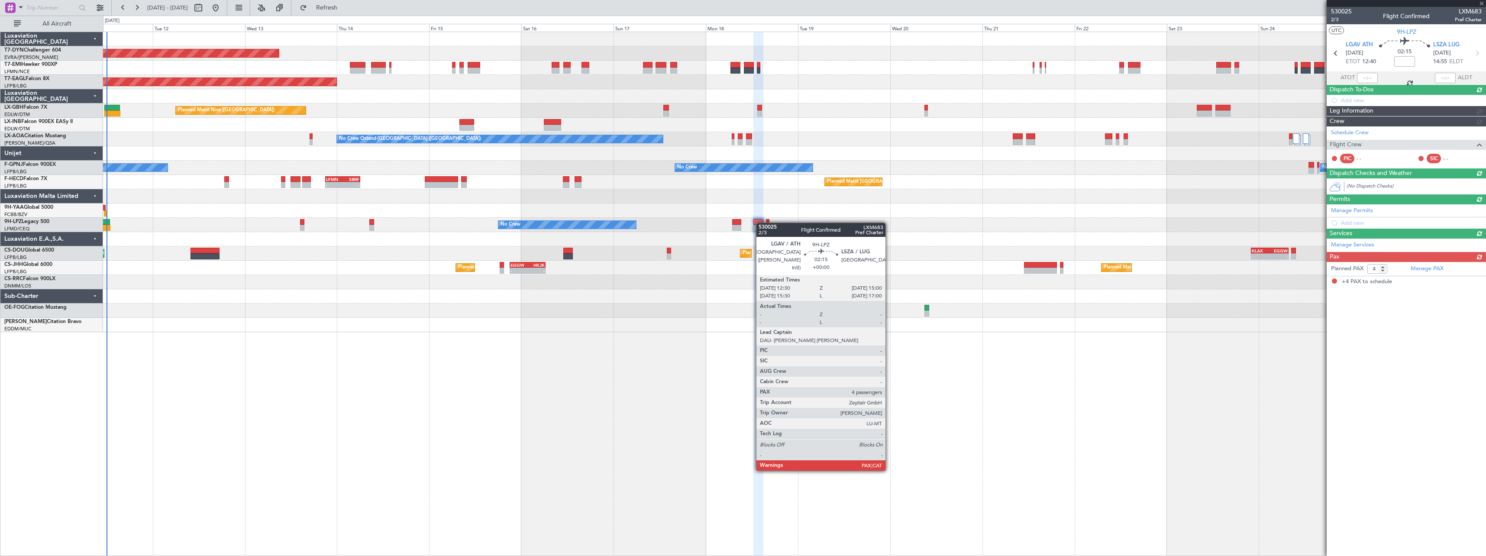
scroll to position [0, 0]
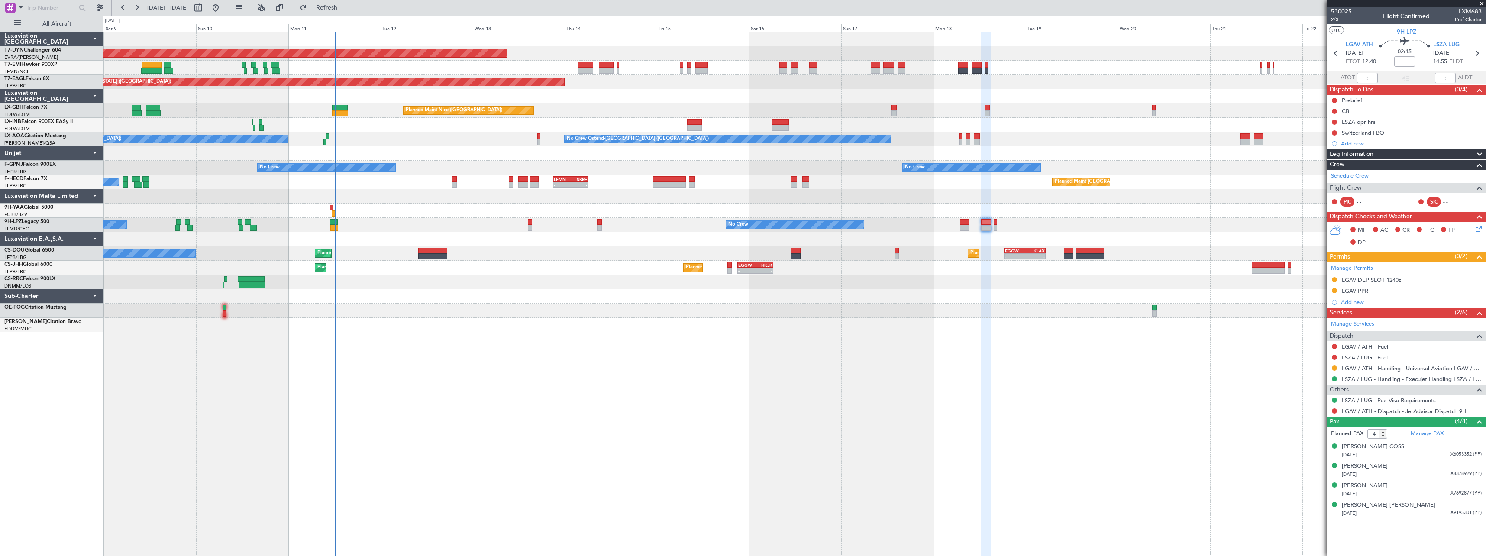
click at [862, 164] on div "Planned Maint Basel-Mulhouse Planned Maint New York (Teterboro) Planned Maint G…" at bounding box center [794, 182] width 1383 height 300
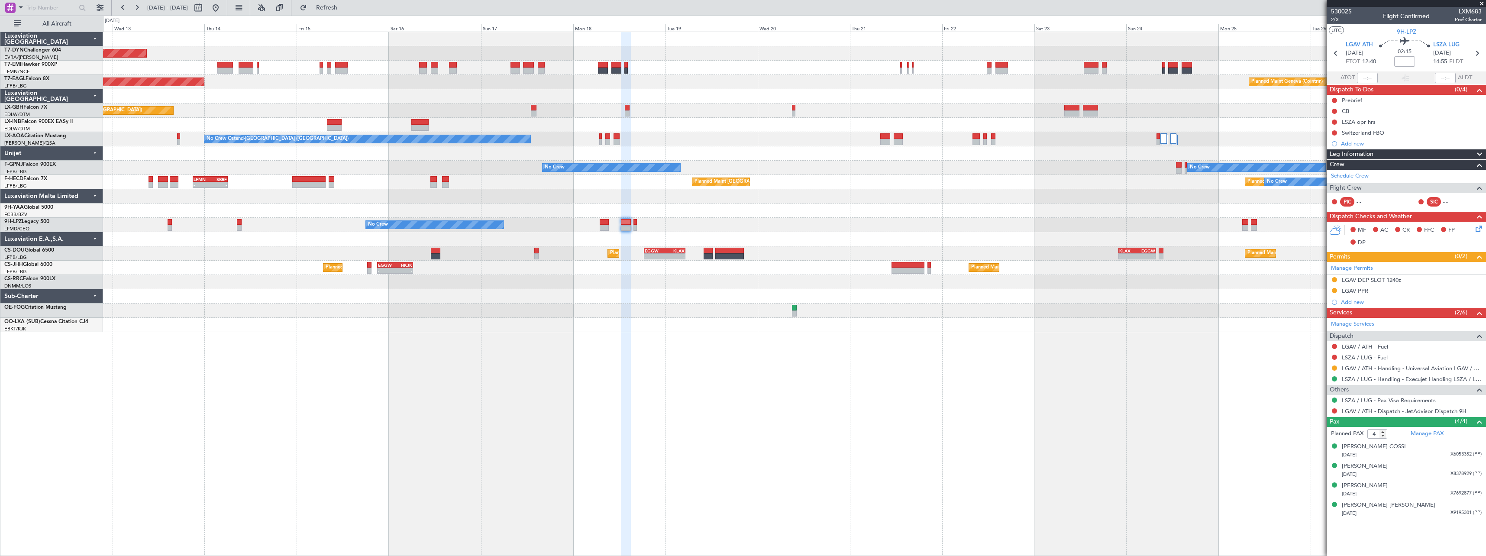
click at [442, 254] on div "Planned Maint London (Luton) - - EGGW 18:30 Z KLAX 05:15 Z - - KLAX 22:00 Z EGG…" at bounding box center [794, 253] width 1383 height 14
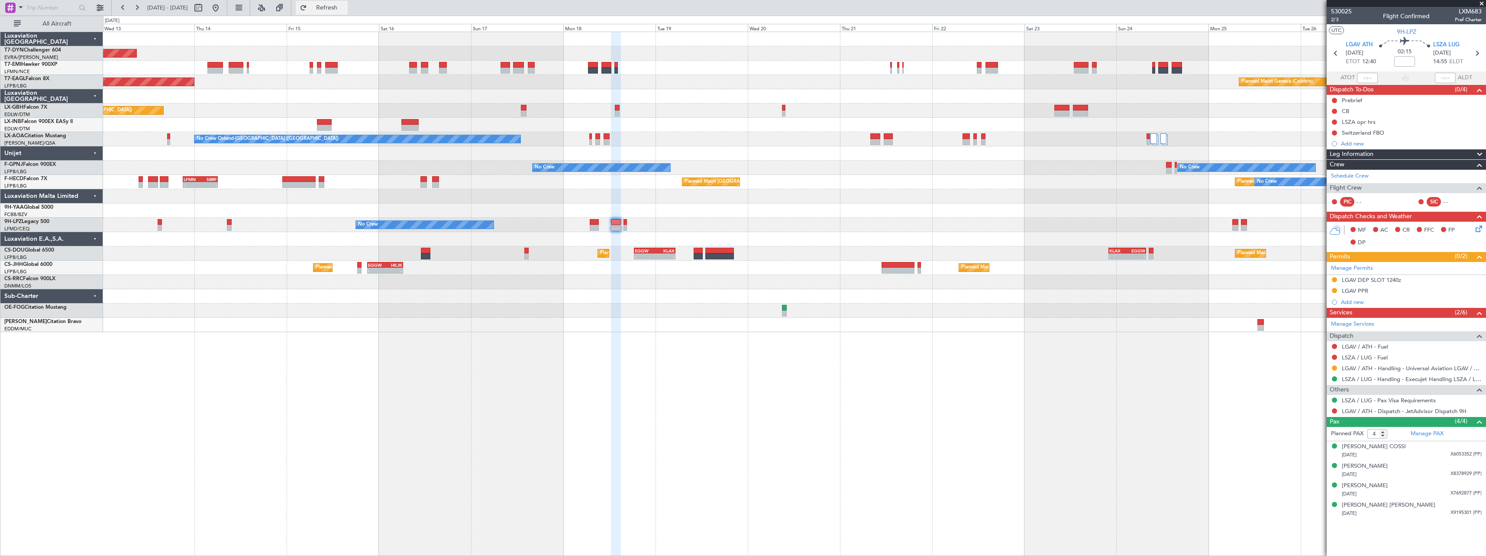
click at [345, 10] on span "Refresh" at bounding box center [327, 8] width 36 height 6
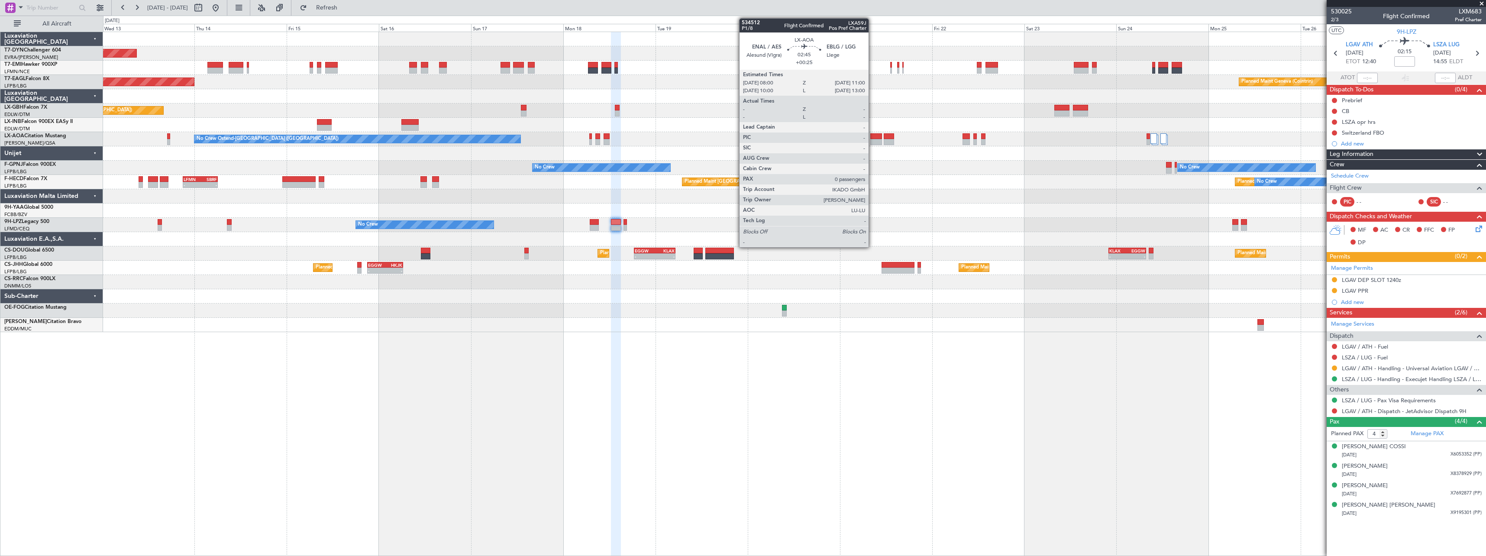
click at [873, 140] on div at bounding box center [876, 142] width 12 height 6
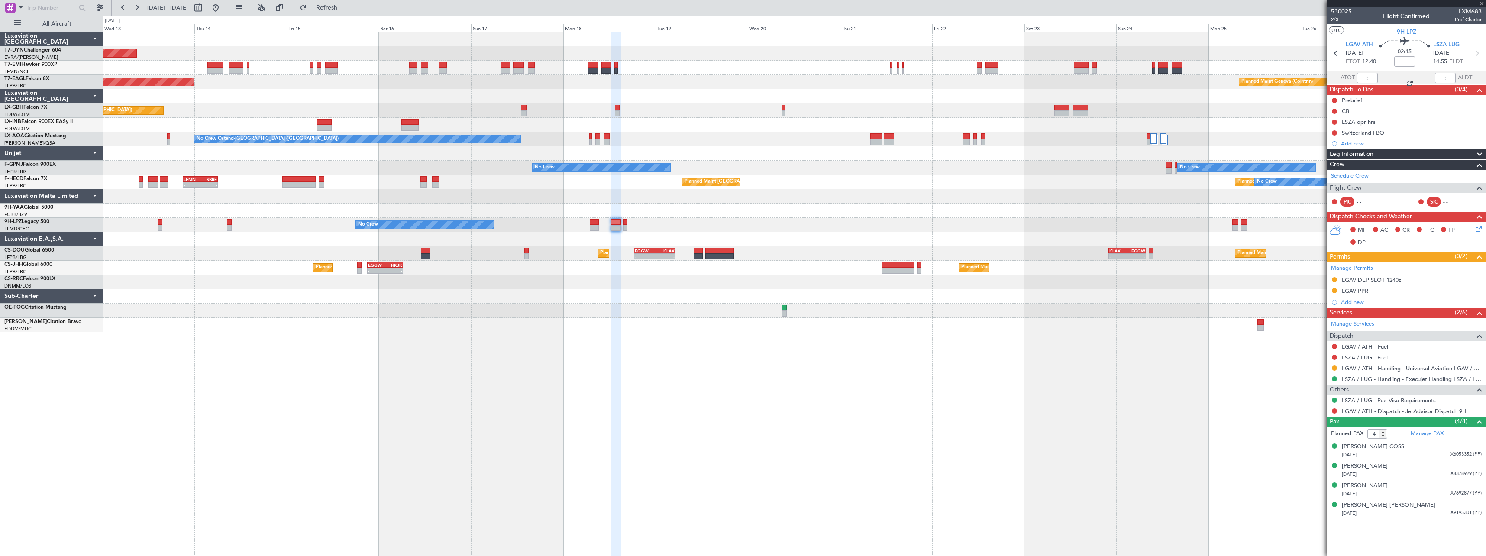
type input "+00:25"
type input "0"
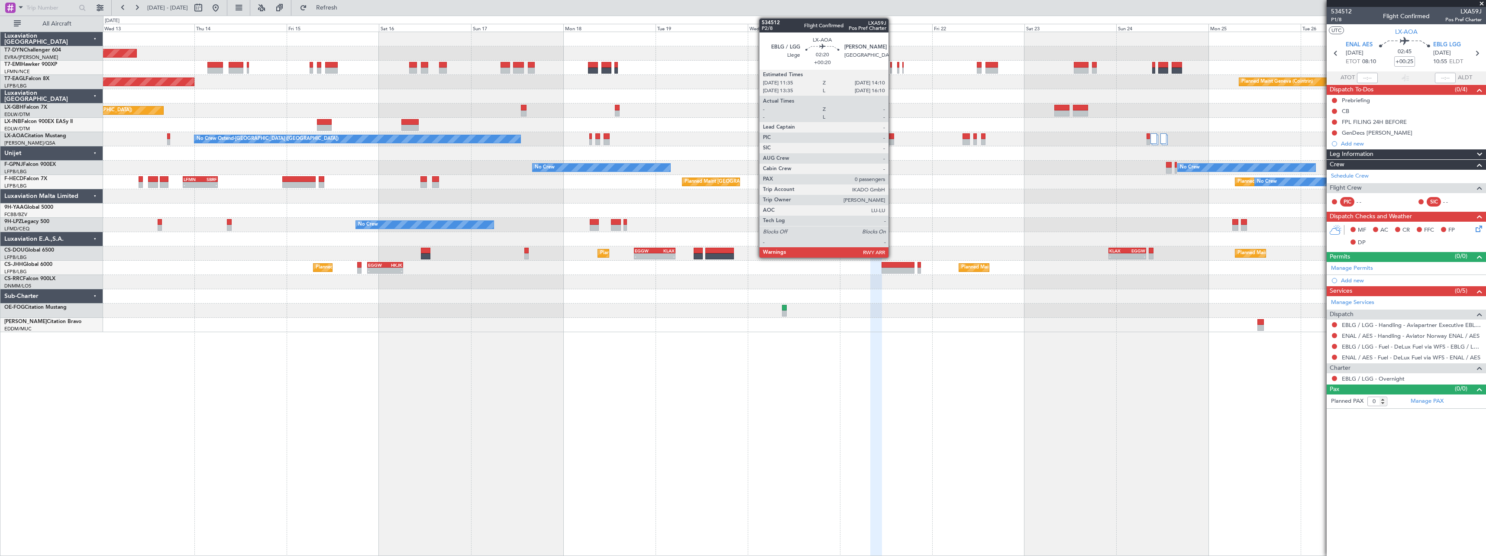
click at [893, 135] on div at bounding box center [889, 136] width 10 height 6
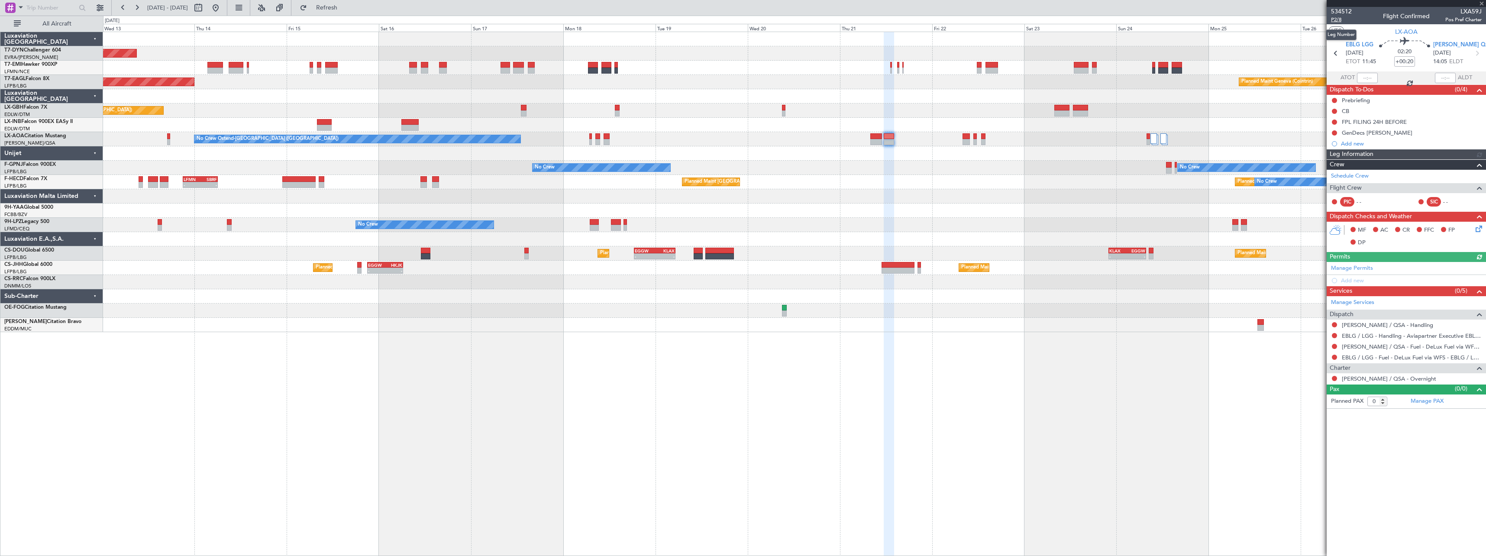
click at [1342, 18] on span "P2/8" at bounding box center [1341, 19] width 21 height 7
click at [344, 9] on span "Refresh" at bounding box center [327, 8] width 36 height 6
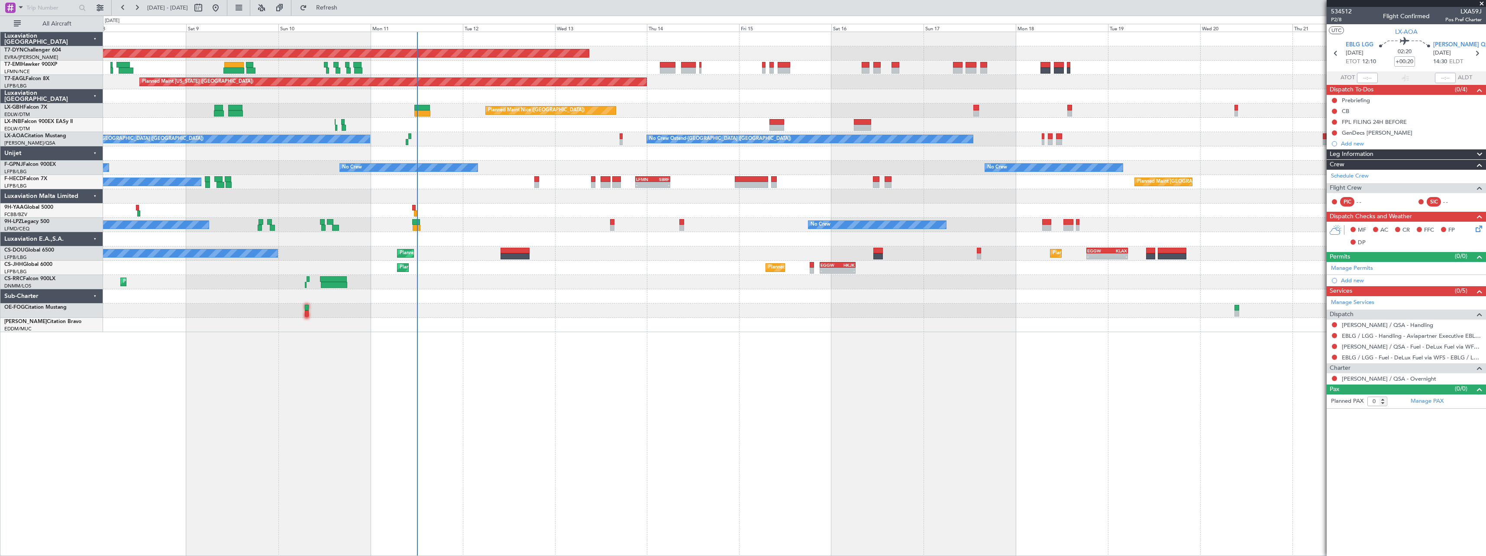
click at [898, 325] on div "Planned Maint Basel-Mulhouse A/C Unavailable Planned Maint New York (Teterboro)…" at bounding box center [794, 294] width 1383 height 524
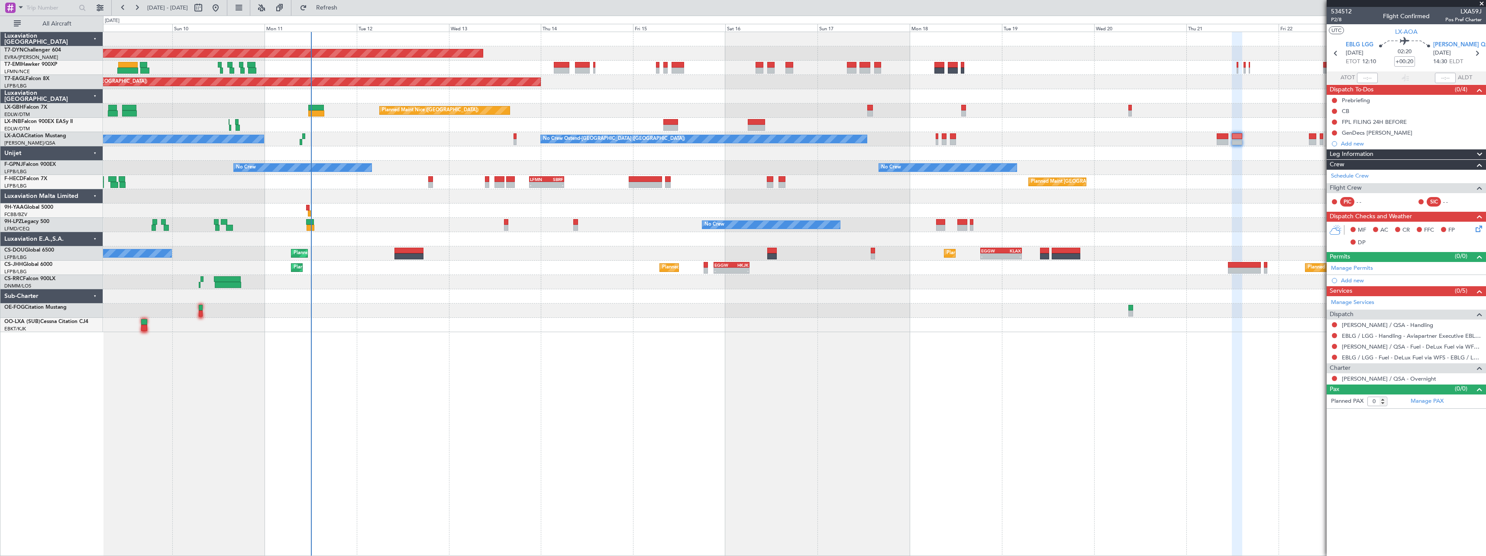
click at [601, 114] on div "Planned Maint Basel-Mulhouse Planned Maint New York (Teterboro) Planned Maint G…" at bounding box center [794, 182] width 1383 height 300
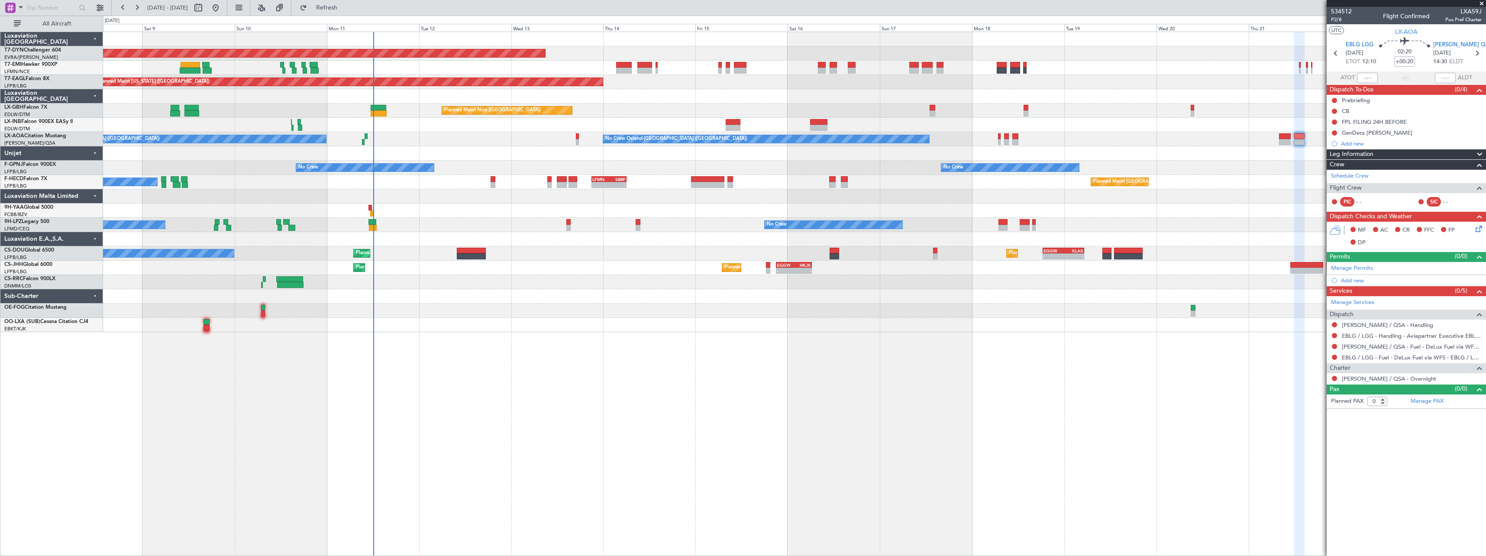
click at [511, 296] on div at bounding box center [794, 296] width 1383 height 14
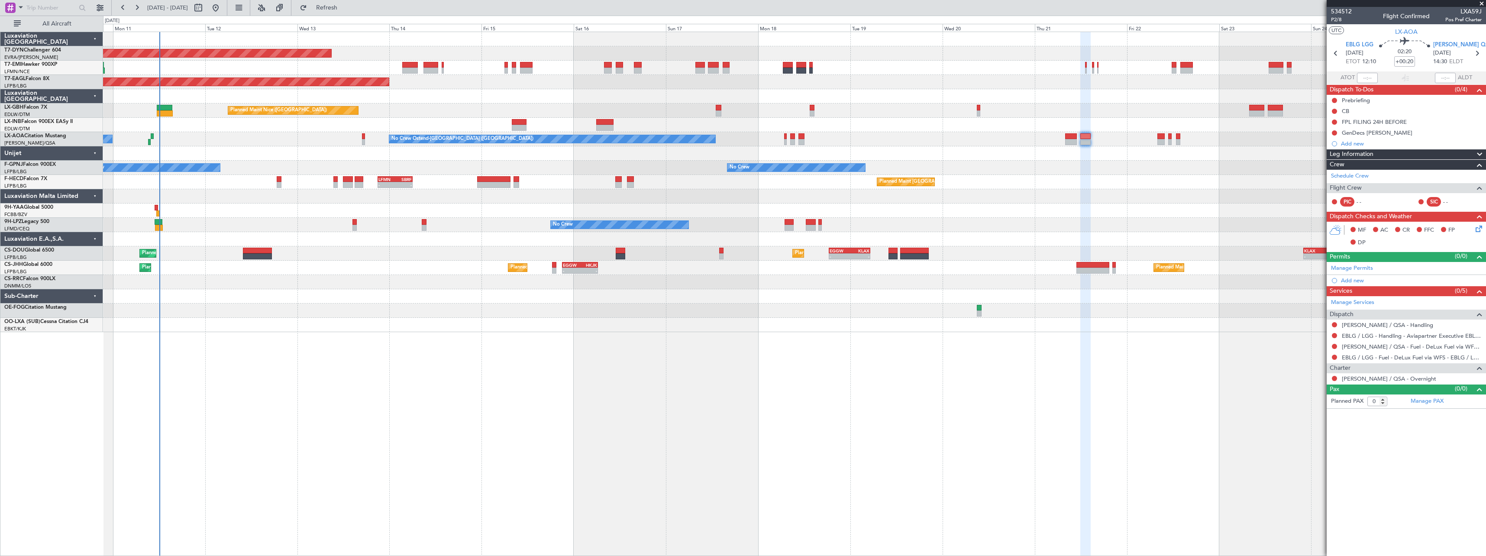
click at [373, 286] on div "Planned Maint Larnaca ([GEOGRAPHIC_DATA] Intl)" at bounding box center [794, 282] width 1383 height 14
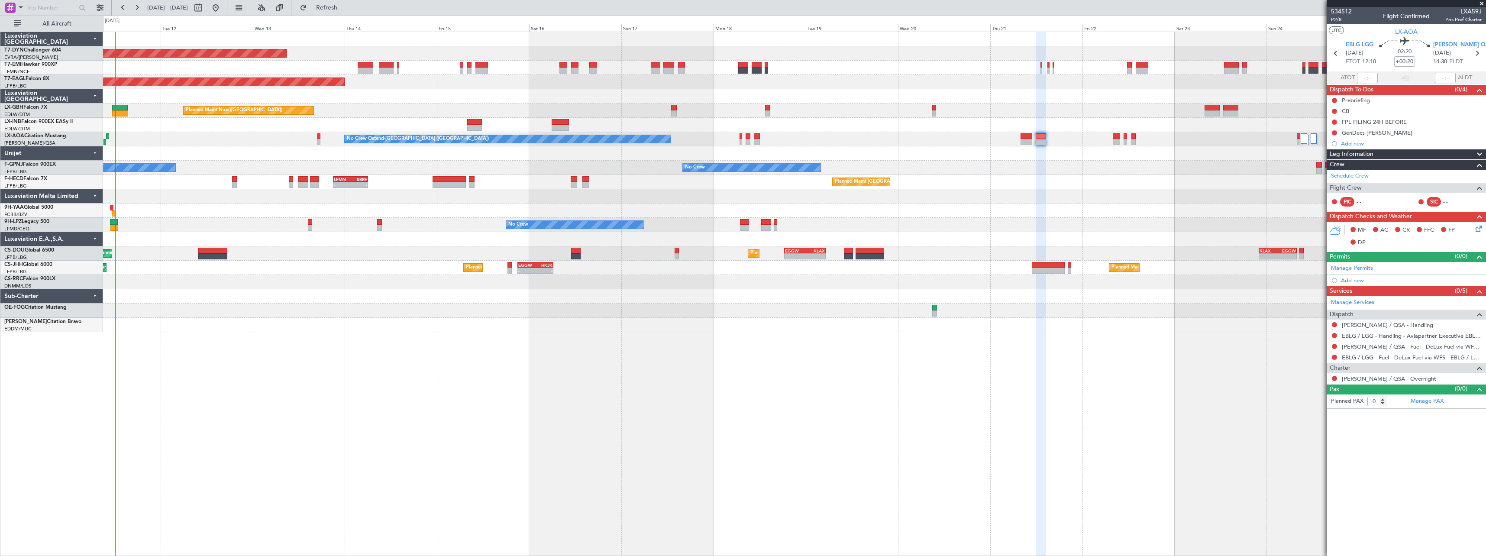
click at [340, 373] on div "Planned Maint Basel-Mulhouse Planned Maint New York (Teterboro) Planned Maint G…" at bounding box center [794, 294] width 1383 height 524
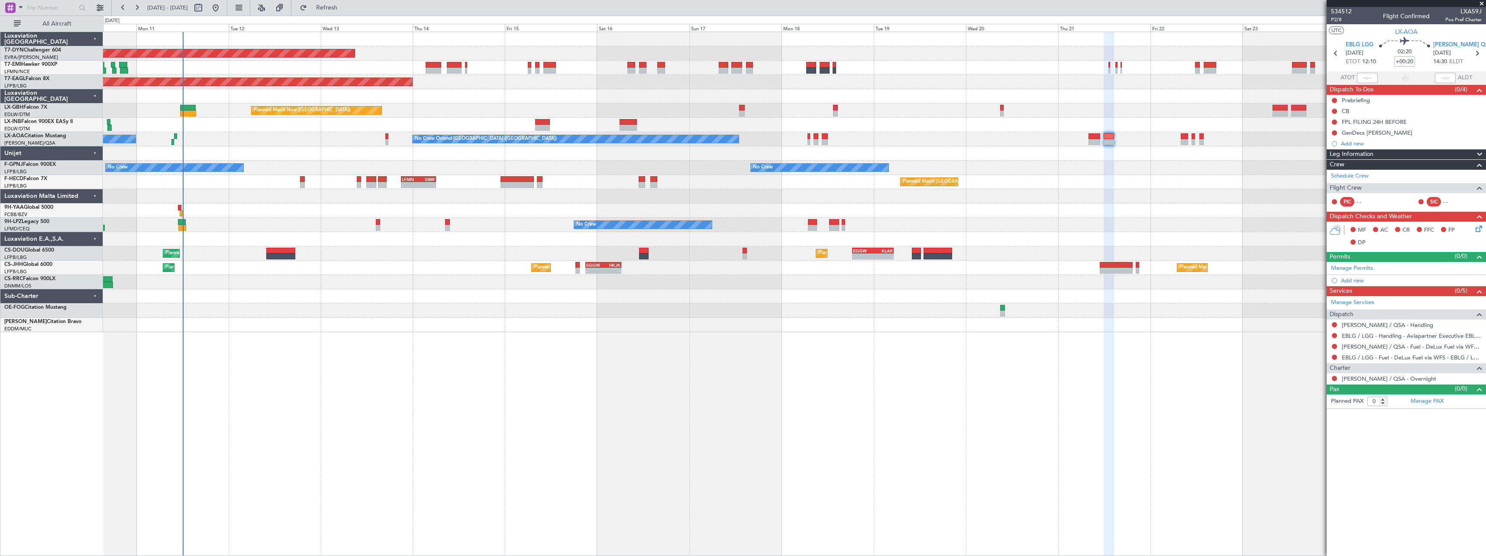
click at [703, 315] on div "Planned Maint Basel-Mulhouse Planned Maint New York (Teterboro) Planned Maint G…" at bounding box center [794, 182] width 1383 height 300
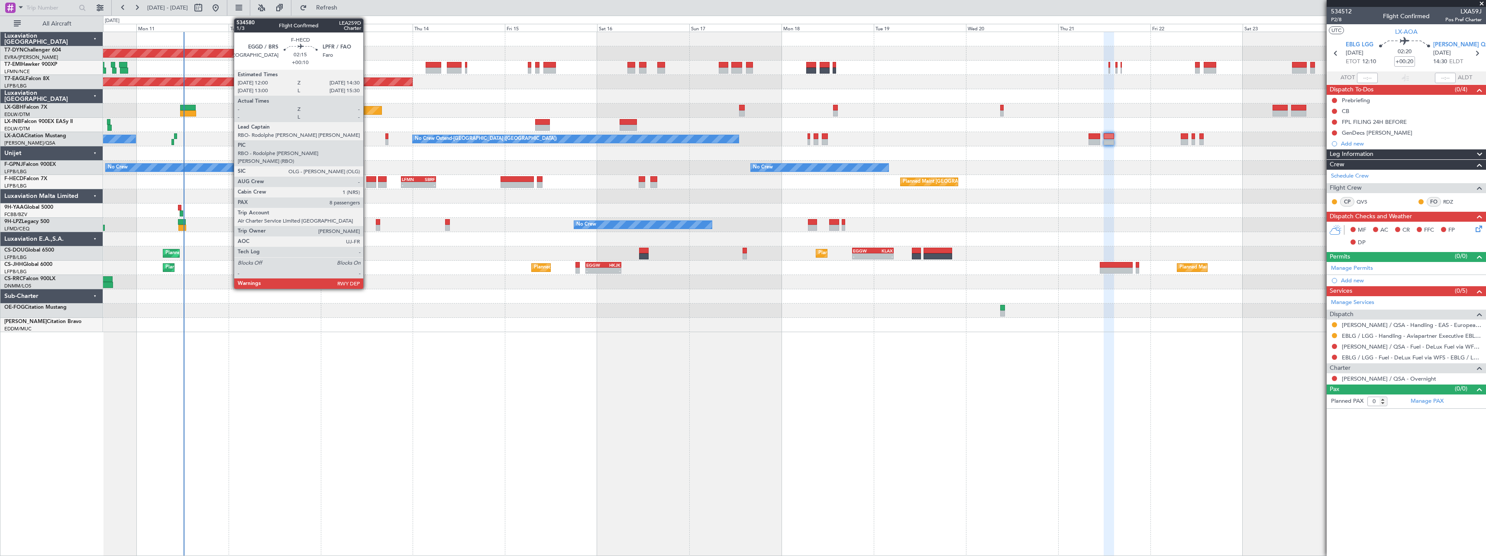
click at [367, 179] on div at bounding box center [371, 179] width 10 height 6
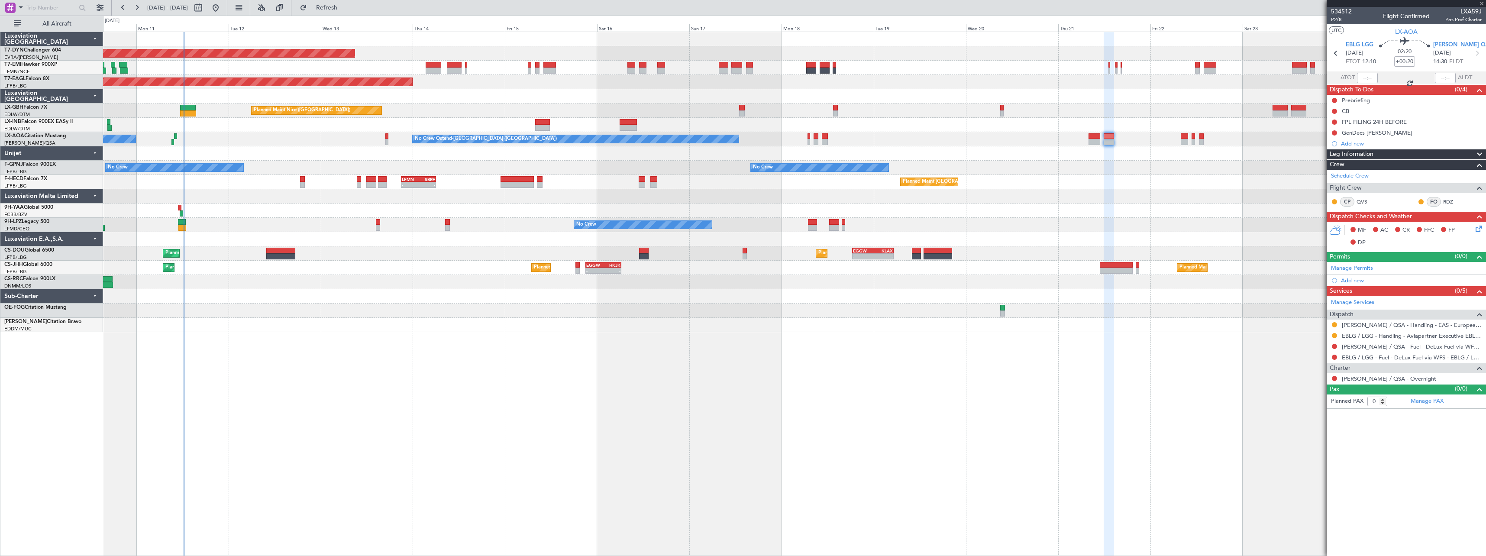
type input "+00:10"
type input "8"
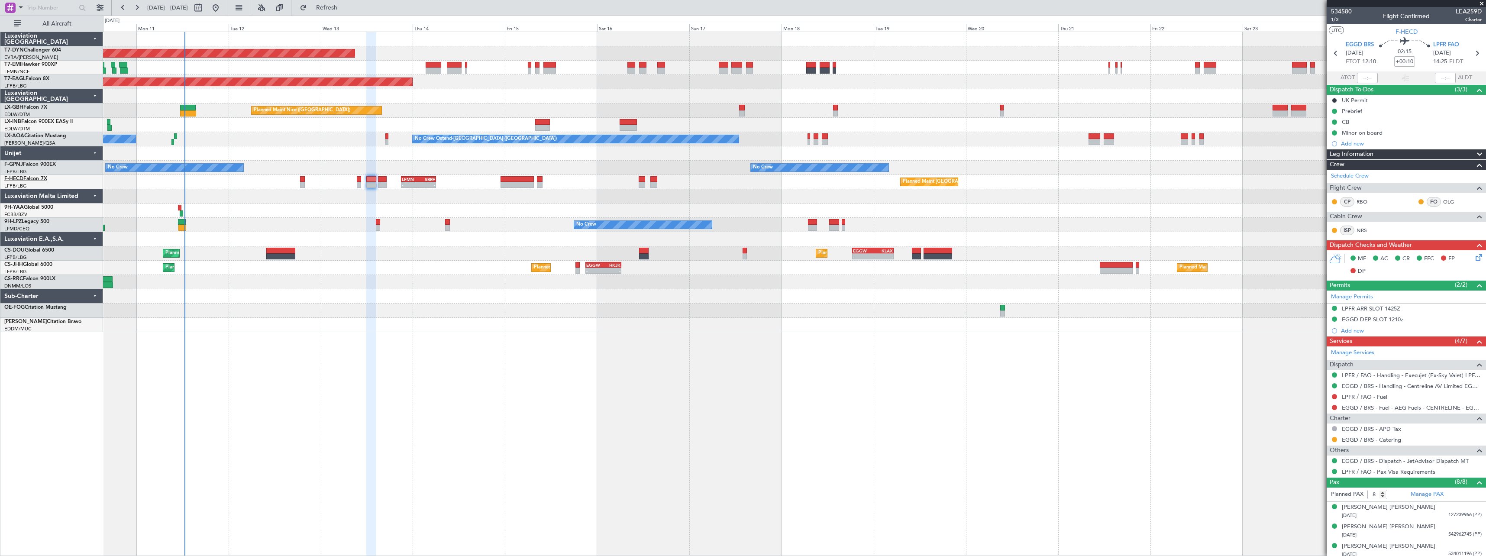
click at [37, 178] on link "F-HECD Falcon 7X" at bounding box center [25, 178] width 43 height 5
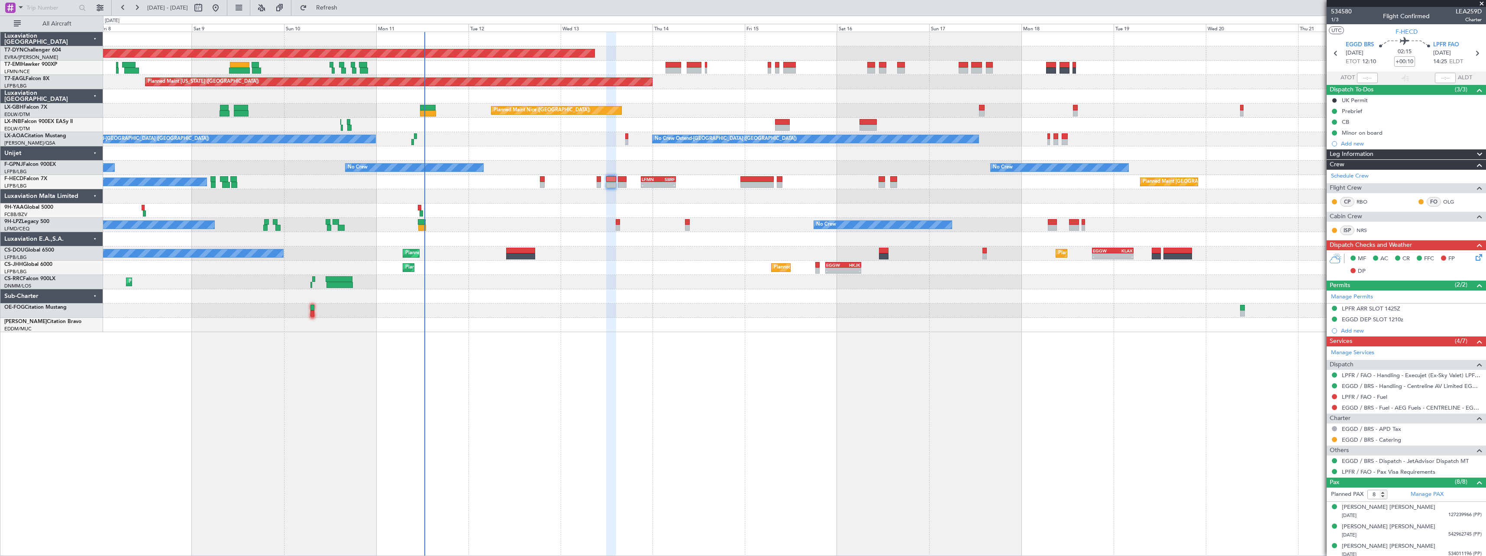
click at [648, 259] on div "Planned Maint Paris (Le Bourget) Planned Maint London (Luton) - - EGGW 18:30 Z …" at bounding box center [794, 253] width 1383 height 14
click at [608, 252] on div "Planned Maint Paris (Le Bourget) Planned Maint London (Luton) - - EGGW 18:30 Z …" at bounding box center [794, 253] width 1383 height 14
click at [605, 256] on div "Planned Maint Paris (Le Bourget) Planned Maint London (Luton) - - EGGW 18:30 Z …" at bounding box center [794, 253] width 1383 height 14
type input "+00:40"
type input "2"
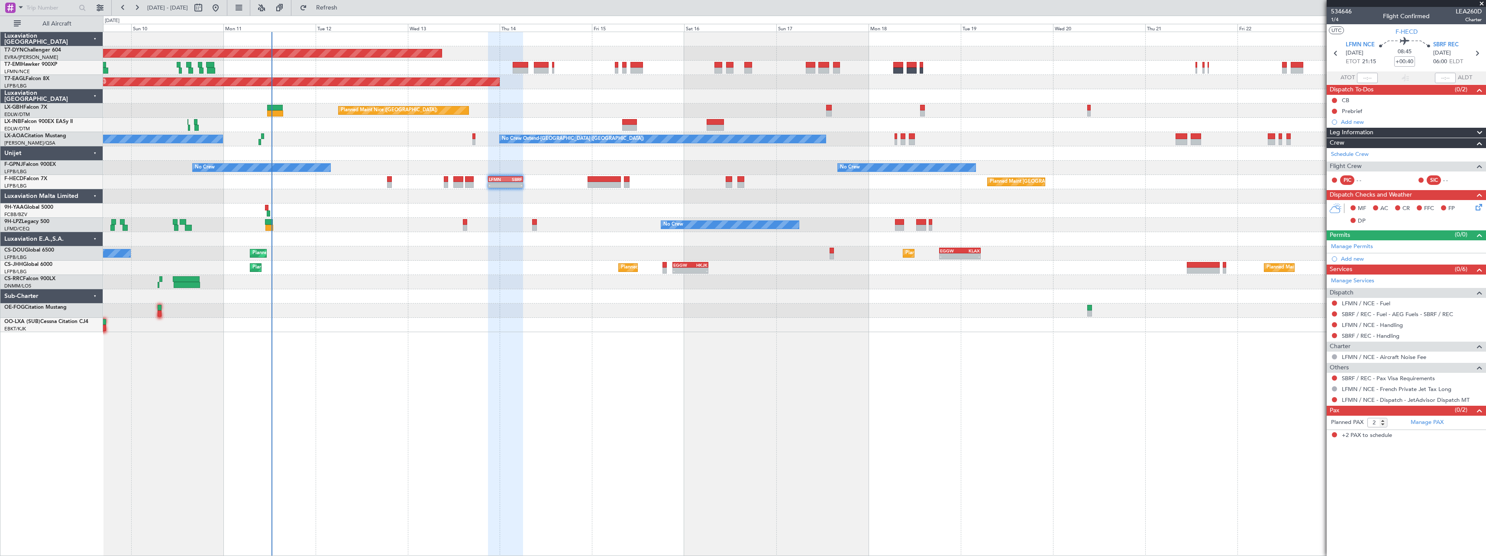
click at [789, 361] on div "Planned Maint Basel-Mulhouse Planned Maint New York (Teterboro) Planned Maint G…" at bounding box center [794, 294] width 1383 height 524
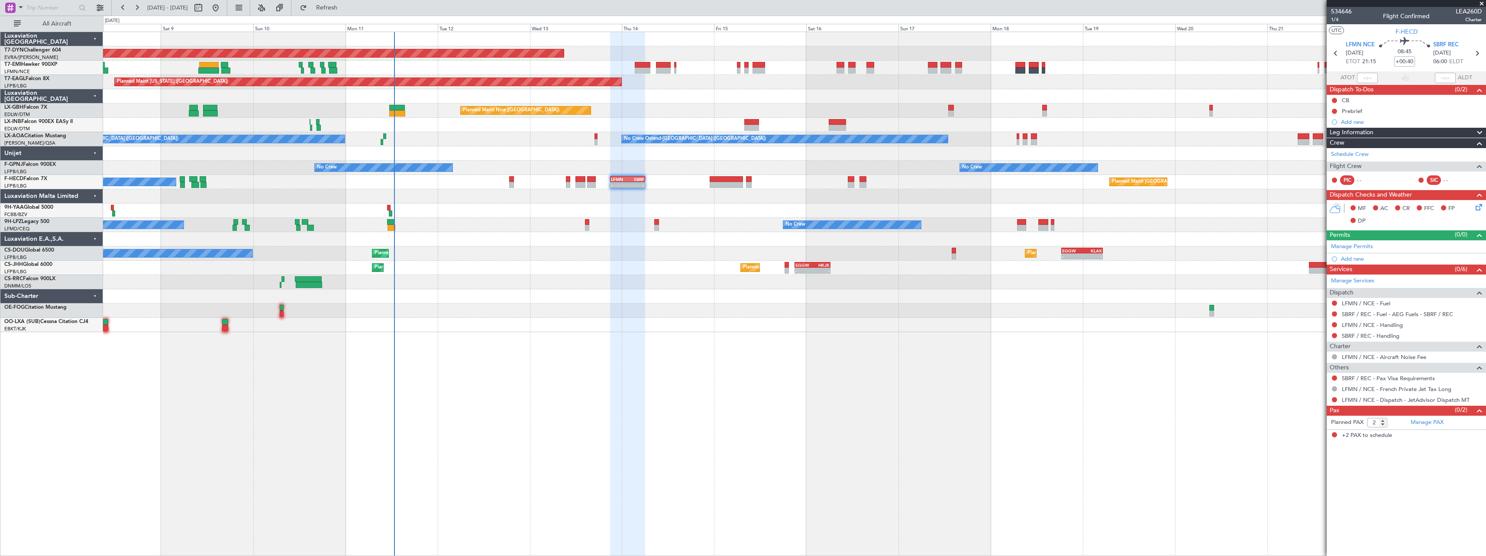
click at [708, 340] on div "Planned Maint Basel-Mulhouse A/C Unavailable Planned Maint New York (Teterboro)…" at bounding box center [794, 294] width 1383 height 524
click at [345, 9] on span "Refresh" at bounding box center [327, 8] width 36 height 6
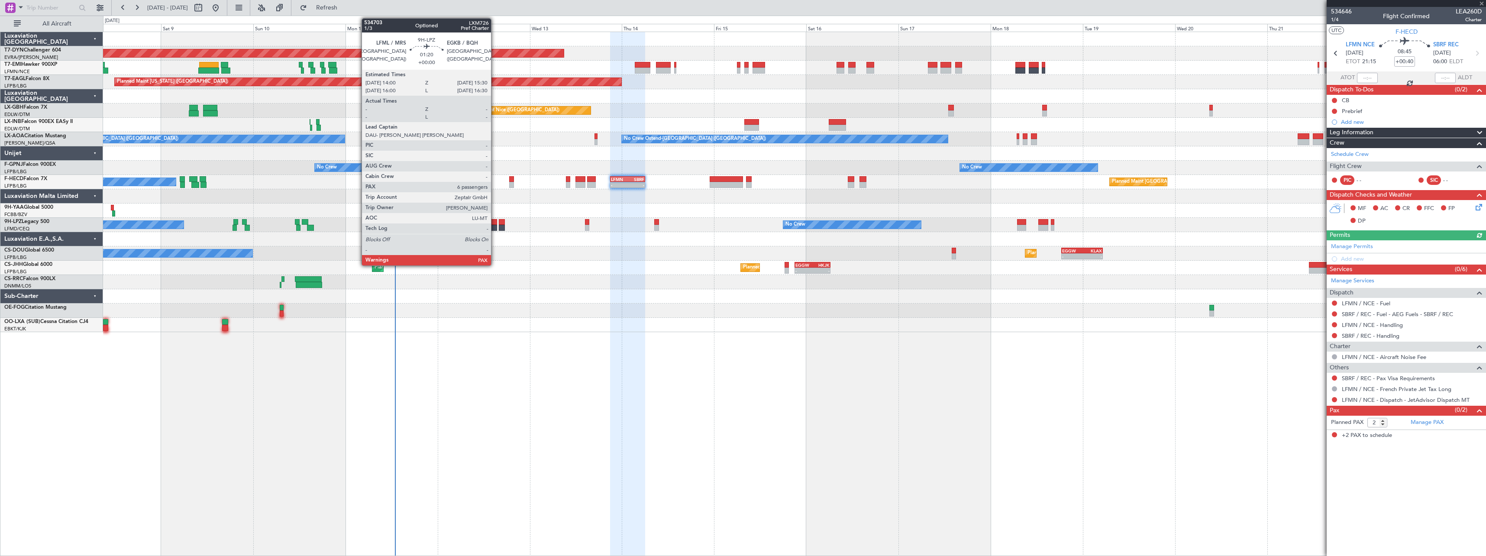
click at [495, 226] on div at bounding box center [494, 228] width 6 height 6
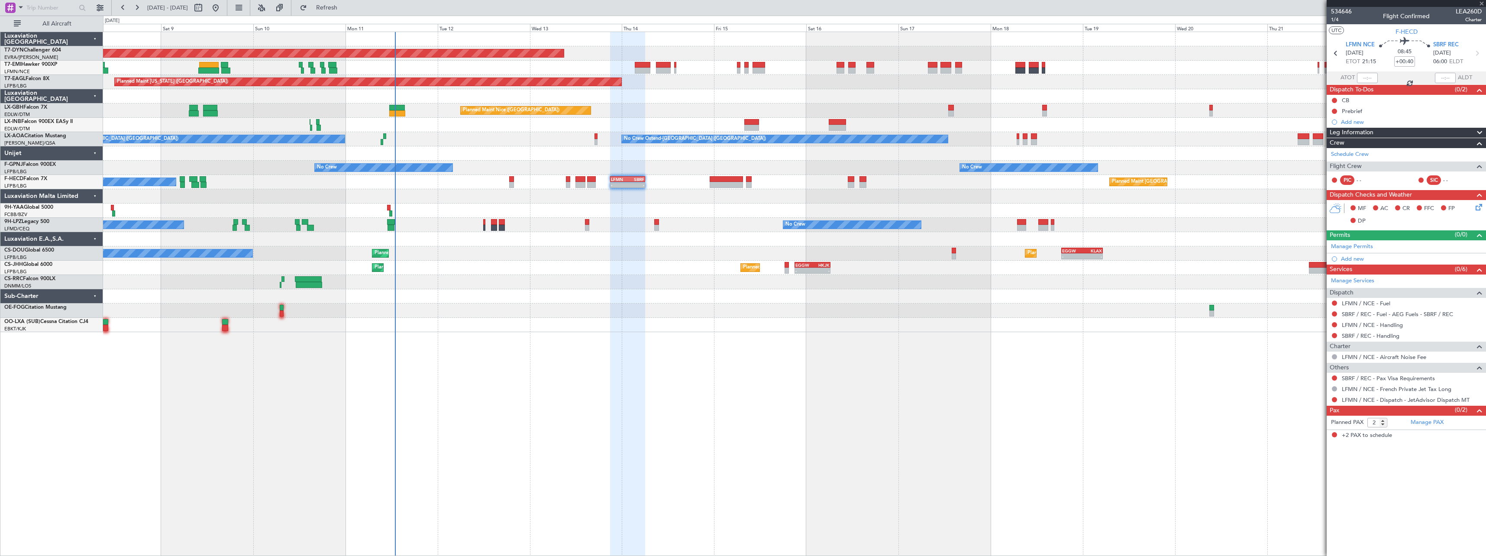
type input "6"
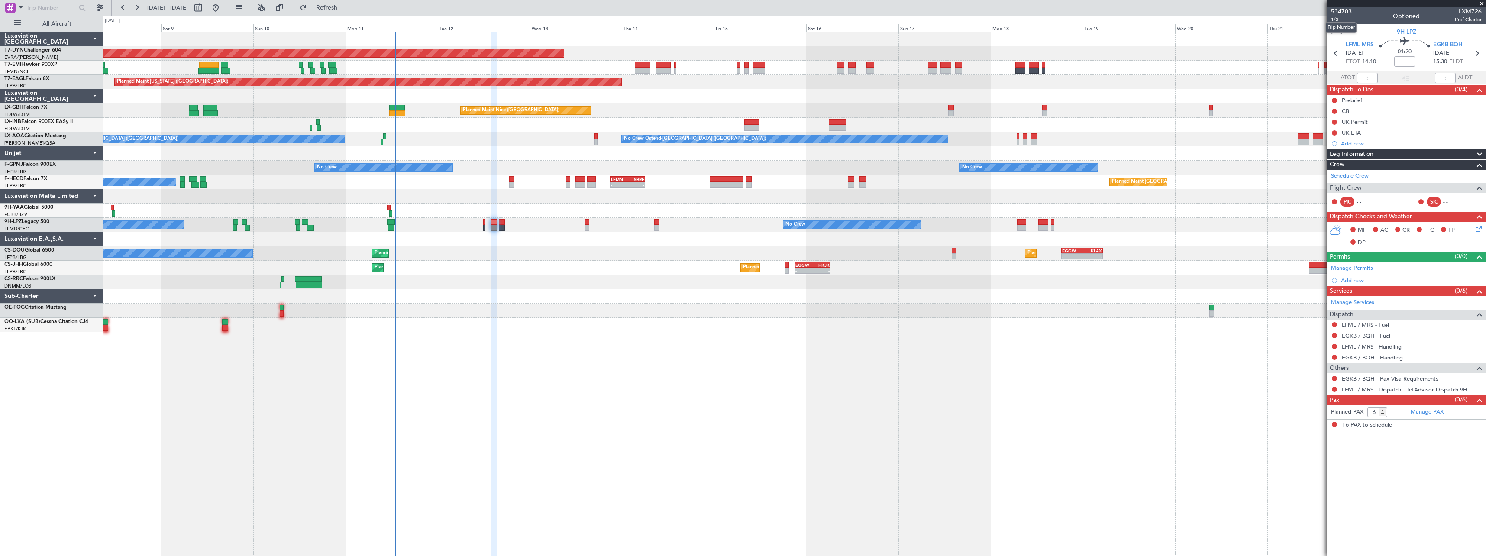
click at [1346, 13] on span "534703" at bounding box center [1341, 11] width 21 height 9
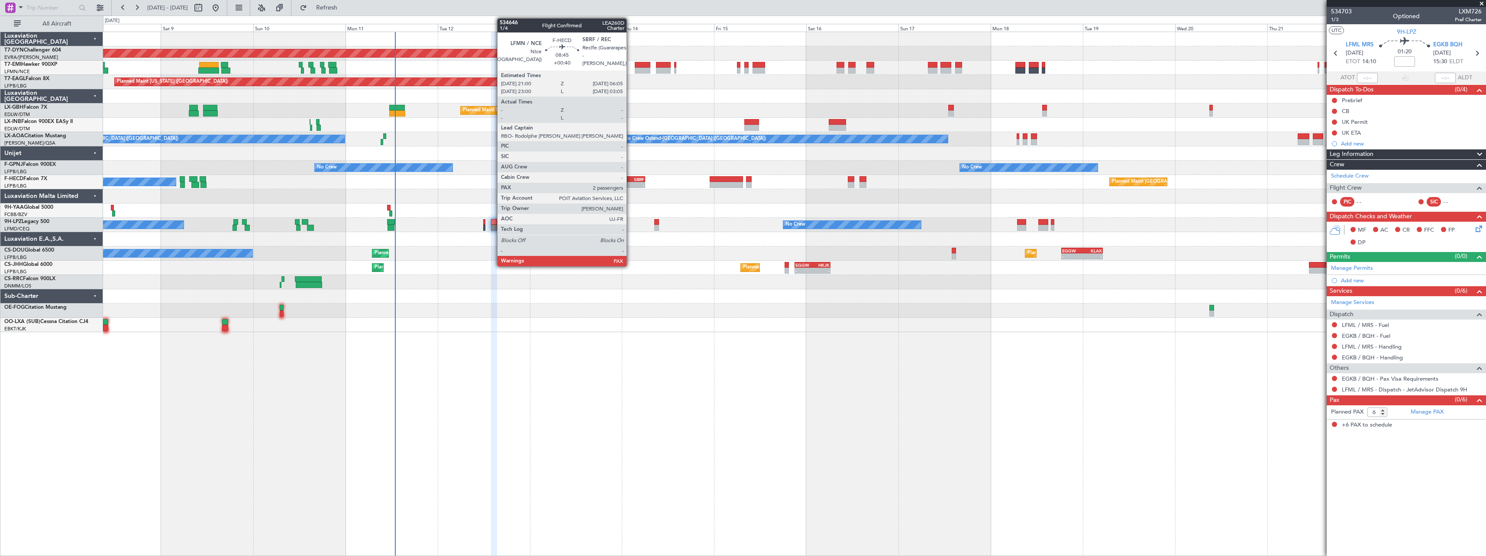
click at [631, 181] on div "SBRF" at bounding box center [635, 179] width 17 height 5
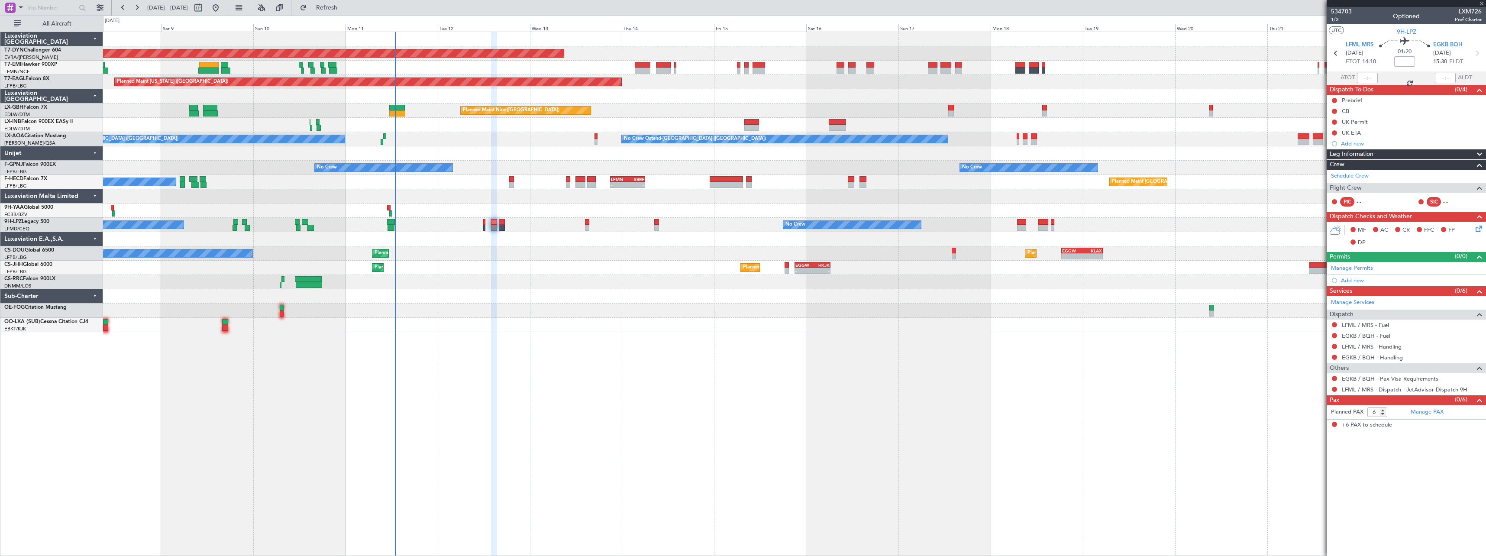
type input "+00:40"
type input "2"
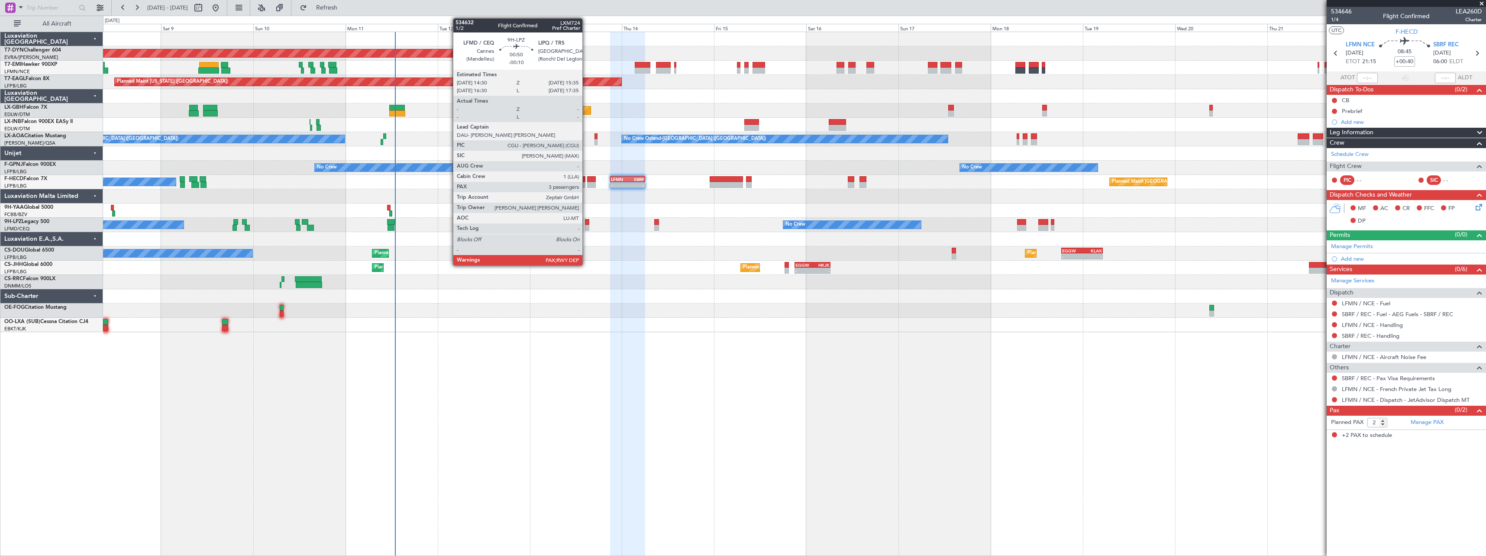
click at [586, 223] on div at bounding box center [587, 222] width 4 height 6
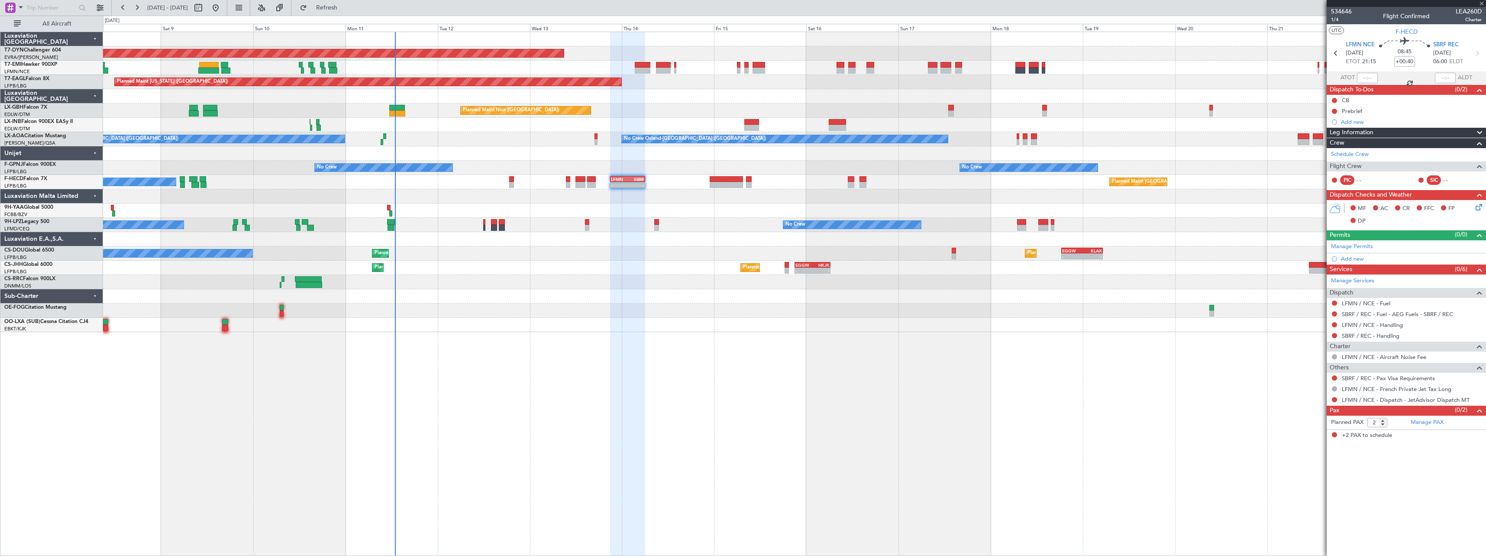
type input "-00:10"
type input "3"
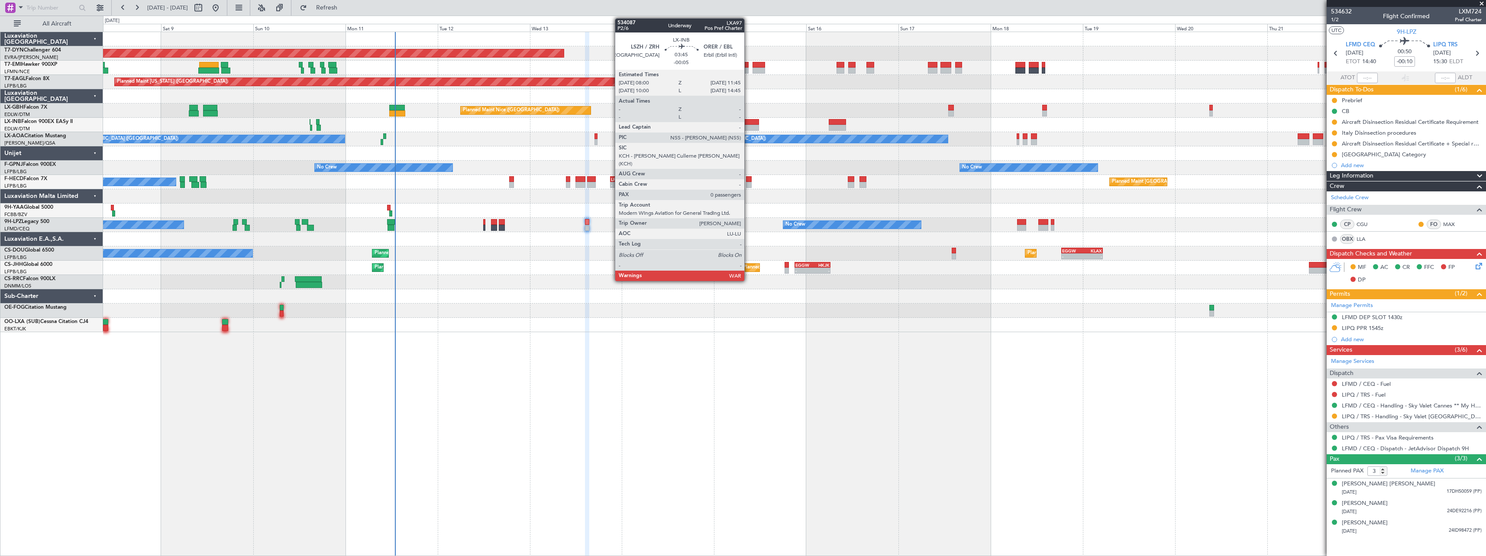
click at [748, 124] on div at bounding box center [751, 122] width 15 height 6
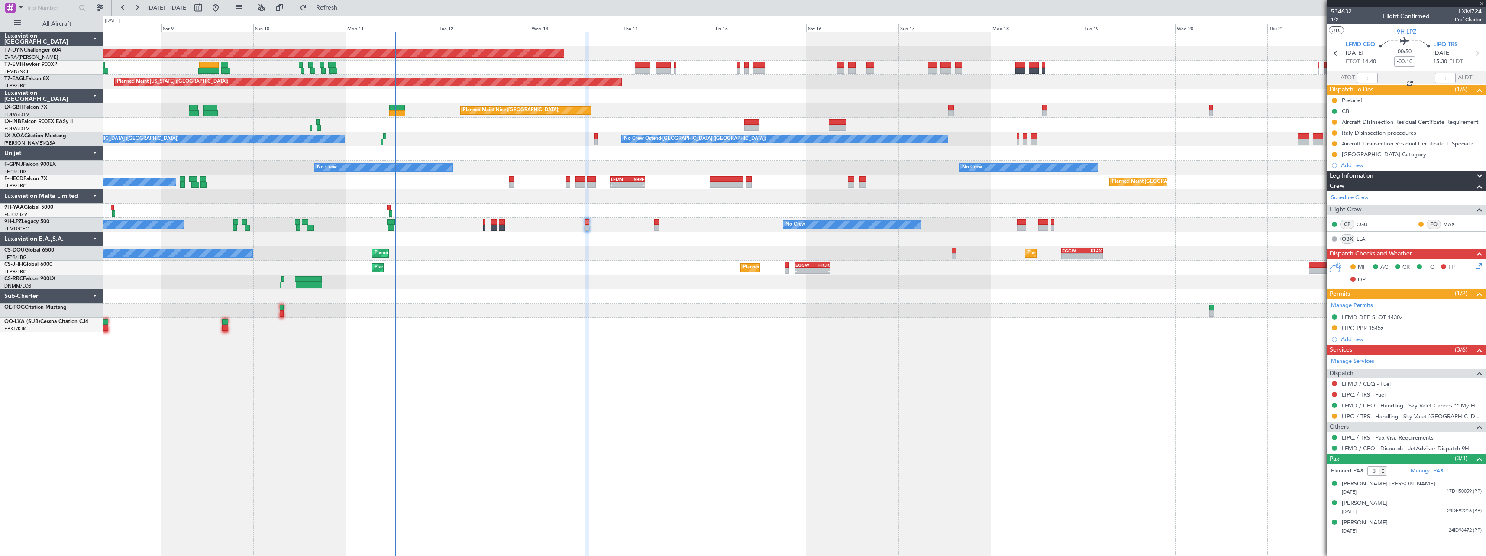
type input "-00:05"
type input "0"
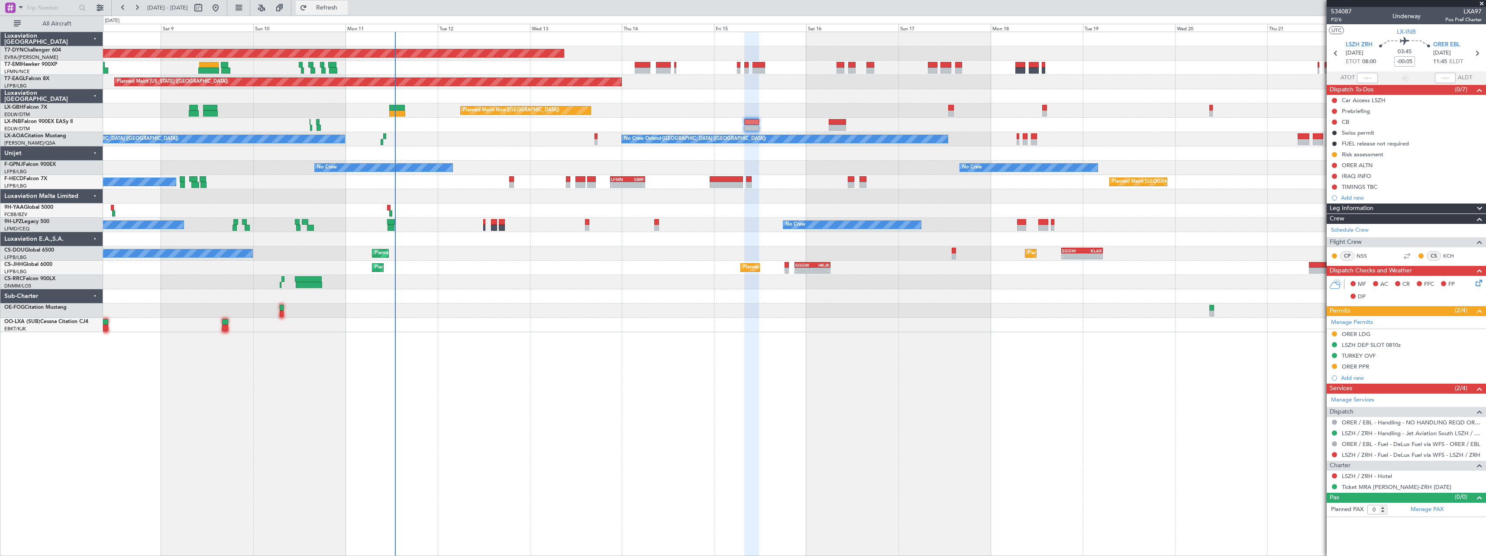
click at [345, 10] on span "Refresh" at bounding box center [327, 8] width 36 height 6
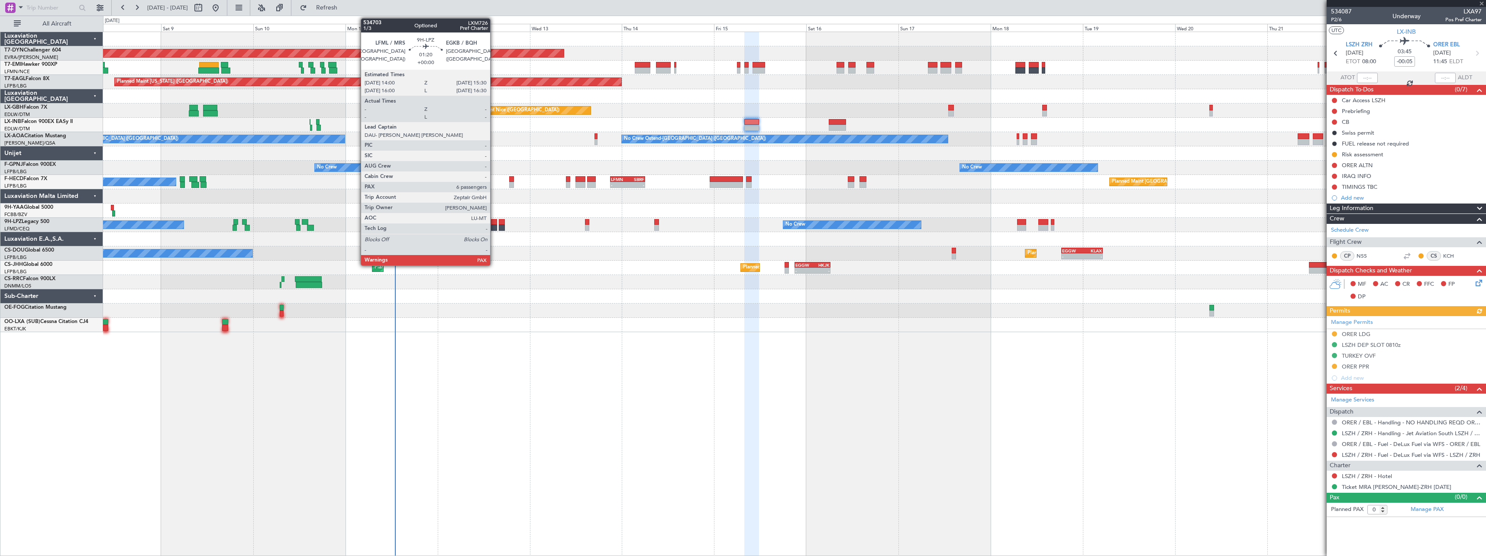
click at [494, 228] on div at bounding box center [494, 228] width 6 height 6
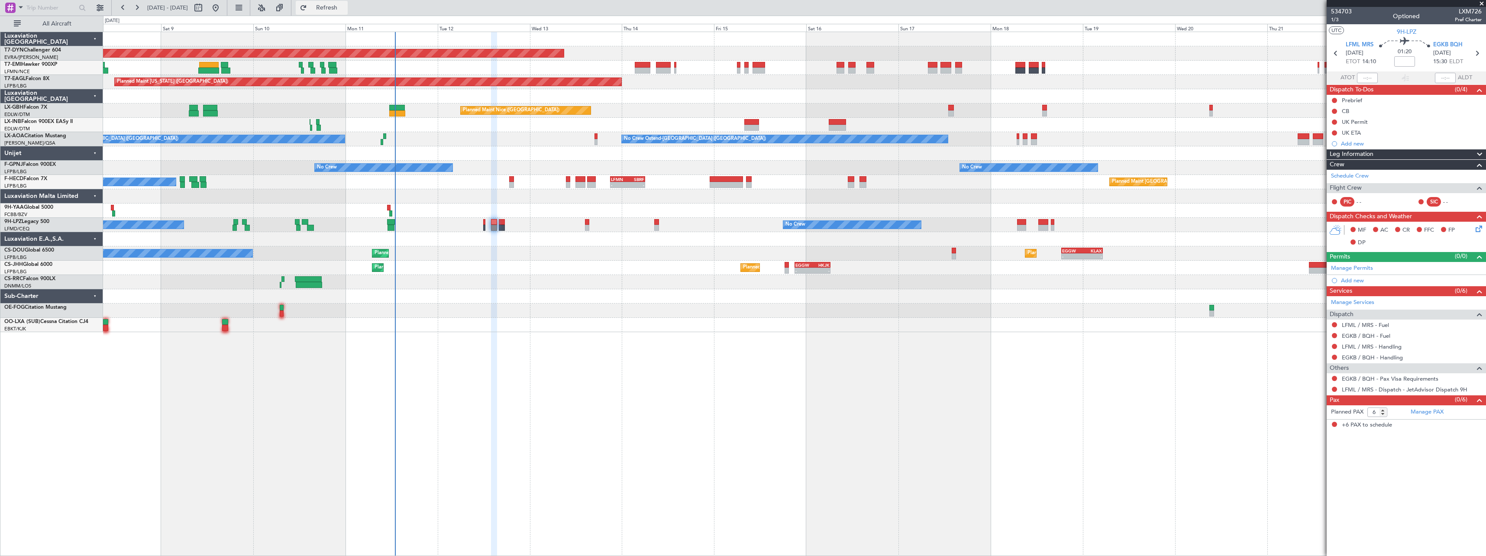
click at [345, 6] on span "Refresh" at bounding box center [327, 8] width 36 height 6
click at [345, 10] on span "Refresh" at bounding box center [327, 8] width 36 height 6
click at [345, 7] on span "Refresh" at bounding box center [327, 8] width 36 height 6
click at [348, 10] on button "Refresh" at bounding box center [322, 8] width 52 height 14
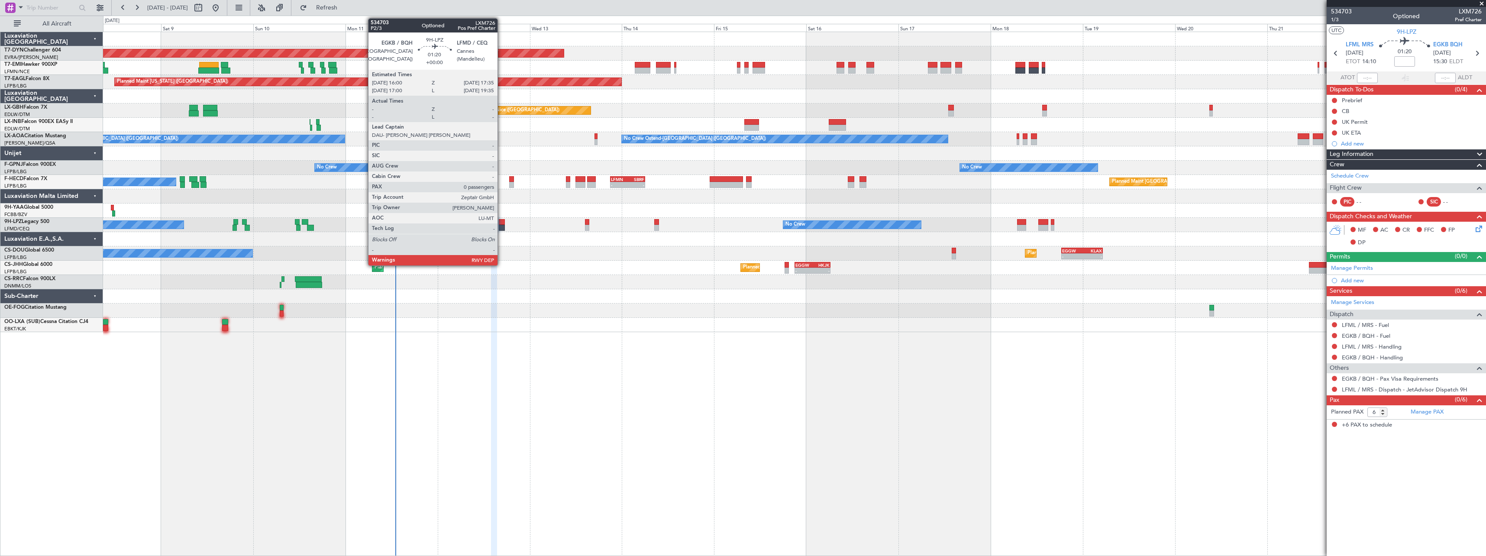
click at [501, 228] on div at bounding box center [502, 228] width 6 height 6
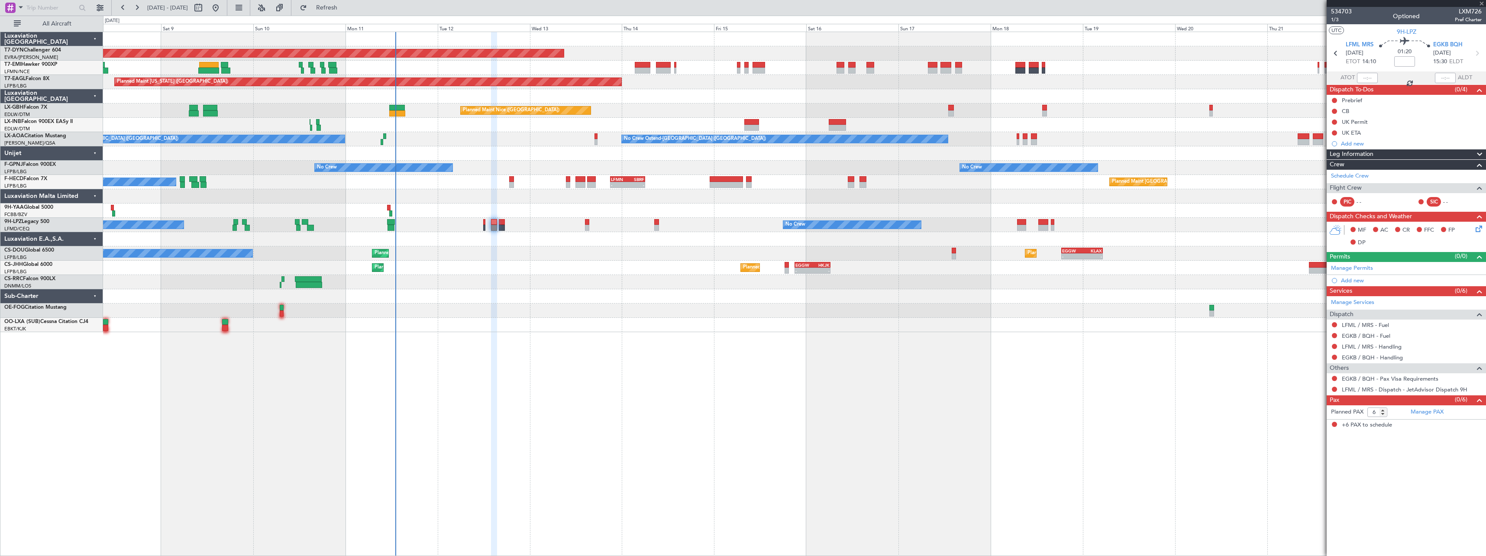
type input "0"
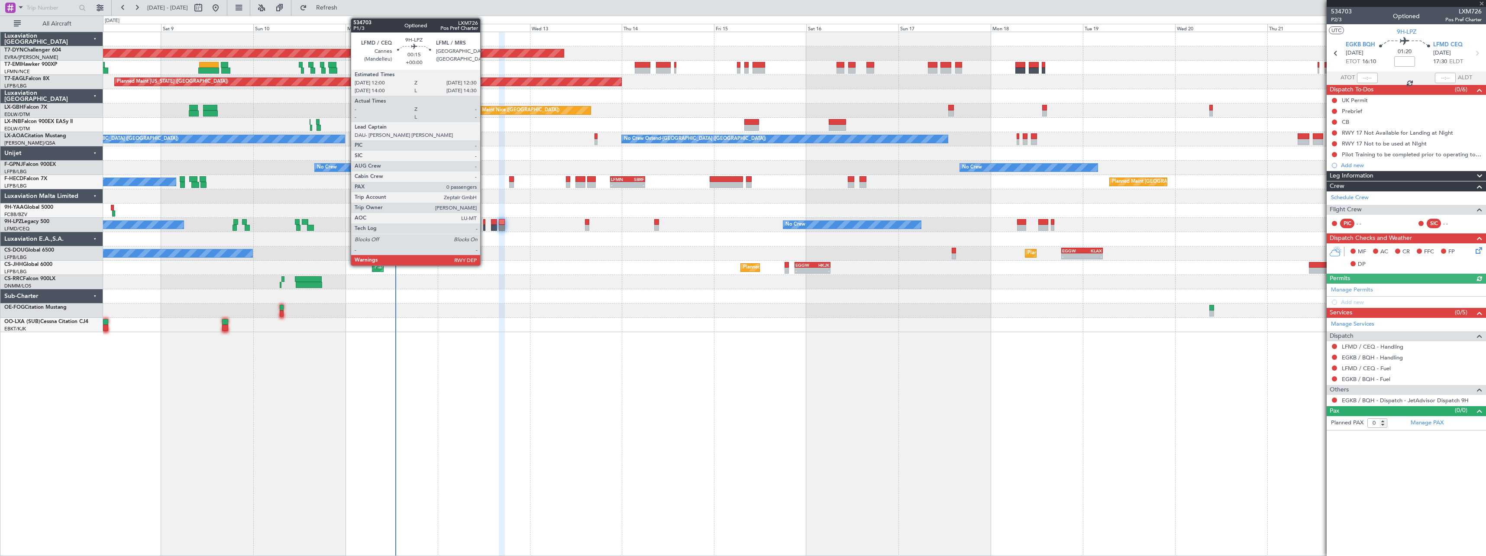
click at [484, 227] on div at bounding box center [484, 228] width 2 height 6
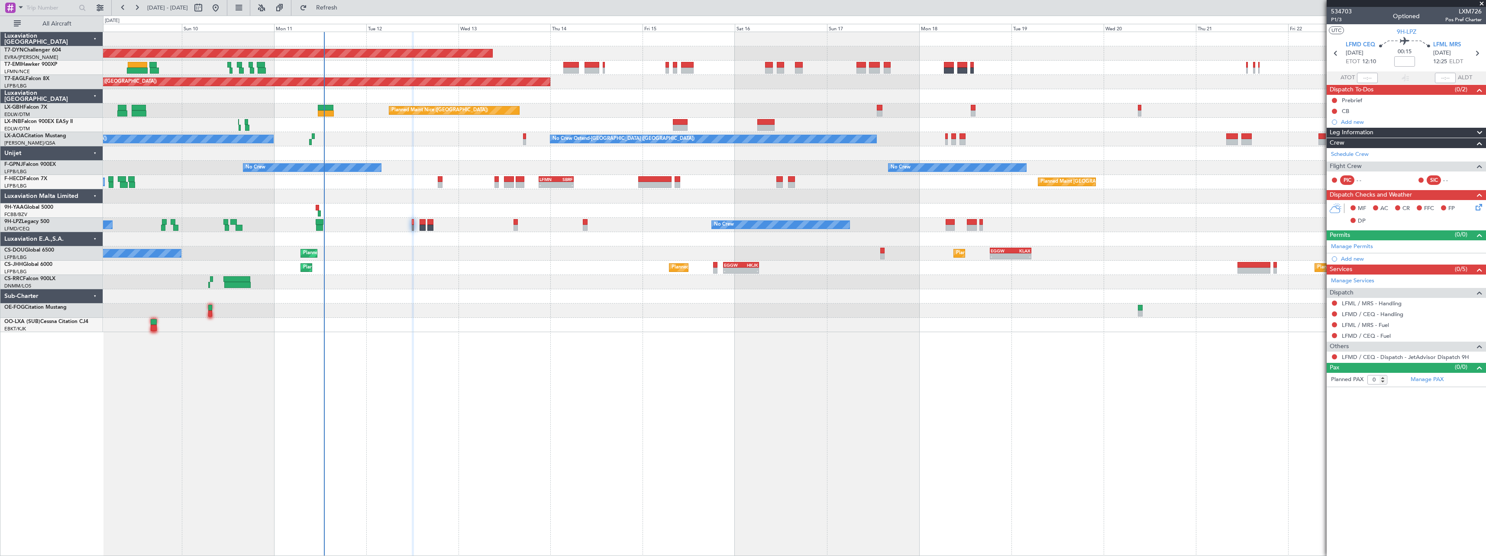
click at [480, 330] on div at bounding box center [794, 325] width 1383 height 14
click at [348, 3] on button "Refresh" at bounding box center [322, 8] width 52 height 14
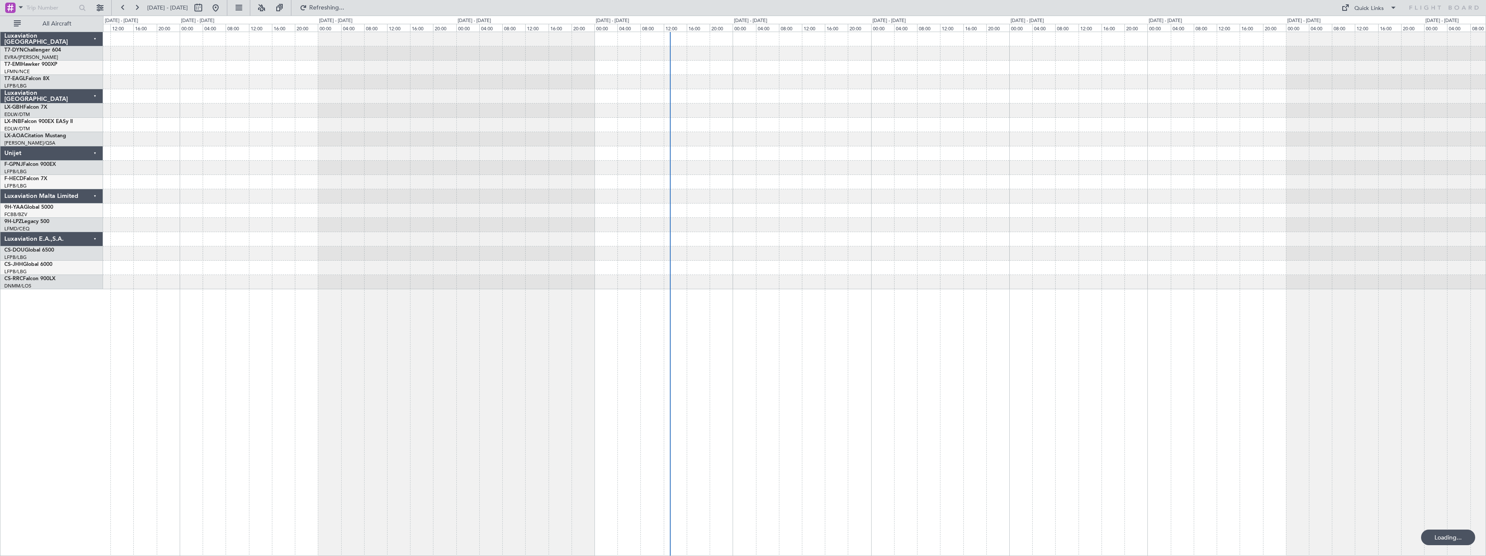
click at [767, 295] on div at bounding box center [794, 294] width 1383 height 524
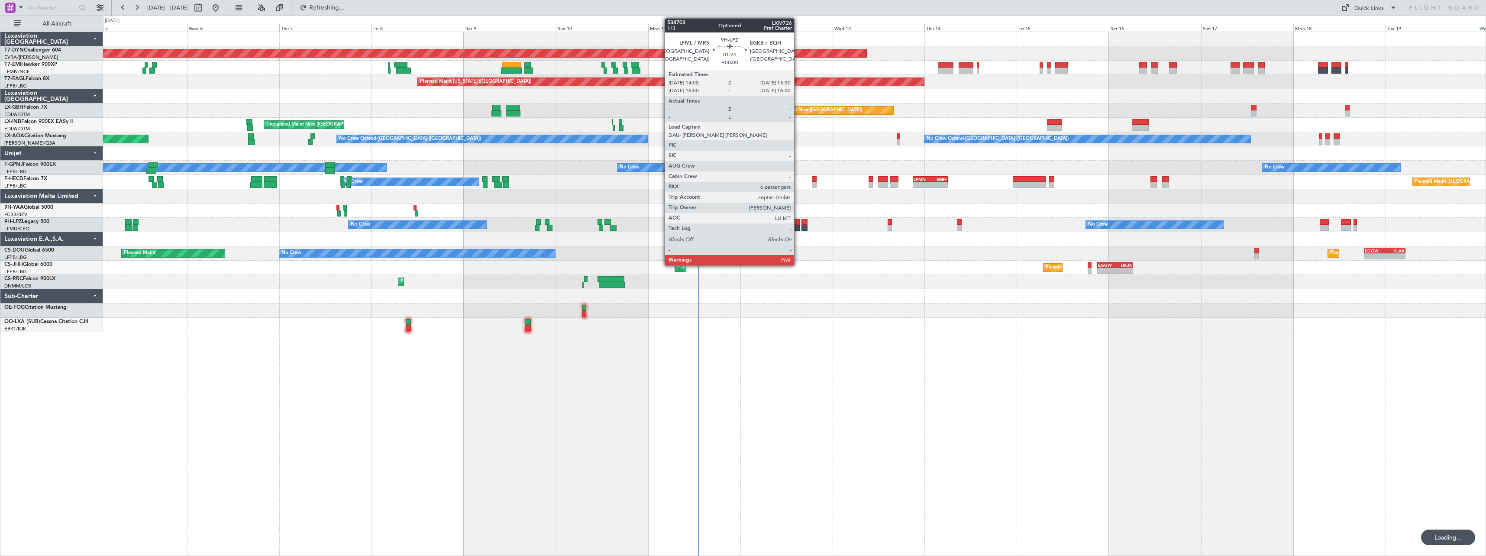
click at [798, 226] on div at bounding box center [797, 228] width 6 height 6
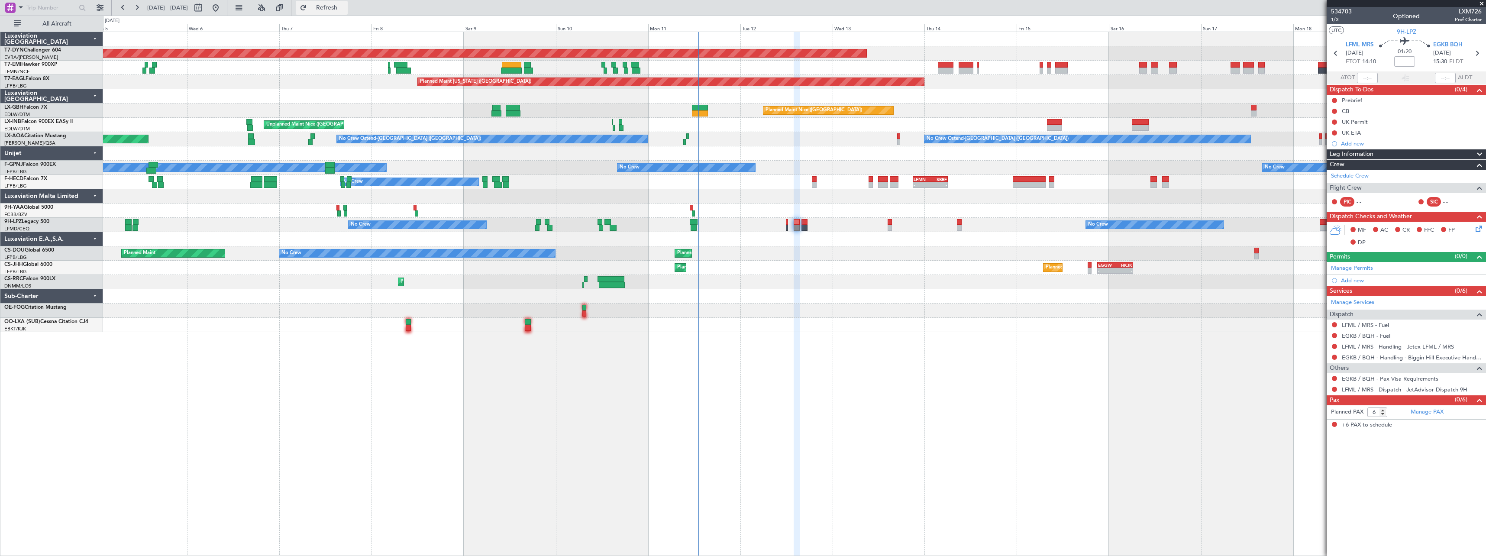
click at [345, 11] on span "Refresh" at bounding box center [327, 8] width 36 height 6
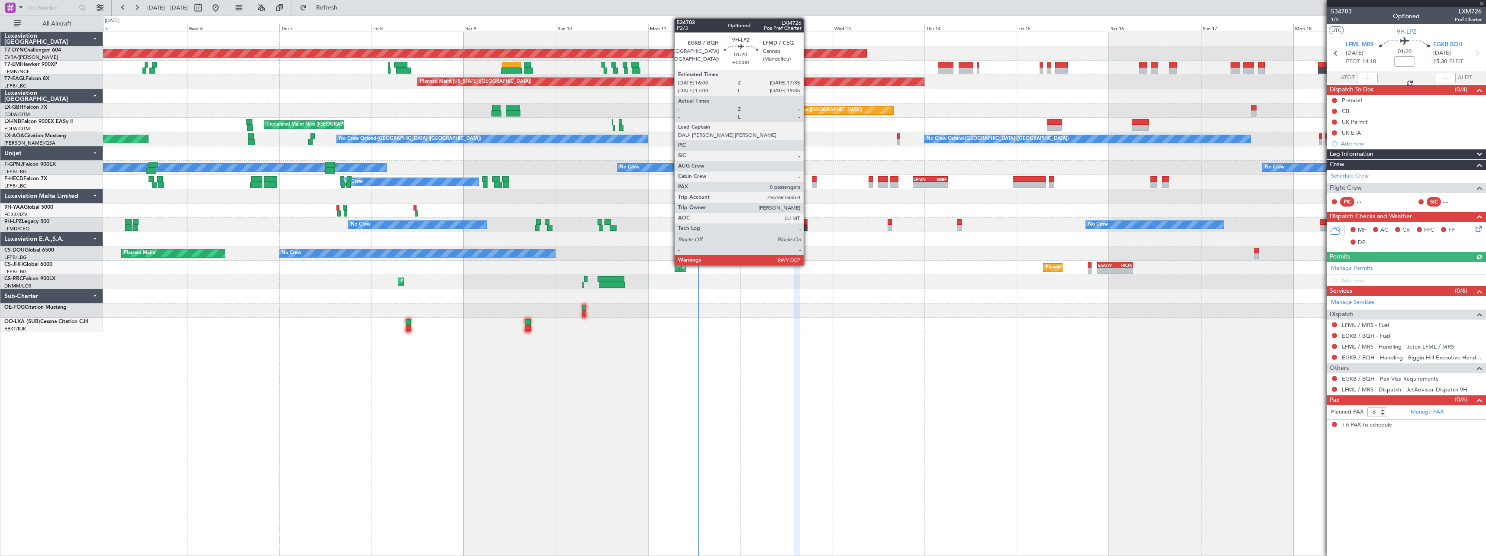
click at [808, 225] on div at bounding box center [805, 228] width 6 height 6
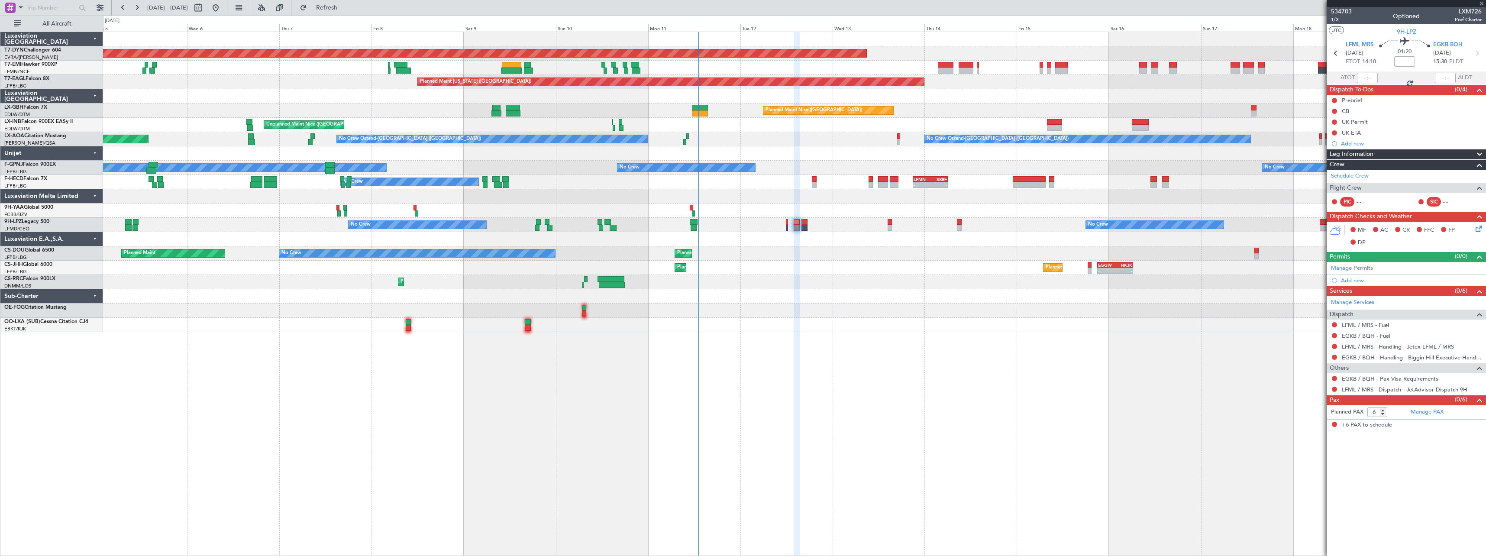
type input "0"
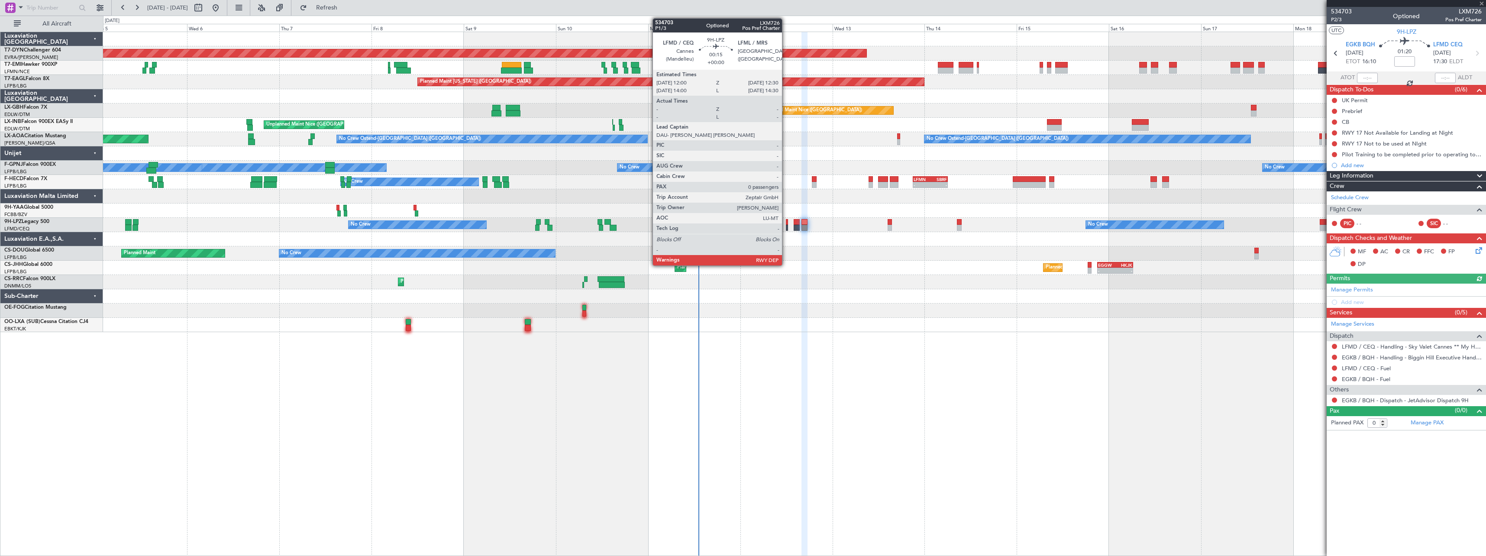
click at [786, 225] on div at bounding box center [787, 228] width 2 height 6
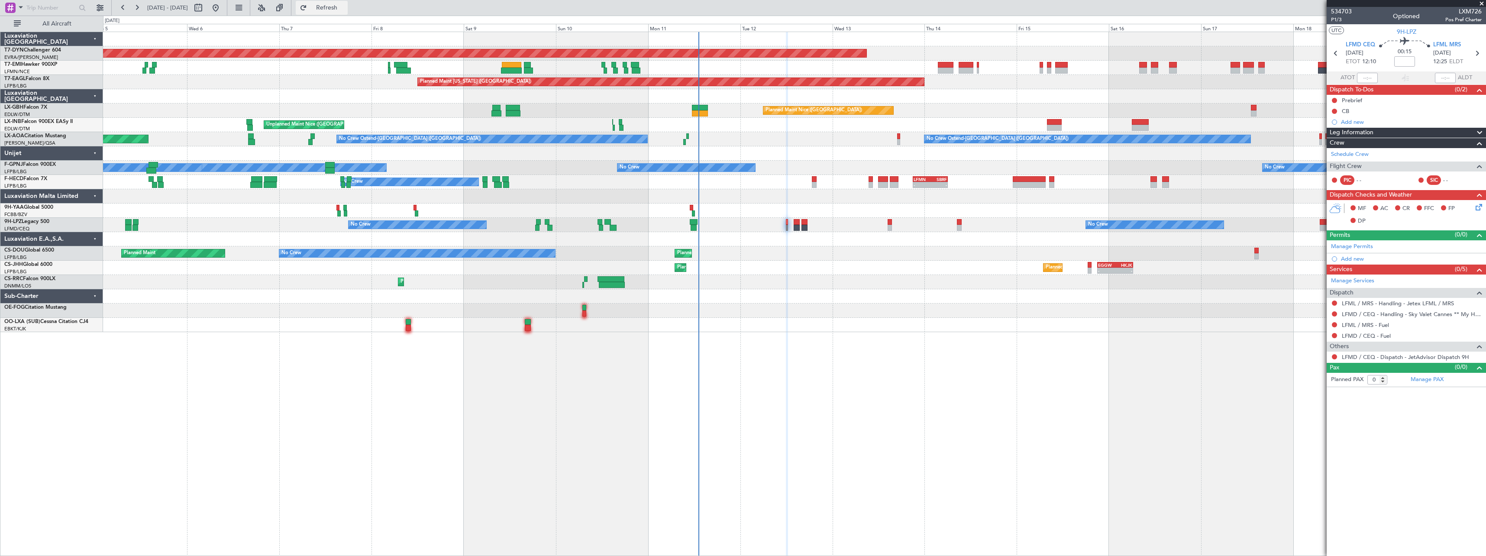
click at [345, 5] on span "Refresh" at bounding box center [327, 8] width 36 height 6
click at [345, 9] on span "Refresh" at bounding box center [327, 8] width 36 height 6
click at [345, 10] on span "Refresh" at bounding box center [327, 8] width 36 height 6
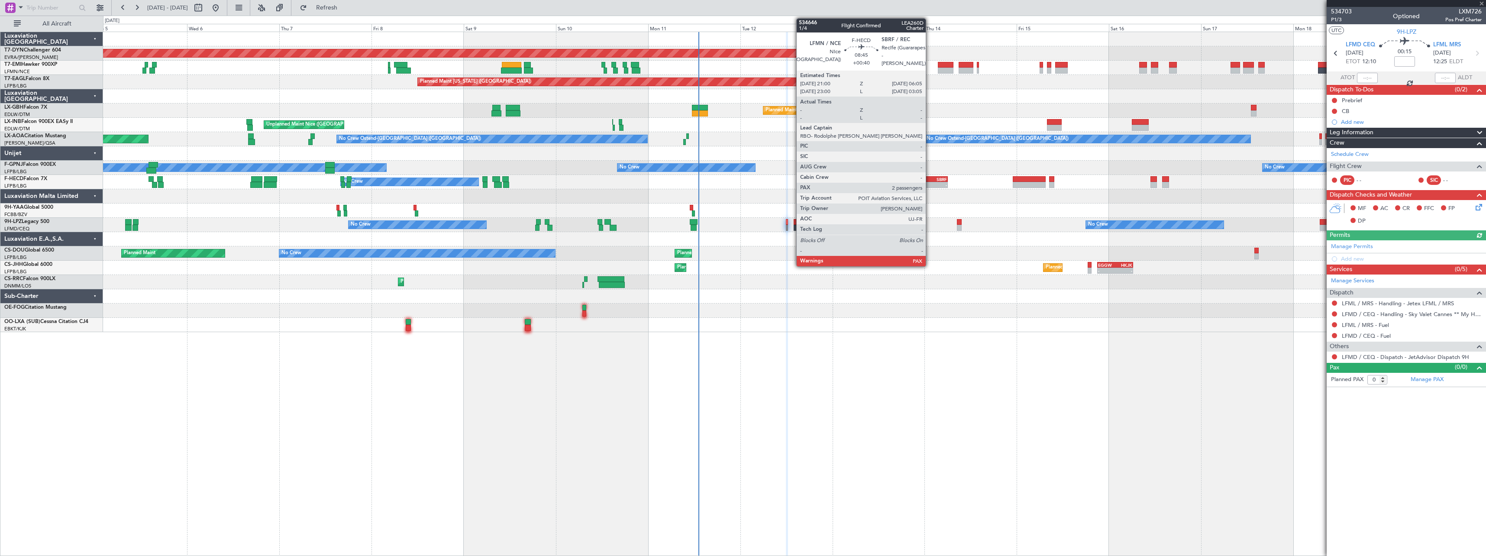
click at [930, 177] on div "LFMN" at bounding box center [922, 179] width 17 height 5
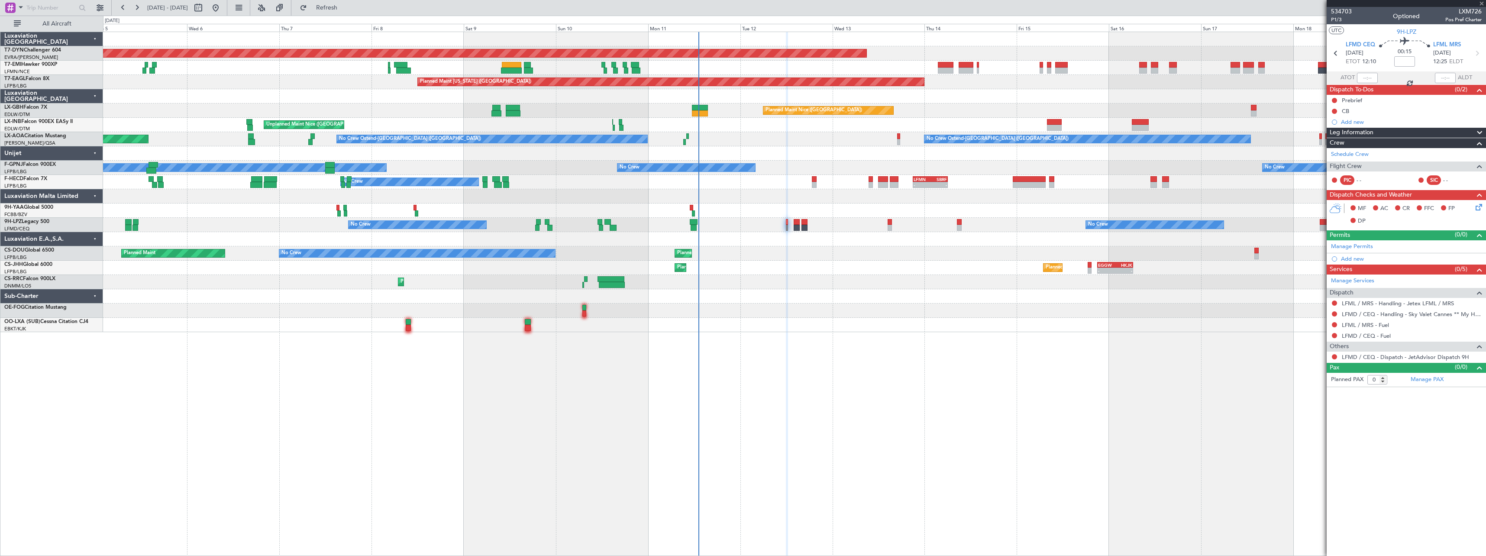
type input "+00:40"
type input "2"
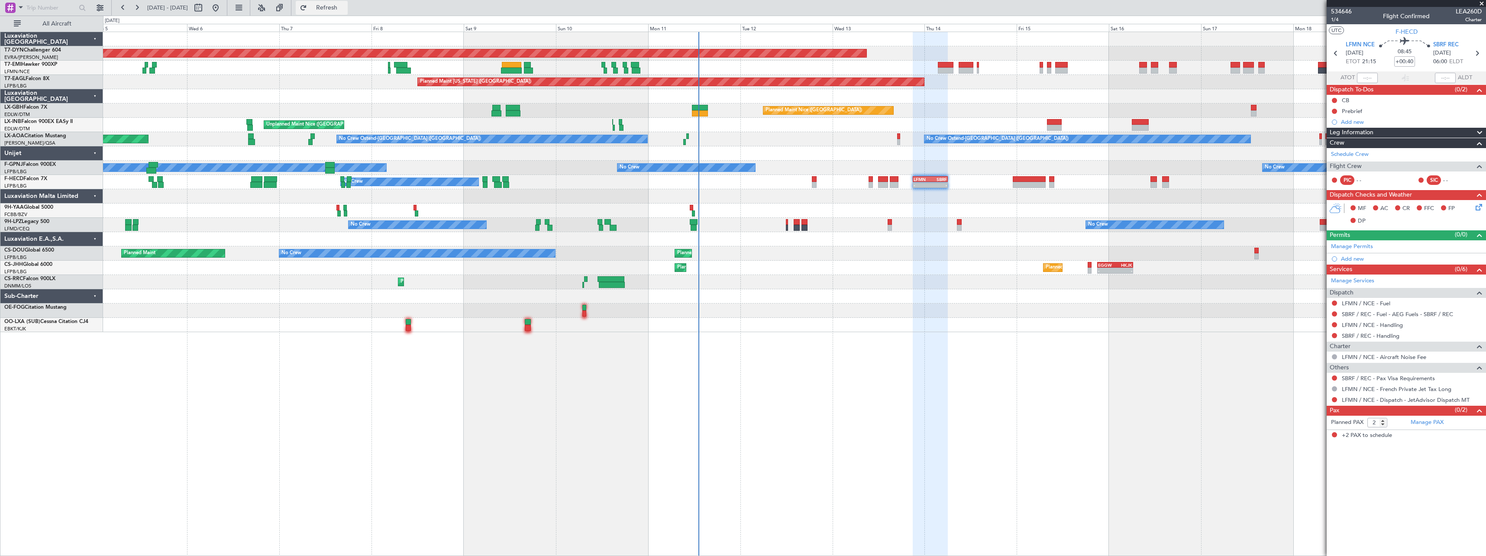
click at [348, 3] on button "Refresh" at bounding box center [322, 8] width 52 height 14
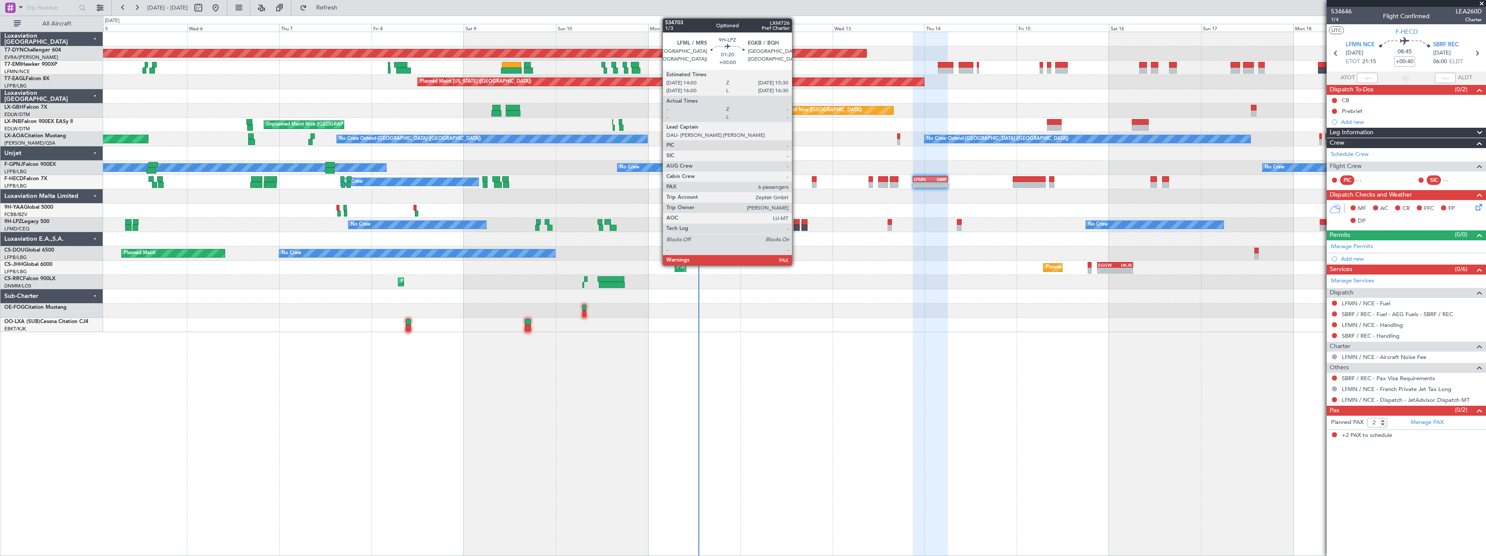
click at [796, 222] on div at bounding box center [797, 222] width 6 height 6
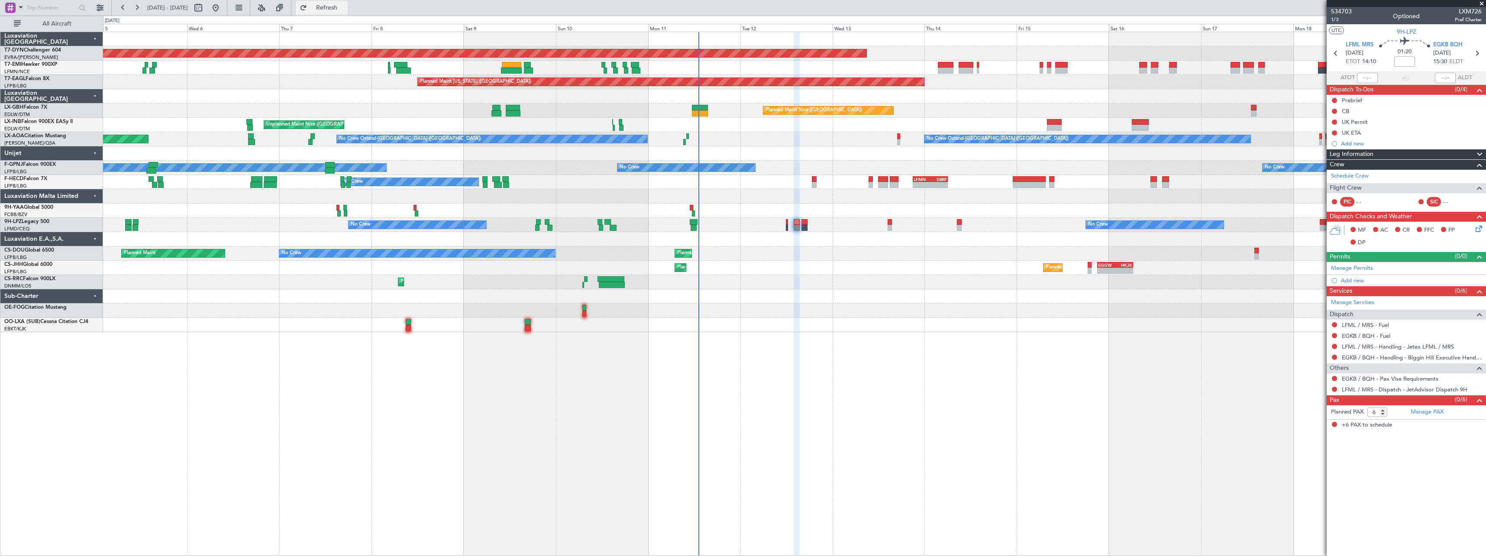
click at [348, 12] on button "Refresh" at bounding box center [322, 8] width 52 height 14
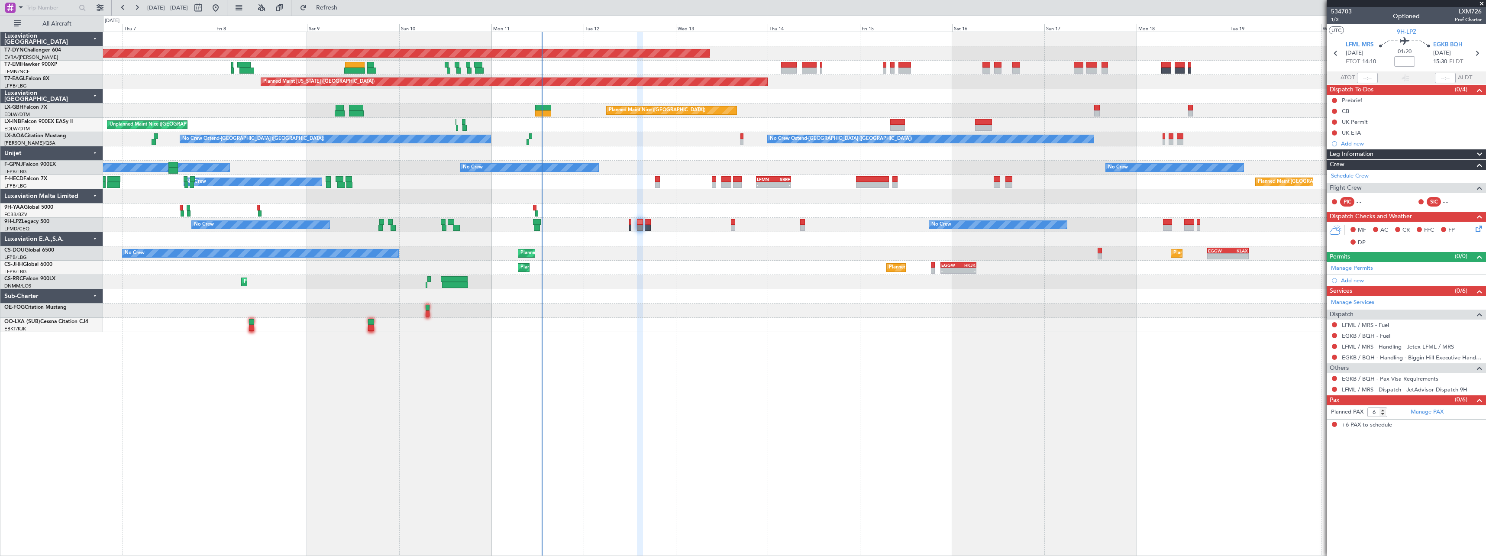
click at [699, 282] on div "Planned Maint Larnaca ([GEOGRAPHIC_DATA] Intl)" at bounding box center [794, 282] width 1383 height 14
click at [345, 6] on span "Refresh" at bounding box center [327, 8] width 36 height 6
click at [348, 3] on button "Refresh" at bounding box center [322, 8] width 52 height 14
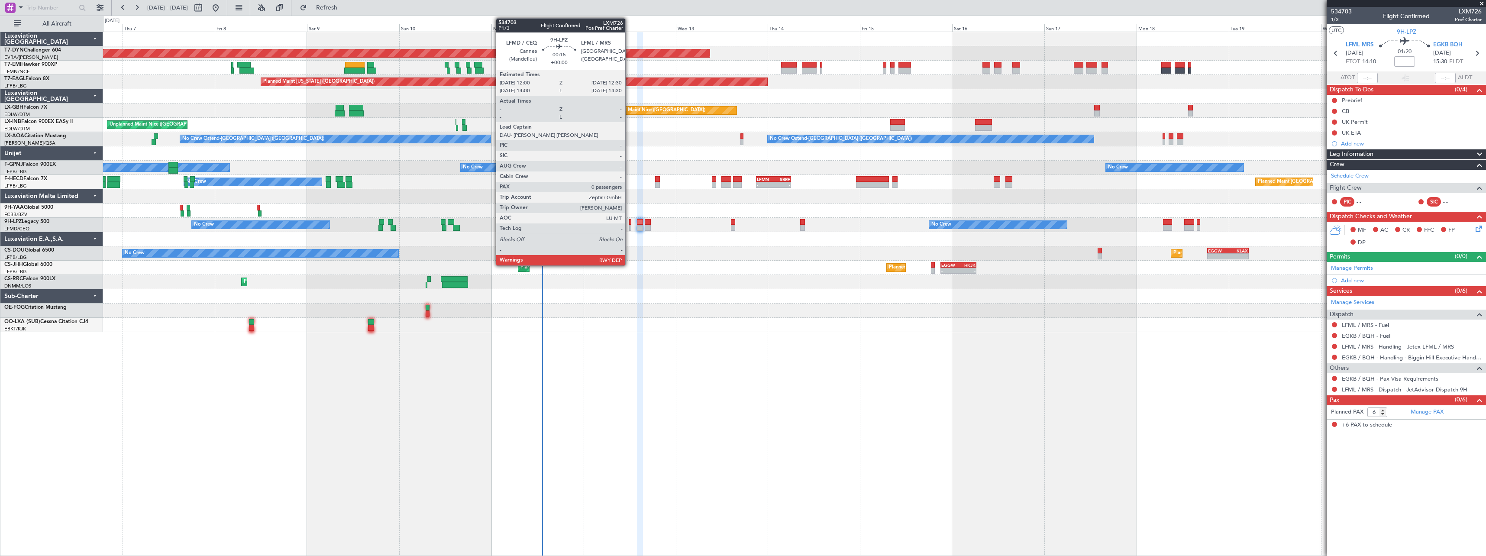
click at [629, 226] on div at bounding box center [630, 228] width 2 height 6
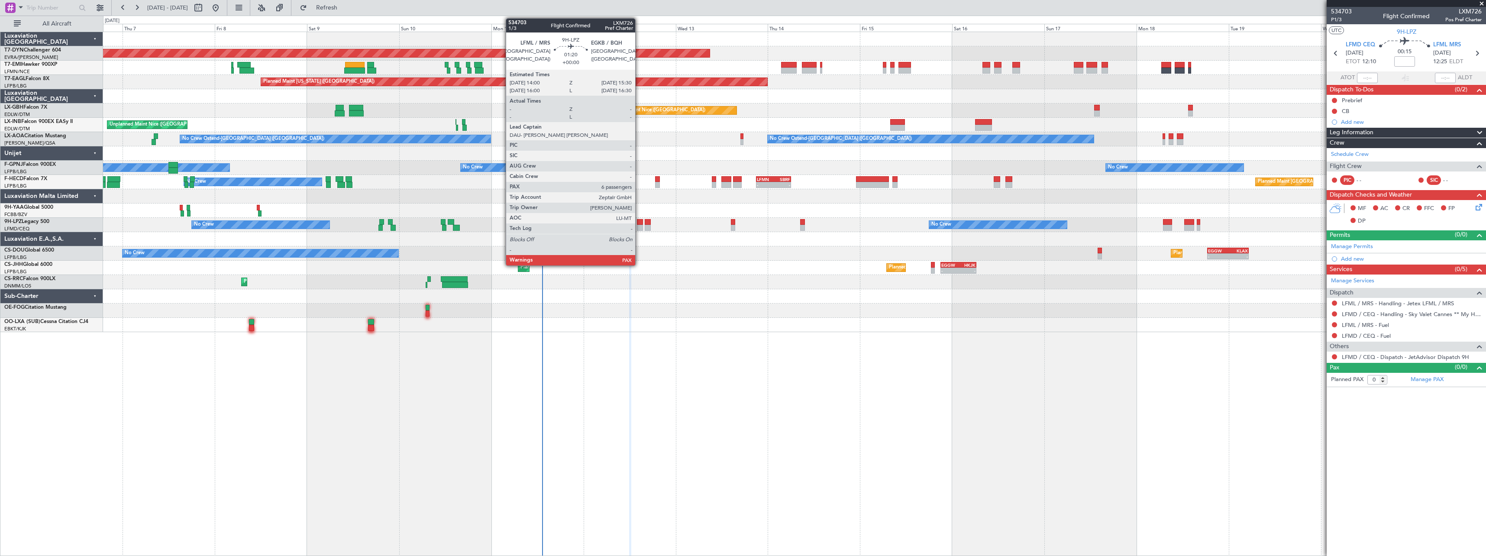
click at [639, 221] on div at bounding box center [640, 222] width 6 height 6
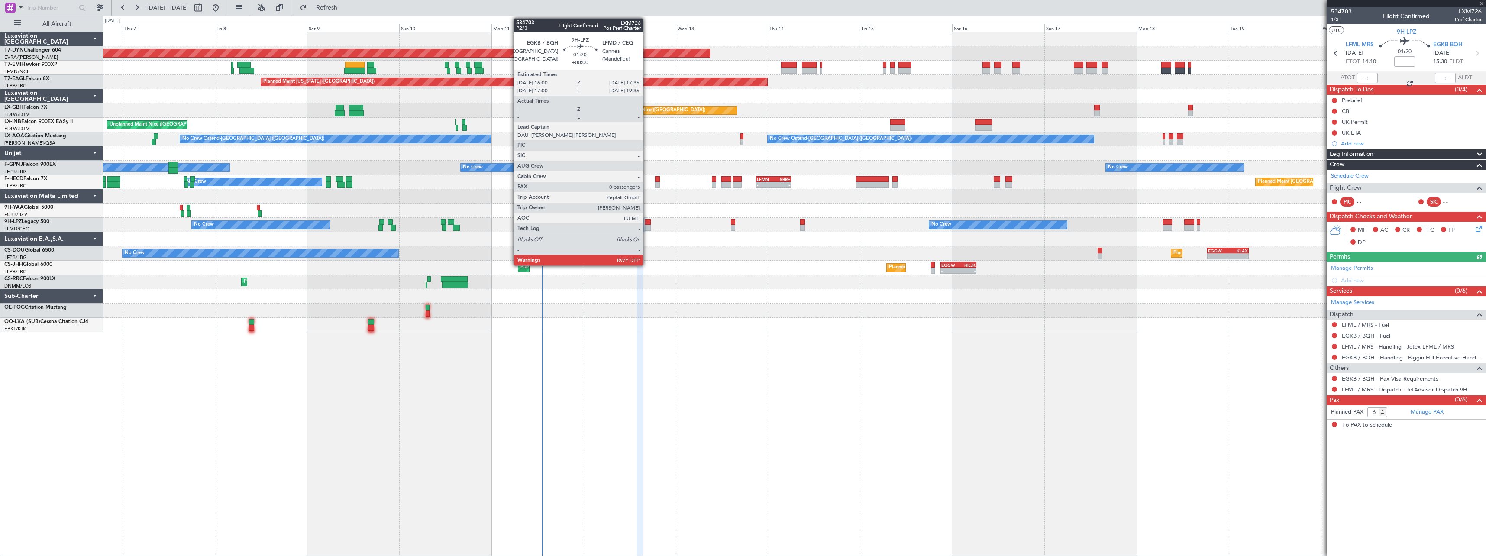
click at [647, 223] on div at bounding box center [648, 222] width 6 height 6
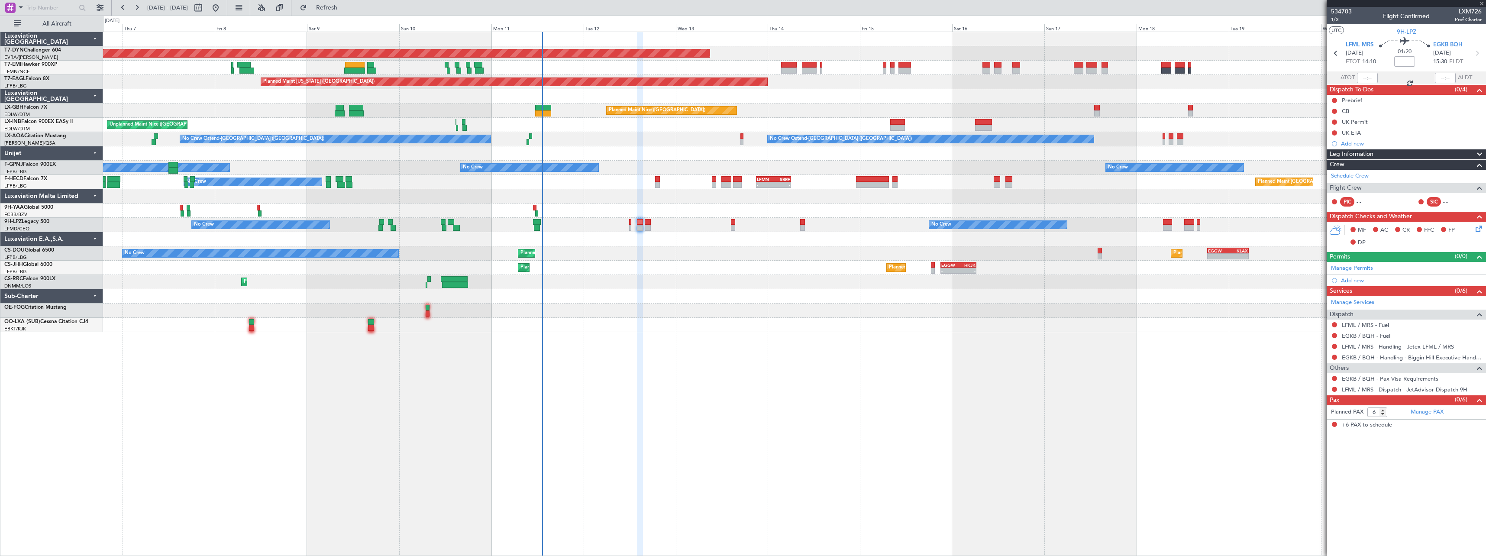
type input "0"
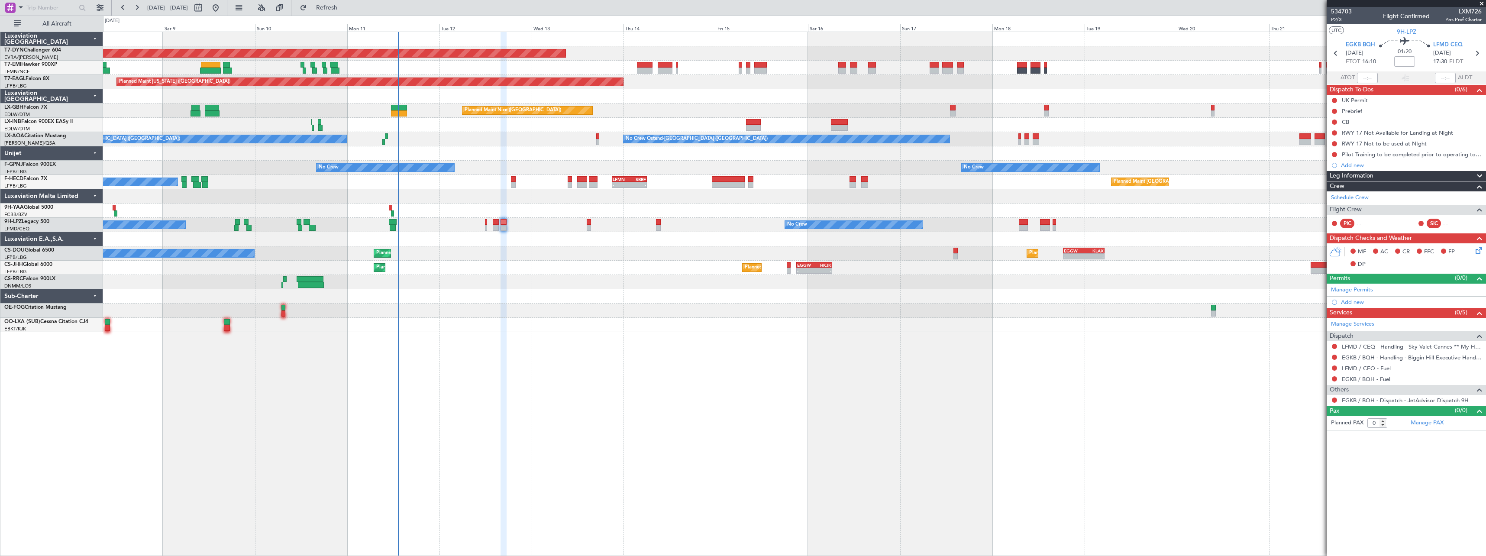
click at [537, 336] on div "Planned Maint Basel-Mulhouse A/C Unavailable Planned Maint New York (Teterboro)…" at bounding box center [794, 294] width 1383 height 524
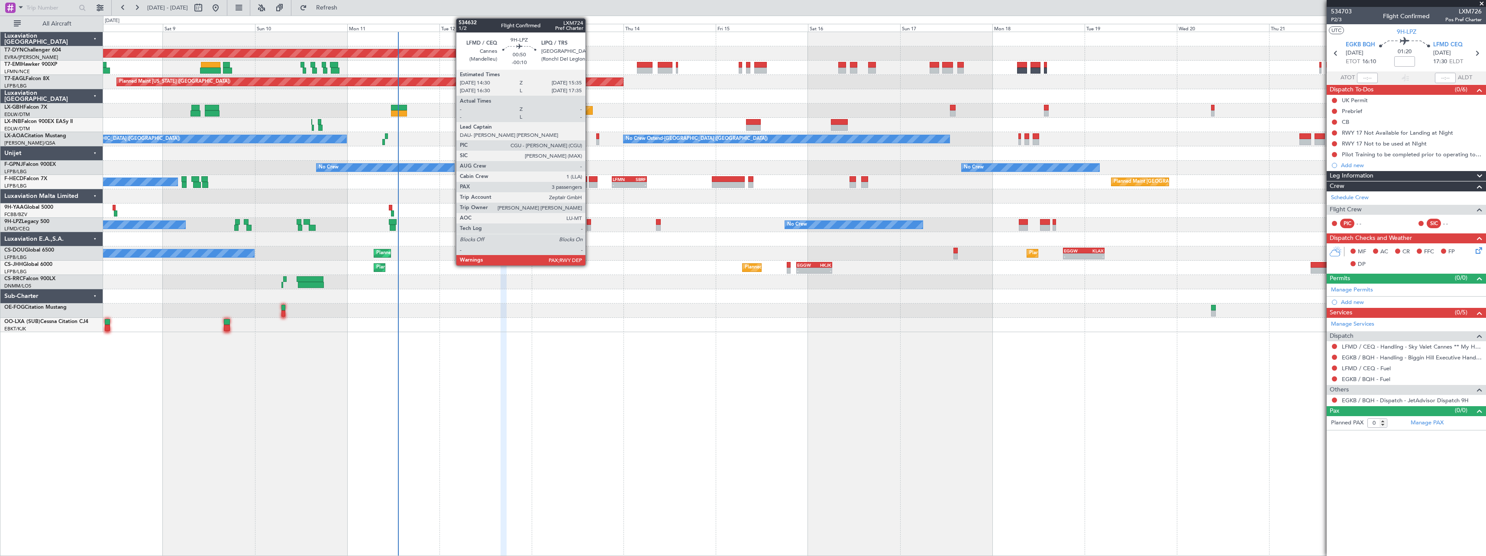
click at [589, 222] on div at bounding box center [589, 222] width 4 height 6
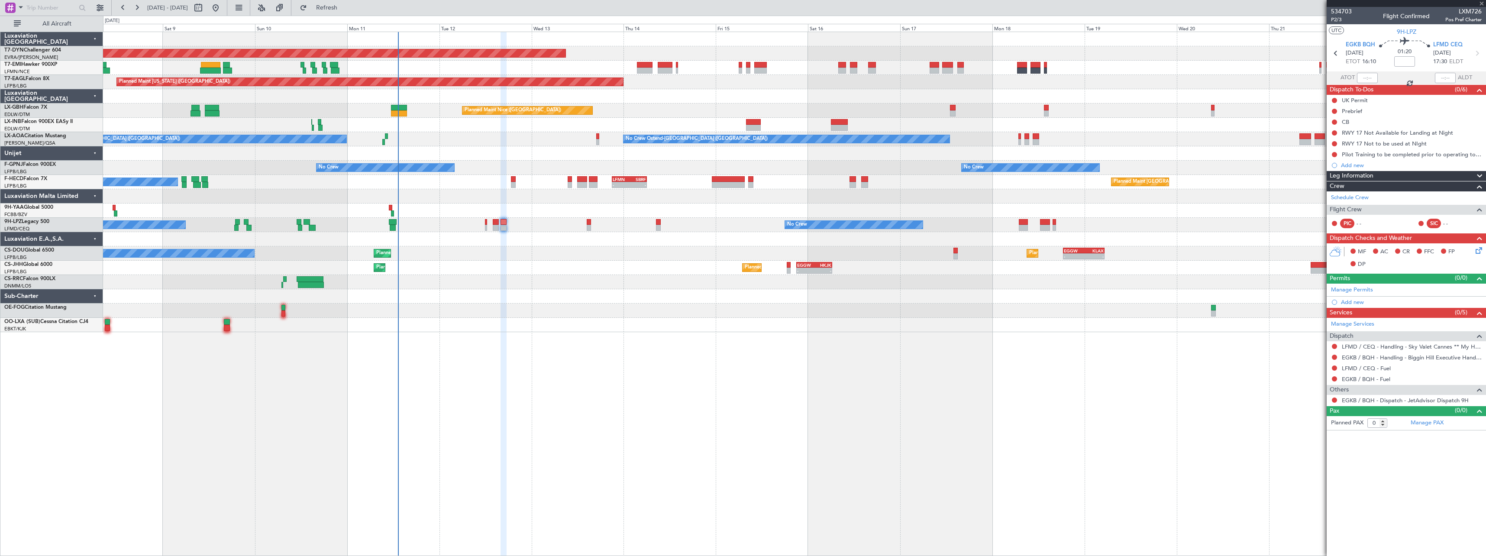
type input "-00:10"
type input "3"
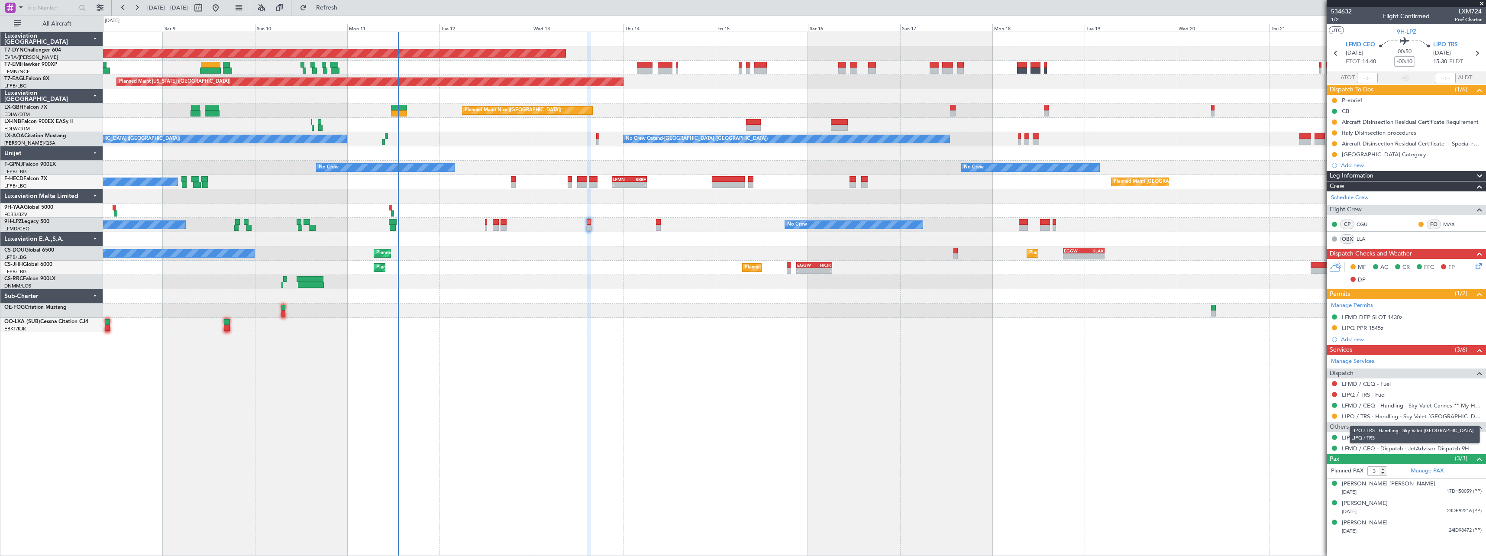
click at [1414, 418] on link "LIPQ / TRS - Handling - Sky Valet Italy LIPQ / TRS" at bounding box center [1412, 416] width 140 height 7
click at [1367, 418] on link "LIPQ / TRS - Handling - Sky Valet Italy LIPQ / TRS" at bounding box center [1412, 416] width 140 height 7
click at [1407, 417] on link "LIPQ / TRS - Handling - Sky Valet Italy LIPQ / TRS" at bounding box center [1412, 416] width 140 height 7
click at [1340, 17] on span "1/2" at bounding box center [1341, 19] width 21 height 7
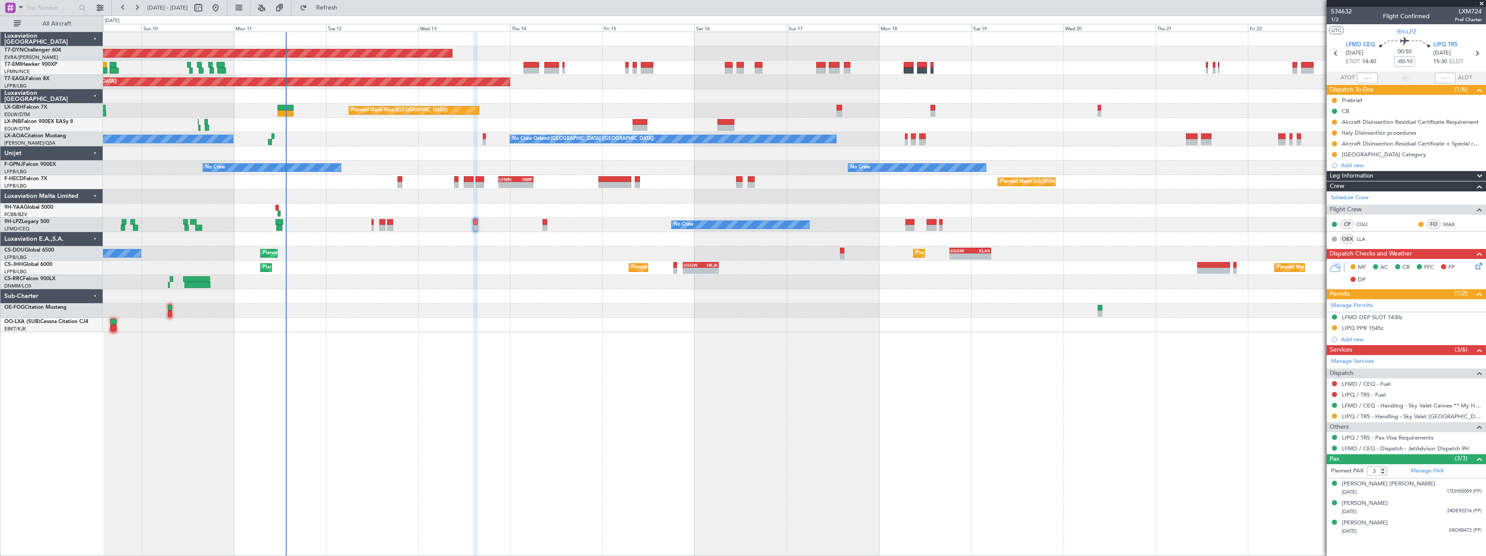
click at [637, 306] on div at bounding box center [794, 311] width 1383 height 14
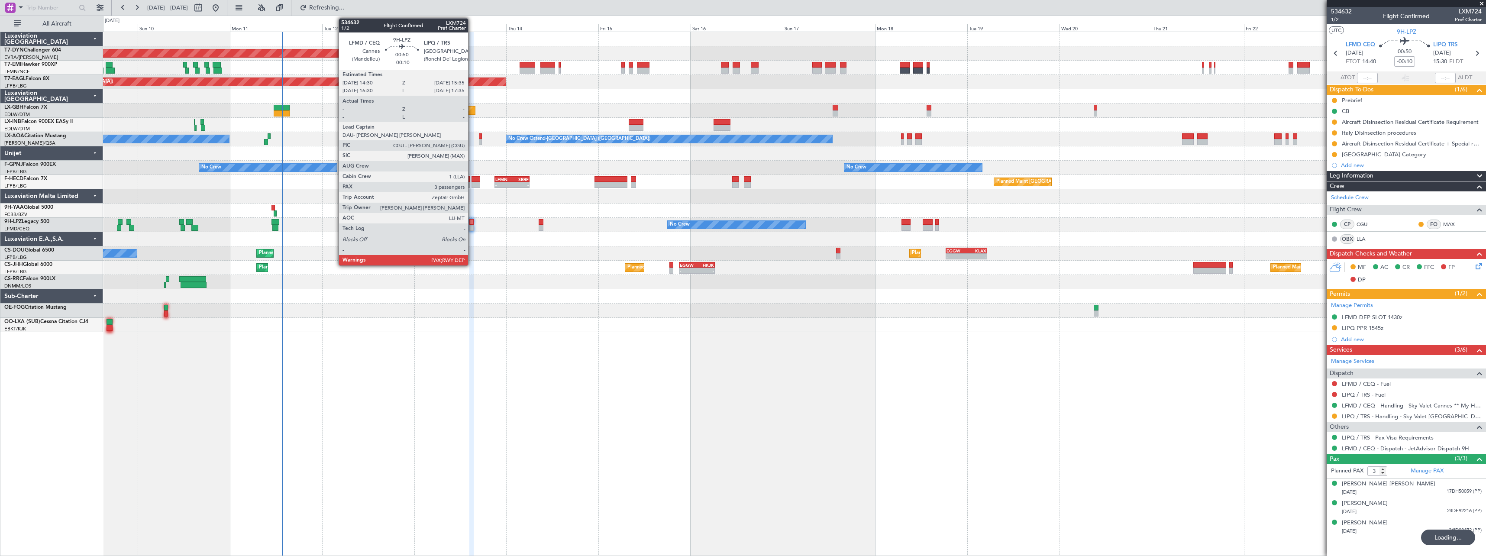
click at [472, 223] on div at bounding box center [471, 222] width 4 height 6
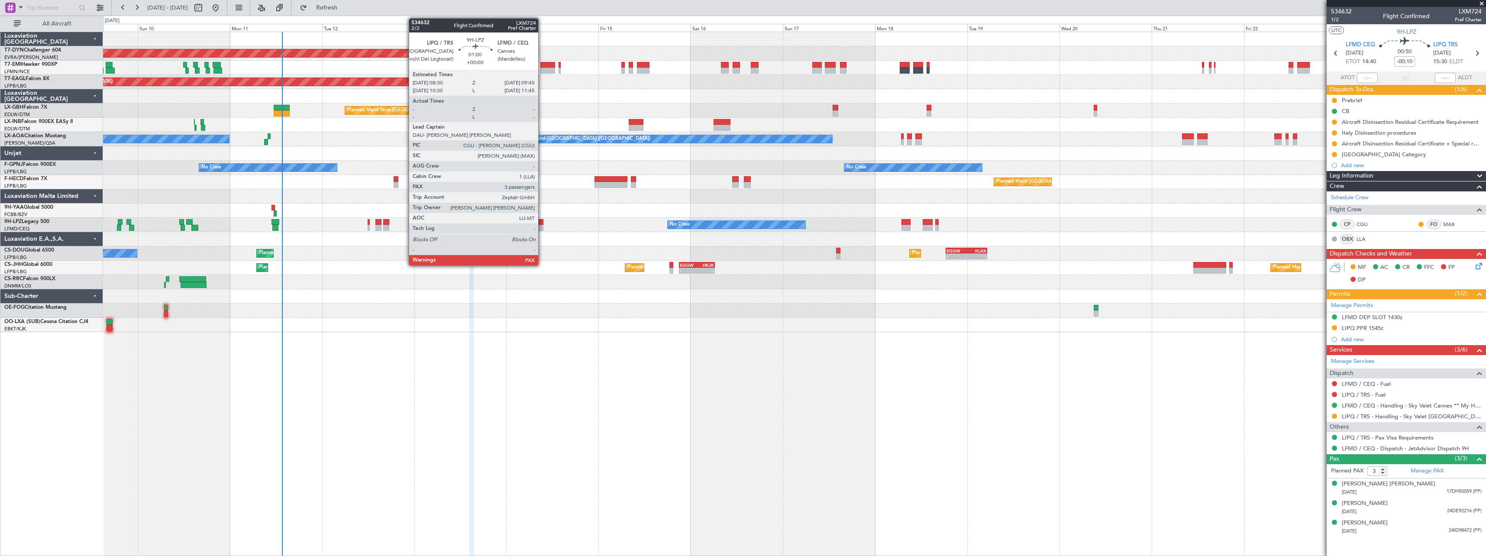
click at [542, 223] on div at bounding box center [541, 222] width 5 height 6
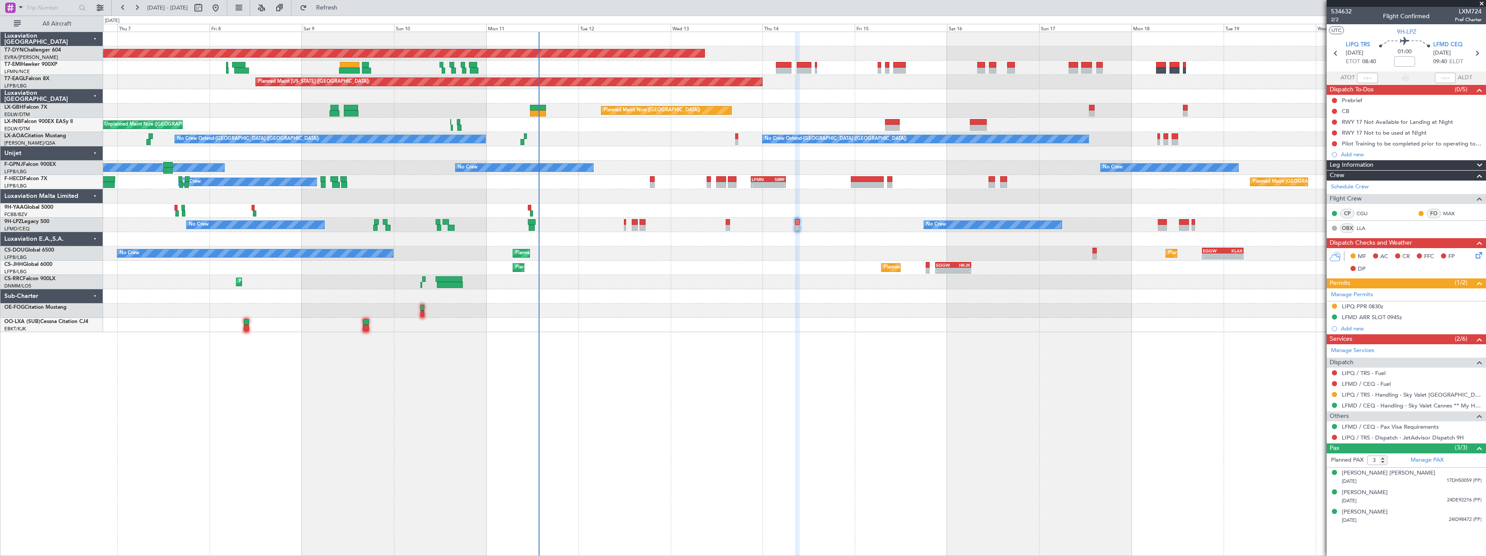
click at [762, 304] on div "Planned Maint Basel-Mulhouse A/C Unavailable Planned Maint New York (Teterboro)…" at bounding box center [794, 182] width 1383 height 300
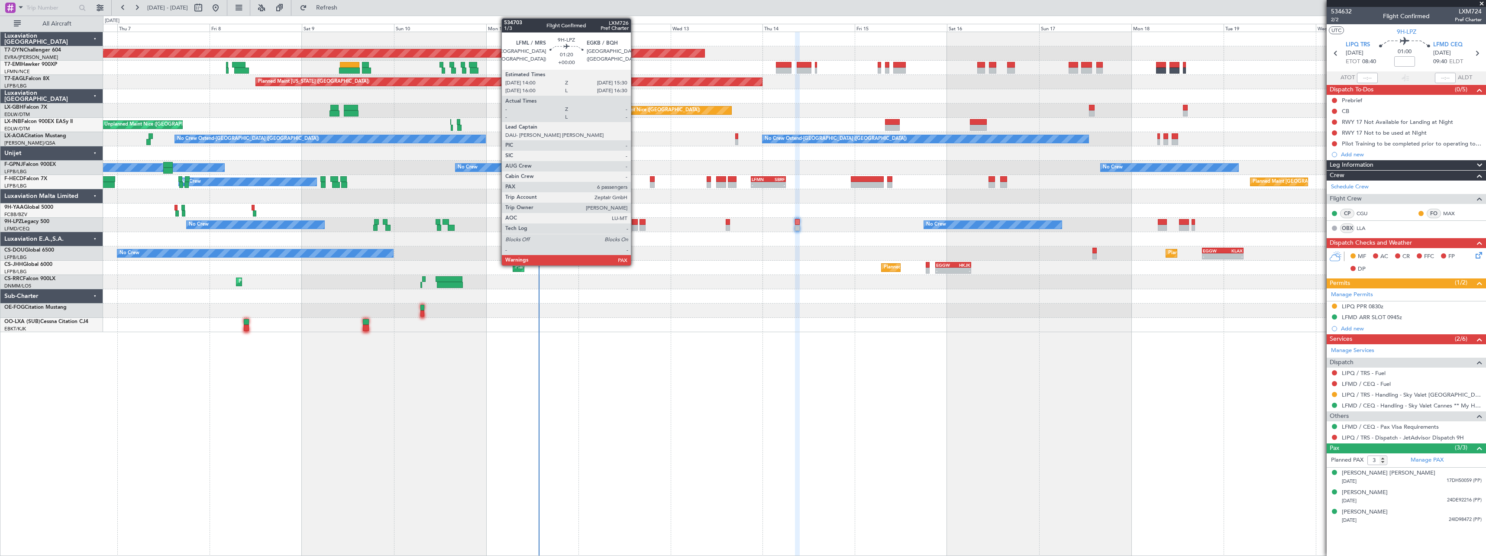
click at [635, 219] on div at bounding box center [635, 222] width 6 height 6
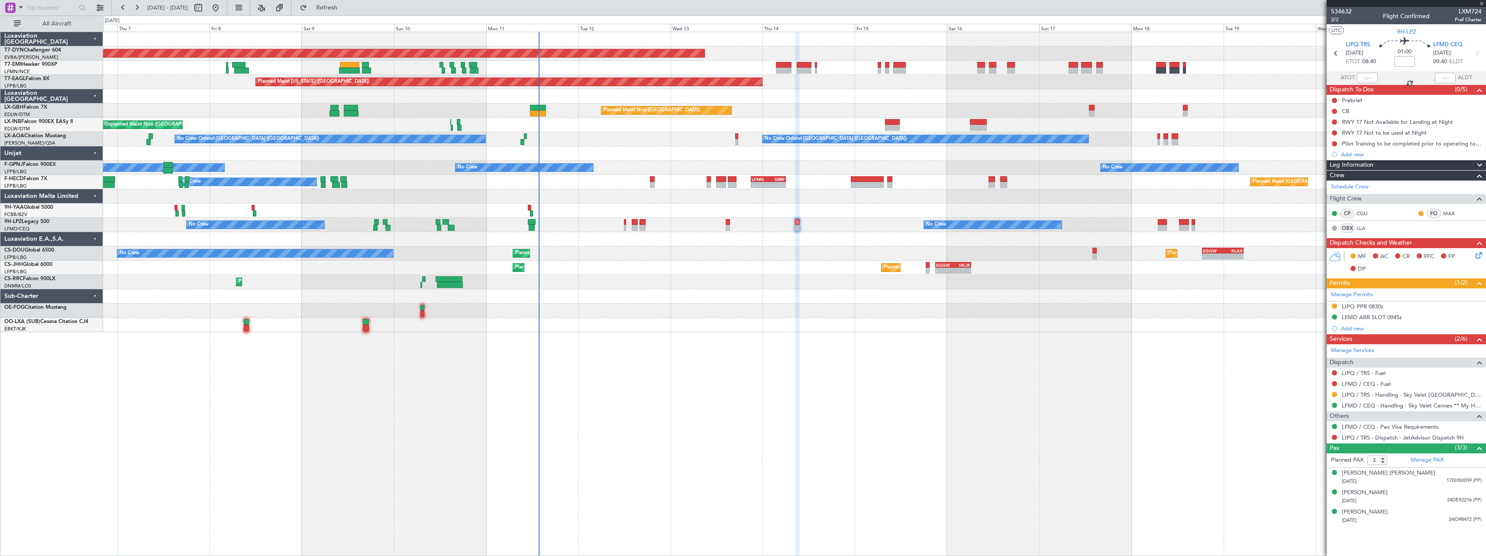
type input "6"
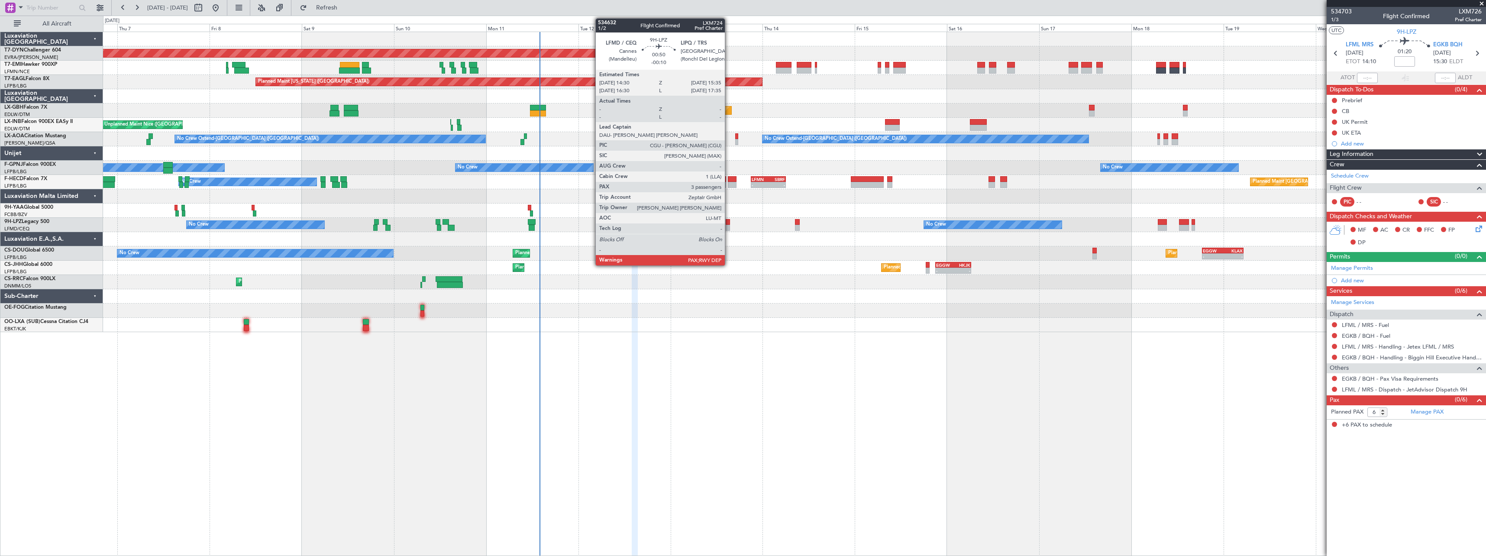
click at [729, 228] on div at bounding box center [728, 228] width 4 height 6
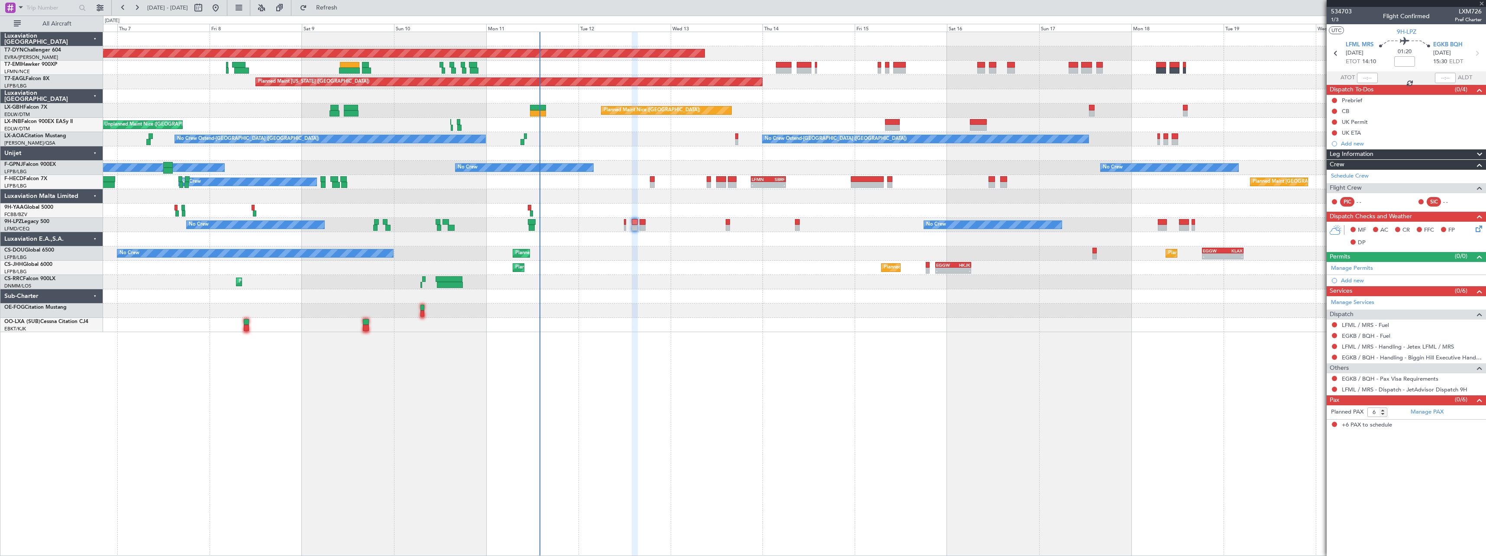
type input "-00:10"
type input "3"
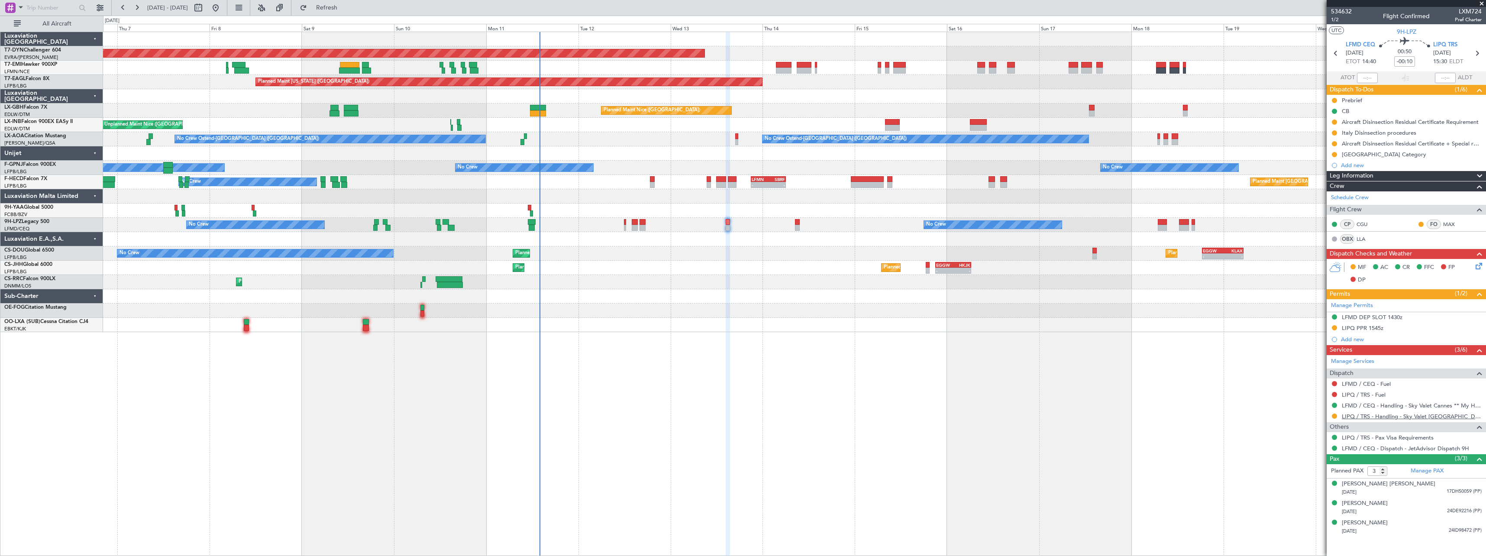
click at [1403, 418] on link "LIPQ / TRS - Handling - Sky Valet Italy LIPQ / TRS" at bounding box center [1412, 416] width 140 height 7
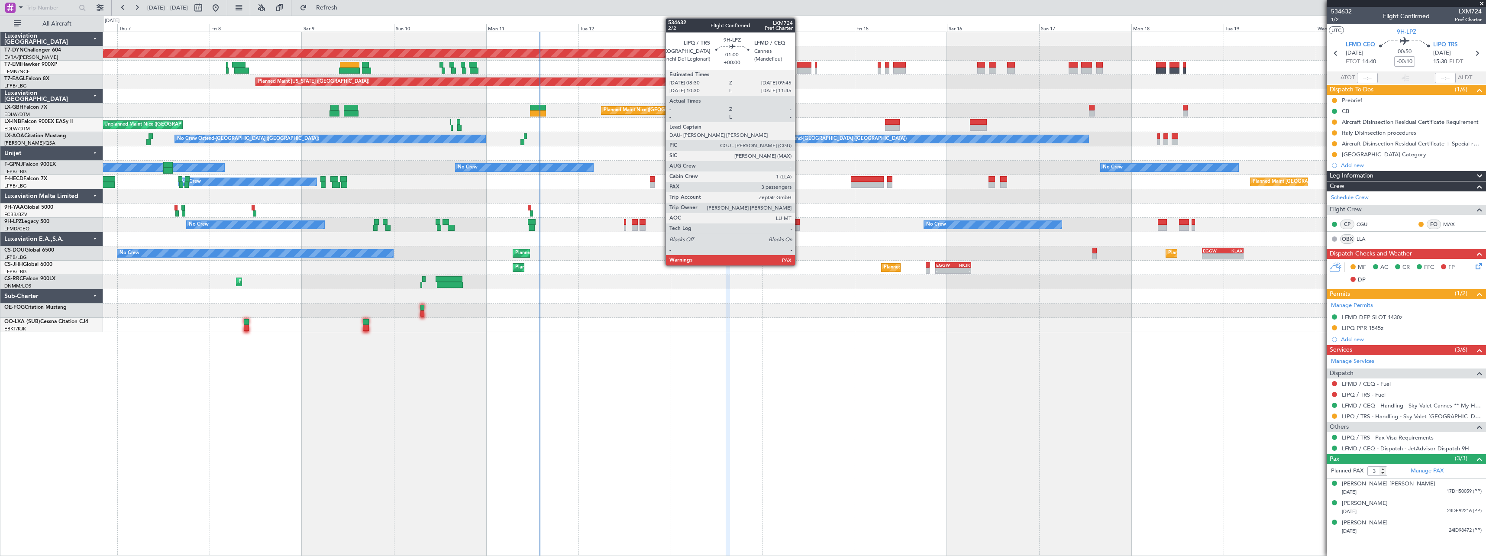
click at [799, 221] on div at bounding box center [797, 222] width 5 height 6
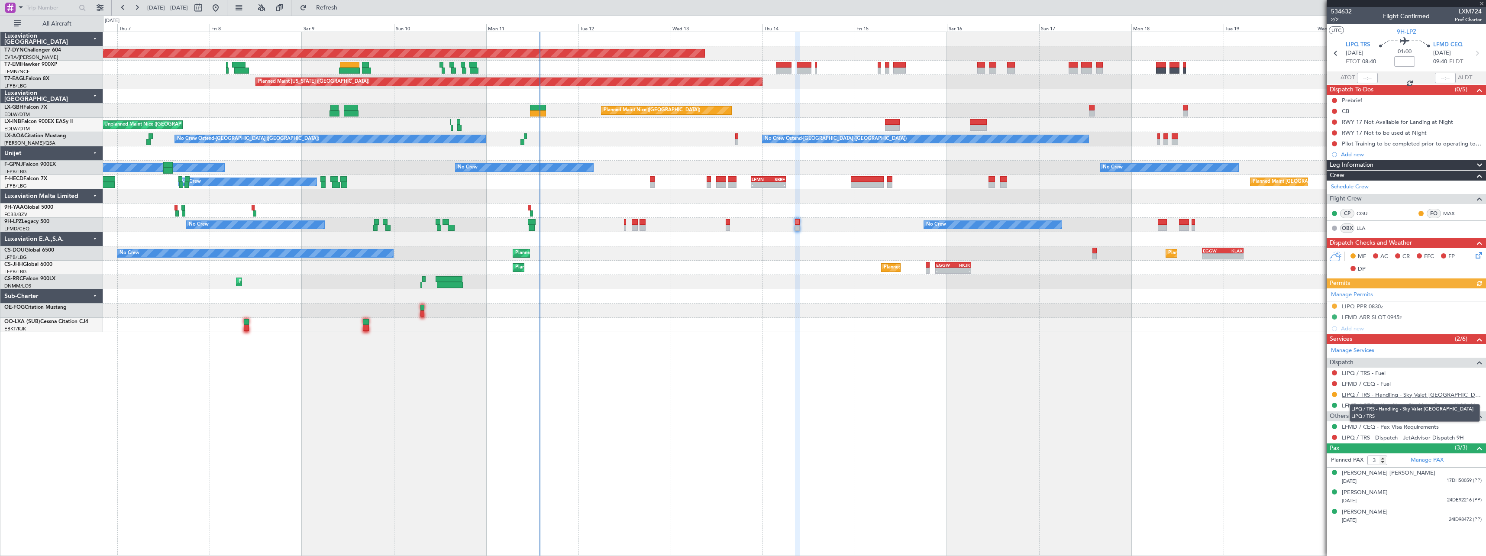
click at [1389, 391] on link "LIPQ / TRS - Handling - Sky Valet Italy LIPQ / TRS" at bounding box center [1412, 394] width 140 height 7
click at [348, 12] on button "Refresh" at bounding box center [322, 8] width 52 height 14
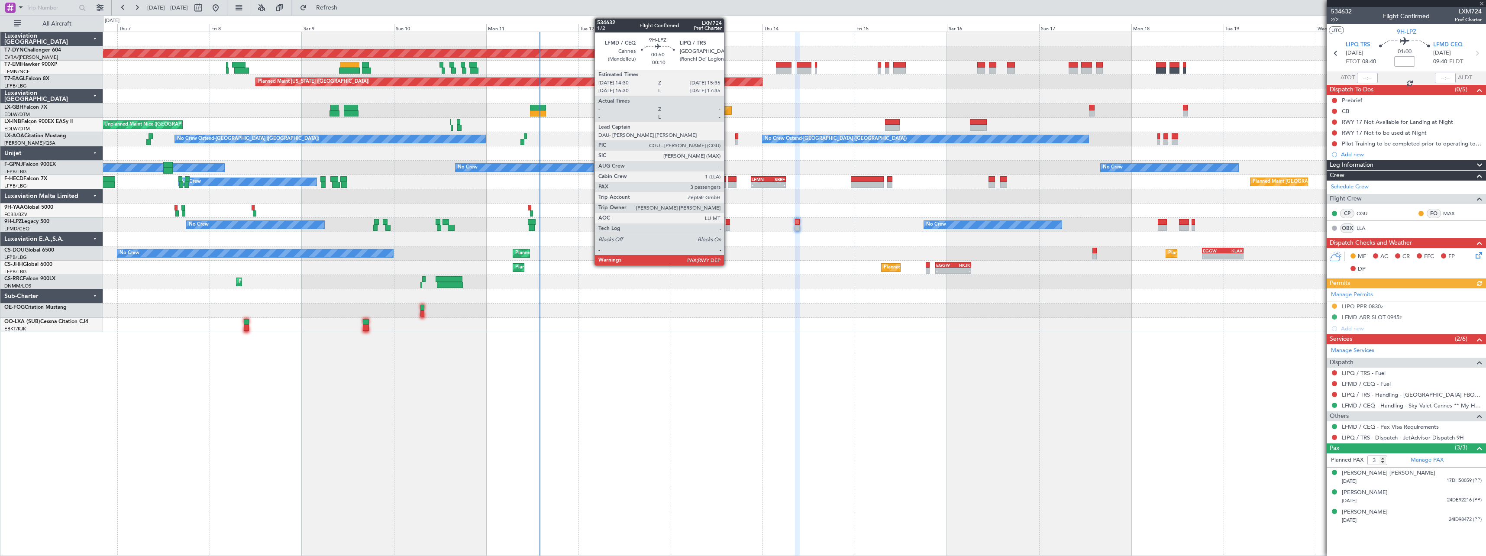
click at [728, 220] on div at bounding box center [728, 222] width 4 height 6
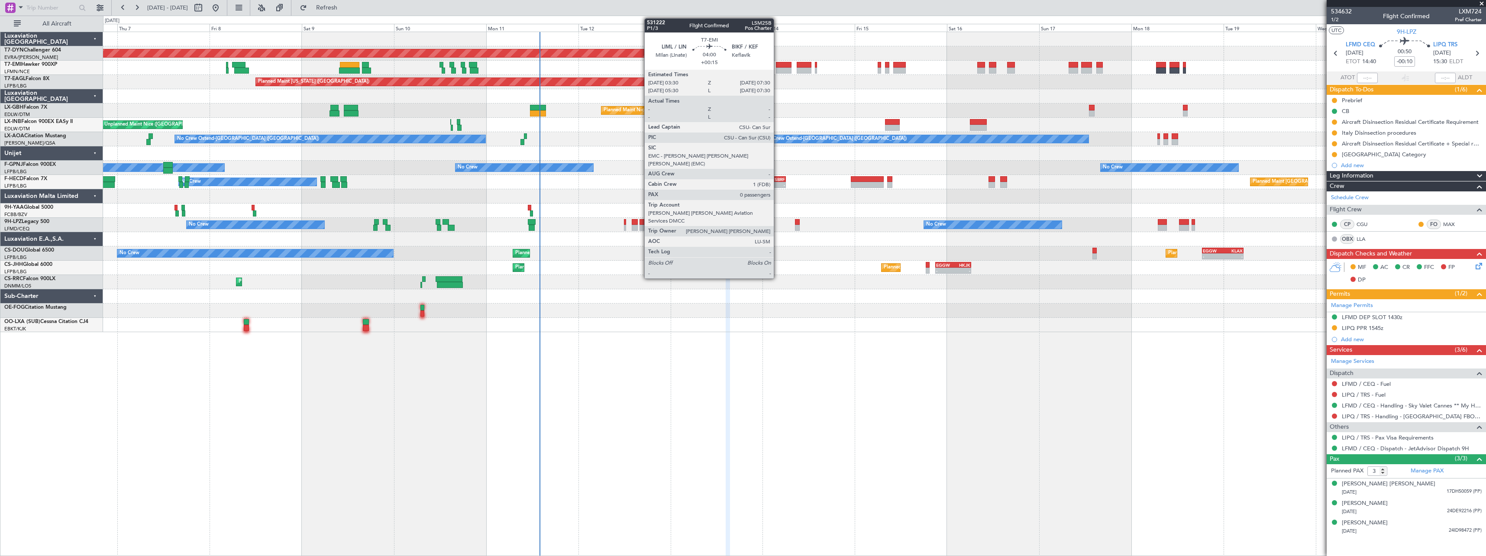
click at [778, 64] on div at bounding box center [784, 65] width 16 height 6
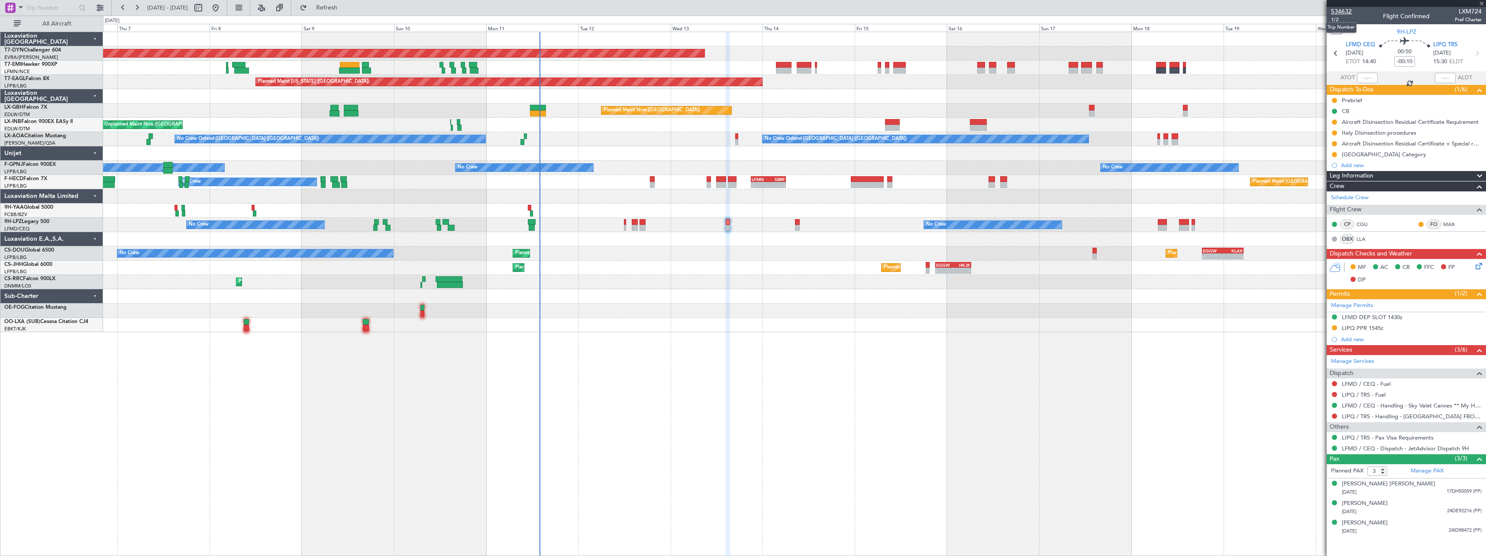
type input "+00:15"
type input "0"
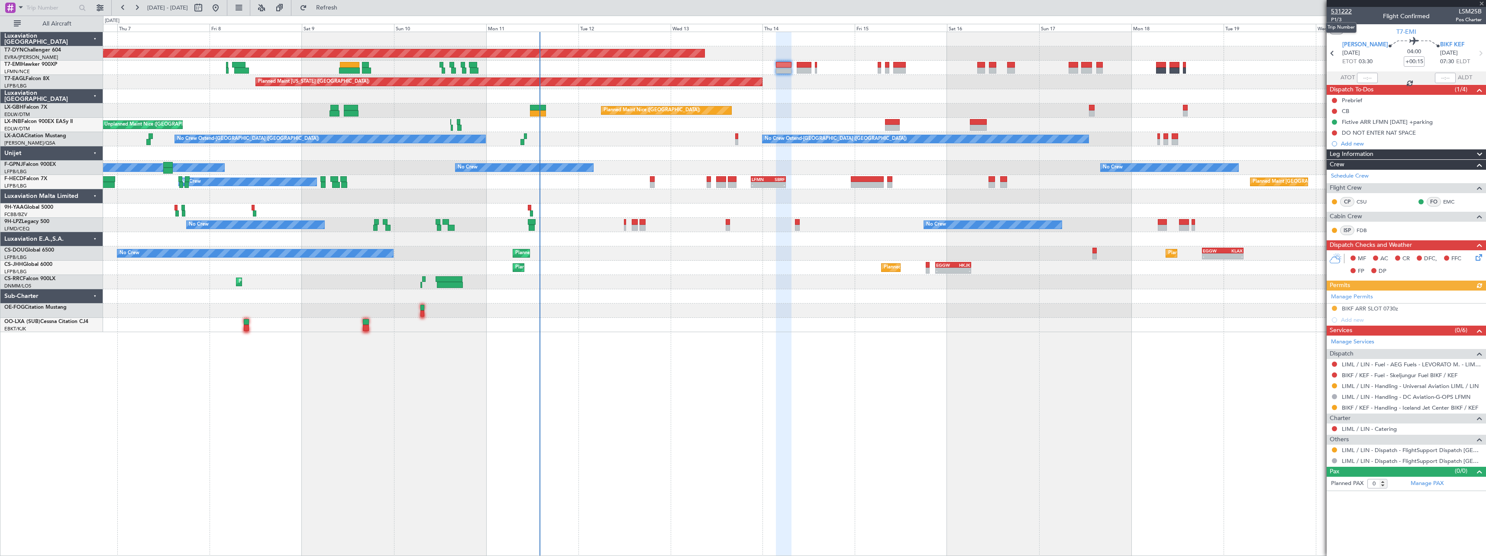
click at [1349, 10] on span "531222" at bounding box center [1341, 11] width 21 height 9
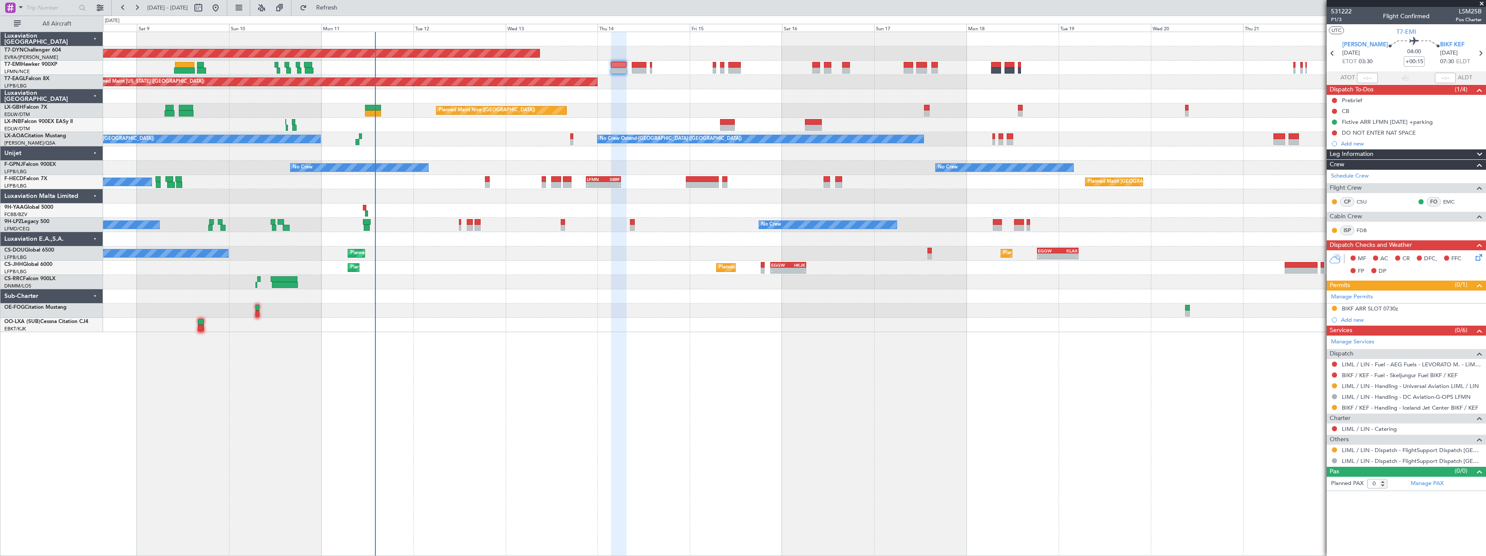
click at [716, 91] on div at bounding box center [794, 96] width 1383 height 14
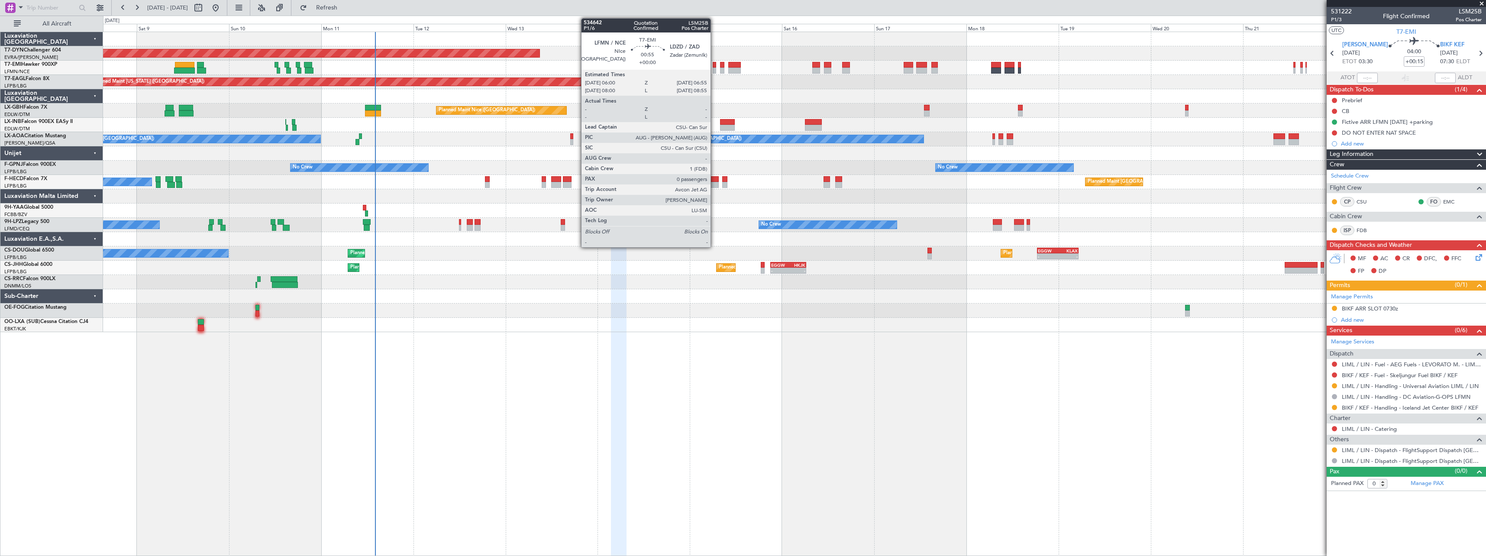
click at [715, 66] on div at bounding box center [715, 65] width 4 height 6
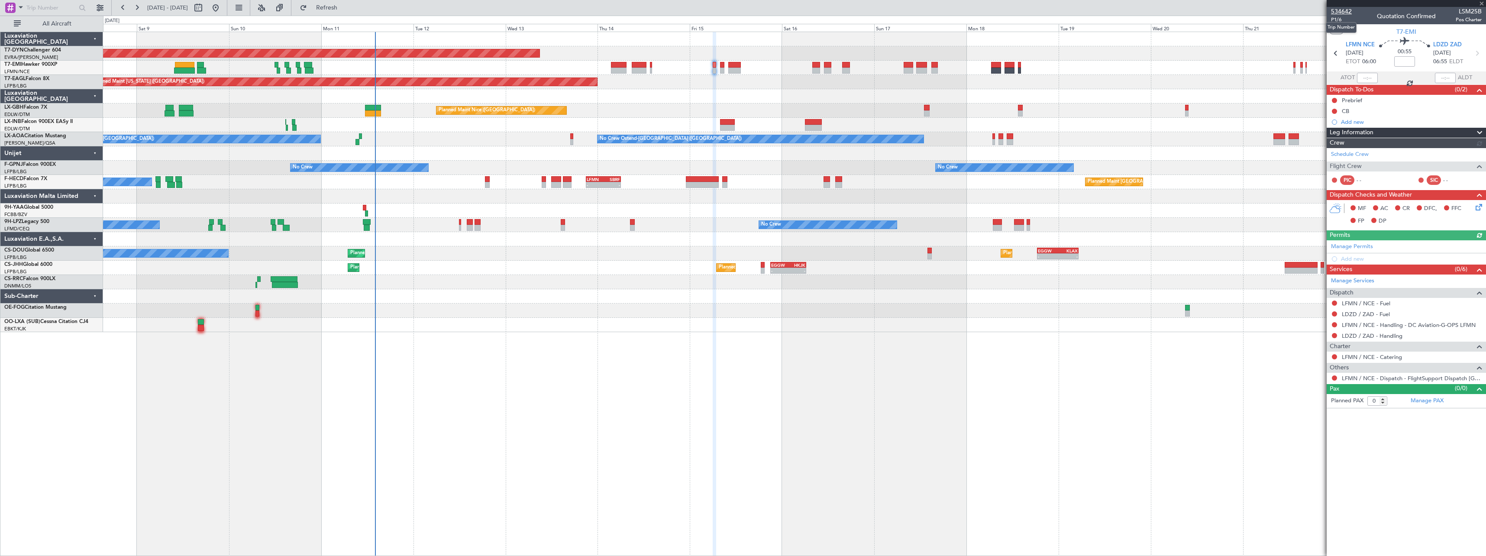
click at [1349, 11] on span "534642" at bounding box center [1341, 11] width 21 height 9
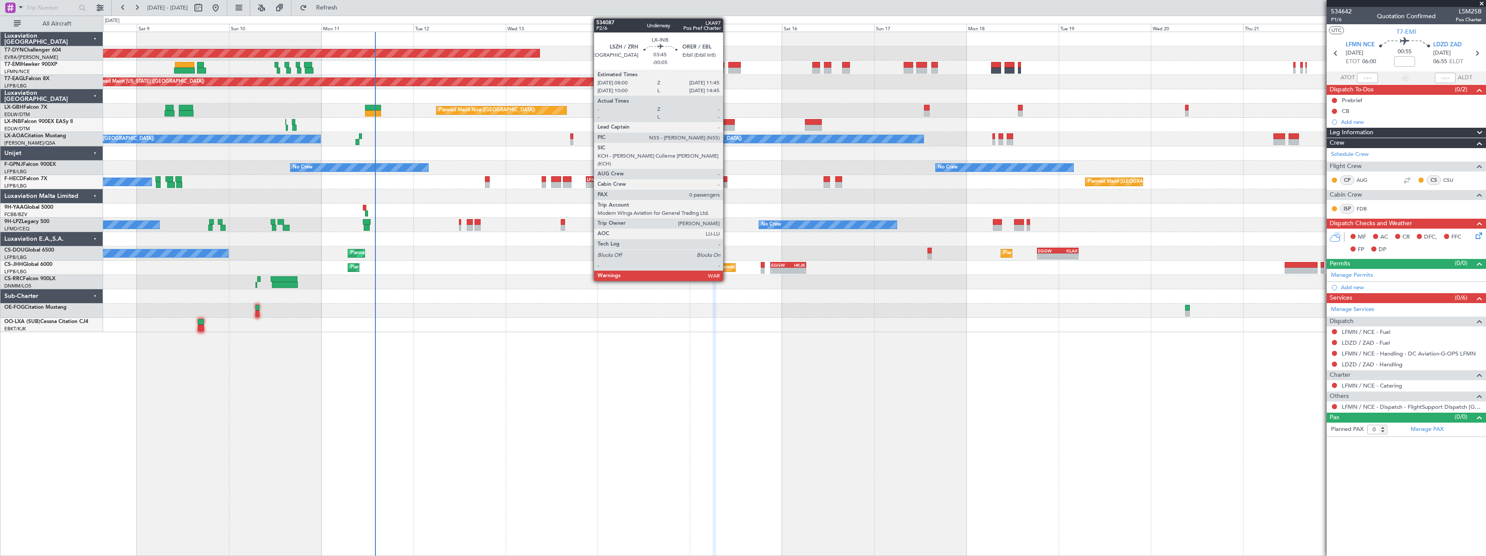
click at [727, 126] on div at bounding box center [727, 128] width 15 height 6
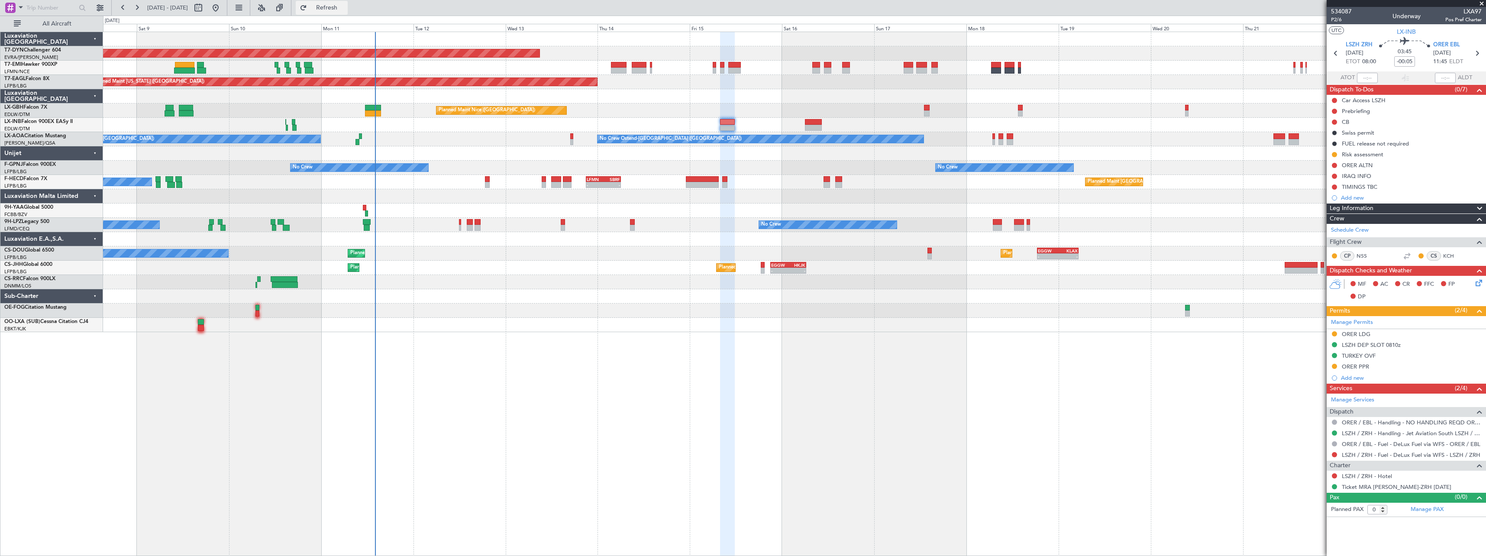
click at [345, 6] on span "Refresh" at bounding box center [327, 8] width 36 height 6
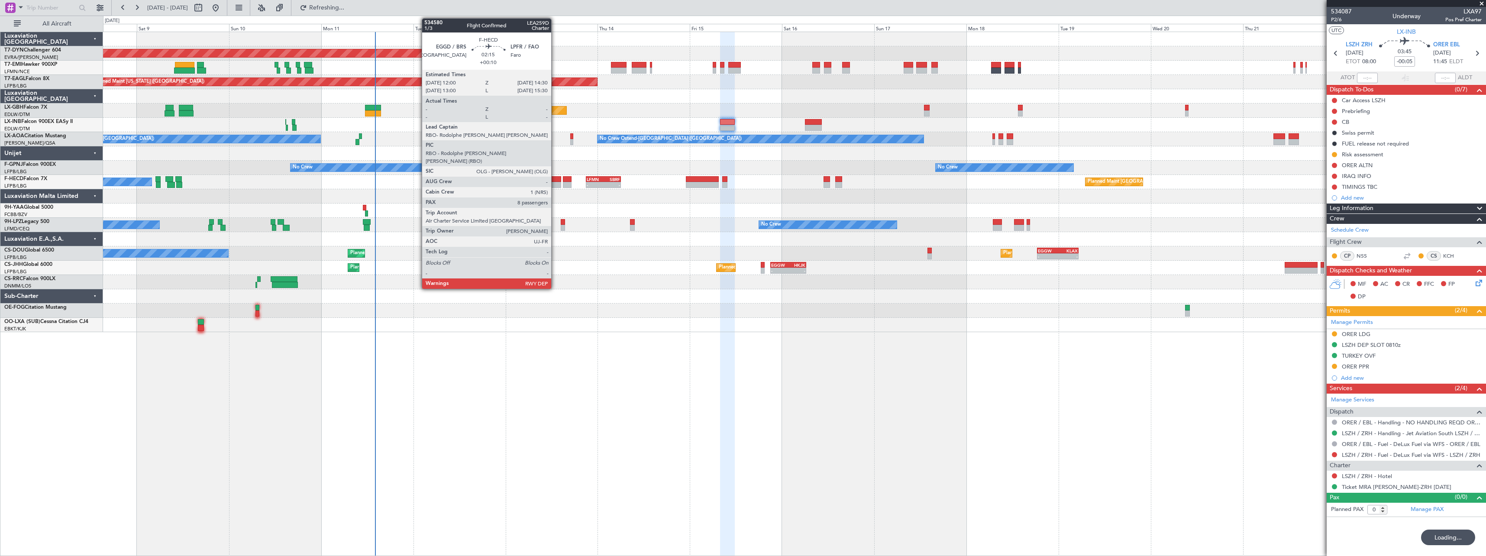
click at [555, 183] on div at bounding box center [556, 185] width 10 height 6
type input "+00:10"
type input "8"
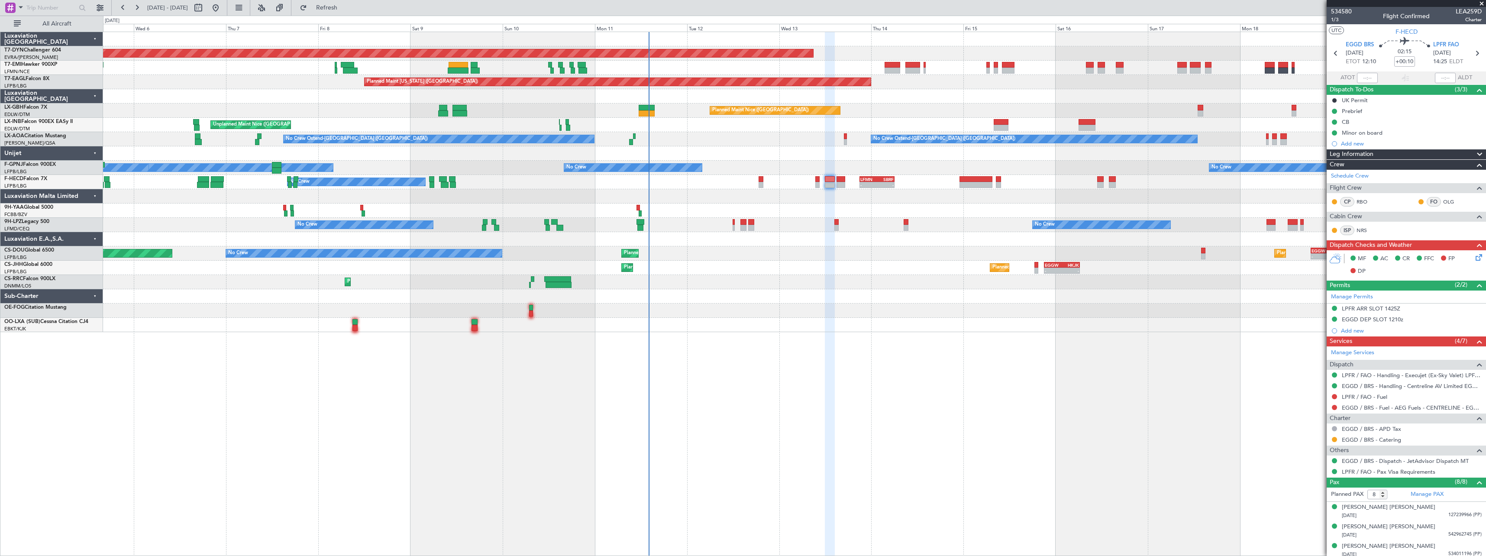
click at [546, 248] on div "Planned Maint Paris (Le Bourget) No Crew Planned Maint London (Luton) - - EGGW …" at bounding box center [794, 253] width 1383 height 14
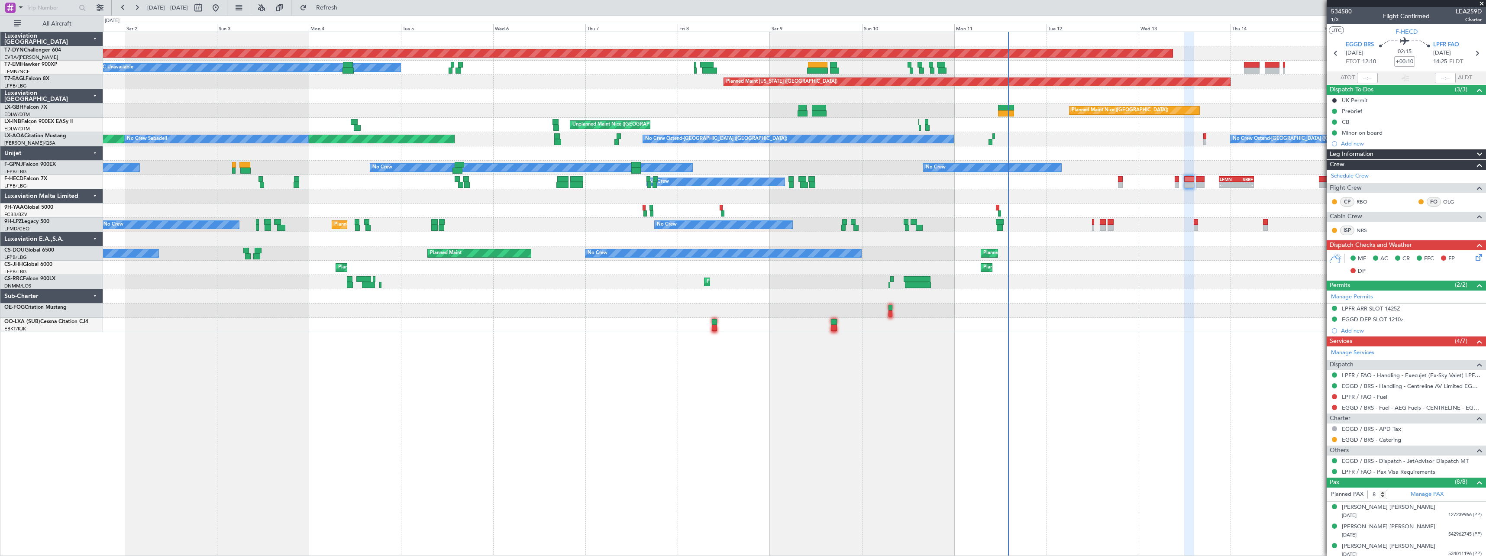
click at [577, 275] on div "Planned Maint Larnaca (Larnaca Intl) Planned Maint Paris (Le Bourget)" at bounding box center [794, 282] width 1383 height 14
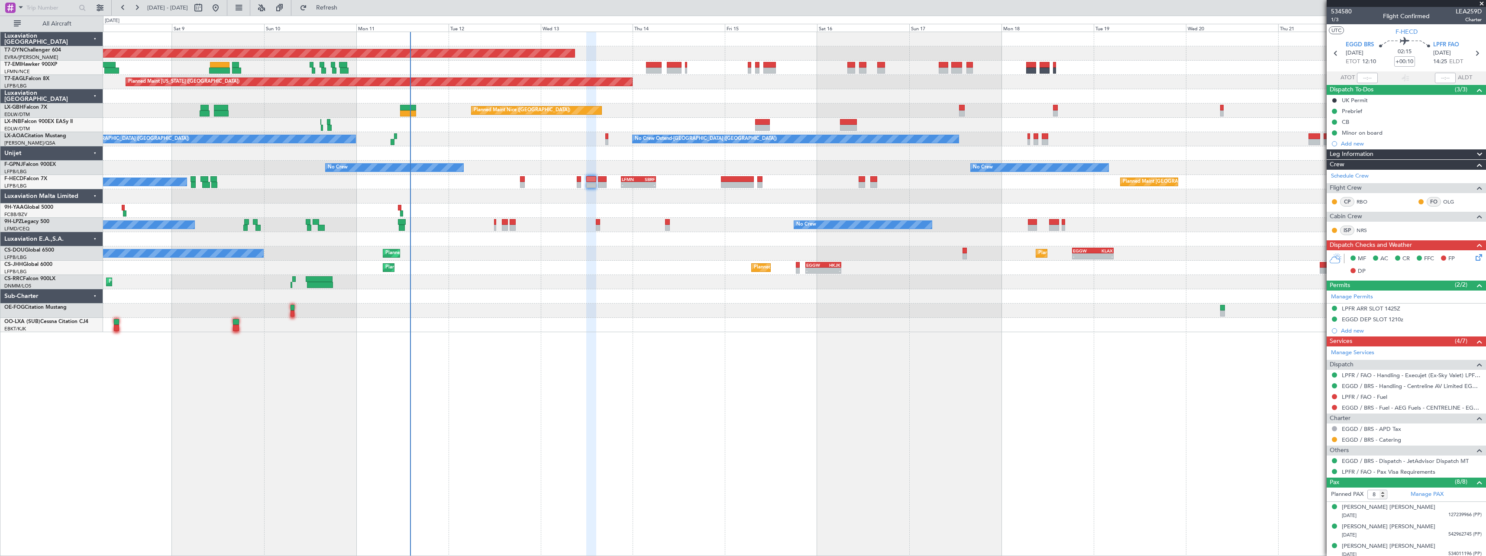
click at [560, 311] on div "Planned Maint Basel-Mulhouse A/C Unavailable Planned Maint New York (Teterboro)…" at bounding box center [794, 182] width 1383 height 300
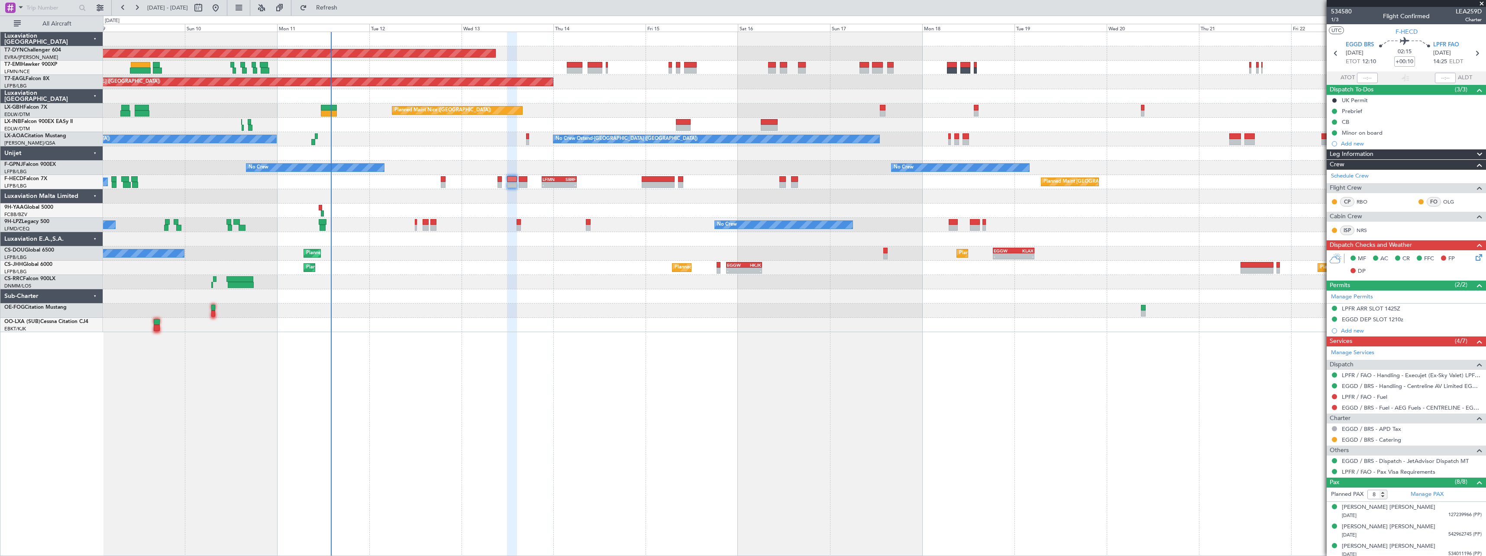
click at [657, 319] on div "Planned Maint Basel-Mulhouse Planned Maint New York (Teterboro) Planned Maint G…" at bounding box center [794, 182] width 1383 height 300
click at [345, 11] on span "Refresh" at bounding box center [327, 8] width 36 height 6
click at [505, 310] on div at bounding box center [794, 311] width 1383 height 14
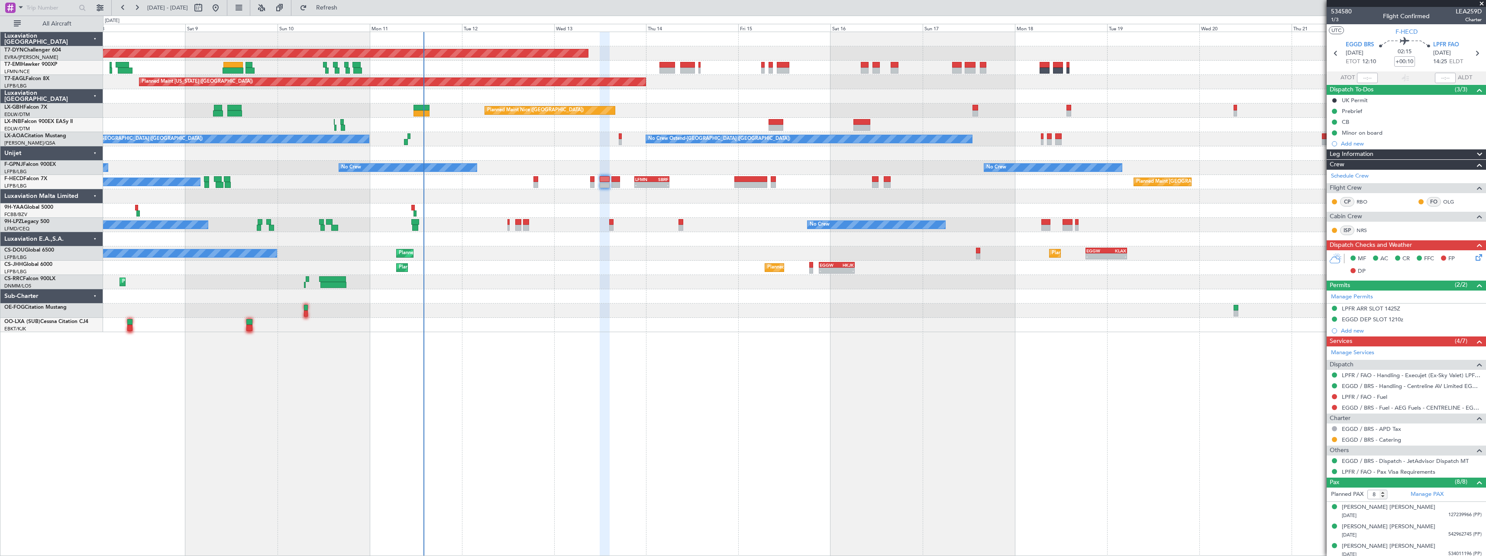
click at [410, 319] on div at bounding box center [794, 325] width 1383 height 14
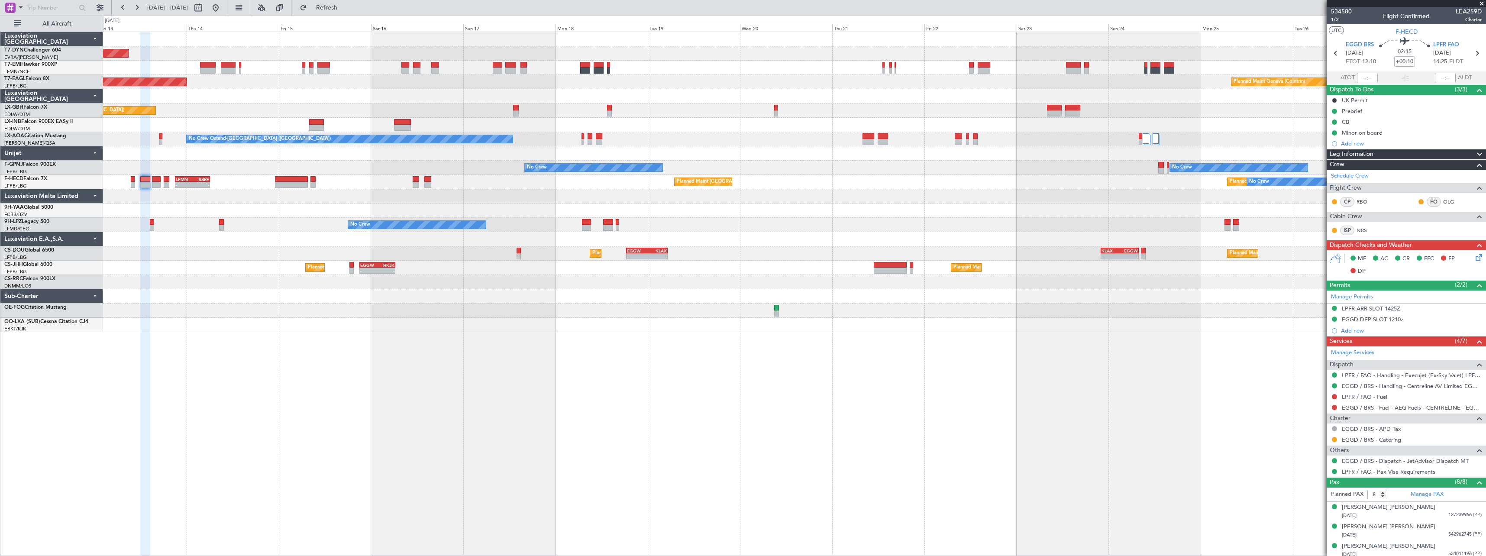
click at [409, 249] on div "Planned Maint [GEOGRAPHIC_DATA]-[GEOGRAPHIC_DATA] Planned Maint [US_STATE] ([GE…" at bounding box center [794, 182] width 1383 height 300
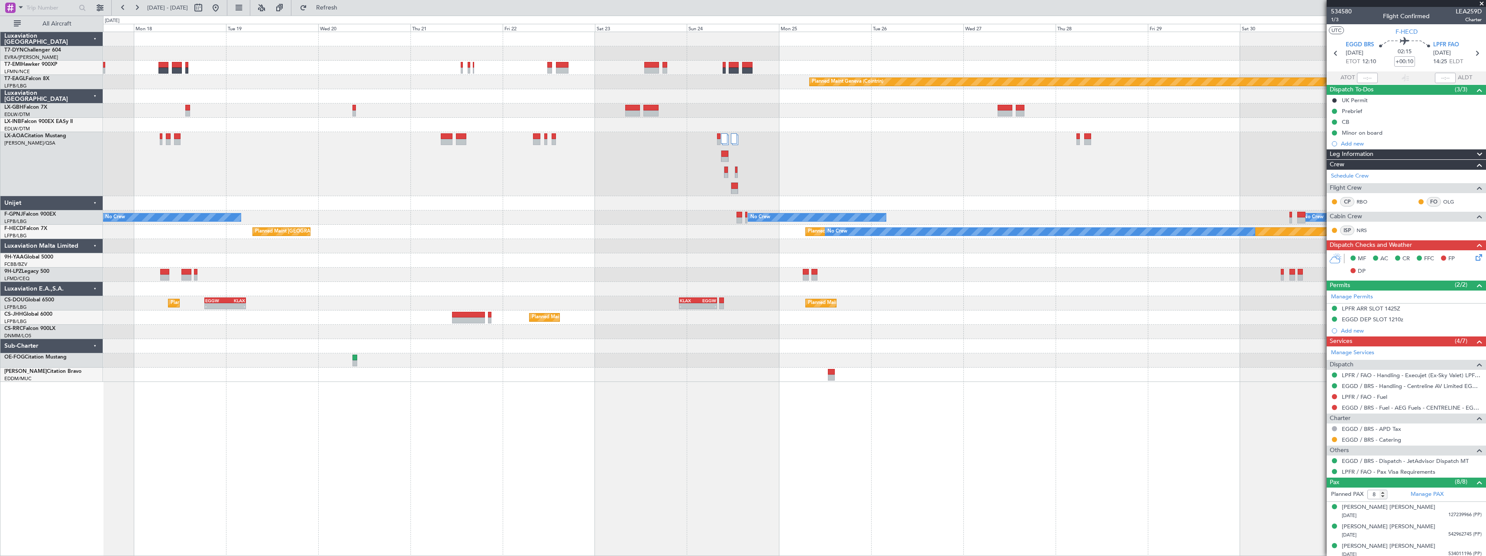
click at [628, 178] on div "No Crew Ostend-[GEOGRAPHIC_DATA] ([GEOGRAPHIC_DATA])" at bounding box center [794, 164] width 1383 height 64
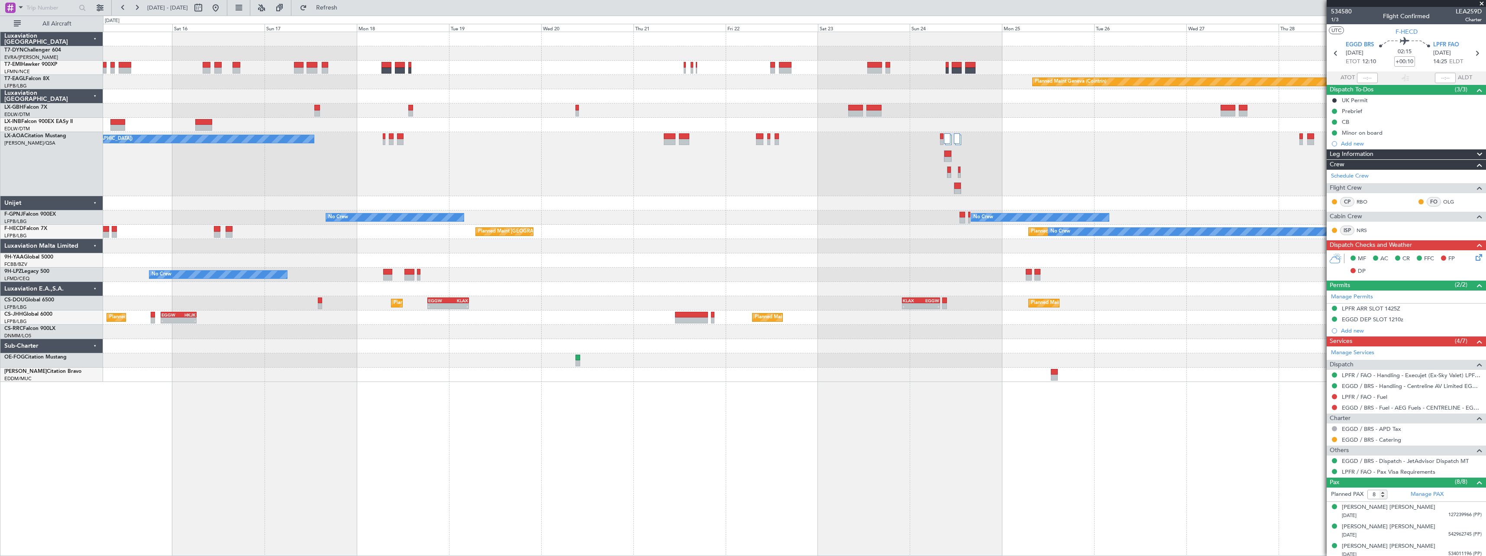
click at [595, 189] on div "Planned Maint [GEOGRAPHIC_DATA]-[GEOGRAPHIC_DATA] Planned Maint Geneva ([GEOGRA…" at bounding box center [794, 207] width 1383 height 350
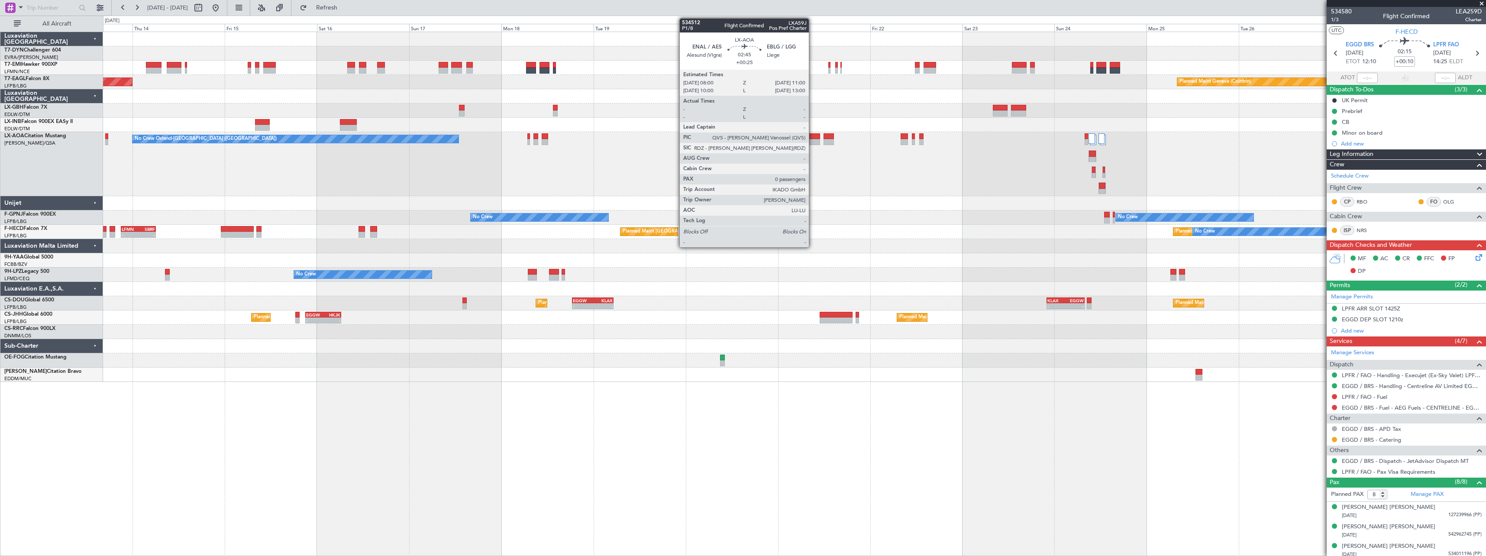
click at [813, 139] on div at bounding box center [815, 136] width 12 height 6
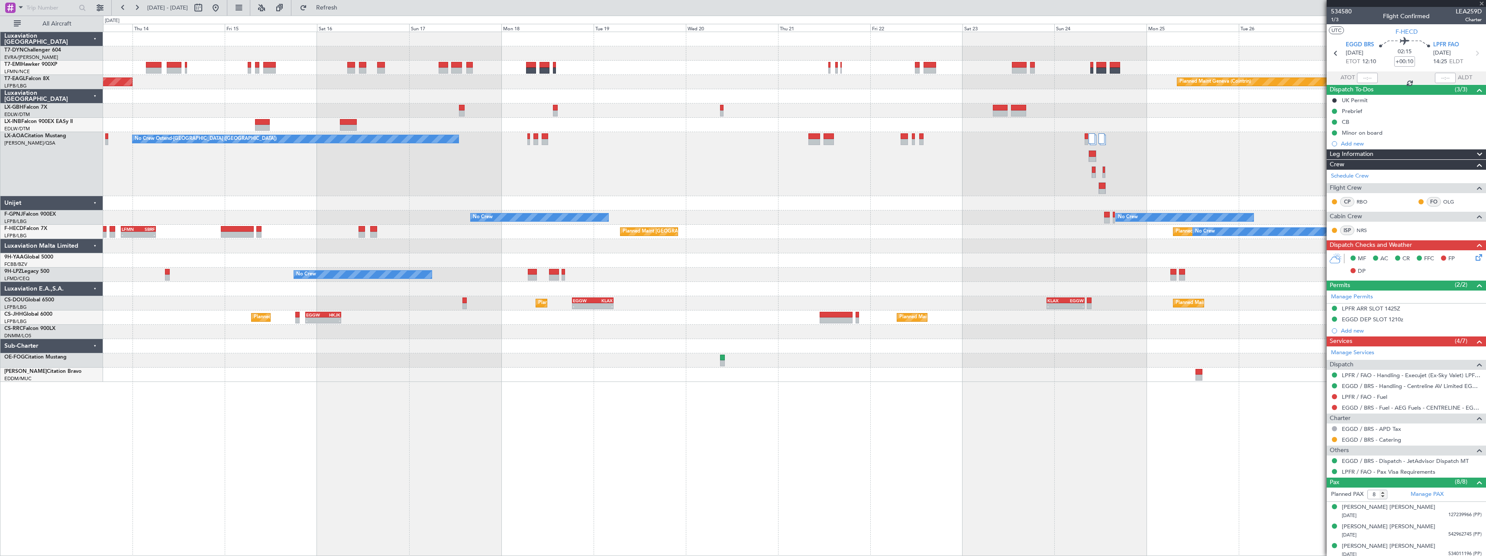
type input "+00:25"
type input "0"
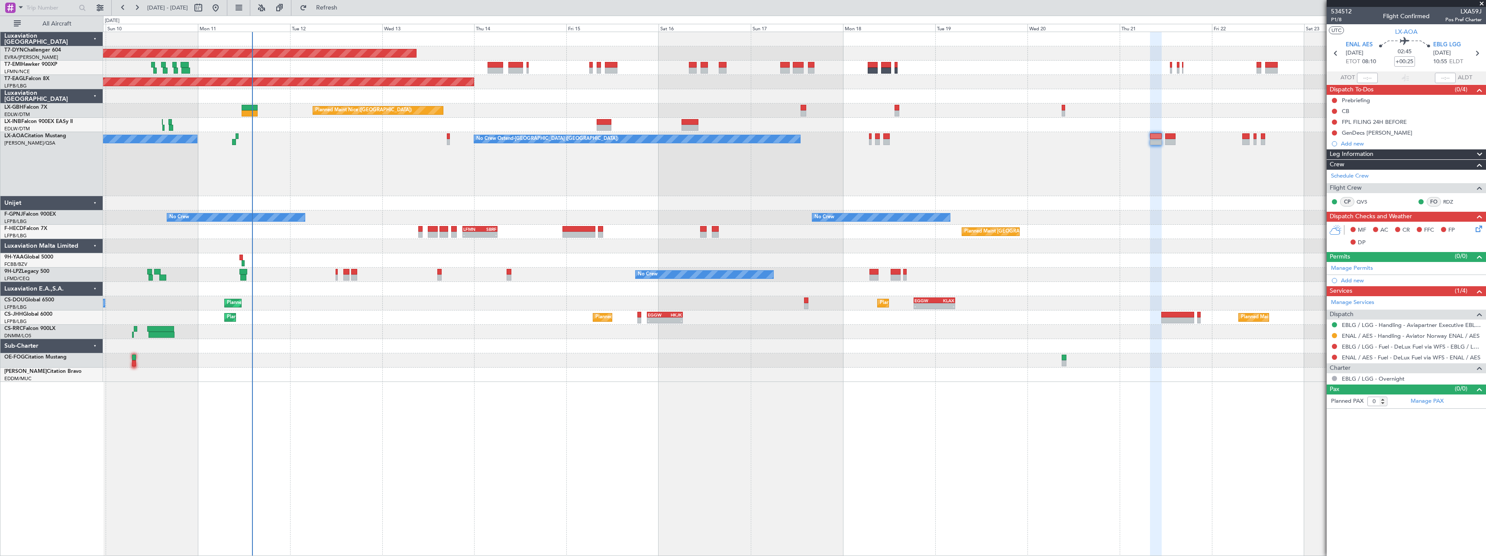
click at [905, 168] on div "No Crew Ostend-brugge (Ostend) No Crew Ostend-brugge (Ostend)" at bounding box center [794, 164] width 1383 height 64
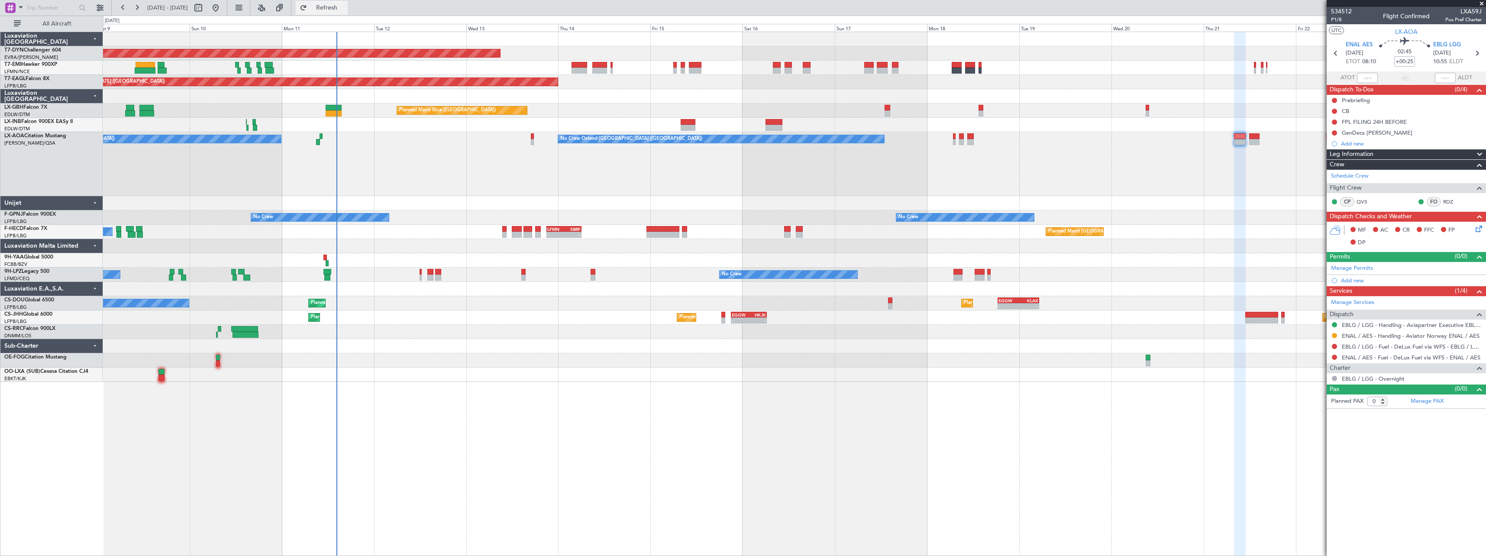
click at [345, 7] on span "Refresh" at bounding box center [327, 8] width 36 height 6
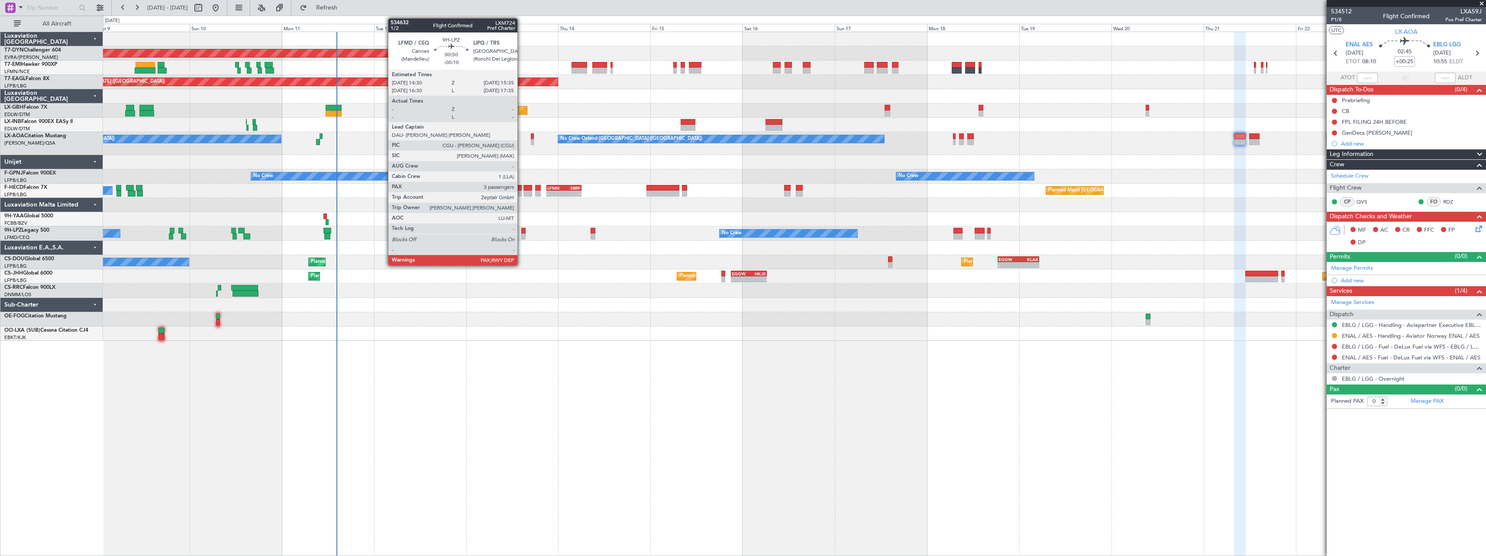
click at [521, 230] on div at bounding box center [523, 231] width 4 height 6
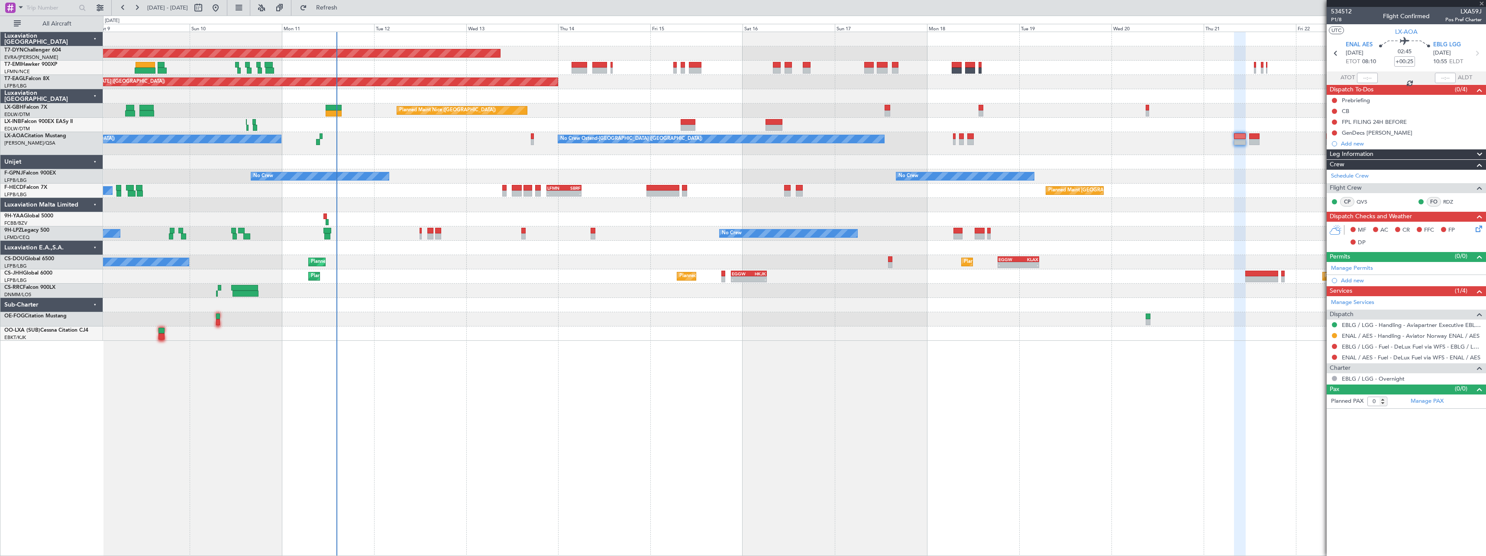
type input "-00:10"
type input "3"
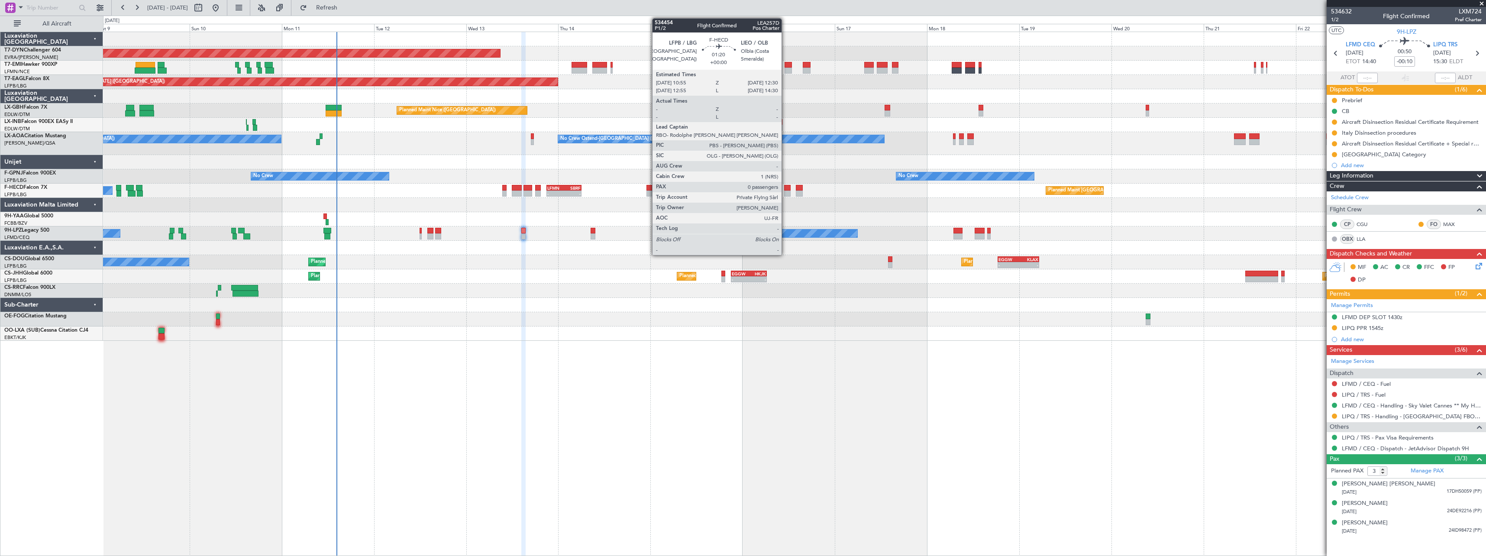
click at [786, 191] on div at bounding box center [787, 194] width 6 height 6
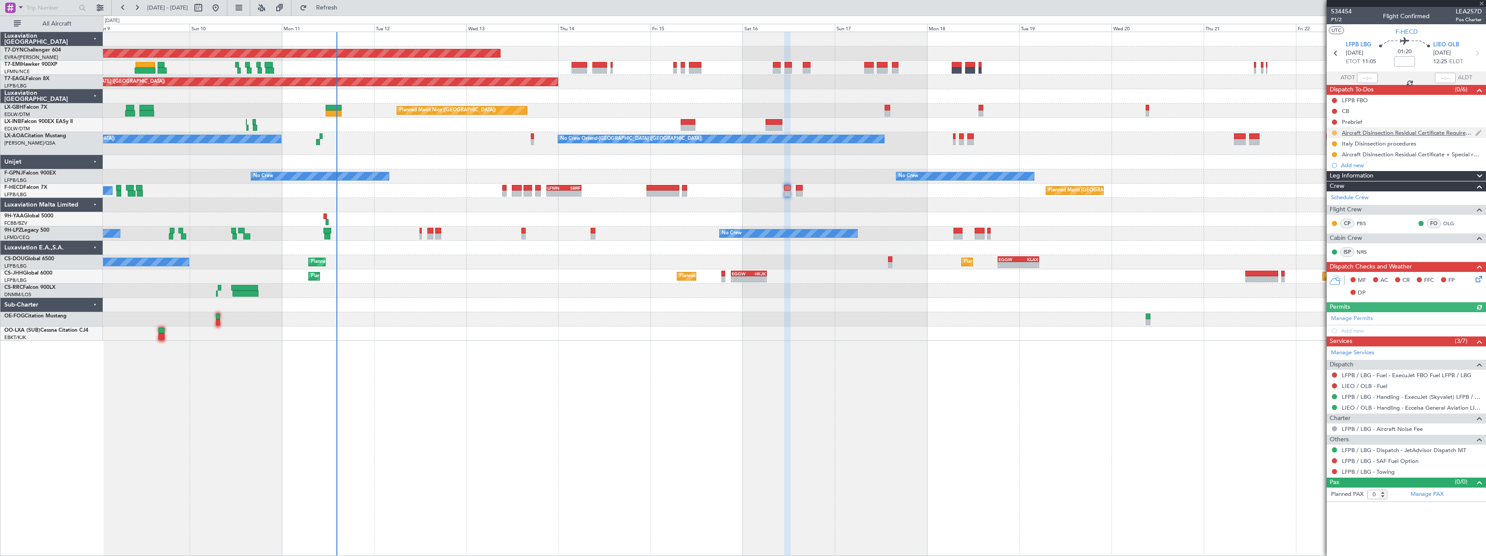
click at [1335, 133] on button at bounding box center [1334, 132] width 5 height 5
click at [1328, 172] on span "Completed" at bounding box center [1338, 171] width 29 height 9
click at [1332, 142] on button at bounding box center [1334, 143] width 5 height 5
click at [1334, 181] on span "Completed" at bounding box center [1338, 182] width 29 height 9
click at [1333, 154] on button at bounding box center [1334, 154] width 5 height 5
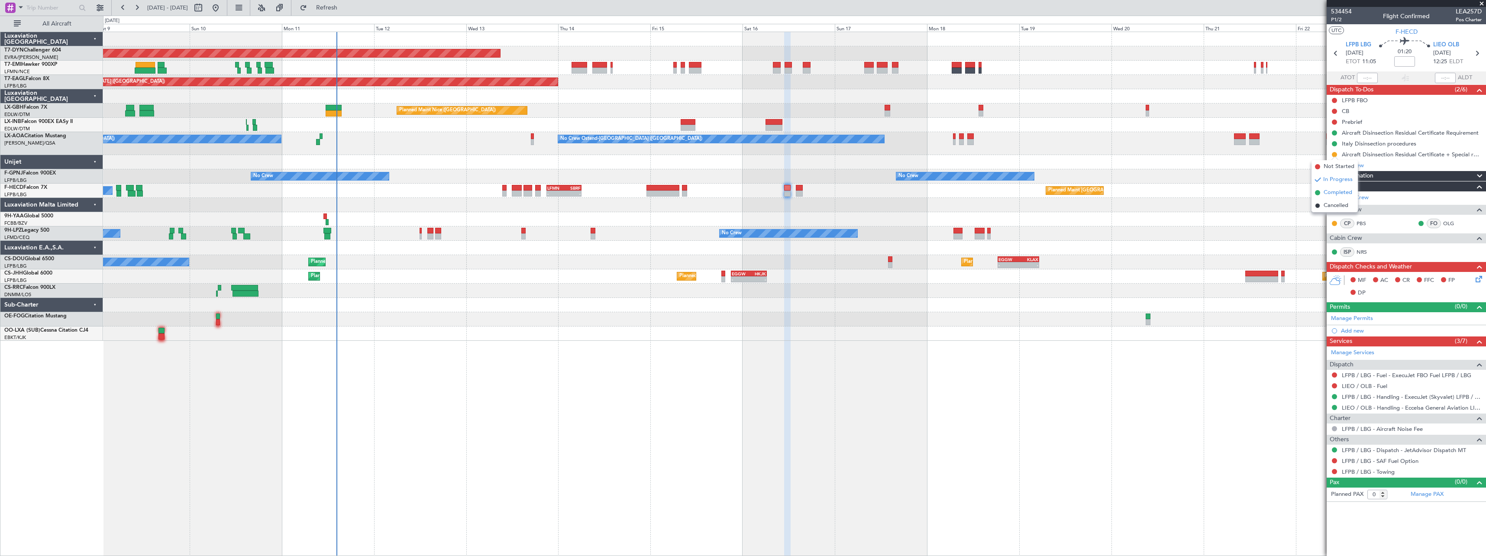
click at [1334, 190] on span "Completed" at bounding box center [1338, 192] width 29 height 9
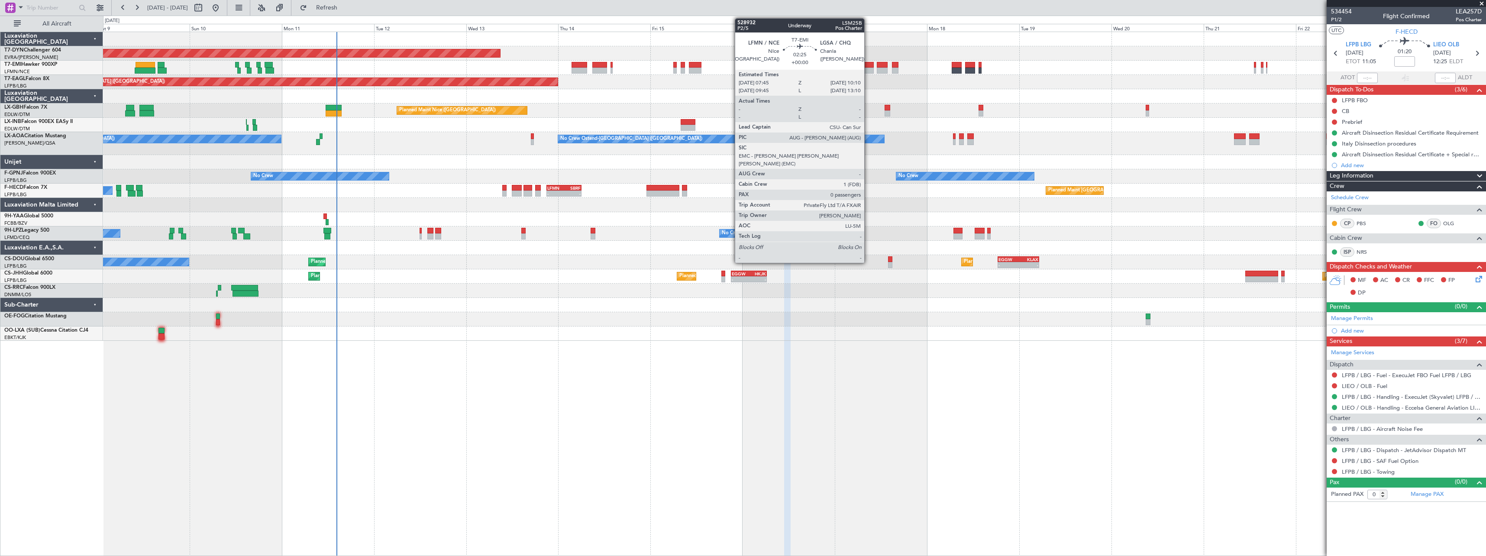
click at [868, 68] on div at bounding box center [869, 71] width 10 height 6
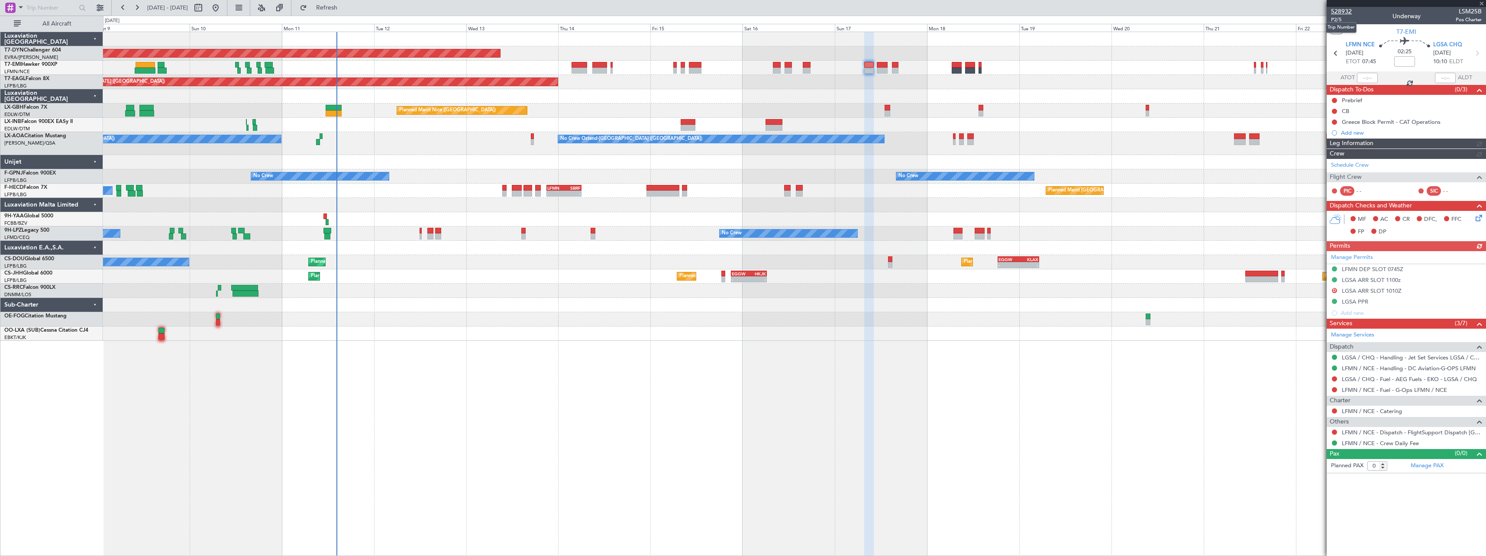
click at [1346, 10] on span "528932" at bounding box center [1341, 11] width 21 height 9
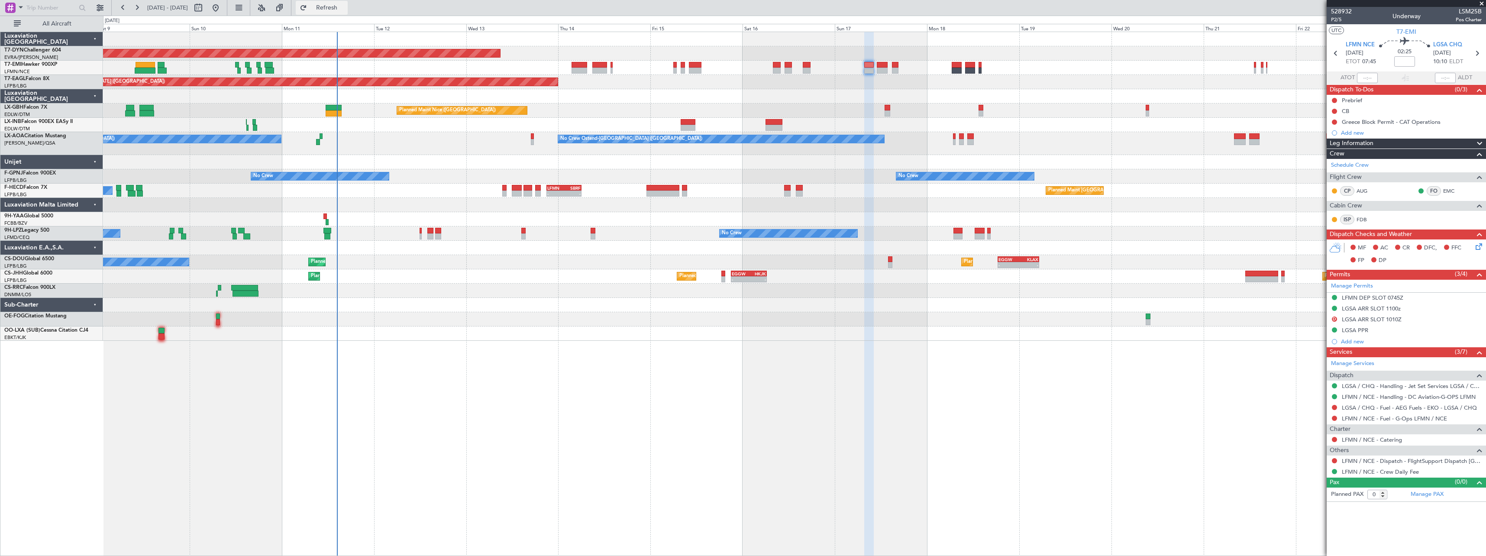
click at [348, 12] on button "Refresh" at bounding box center [322, 8] width 52 height 14
click at [345, 7] on span "Refresh" at bounding box center [327, 8] width 36 height 6
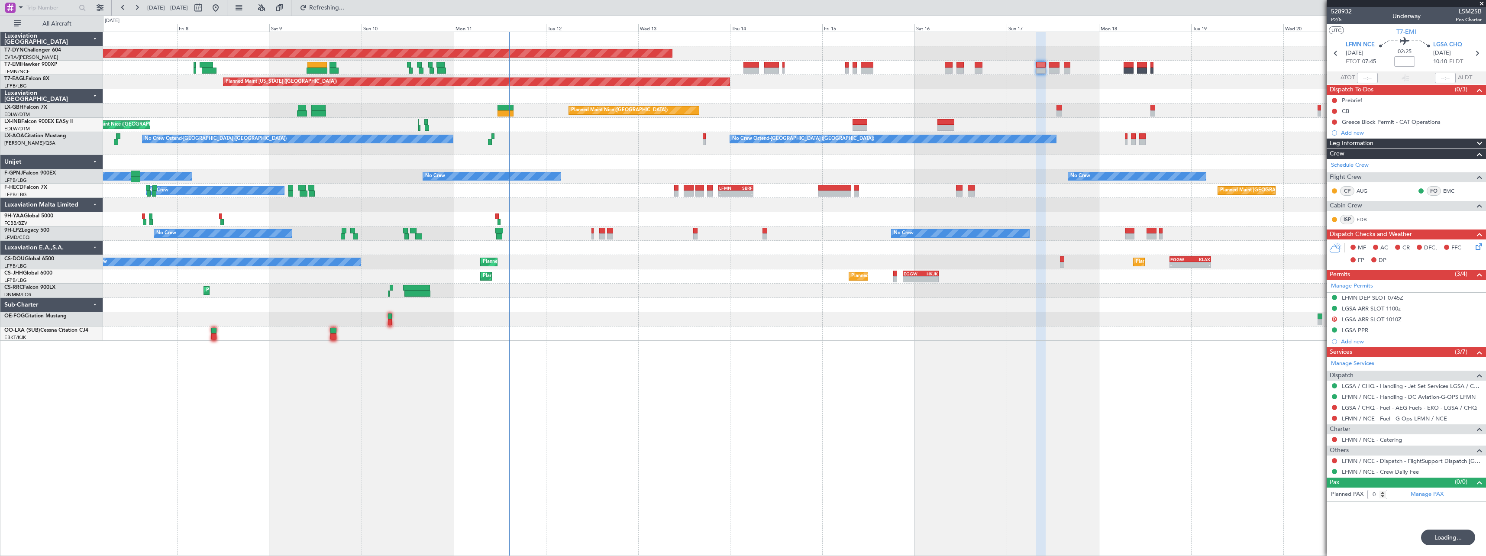
click at [598, 275] on div "Planned Maint Paris (Le Bourget) Planned Maint Paris (Le Bourget) - - EGGW 21:0…" at bounding box center [794, 276] width 1383 height 14
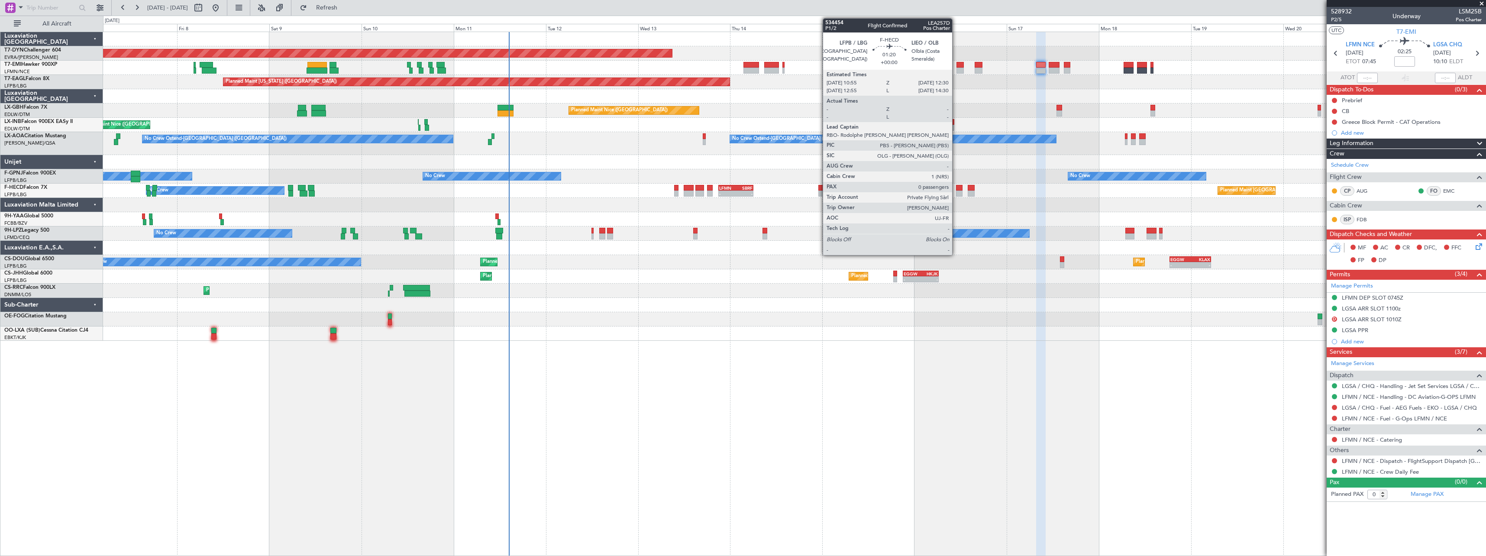
click at [956, 191] on div at bounding box center [959, 194] width 6 height 6
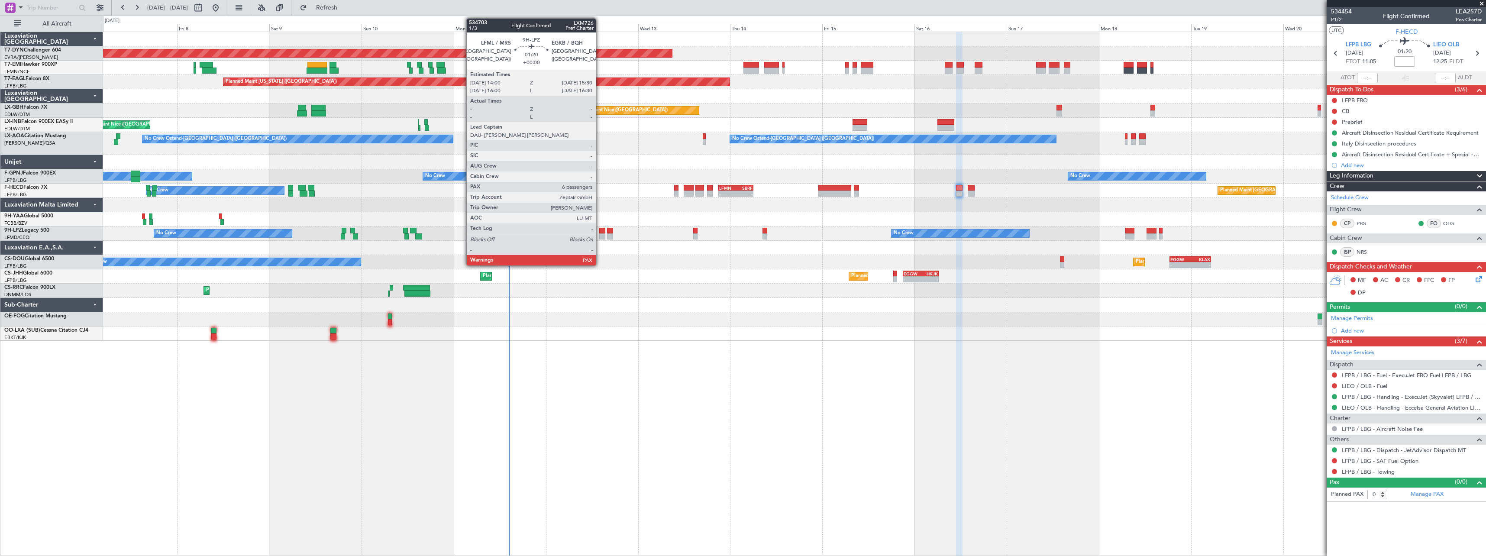
click at [600, 232] on div at bounding box center [602, 231] width 6 height 6
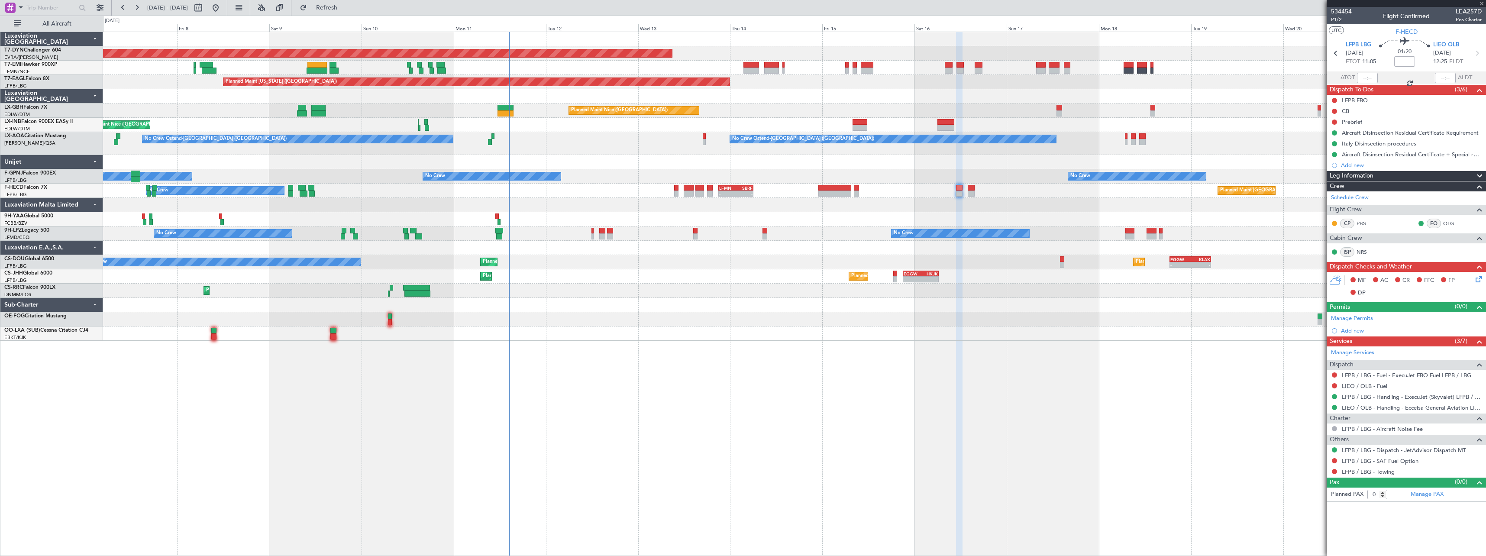
type input "6"
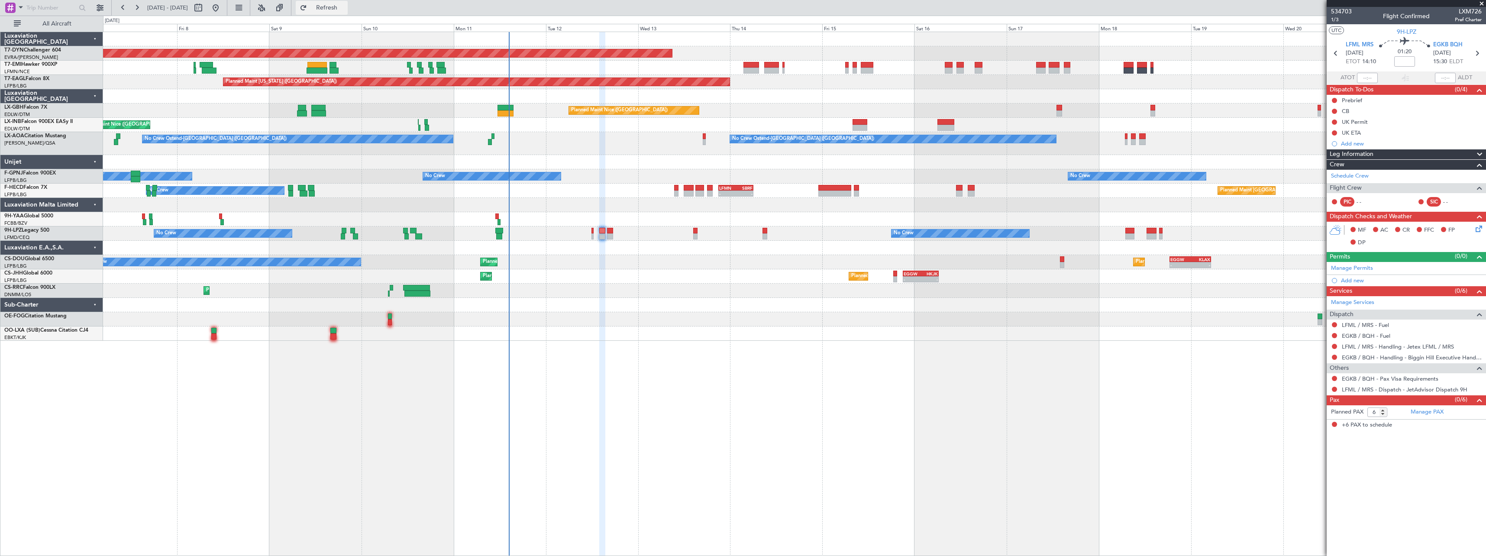
click at [345, 8] on span "Refresh" at bounding box center [327, 8] width 36 height 6
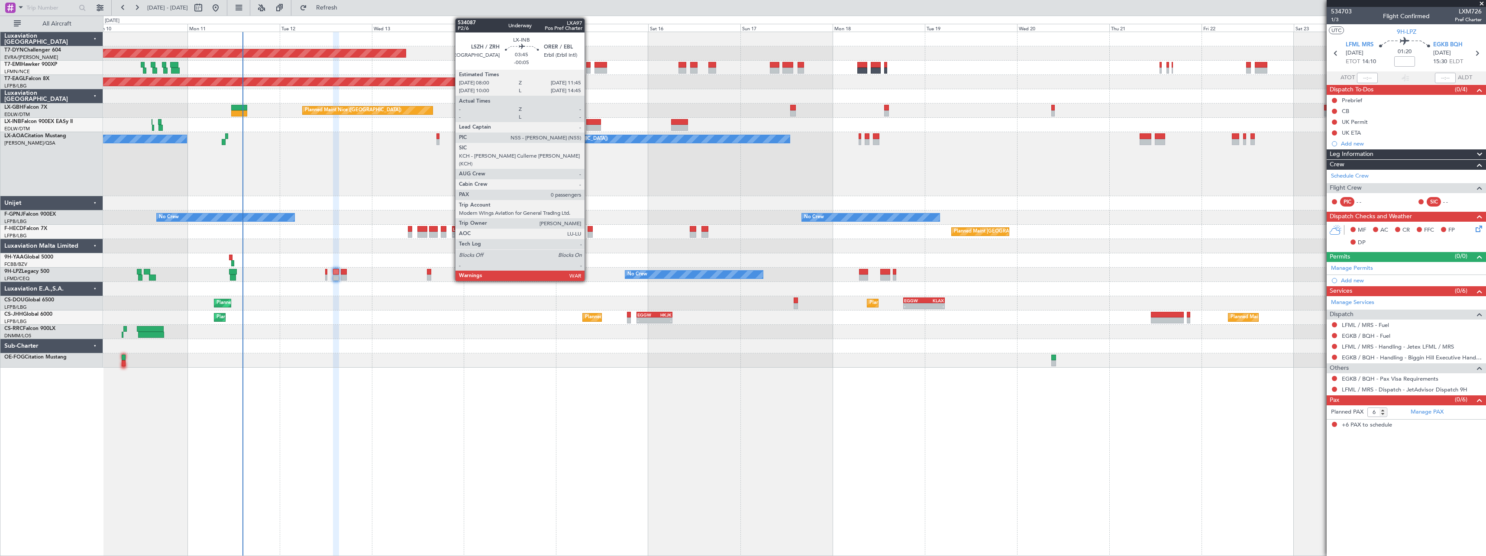
click at [589, 122] on div at bounding box center [593, 122] width 15 height 6
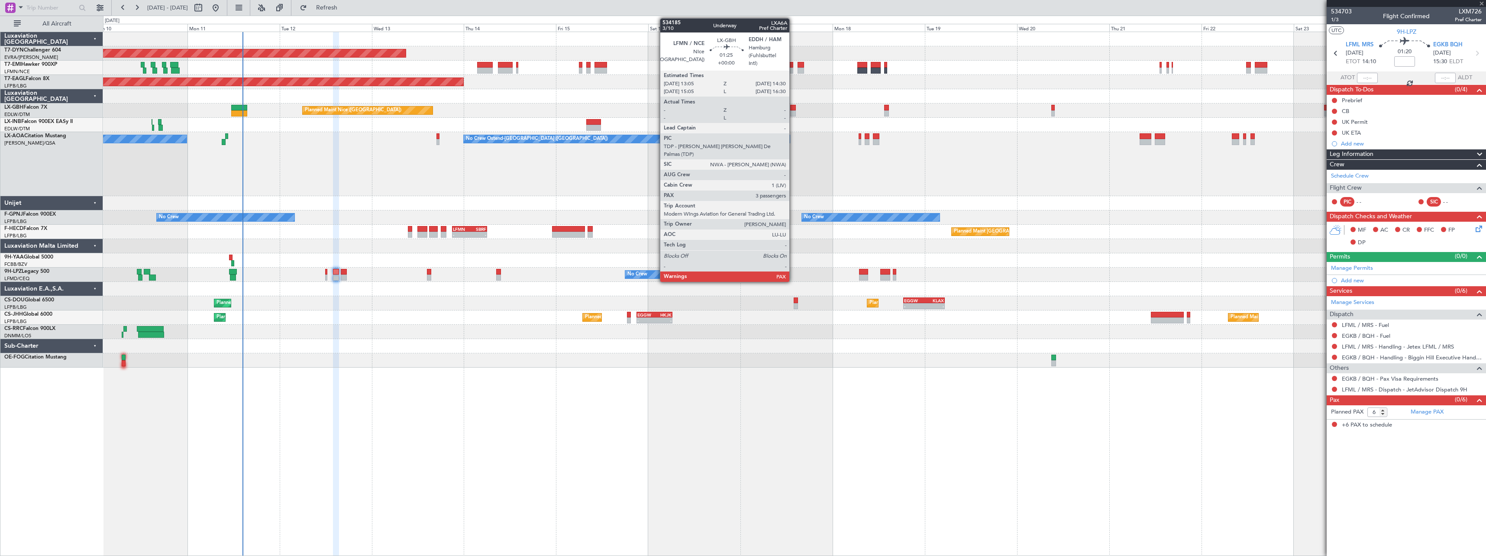
type input "-00:05"
type input "0"
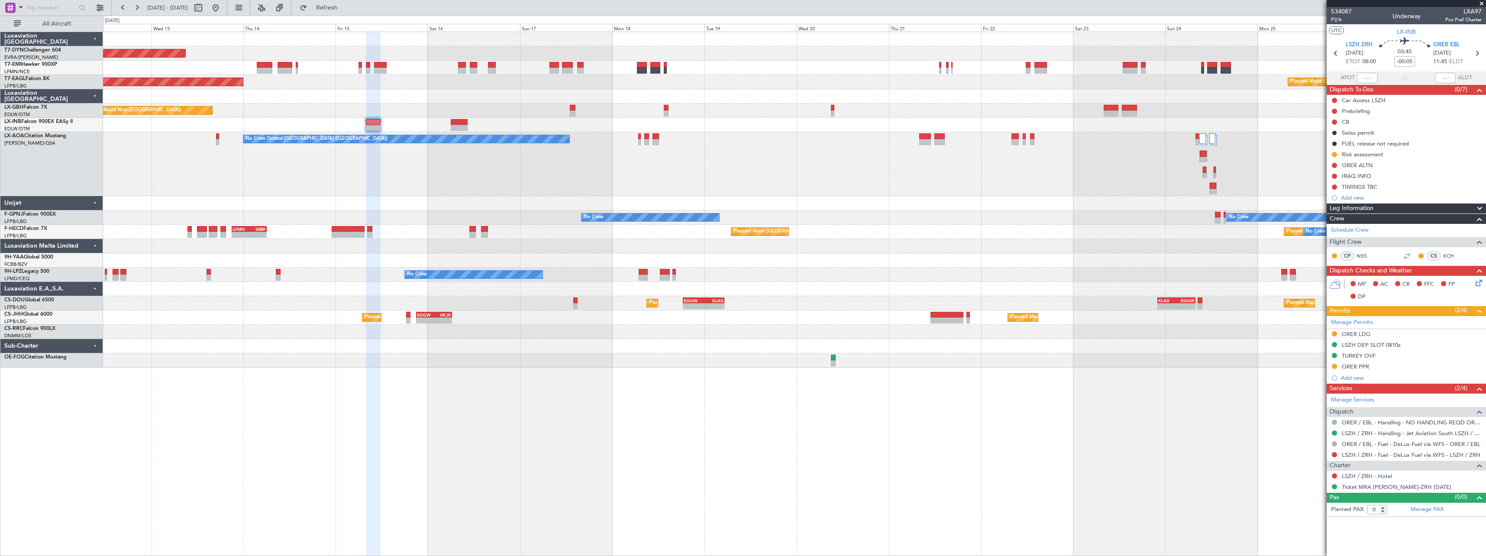
click at [855, 134] on div "Planned Maint Basel-Mulhouse Planned Maint New York (Teterboro) Planned Maint G…" at bounding box center [794, 200] width 1383 height 336
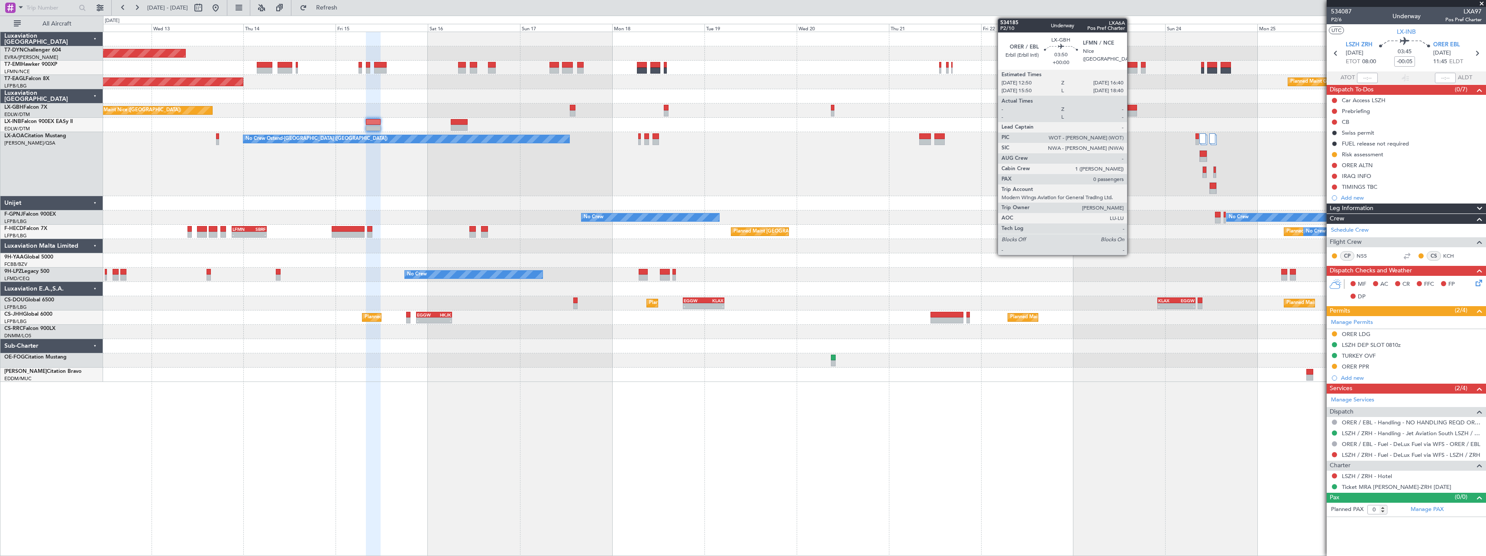
click at [1131, 105] on div at bounding box center [1129, 108] width 15 height 6
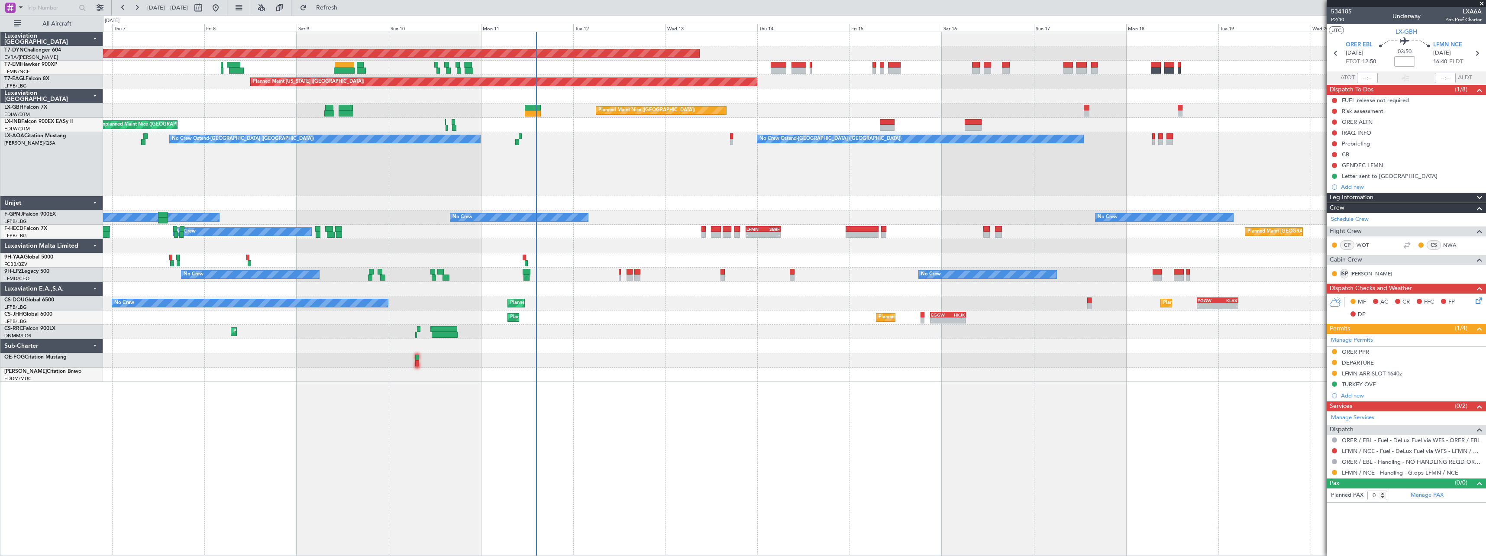
click at [976, 343] on div "Planned Maint Basel-Mulhouse A/C Unavailable Planned Maint New York (Teterboro)…" at bounding box center [794, 207] width 1383 height 350
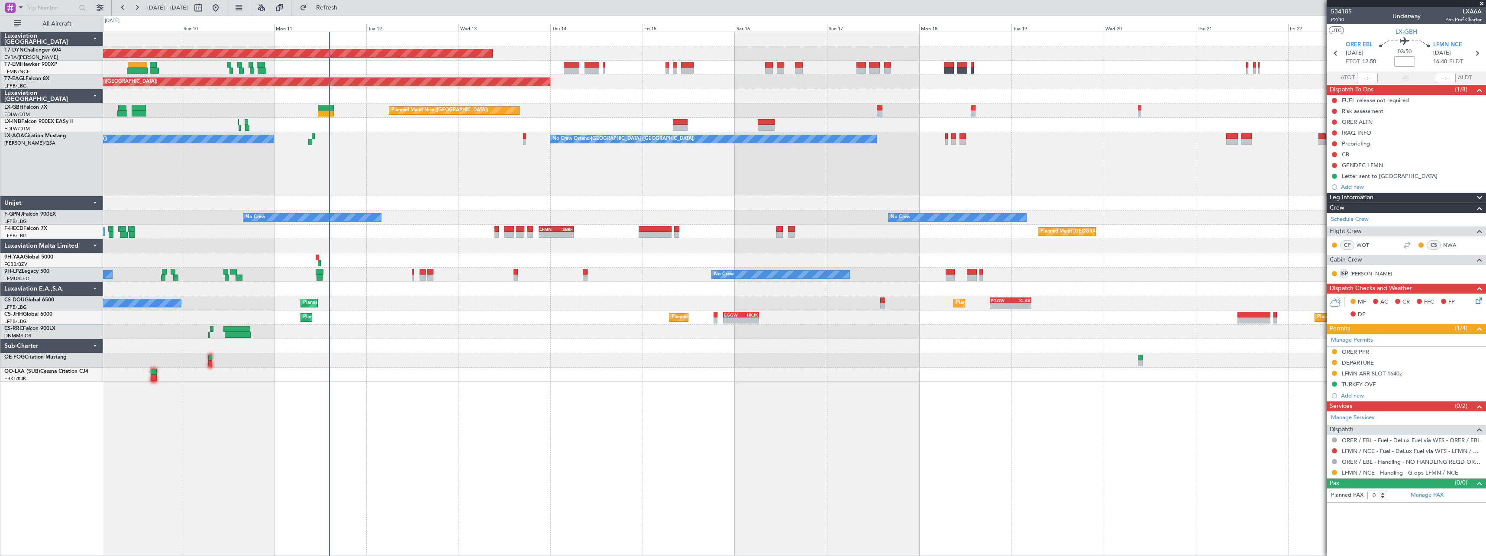
click at [501, 165] on div "No Crew Ostend-brugge (Ostend) No Crew Ostend-brugge (Ostend) AOG Maint Biarrit…" at bounding box center [794, 164] width 1383 height 64
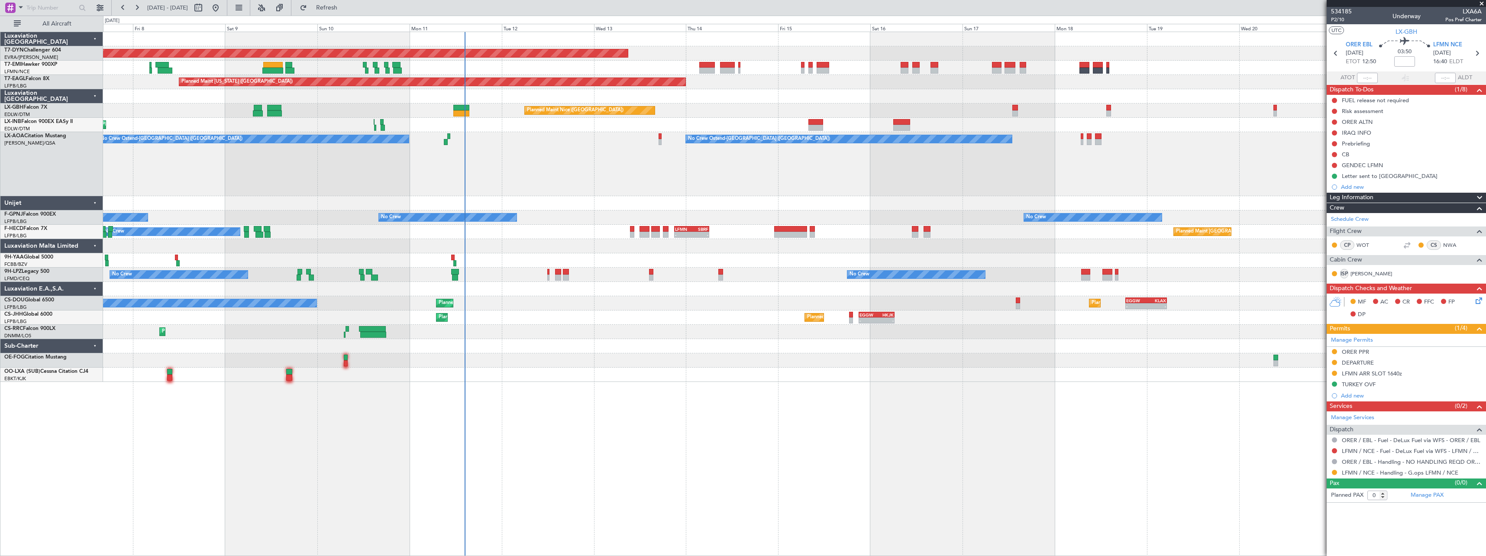
click at [644, 337] on div "Planned Maint Larnaca ([GEOGRAPHIC_DATA] Intl)" at bounding box center [794, 332] width 1383 height 14
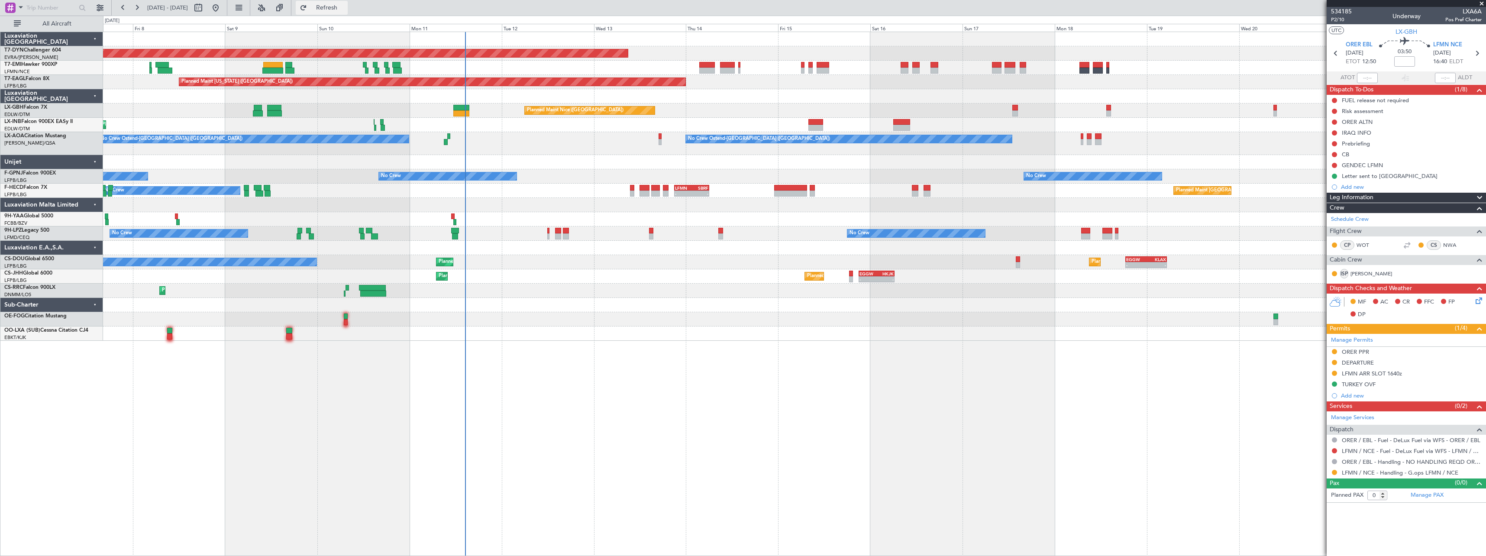
click at [345, 10] on span "Refresh" at bounding box center [327, 8] width 36 height 6
click at [345, 9] on span "Refresh" at bounding box center [327, 8] width 36 height 6
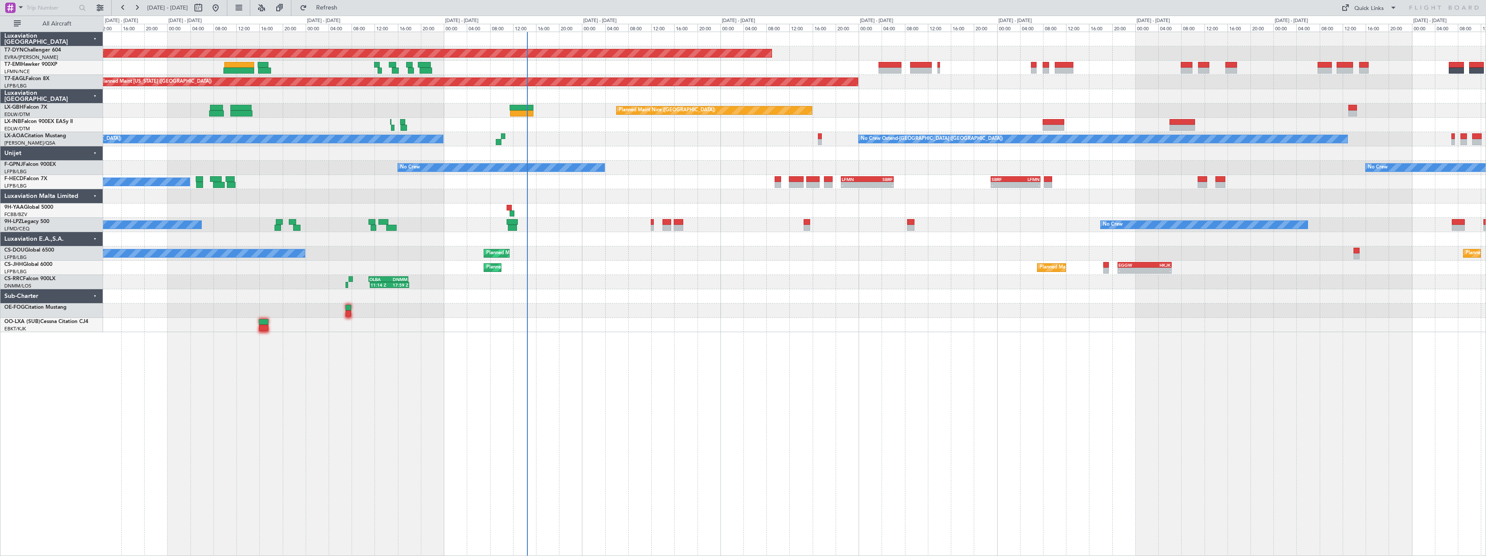
click at [721, 362] on div "Planned Maint [GEOGRAPHIC_DATA]-[GEOGRAPHIC_DATA] Planned Maint [US_STATE] ([GE…" at bounding box center [794, 294] width 1383 height 524
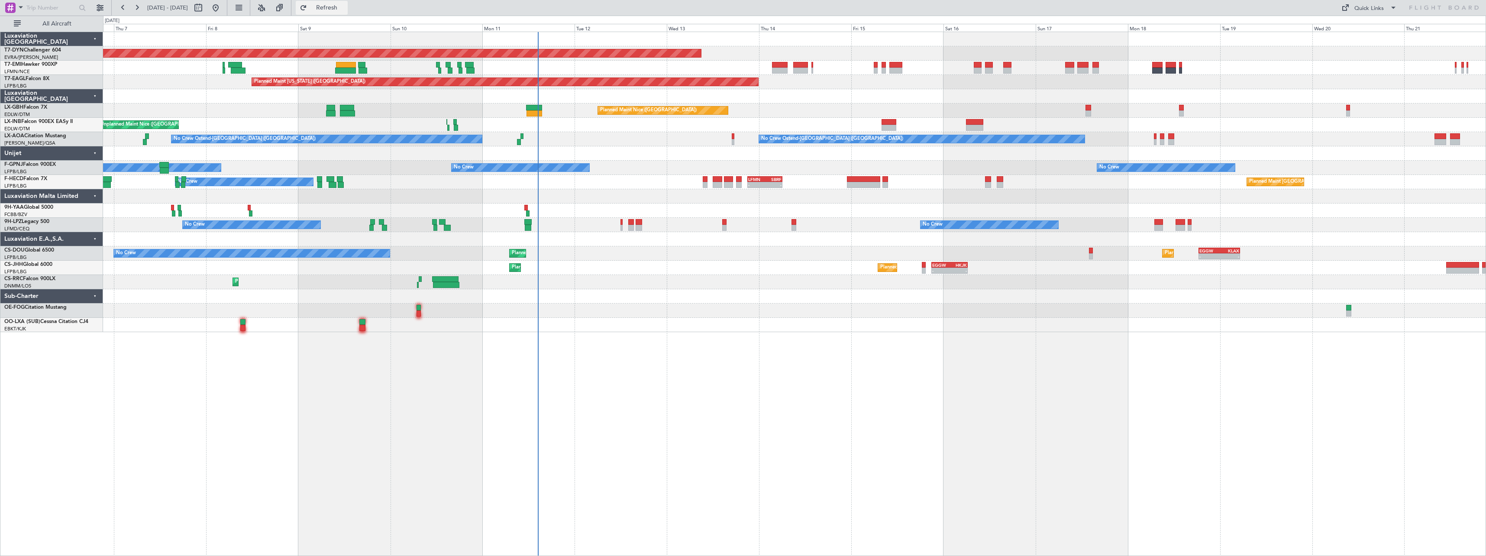
click at [345, 9] on span "Refresh" at bounding box center [327, 8] width 36 height 6
drag, startPoint x: 358, startPoint y: 2, endPoint x: 430, endPoint y: 25, distance: 75.3
click at [348, 2] on button "Refresh" at bounding box center [322, 8] width 52 height 14
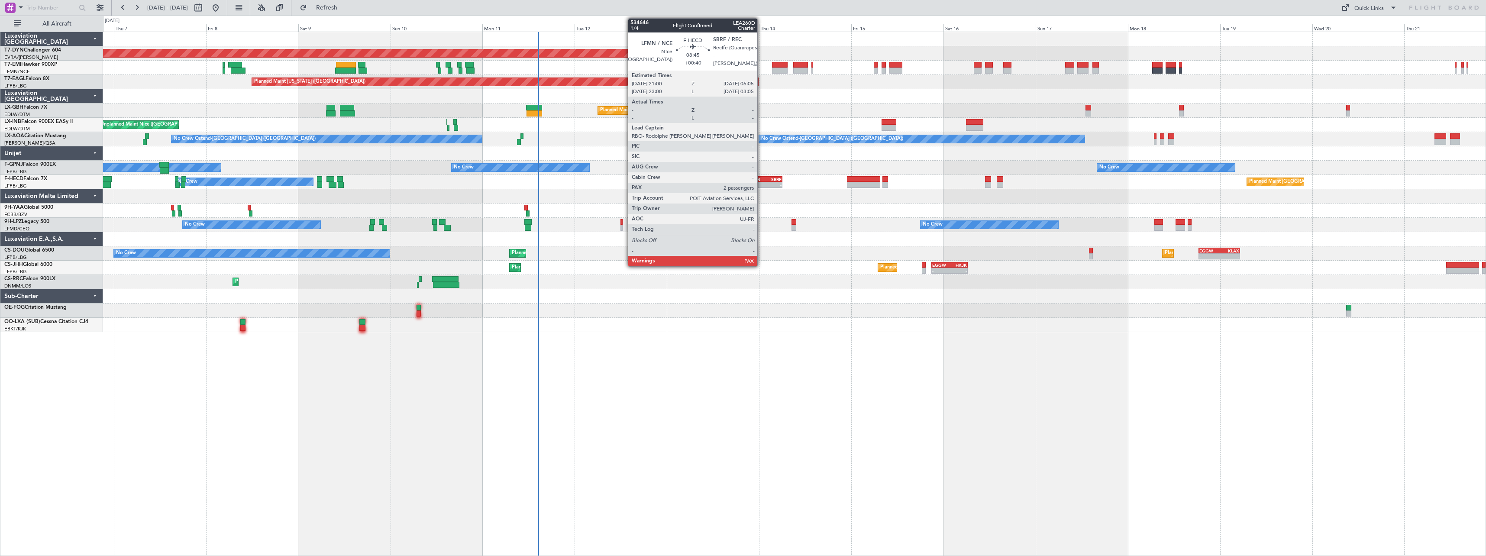
click at [761, 182] on div "-" at bounding box center [756, 184] width 17 height 5
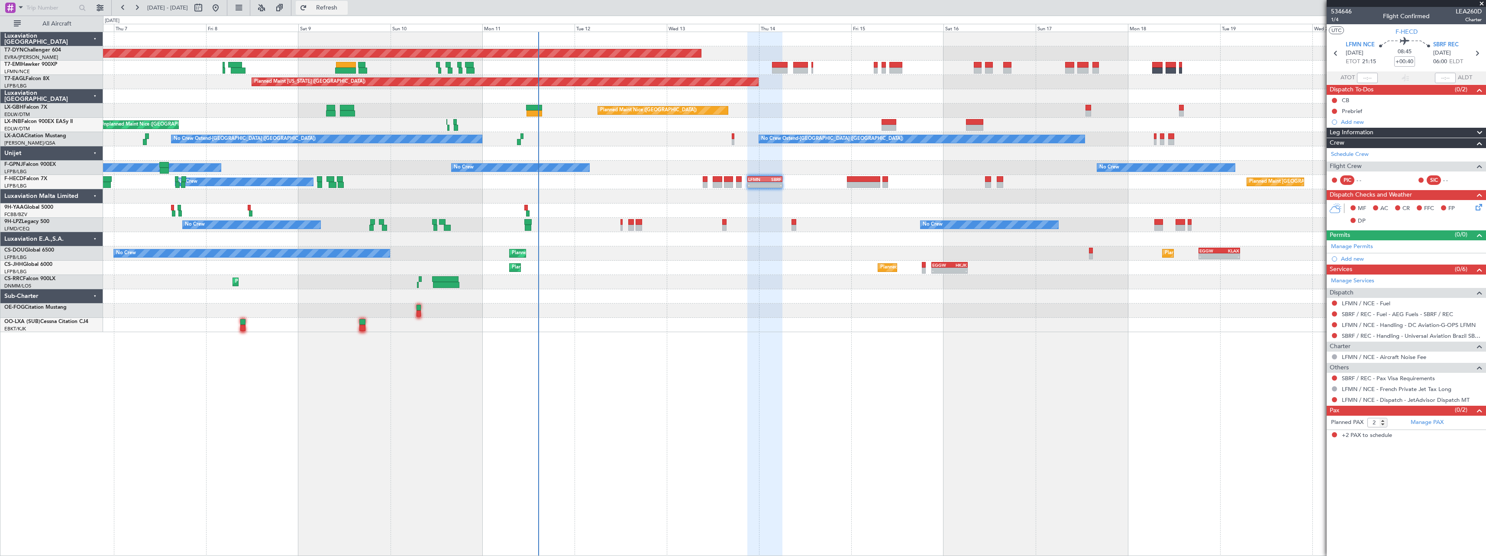
click at [345, 9] on span "Refresh" at bounding box center [327, 8] width 36 height 6
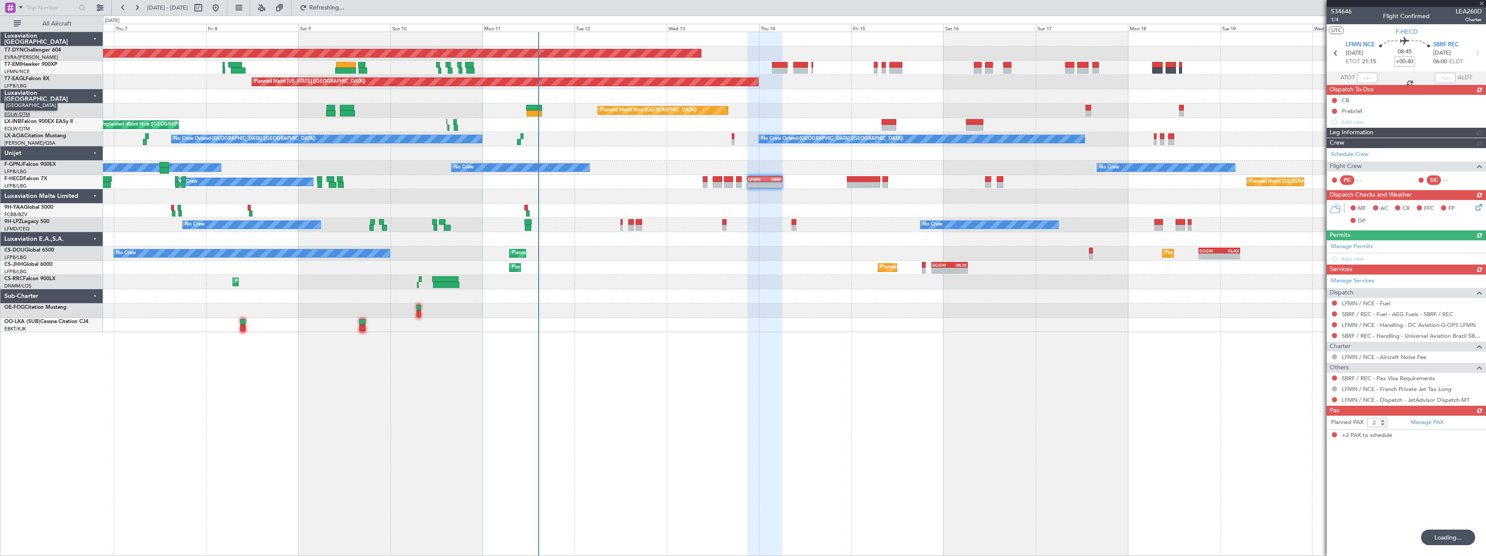
type input "1"
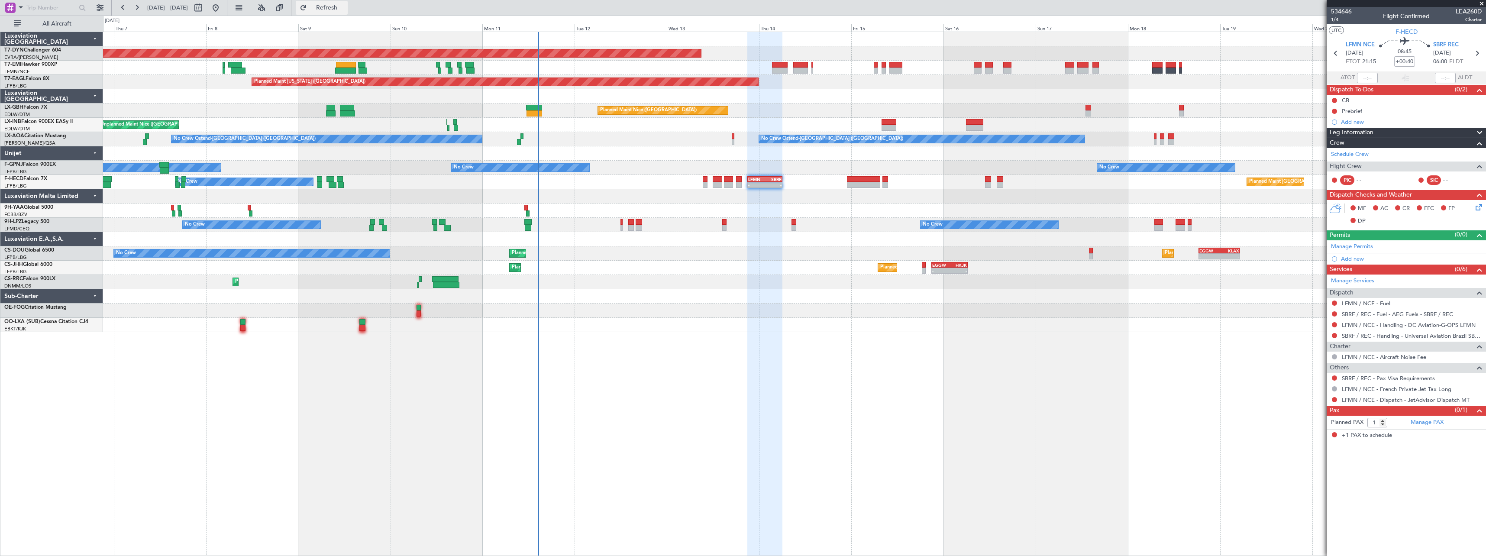
click at [345, 10] on span "Refresh" at bounding box center [327, 8] width 36 height 6
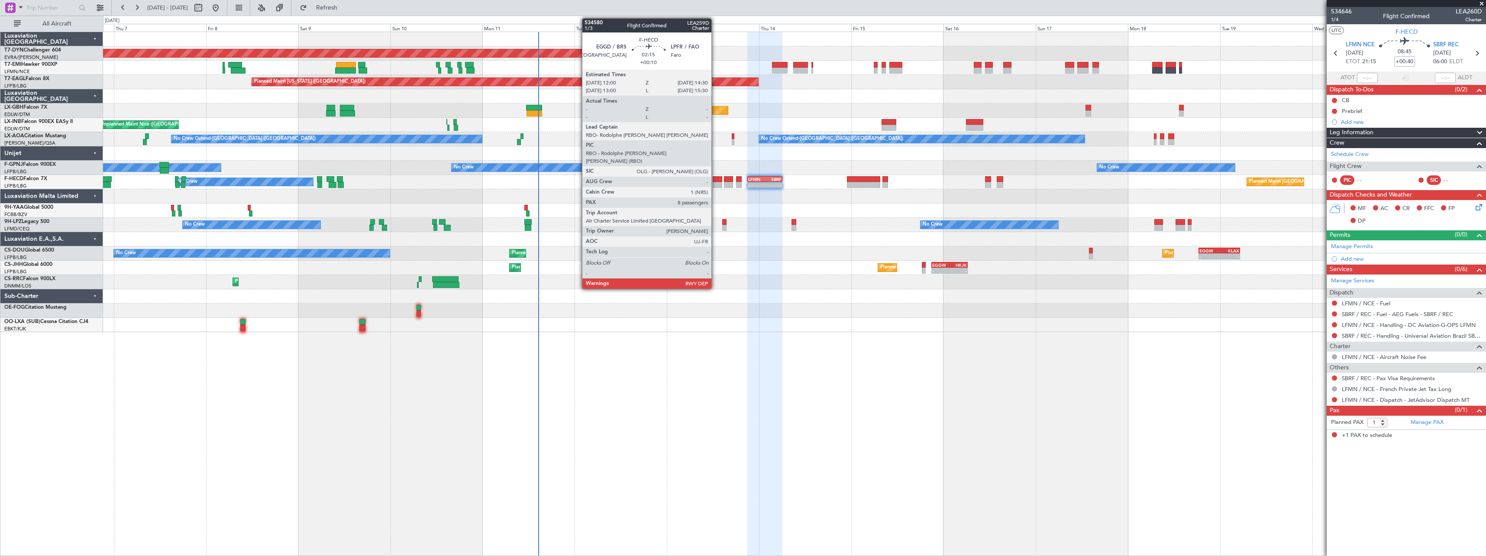
click at [715, 186] on div at bounding box center [718, 185] width 10 height 6
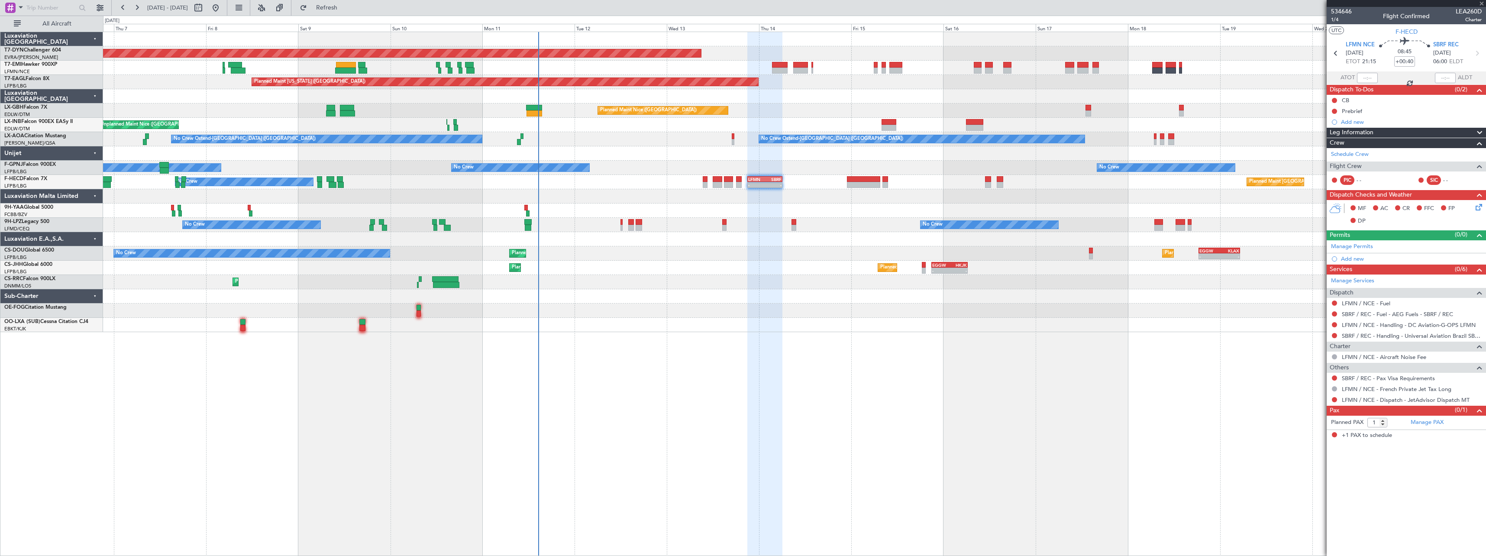
type input "+00:10"
type input "8"
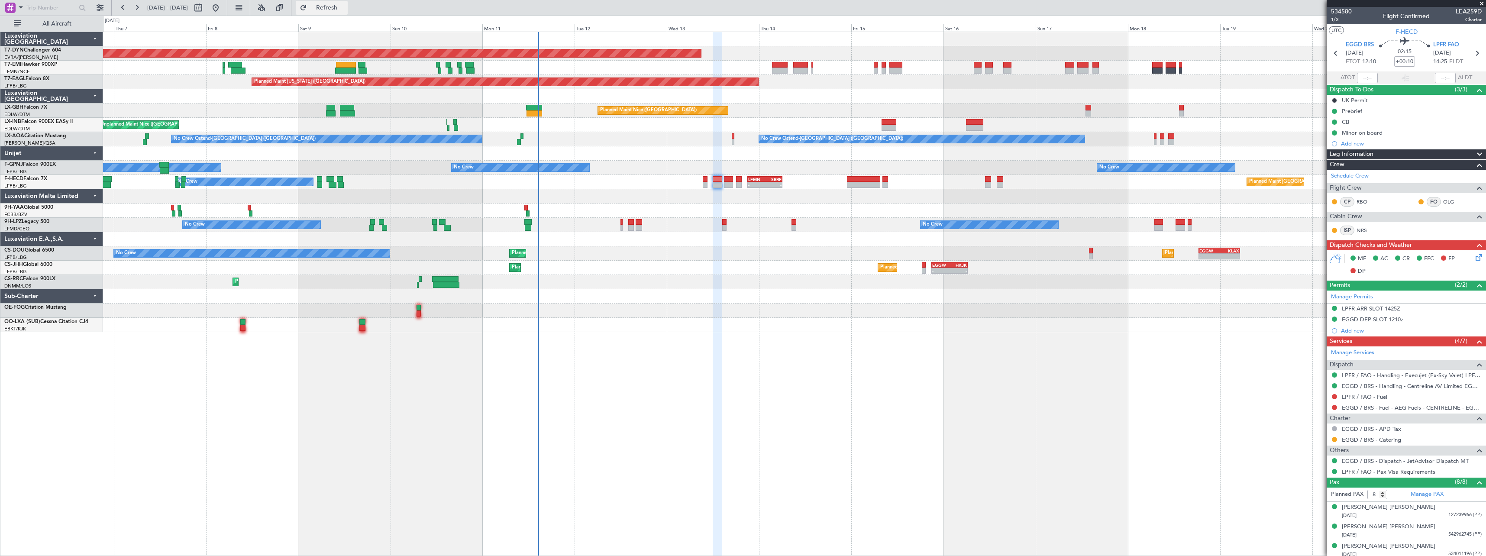
click at [345, 7] on span "Refresh" at bounding box center [327, 8] width 36 height 6
click at [345, 10] on span "Refresh" at bounding box center [327, 8] width 36 height 6
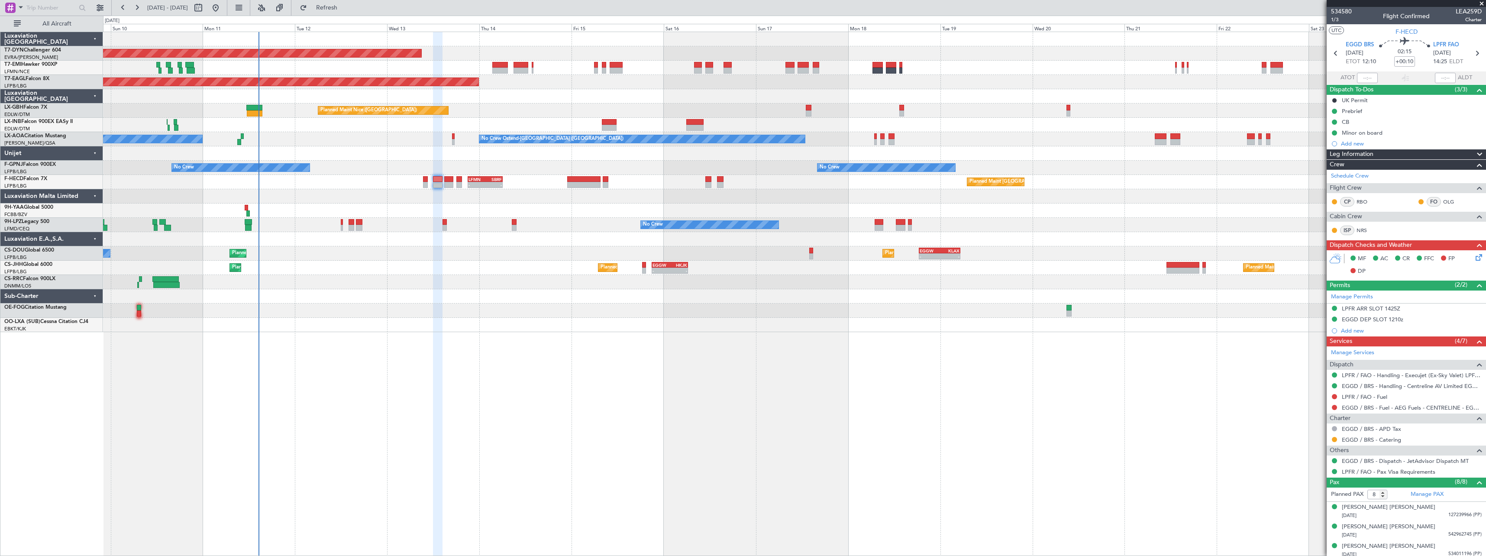
click at [690, 174] on div "No Crew No Crew No Crew No Crew" at bounding box center [794, 168] width 1383 height 14
drag, startPoint x: 351, startPoint y: 7, endPoint x: 350, endPoint y: 11, distance: 4.4
click at [345, 8] on span "Refresh" at bounding box center [327, 8] width 36 height 6
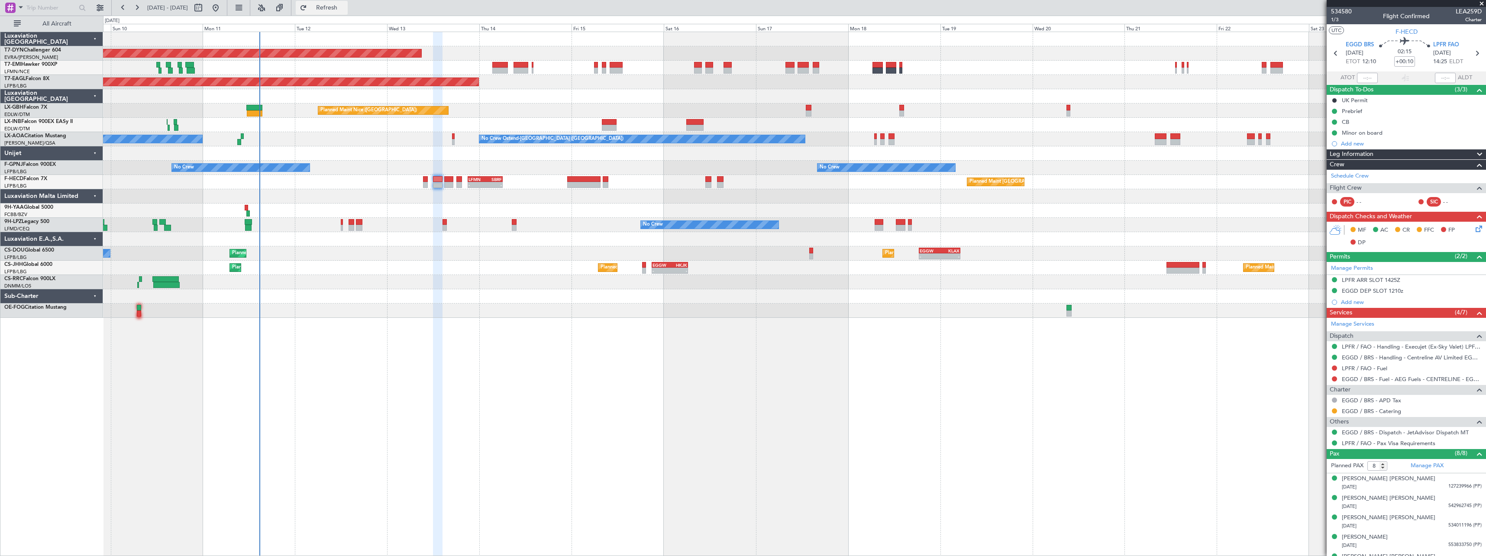
click at [345, 6] on span "Refresh" at bounding box center [327, 8] width 36 height 6
click at [346, 13] on button "Refresh" at bounding box center [322, 8] width 52 height 14
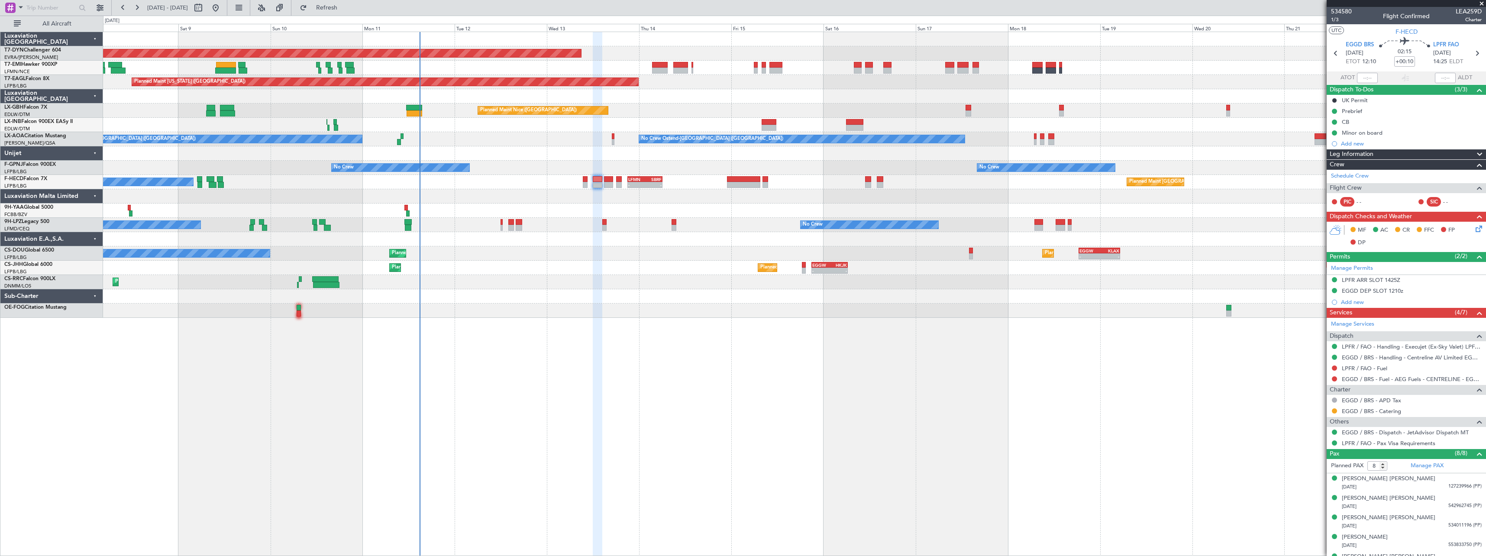
click at [560, 215] on div at bounding box center [794, 211] width 1383 height 14
click at [348, 3] on button "Refresh" at bounding box center [322, 8] width 52 height 14
click at [345, 11] on span "Refresh" at bounding box center [327, 8] width 36 height 6
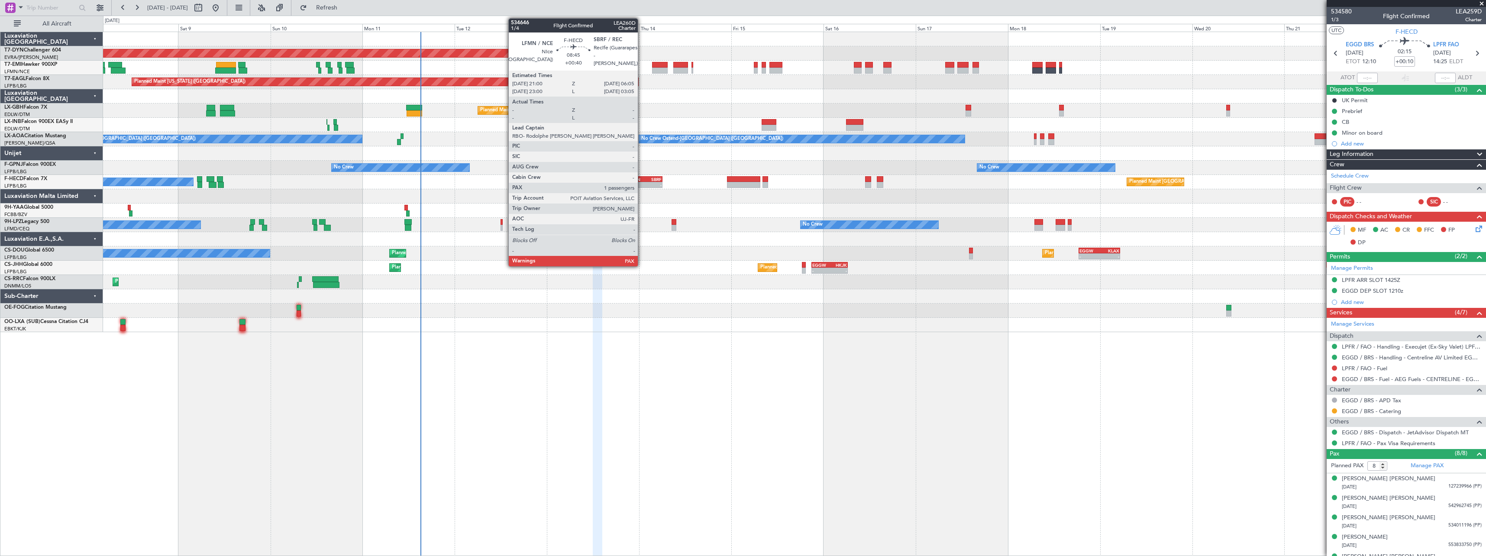
click at [642, 181] on div "LFMN" at bounding box center [636, 179] width 17 height 5
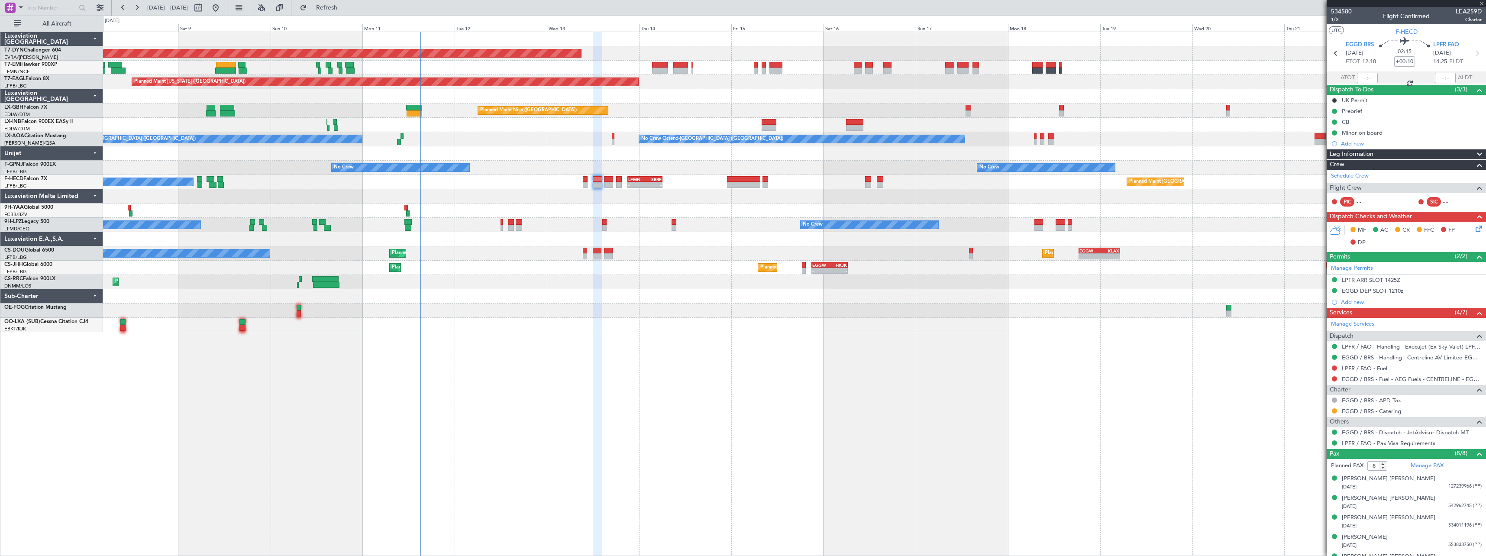
type input "+00:40"
type input "1"
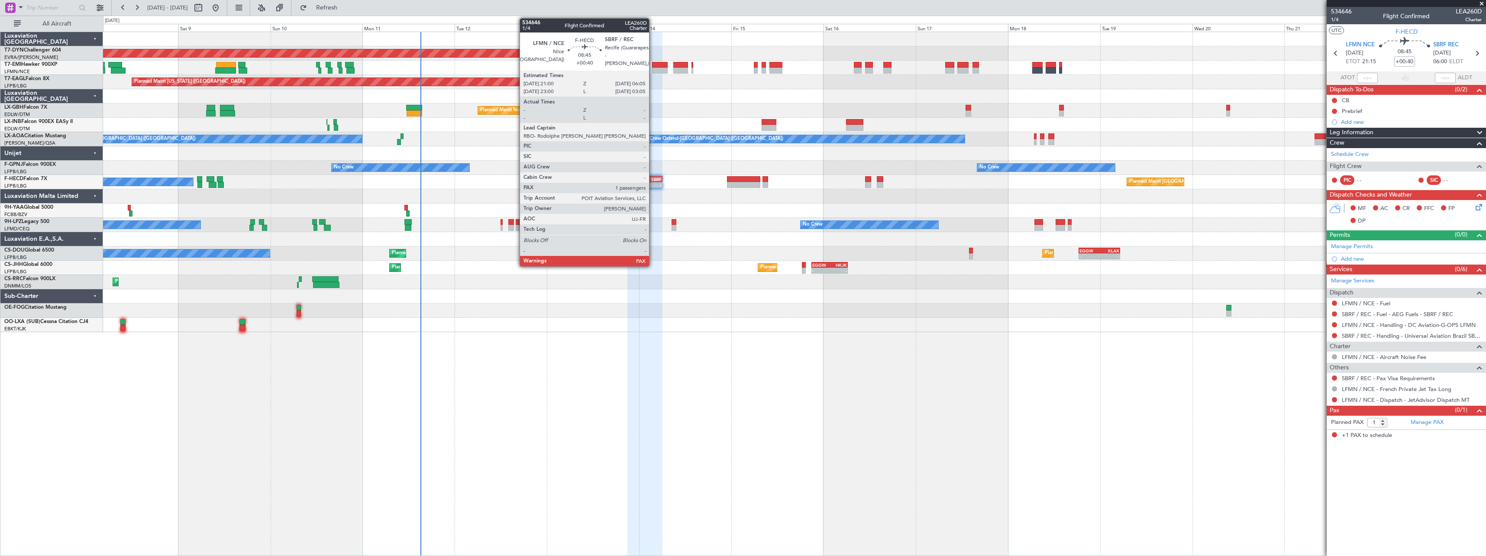
click at [653, 180] on div "SBRF" at bounding box center [653, 179] width 17 height 5
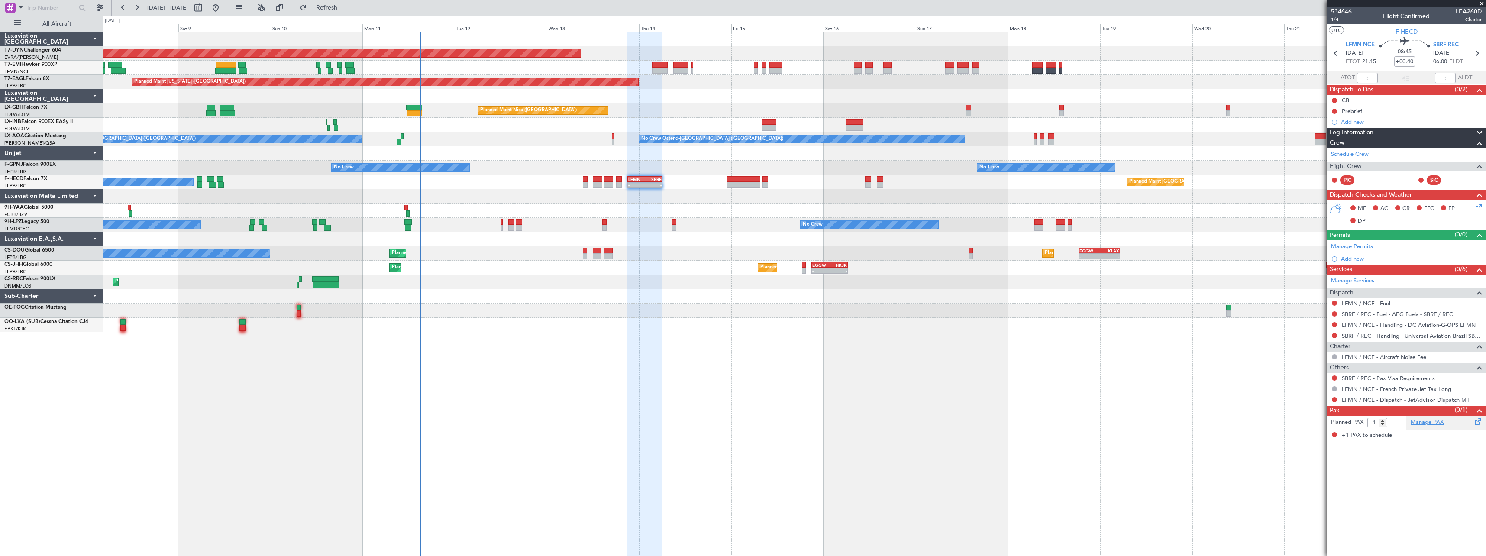
click at [1427, 420] on link "Manage PAX" at bounding box center [1427, 422] width 33 height 9
click at [345, 11] on span "Refresh" at bounding box center [327, 8] width 36 height 6
click at [348, 12] on button "Refresh" at bounding box center [322, 8] width 52 height 14
click at [345, 9] on span "Refresh" at bounding box center [327, 8] width 36 height 6
click at [345, 5] on span "Refresh" at bounding box center [327, 8] width 36 height 6
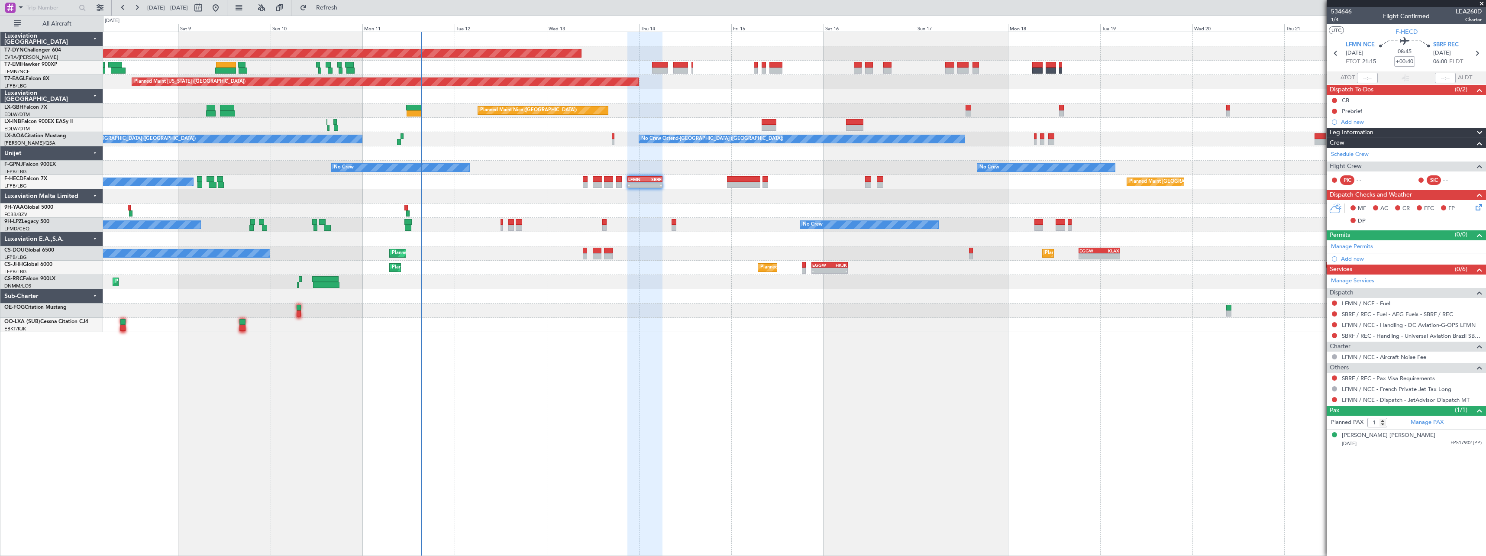
click at [1349, 10] on span "534646" at bounding box center [1341, 11] width 21 height 9
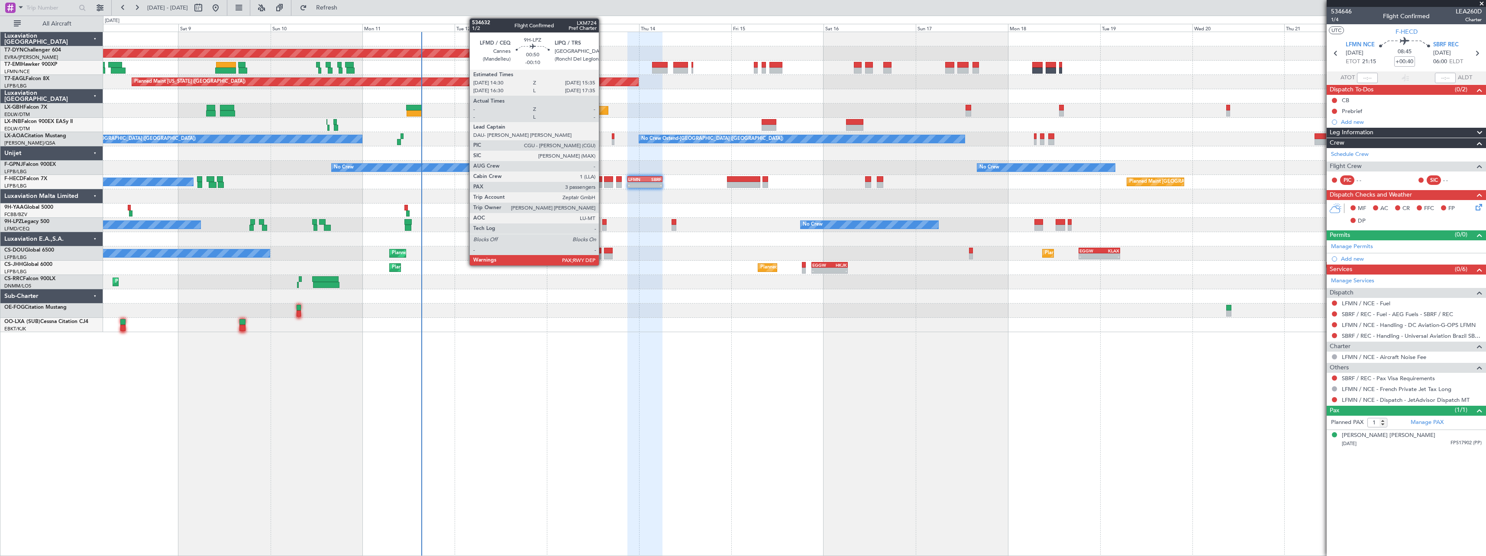
click at [603, 220] on div at bounding box center [604, 222] width 4 height 6
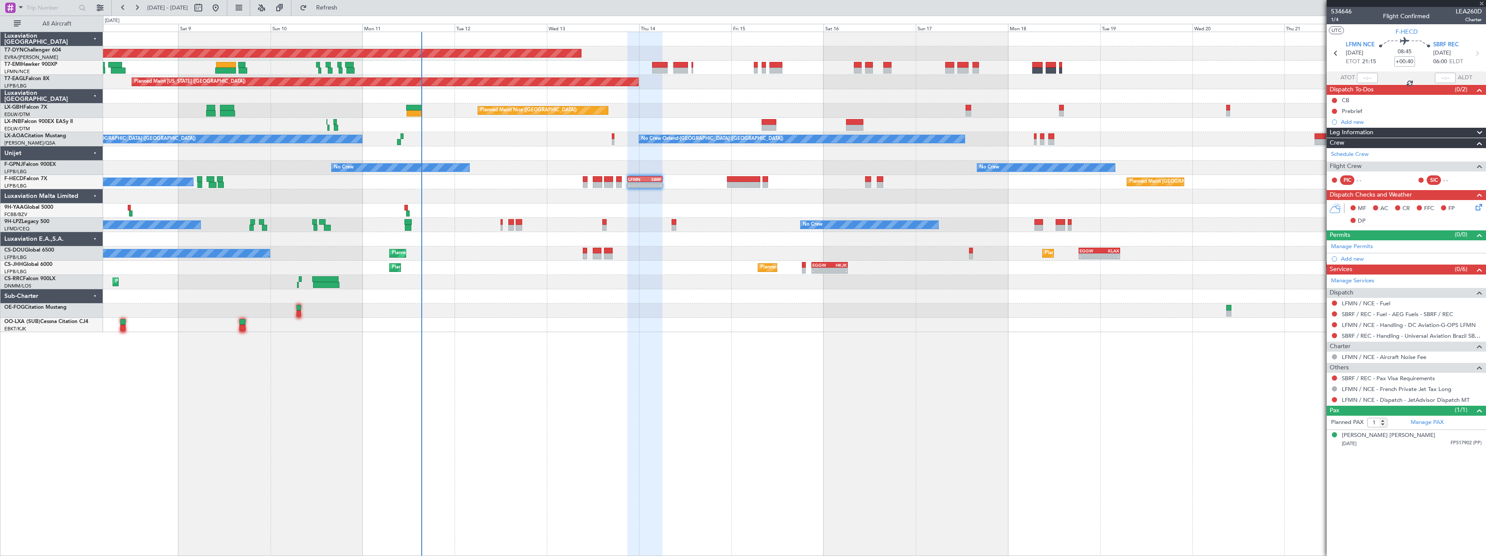
type input "-00:10"
type input "3"
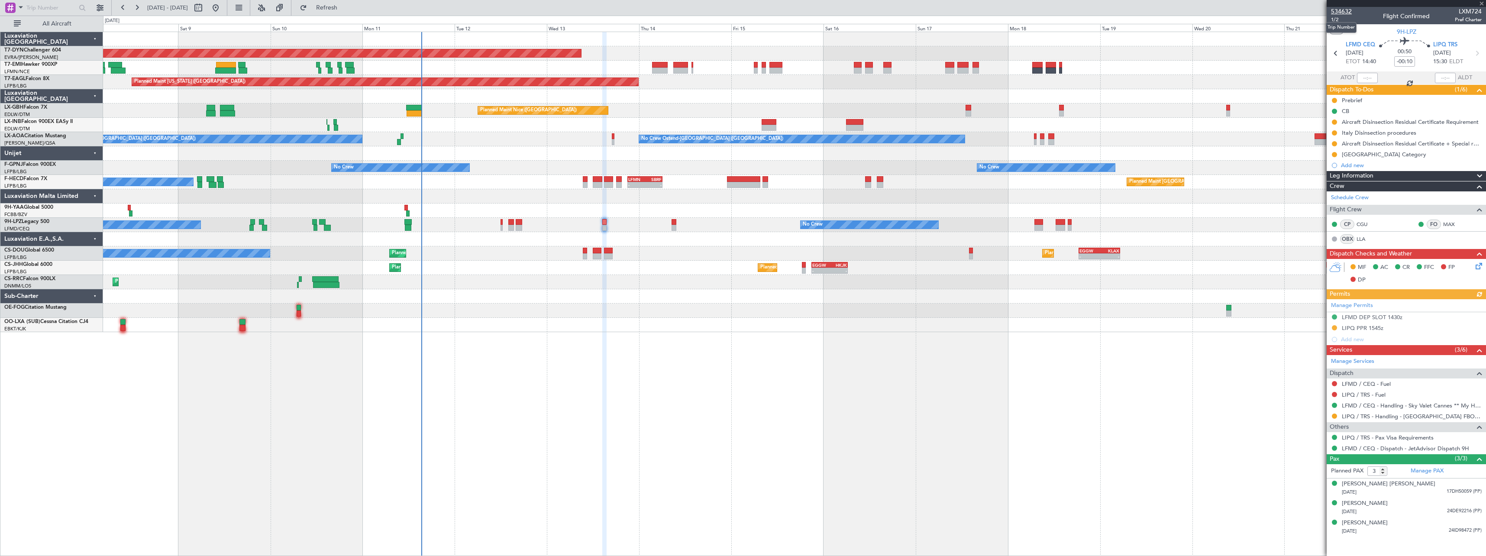
click at [1346, 12] on span "534632" at bounding box center [1341, 11] width 21 height 9
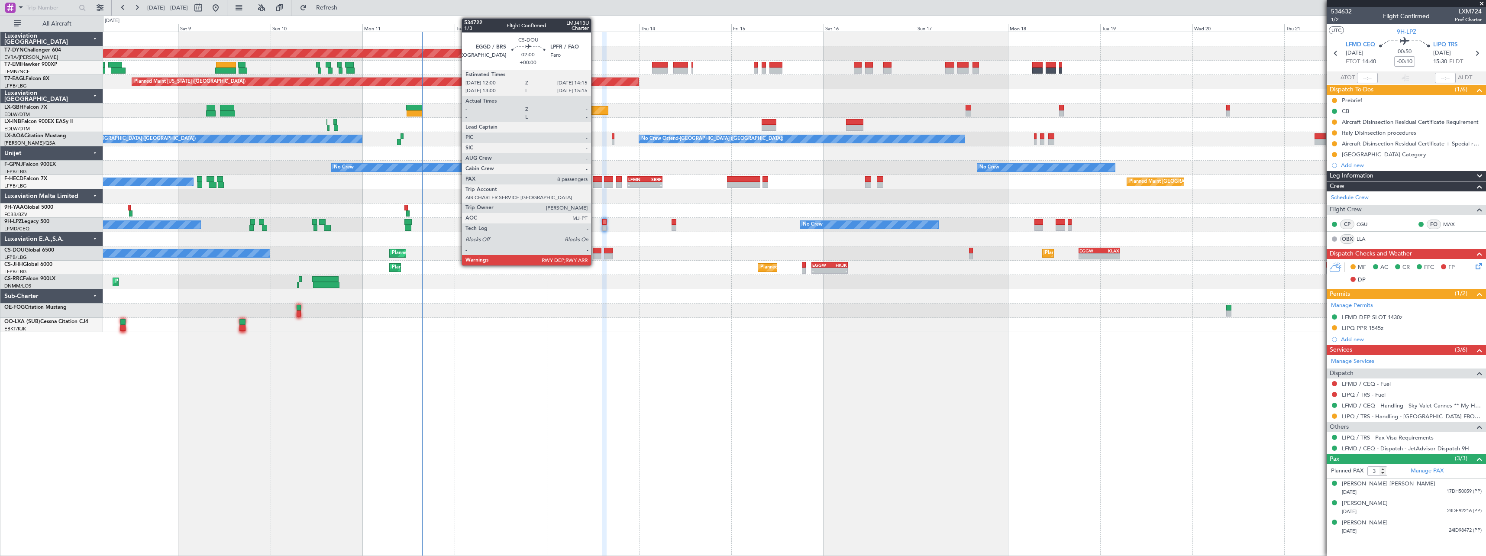
click at [595, 253] on div at bounding box center [597, 251] width 9 height 6
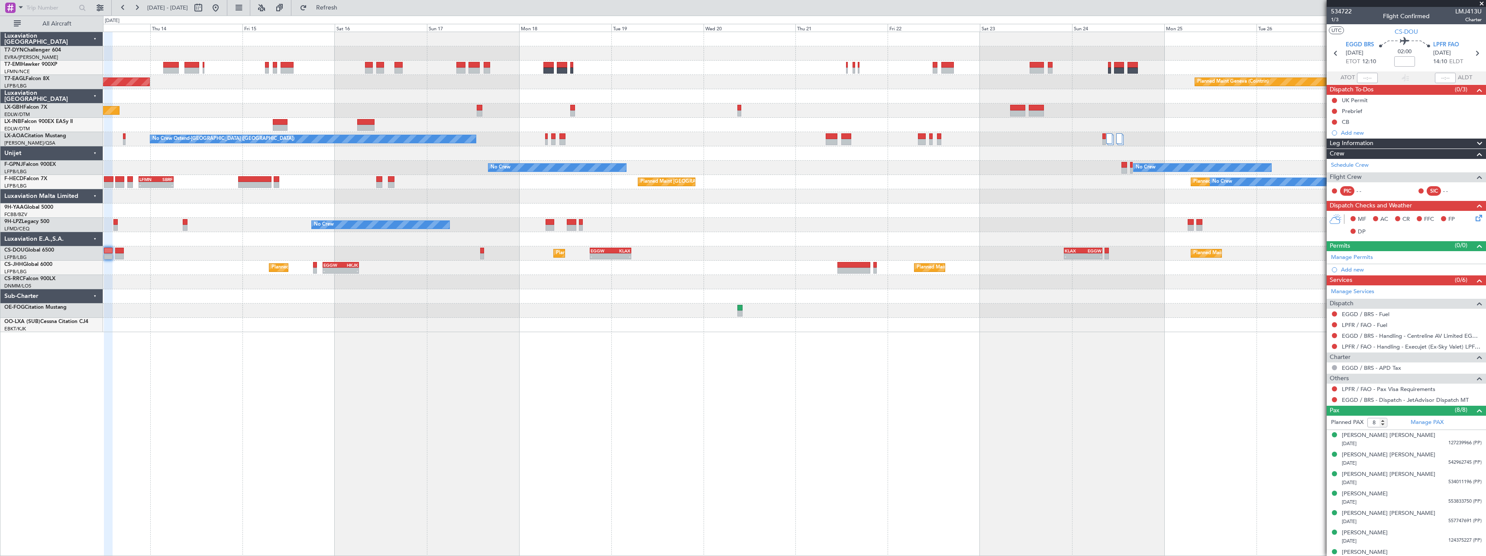
click at [479, 302] on div "Planned Maint Basel-Mulhouse Planned Maint New York (Teterboro) Planned Maint G…" at bounding box center [794, 182] width 1383 height 300
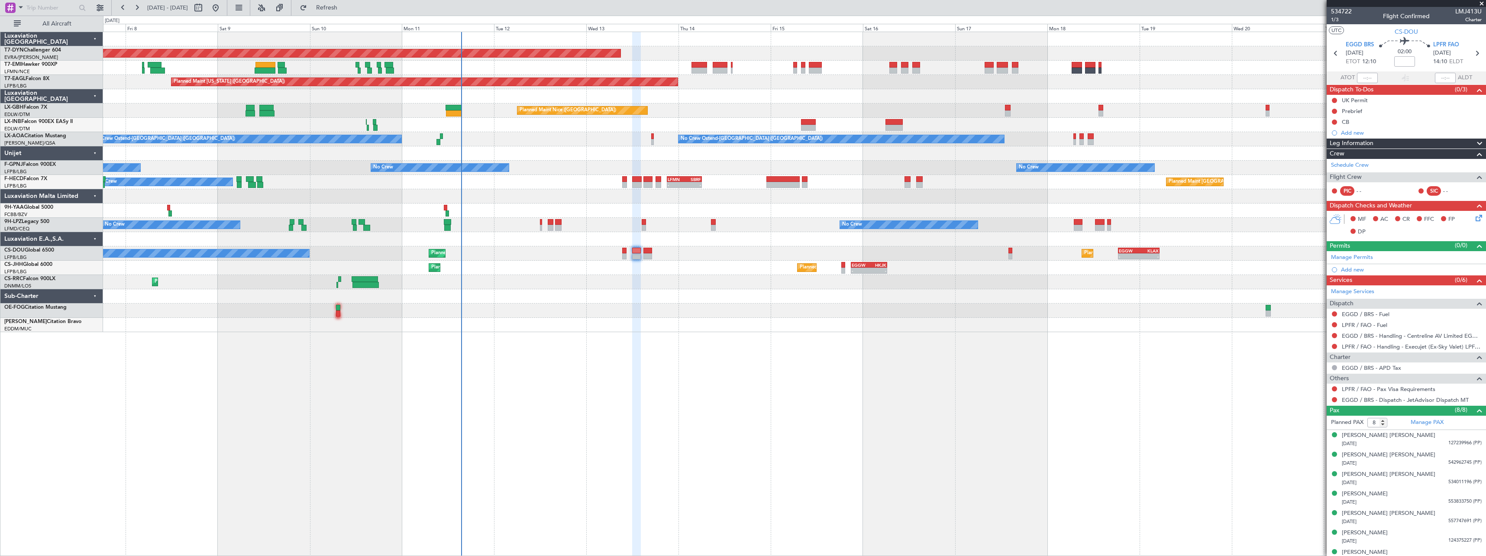
click at [739, 339] on div "Planned Maint Basel-Mulhouse A/C Unavailable Planned Maint New York (Teterboro)…" at bounding box center [794, 294] width 1383 height 524
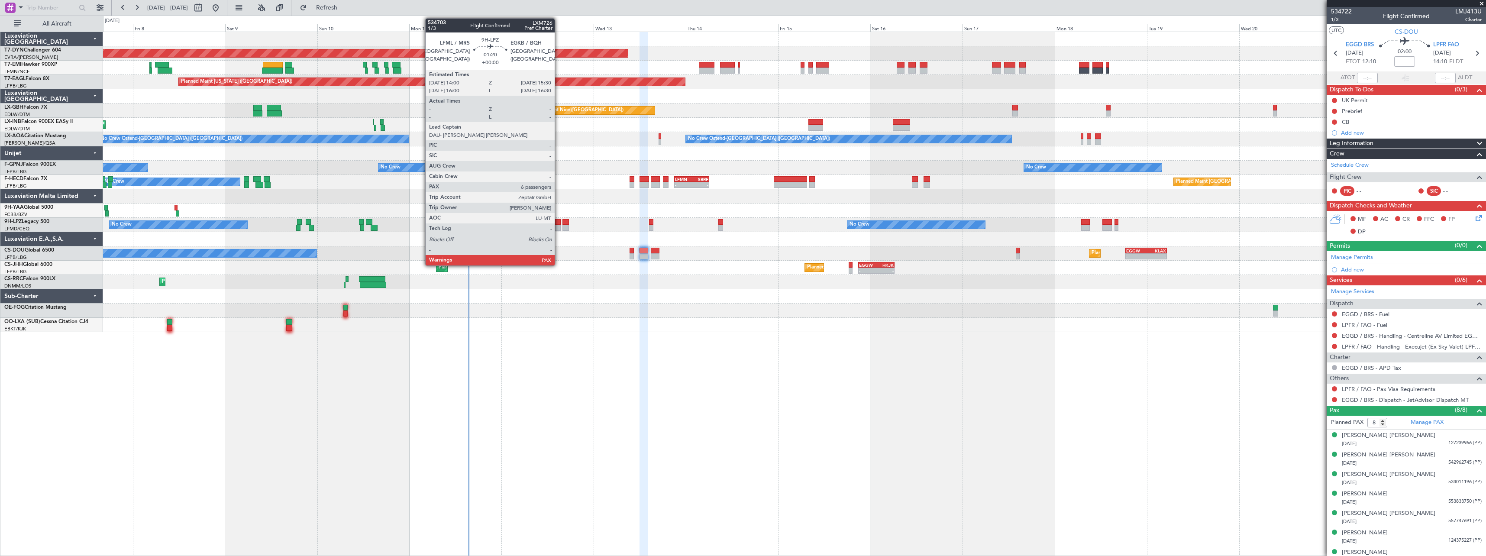
click at [559, 222] on div at bounding box center [558, 222] width 6 height 6
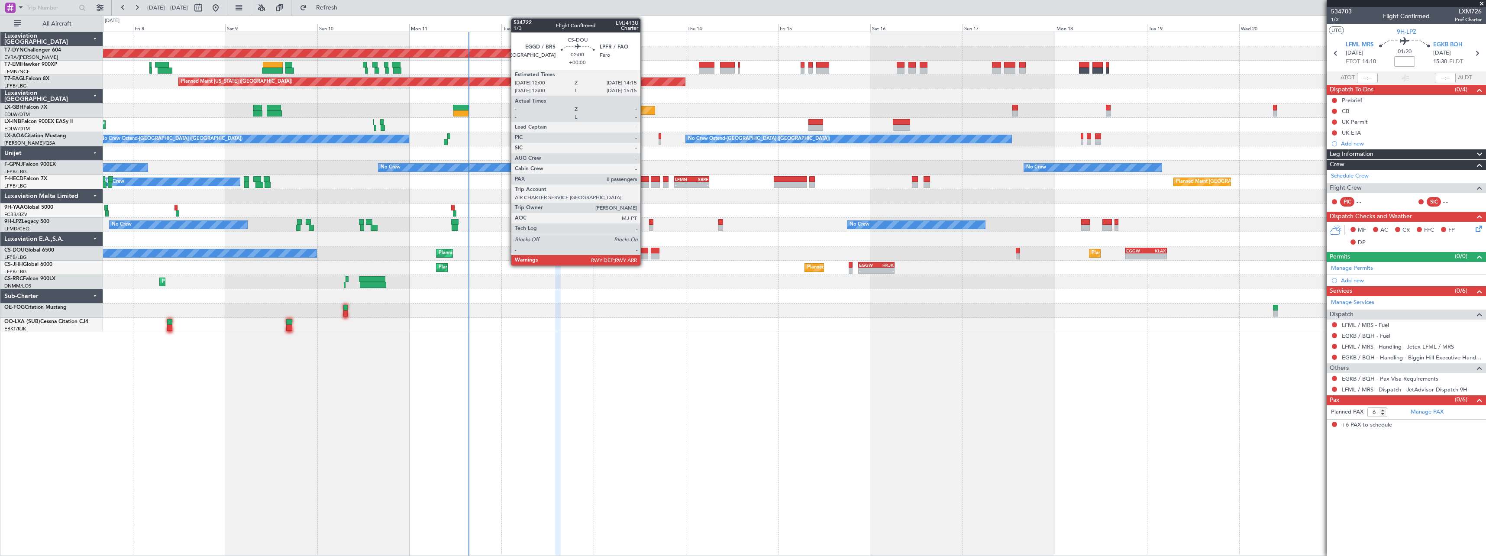
click at [644, 249] on div at bounding box center [644, 251] width 9 height 6
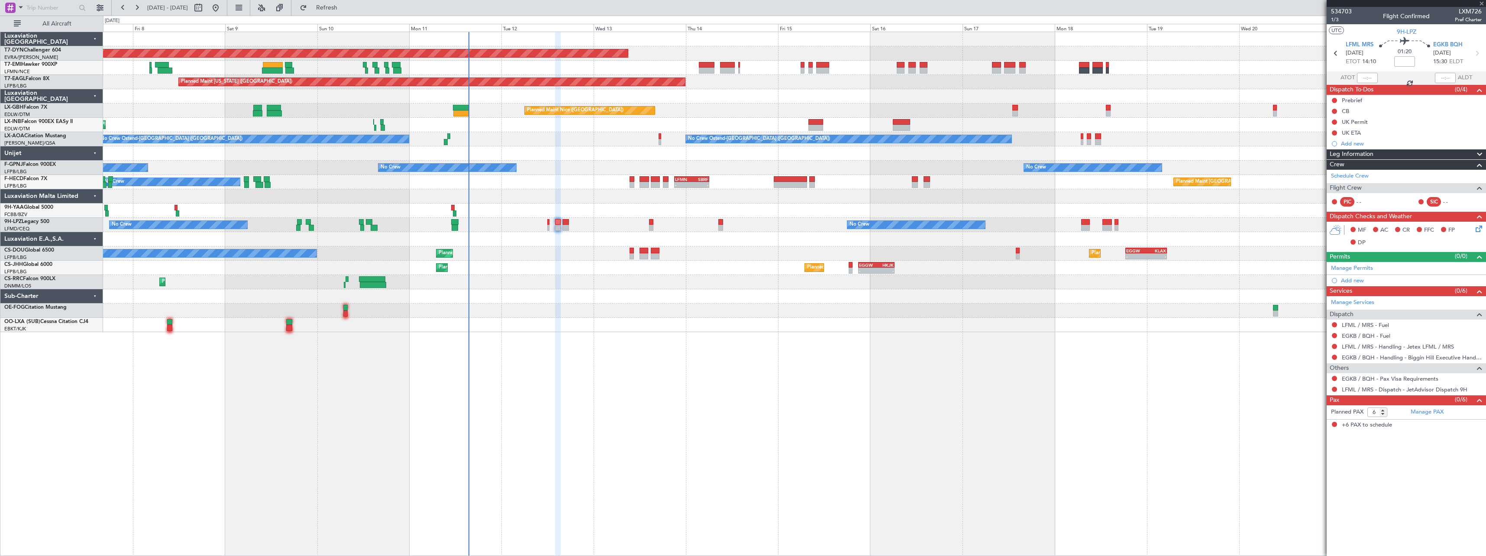
type input "8"
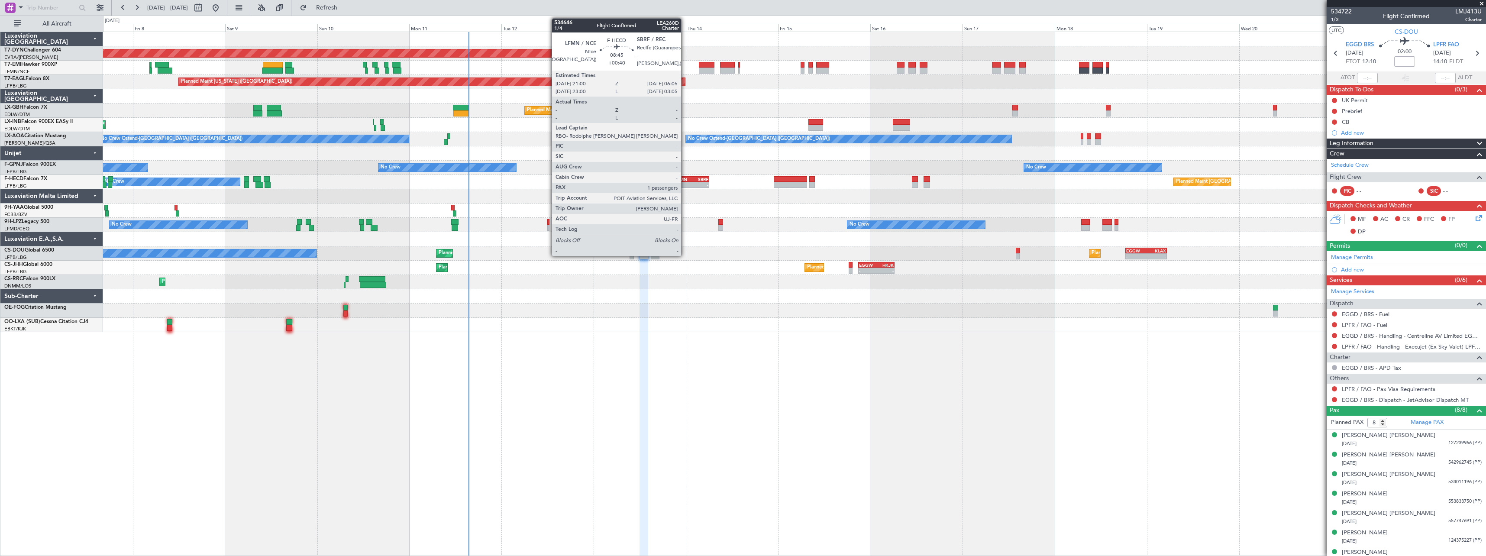
click at [685, 181] on div "LFMN" at bounding box center [683, 179] width 17 height 5
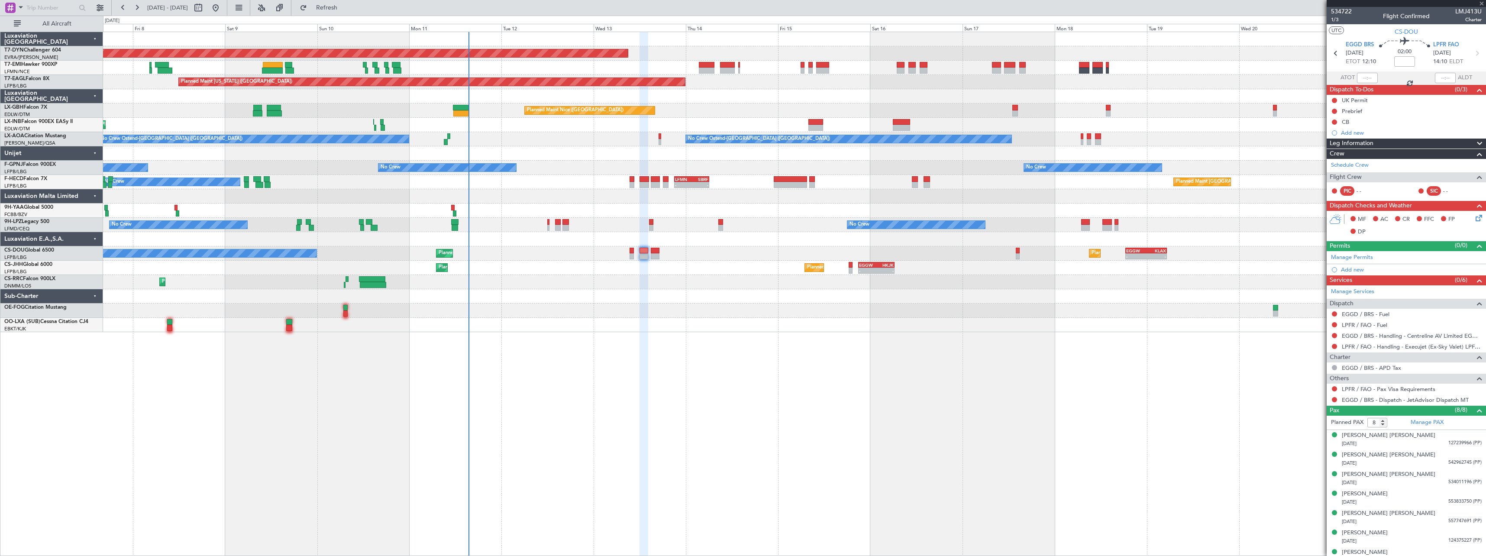
type input "+00:40"
type input "1"
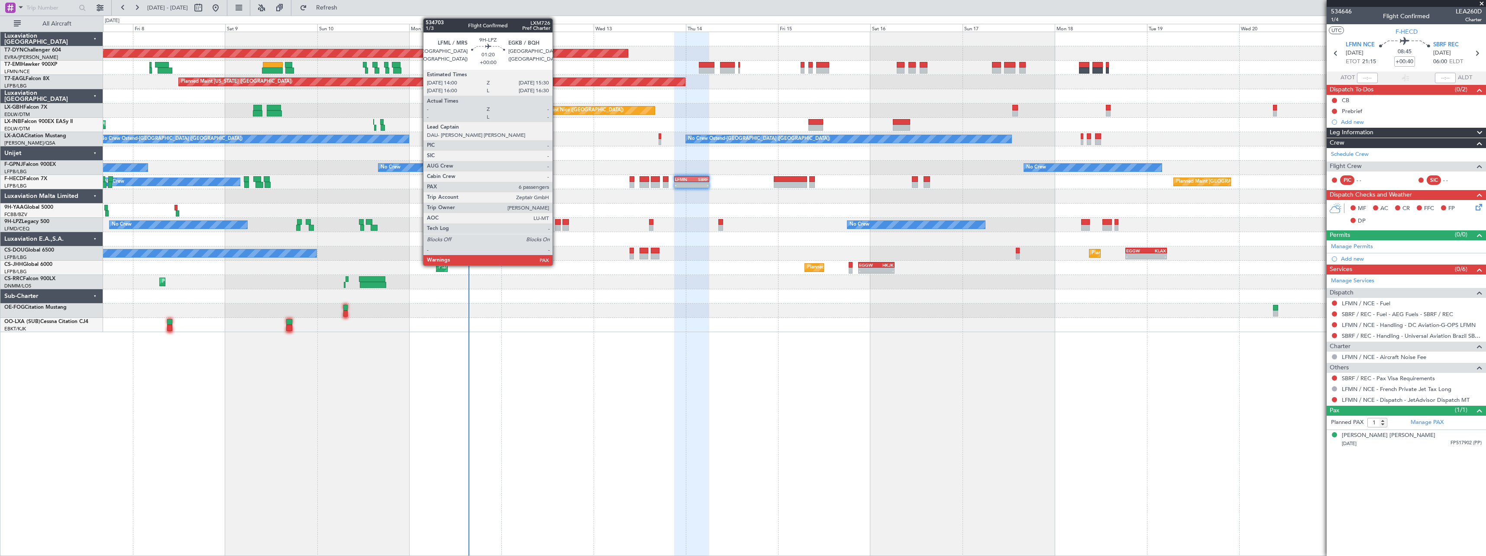
click at [556, 226] on div at bounding box center [558, 228] width 6 height 6
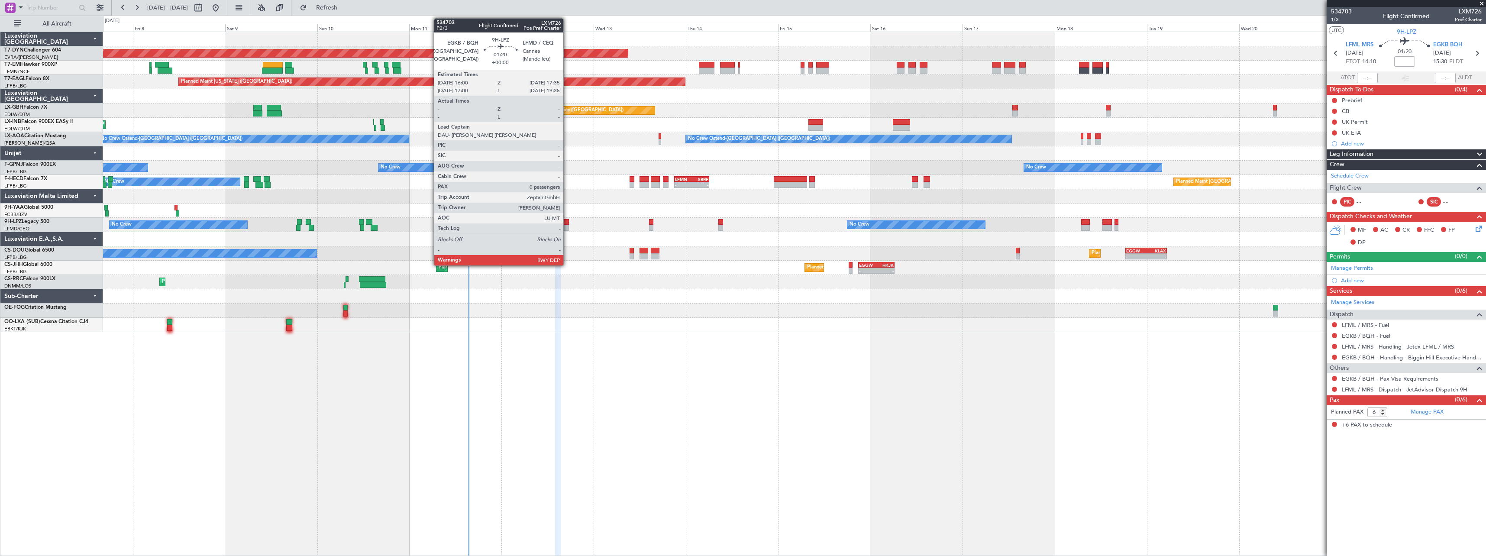
click at [567, 224] on div at bounding box center [566, 222] width 6 height 6
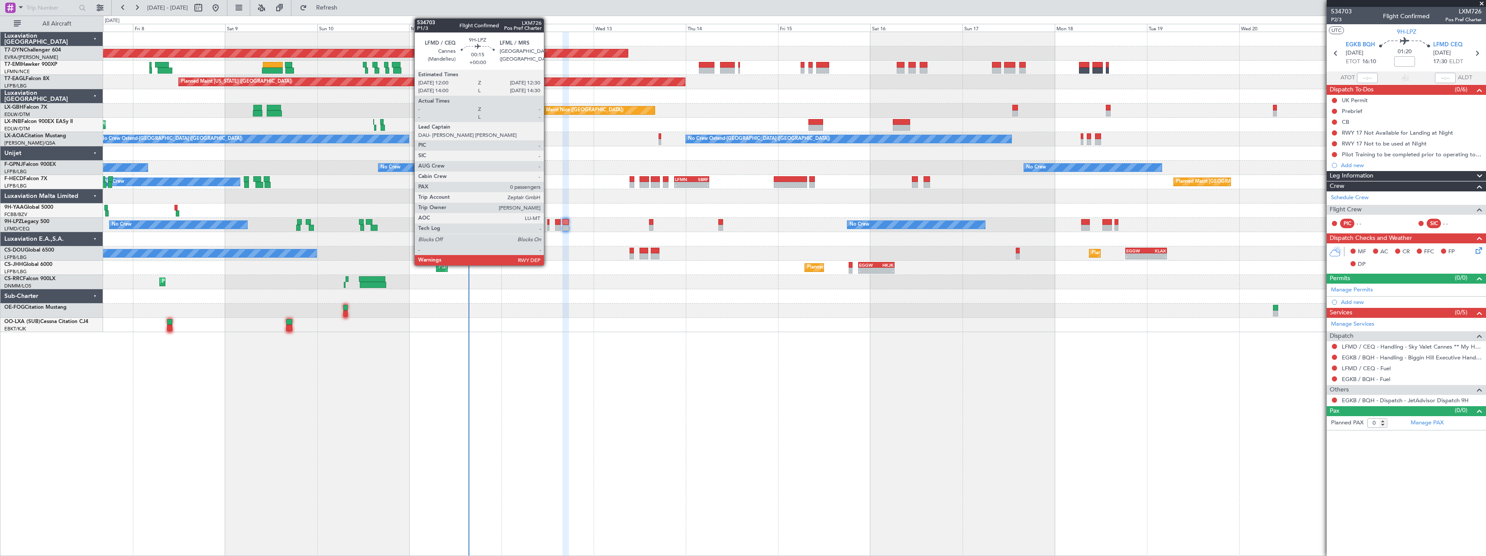
click at [548, 226] on div at bounding box center [548, 228] width 2 height 6
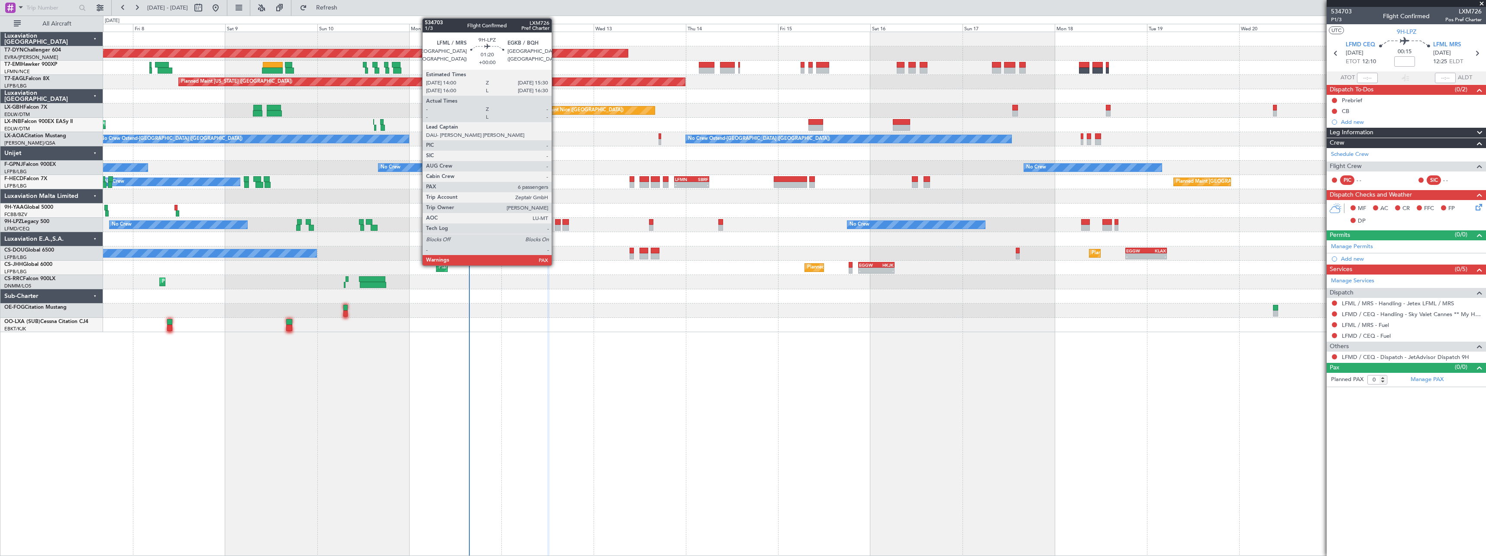
click at [555, 229] on div at bounding box center [558, 228] width 6 height 6
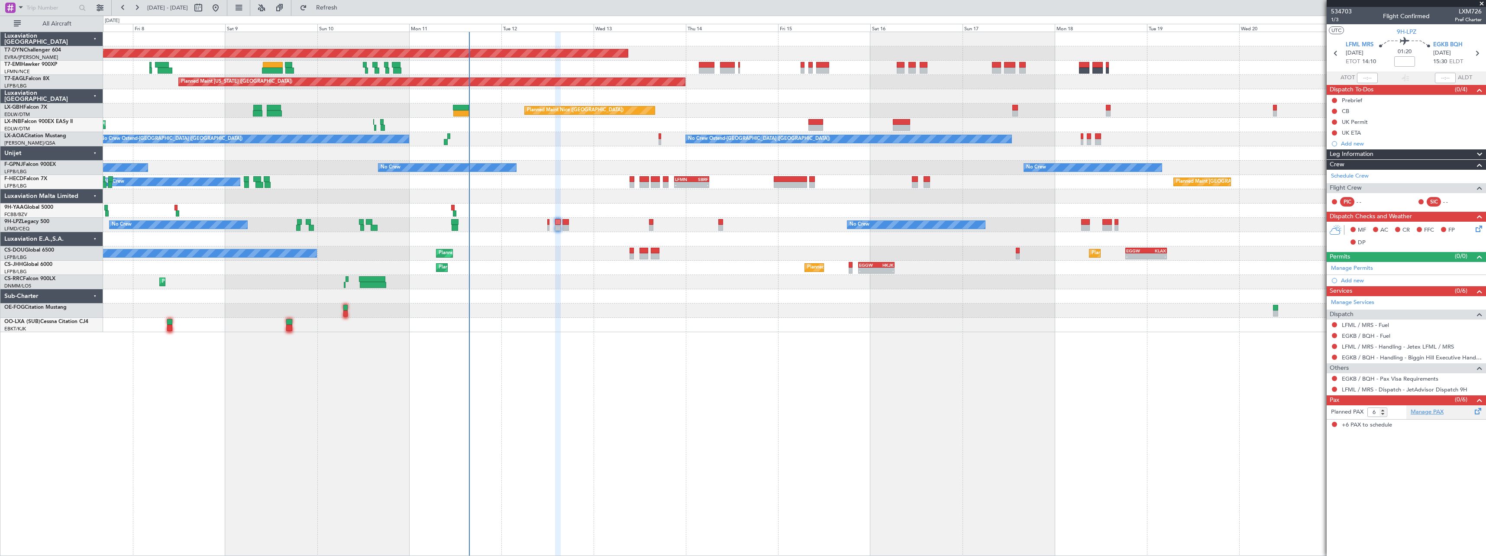
click at [1438, 414] on link "Manage PAX" at bounding box center [1427, 412] width 33 height 9
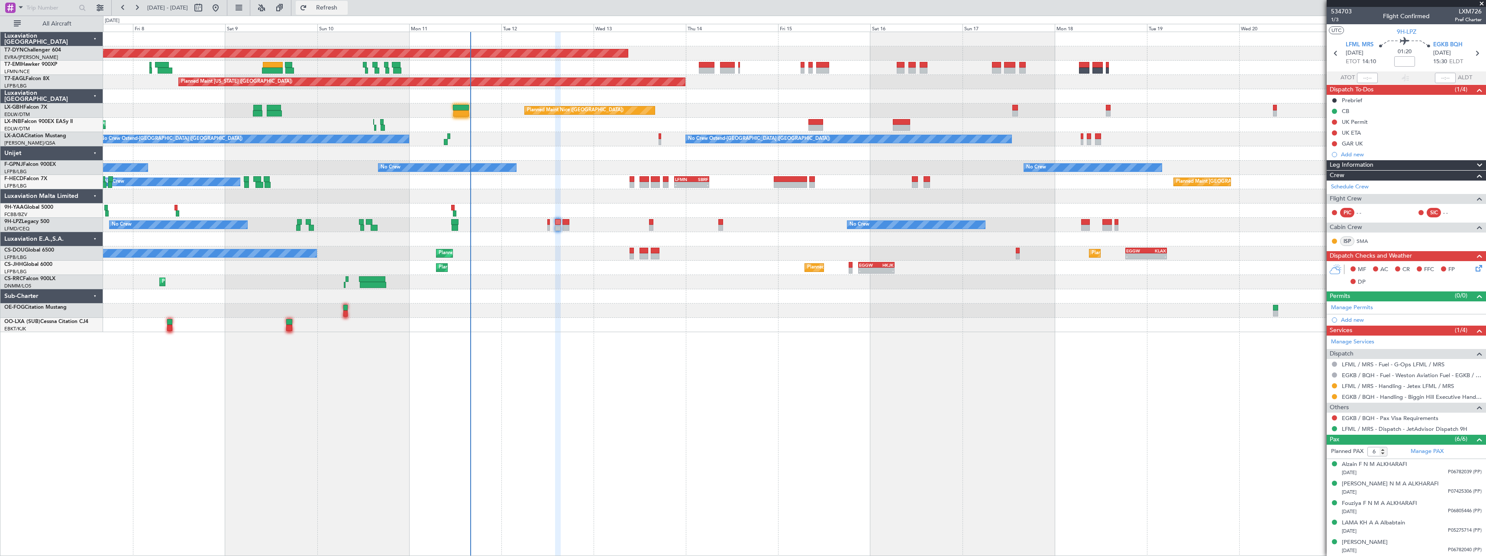
click at [345, 7] on span "Refresh" at bounding box center [327, 8] width 36 height 6
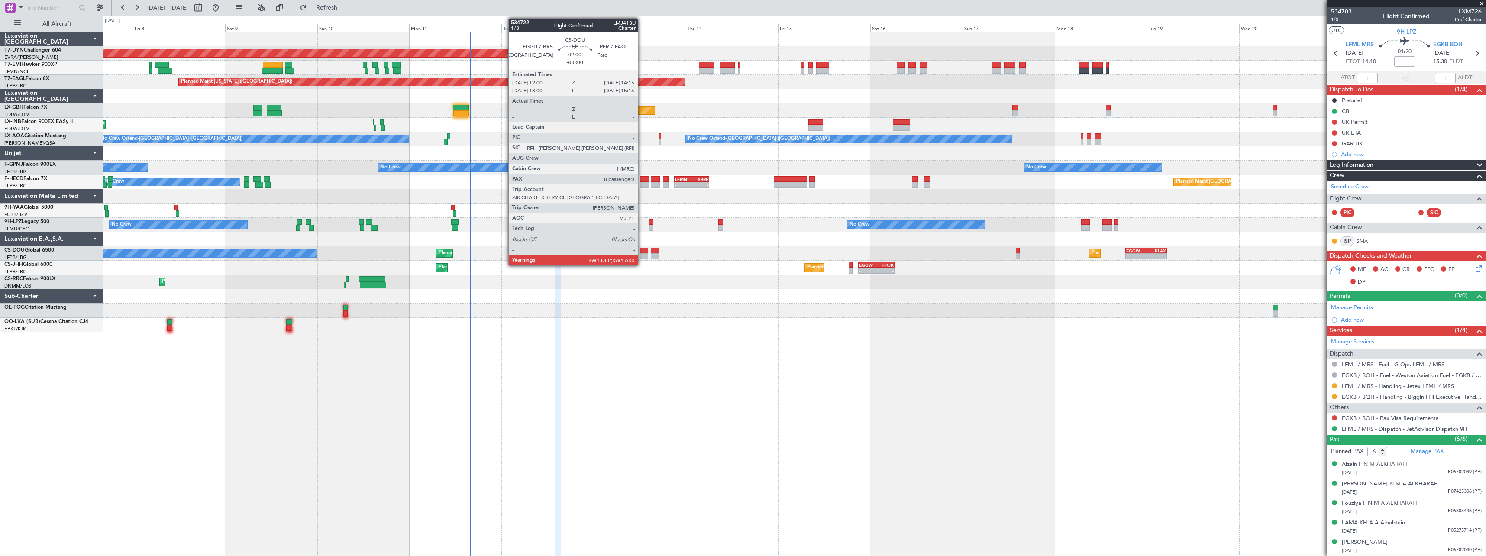
click at [642, 256] on div at bounding box center [644, 256] width 9 height 6
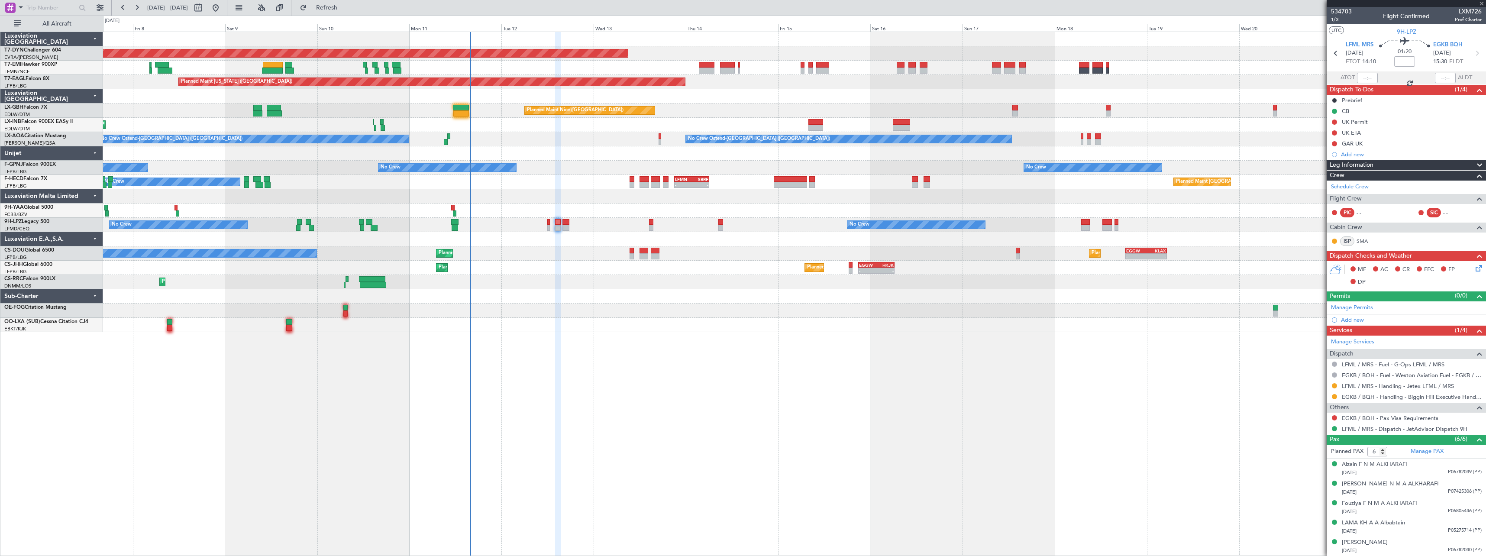
type input "8"
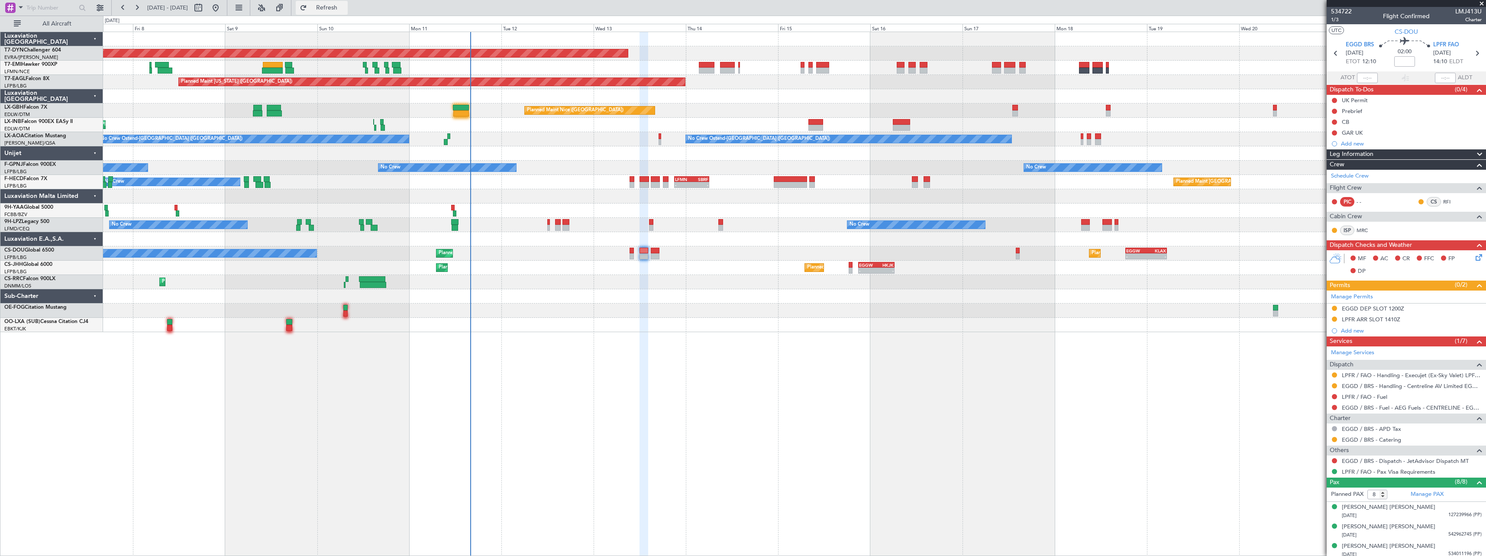
click at [345, 3] on button "Refresh" at bounding box center [322, 8] width 52 height 14
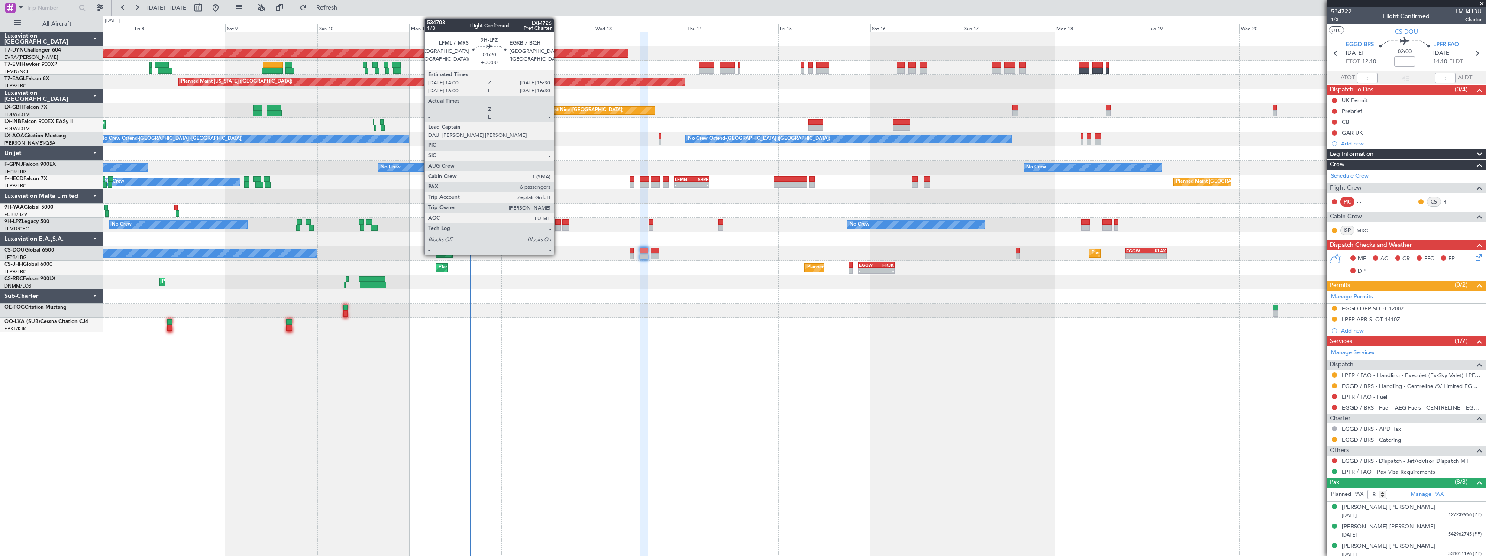
click at [558, 228] on div at bounding box center [558, 228] width 6 height 6
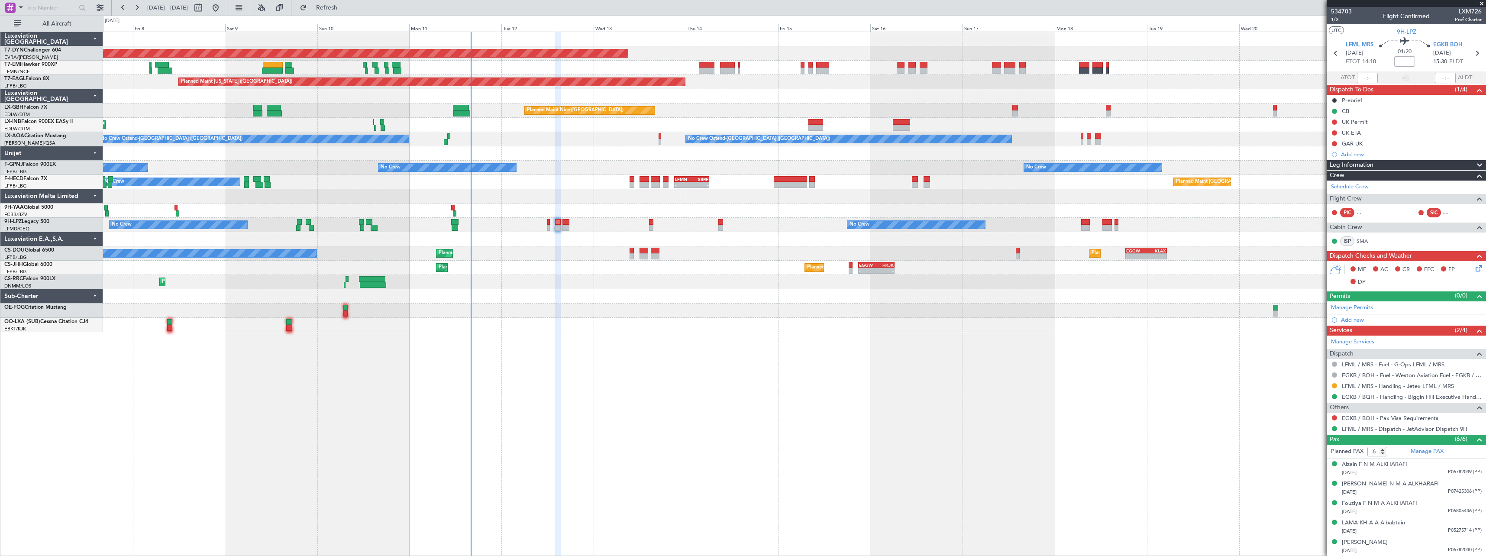
click at [1352, 12] on div "534703 1/3 Flight Confirmed LXM726 Pref Charter" at bounding box center [1406, 15] width 159 height 17
click at [1347, 12] on span "534703" at bounding box center [1341, 11] width 21 height 9
click at [336, 9] on button "Refresh" at bounding box center [322, 8] width 52 height 14
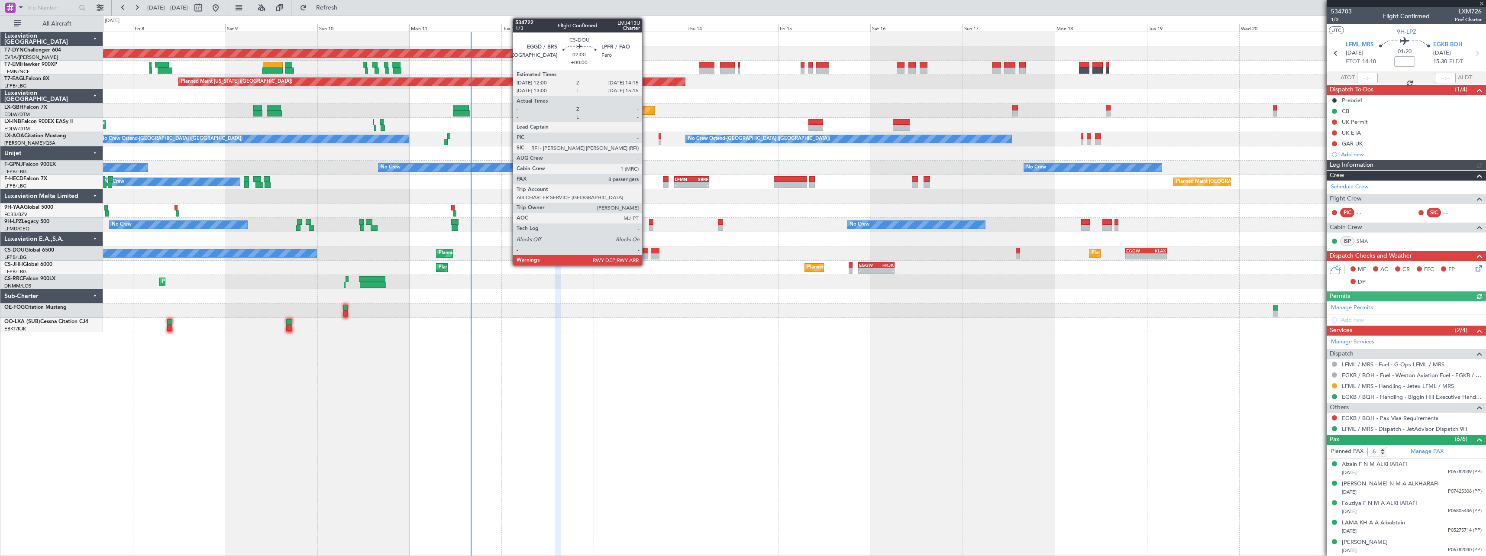
click at [646, 252] on div at bounding box center [644, 251] width 9 height 6
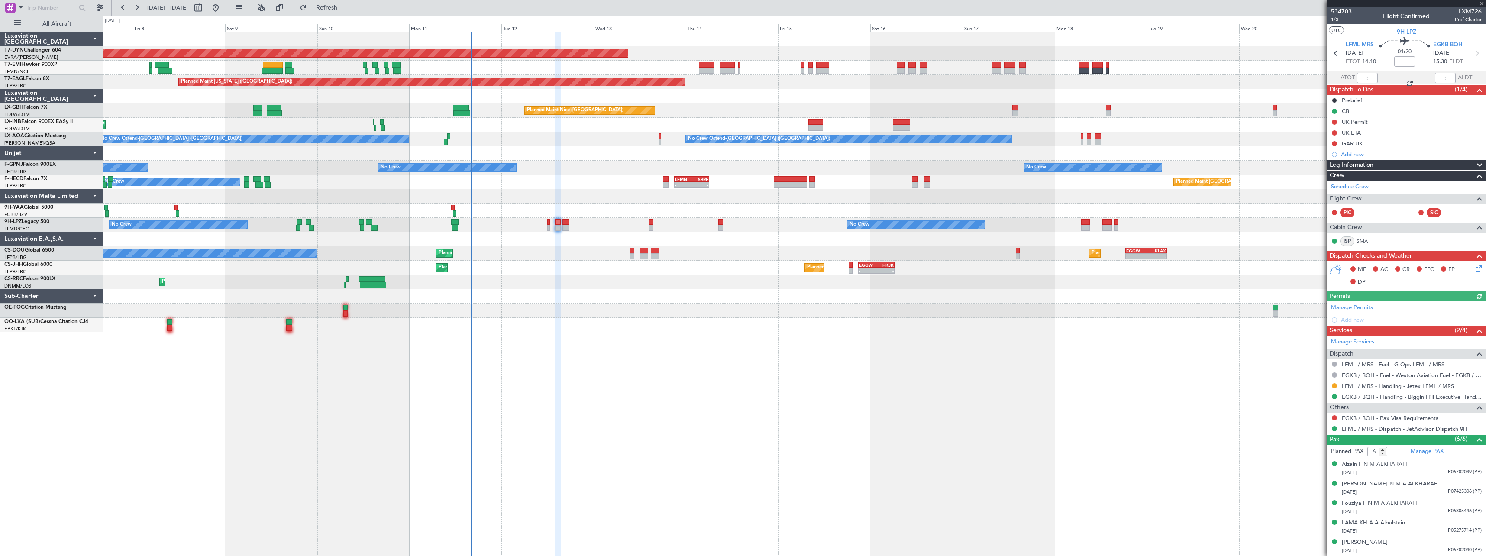
type input "8"
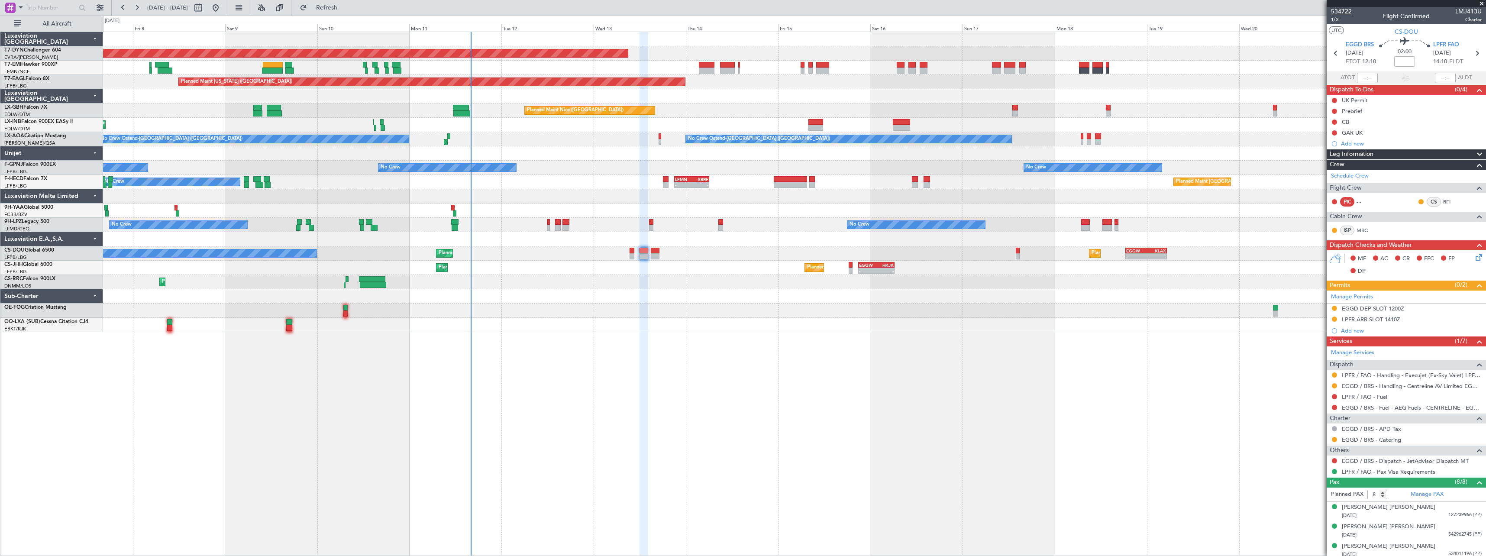
click at [1351, 8] on span "534722" at bounding box center [1341, 11] width 21 height 9
click at [339, 12] on button "Refresh" at bounding box center [322, 8] width 52 height 14
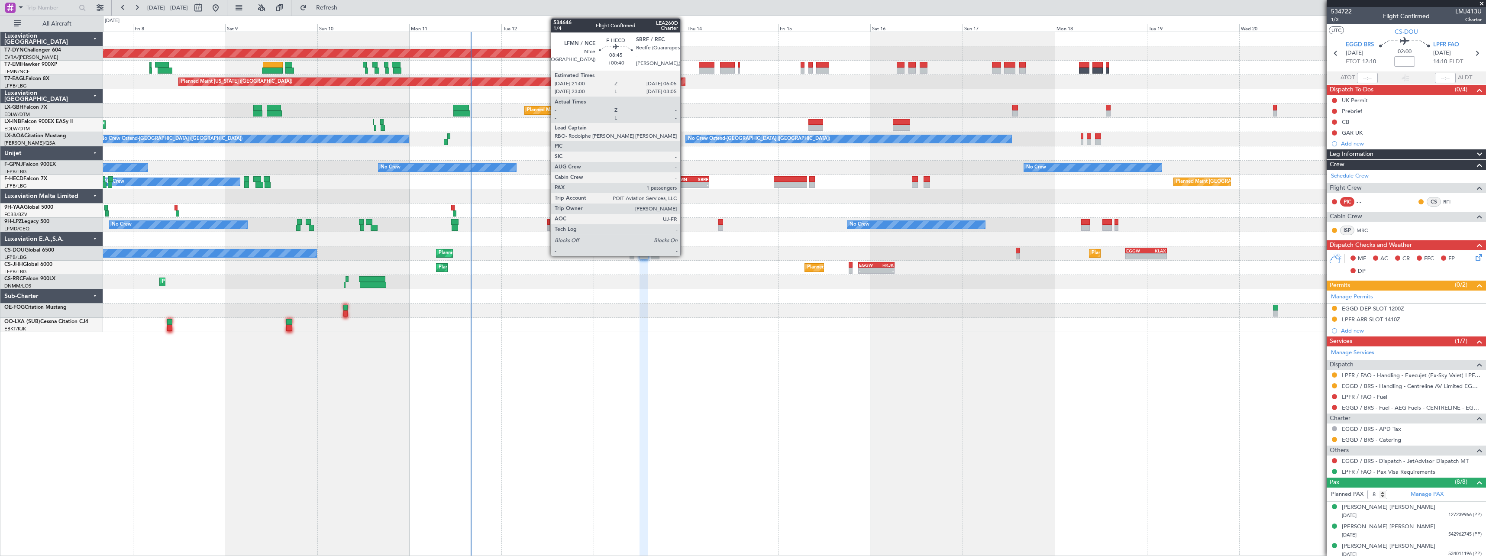
click at [684, 179] on div "LFMN" at bounding box center [683, 179] width 17 height 5
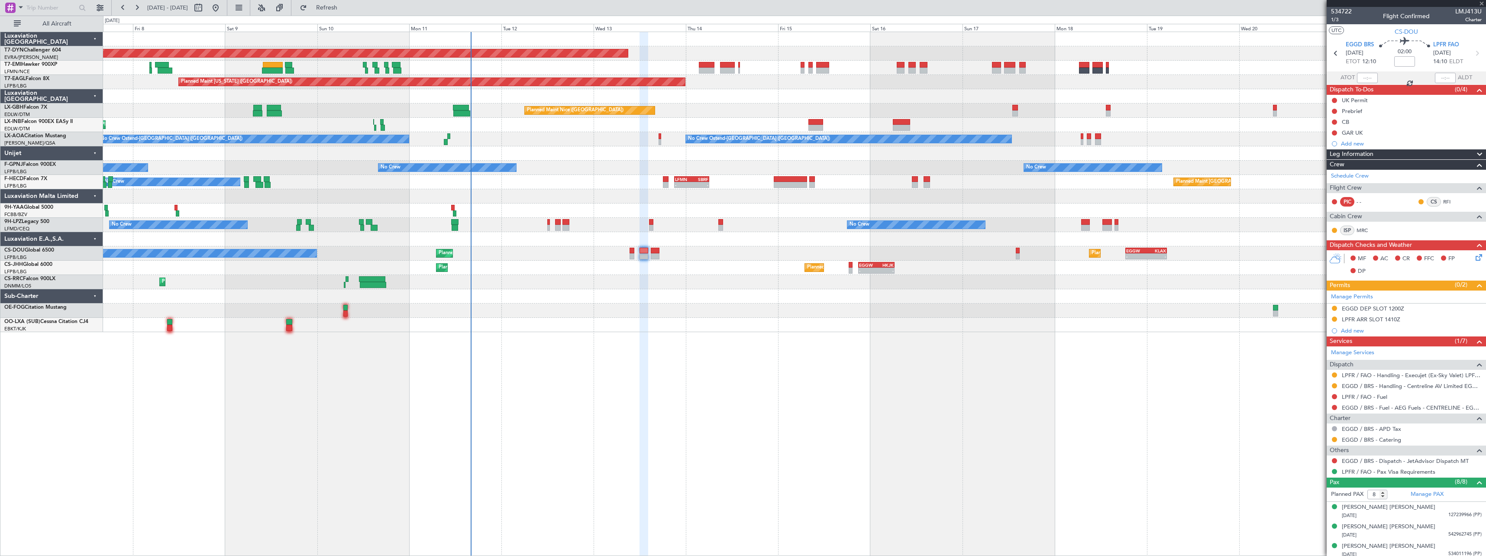
type input "+00:40"
type input "1"
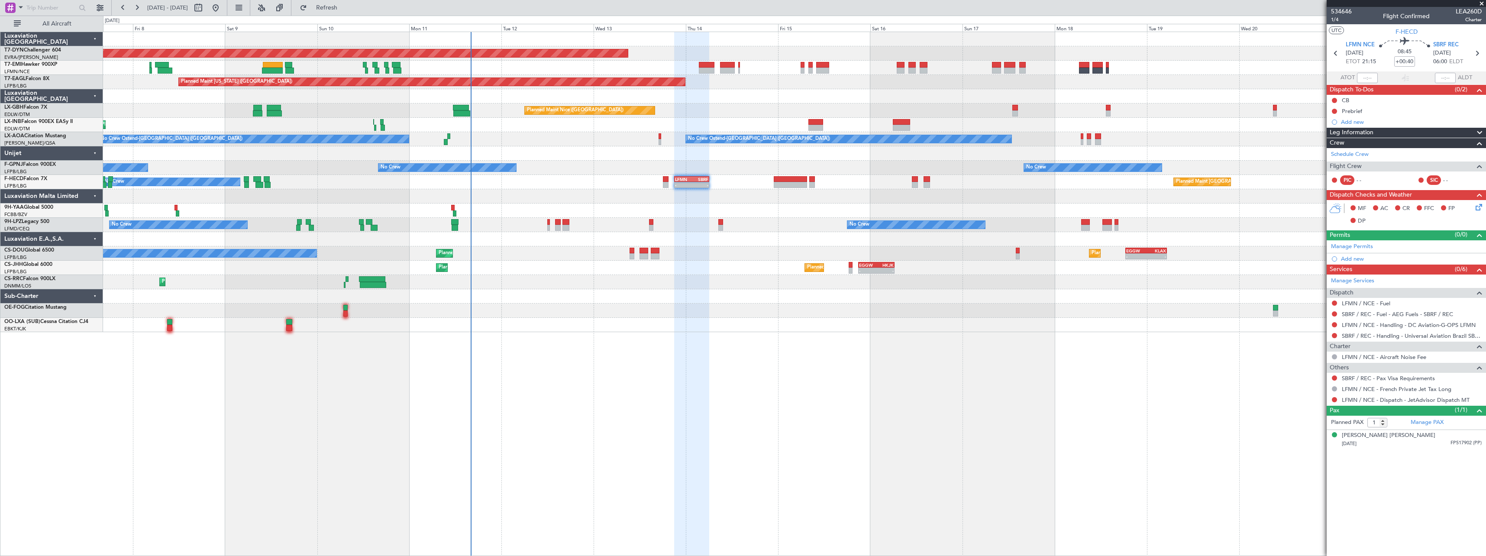
click at [695, 175] on div "Planned Maint [GEOGRAPHIC_DATA] ([GEOGRAPHIC_DATA]) No Crew - - LFMN 21:00 Z SB…" at bounding box center [794, 182] width 1383 height 14
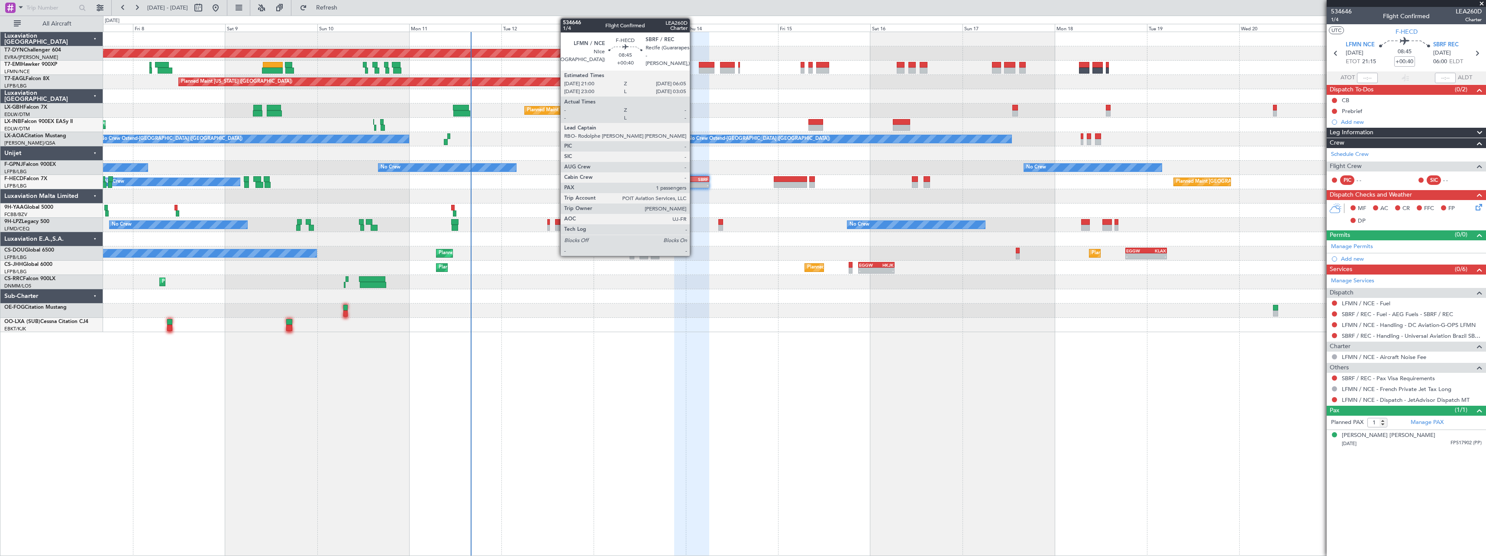
click at [694, 178] on div "SBRF" at bounding box center [700, 179] width 17 height 5
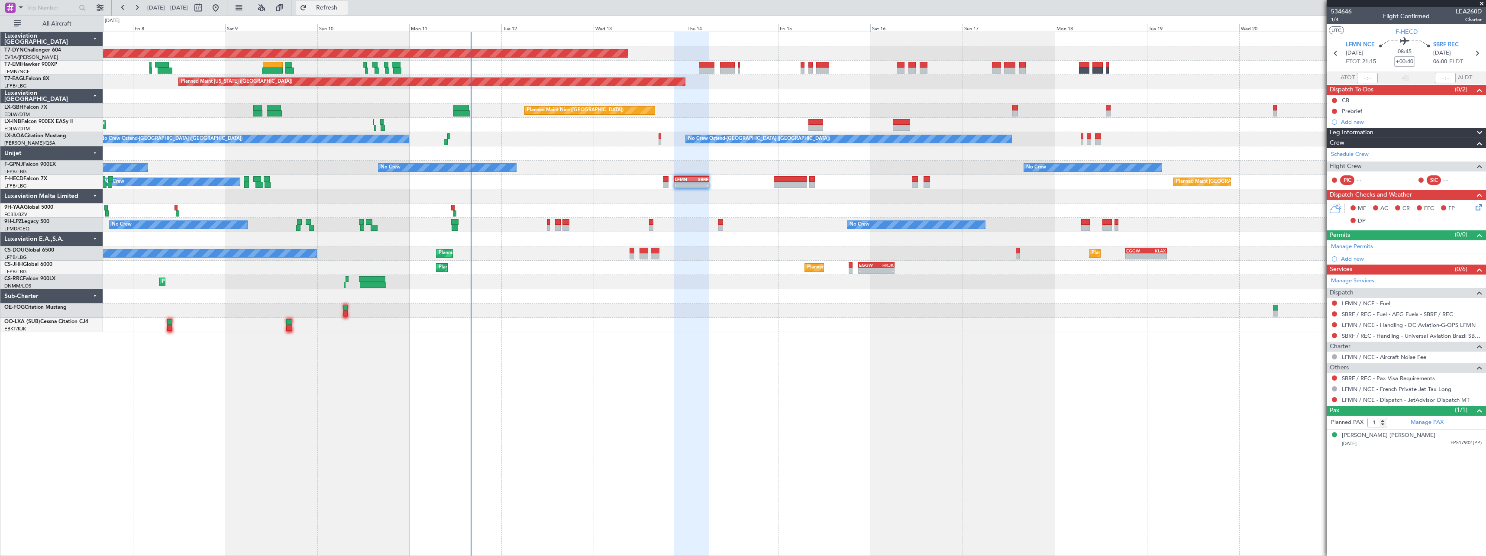
click at [345, 12] on button "Refresh" at bounding box center [322, 8] width 52 height 14
click at [345, 8] on span "Refresh" at bounding box center [327, 8] width 36 height 6
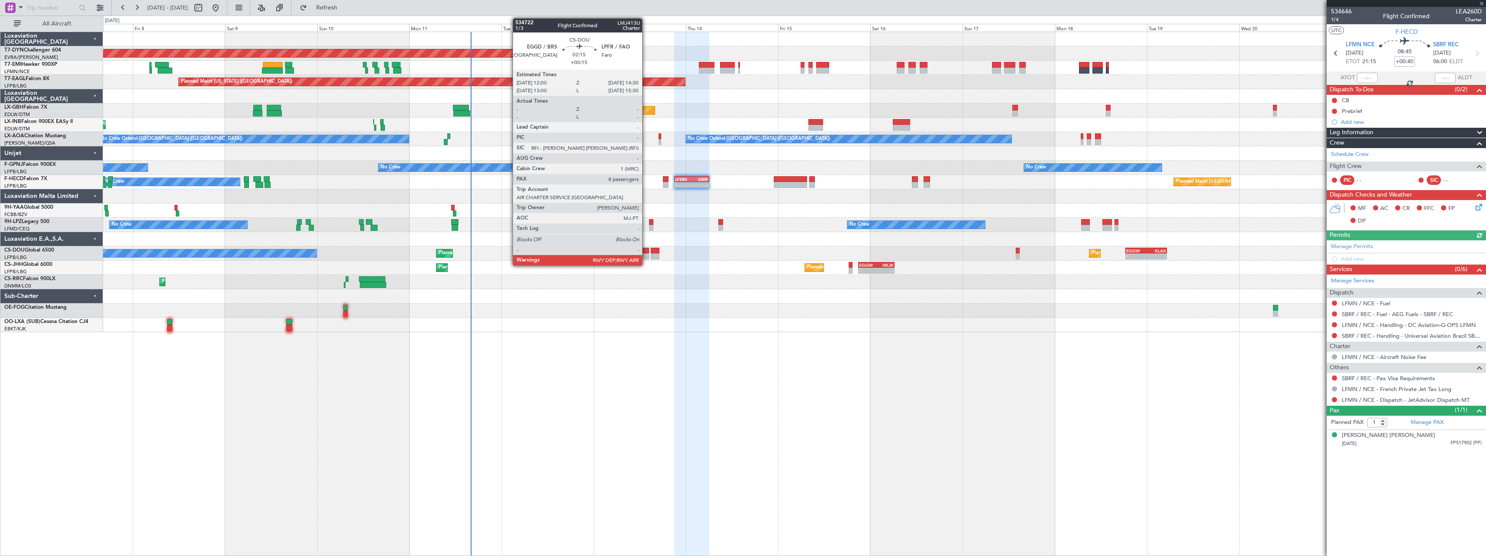
click at [646, 250] on div at bounding box center [645, 251] width 10 height 6
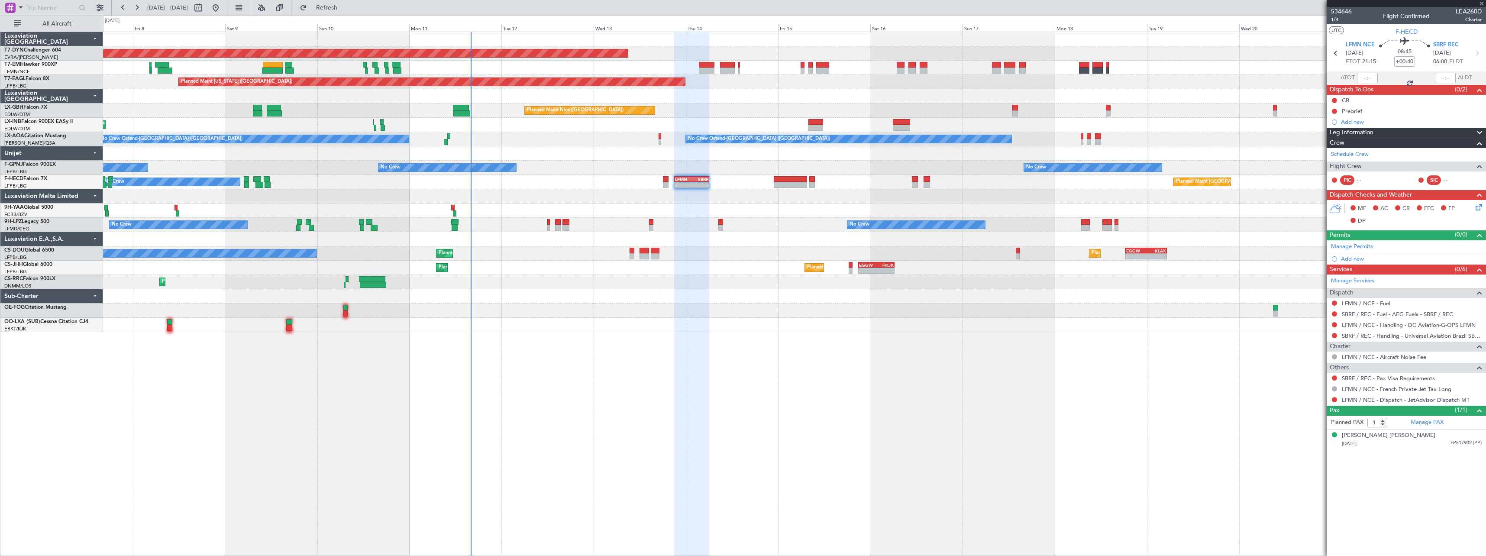
type input "+00:15"
type input "8"
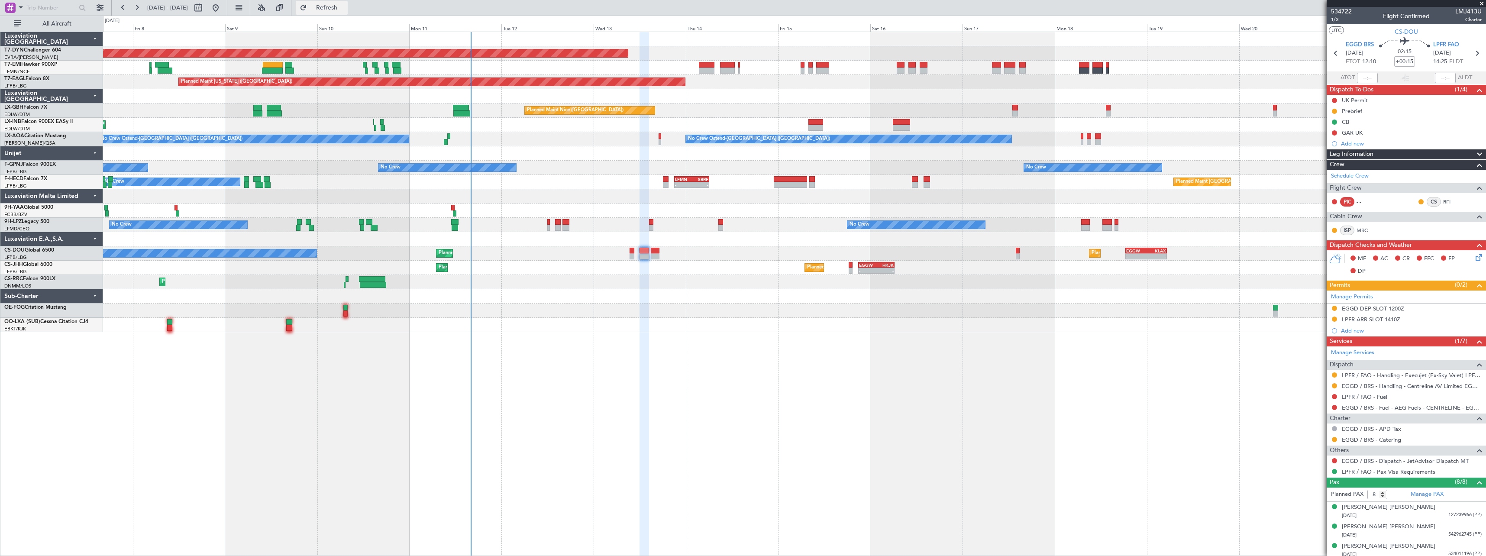
click at [345, 11] on span "Refresh" at bounding box center [327, 8] width 36 height 6
click at [345, 7] on span "Refresh" at bounding box center [327, 8] width 36 height 6
click at [1342, 8] on span "534722" at bounding box center [1341, 11] width 21 height 9
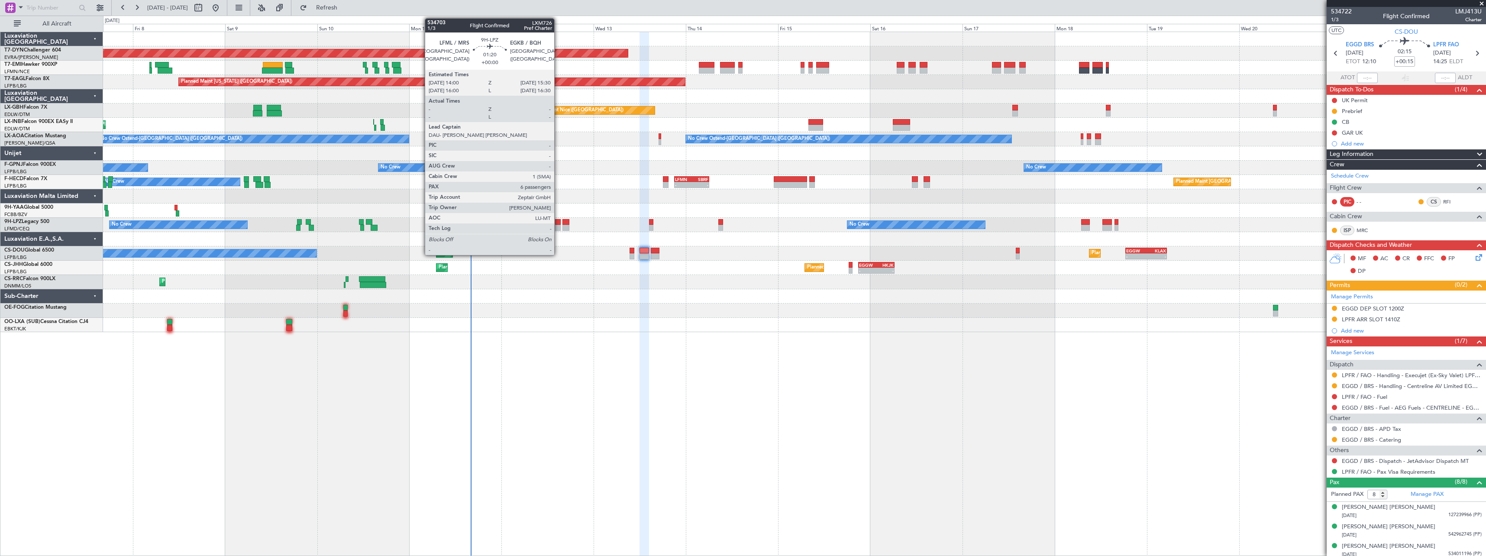
click at [558, 224] on div at bounding box center [558, 222] width 6 height 6
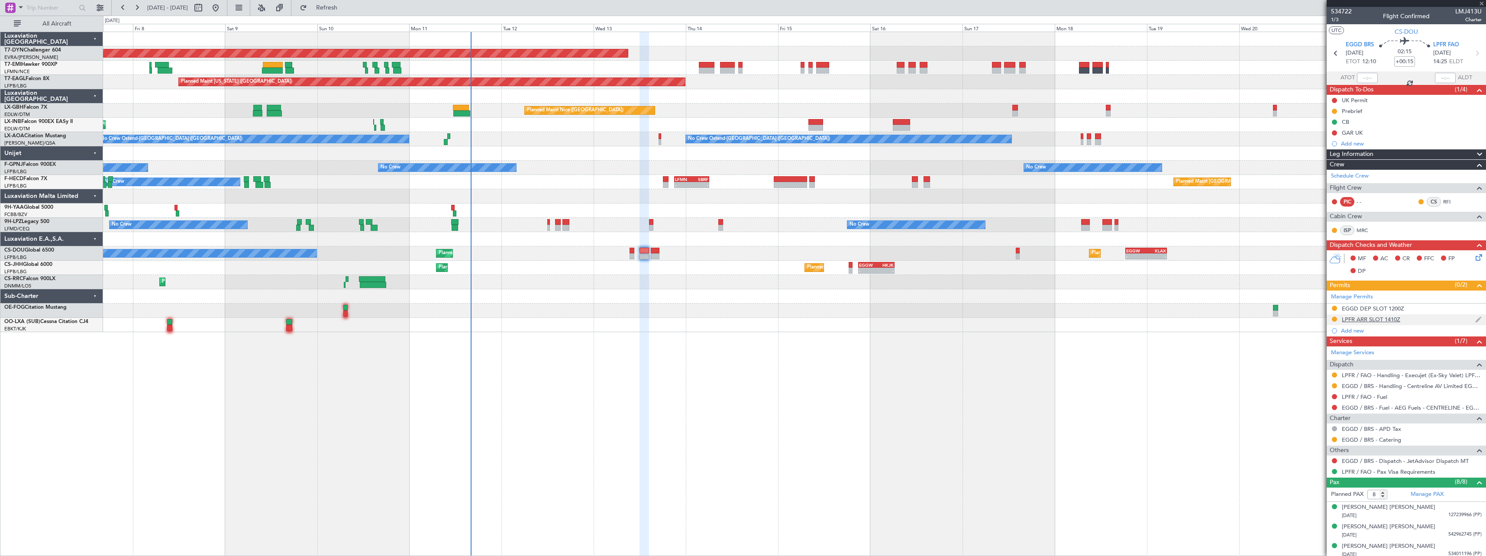
type input "6"
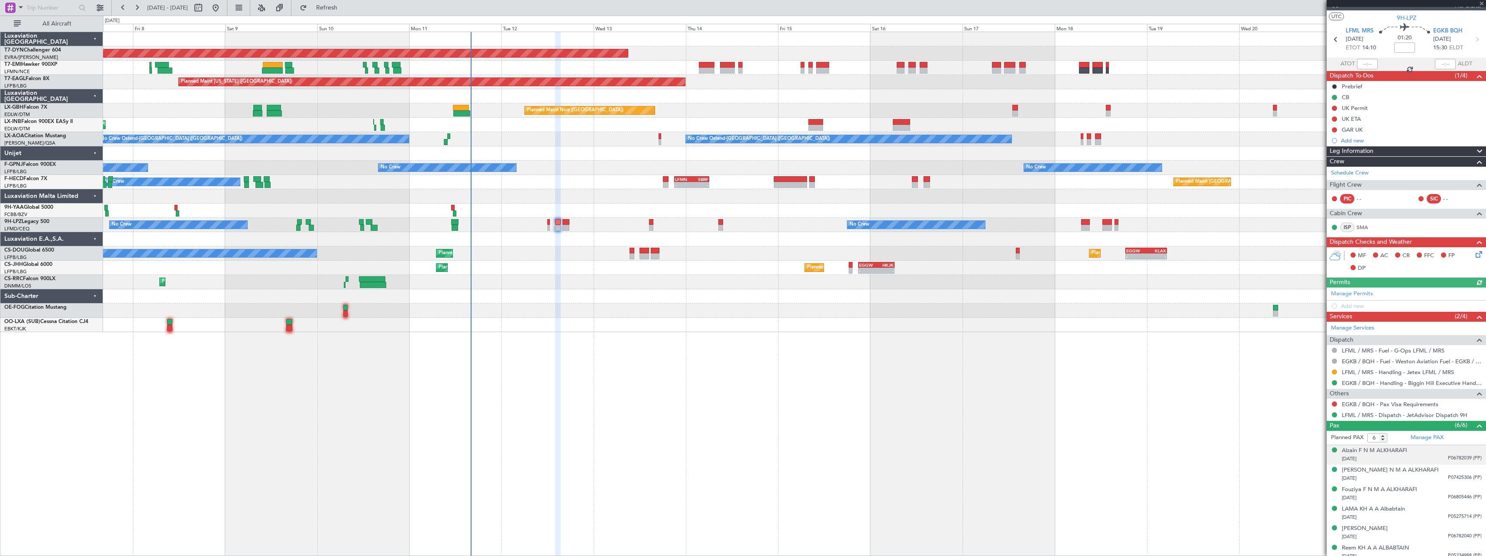
scroll to position [19, 0]
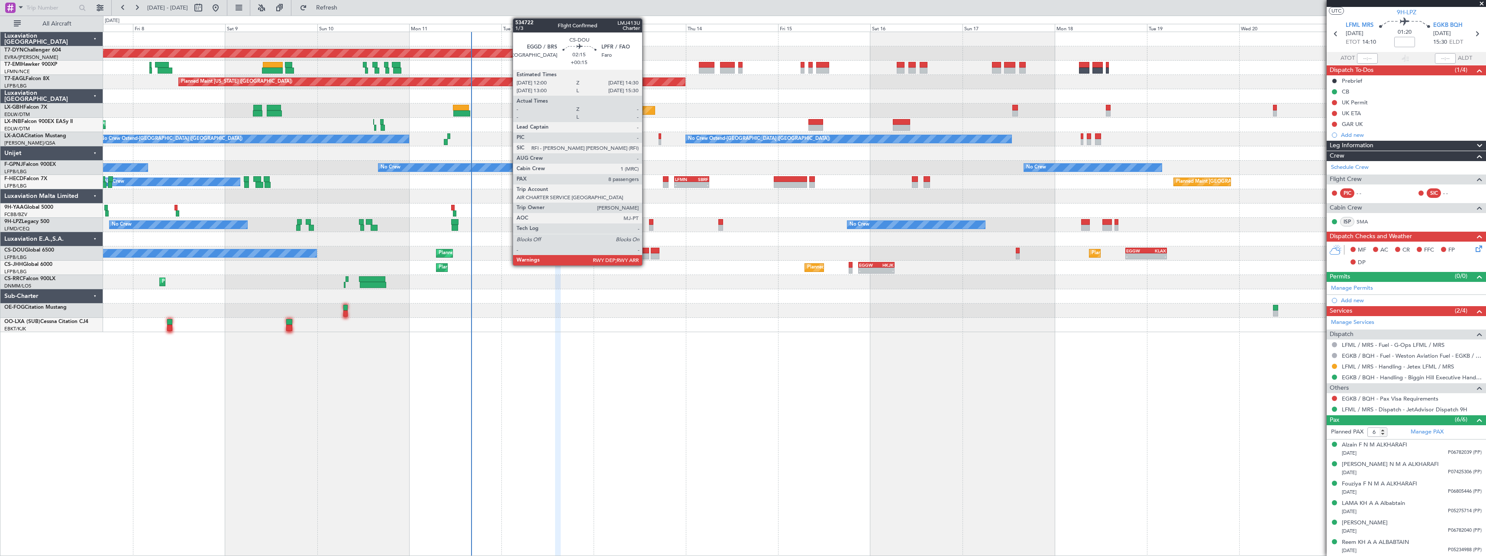
click at [646, 253] on div at bounding box center [645, 251] width 10 height 6
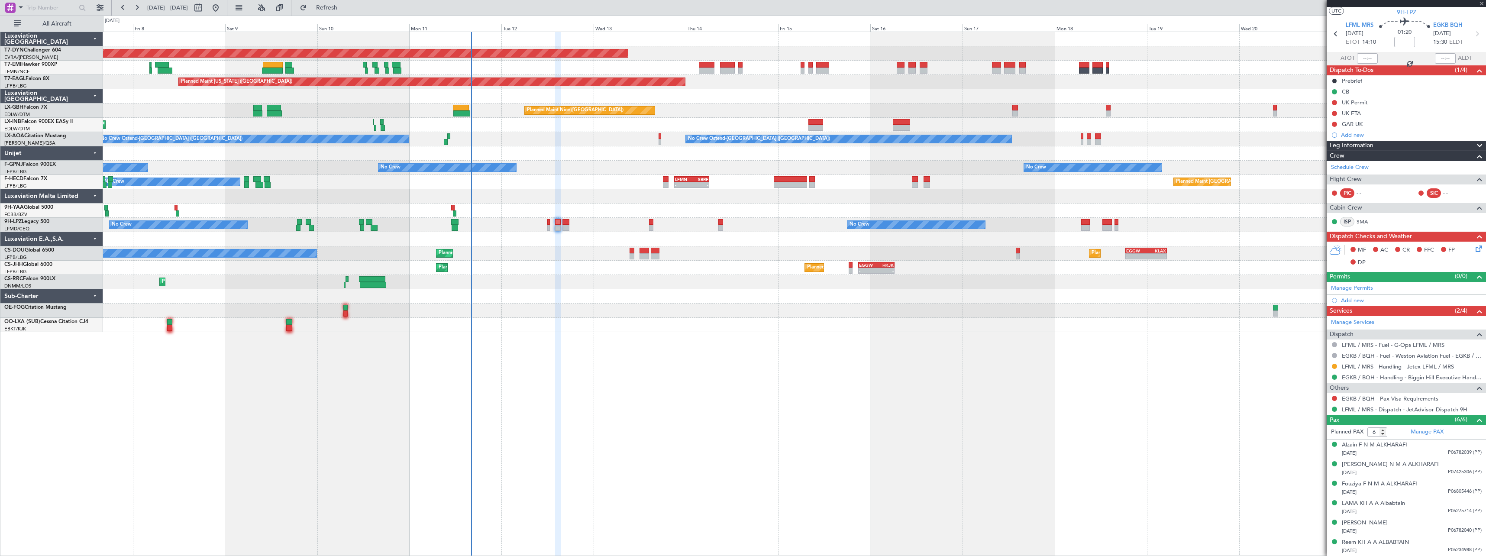
type input "+00:15"
type input "8"
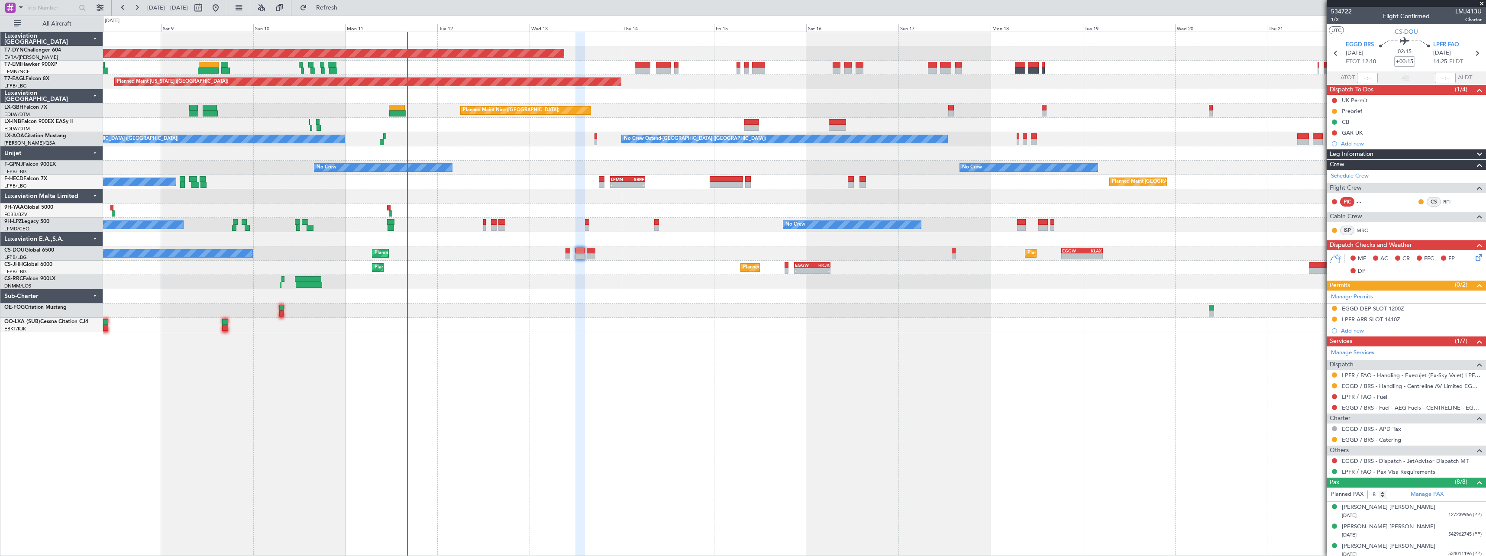
click at [875, 366] on div "Planned Maint [GEOGRAPHIC_DATA]-[GEOGRAPHIC_DATA] A/C Unavailable Planned Maint…" at bounding box center [794, 294] width 1383 height 524
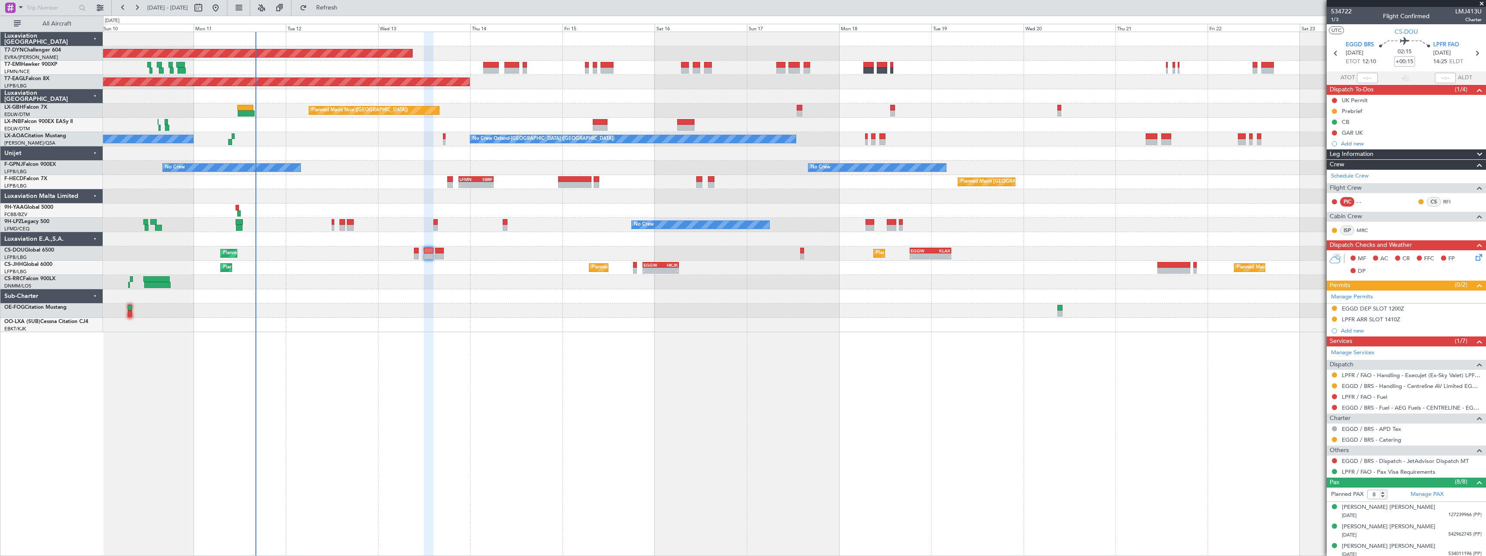
click at [869, 327] on div at bounding box center [794, 325] width 1383 height 14
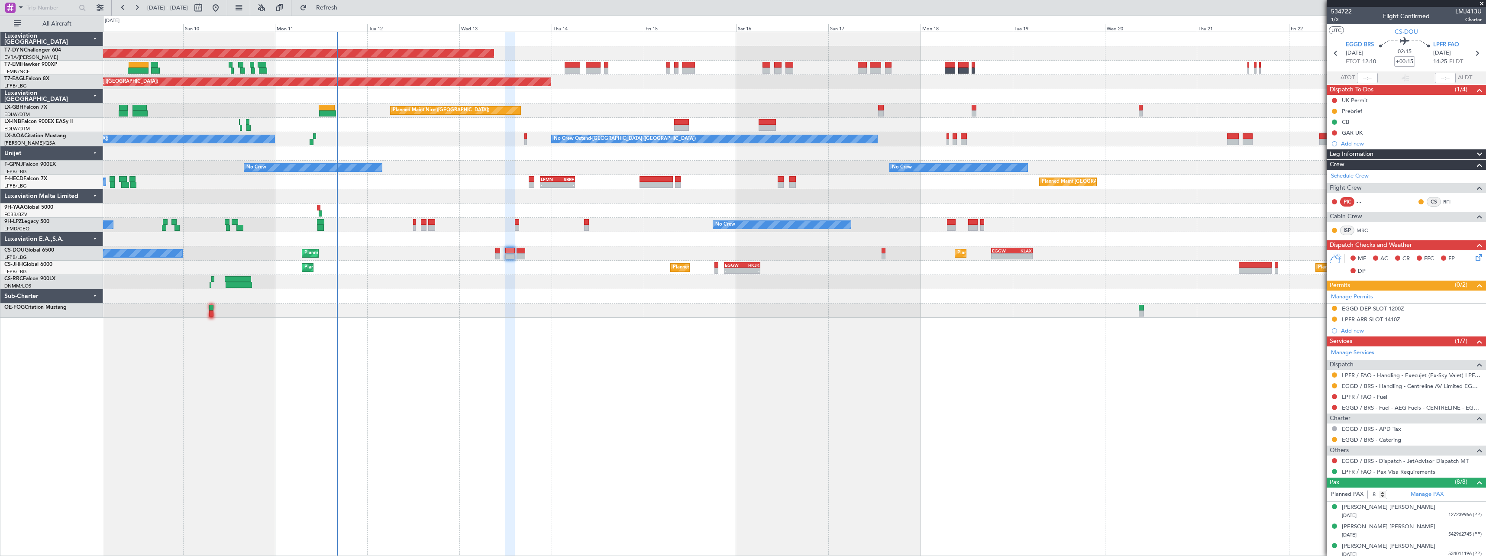
click at [627, 328] on div "Planned Maint [GEOGRAPHIC_DATA]-[GEOGRAPHIC_DATA] Planned Maint [US_STATE] ([GE…" at bounding box center [794, 294] width 1383 height 524
drag, startPoint x: 363, startPoint y: 10, endPoint x: 412, endPoint y: 20, distance: 50.5
click at [345, 10] on span "Refresh" at bounding box center [327, 8] width 36 height 6
click at [348, 12] on button "Refresh" at bounding box center [322, 8] width 52 height 14
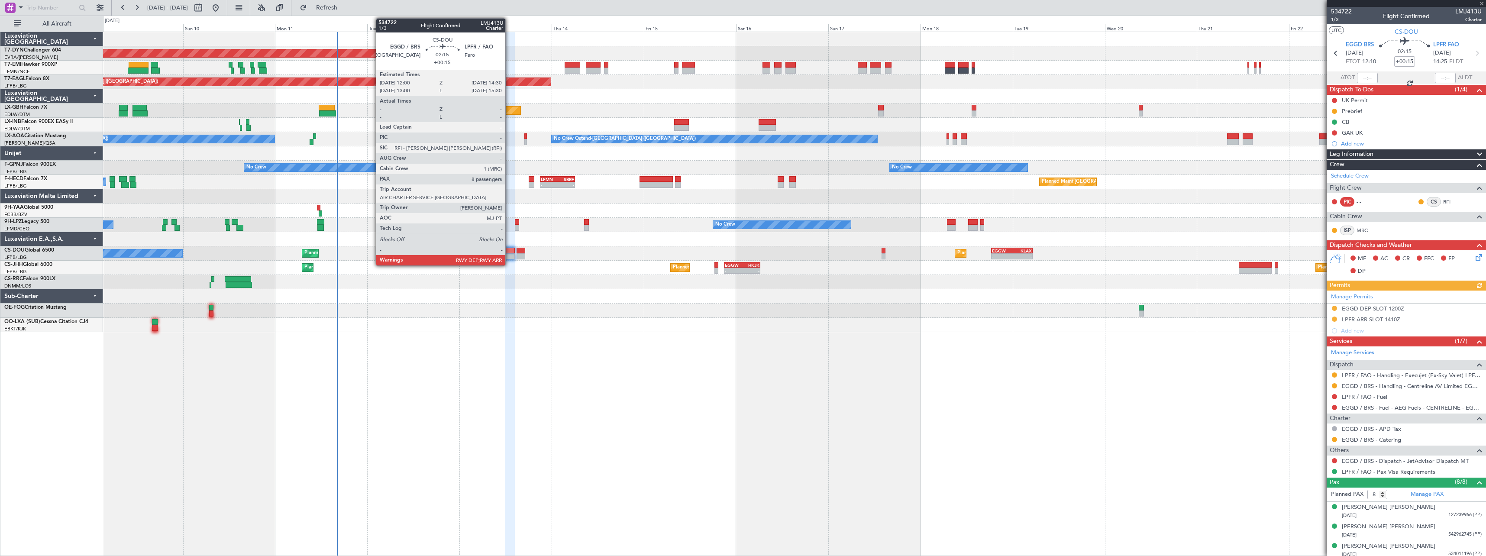
click at [509, 256] on div at bounding box center [510, 256] width 10 height 6
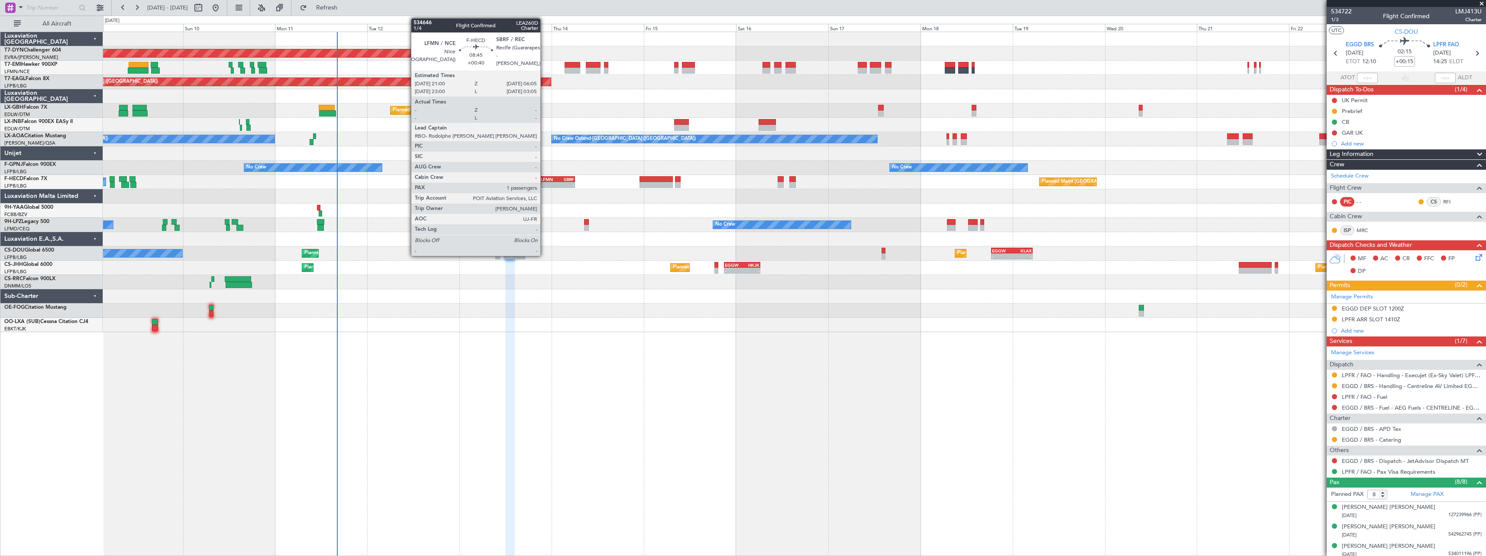
click at [544, 181] on div "LFMN 21:00 Z SBRF 06:05 Z" at bounding box center [557, 179] width 35 height 6
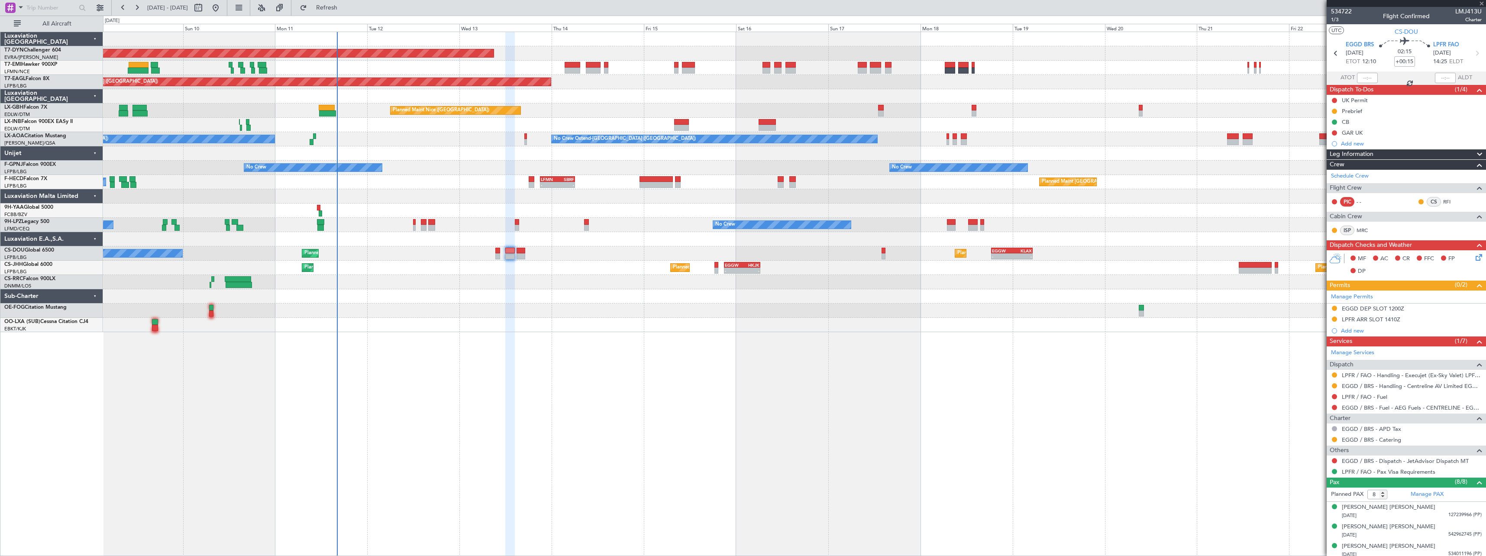
type input "+00:40"
type input "1"
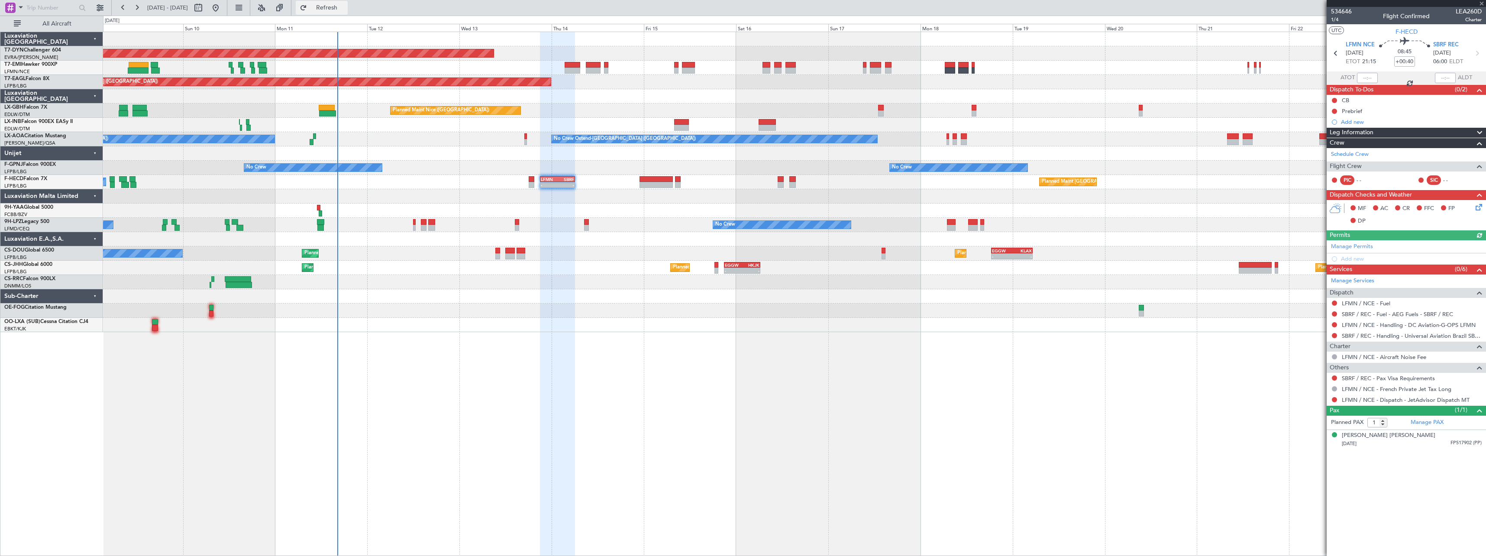
click at [348, 12] on button "Refresh" at bounding box center [322, 8] width 52 height 14
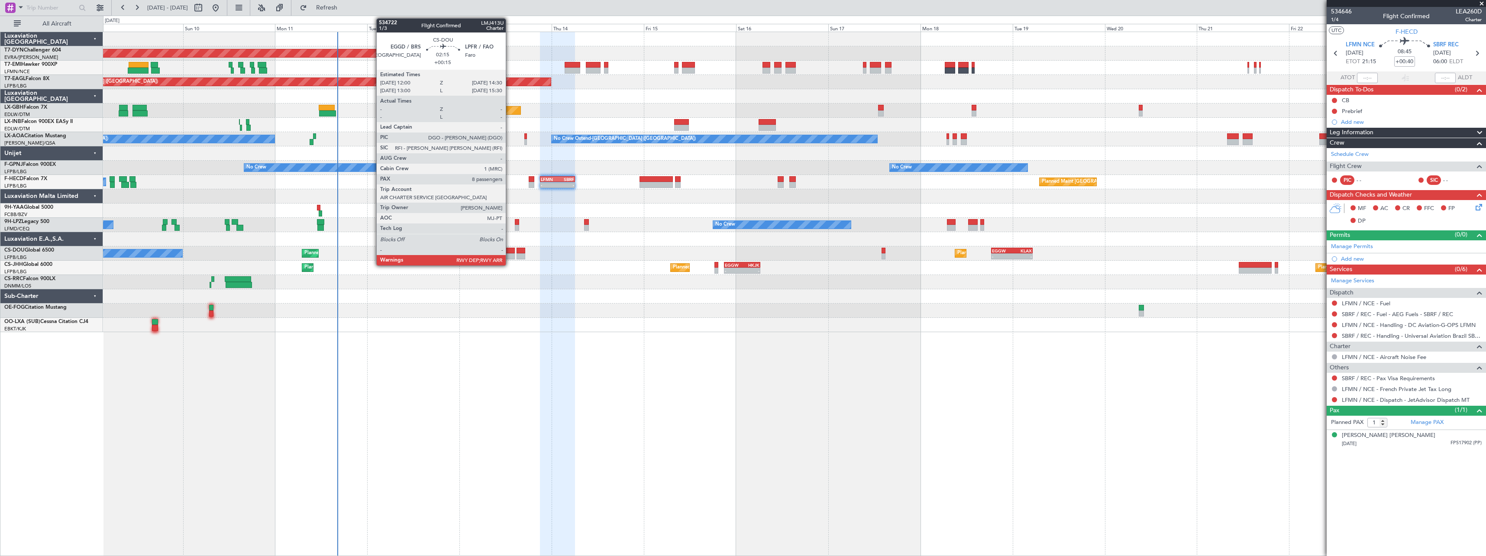
click at [510, 253] on div at bounding box center [510, 256] width 10 height 6
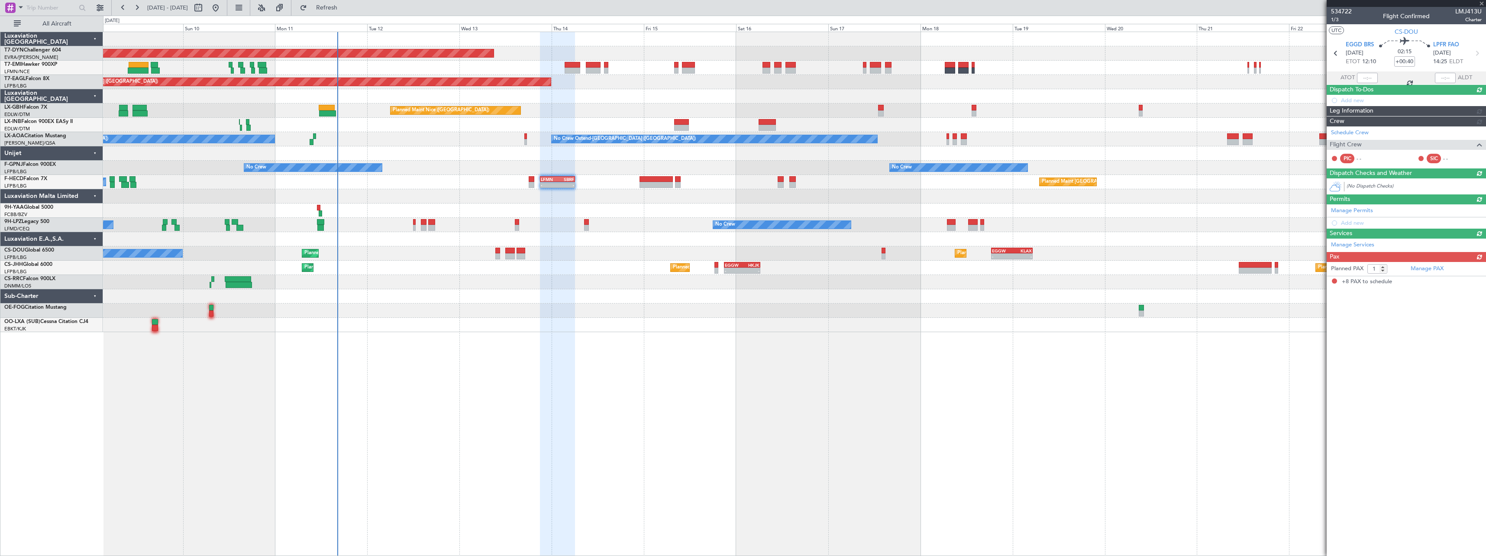
type input "+00:15"
type input "8"
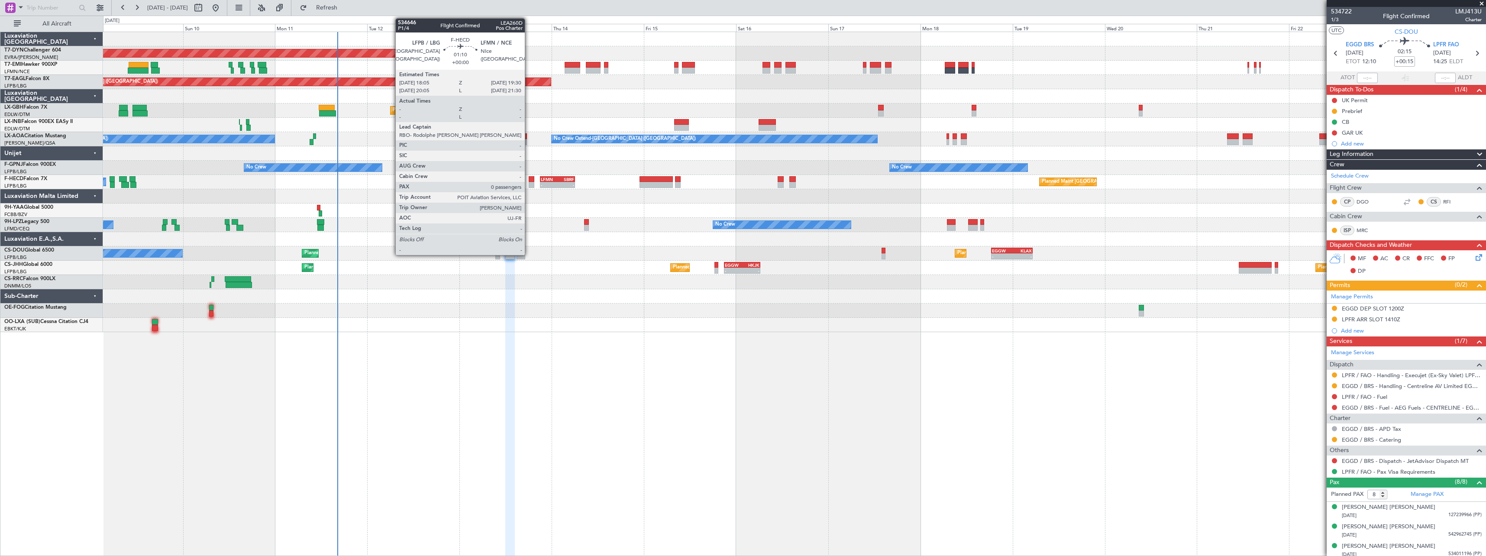
click at [529, 181] on div at bounding box center [532, 179] width 6 height 6
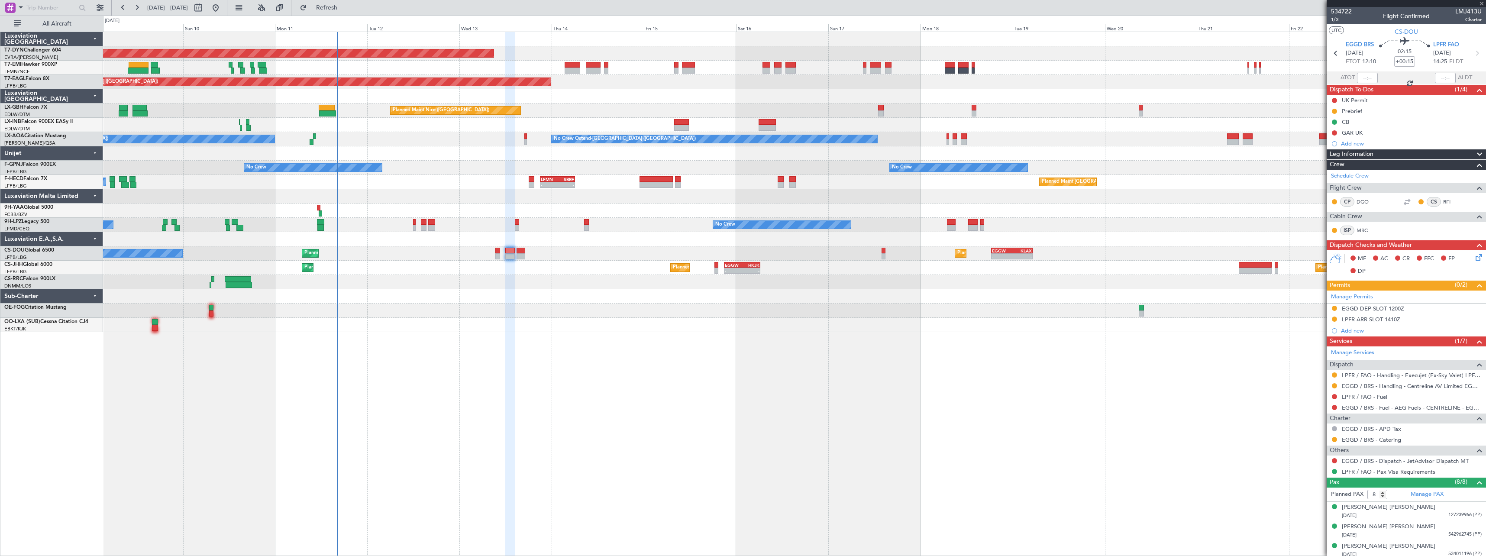
type input "0"
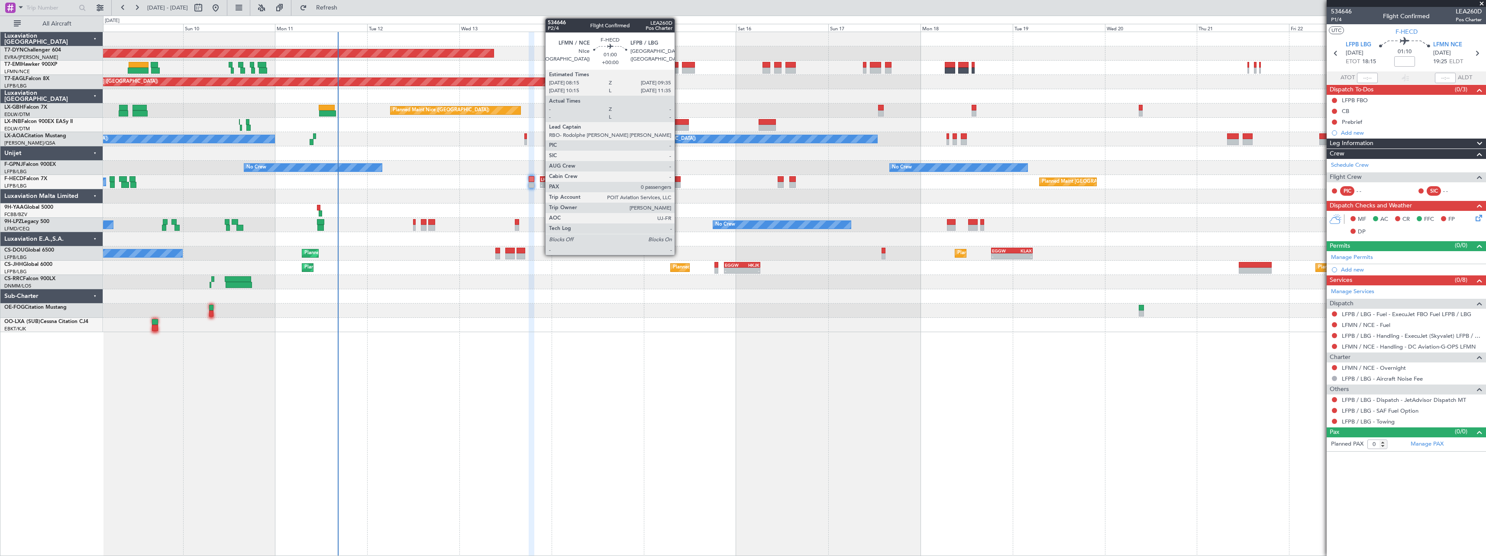
click at [679, 184] on div at bounding box center [677, 185] width 5 height 6
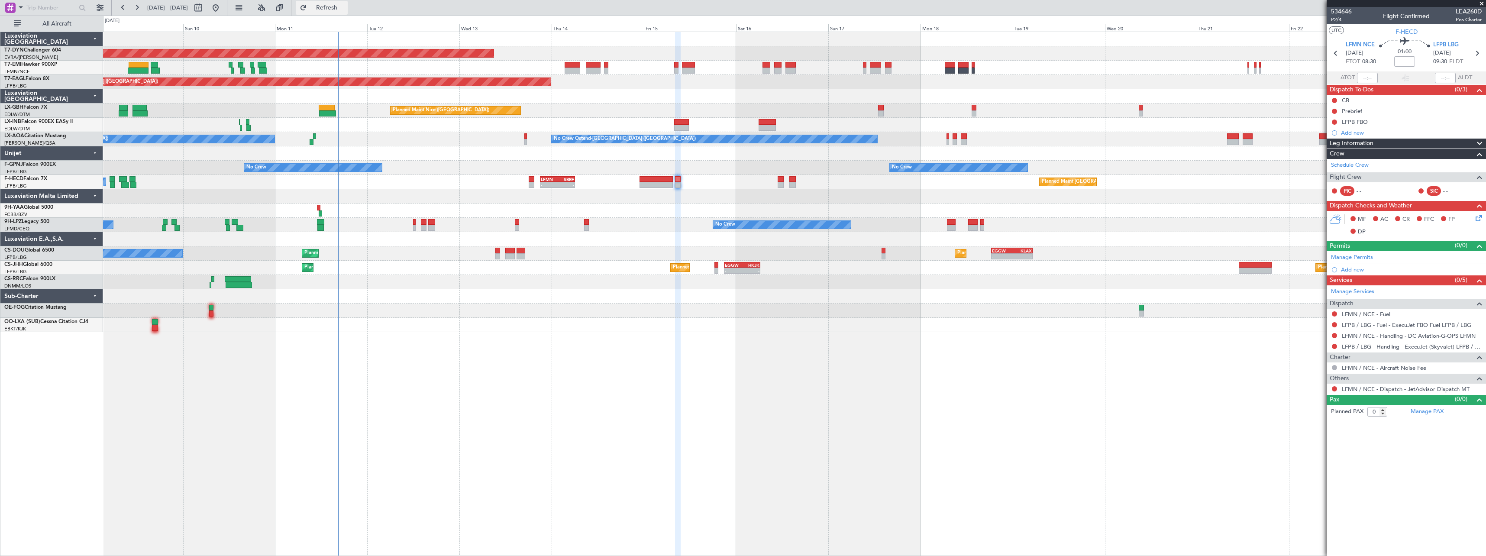
click at [348, 11] on button "Refresh" at bounding box center [322, 8] width 52 height 14
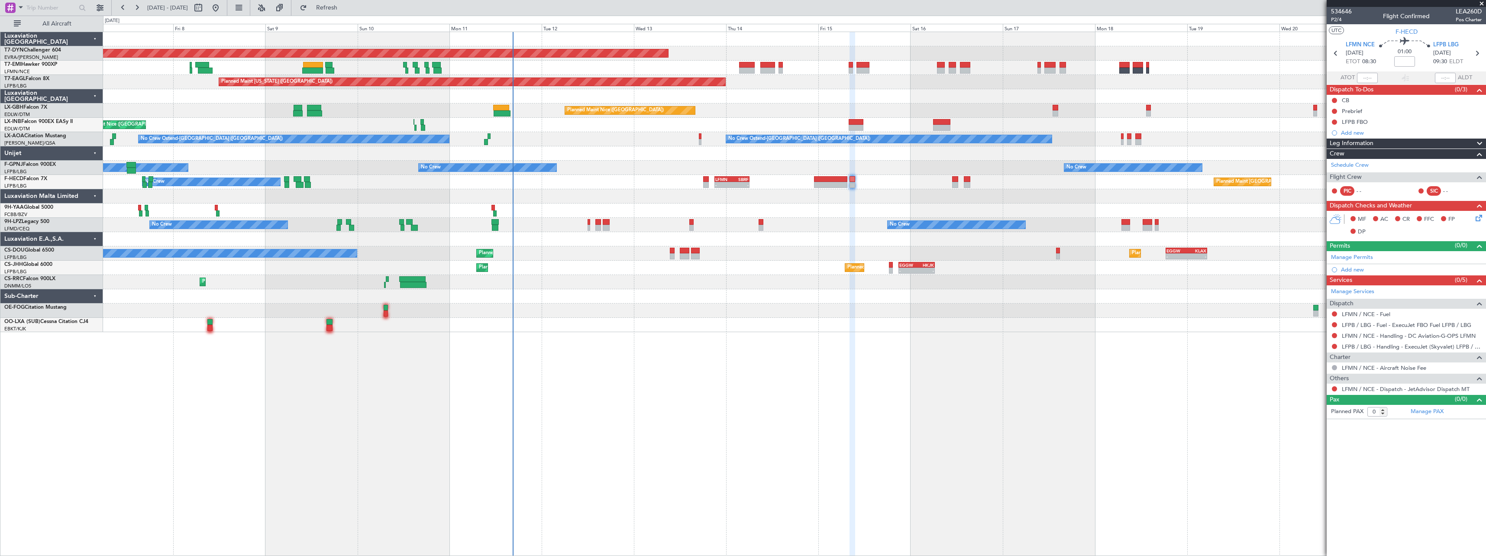
click at [617, 286] on div "Planned Maint Larnaca ([GEOGRAPHIC_DATA] Intl)" at bounding box center [794, 282] width 1383 height 14
click at [345, 6] on span "Refresh" at bounding box center [327, 8] width 36 height 6
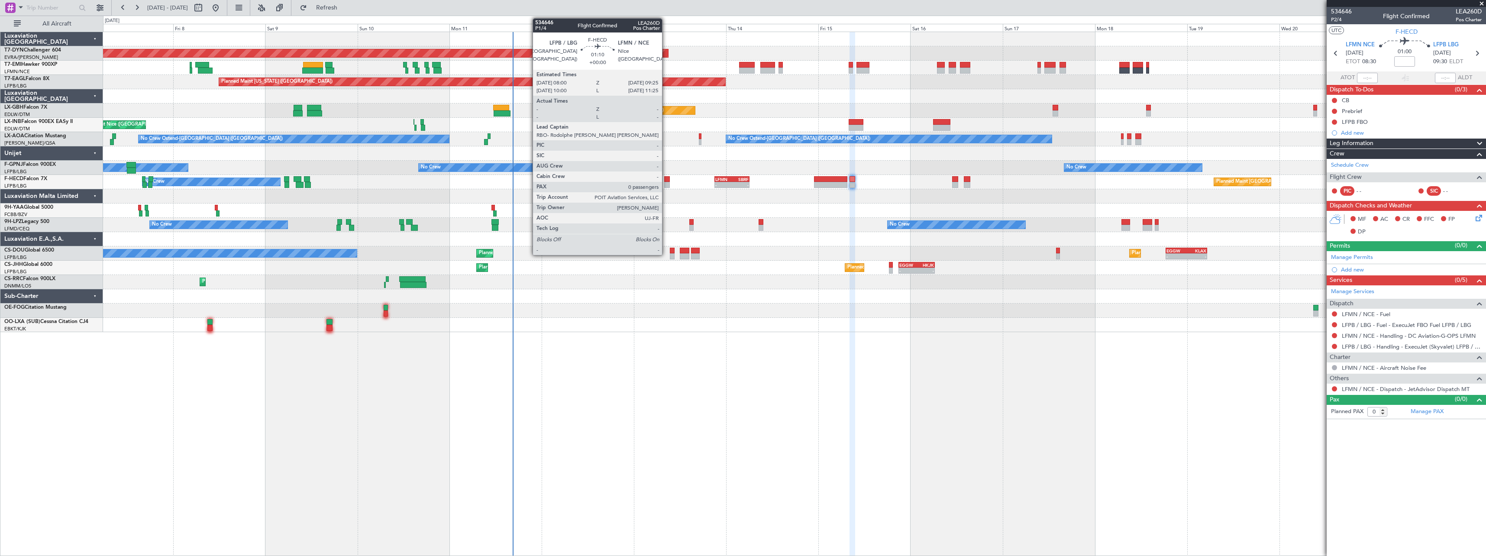
click at [666, 181] on div at bounding box center [667, 179] width 6 height 6
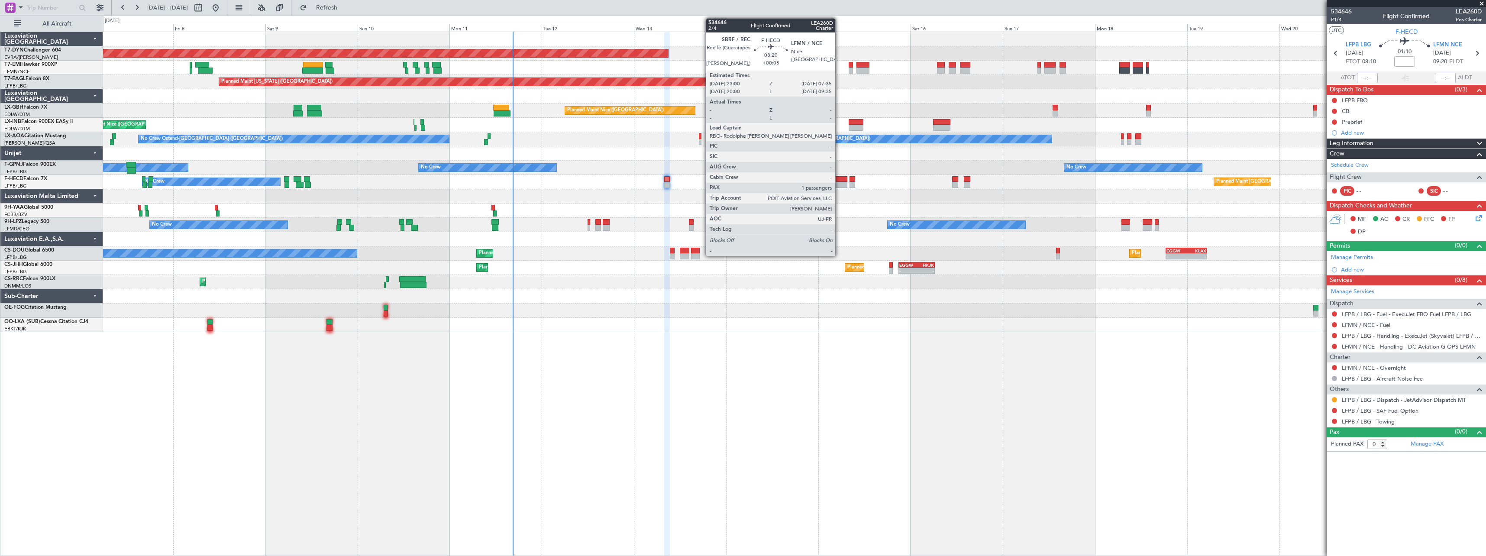
click at [839, 181] on div at bounding box center [830, 179] width 33 height 6
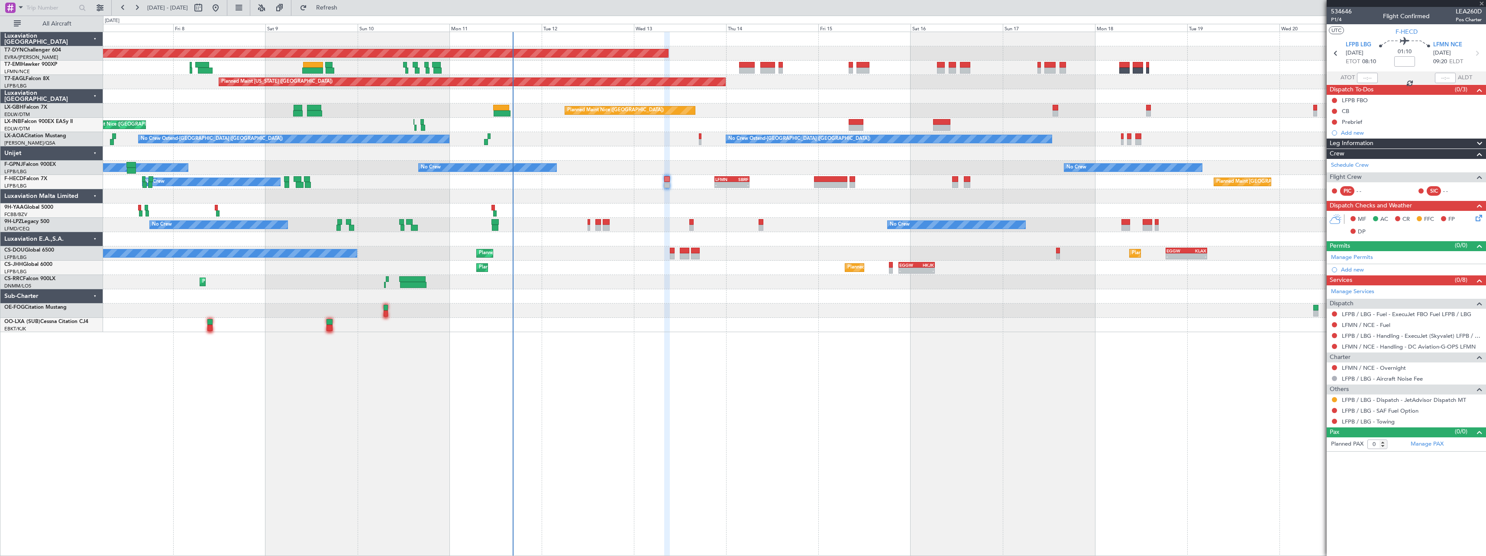
type input "+00:05"
type input "1"
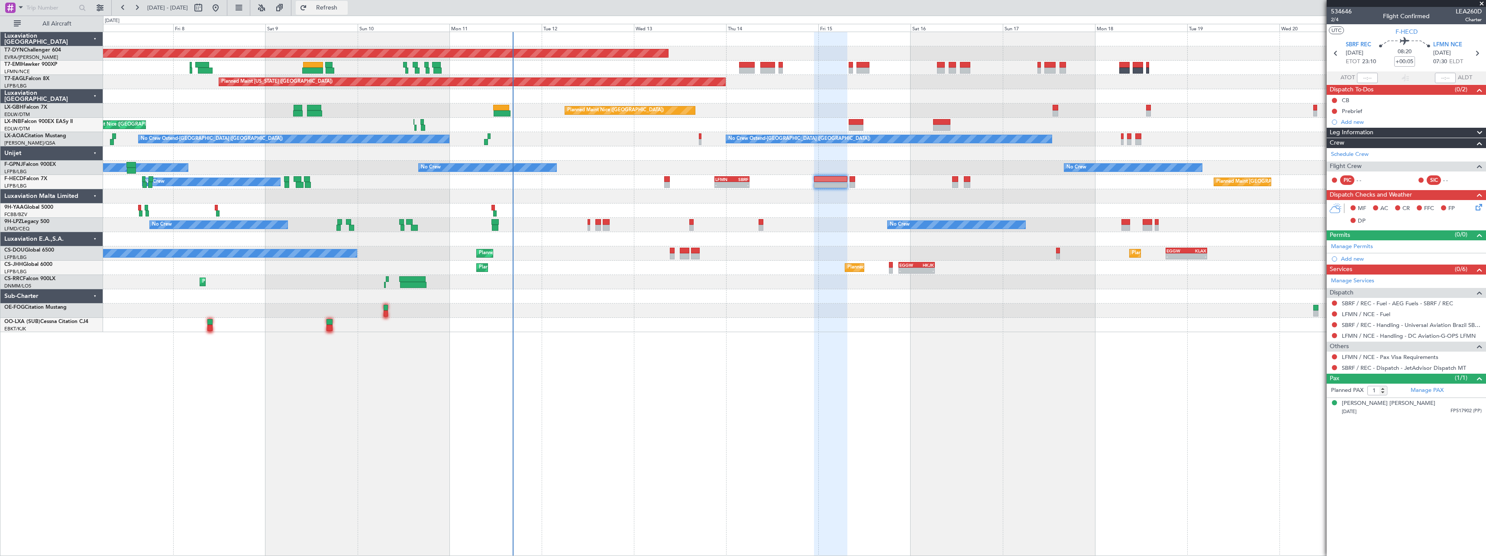
click at [345, 9] on span "Refresh" at bounding box center [327, 8] width 36 height 6
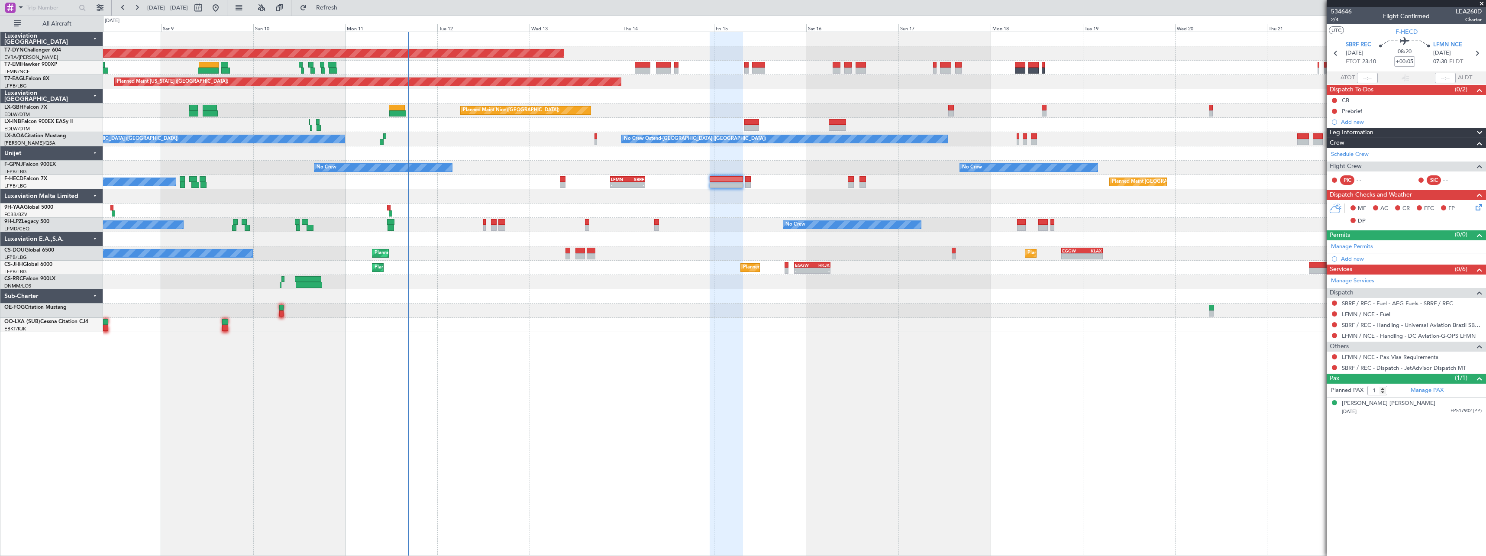
click at [731, 245] on div at bounding box center [794, 239] width 1383 height 14
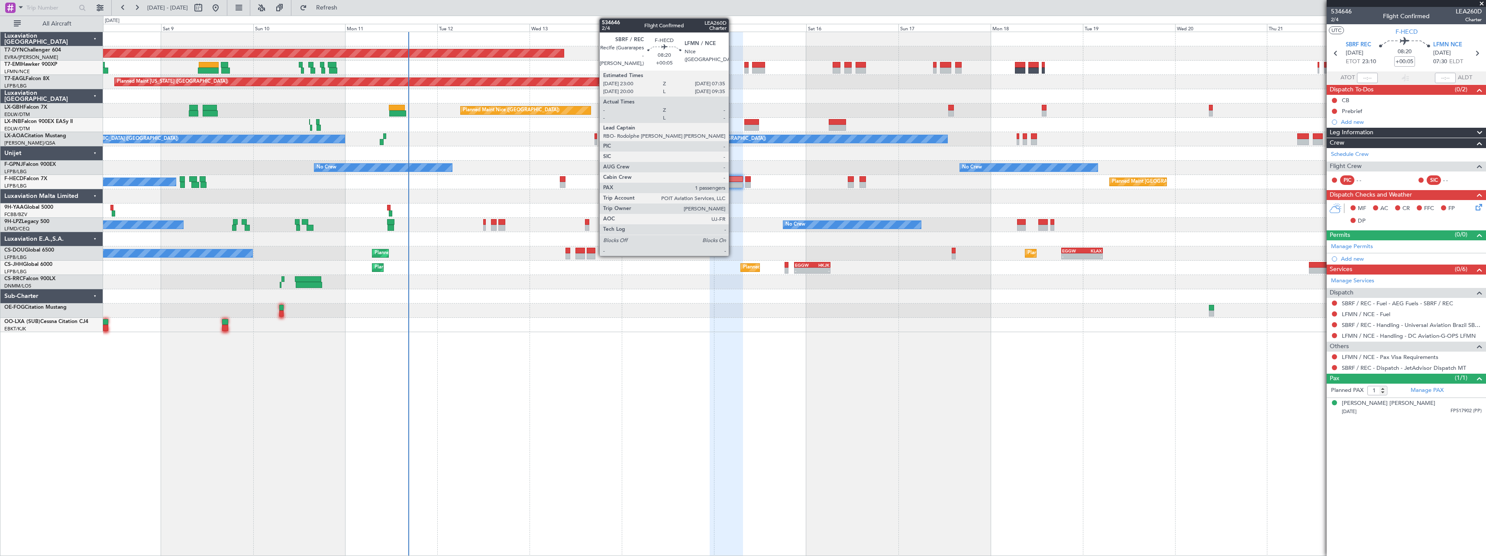
click at [733, 178] on div at bounding box center [726, 179] width 33 height 6
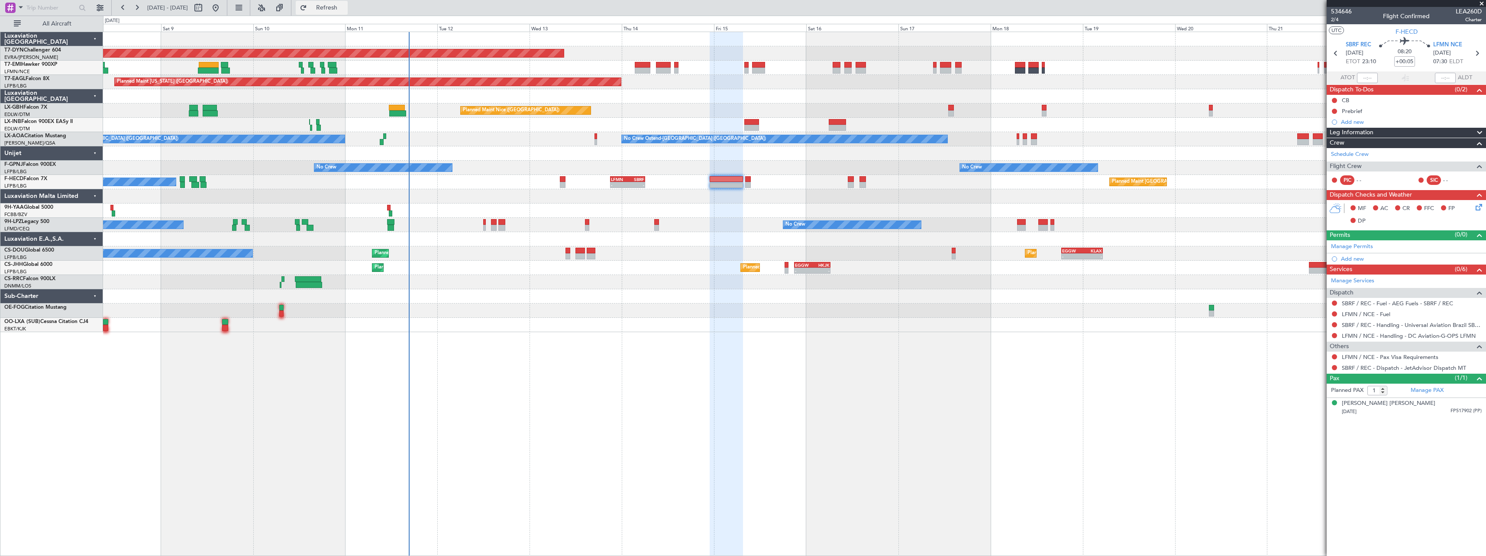
click at [338, 7] on span "Refresh" at bounding box center [327, 8] width 36 height 6
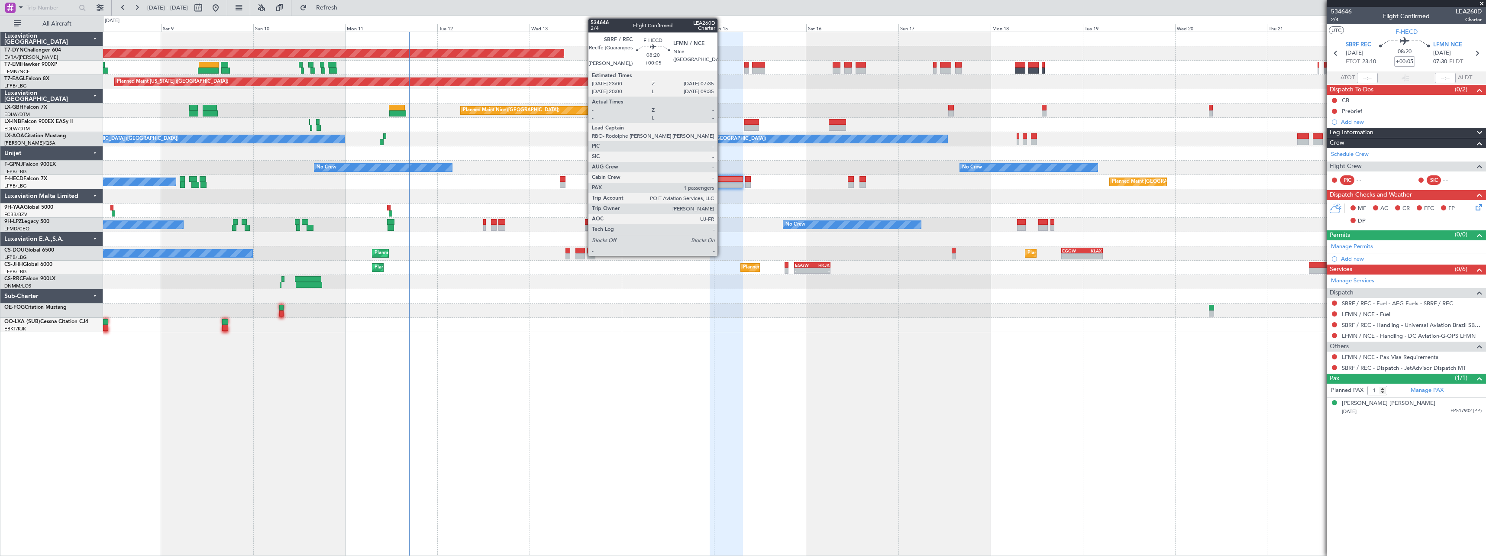
click at [721, 180] on div at bounding box center [726, 179] width 33 height 6
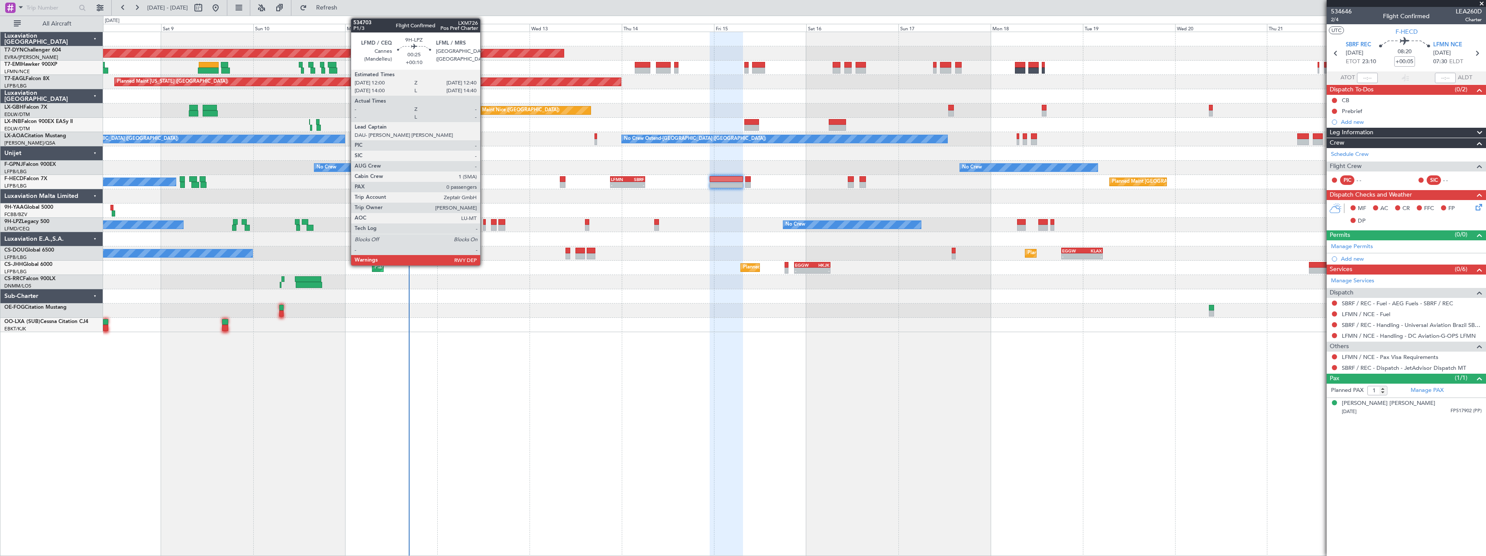
click at [484, 225] on div at bounding box center [484, 228] width 3 height 6
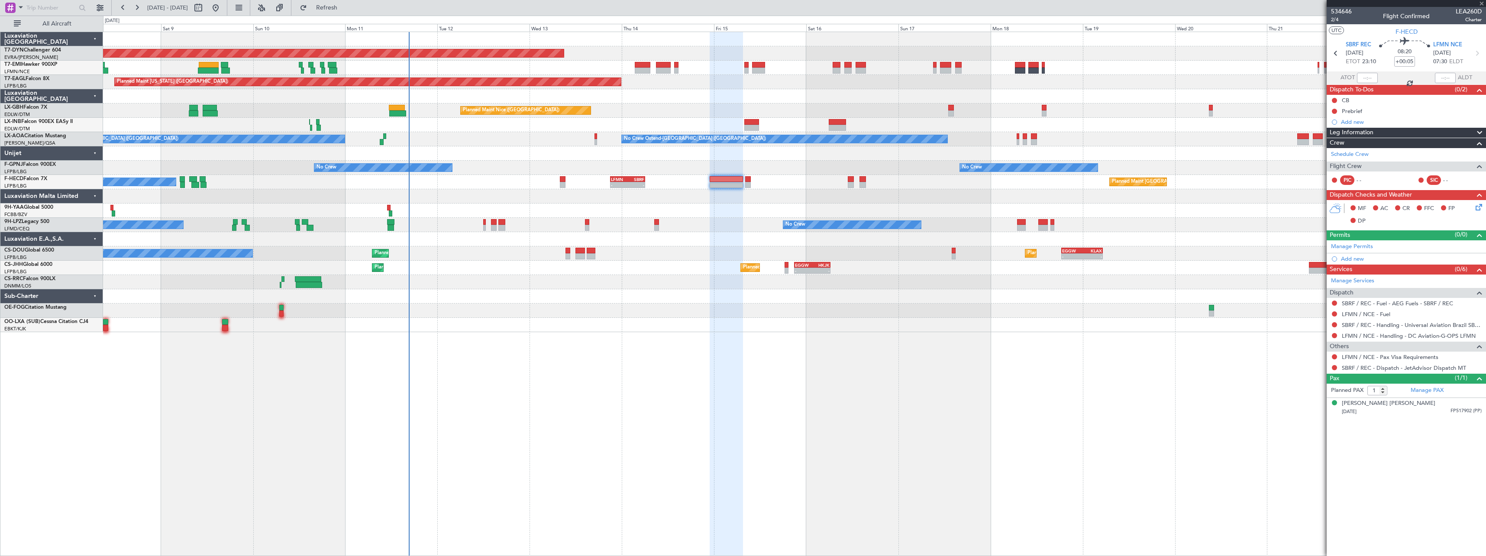
type input "+00:10"
type input "0"
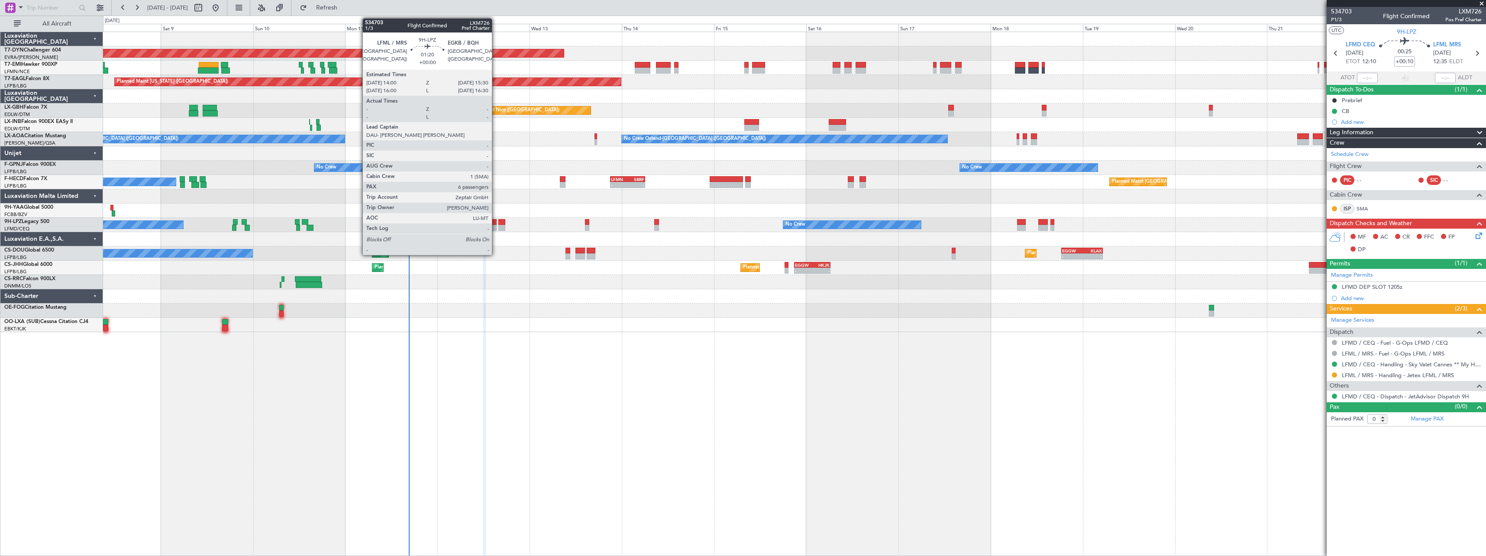
click at [496, 227] on div at bounding box center [494, 228] width 6 height 6
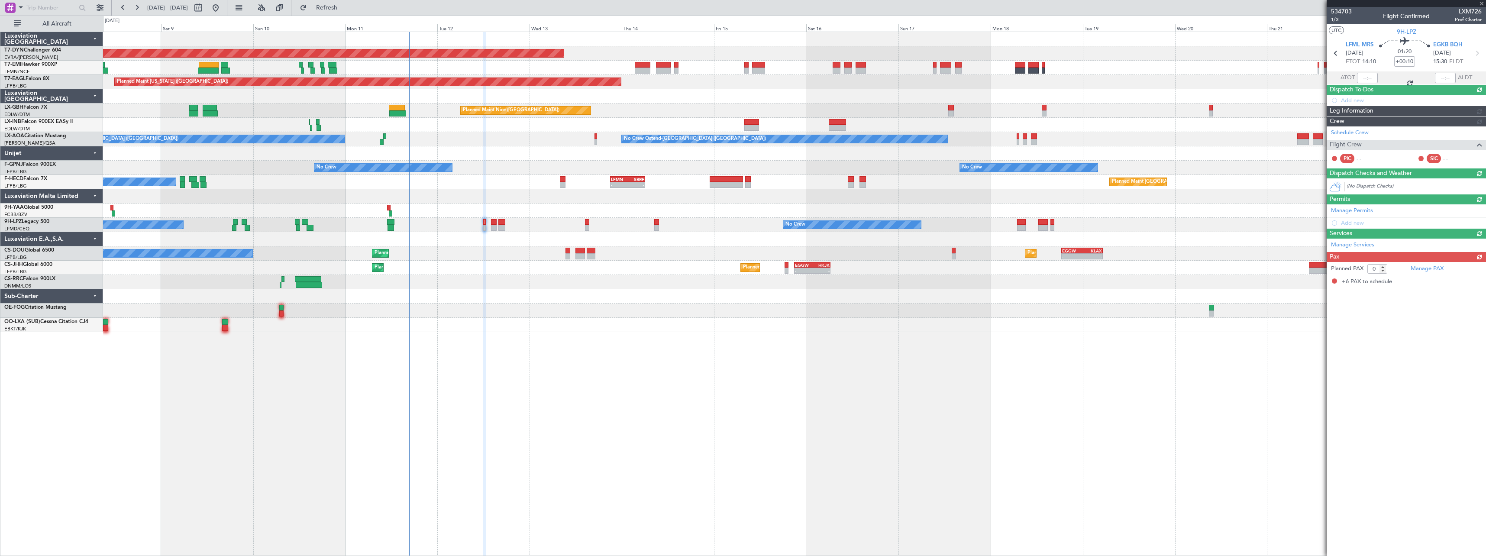
type input "6"
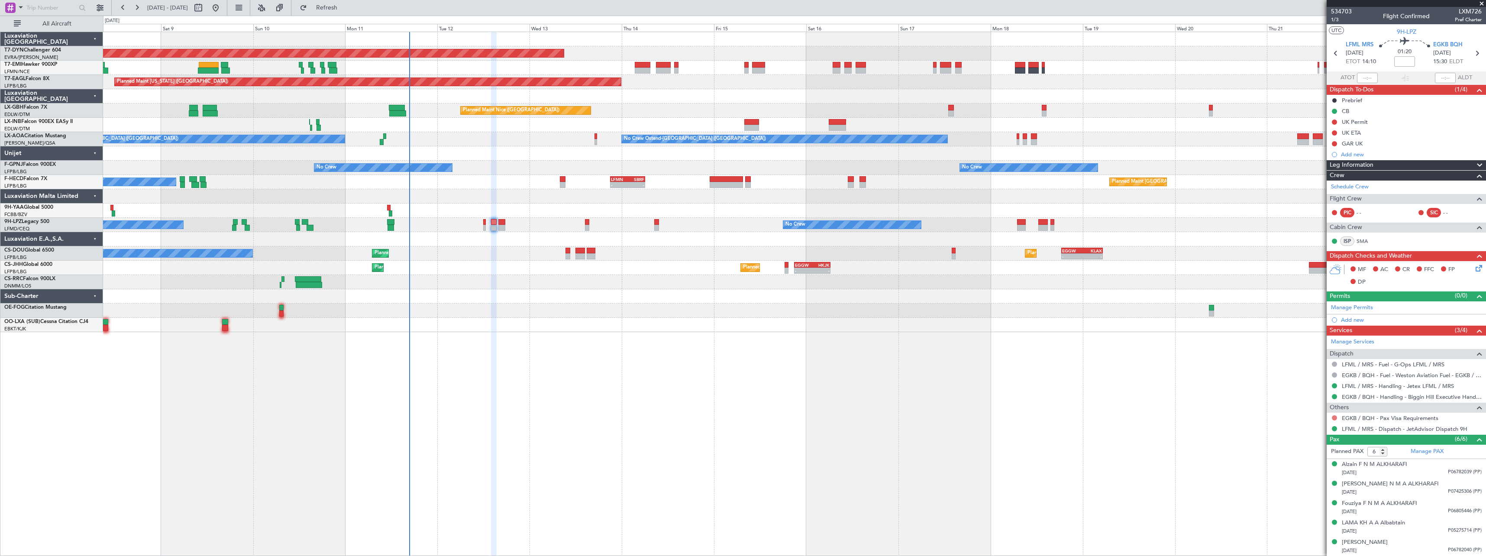
click at [1335, 417] on button at bounding box center [1334, 417] width 5 height 5
click at [1302, 471] on span "Requested" at bounding box center [1310, 469] width 27 height 9
click at [348, 1] on button "Refresh" at bounding box center [322, 8] width 52 height 14
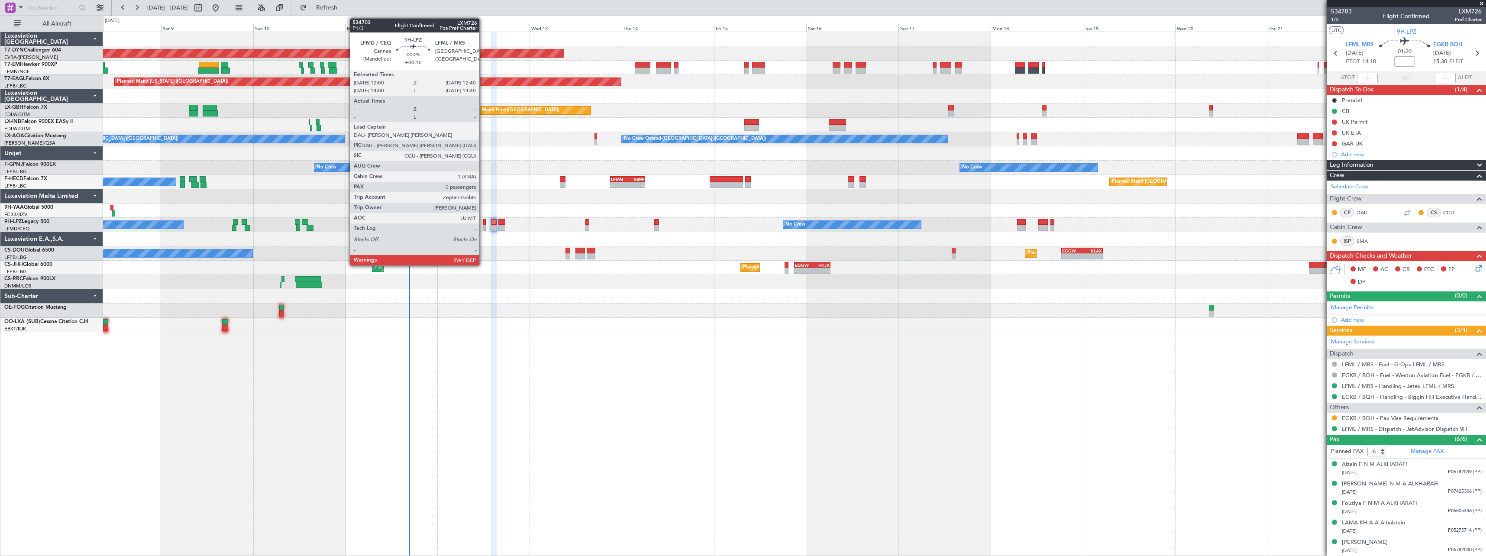
click at [483, 226] on div at bounding box center [484, 228] width 3 height 6
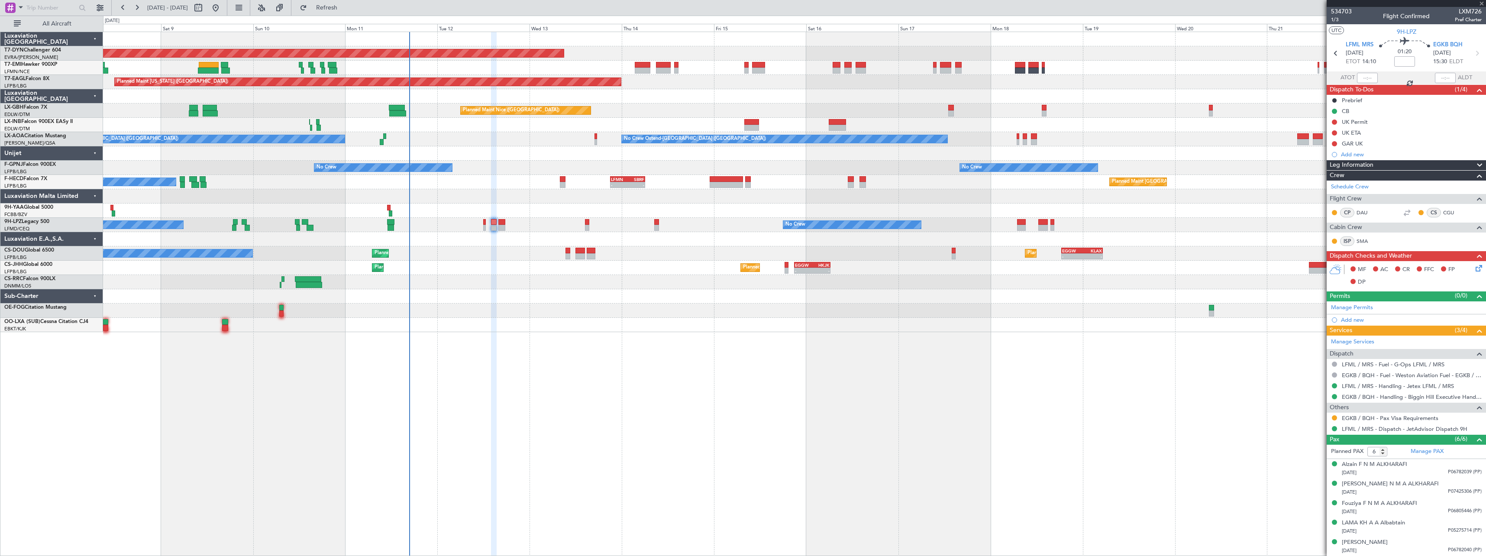
type input "+00:10"
type input "0"
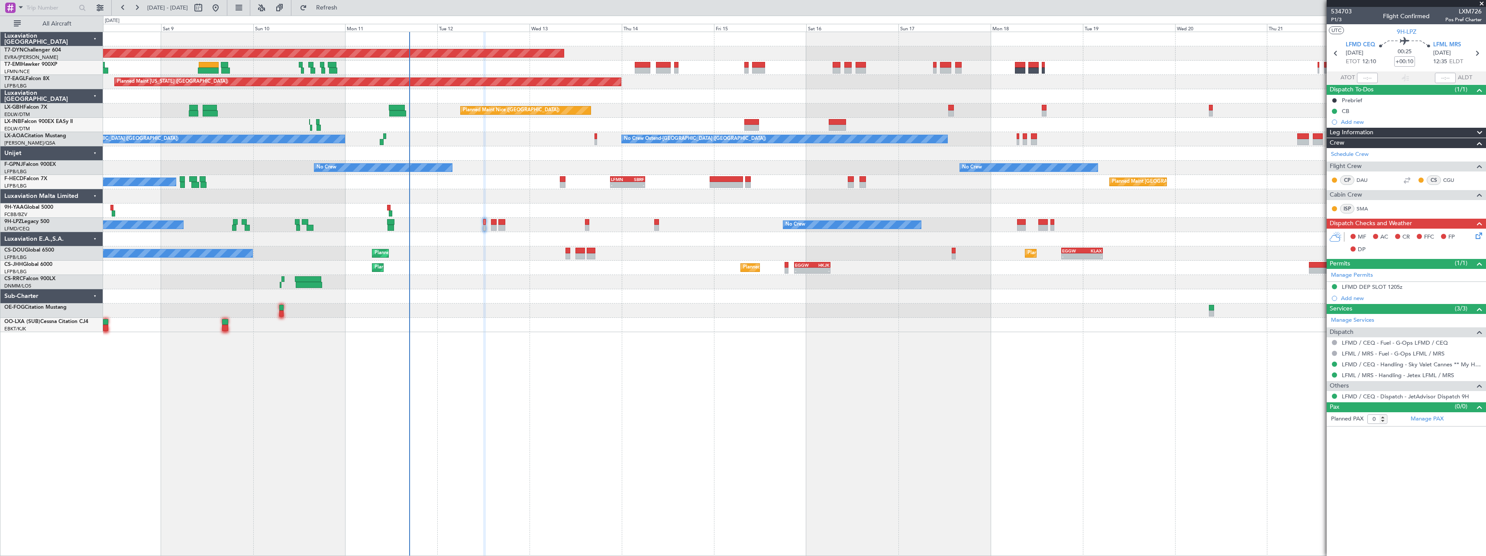
drag, startPoint x: 348, startPoint y: 11, endPoint x: 359, endPoint y: 21, distance: 15.0
click at [345, 11] on span "Refresh" at bounding box center [327, 8] width 36 height 6
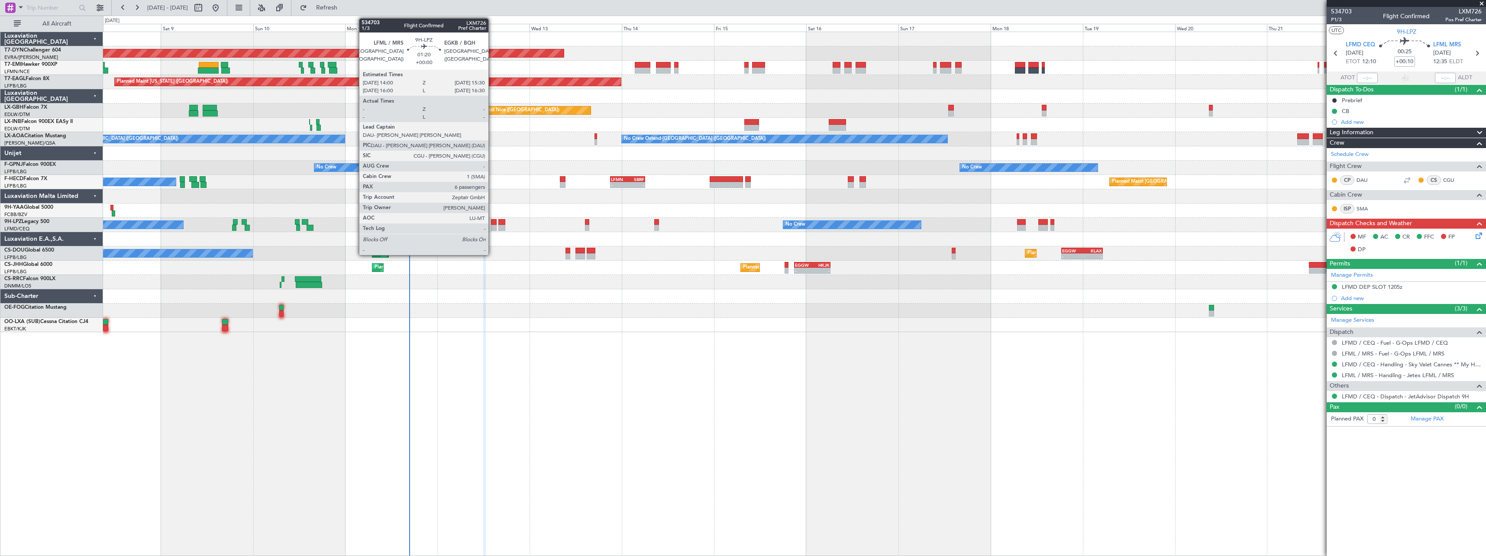
click at [492, 229] on div at bounding box center [494, 228] width 6 height 6
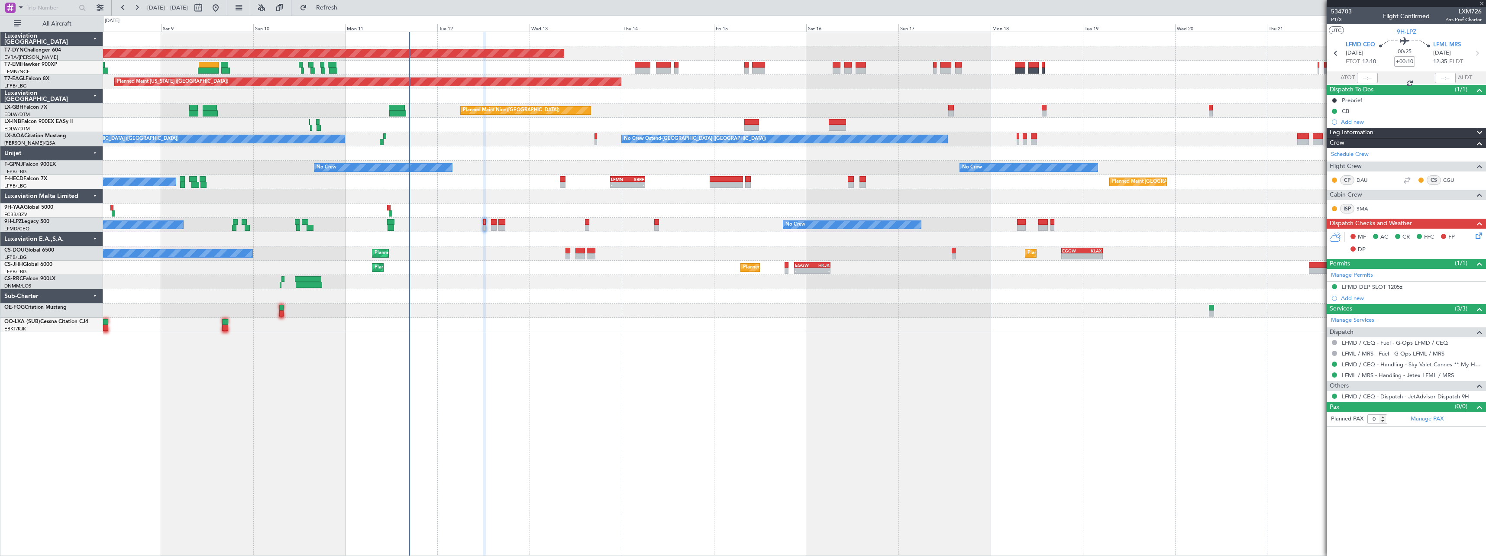
type input "6"
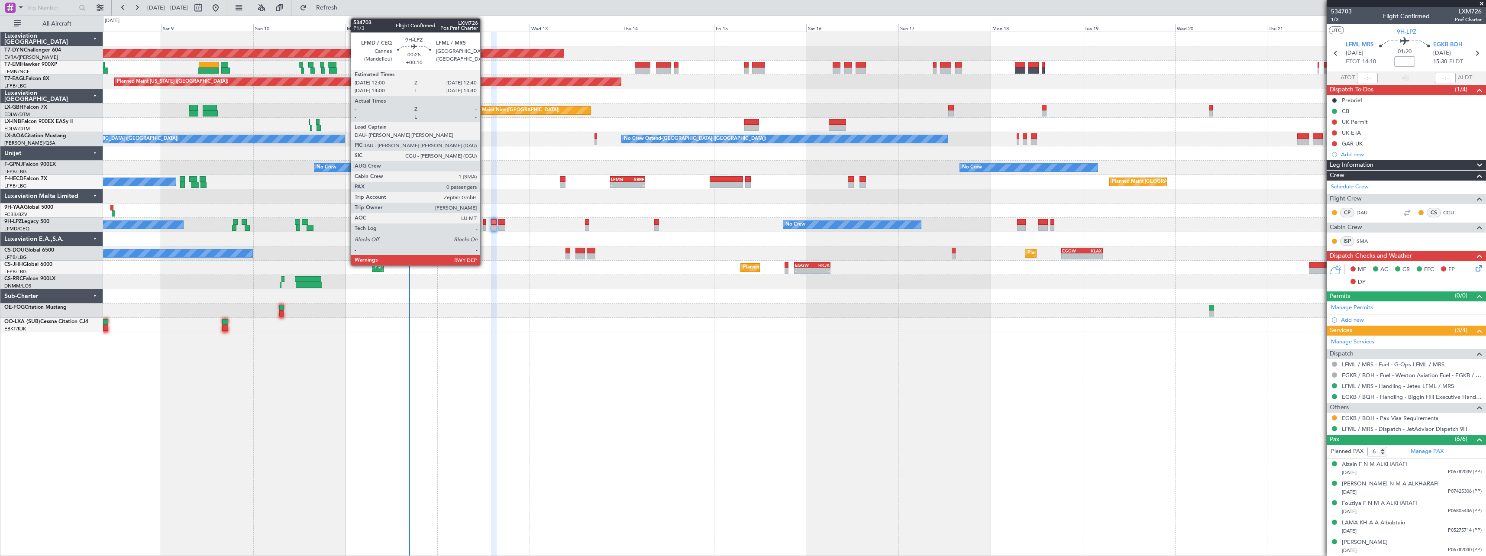
click at [484, 225] on div at bounding box center [484, 228] width 3 height 6
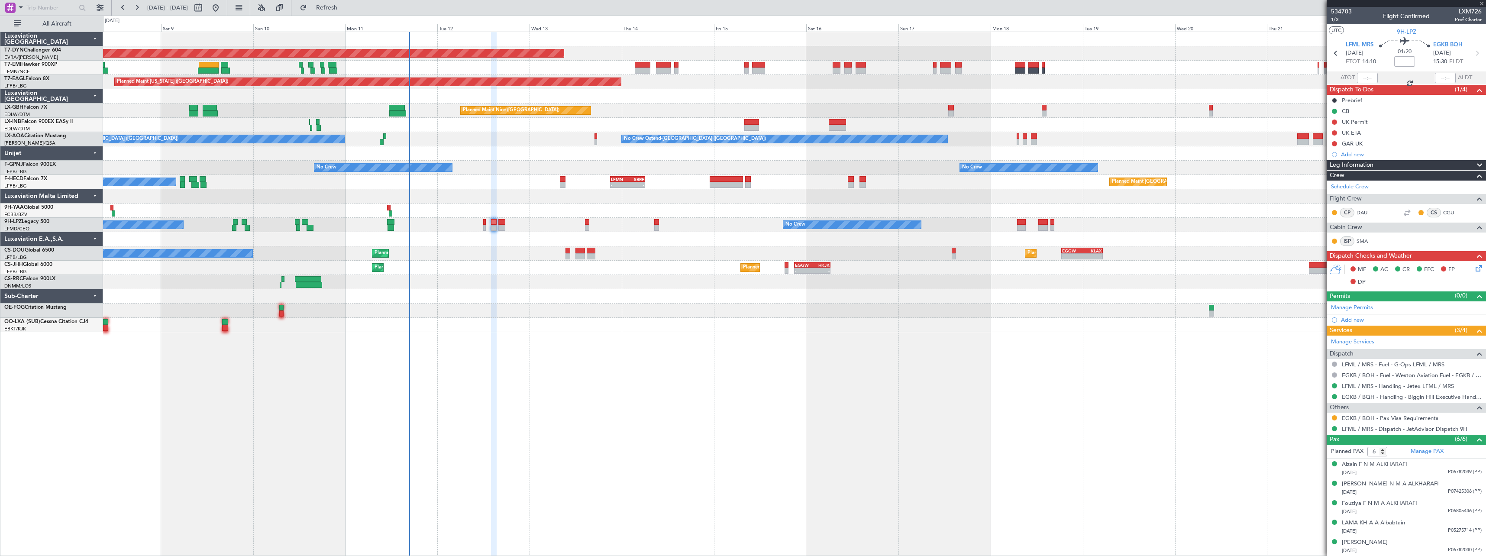
type input "+00:10"
type input "0"
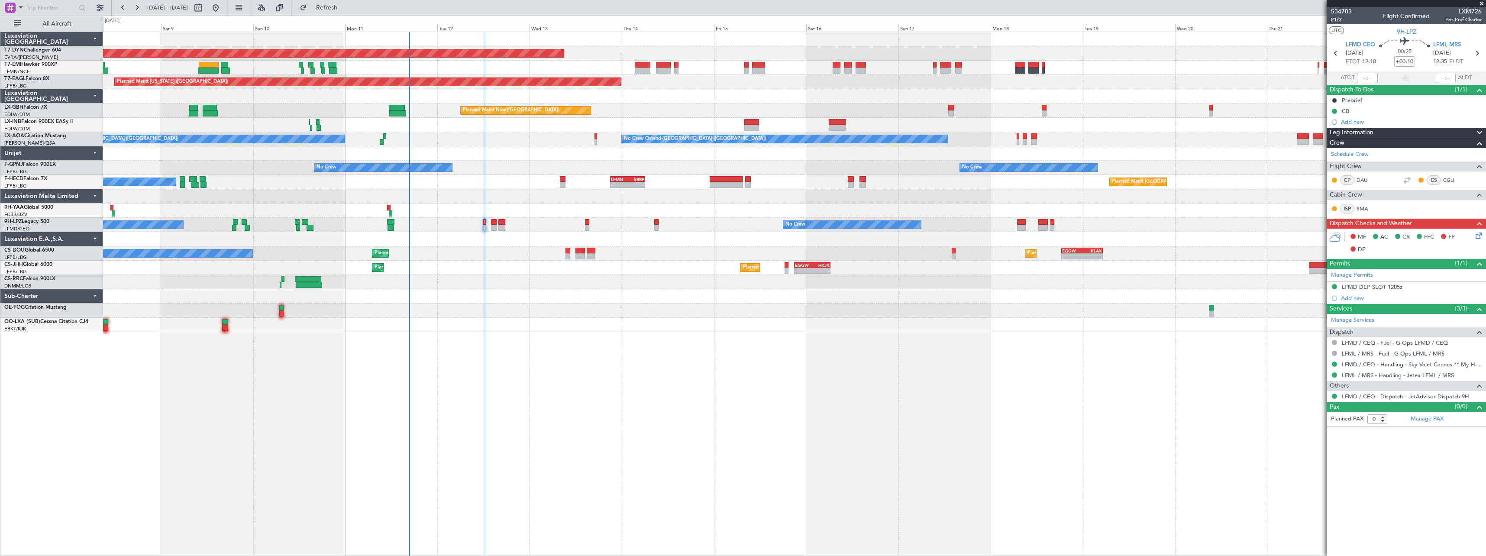
click at [1337, 18] on span "P1/3" at bounding box center [1341, 19] width 21 height 7
drag, startPoint x: 365, startPoint y: 8, endPoint x: 370, endPoint y: 9, distance: 4.8
click at [345, 8] on span "Refresh" at bounding box center [327, 8] width 36 height 6
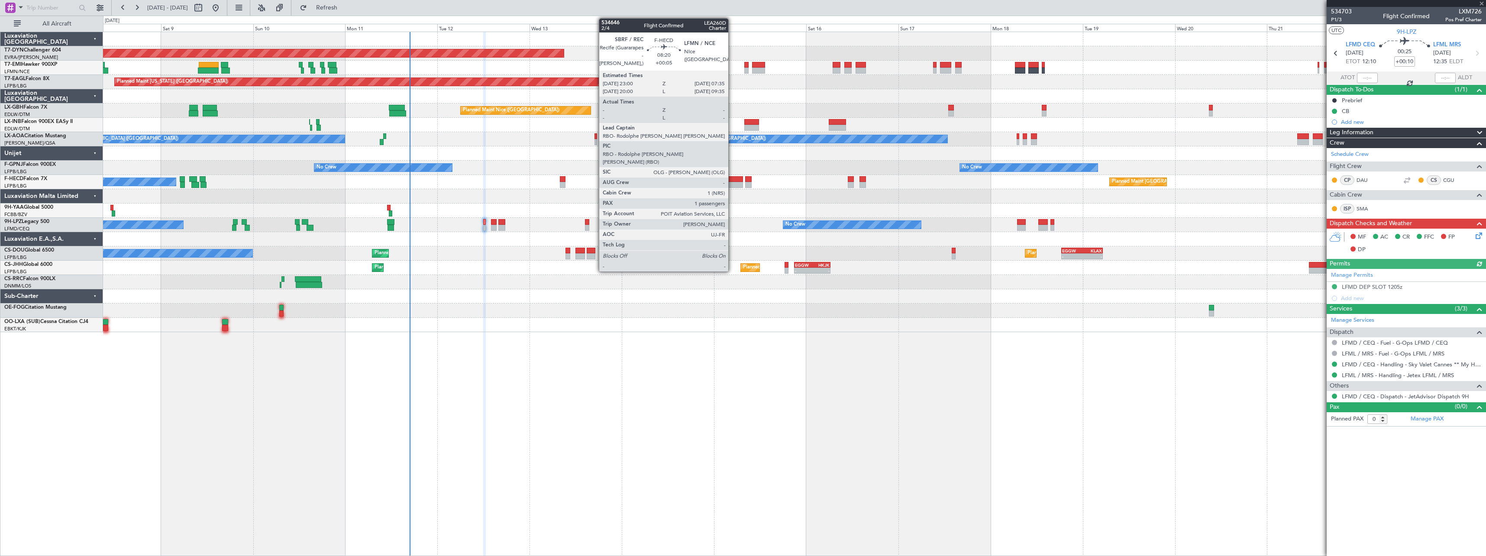
click at [732, 182] on div at bounding box center [726, 185] width 33 height 6
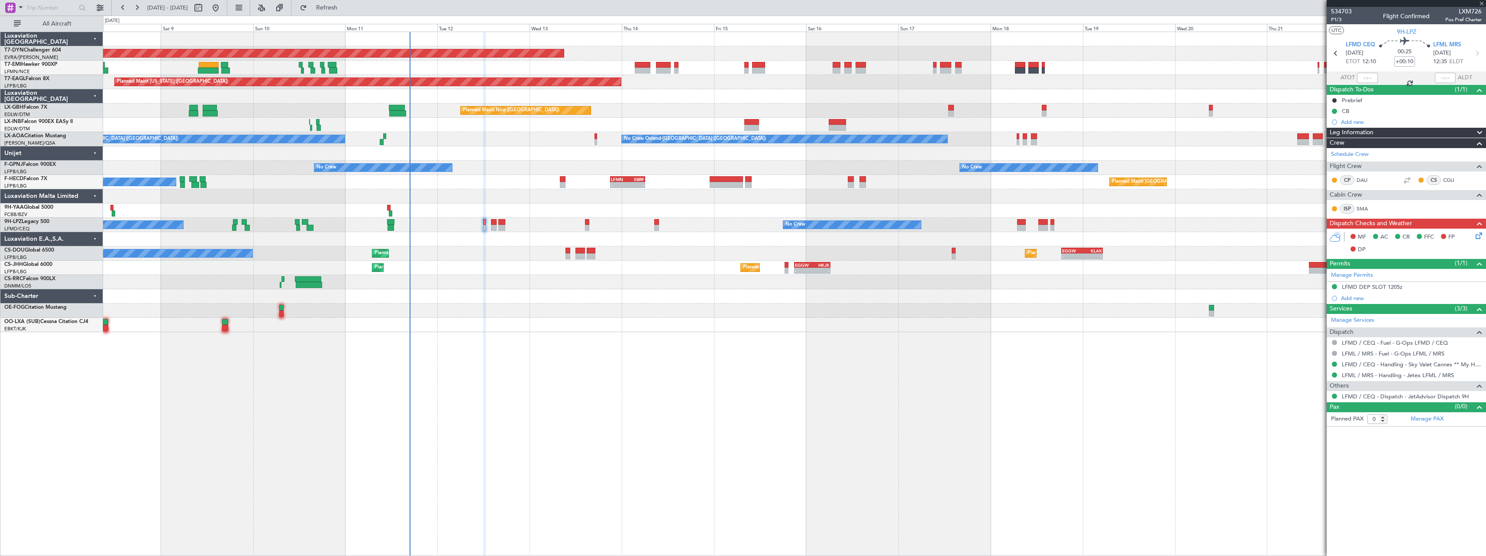
type input "+00:05"
type input "1"
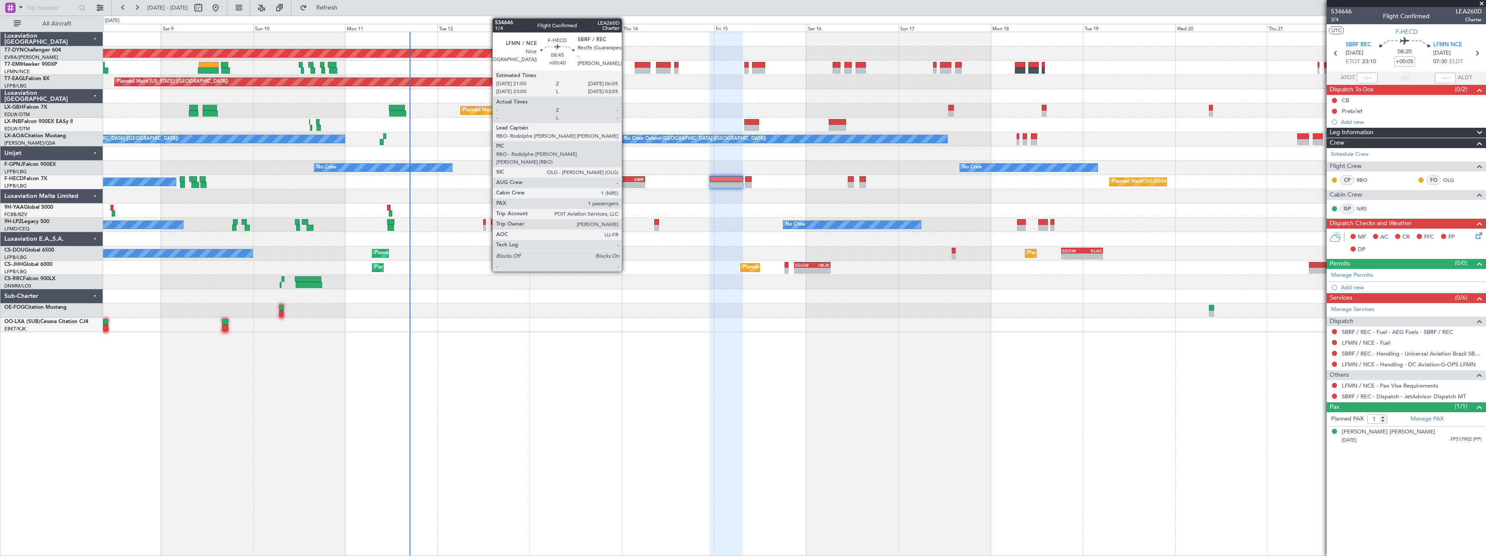
click at [626, 182] on div "- -" at bounding box center [627, 185] width 35 height 6
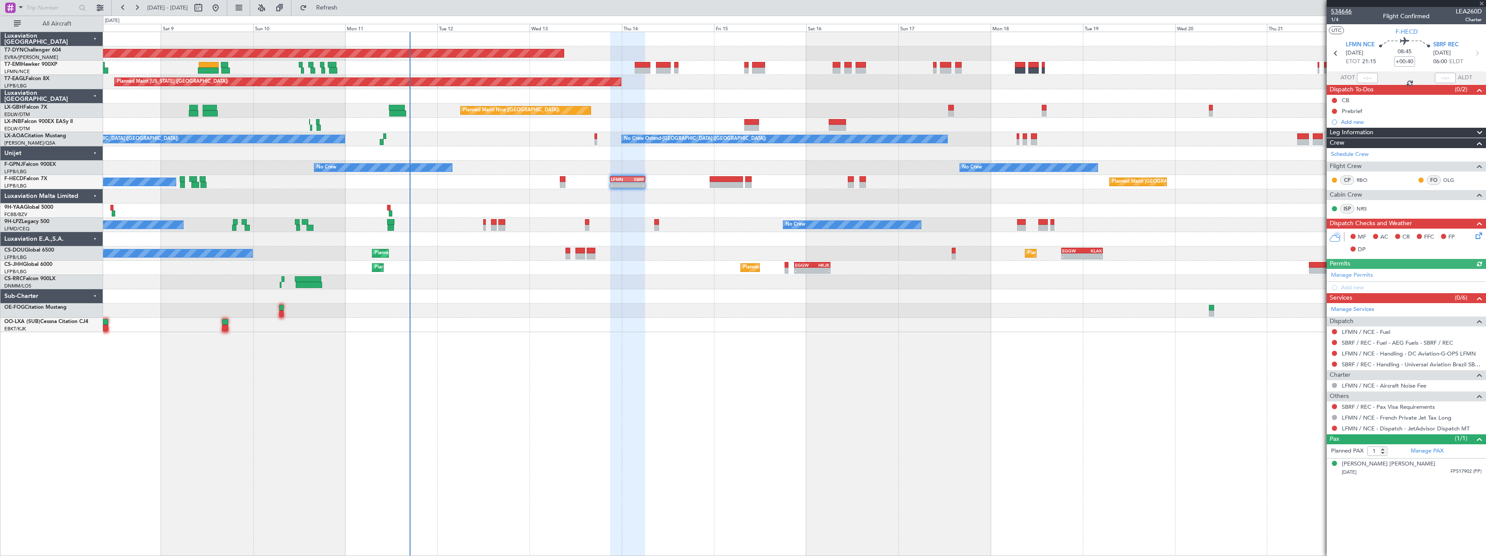
click at [1350, 12] on span "534646" at bounding box center [1341, 11] width 21 height 9
click at [1344, 12] on span "534646" at bounding box center [1341, 11] width 21 height 9
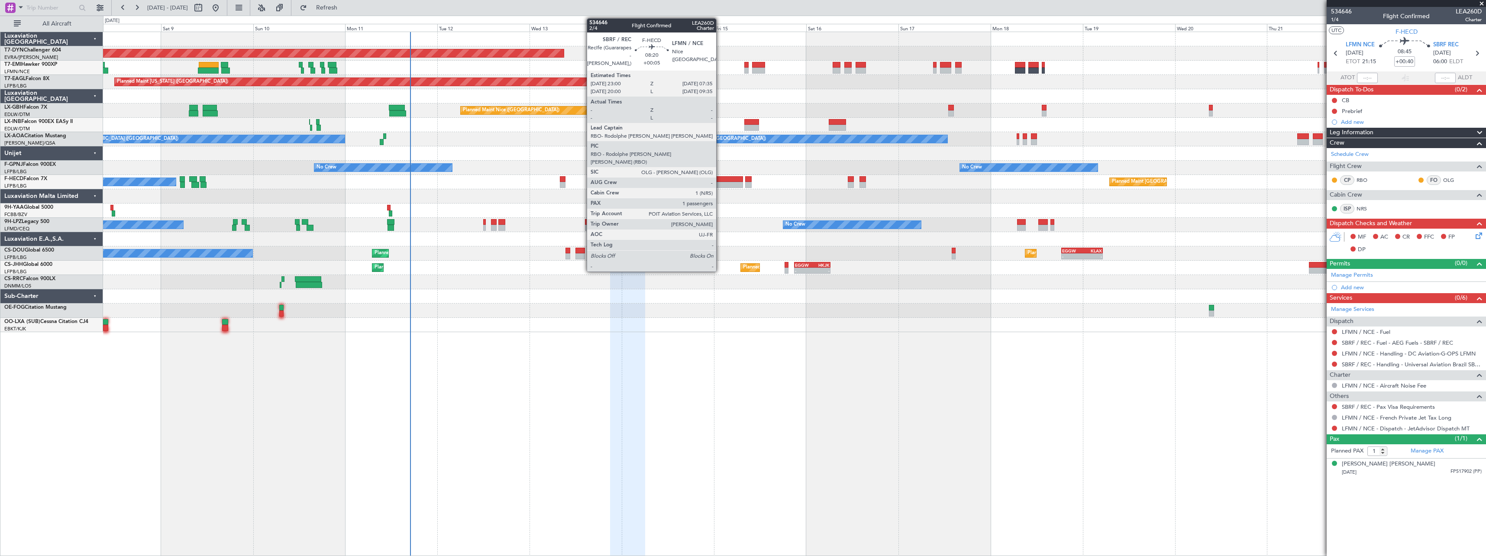
click at [720, 180] on div at bounding box center [726, 179] width 33 height 6
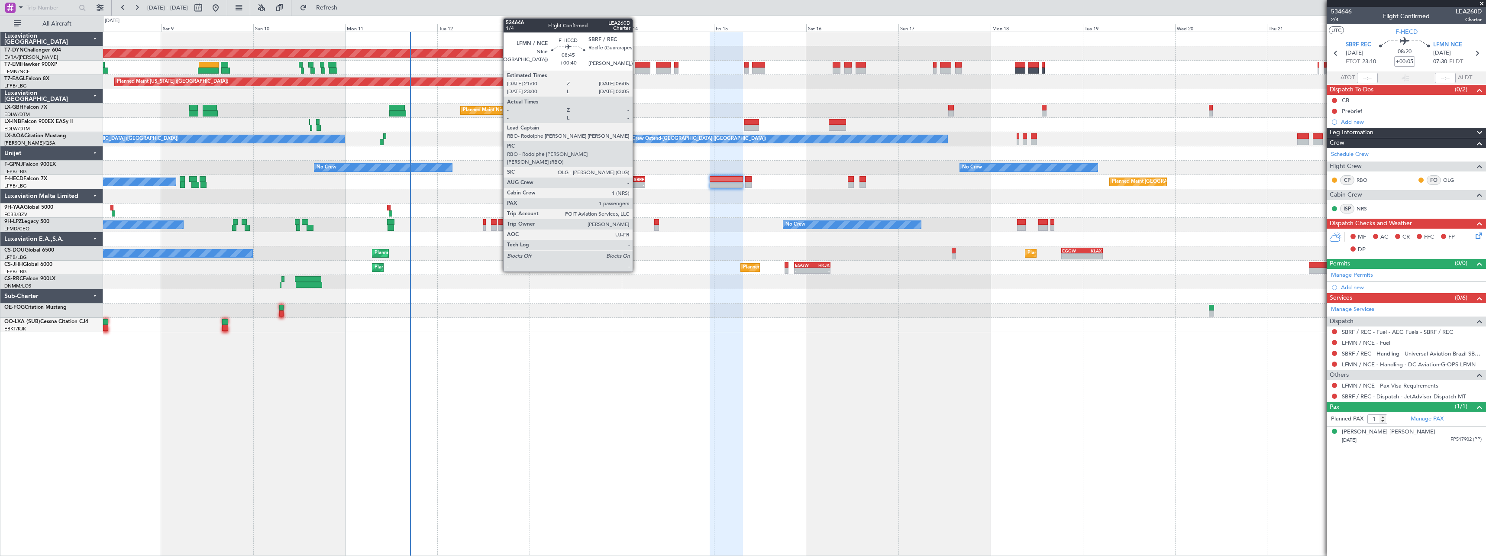
click at [637, 178] on div "SBRF" at bounding box center [635, 179] width 17 height 5
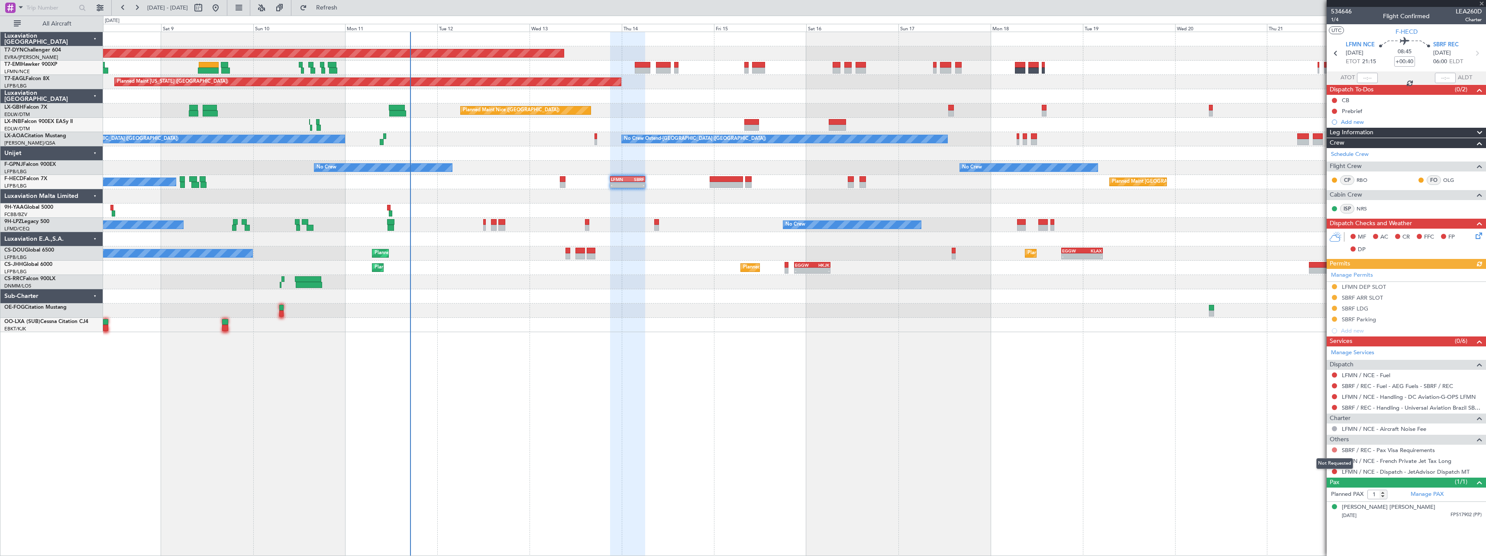
click at [1333, 451] on button at bounding box center [1334, 449] width 5 height 5
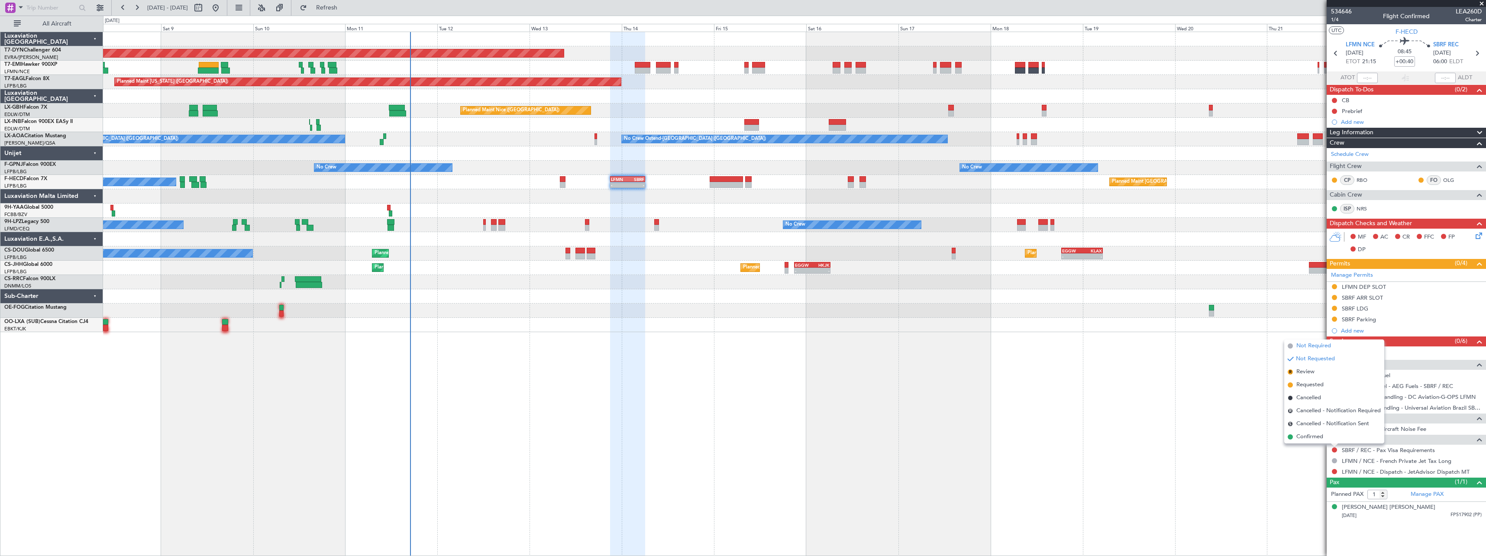
click at [1311, 345] on span "Not Required" at bounding box center [1314, 346] width 35 height 9
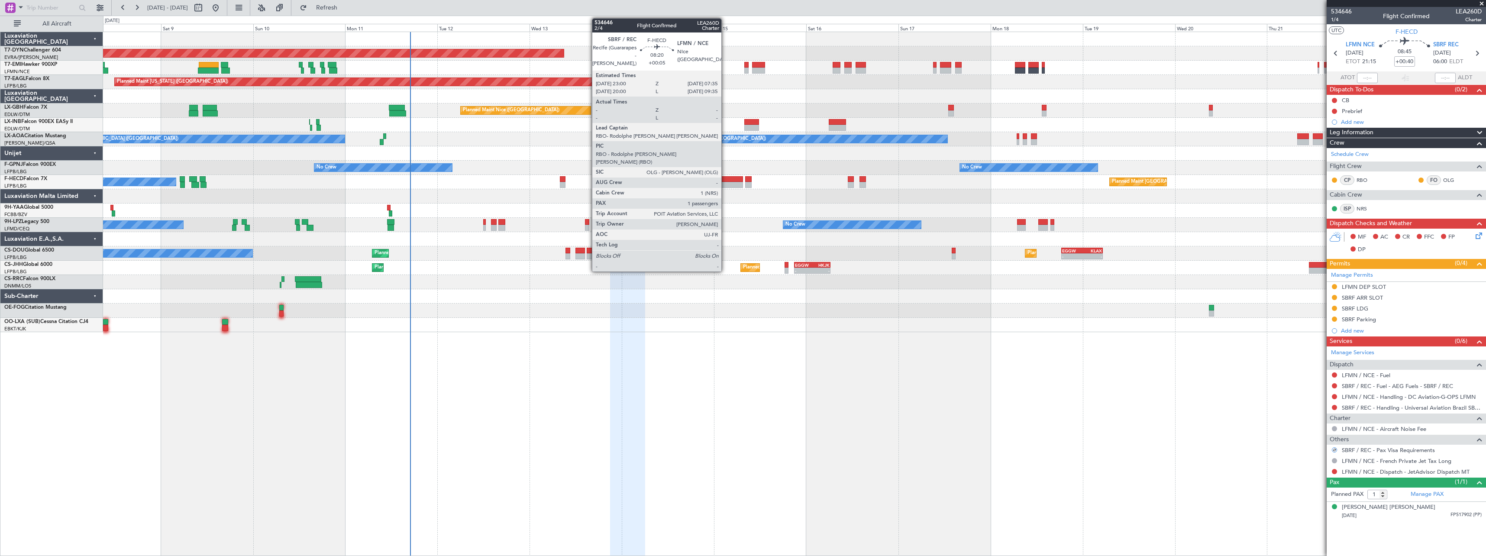
click at [725, 184] on div at bounding box center [726, 185] width 33 height 6
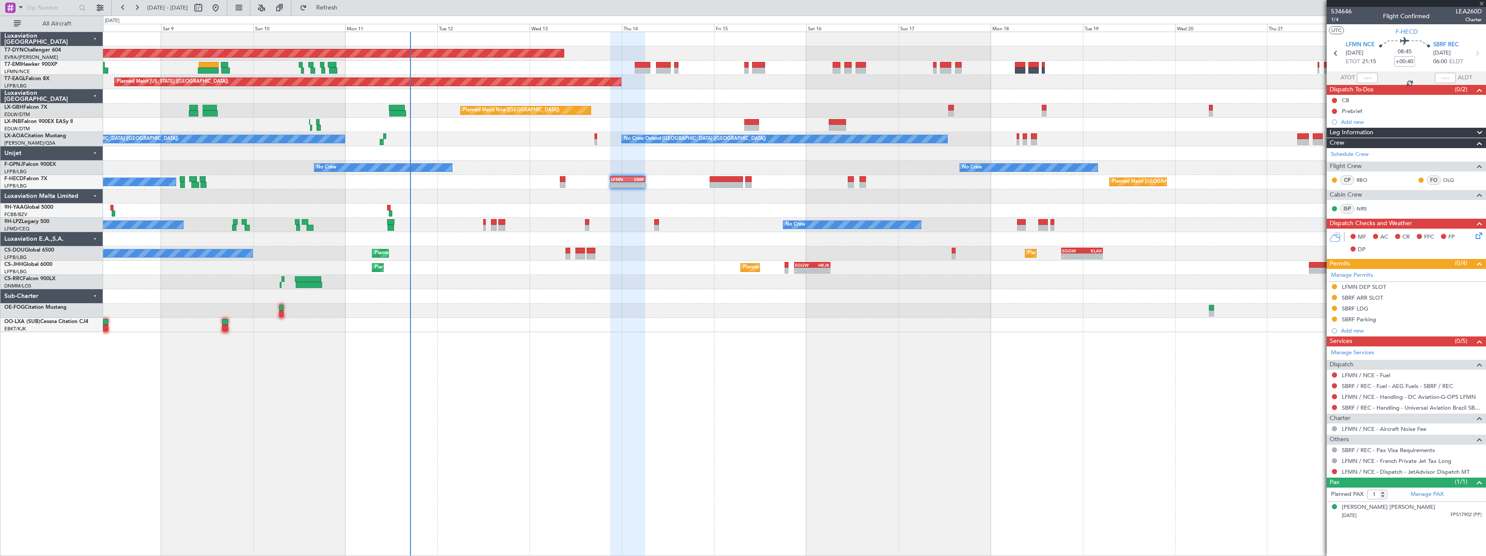
type input "+00:05"
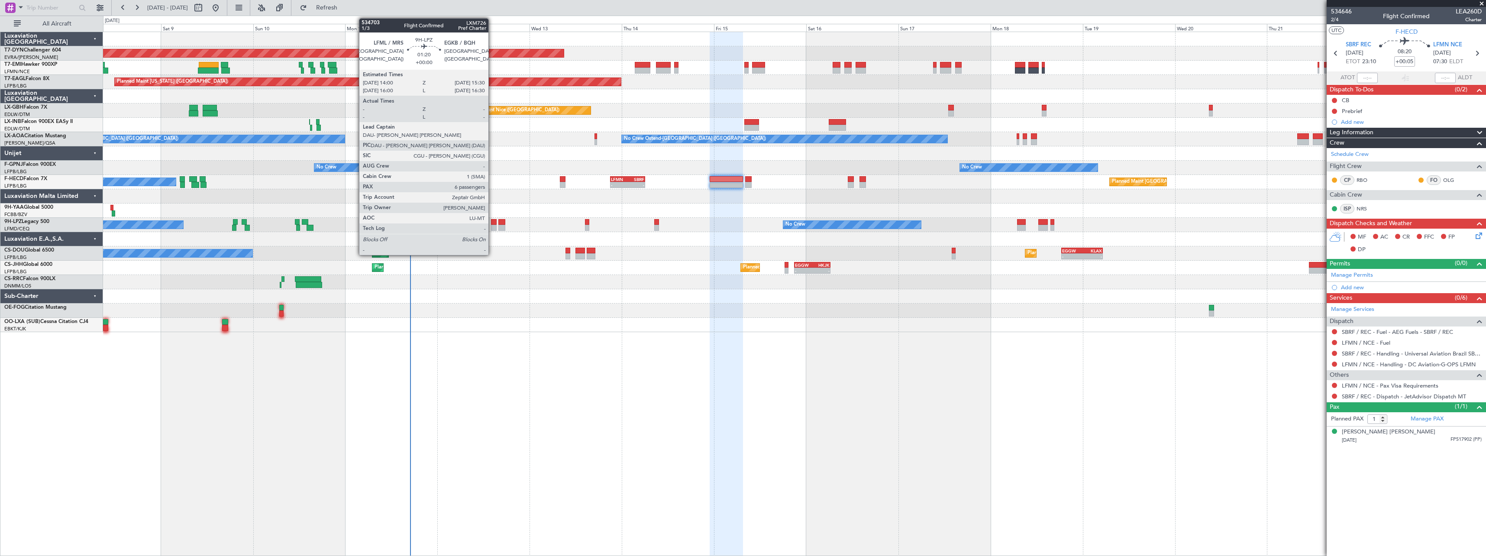
click at [492, 230] on div at bounding box center [494, 228] width 6 height 6
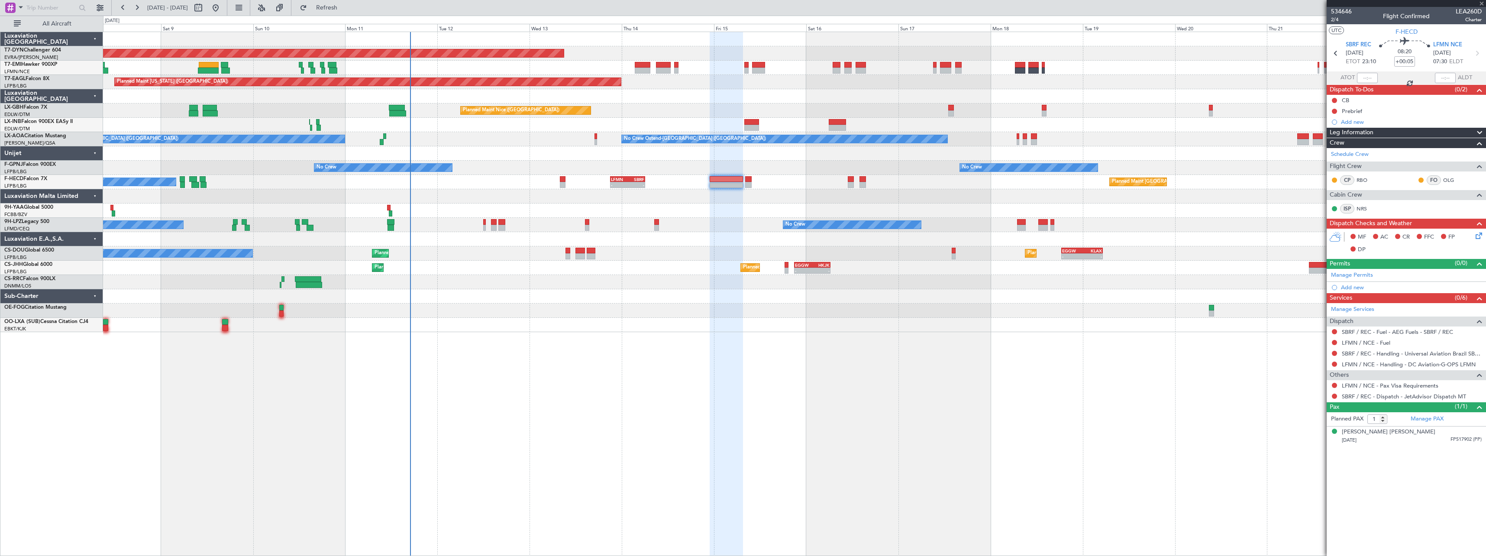
type input "6"
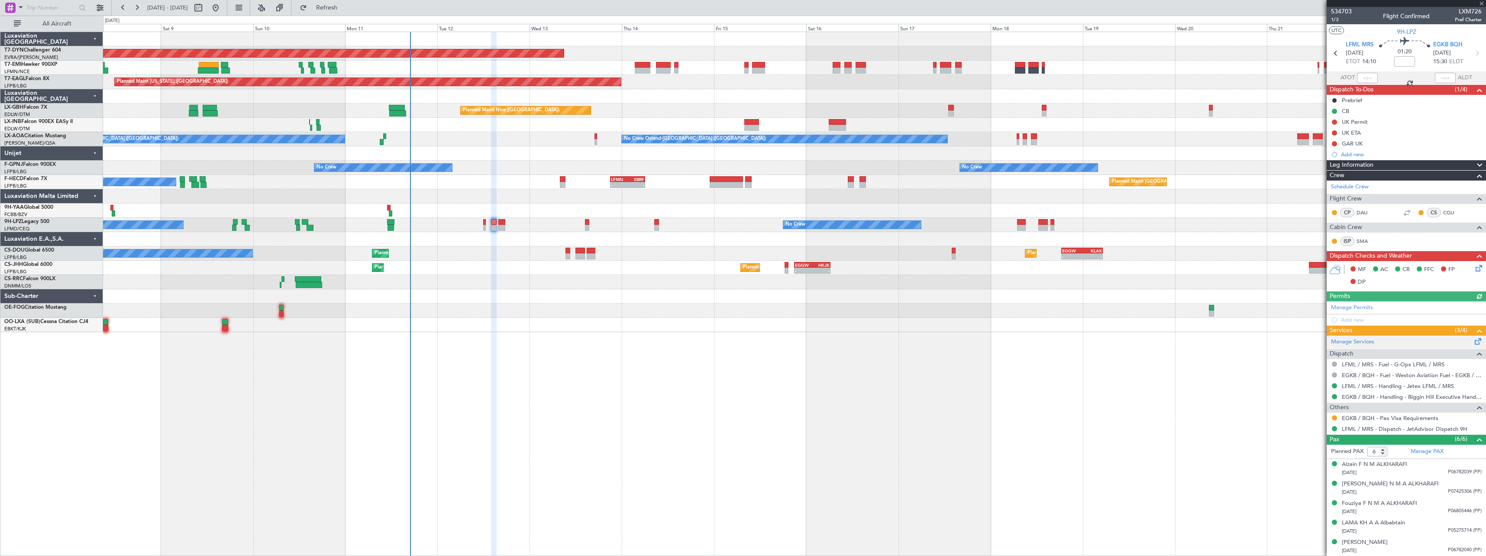
click at [1474, 339] on span at bounding box center [1478, 339] width 10 height 6
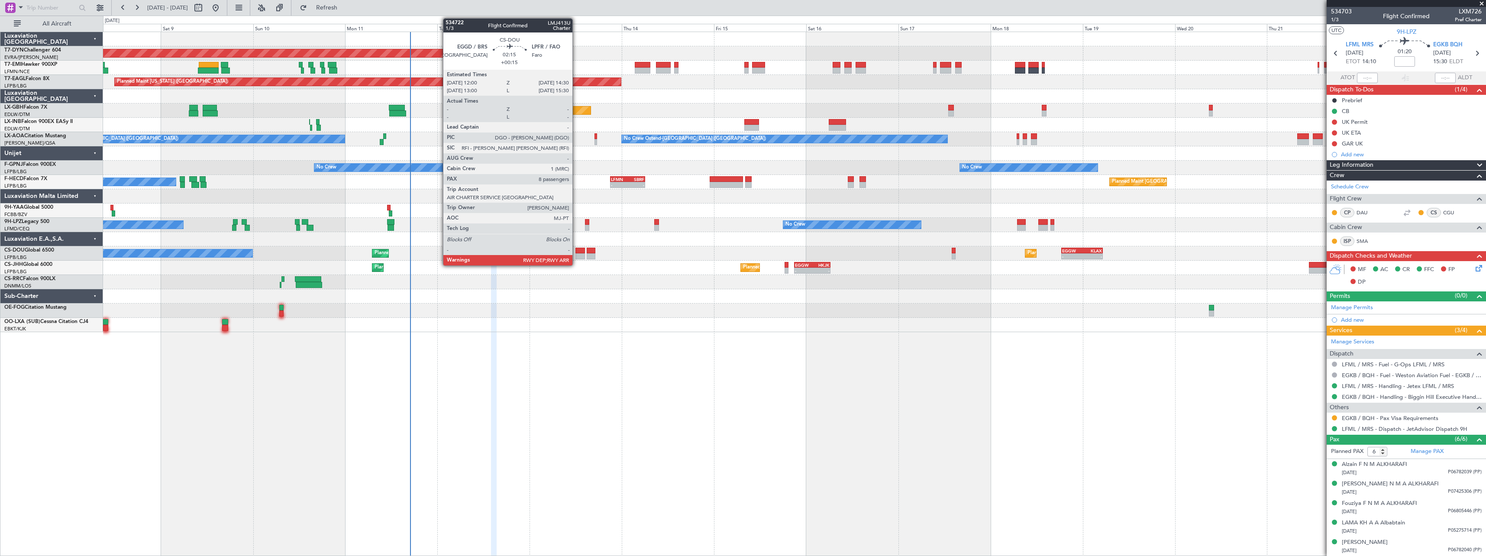
click at [577, 255] on div at bounding box center [581, 256] width 10 height 6
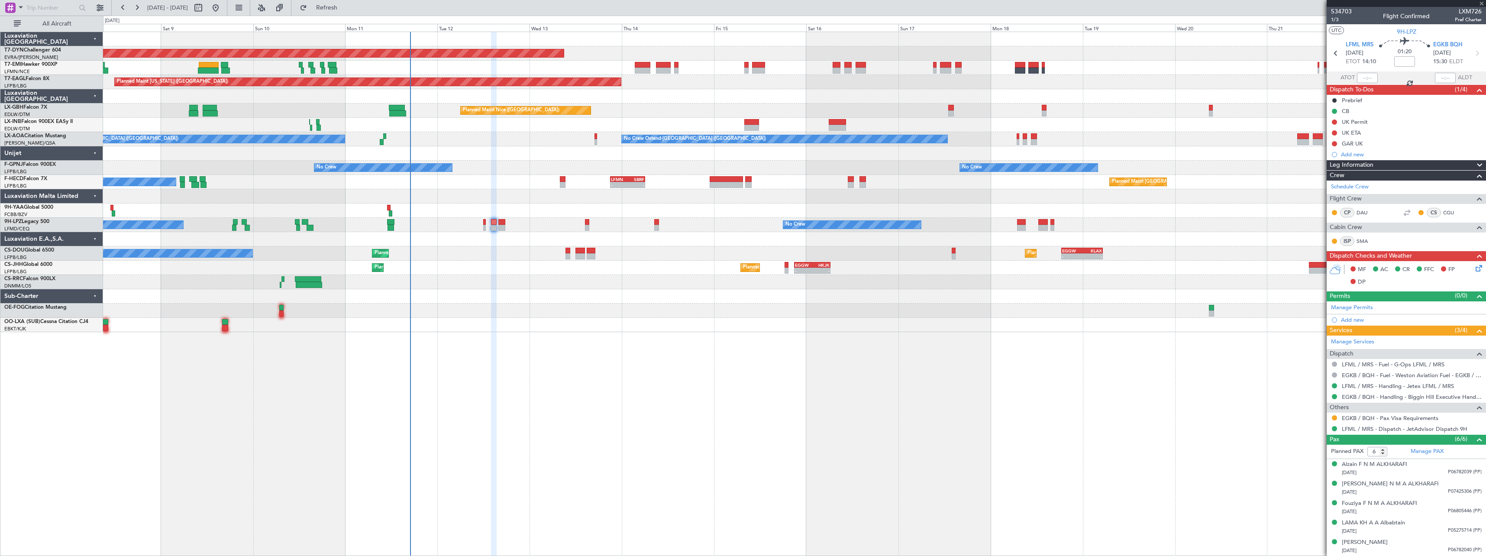
type input "+00:15"
type input "8"
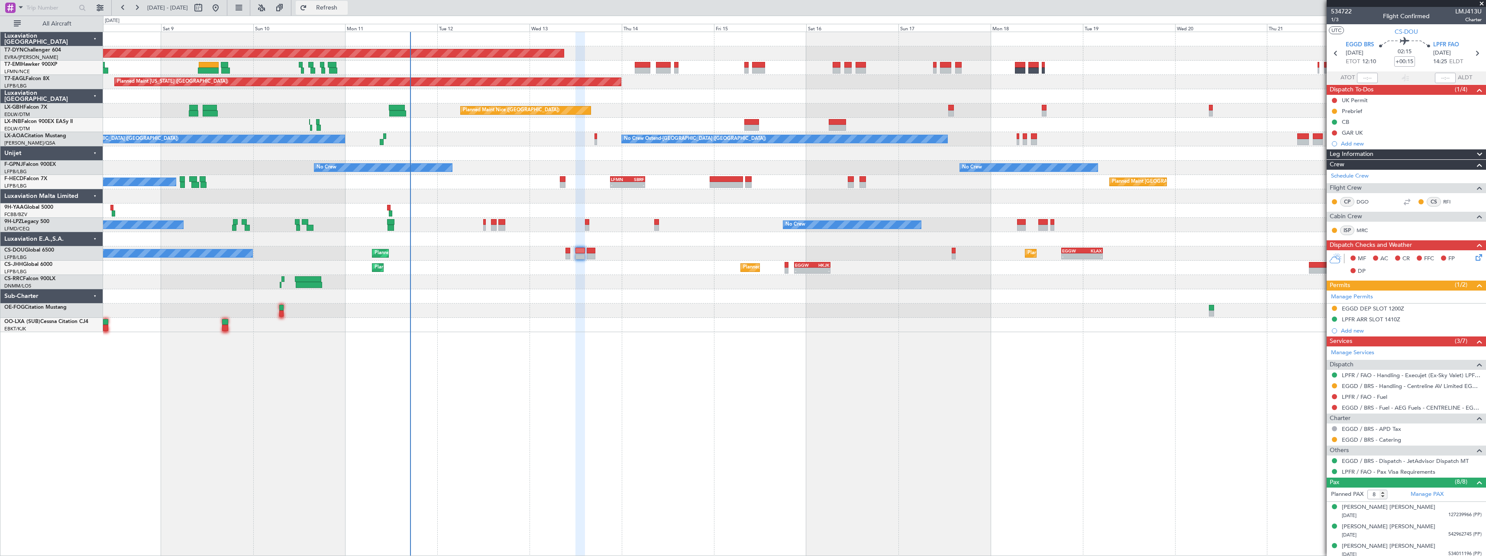
click at [345, 10] on span "Refresh" at bounding box center [327, 8] width 36 height 6
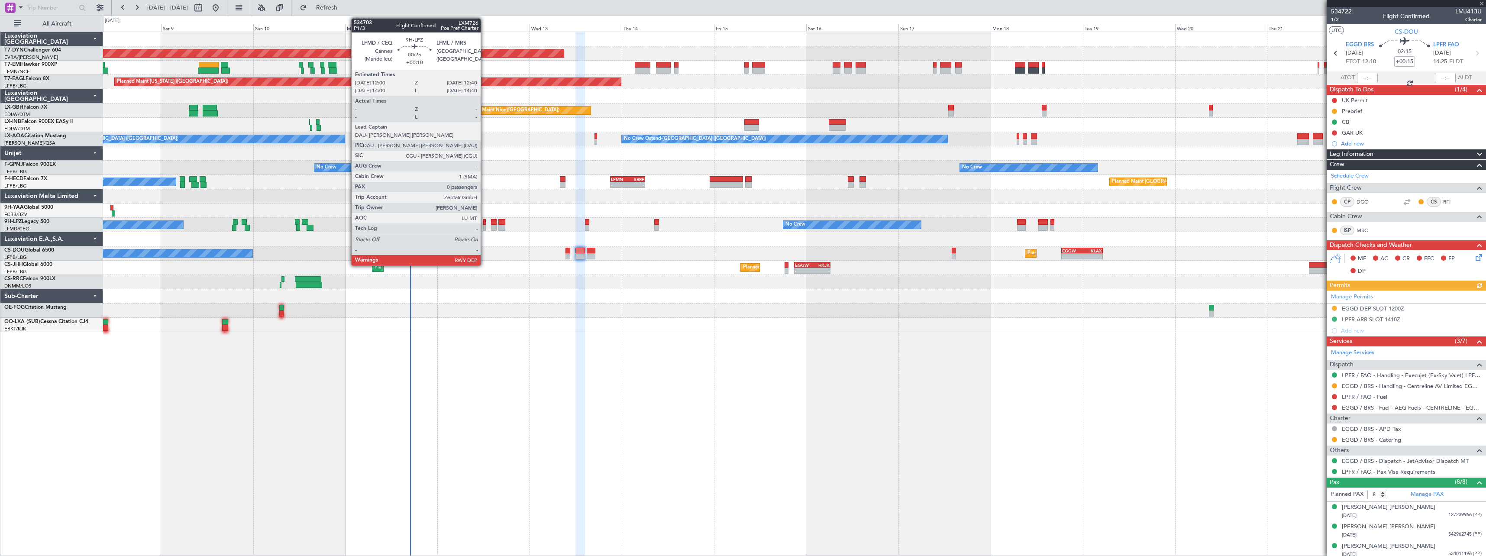
click at [485, 227] on div at bounding box center [484, 228] width 3 height 6
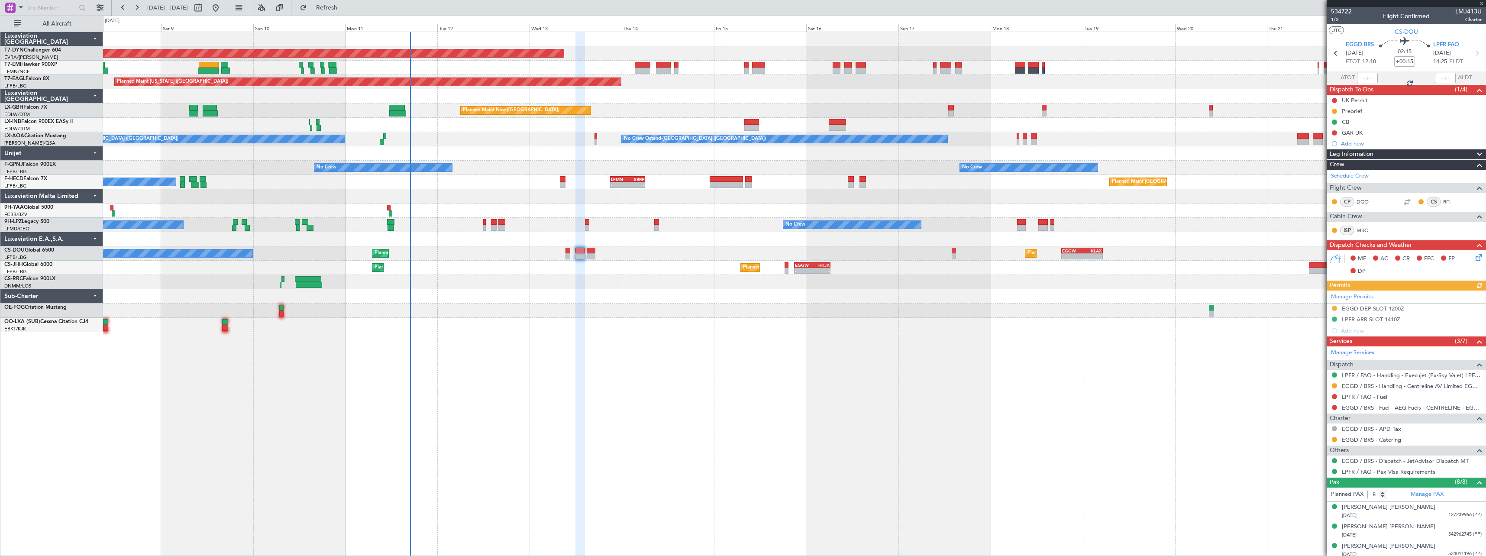
type input "+00:10"
type input "0"
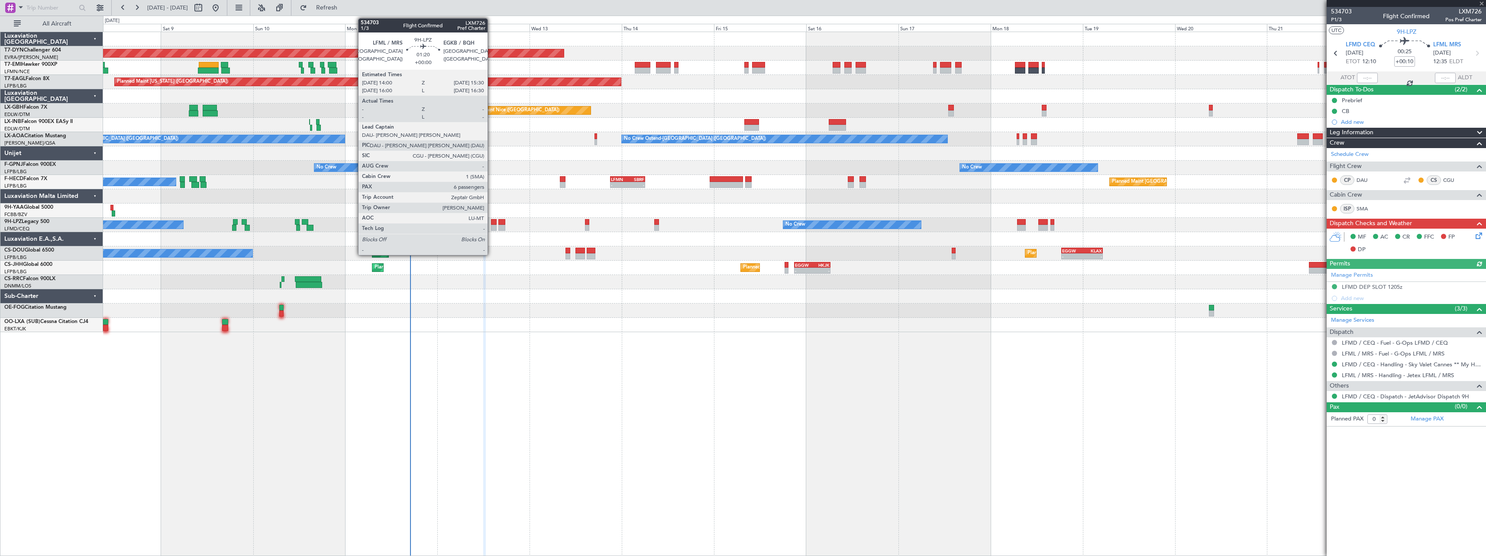
click at [492, 227] on div at bounding box center [494, 228] width 6 height 6
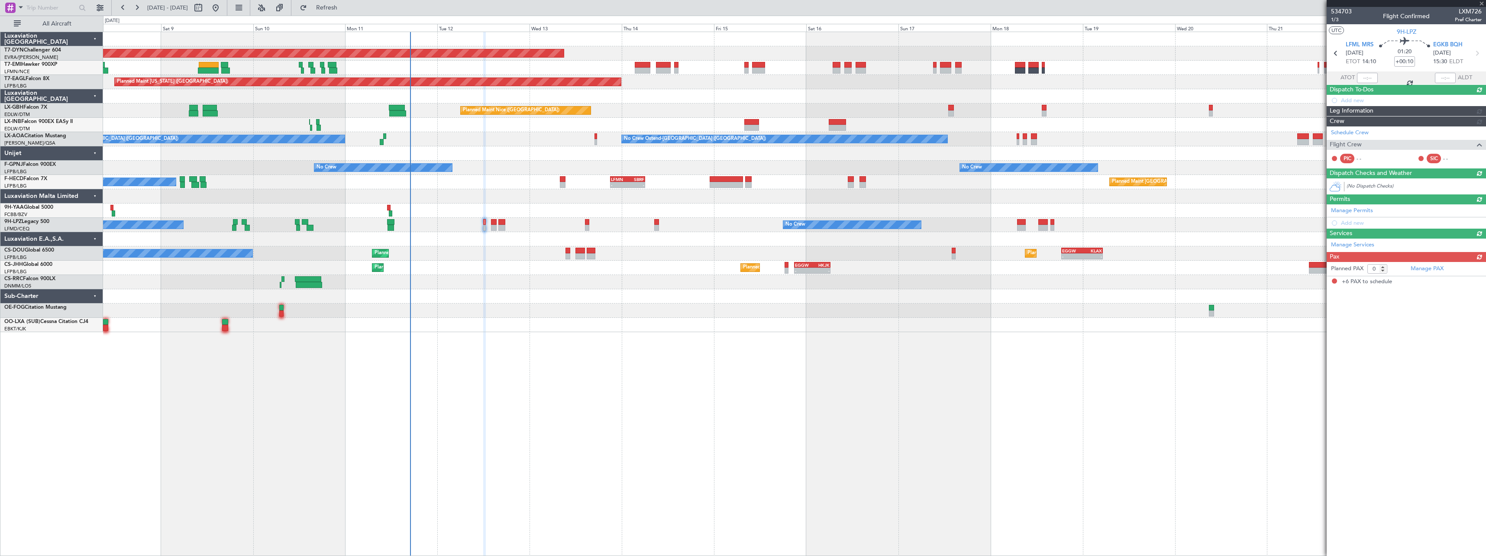
type input "6"
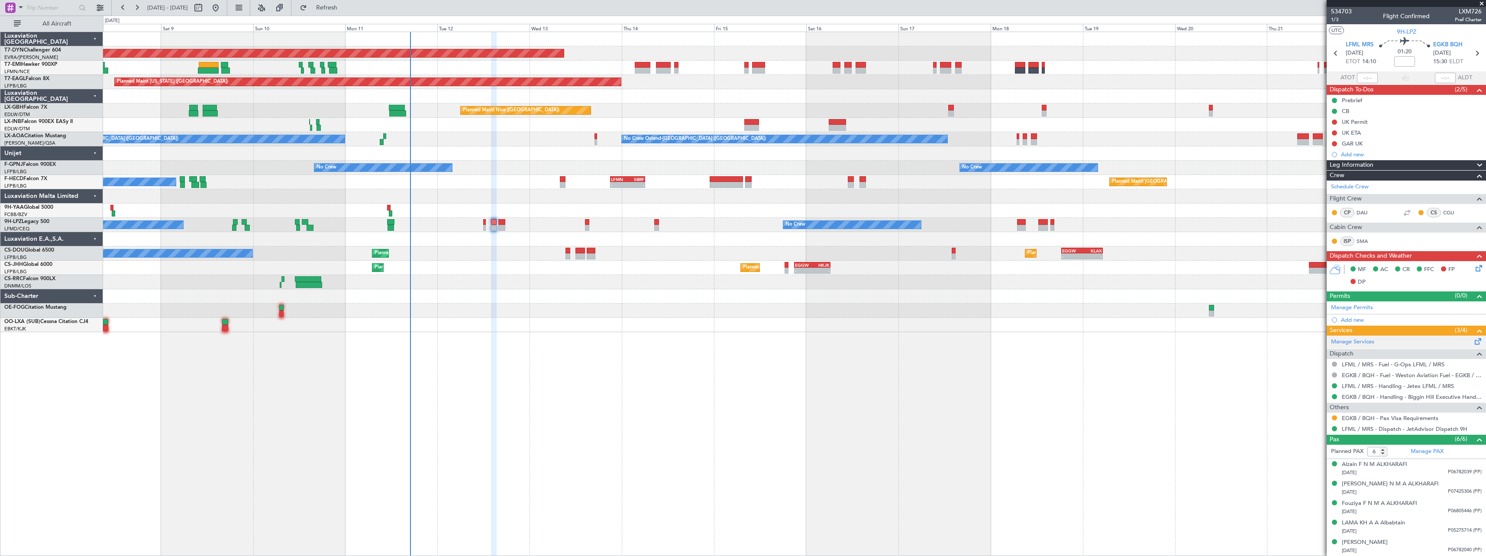
click at [1477, 341] on div "Manage Services" at bounding box center [1406, 342] width 159 height 13
click at [1473, 339] on span at bounding box center [1478, 339] width 10 height 6
click at [348, 14] on button "Refresh" at bounding box center [322, 8] width 52 height 14
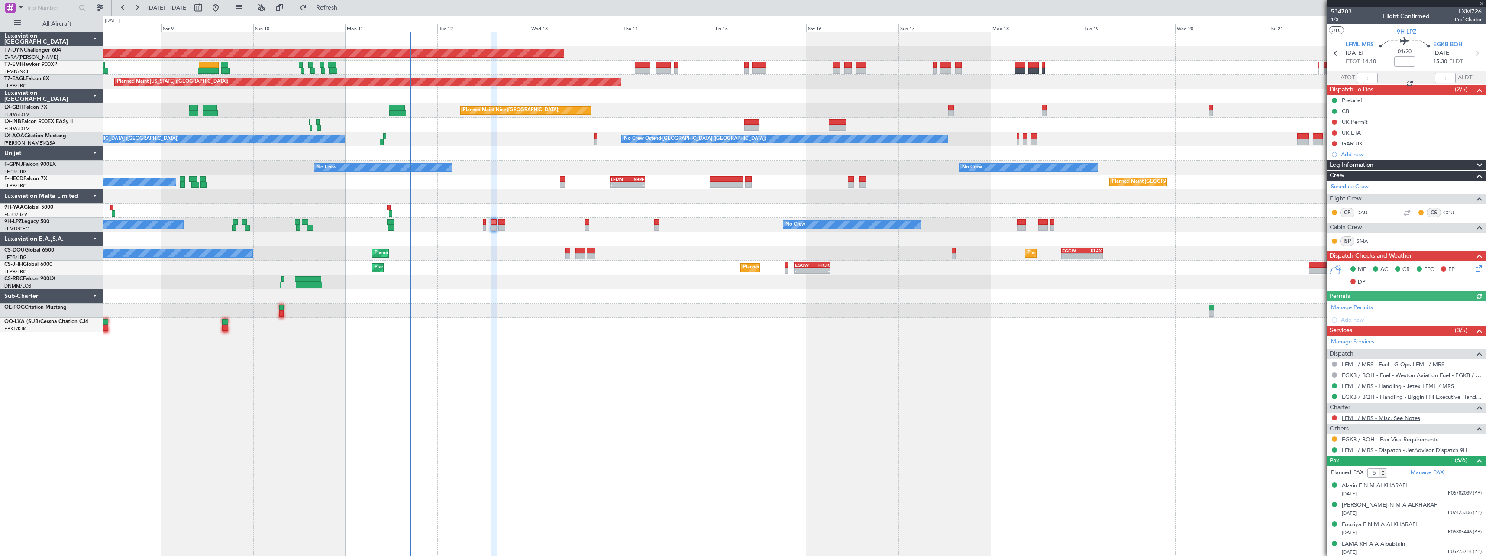
click at [1384, 418] on link "LFML / MRS - Misc. See Notes" at bounding box center [1381, 417] width 78 height 7
click at [330, 7] on button "Refresh" at bounding box center [322, 8] width 52 height 14
click at [1377, 419] on link "PAx assistance Marseille/provence" at bounding box center [1412, 417] width 140 height 7
click at [348, 11] on button "Refresh" at bounding box center [322, 8] width 52 height 14
click at [1334, 417] on button at bounding box center [1334, 417] width 5 height 5
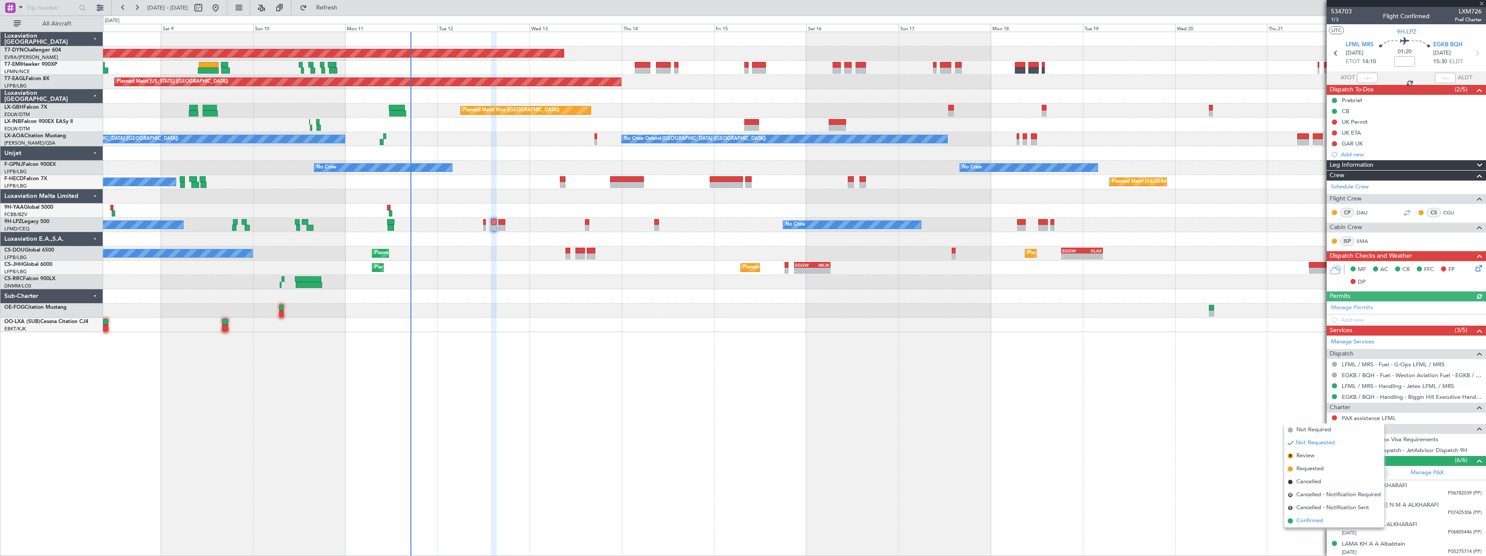
click at [1299, 523] on span "Confirmed" at bounding box center [1310, 521] width 27 height 9
click at [1473, 341] on span at bounding box center [1478, 339] width 10 height 6
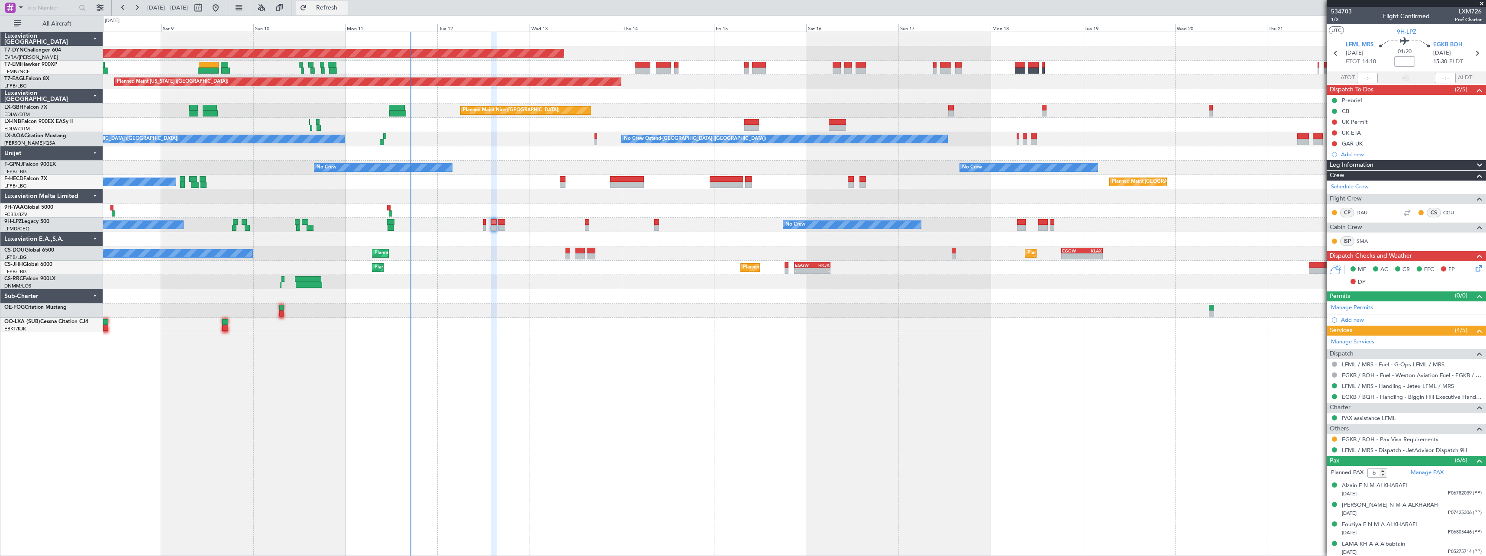
click at [348, 13] on button "Refresh" at bounding box center [322, 8] width 52 height 14
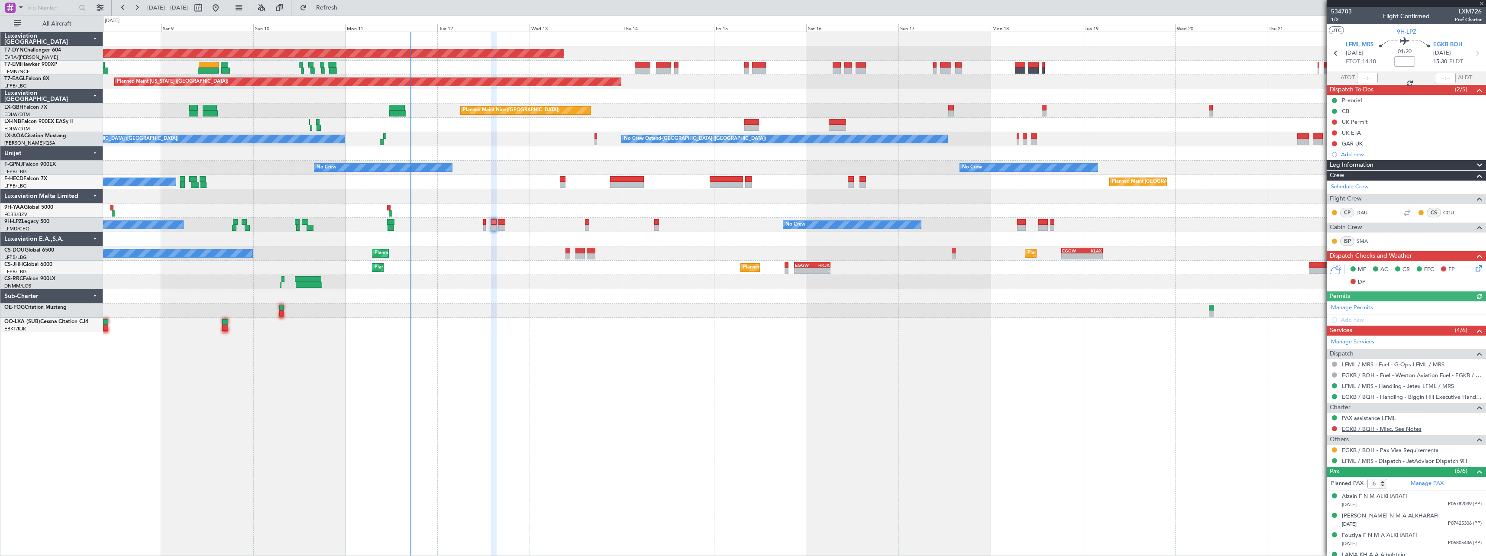
click at [1360, 427] on link "EGKB / BQH - Misc. See Notes" at bounding box center [1382, 428] width 80 height 7
drag, startPoint x: 342, startPoint y: 11, endPoint x: 561, endPoint y: 78, distance: 229.1
click at [342, 11] on button "Refresh" at bounding box center [322, 8] width 52 height 14
click at [1335, 430] on button at bounding box center [1334, 428] width 5 height 5
click at [1310, 479] on span "Requested" at bounding box center [1310, 479] width 27 height 9
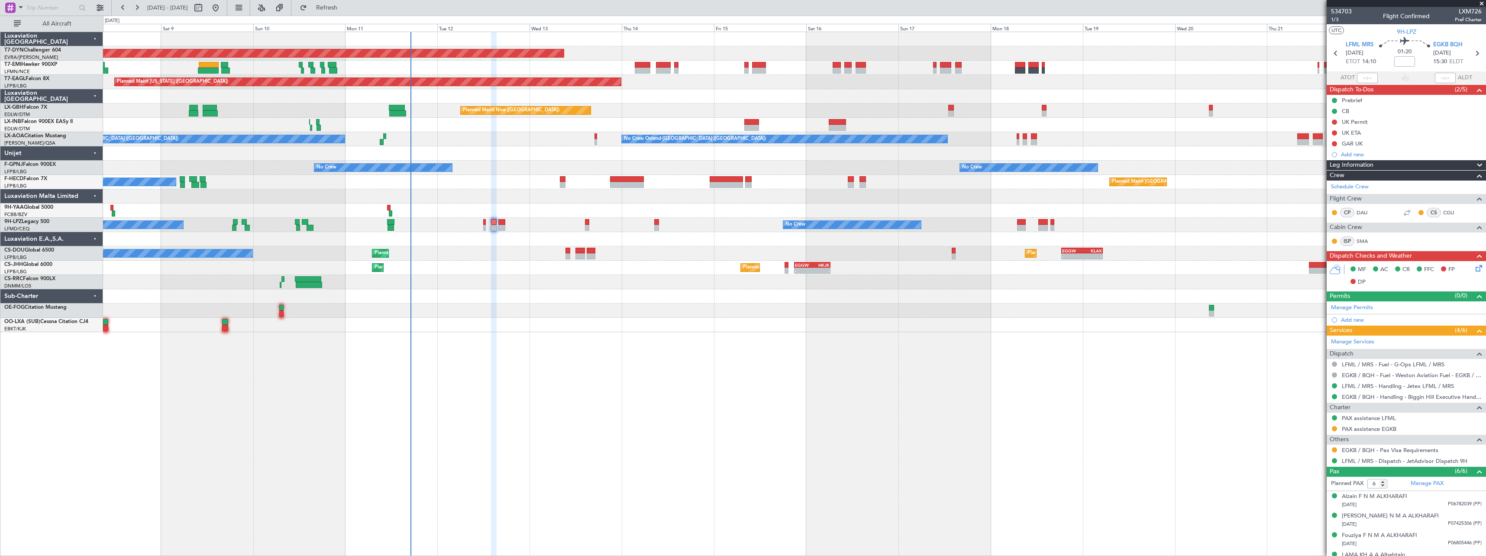
click at [352, 0] on fb-refresh-button "Refresh" at bounding box center [321, 8] width 61 height 16
click at [345, 5] on span "Refresh" at bounding box center [327, 8] width 36 height 6
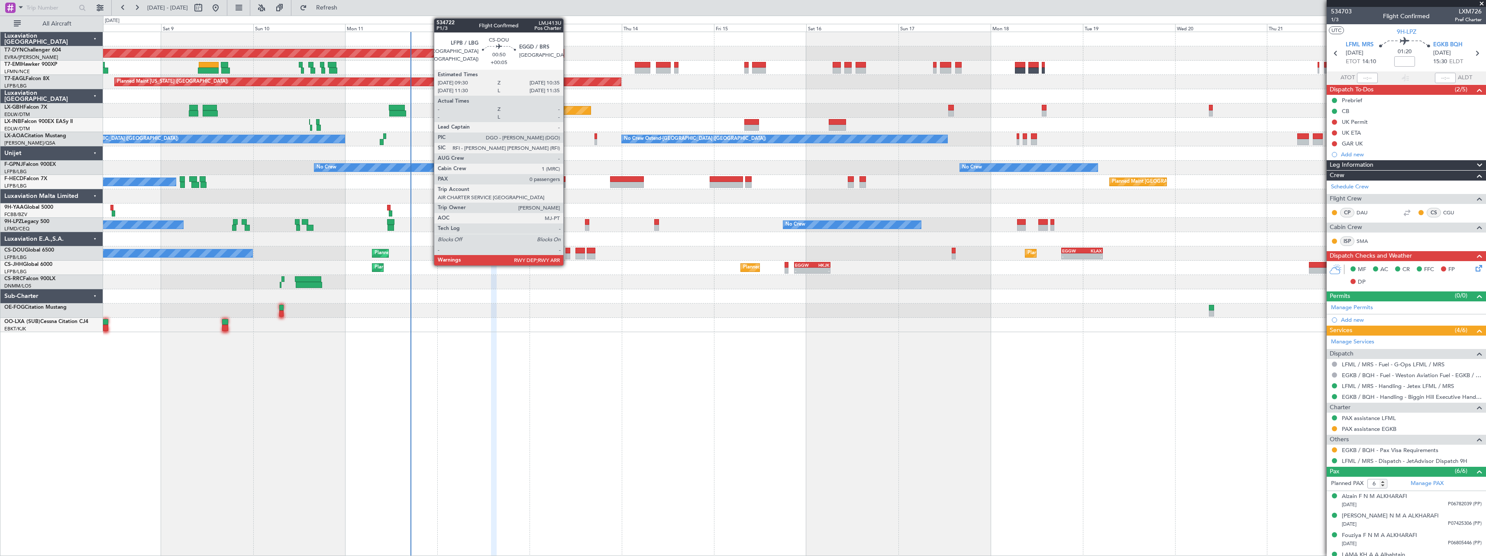
click at [567, 253] on div at bounding box center [568, 251] width 4 height 6
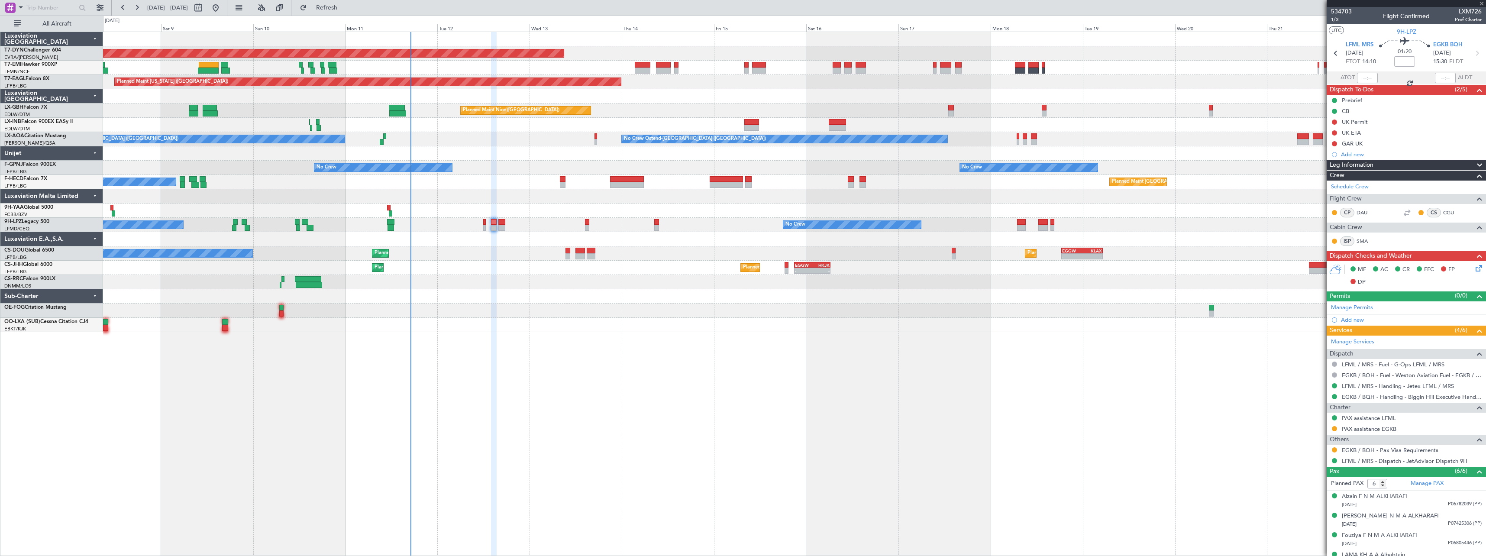
type input "+00:05"
type input "0"
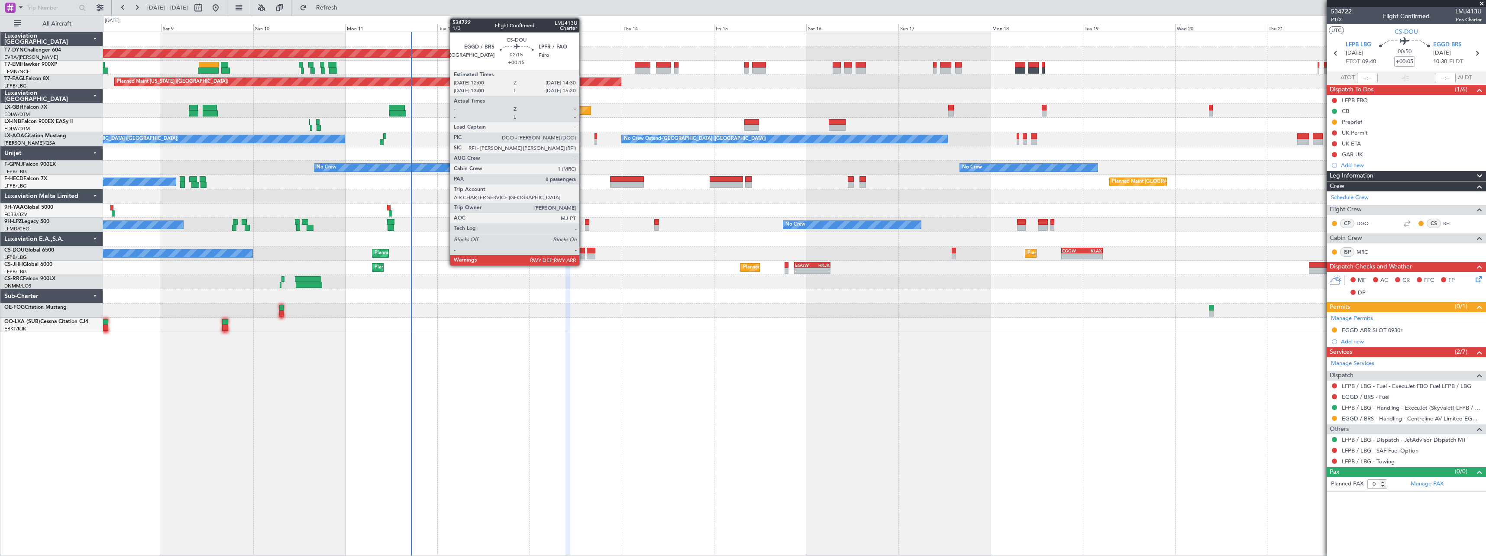
click at [583, 256] on div at bounding box center [581, 256] width 10 height 6
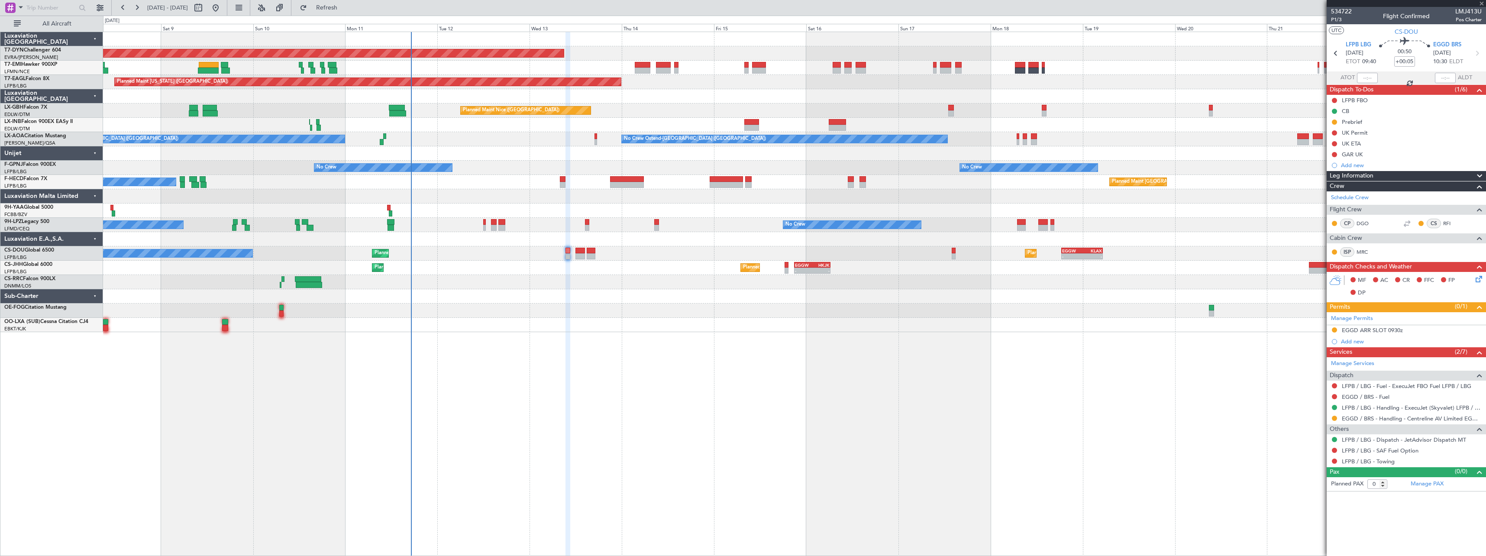
type input "+00:15"
type input "8"
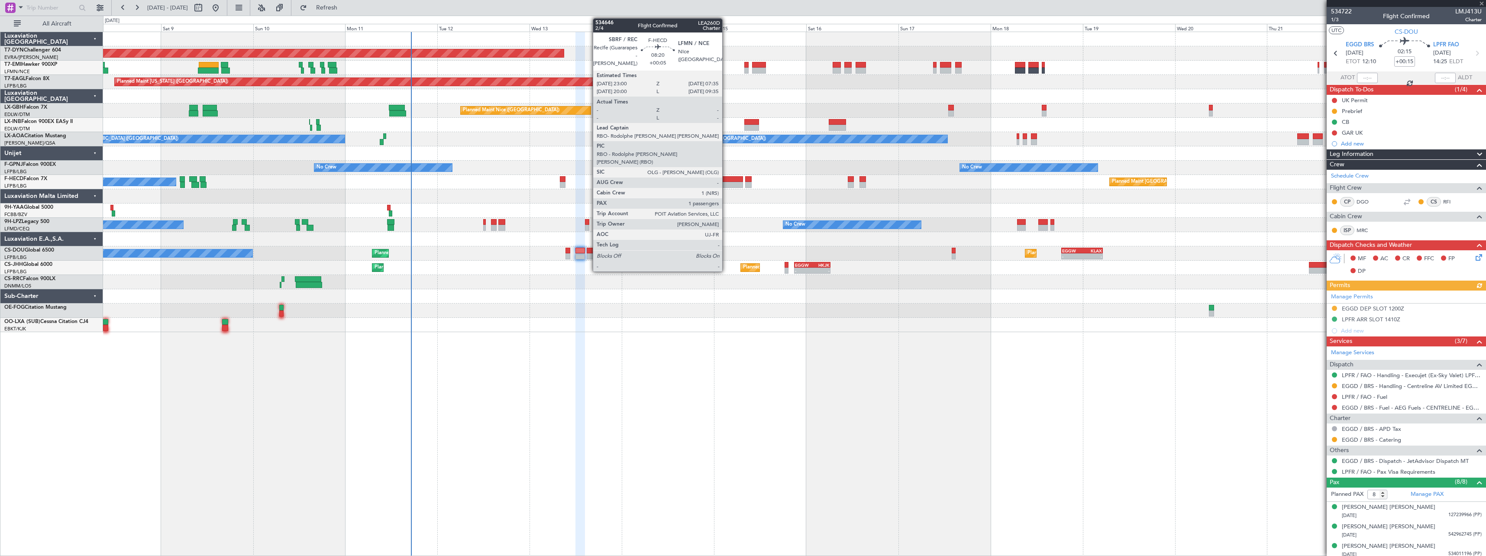
click at [726, 181] on div at bounding box center [726, 179] width 33 height 6
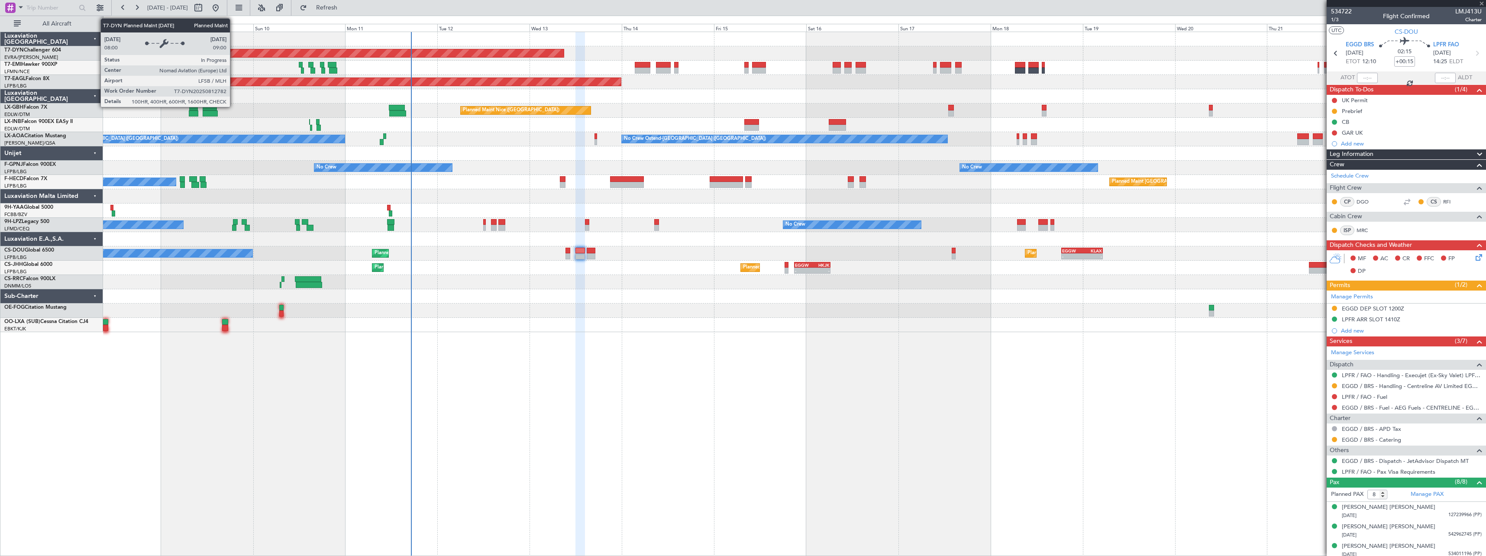
type input "+00:05"
type input "1"
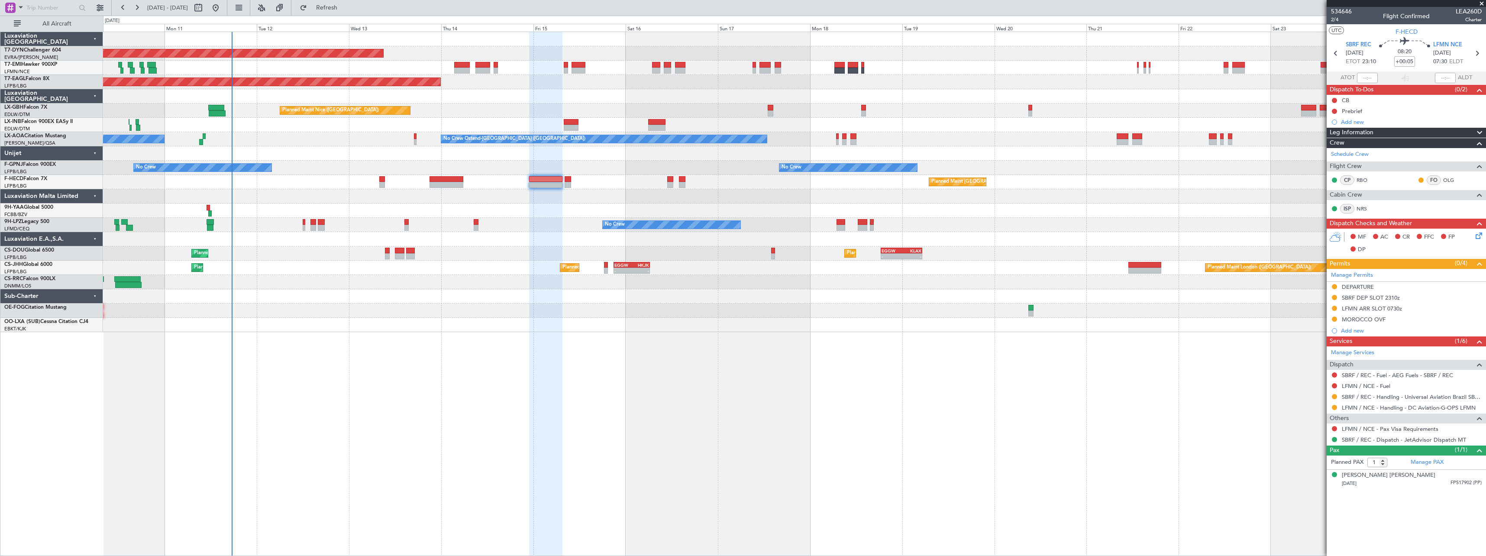
click at [808, 306] on div at bounding box center [794, 311] width 1383 height 14
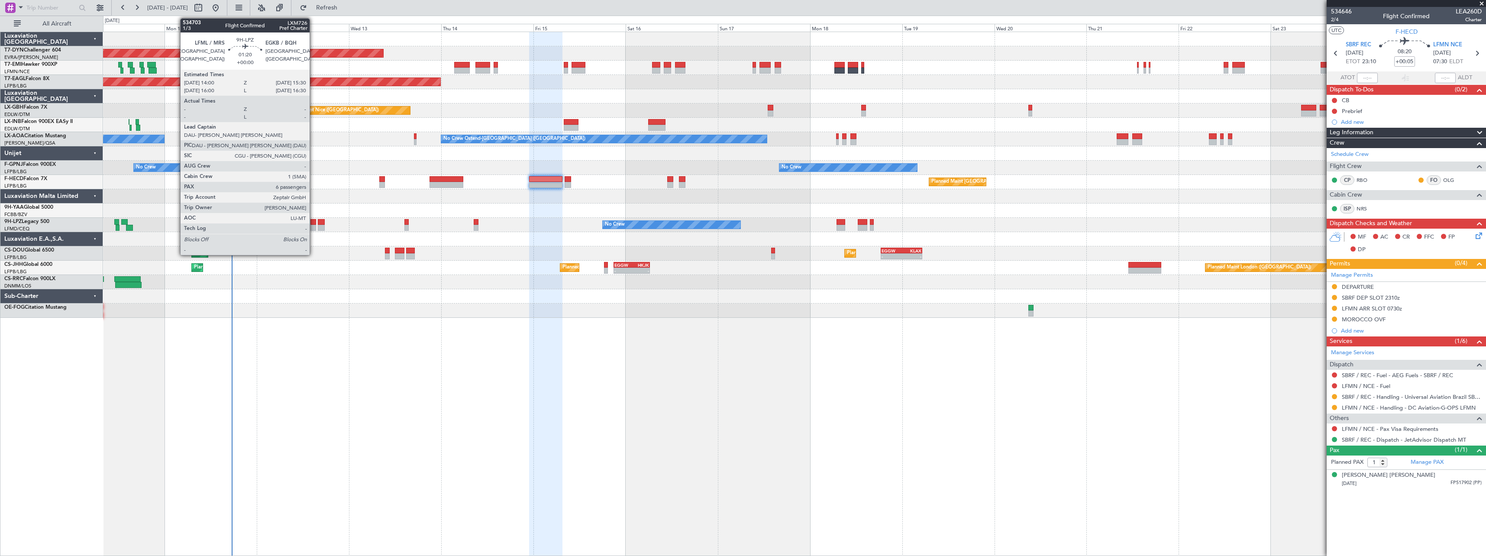
click at [314, 228] on div at bounding box center [314, 228] width 6 height 6
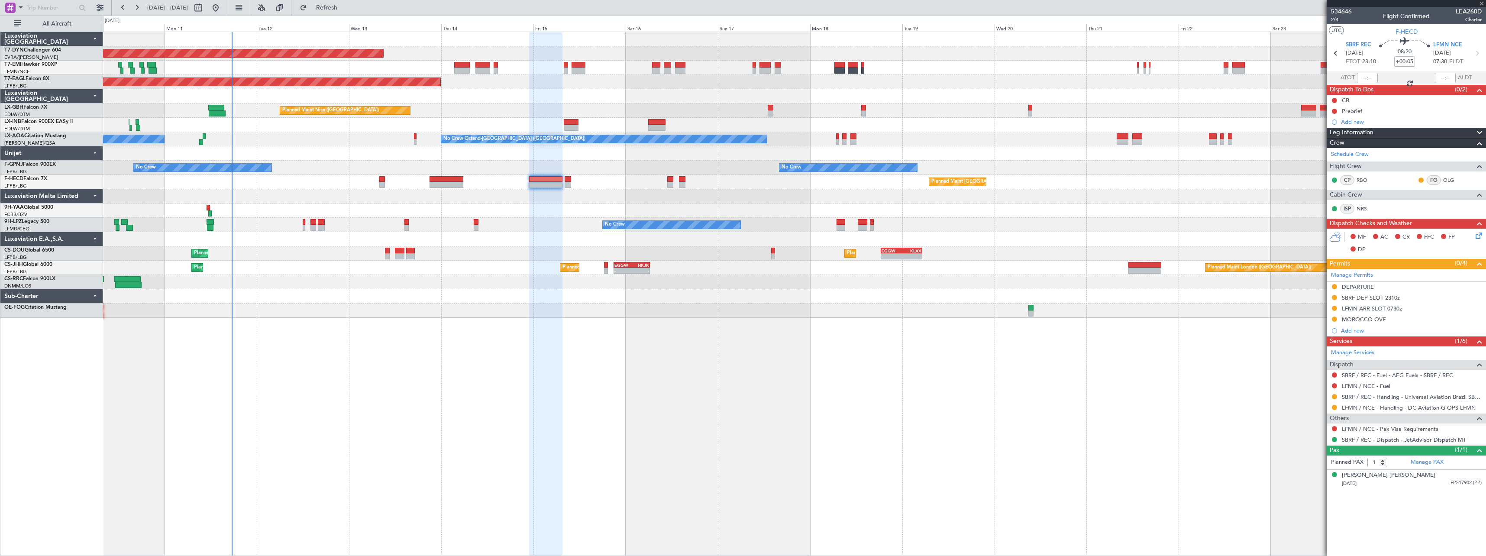
type input "6"
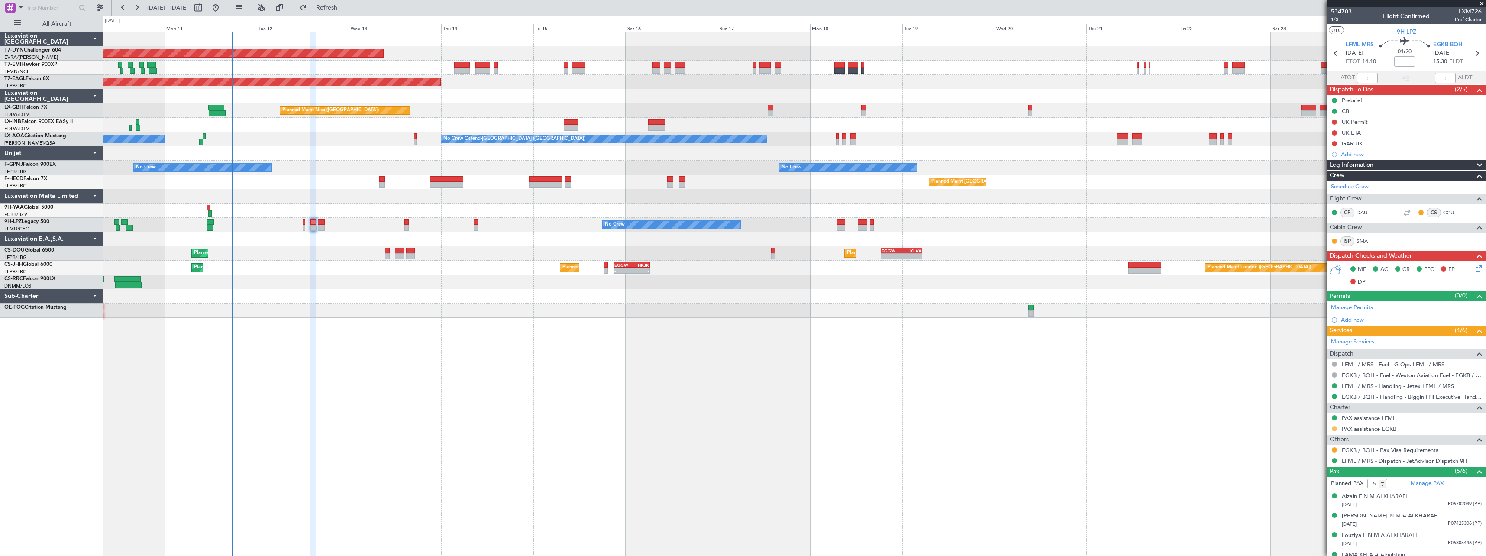
click at [1336, 429] on button at bounding box center [1334, 428] width 5 height 5
click at [1306, 530] on span "Confirmed" at bounding box center [1310, 531] width 27 height 9
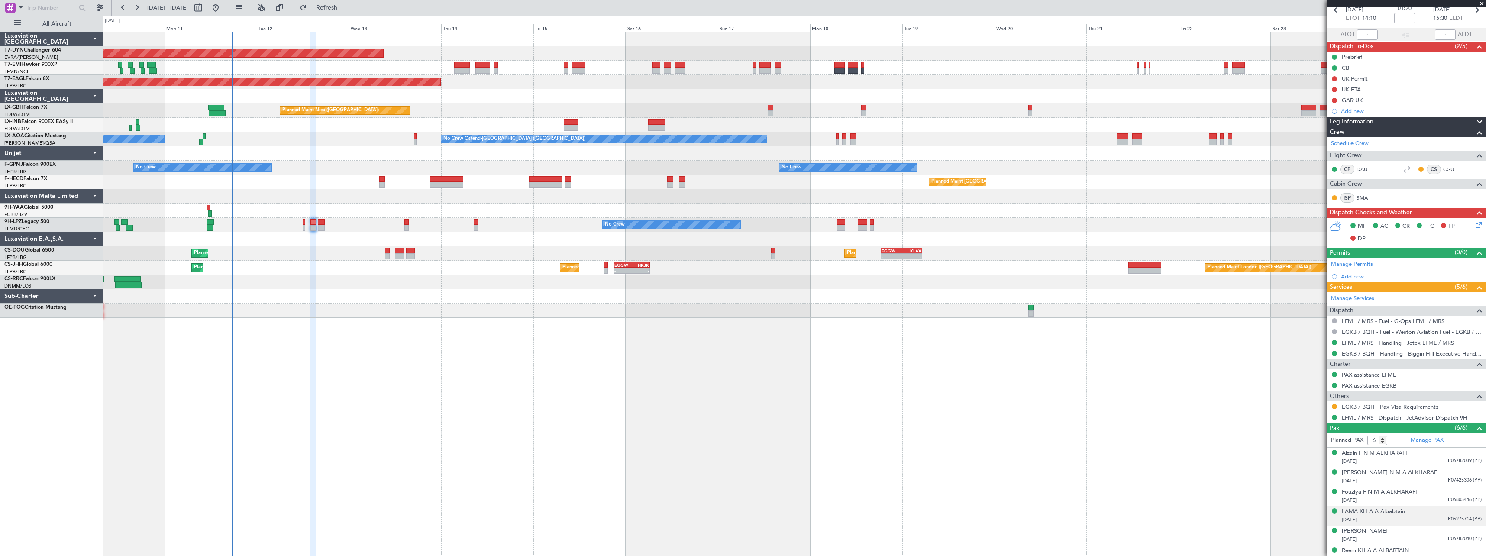
scroll to position [52, 0]
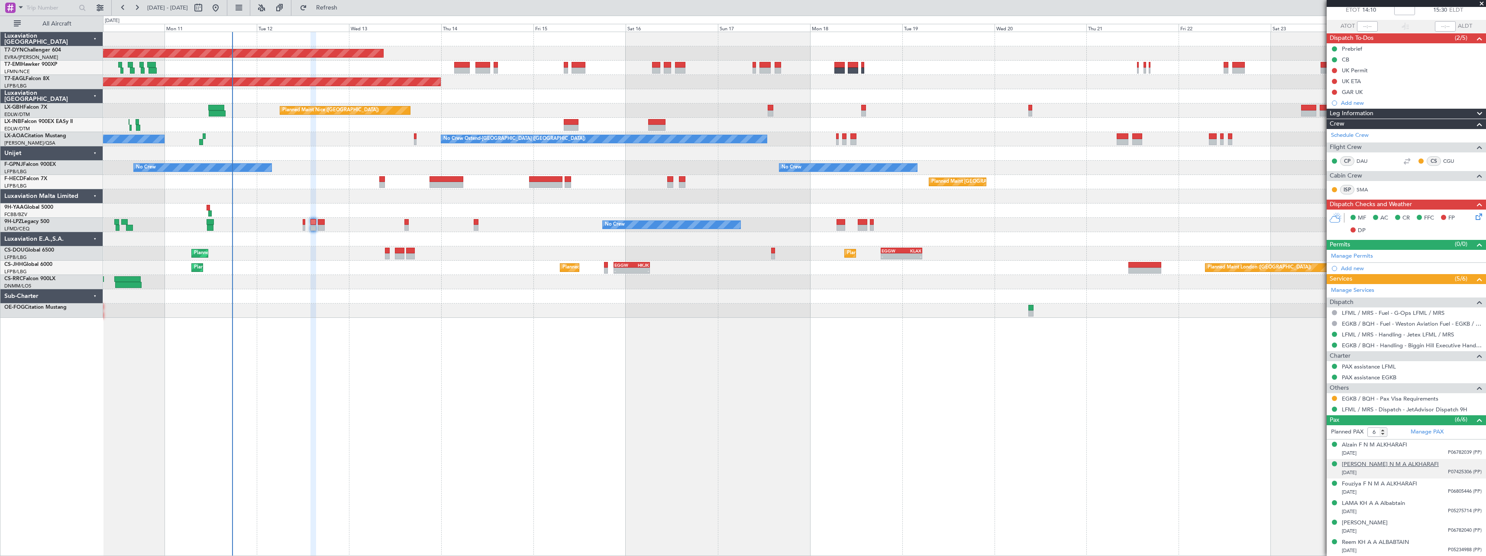
click at [1379, 468] on div "Faisal N M A ALKHARAFI" at bounding box center [1390, 464] width 97 height 9
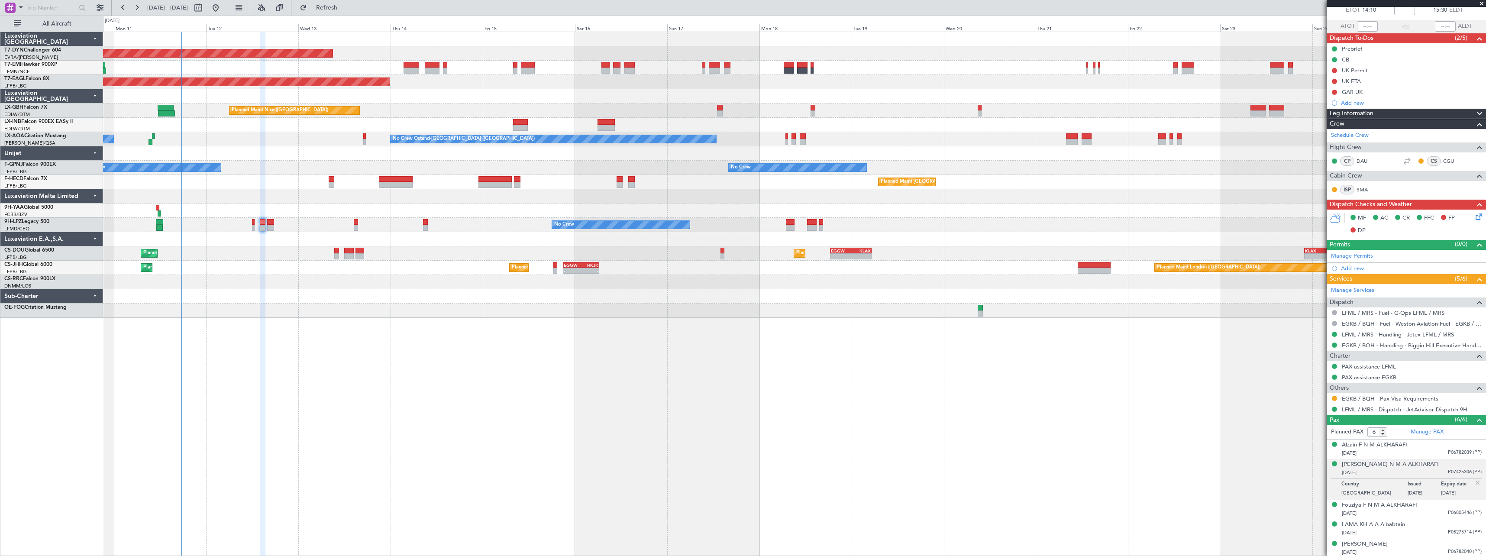
click at [472, 323] on div "Planned Maint Basel-Mulhouse Planned Maint Geneva (Cointrin) Planned Maint New …" at bounding box center [794, 294] width 1383 height 524
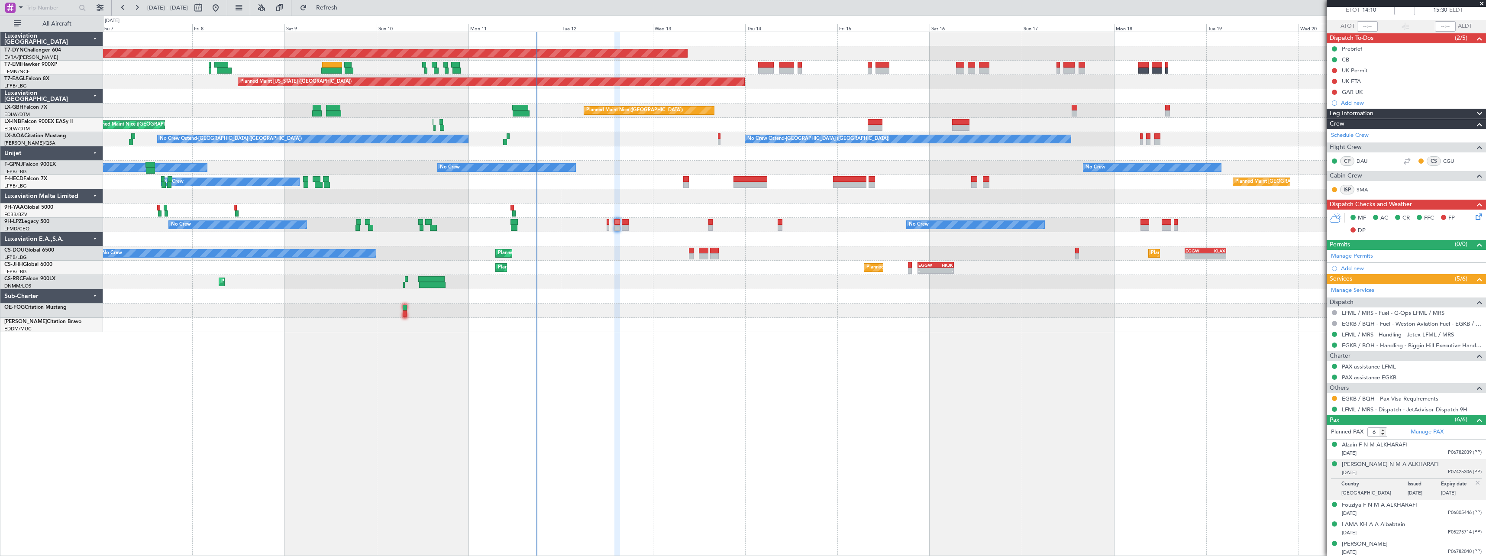
click at [648, 162] on div "Planned Maint Basel-Mulhouse A/C Unavailable Planned Maint New York (Teterboro)…" at bounding box center [794, 182] width 1383 height 300
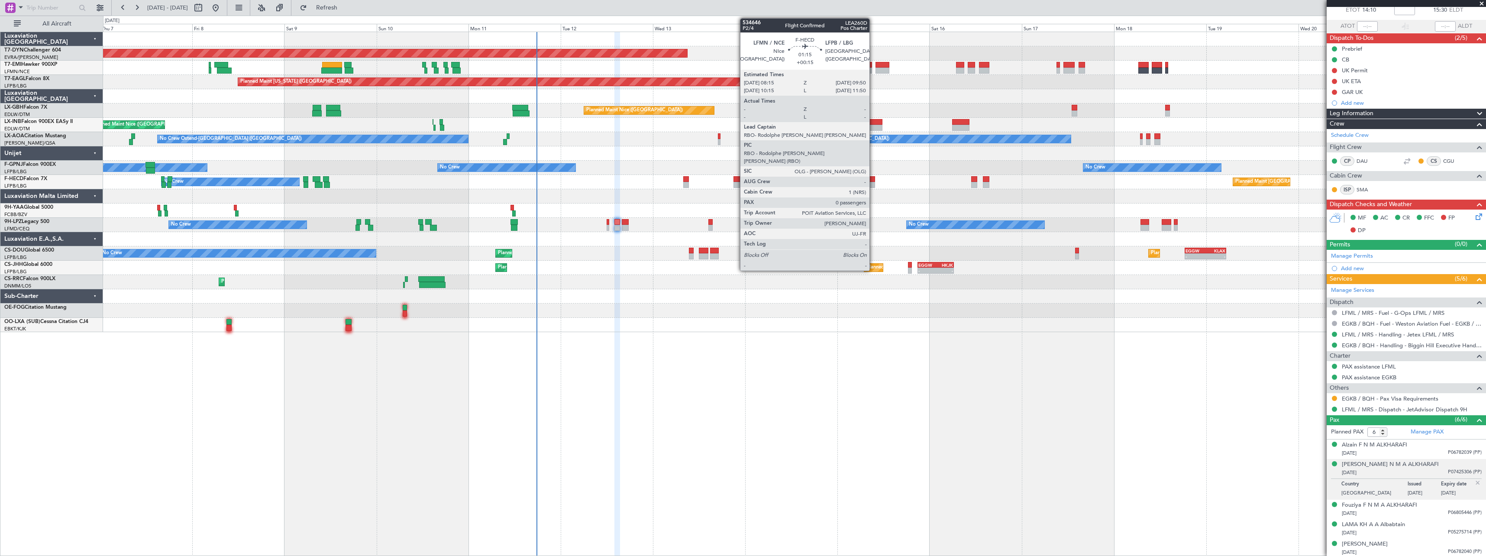
click at [873, 181] on div at bounding box center [872, 179] width 6 height 6
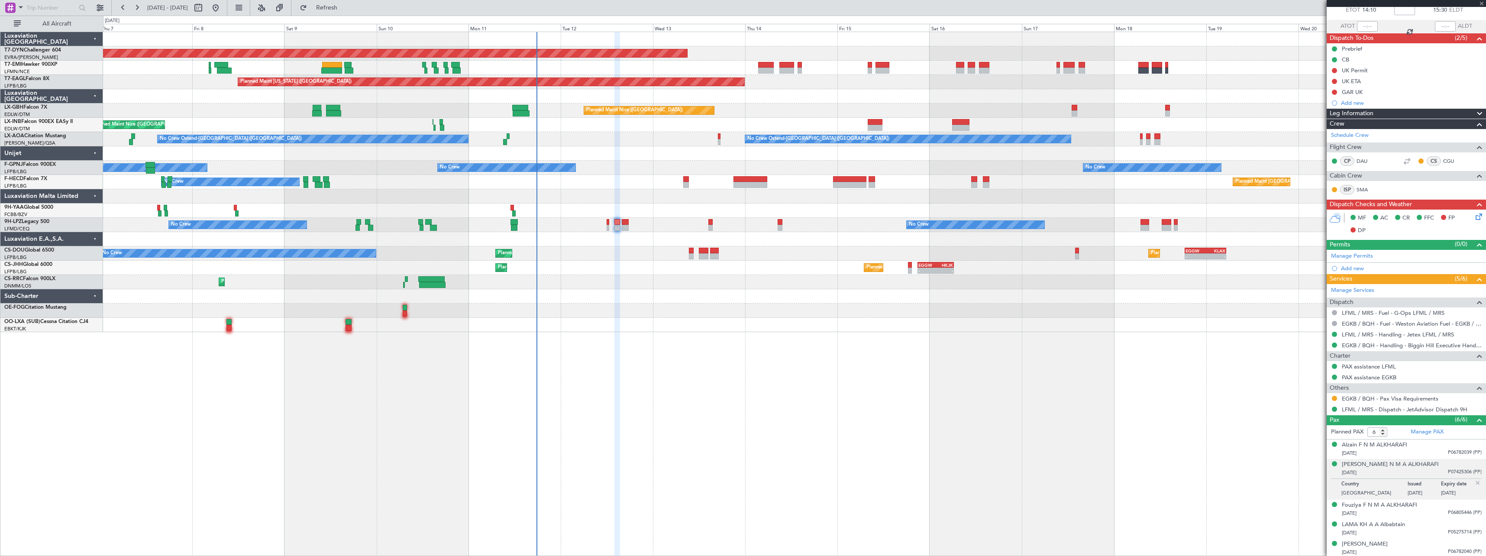
type input "+00:15"
type input "0"
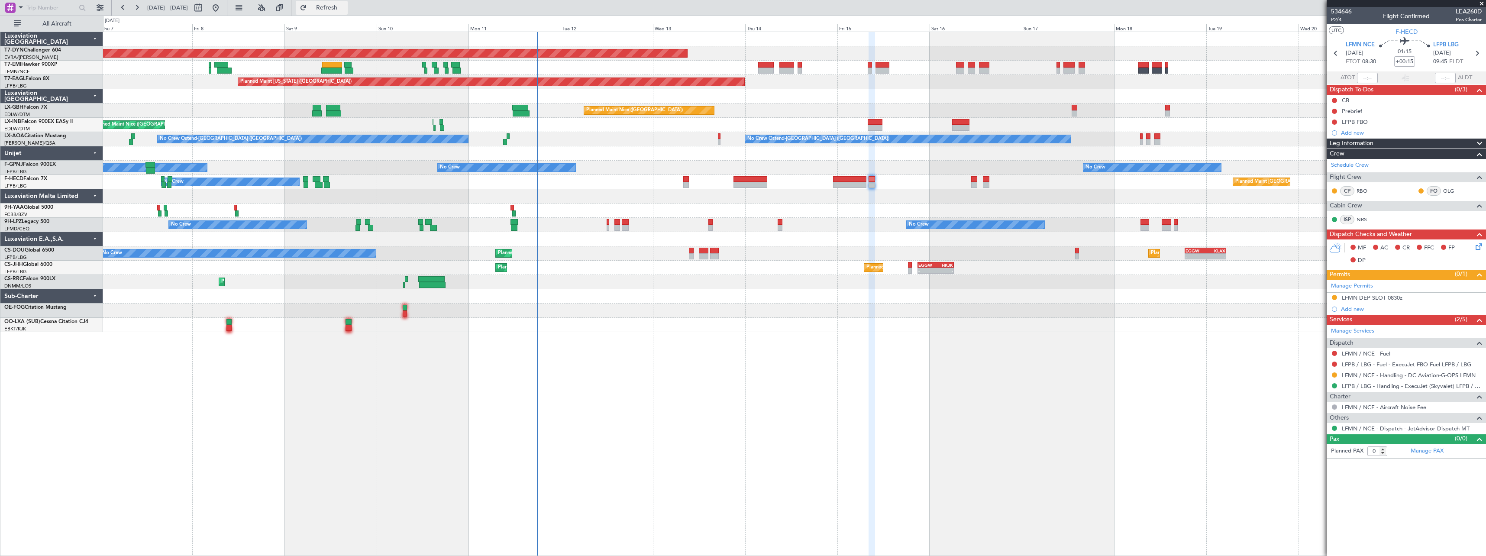
click at [335, 7] on button "Refresh" at bounding box center [322, 8] width 52 height 14
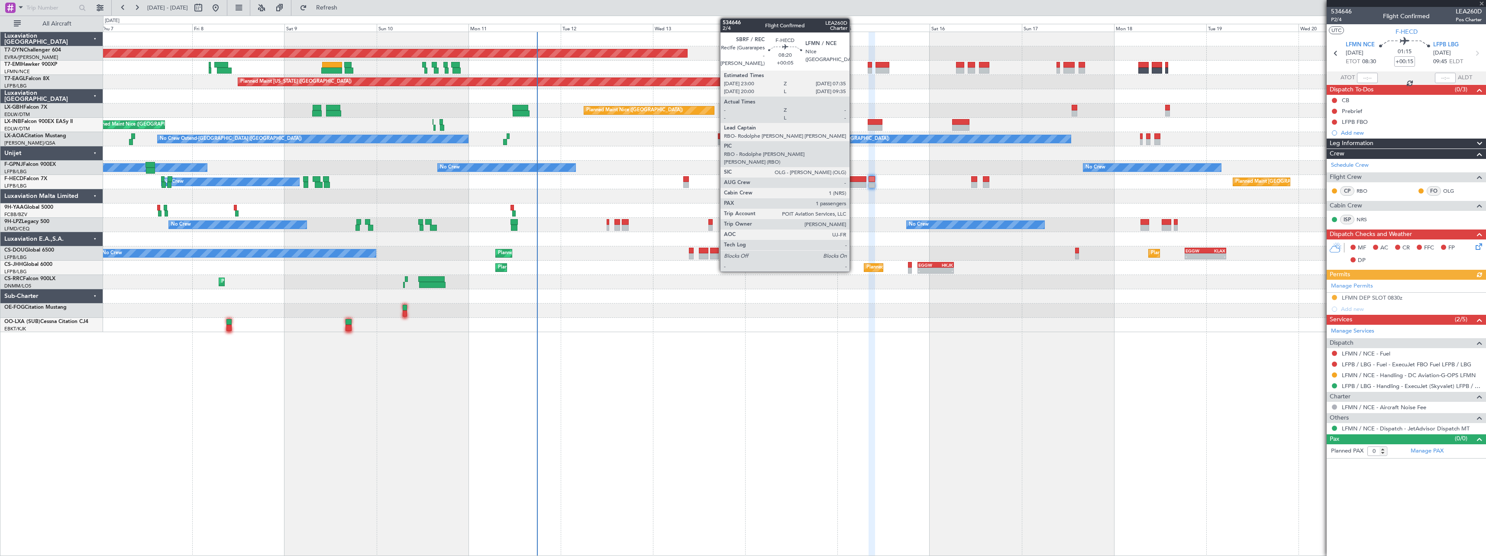
click at [854, 183] on div at bounding box center [849, 185] width 33 height 6
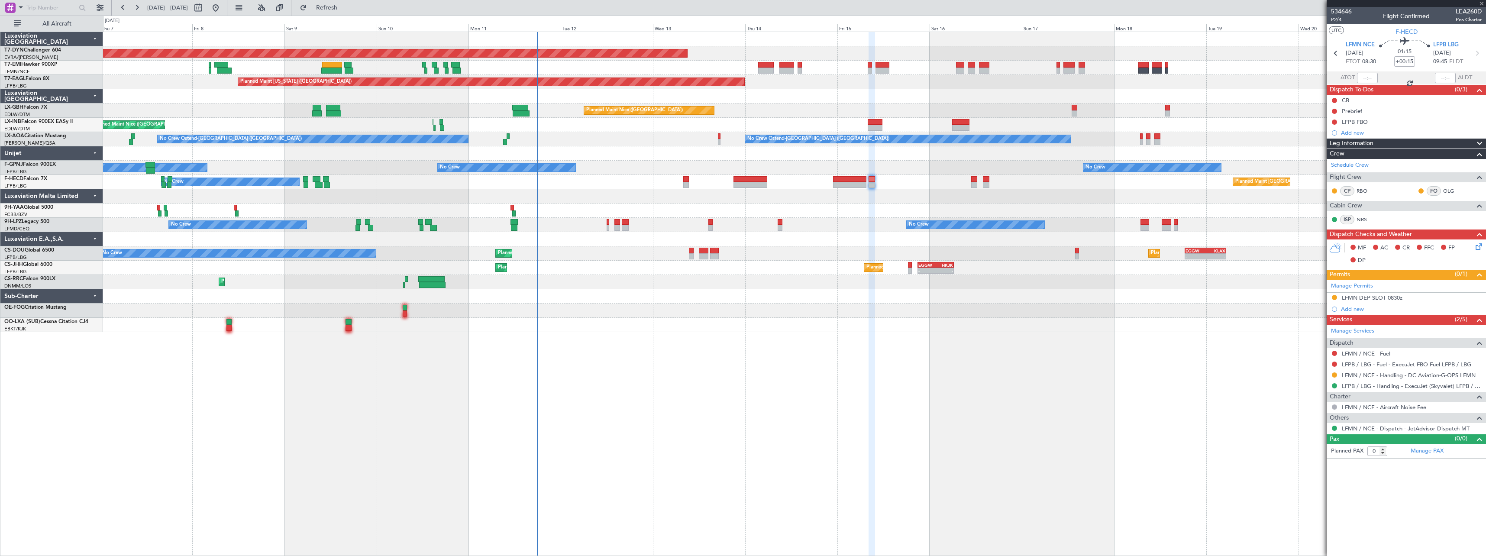
type input "+00:05"
type input "1"
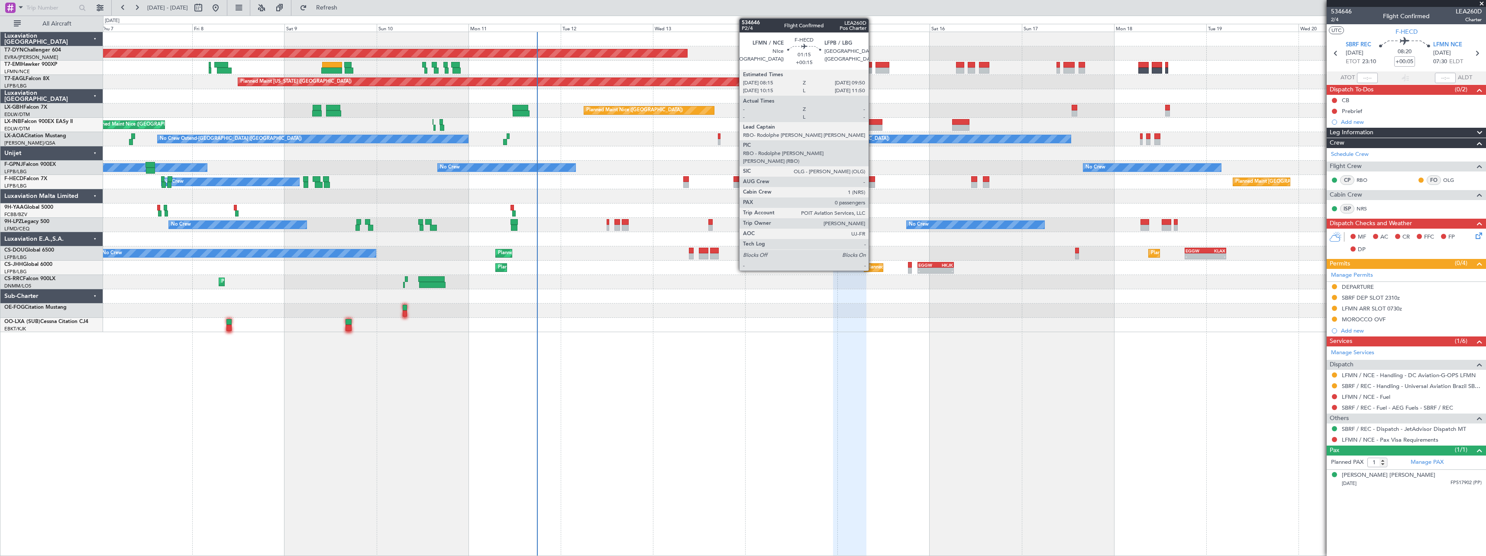
click at [873, 184] on div at bounding box center [872, 185] width 6 height 6
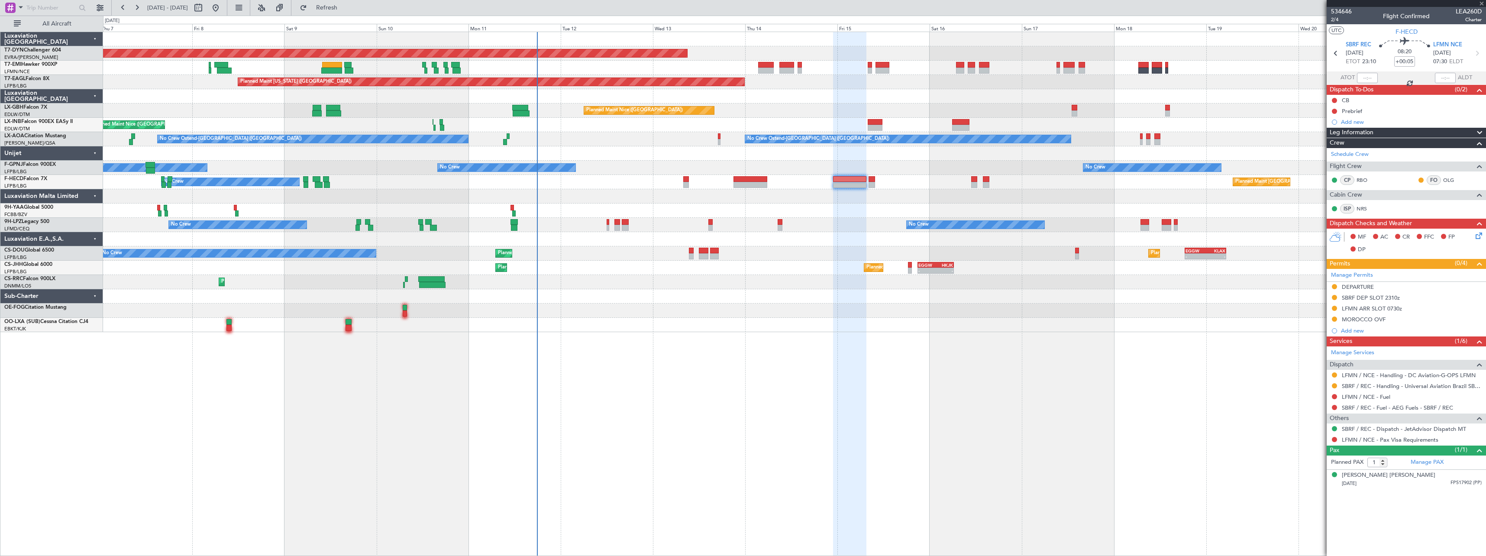
type input "+00:15"
type input "0"
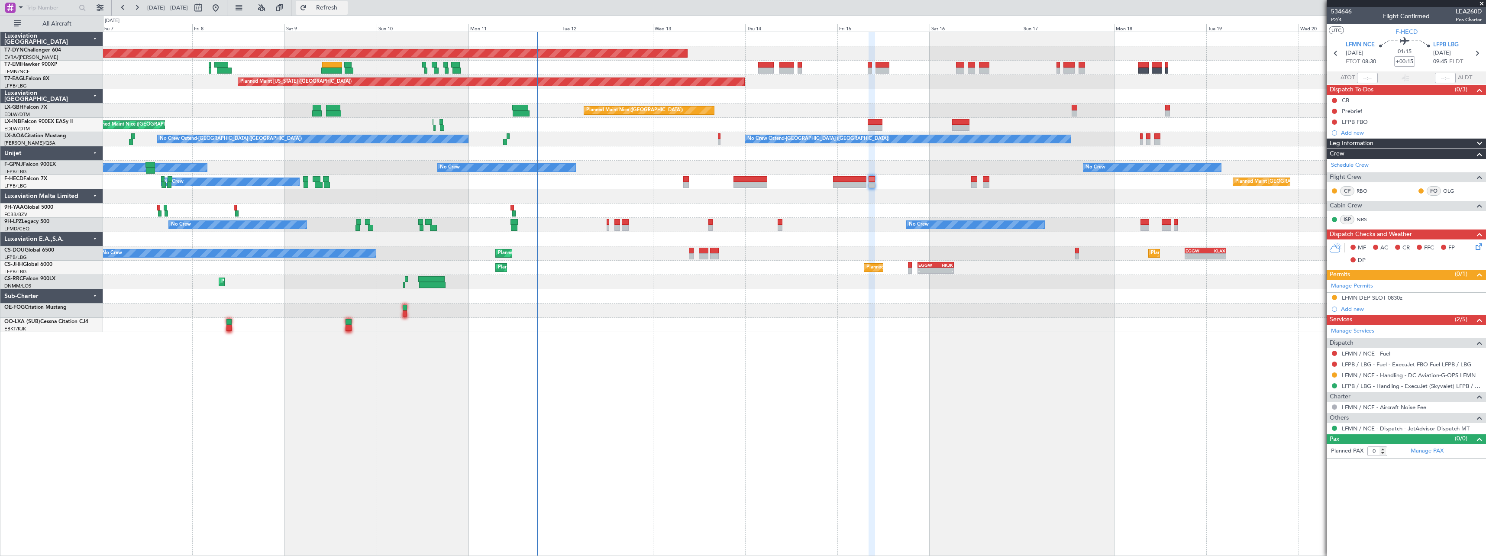
click at [348, 13] on button "Refresh" at bounding box center [322, 8] width 52 height 14
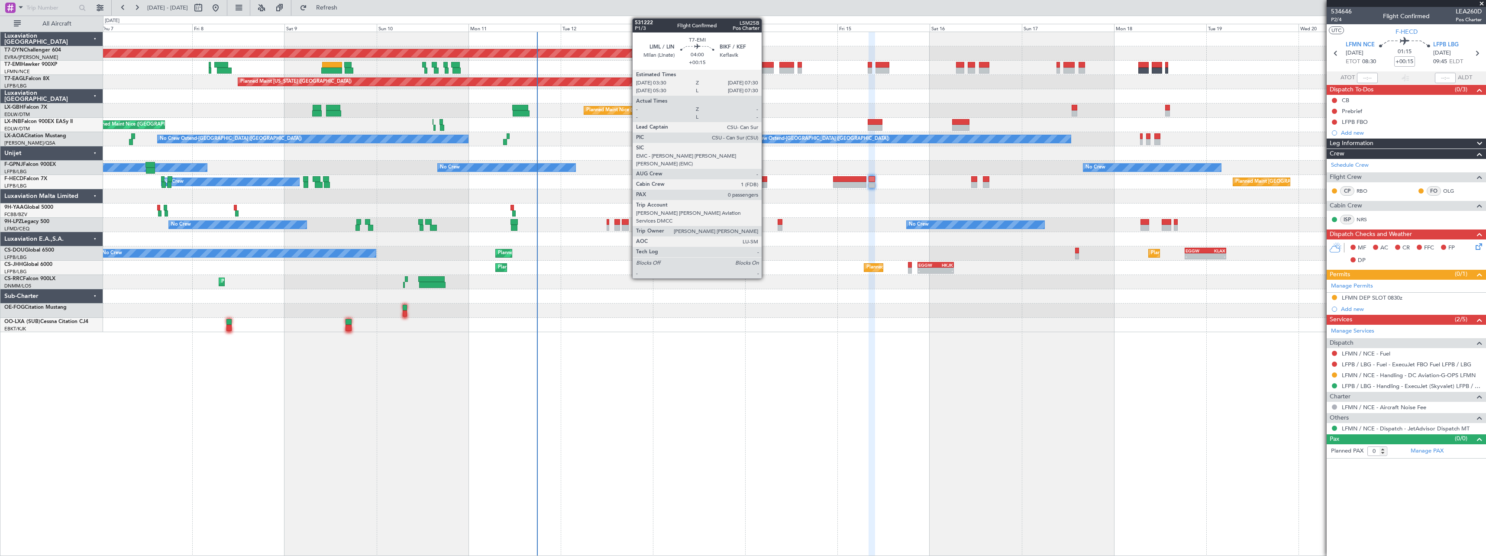
click at [766, 72] on div at bounding box center [766, 71] width 16 height 6
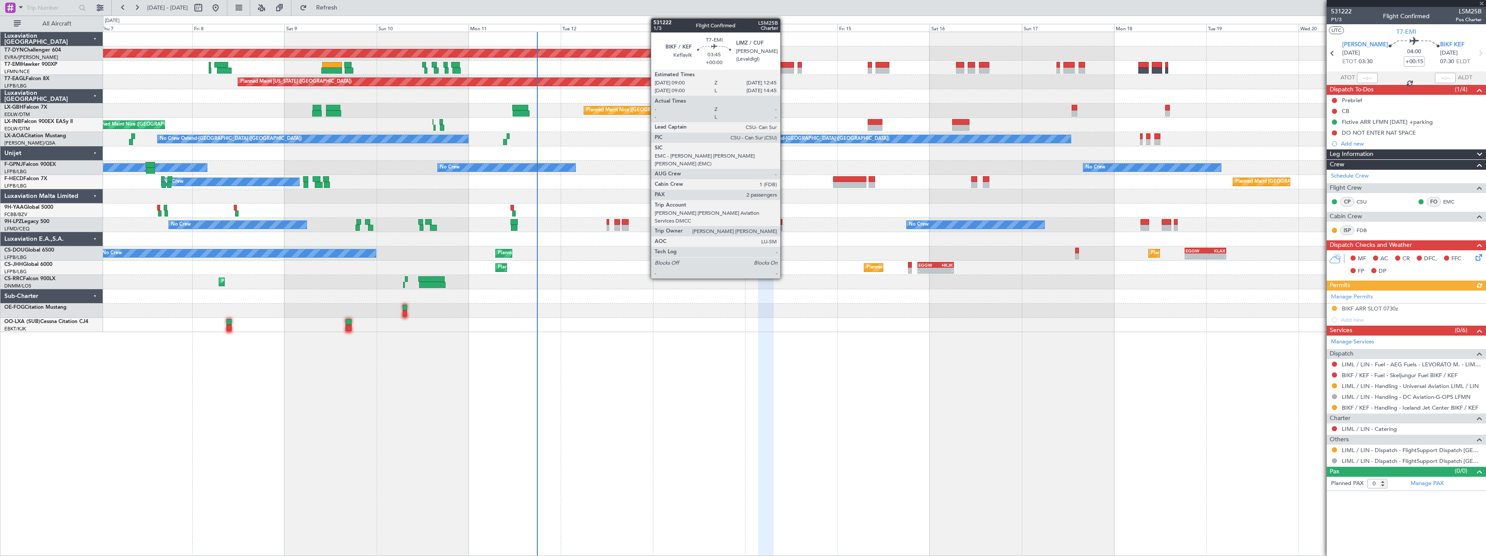
click at [784, 71] on div at bounding box center [787, 71] width 15 height 6
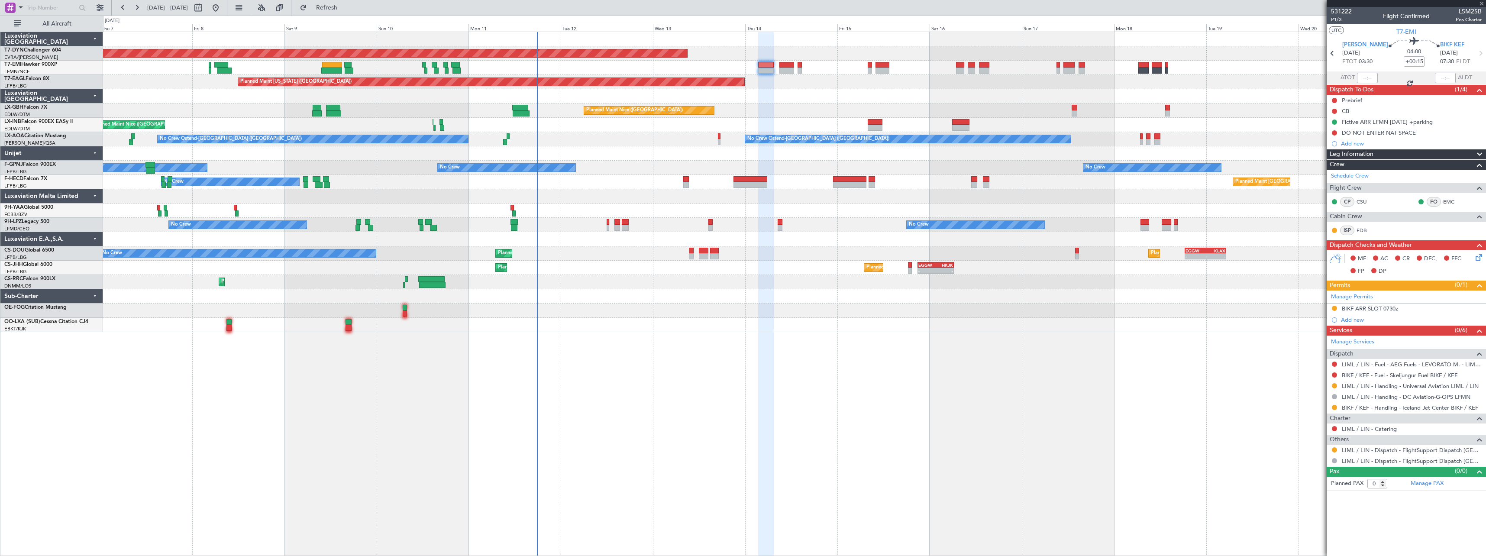
type input "2"
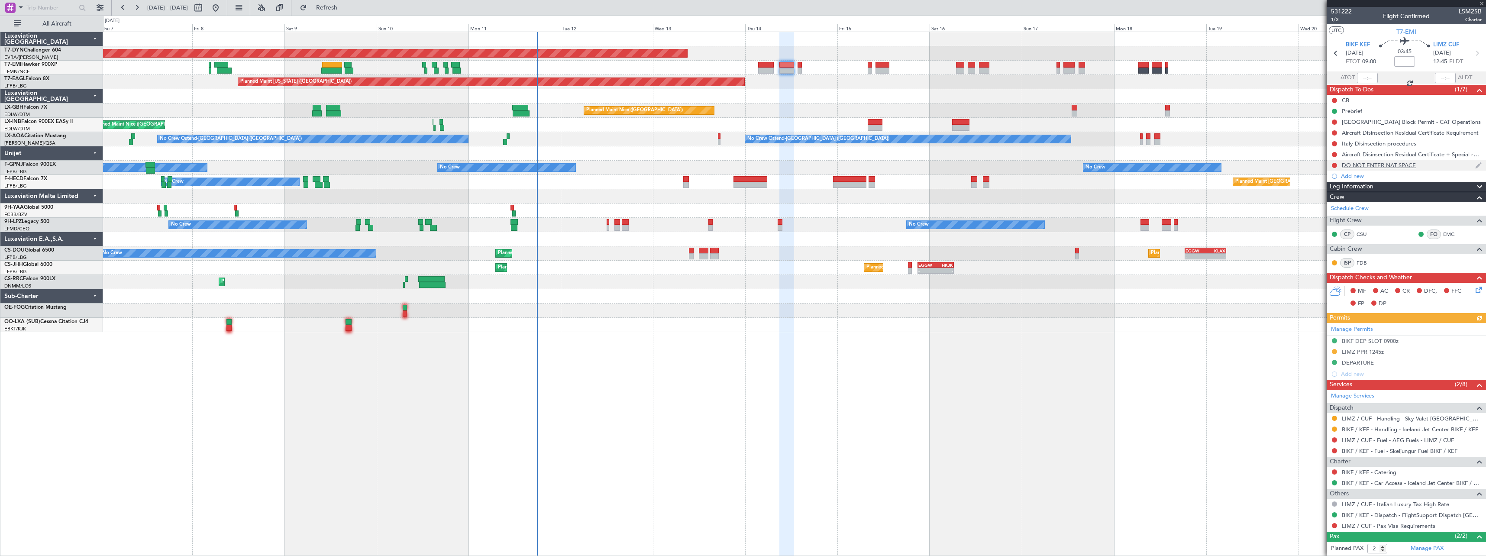
click at [1431, 165] on div "DO NOT ENTER NAT SPACE" at bounding box center [1406, 165] width 159 height 11
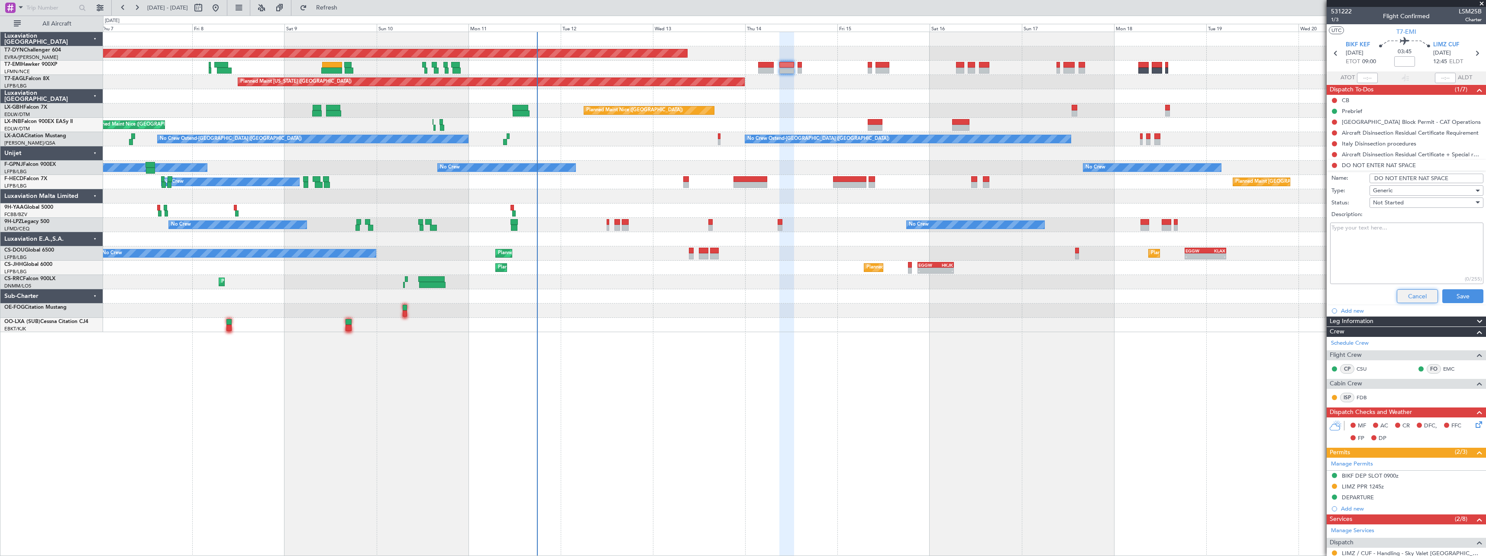
click at [1401, 302] on button "Cancel" at bounding box center [1417, 296] width 41 height 14
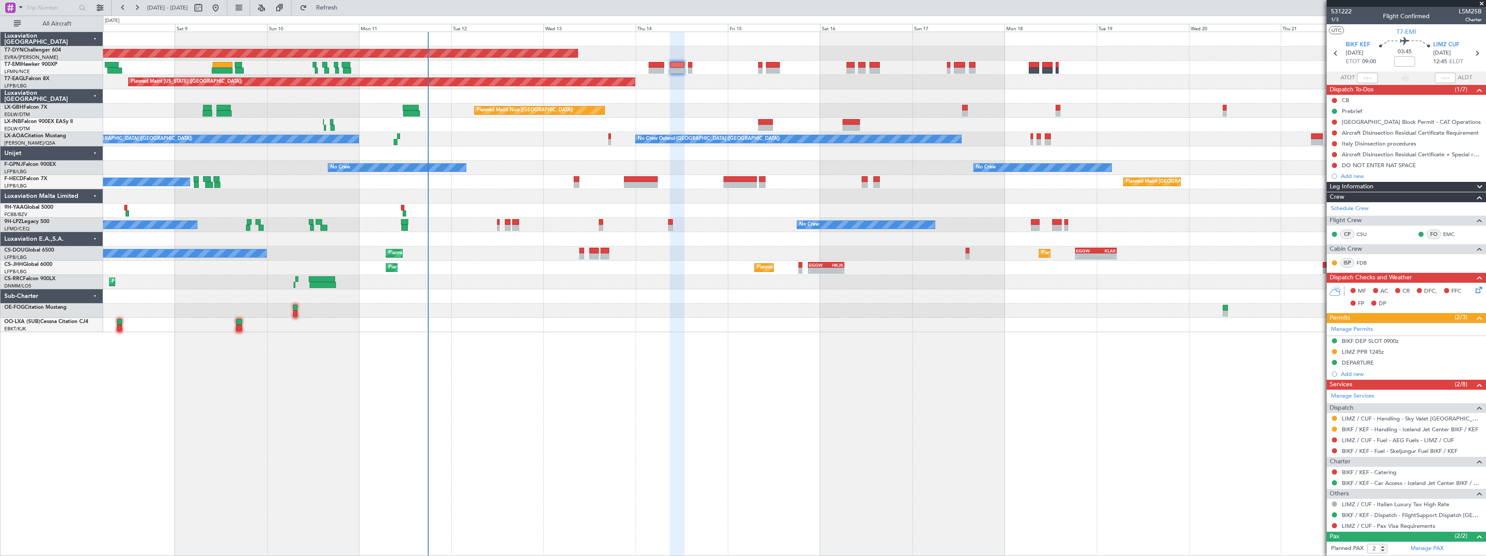
click at [487, 252] on div "No Crew Planned Maint [GEOGRAPHIC_DATA] ([GEOGRAPHIC_DATA]) Planned Maint [GEOG…" at bounding box center [794, 253] width 1383 height 14
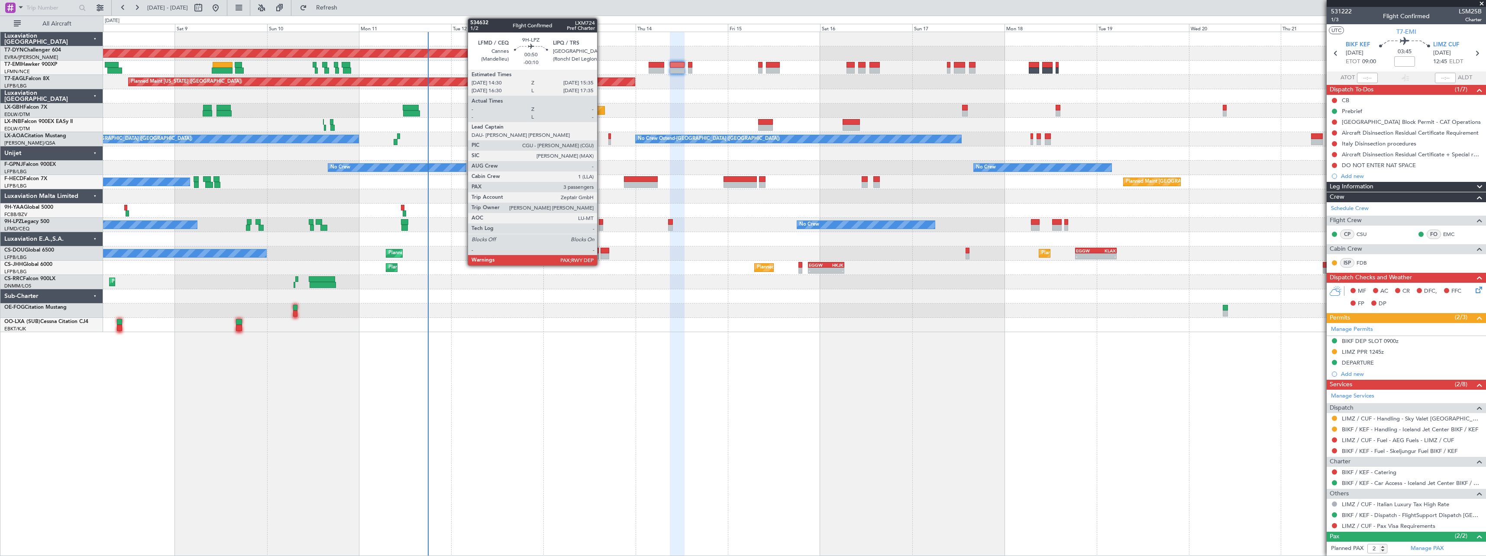
click at [601, 223] on div at bounding box center [601, 222] width 4 height 6
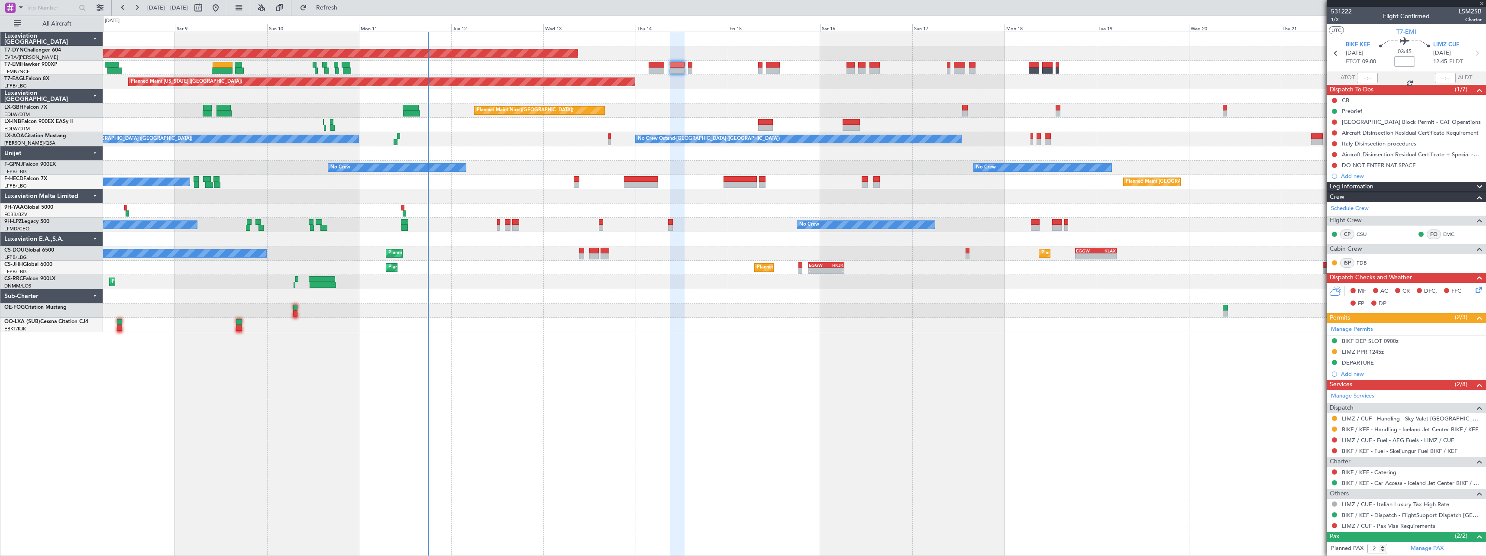
type input "-00:10"
type input "3"
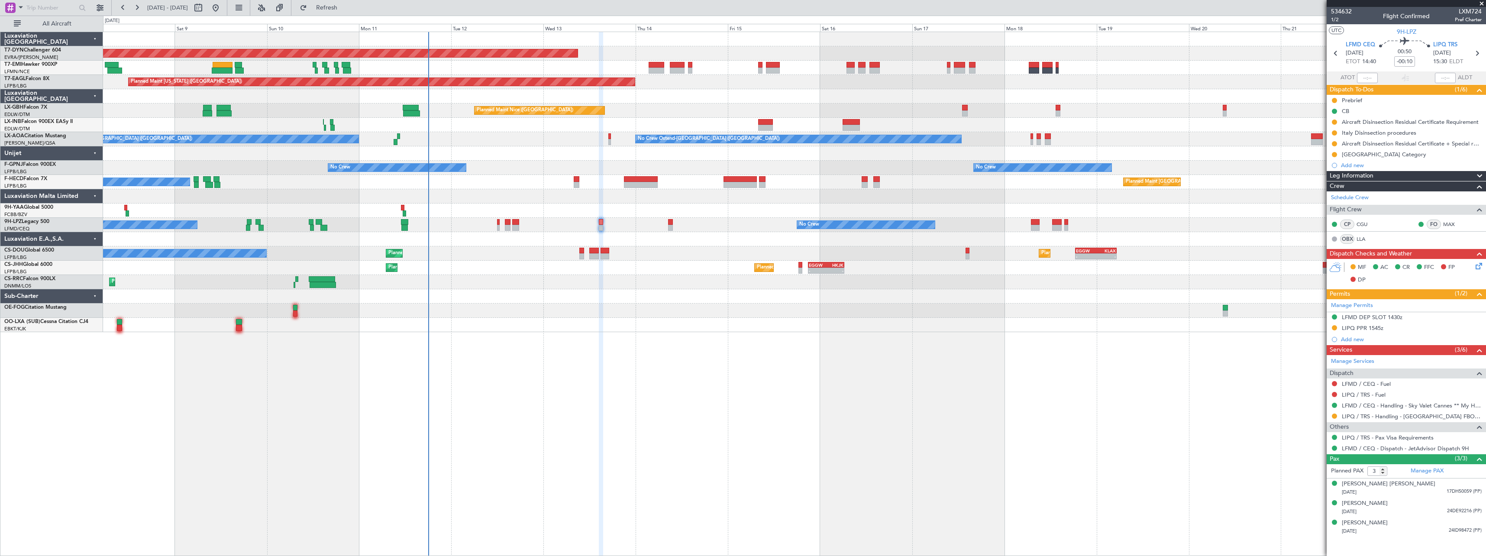
click at [1186, 87] on div "Planned Maint [US_STATE] ([GEOGRAPHIC_DATA]) Planned Maint Geneva ([GEOGRAPHIC_…" at bounding box center [794, 82] width 1383 height 14
